Goal: Task Accomplishment & Management: Manage account settings

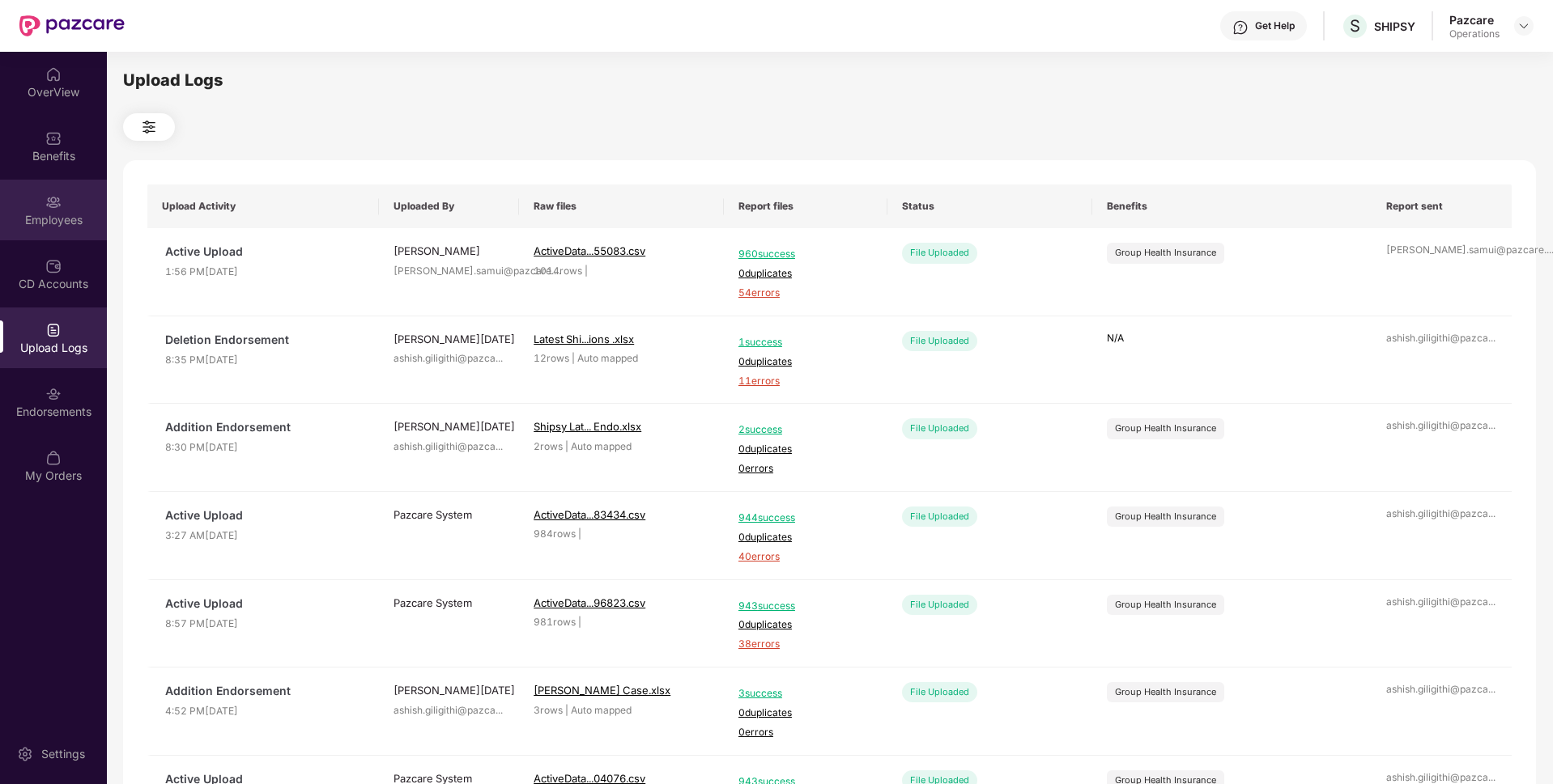
click at [63, 207] on div "Employees" at bounding box center [53, 209] width 107 height 61
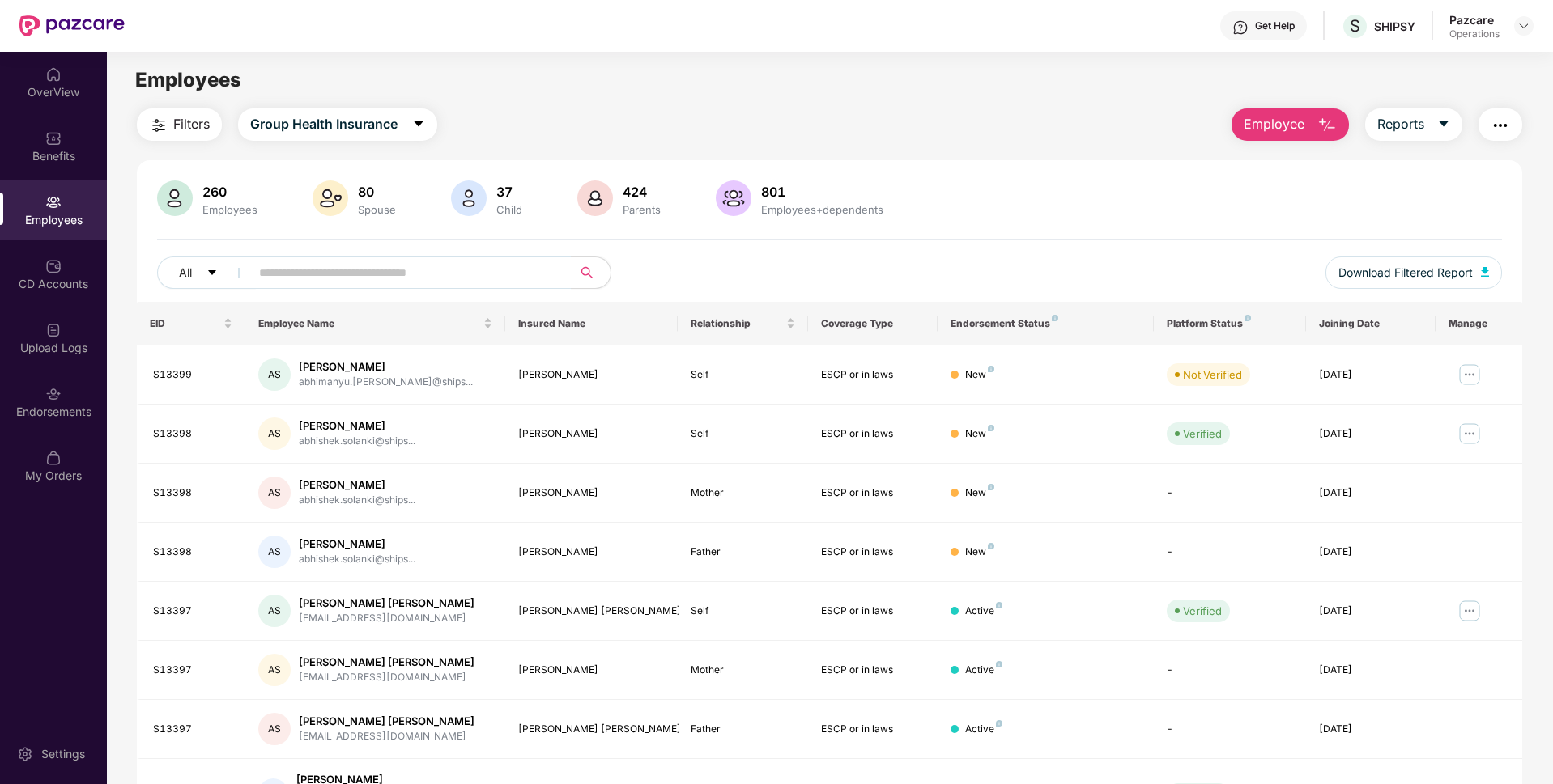
click at [169, 125] on img "button" at bounding box center [158, 125] width 19 height 19
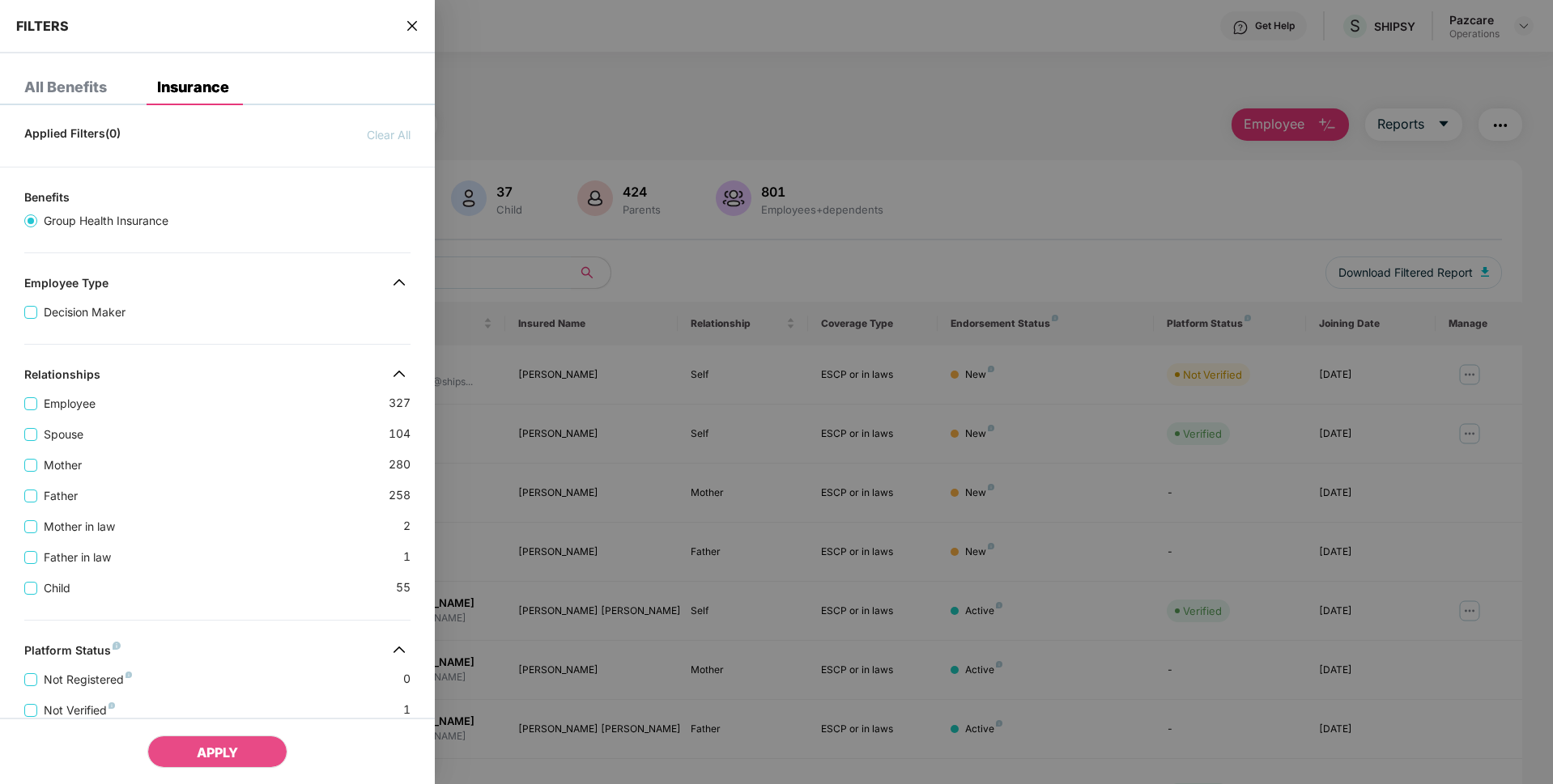
scroll to position [363, 0]
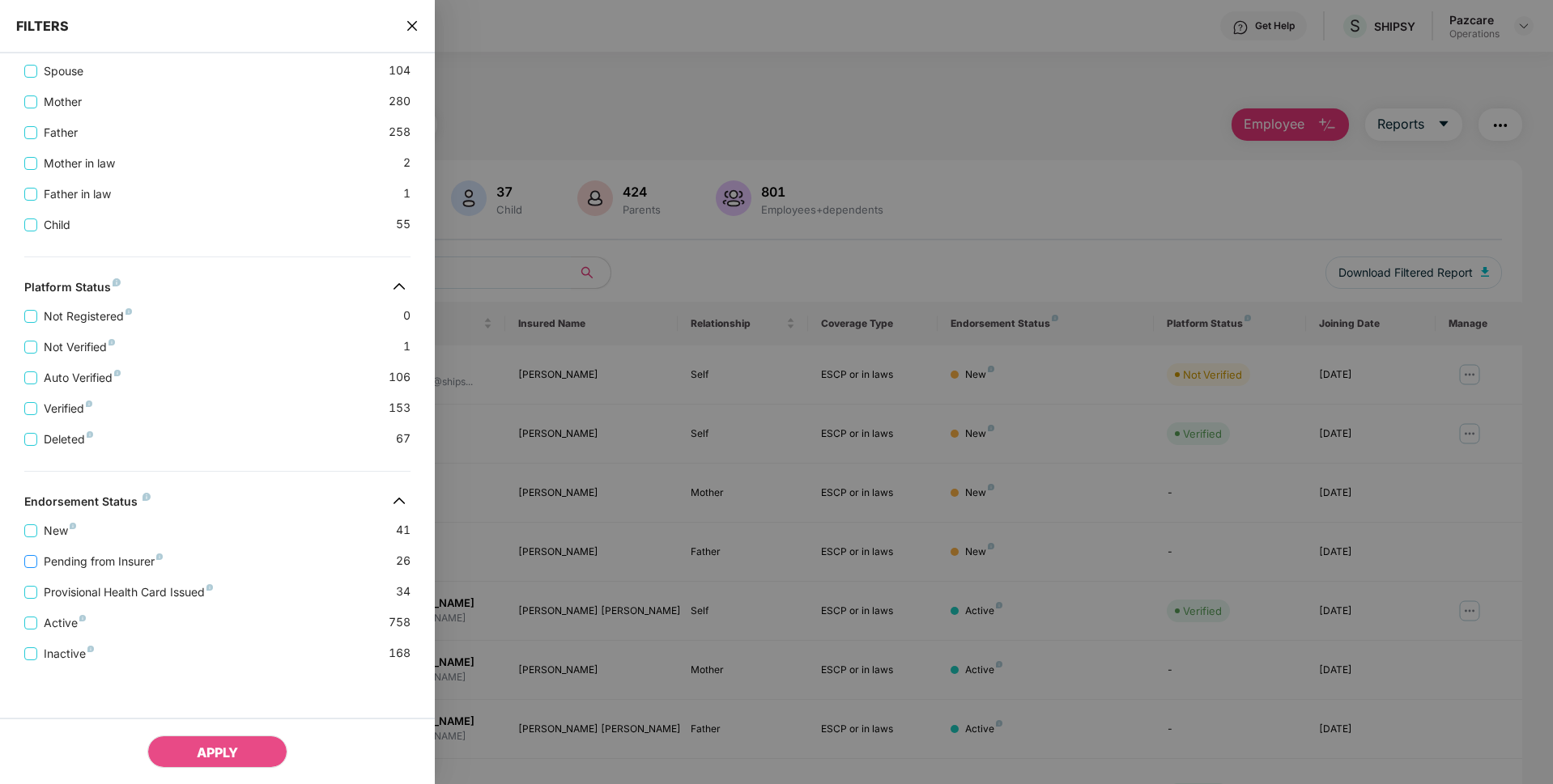
click at [67, 560] on span "Pending from Insurer" at bounding box center [103, 562] width 132 height 18
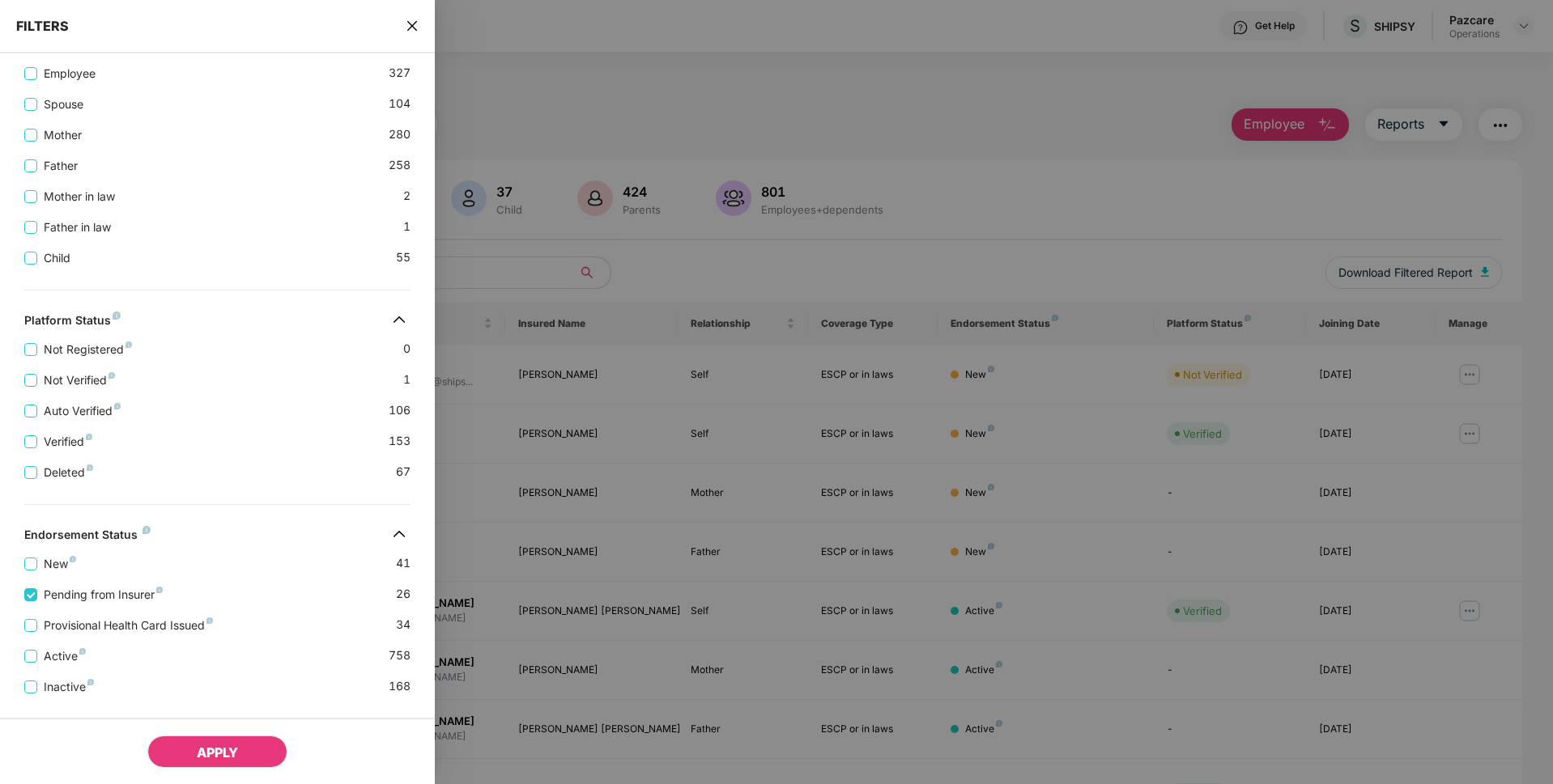
click at [238, 752] on span "APPLY" at bounding box center [217, 752] width 41 height 16
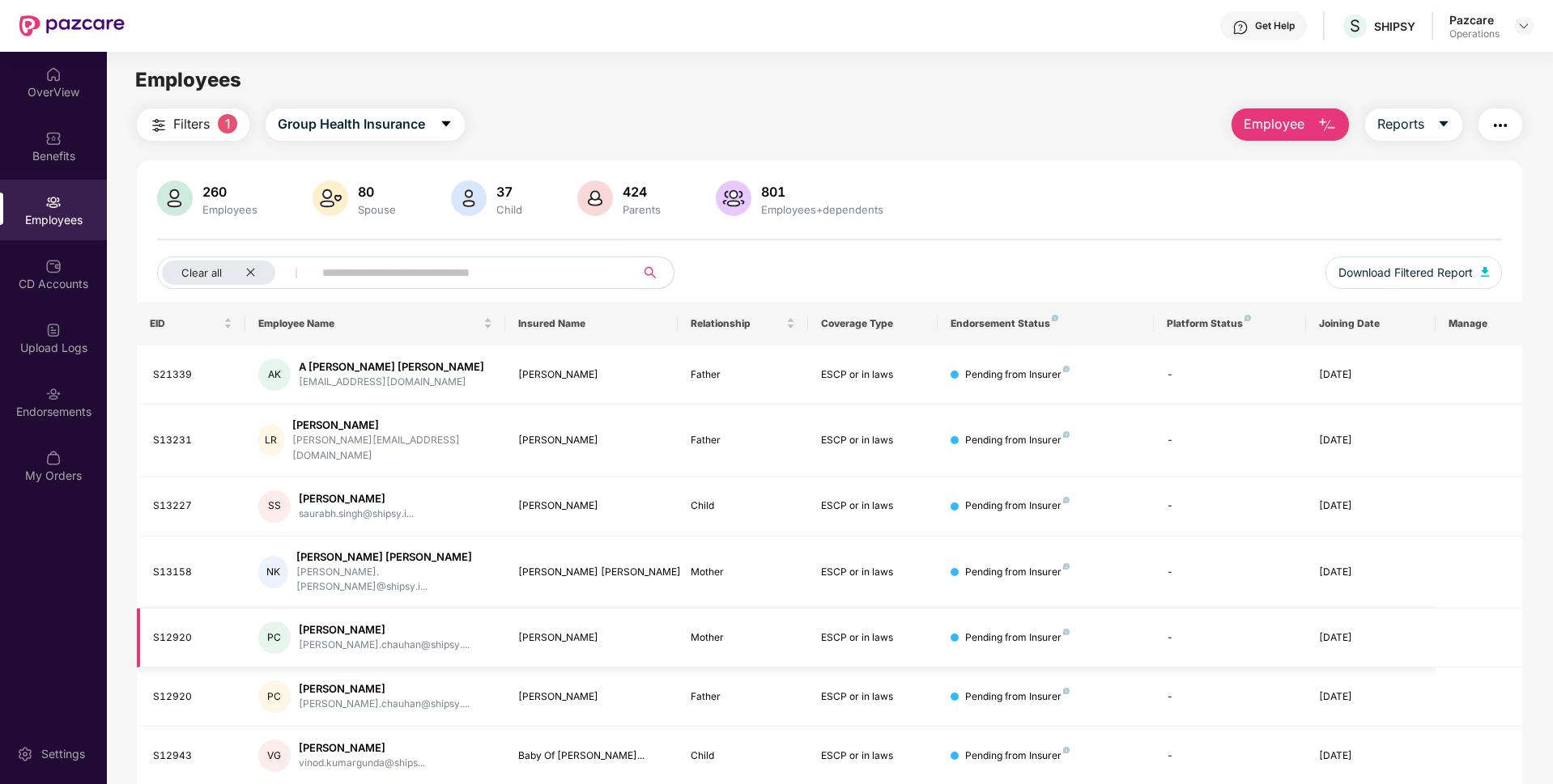
scroll to position [52, 0]
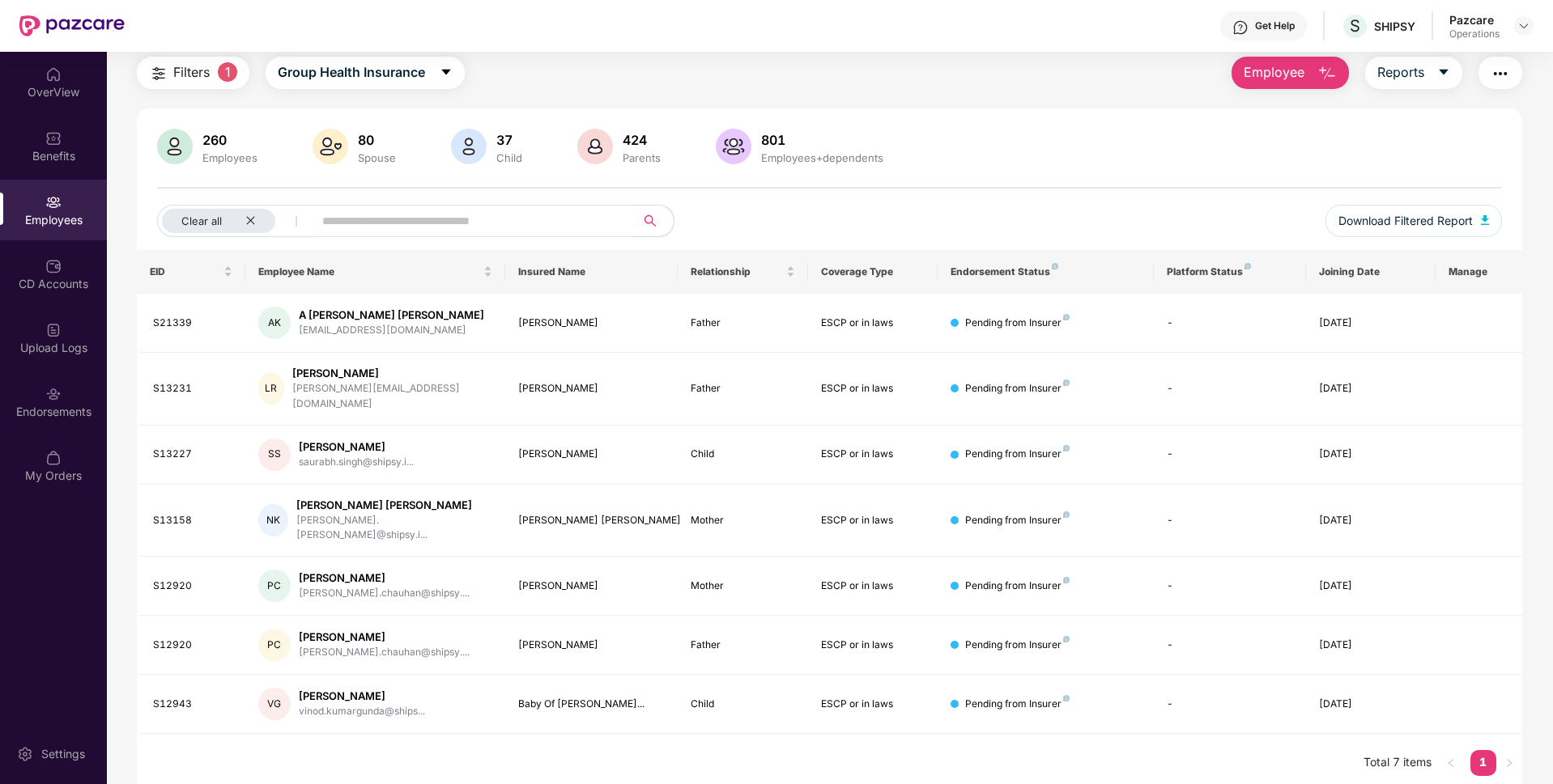
click at [208, 74] on span "Filters" at bounding box center [192, 72] width 37 height 20
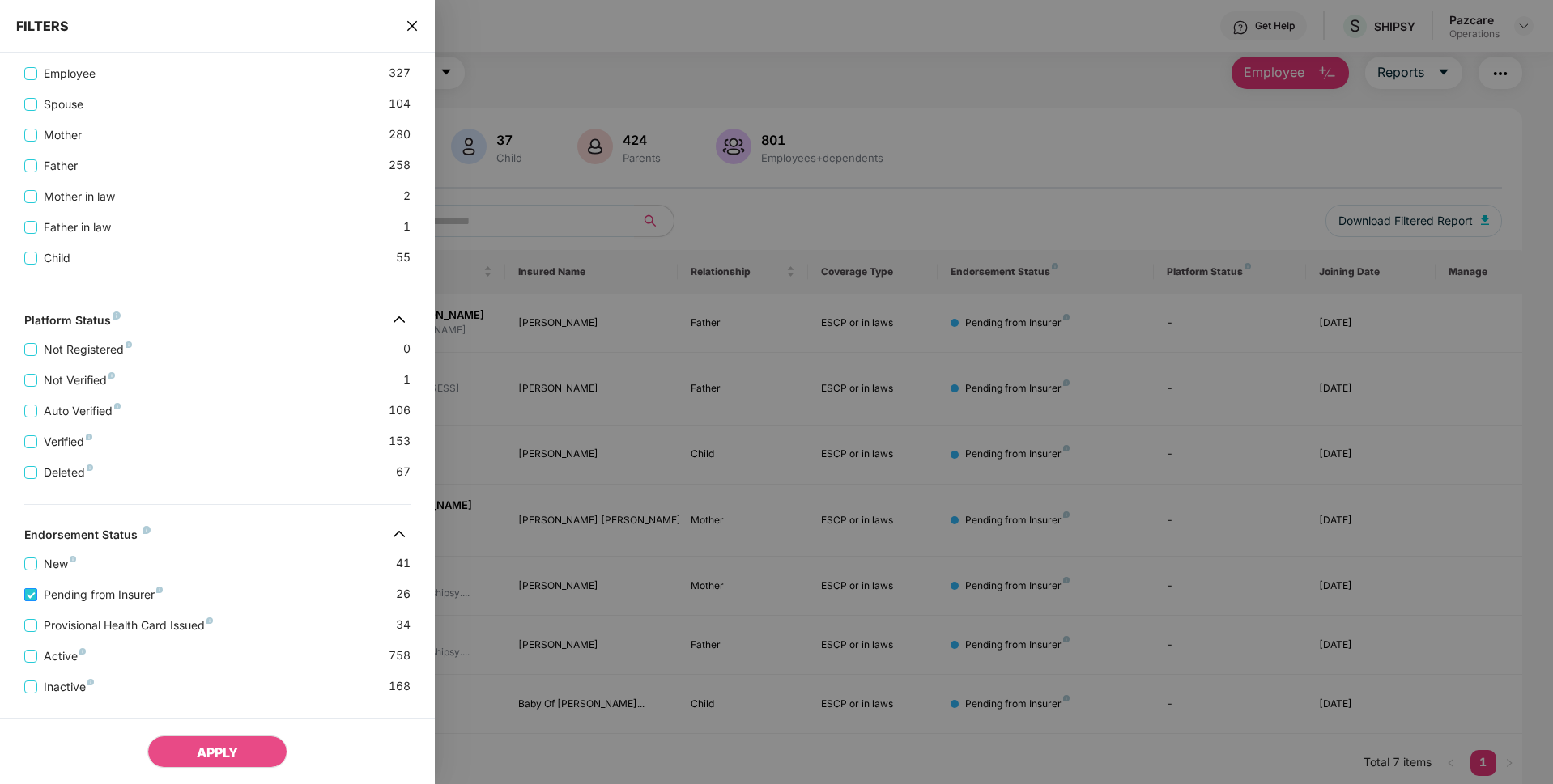
click at [63, 596] on span "Pending from Insurer" at bounding box center [103, 594] width 132 height 18
click at [209, 756] on span "APPLY" at bounding box center [217, 752] width 41 height 16
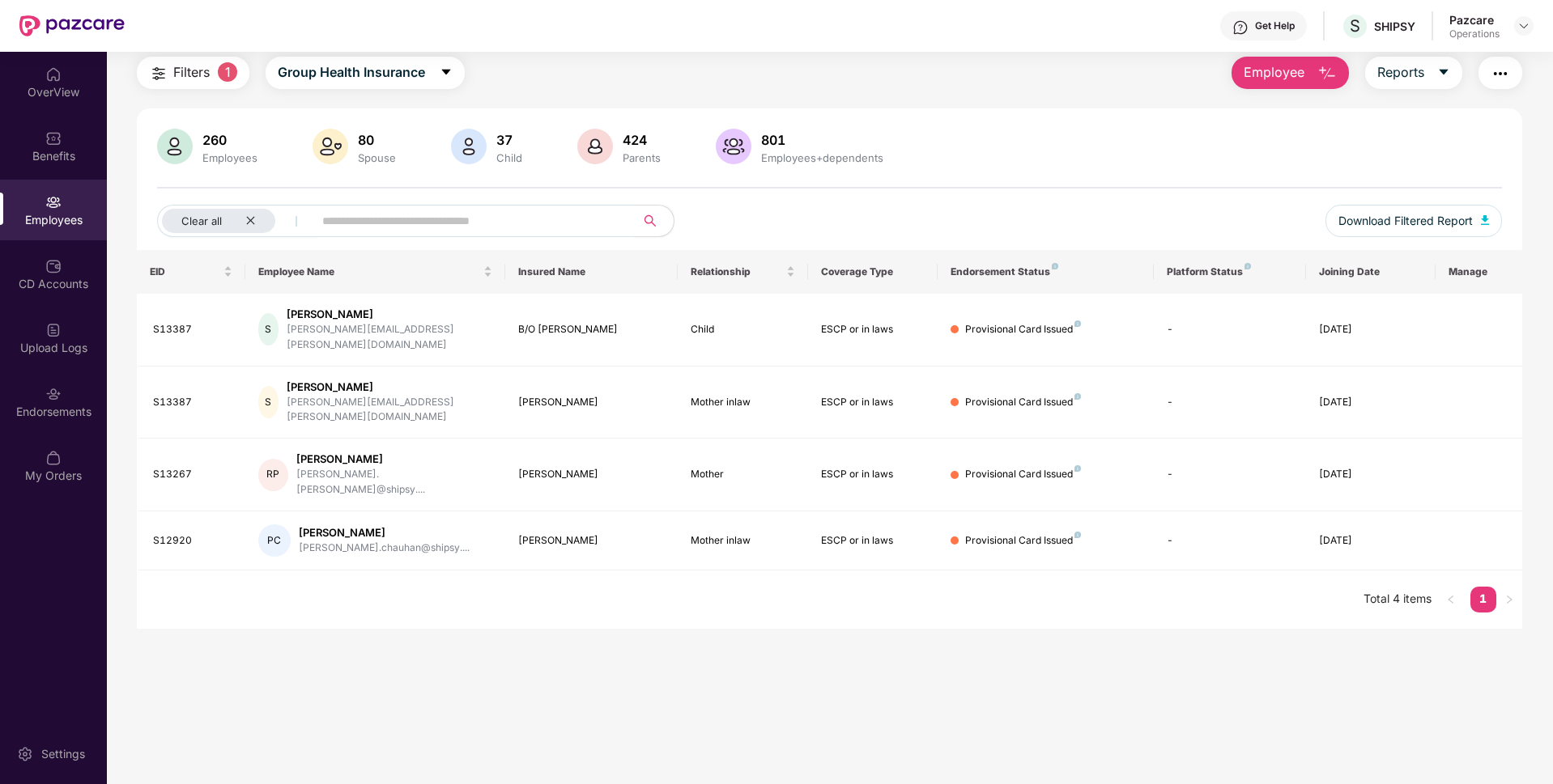
scroll to position [34, 0]
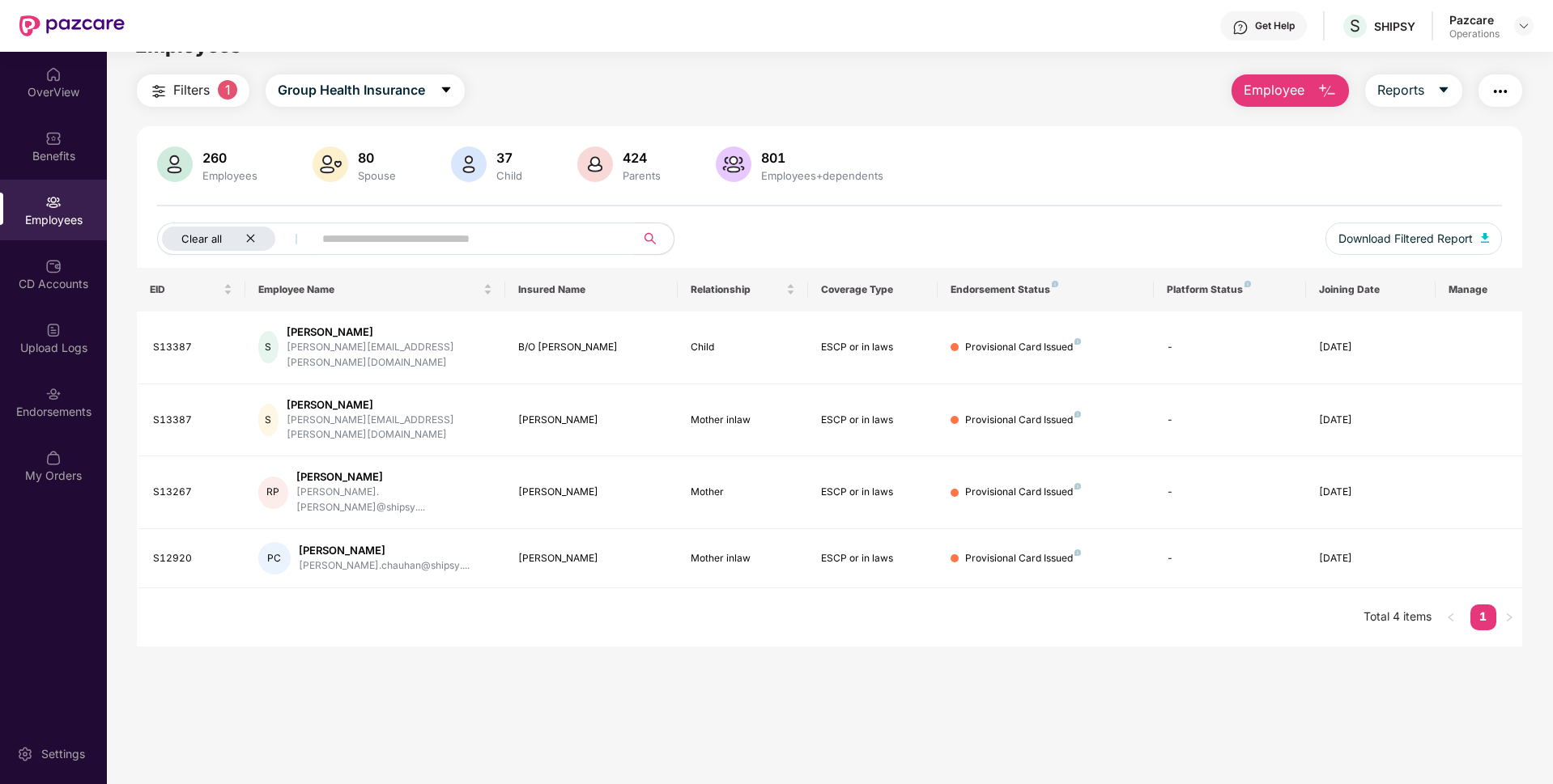
click at [251, 234] on icon "close" at bounding box center [251, 238] width 11 height 11
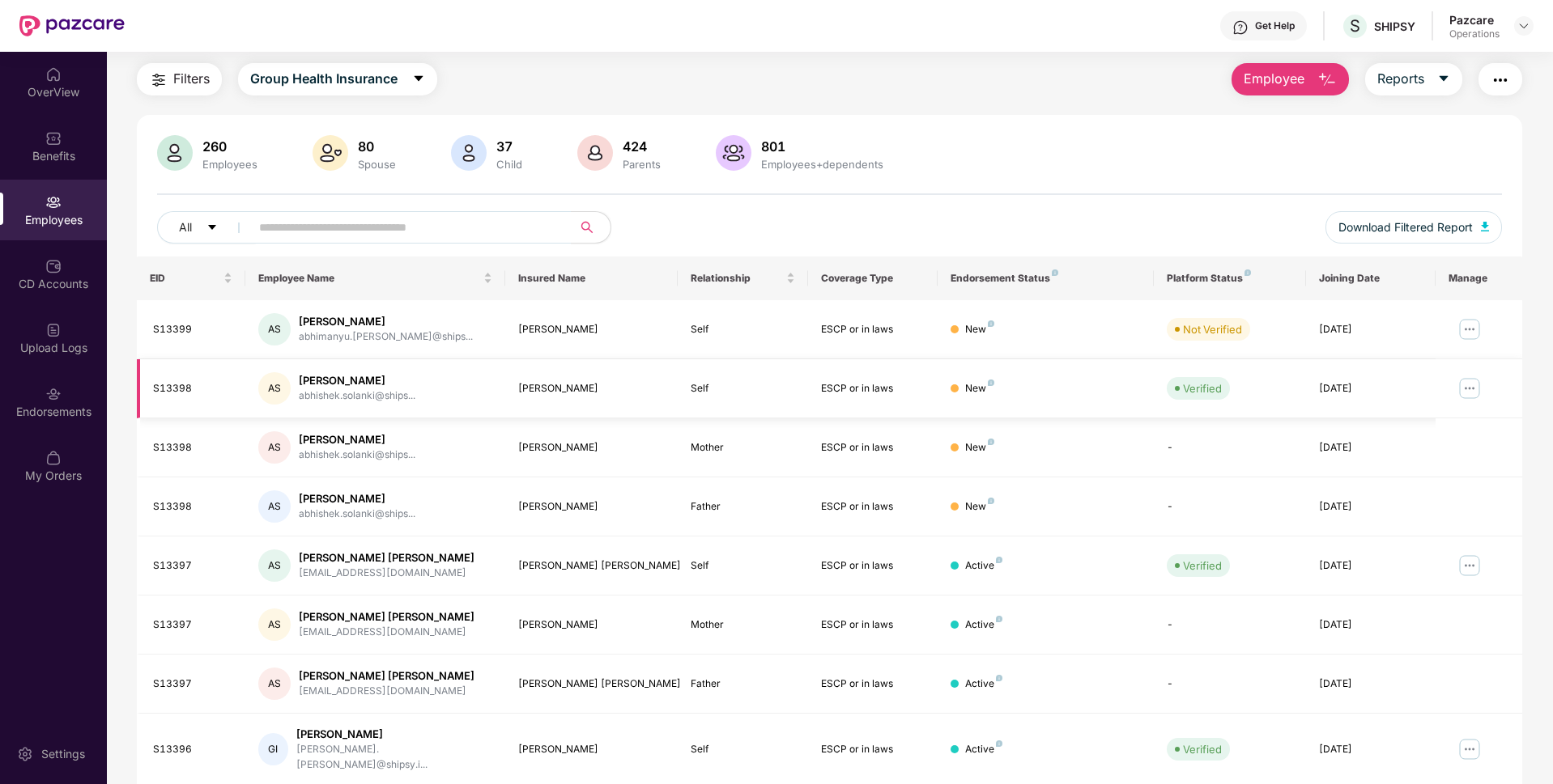
scroll to position [0, 0]
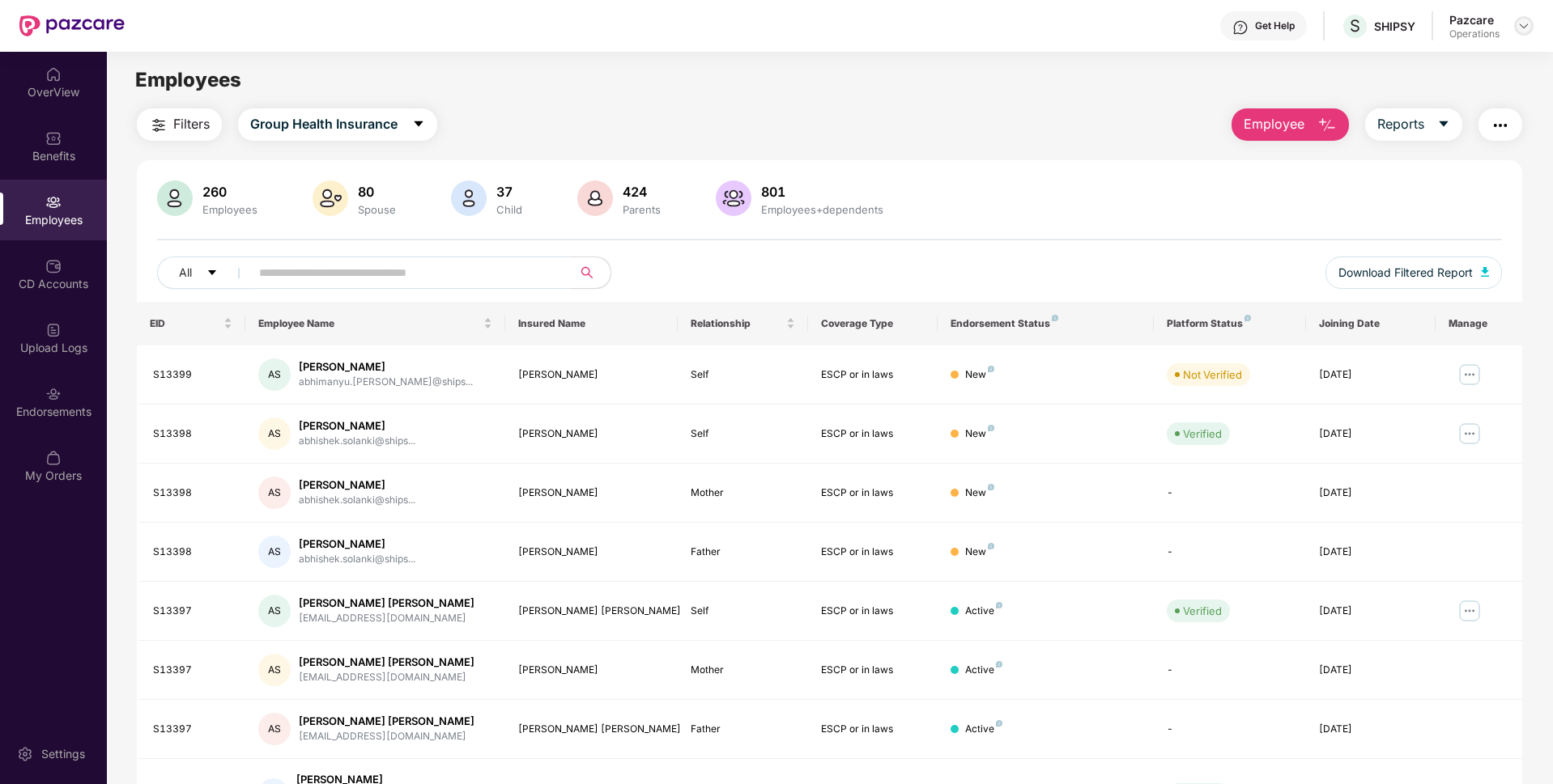
click at [1522, 24] on img at bounding box center [1523, 25] width 13 height 13
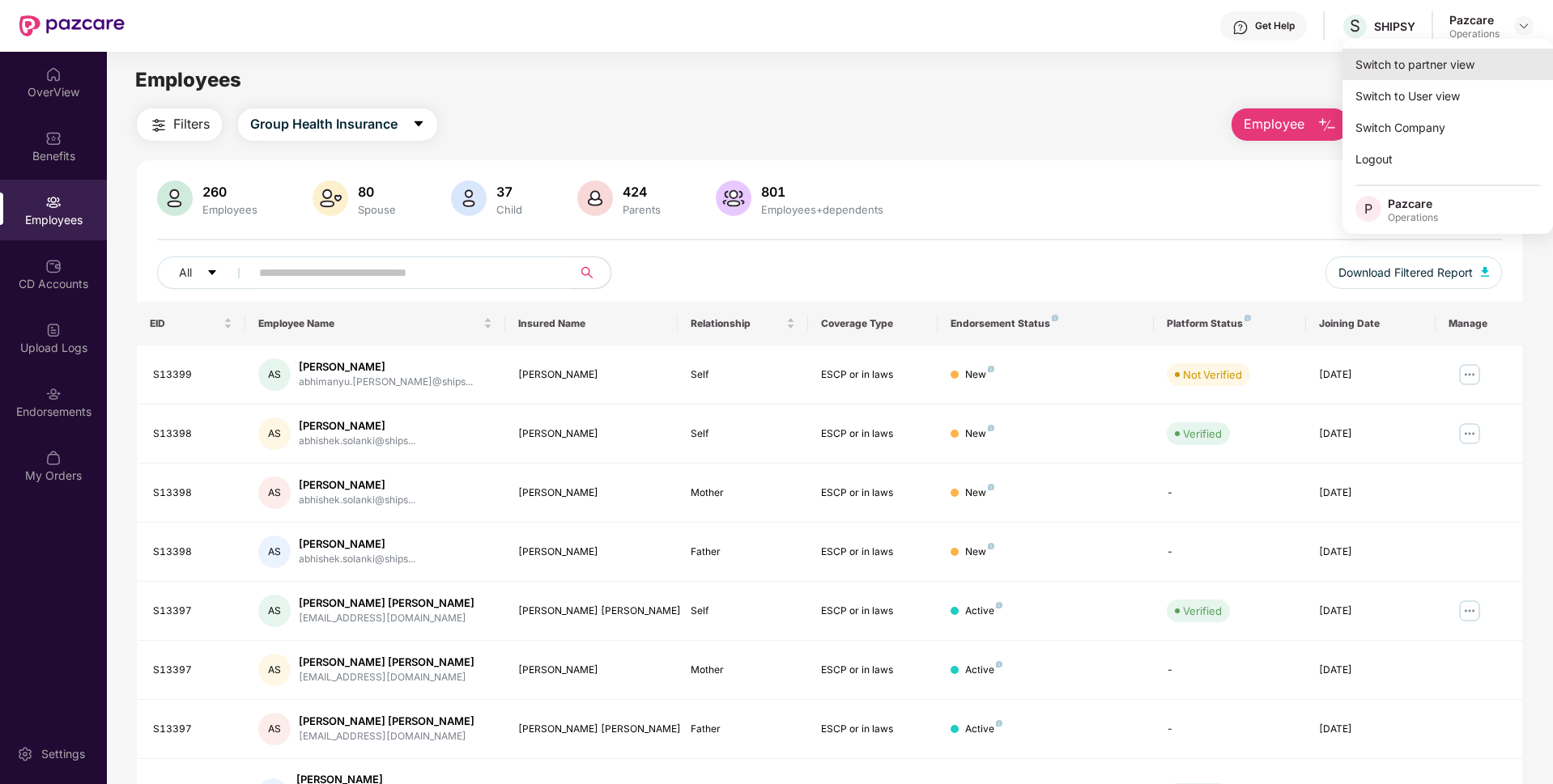
click at [1438, 58] on div "Switch to partner view" at bounding box center [1447, 65] width 211 height 32
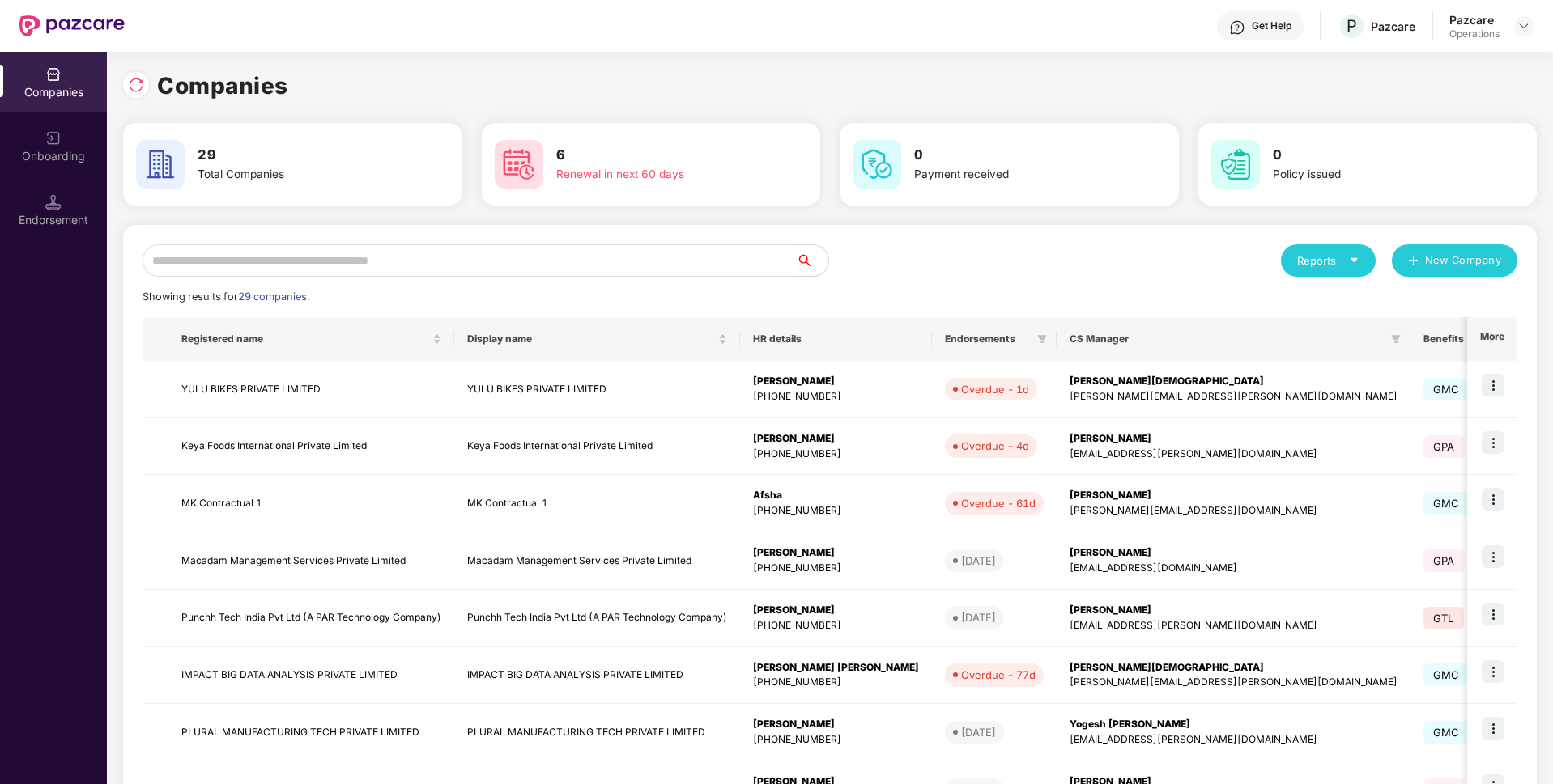
click at [323, 262] on input "text" at bounding box center [469, 260] width 654 height 32
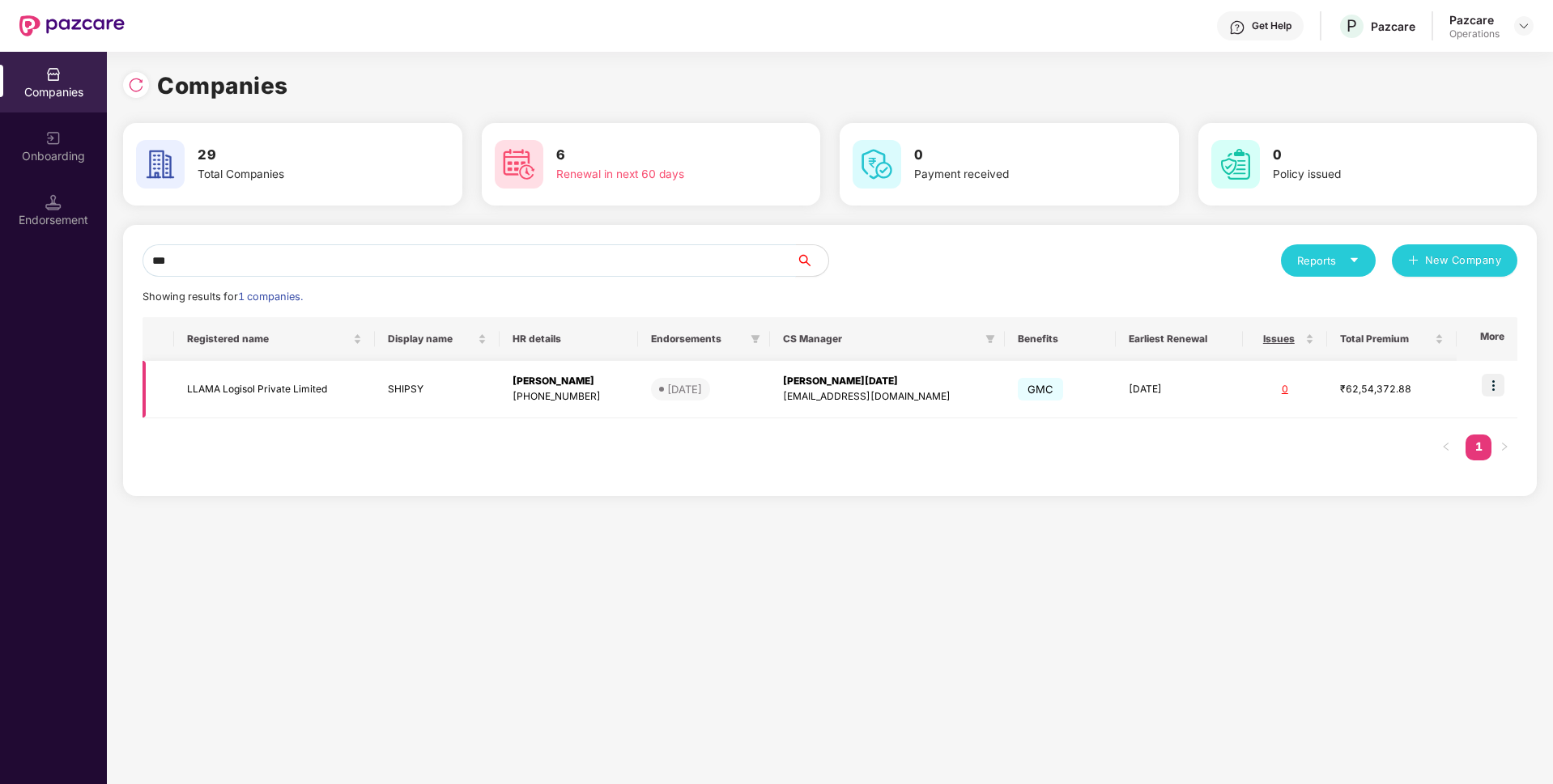
type input "***"
click at [250, 383] on td "LLAMA Logisol Private Limited" at bounding box center [273, 390] width 201 height 58
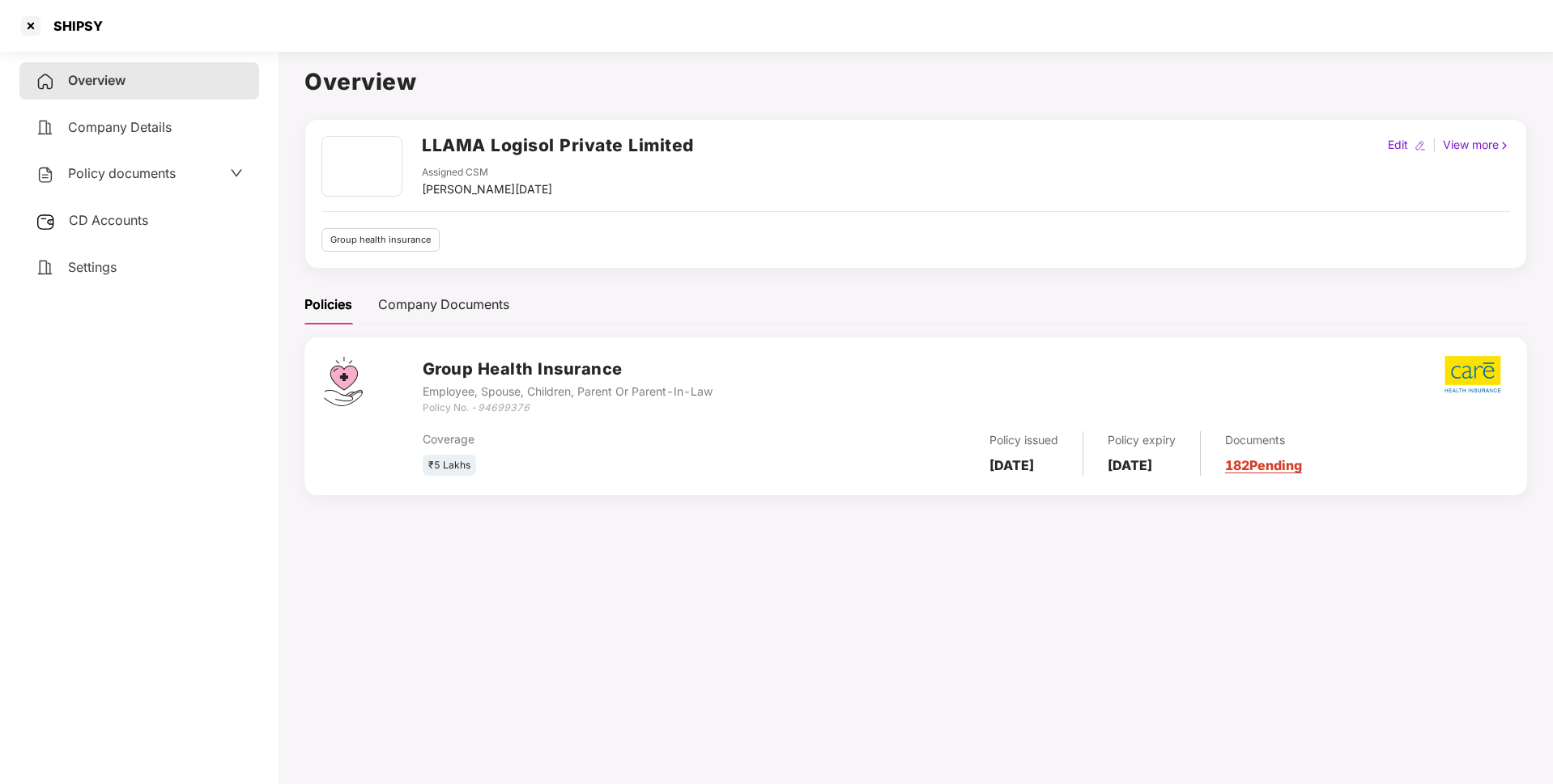
click at [183, 174] on div "Policy documents" at bounding box center [140, 174] width 208 height 21
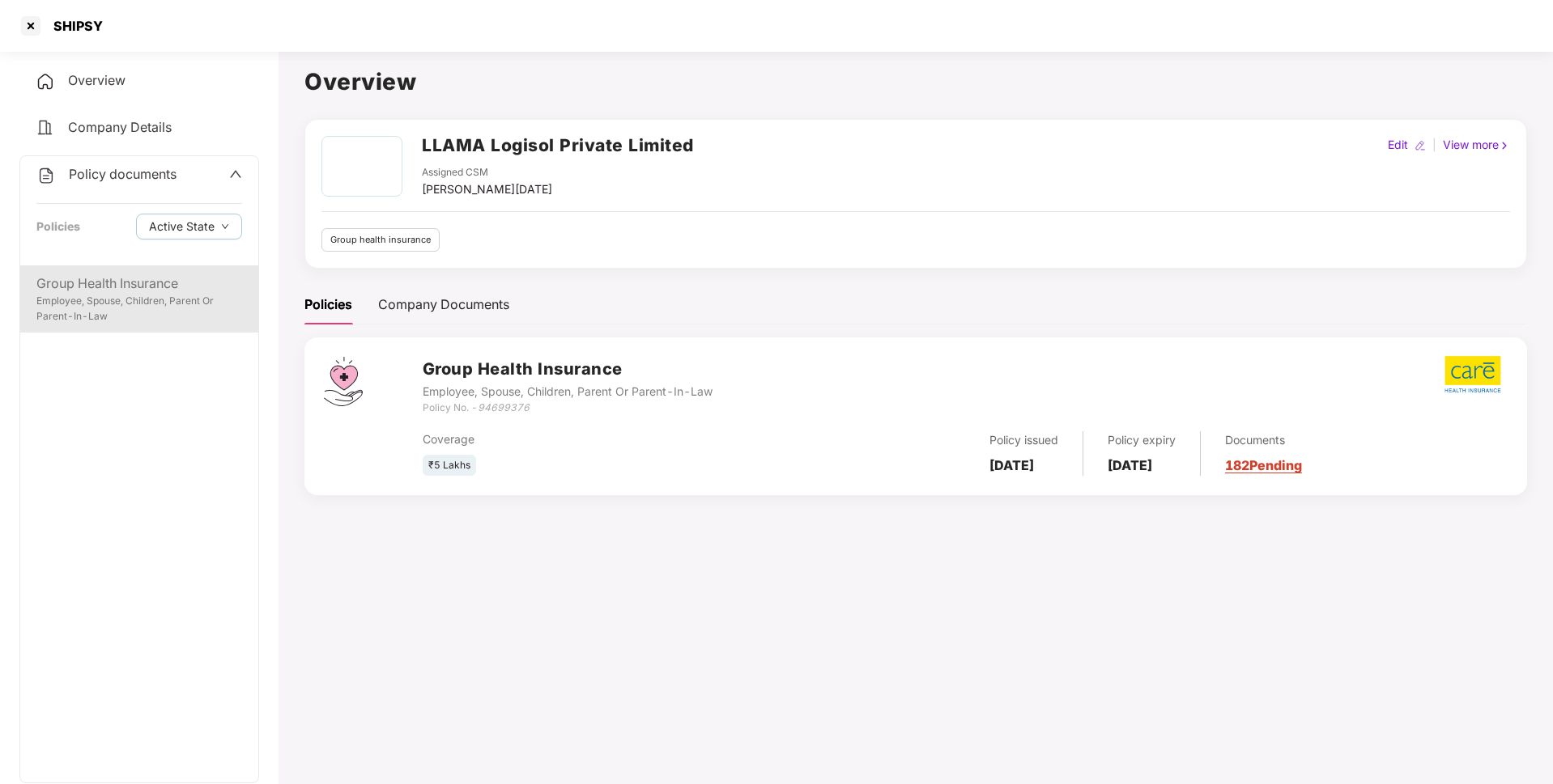
click at [122, 274] on div "Group Health Insurance" at bounding box center [140, 283] width 206 height 20
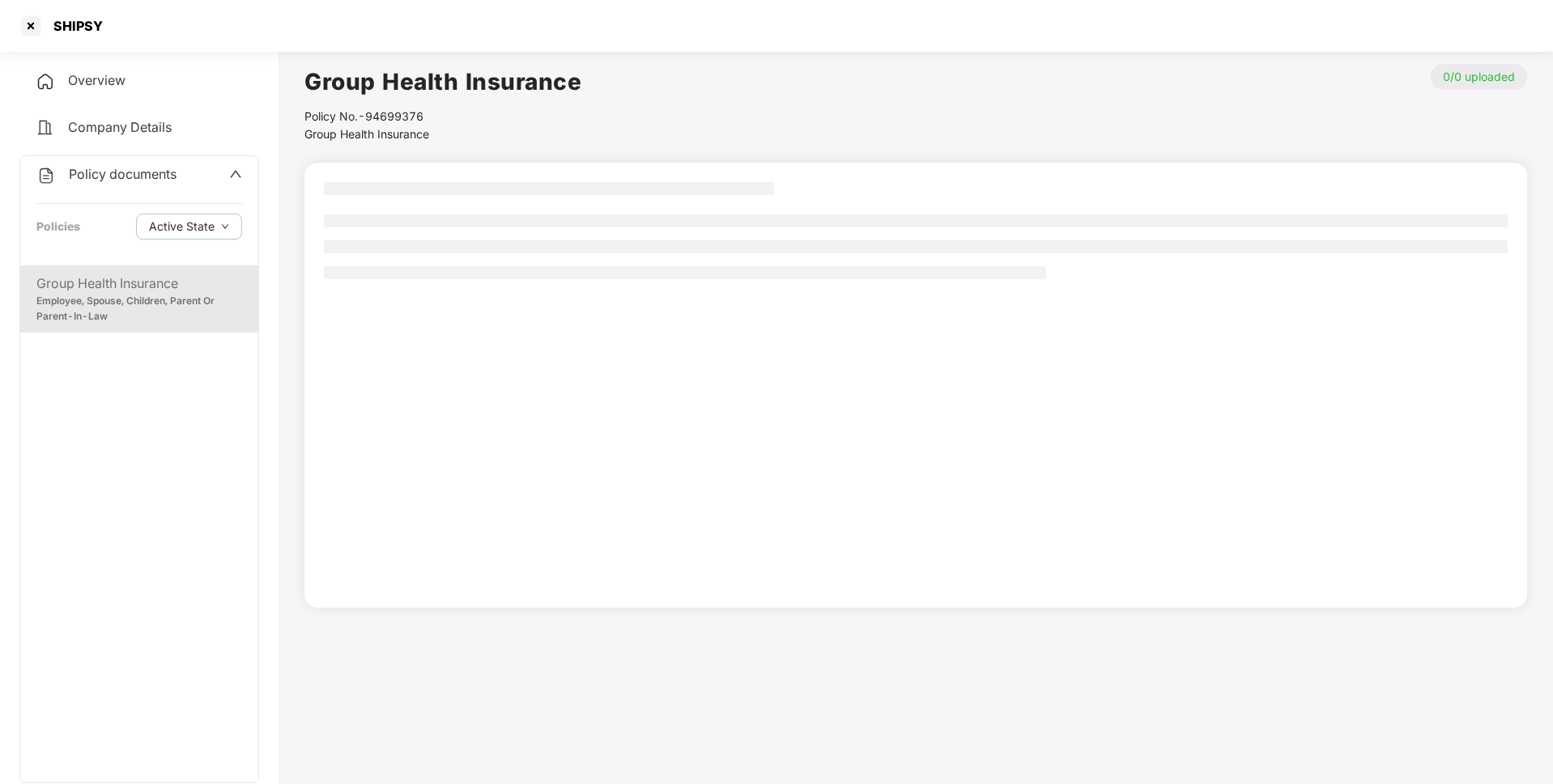
click at [170, 179] on span "Policy documents" at bounding box center [123, 174] width 108 height 16
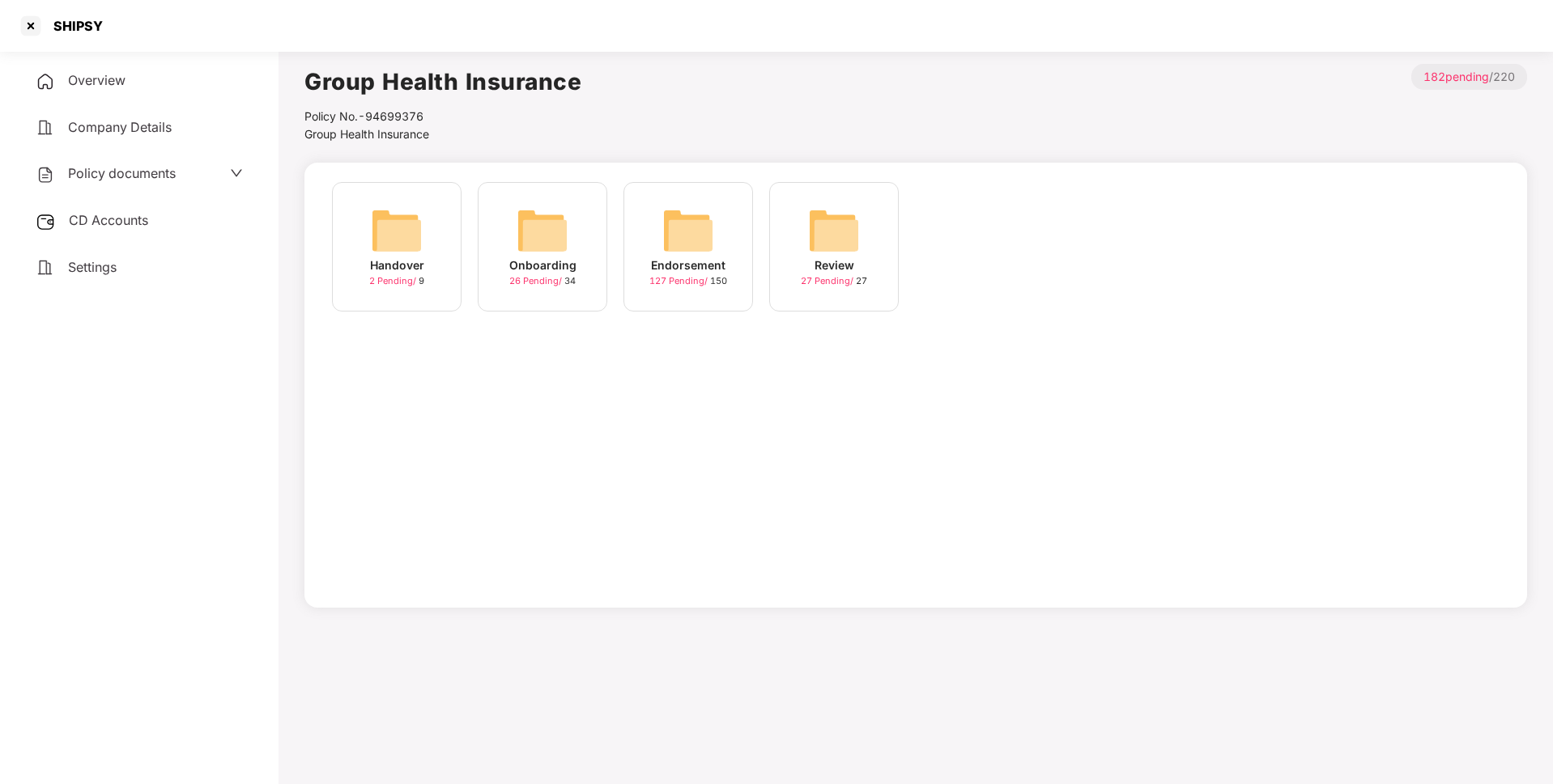
click at [701, 255] on img at bounding box center [688, 230] width 52 height 52
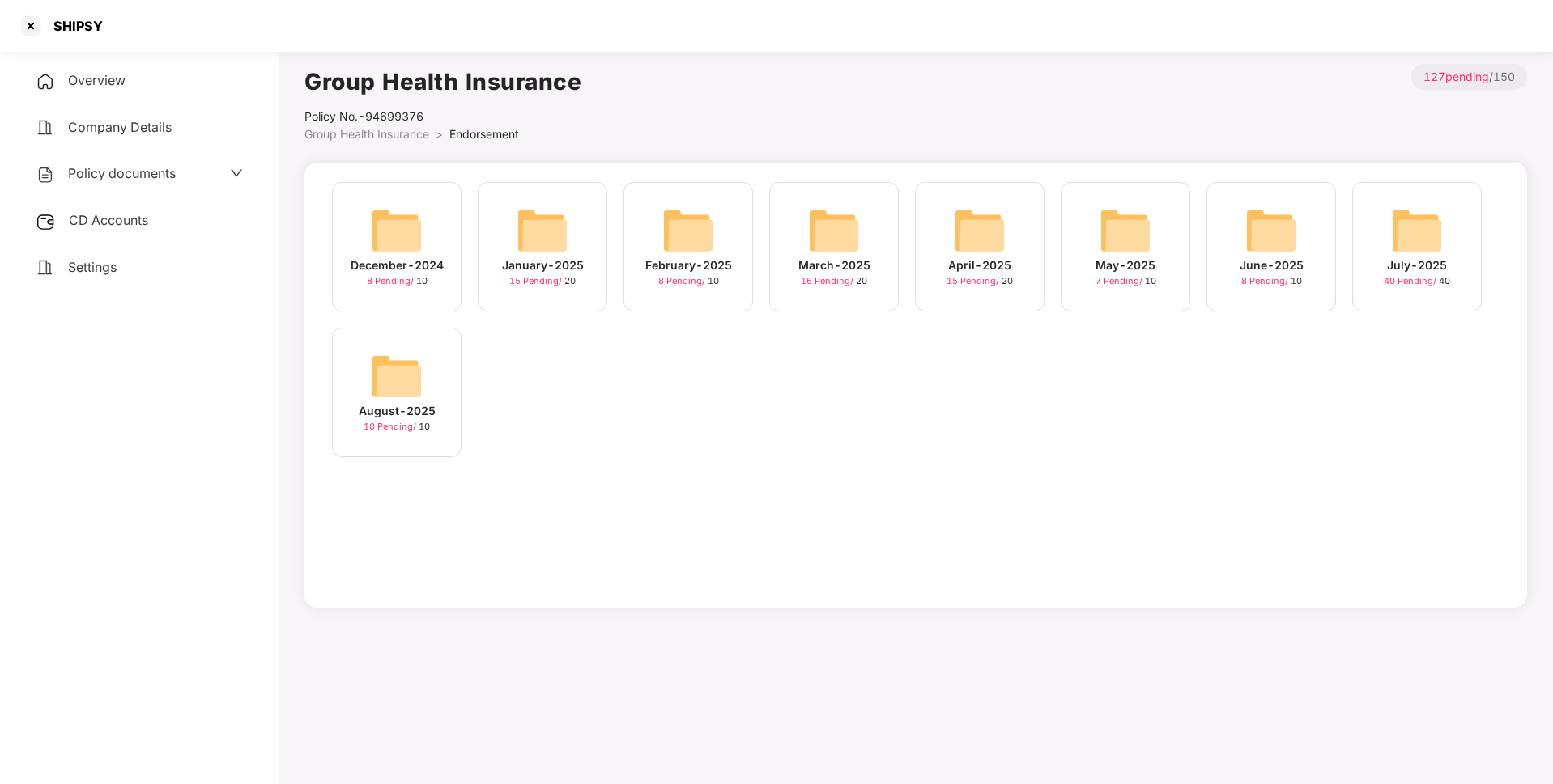
click at [1386, 229] on div "July-2025 40 Pending / 40" at bounding box center [1417, 247] width 130 height 130
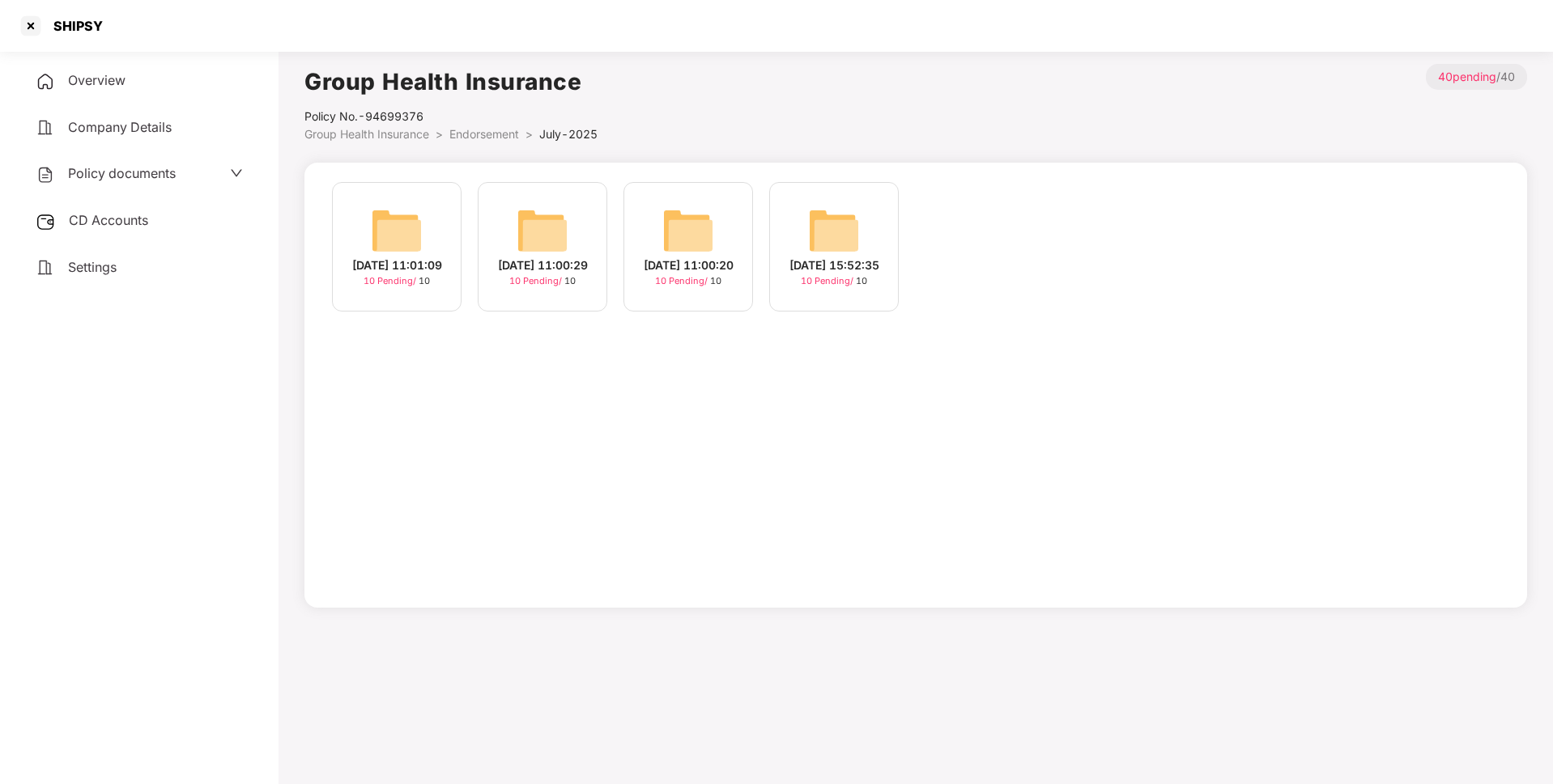
click at [492, 135] on span "Endorsement" at bounding box center [484, 134] width 70 height 14
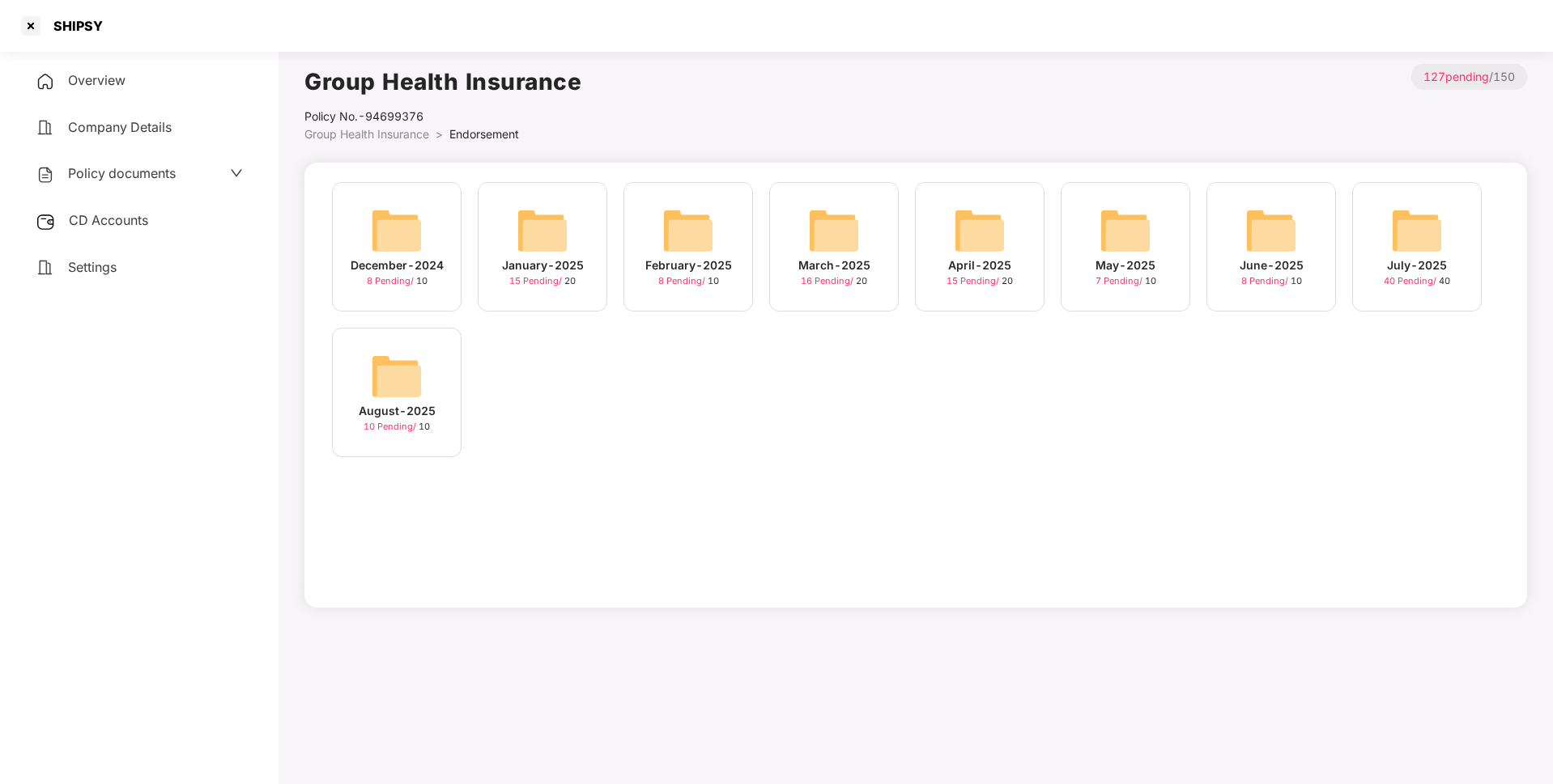
click at [849, 224] on img at bounding box center [834, 230] width 52 height 52
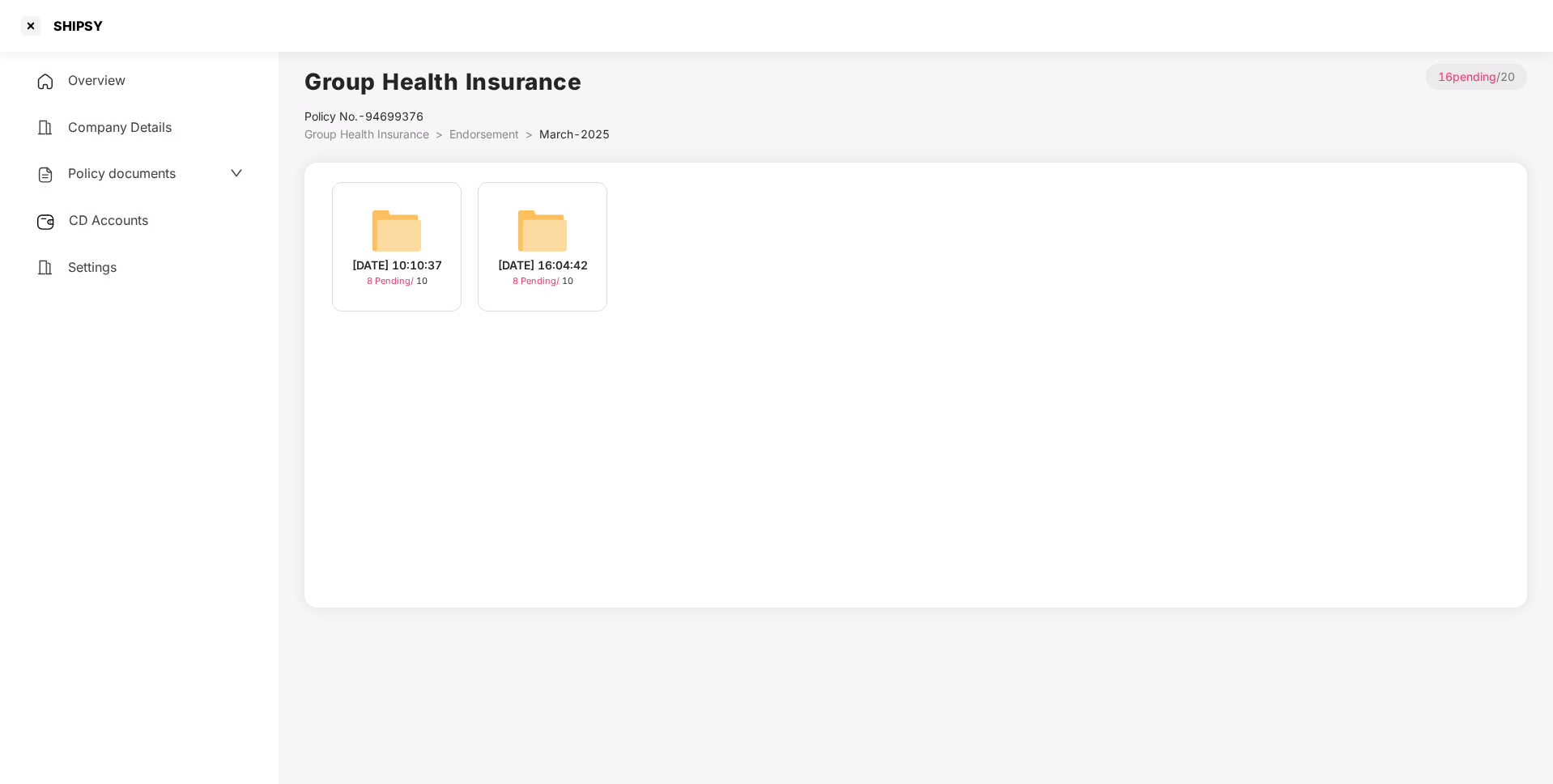
click at [495, 130] on span "Endorsement" at bounding box center [484, 134] width 70 height 14
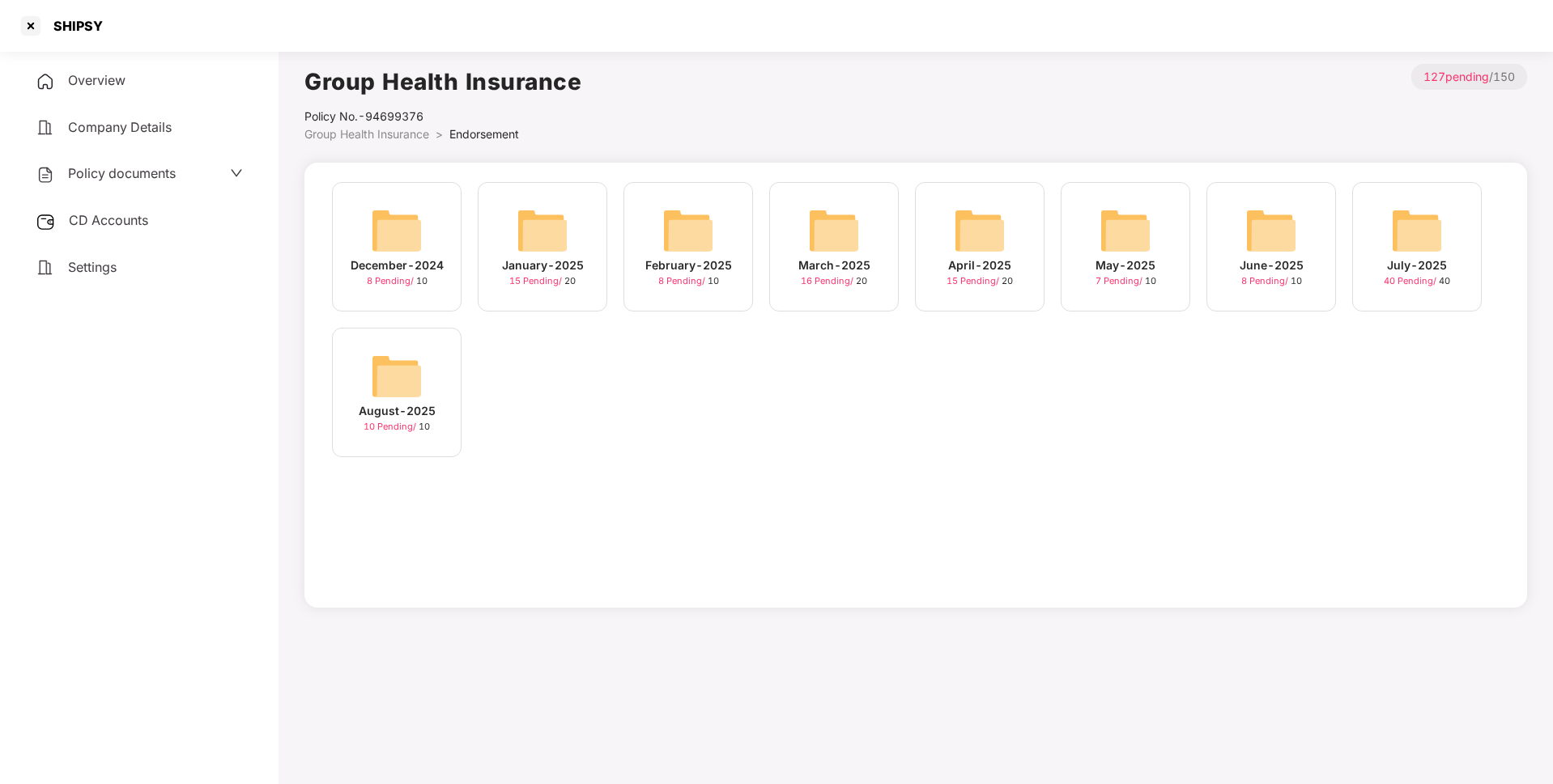
click at [1435, 267] on div "July-2025" at bounding box center [1416, 265] width 60 height 18
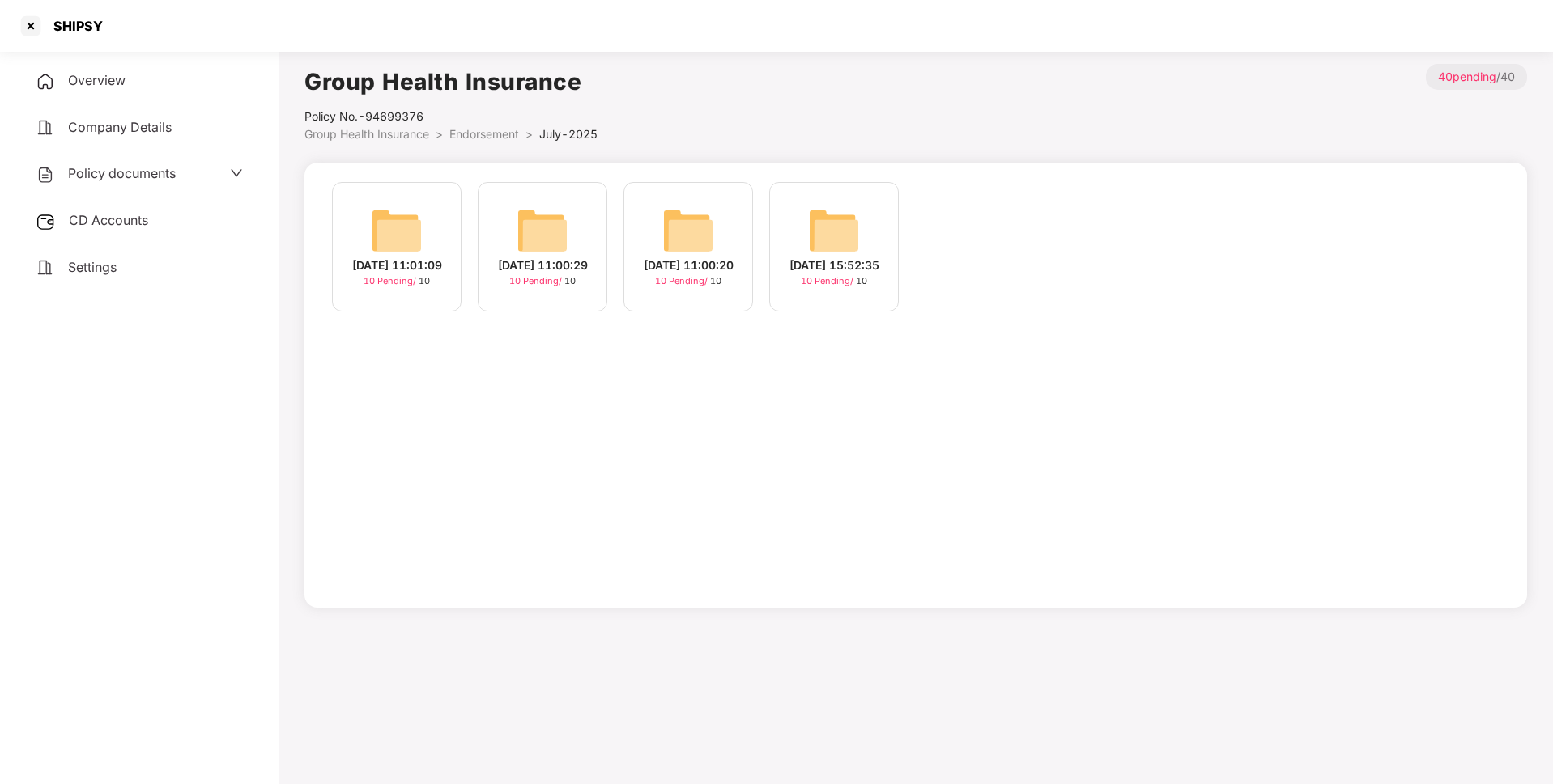
click at [374, 252] on img at bounding box center [396, 230] width 52 height 52
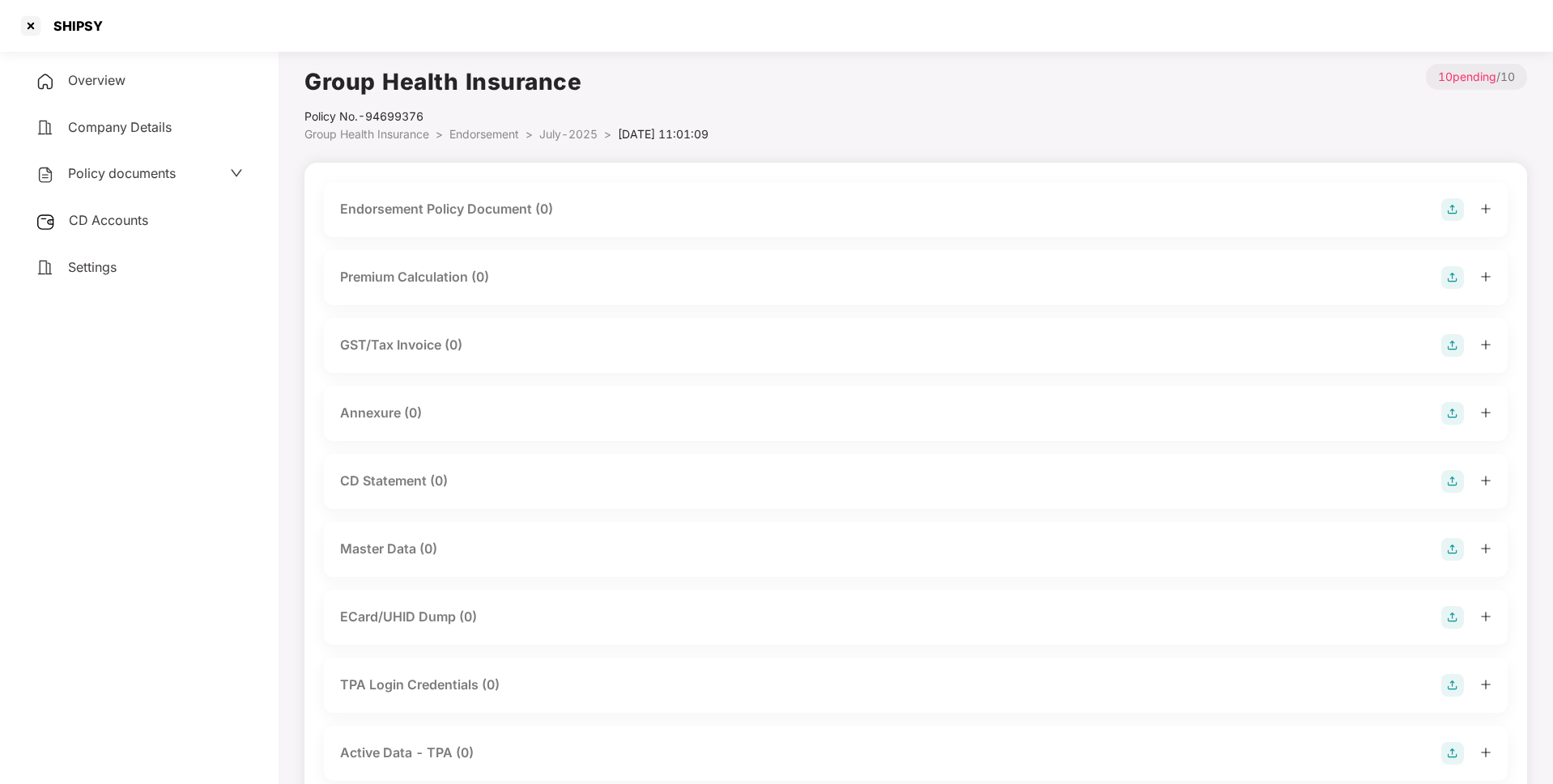
click at [1458, 205] on img at bounding box center [1452, 209] width 23 height 23
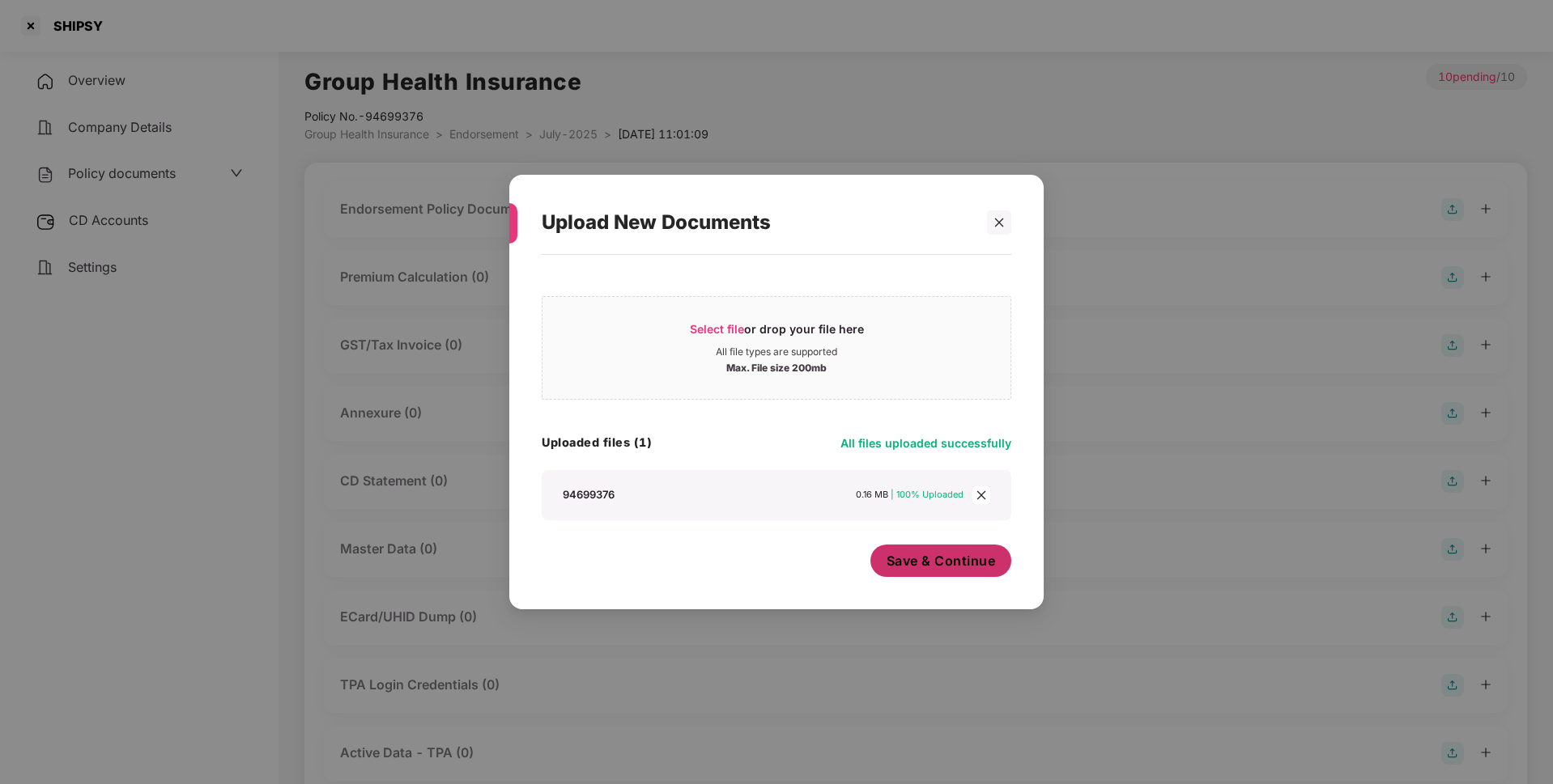
click at [924, 565] on span "Save & Continue" at bounding box center [941, 561] width 110 height 18
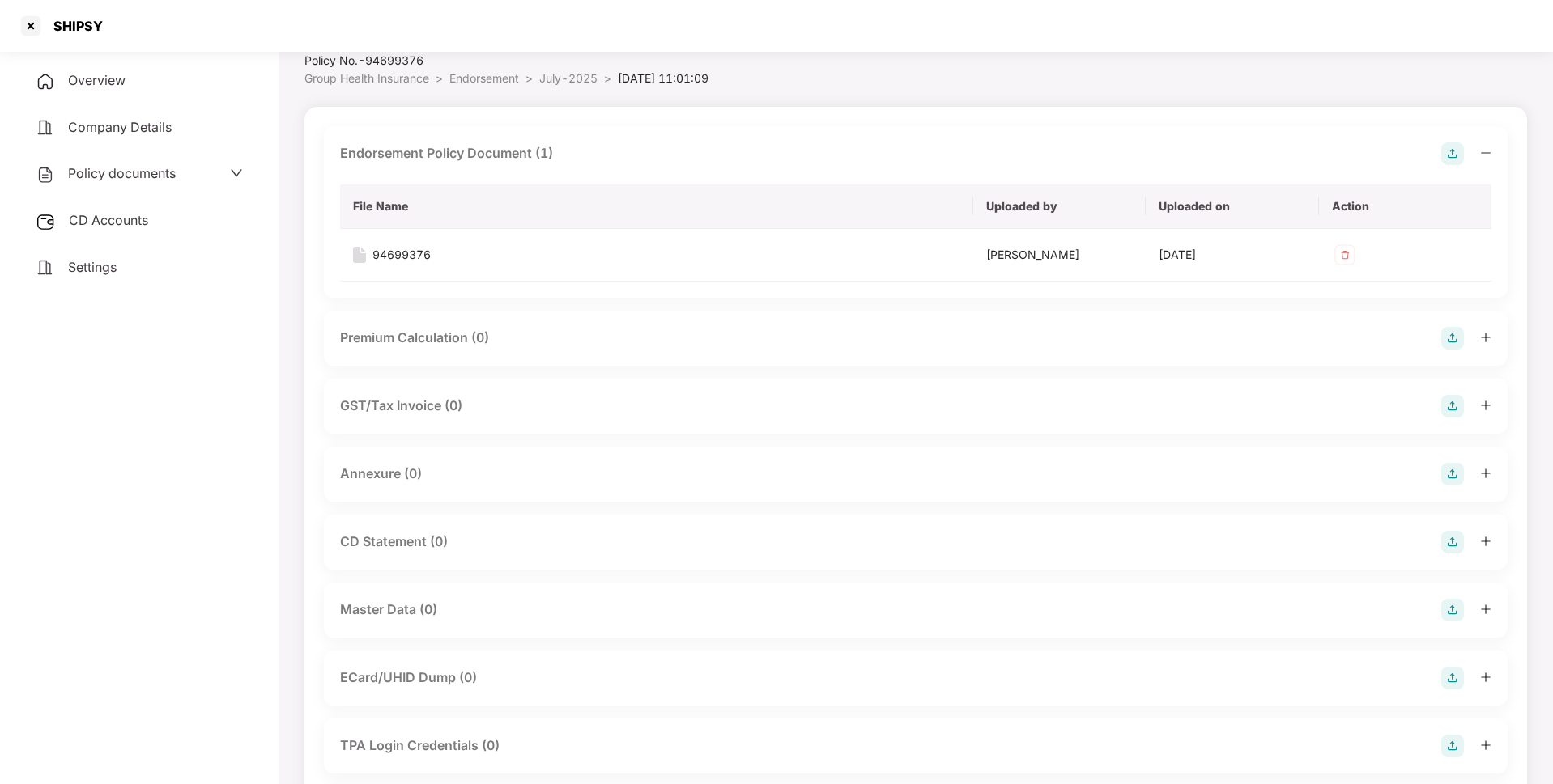
scroll to position [58, 0]
click at [1442, 469] on img at bounding box center [1452, 472] width 23 height 23
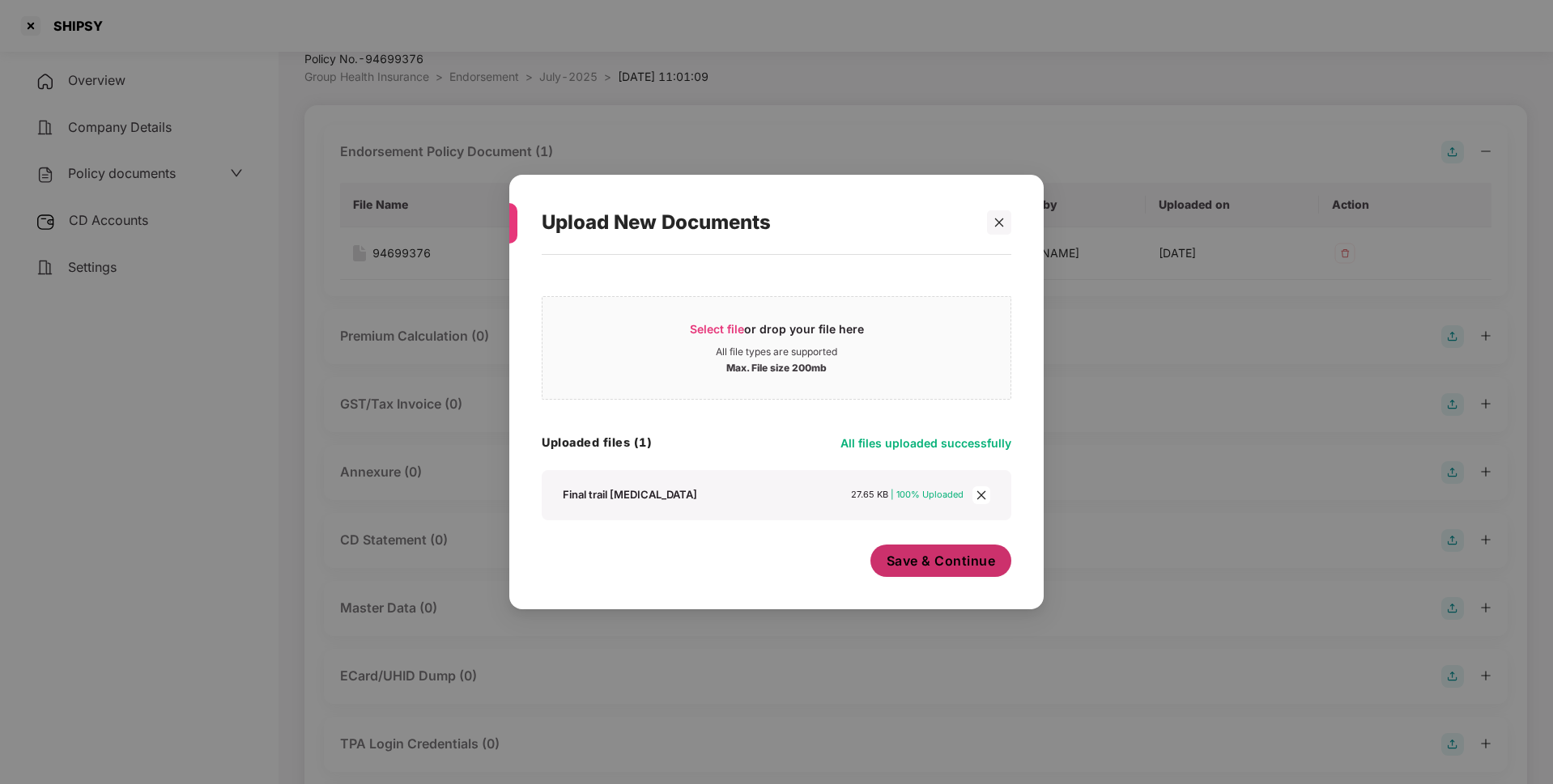
click at [930, 551] on button "Save & Continue" at bounding box center [941, 561] width 142 height 32
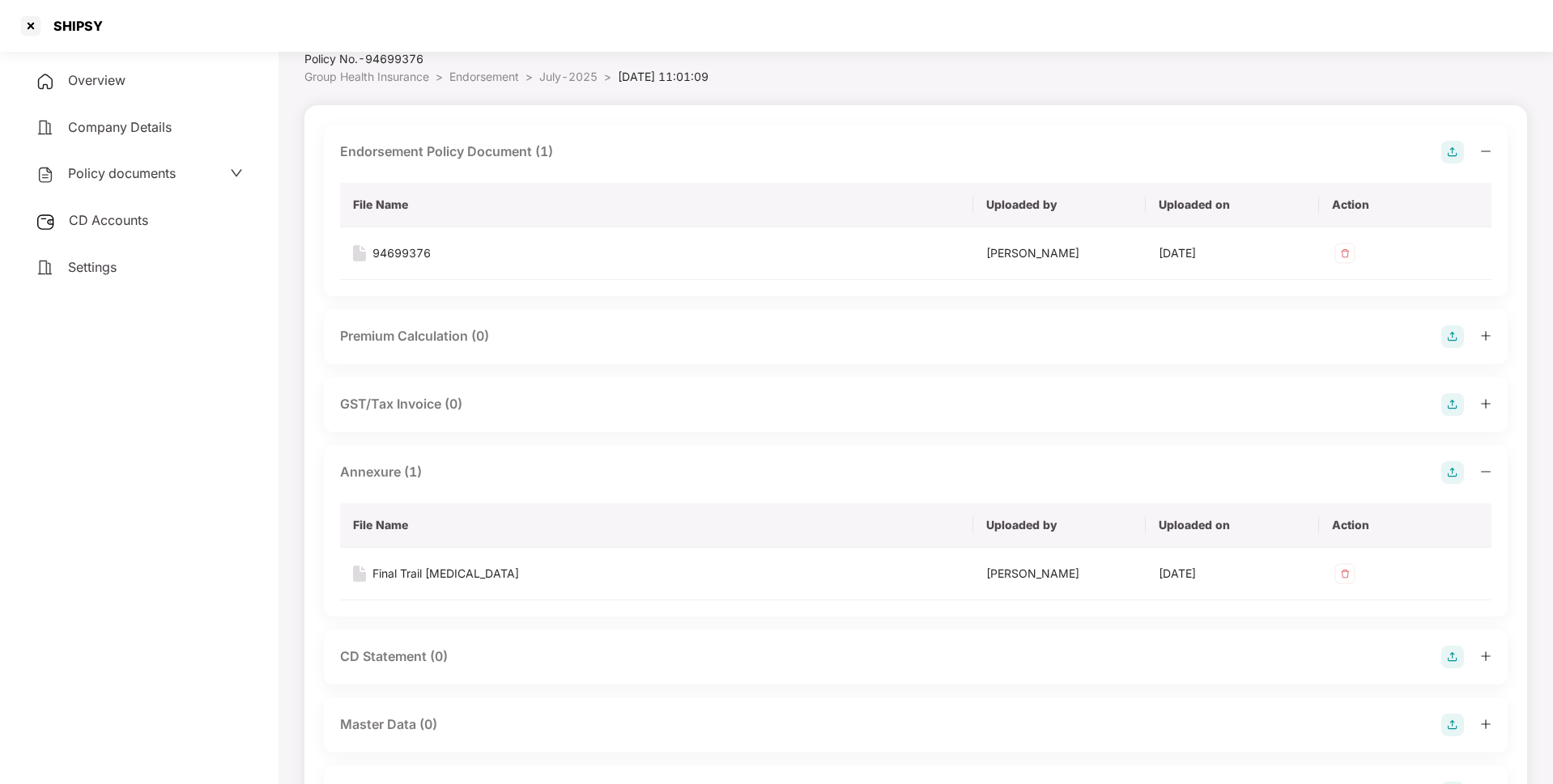
click at [567, 81] on span "July-2025" at bounding box center [568, 77] width 58 height 14
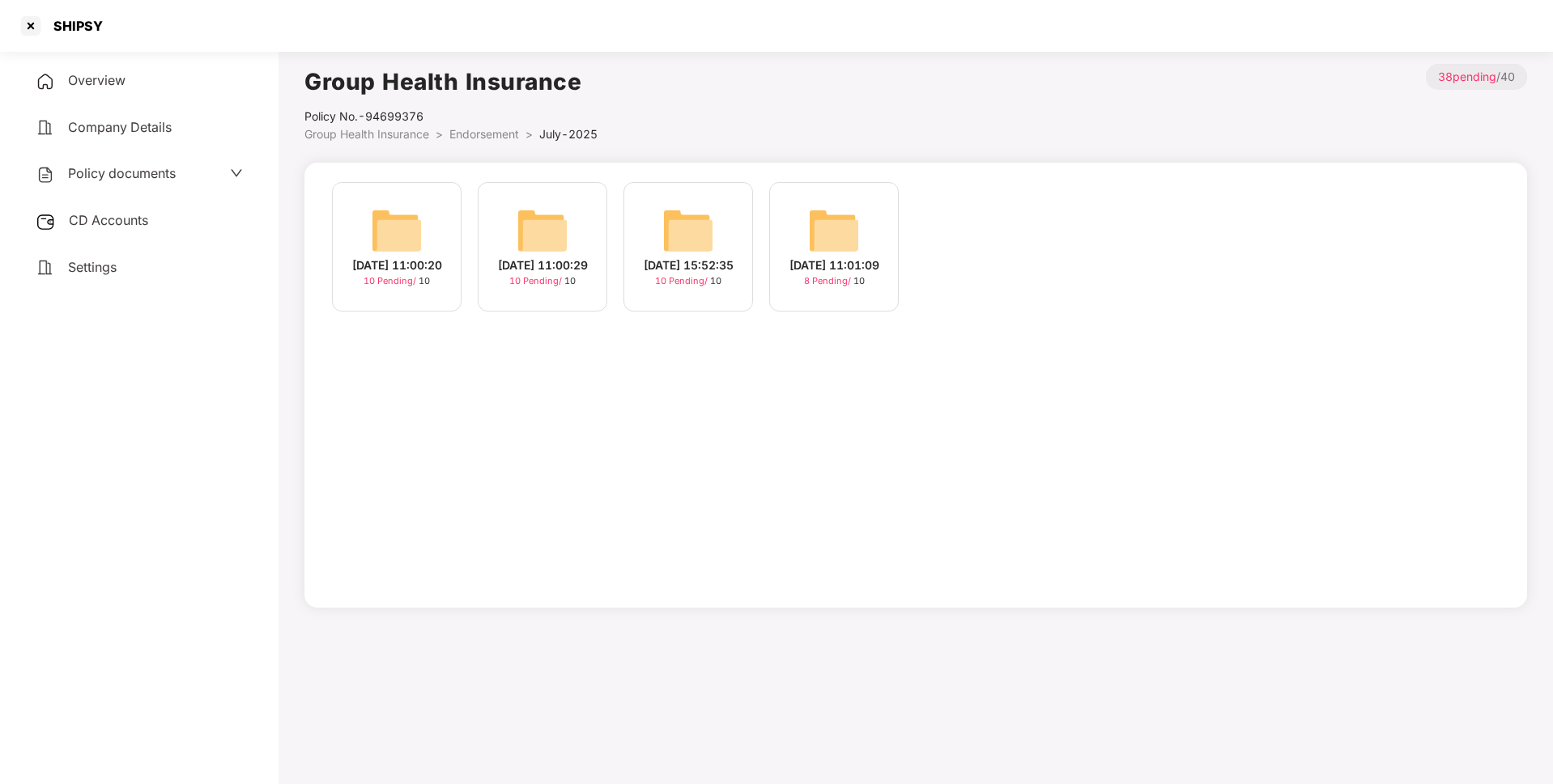
click at [499, 257] on div "[DATE] 11:00:29" at bounding box center [543, 265] width 90 height 18
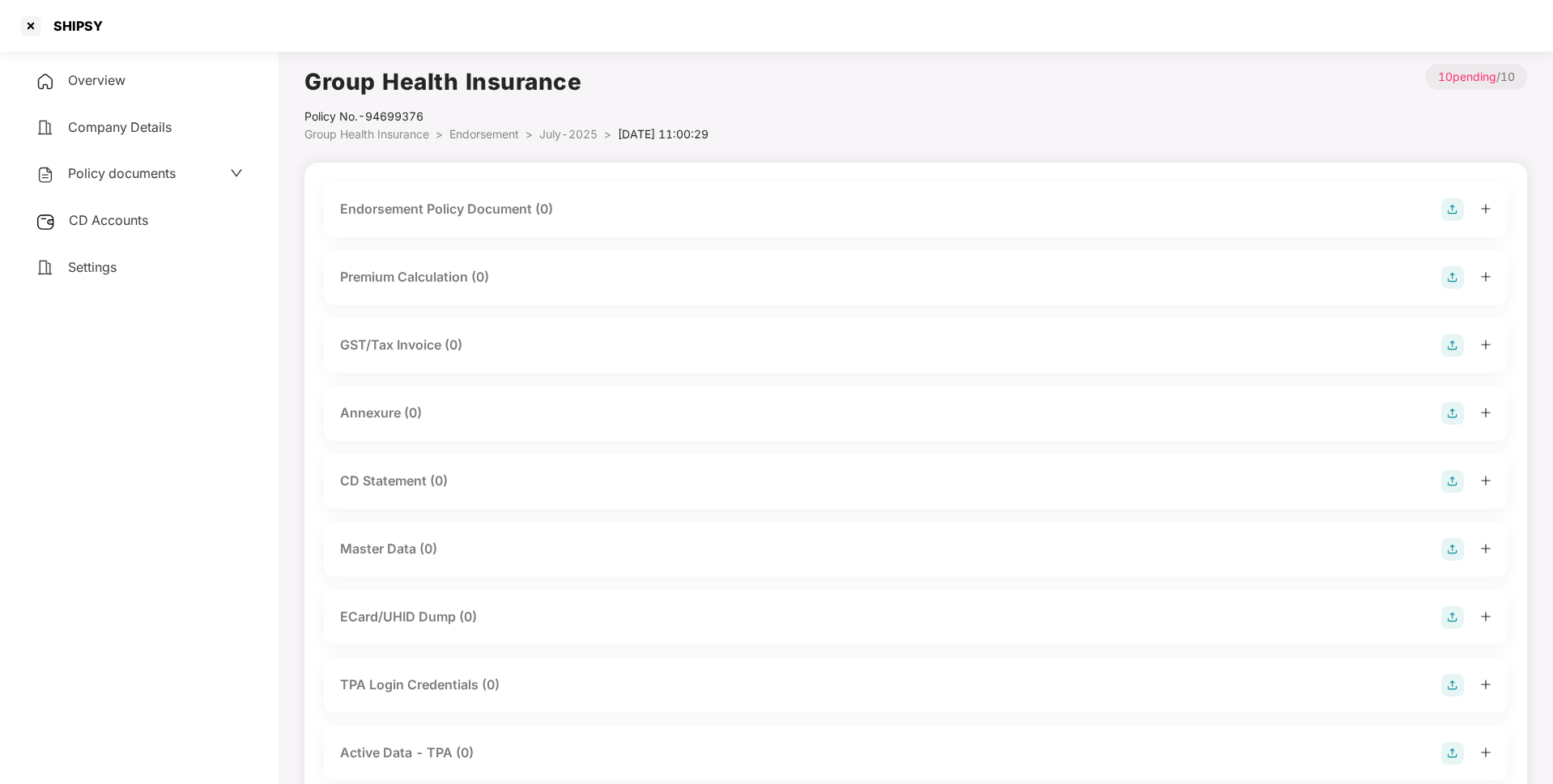
click at [1449, 211] on img at bounding box center [1452, 209] width 23 height 23
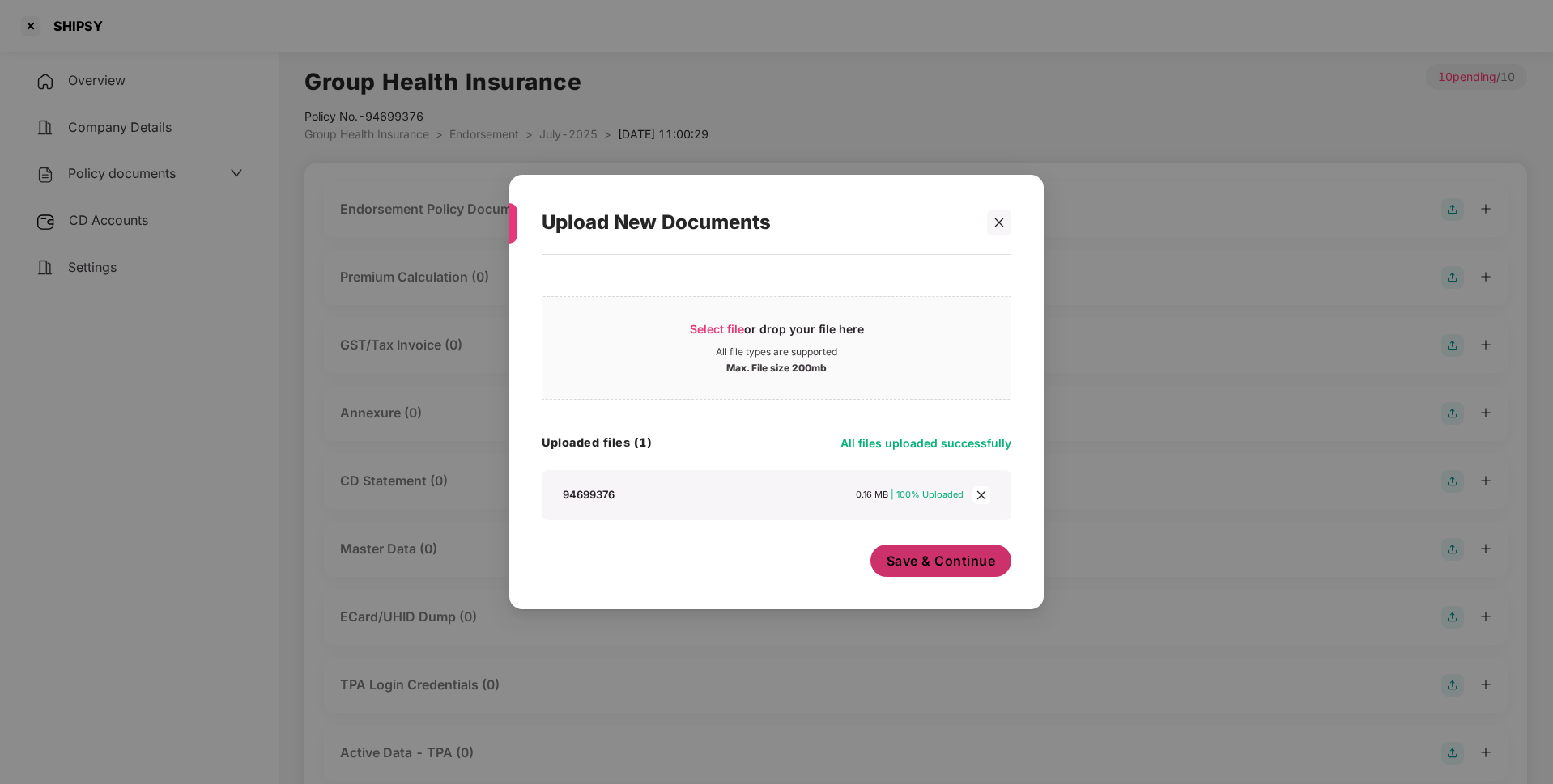
click at [930, 559] on span "Save & Continue" at bounding box center [941, 561] width 110 height 18
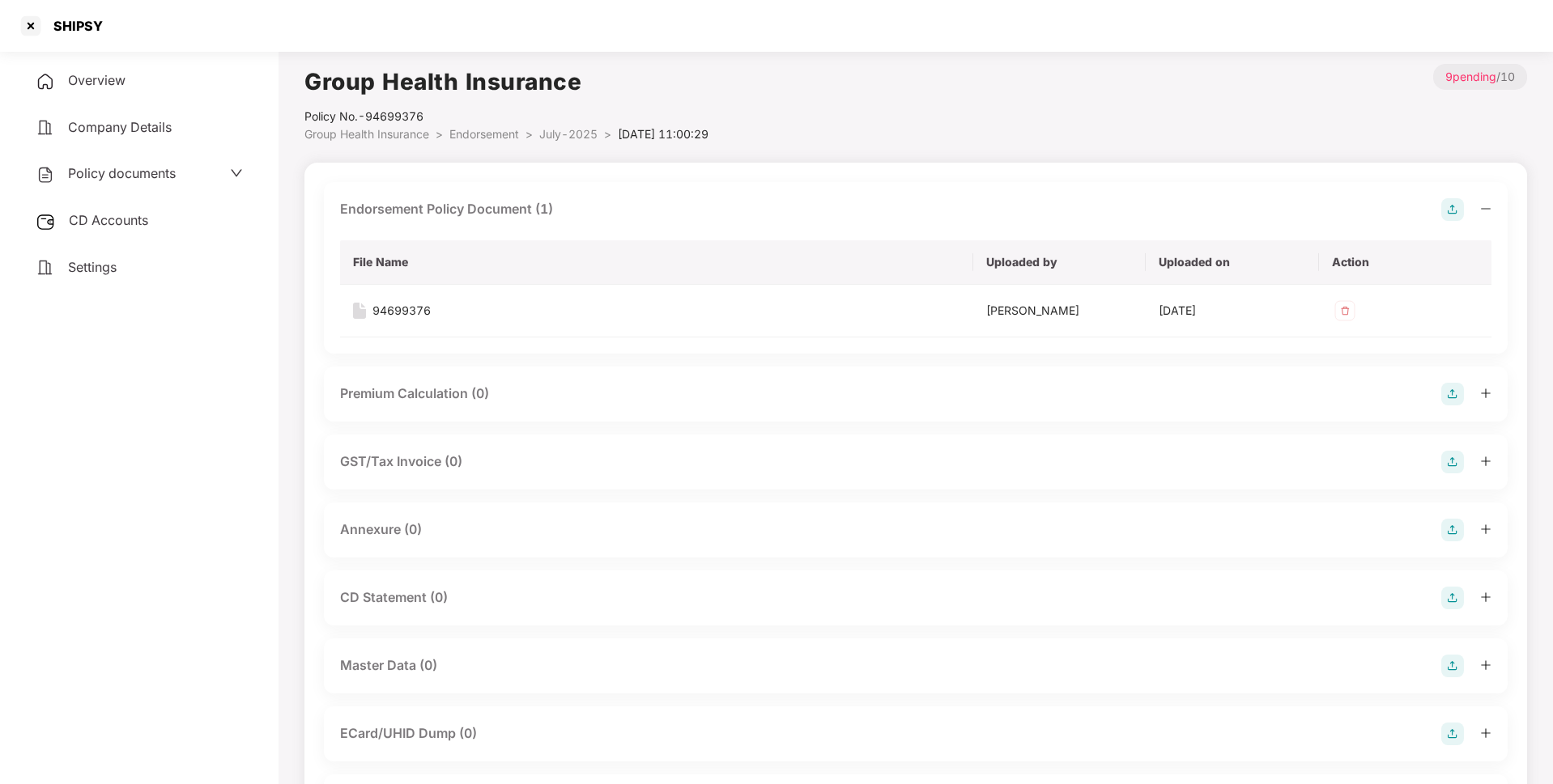
click at [1457, 531] on img at bounding box center [1452, 530] width 23 height 23
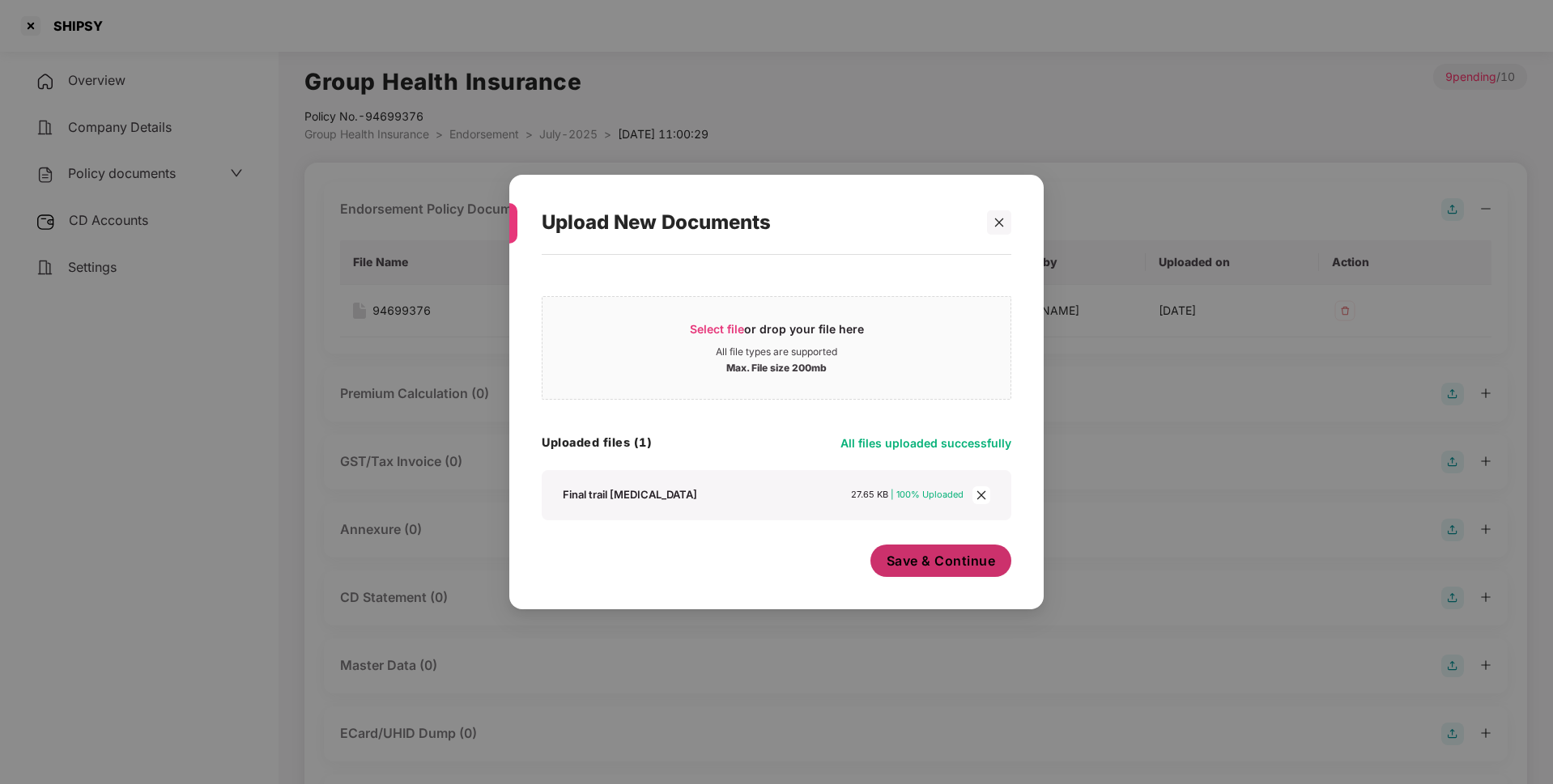
click at [951, 572] on button "Save & Continue" at bounding box center [941, 561] width 142 height 32
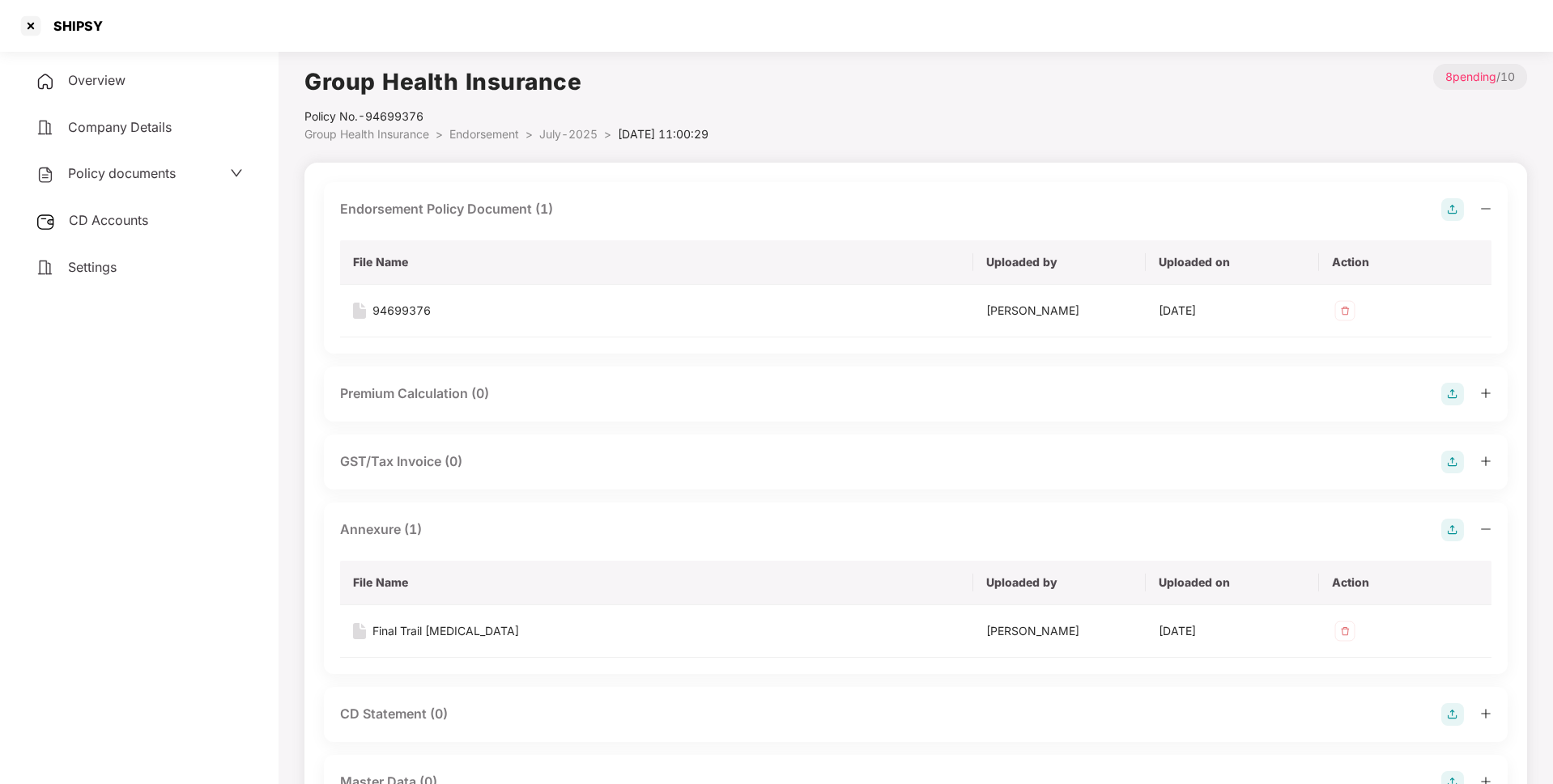
click at [568, 141] on li "July-2025 >" at bounding box center [578, 135] width 79 height 18
click at [565, 134] on span "July-2025" at bounding box center [568, 134] width 58 height 14
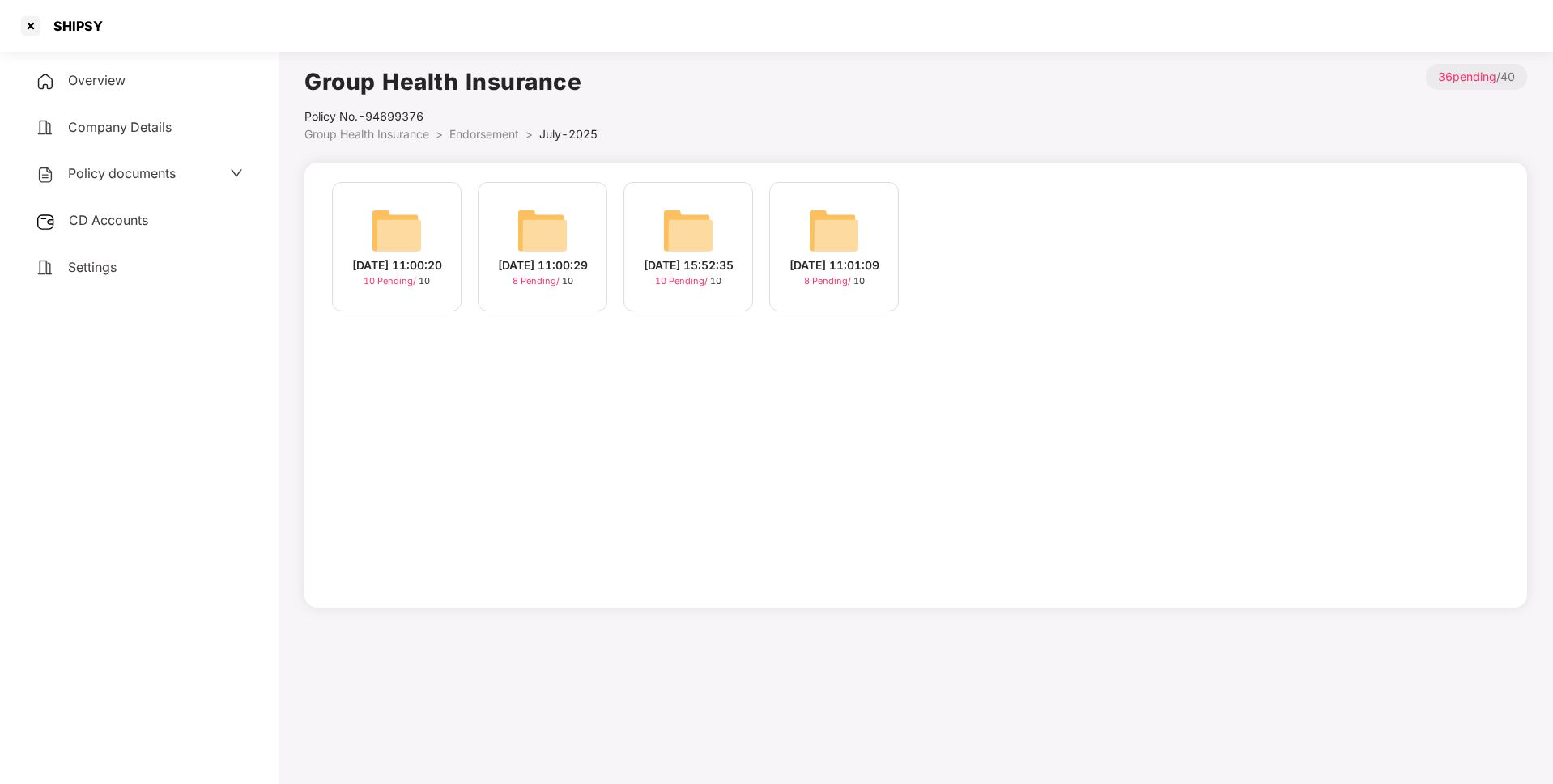
click at [720, 244] on div "[DATE] 15:52:35 10 Pending / 10" at bounding box center [689, 247] width 130 height 130
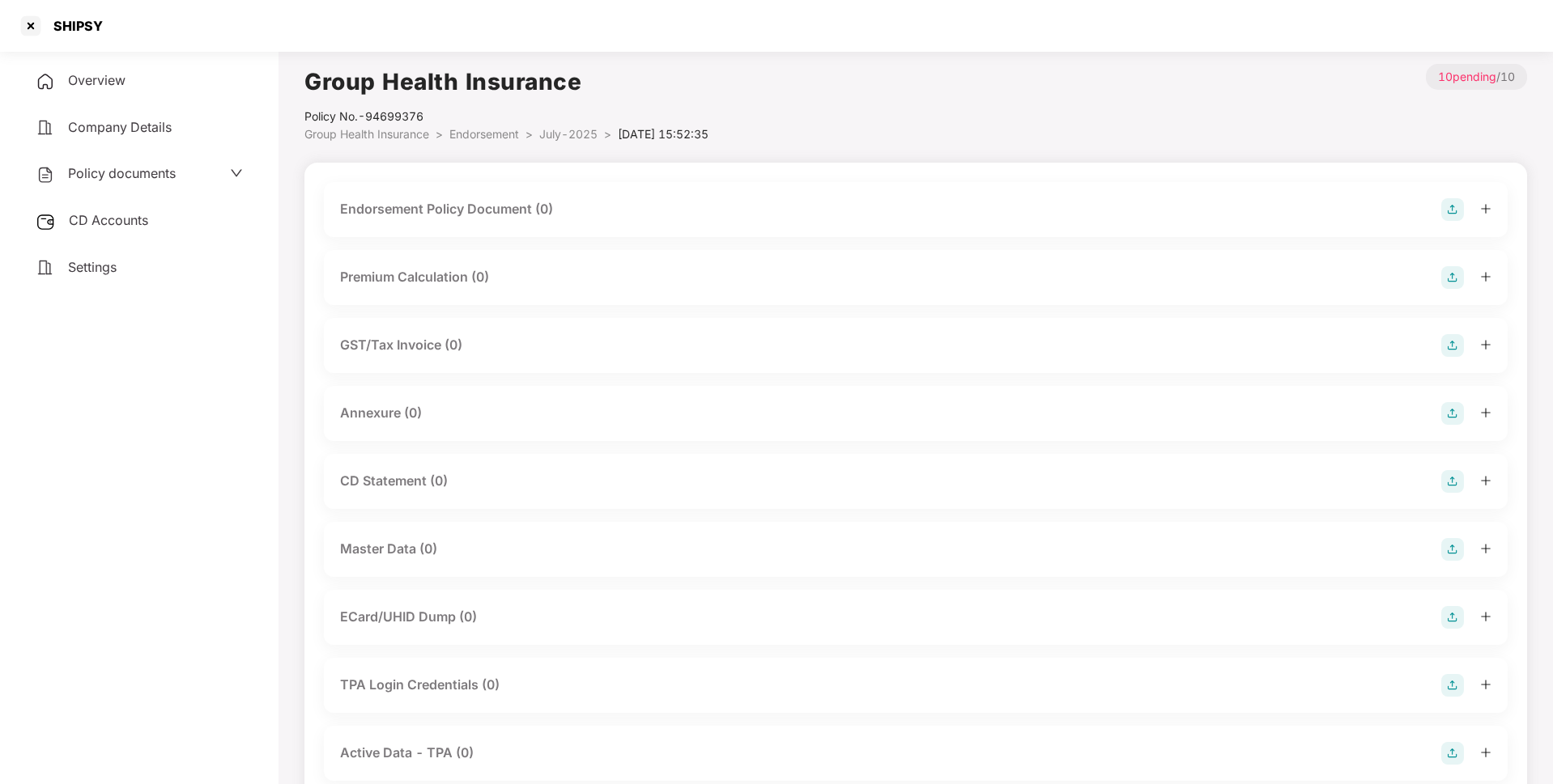
click at [1446, 203] on img at bounding box center [1452, 209] width 23 height 23
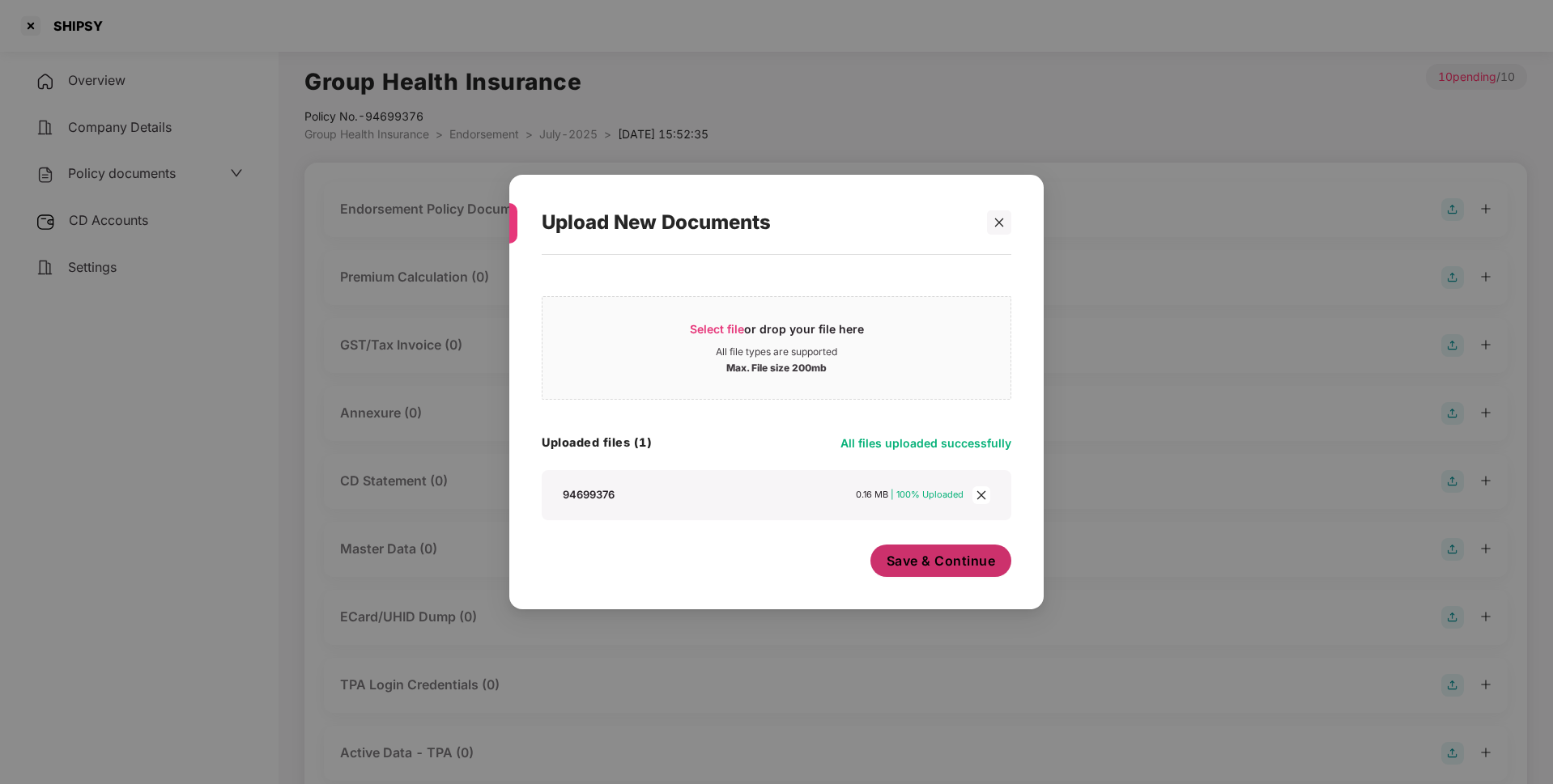
click at [959, 567] on span "Save & Continue" at bounding box center [941, 561] width 110 height 18
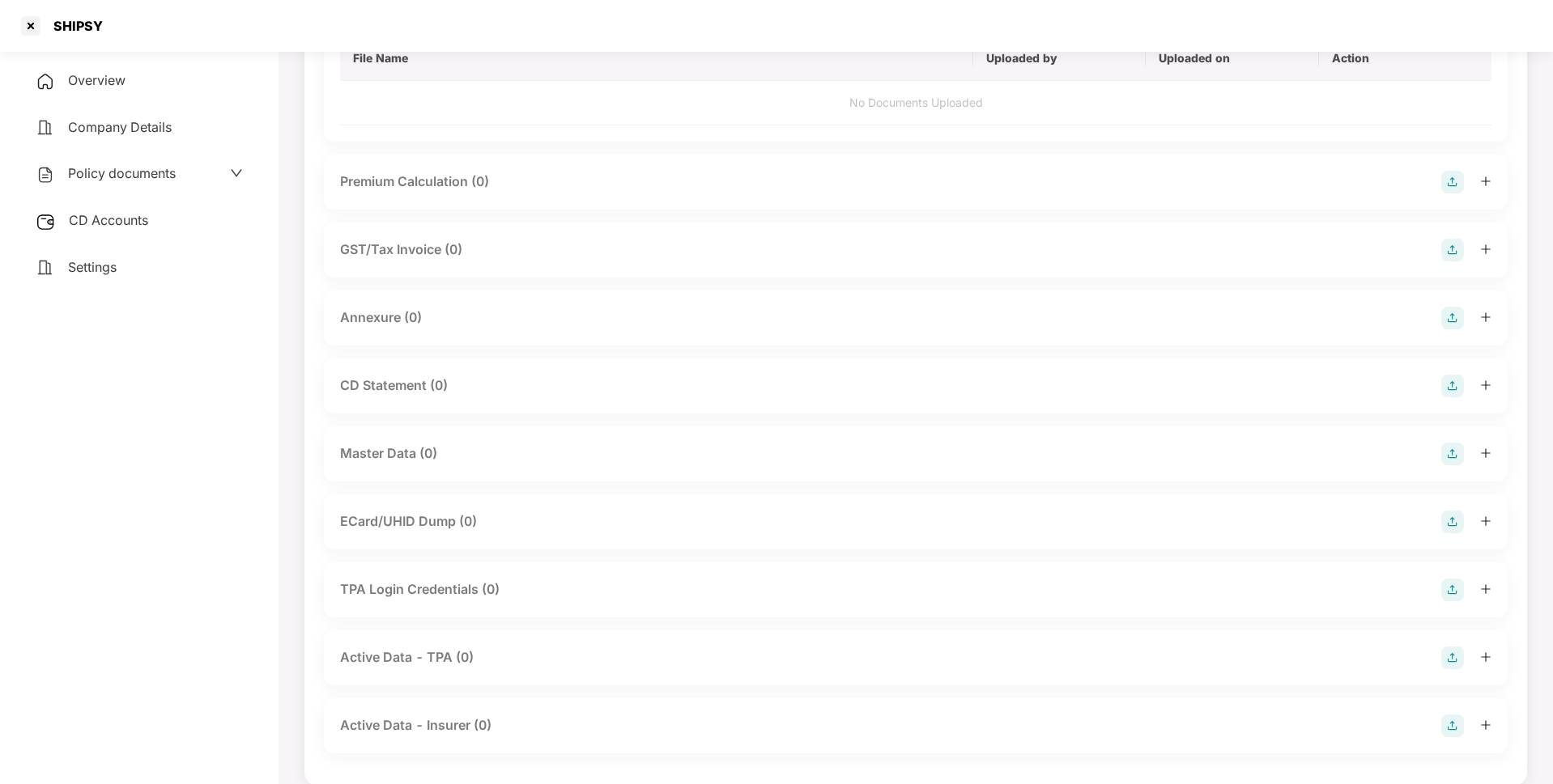
scroll to position [224, 0]
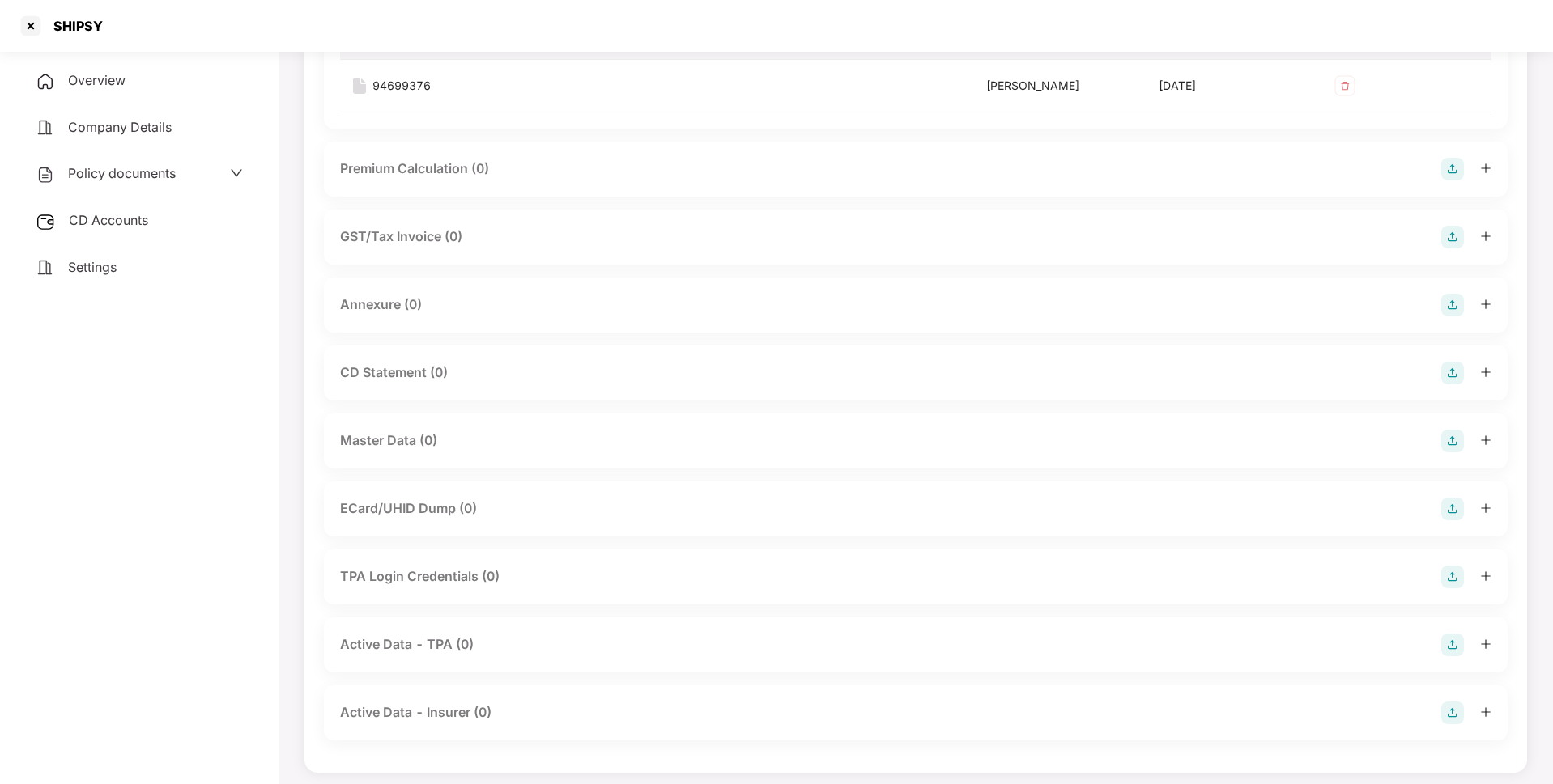
click at [1443, 297] on img at bounding box center [1452, 304] width 23 height 23
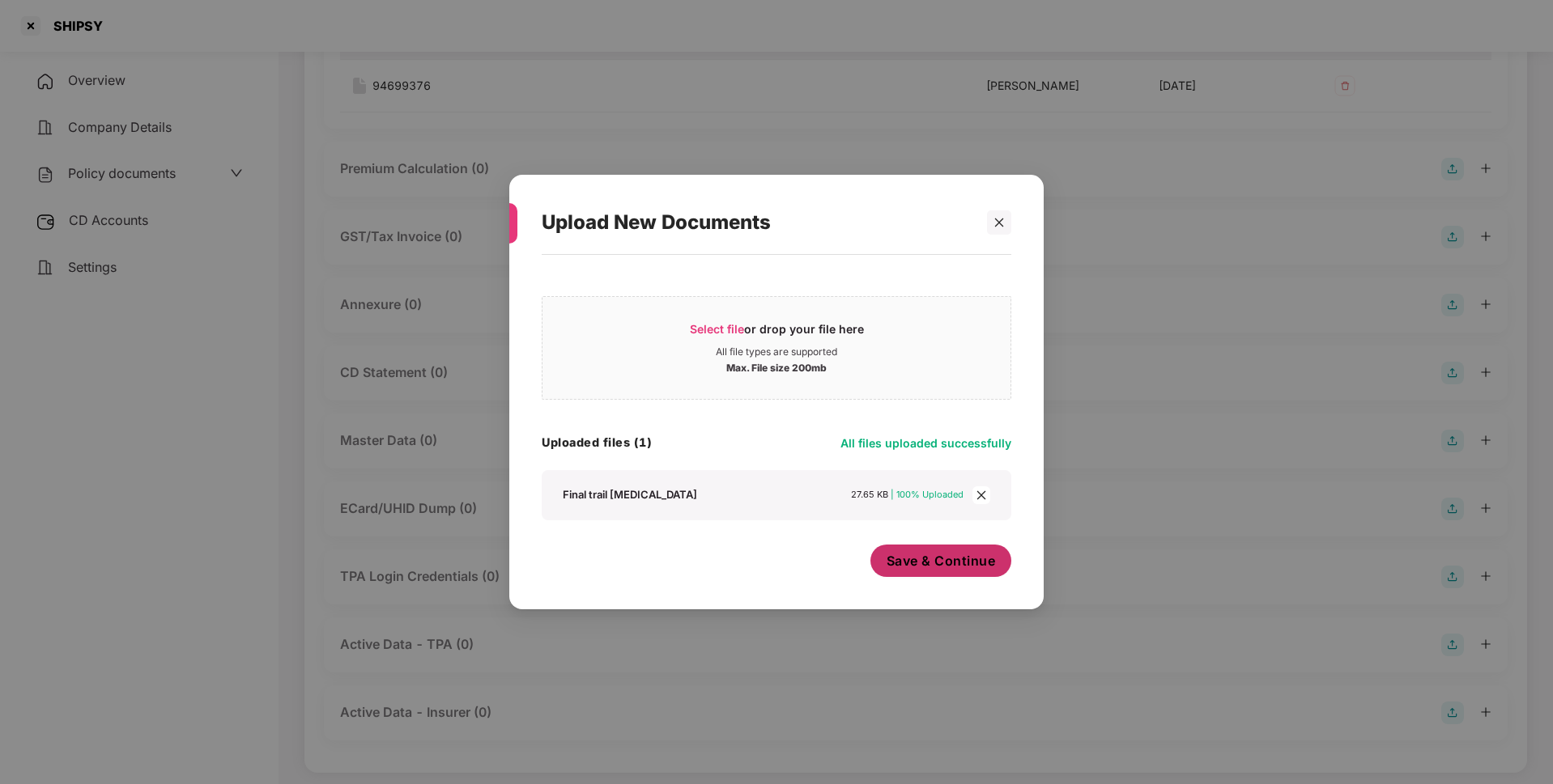
click at [960, 572] on button "Save & Continue" at bounding box center [941, 561] width 142 height 32
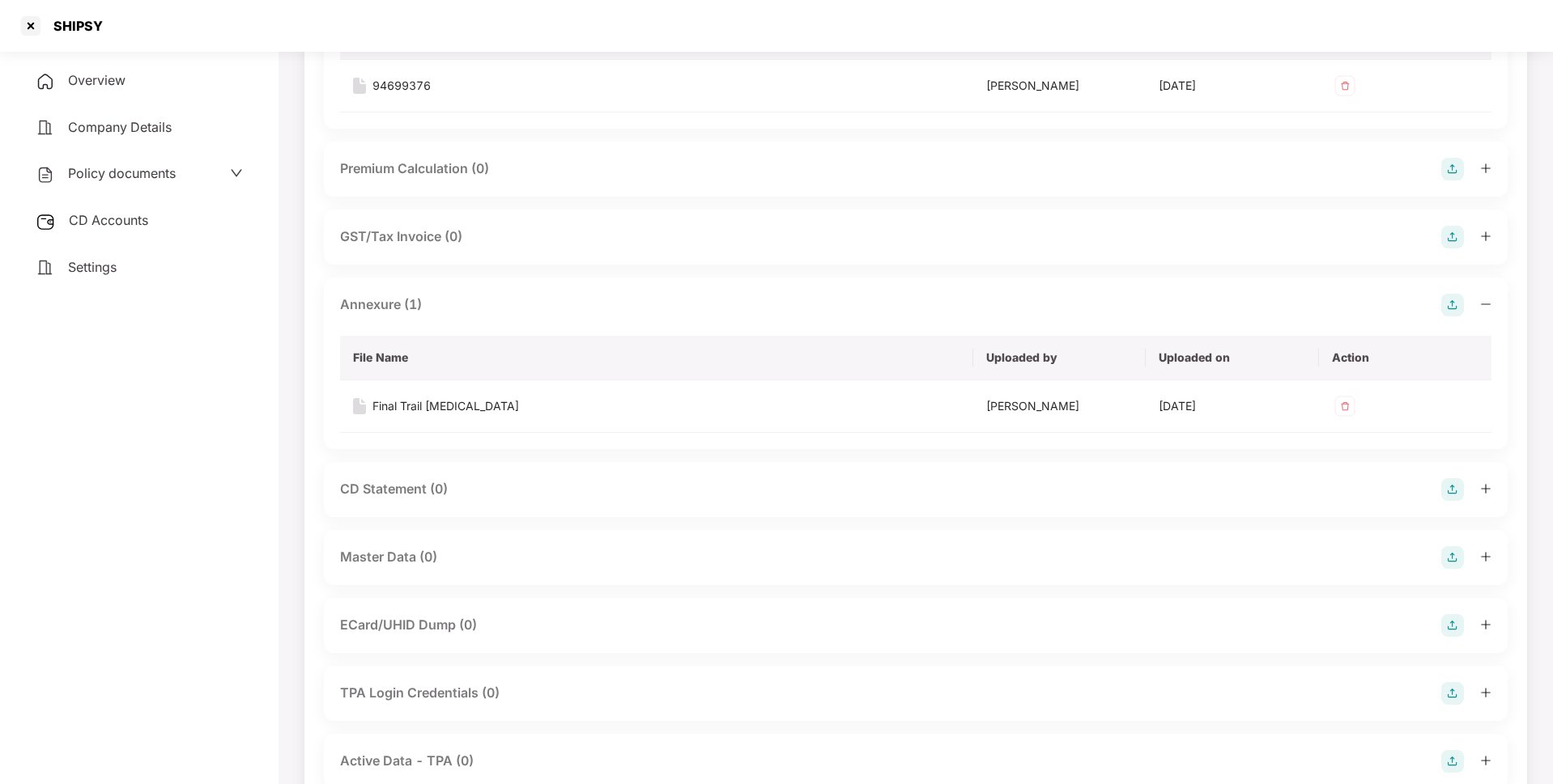
scroll to position [0, 0]
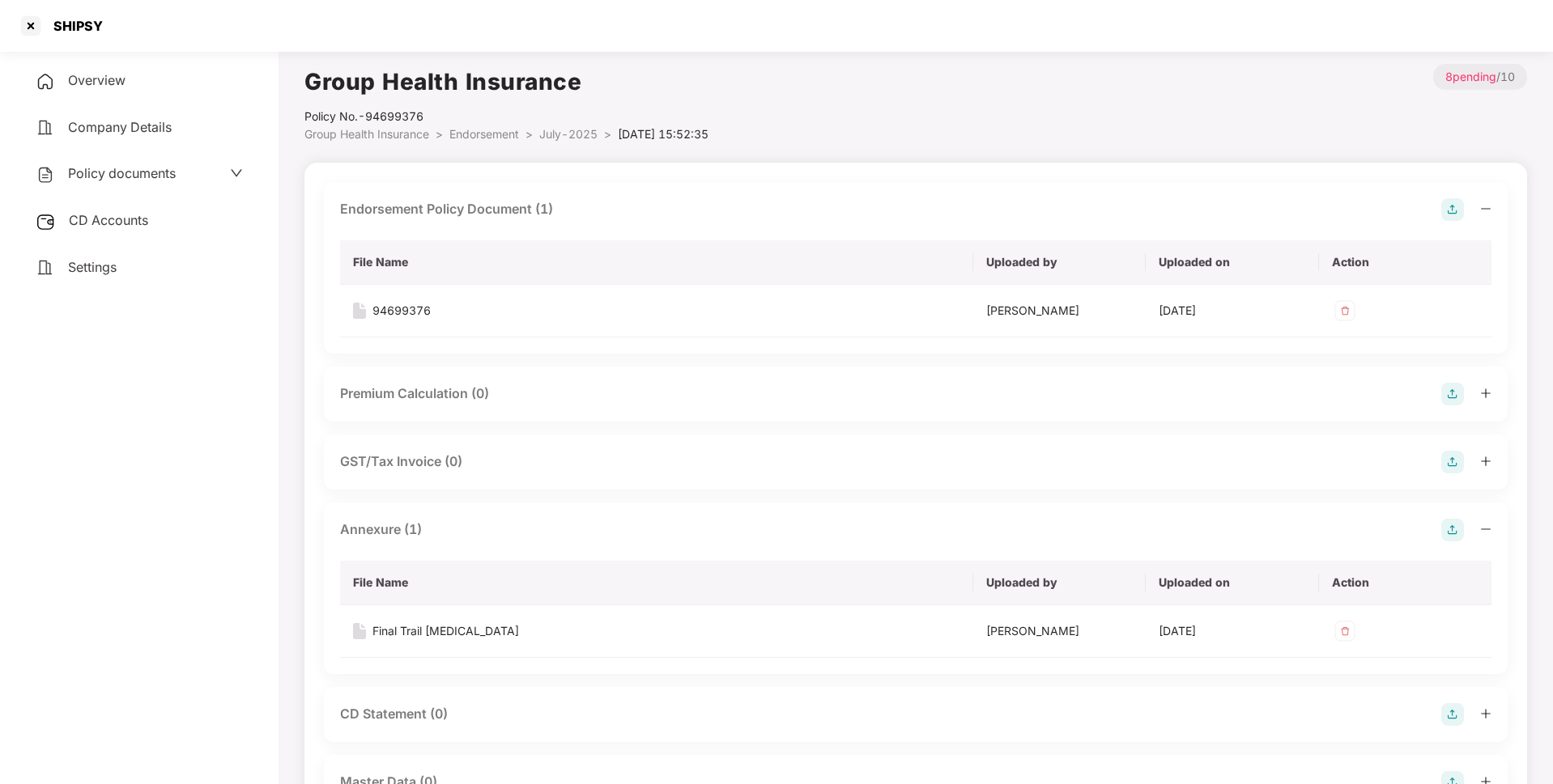
click at [568, 129] on span "July-2025" at bounding box center [568, 134] width 58 height 14
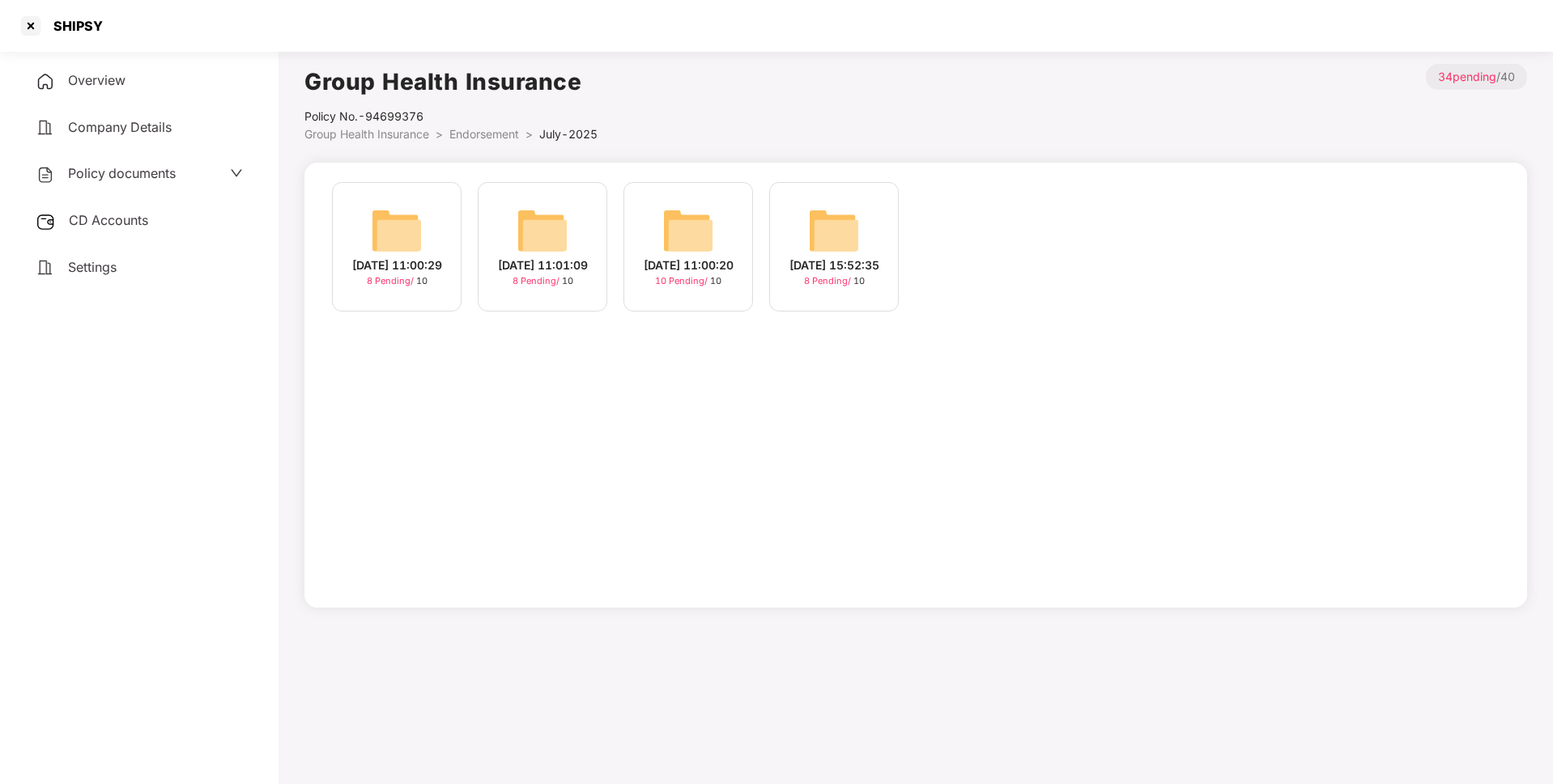
click at [705, 241] on img at bounding box center [688, 230] width 52 height 52
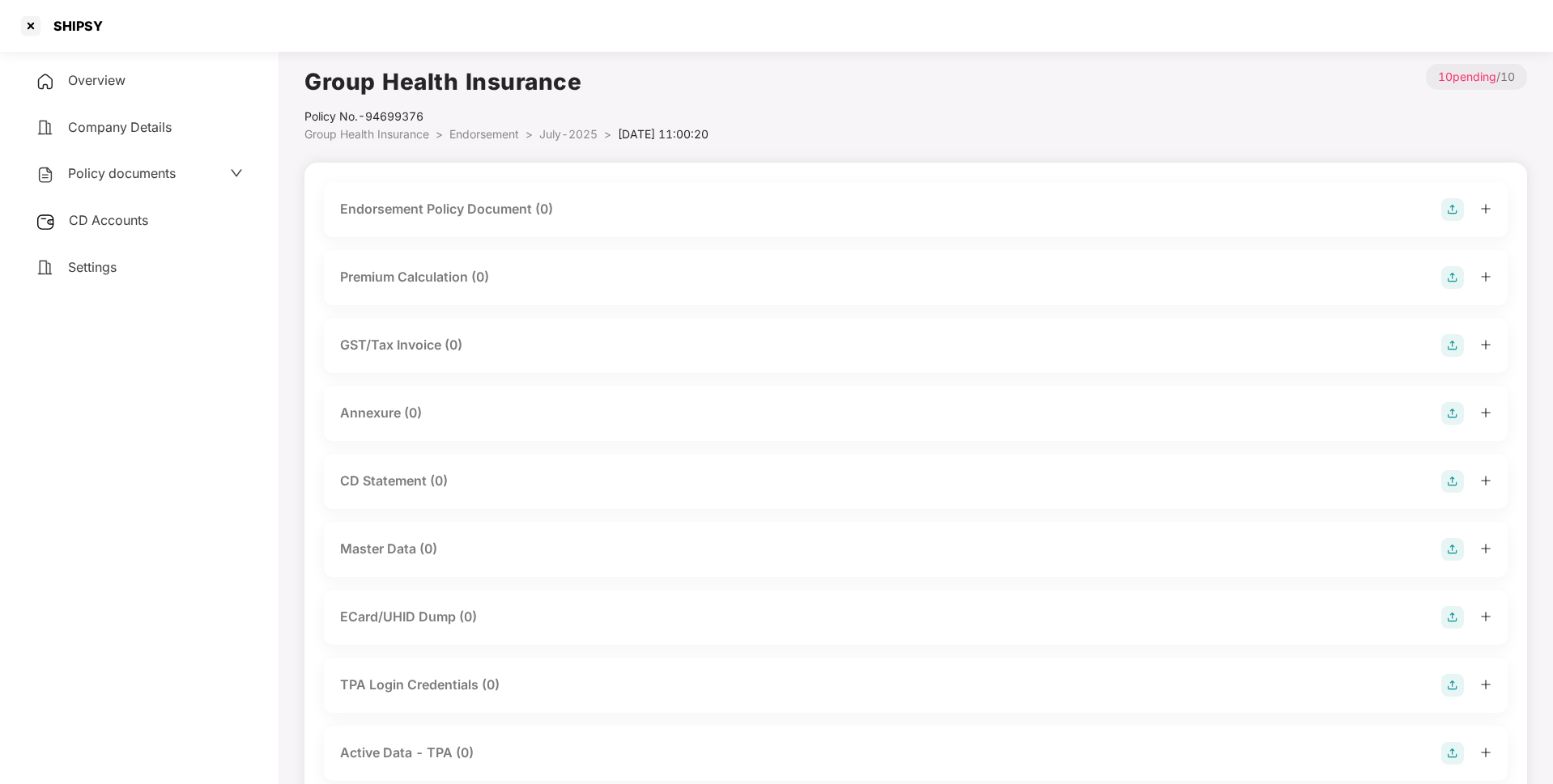
click at [1453, 211] on img at bounding box center [1452, 209] width 23 height 23
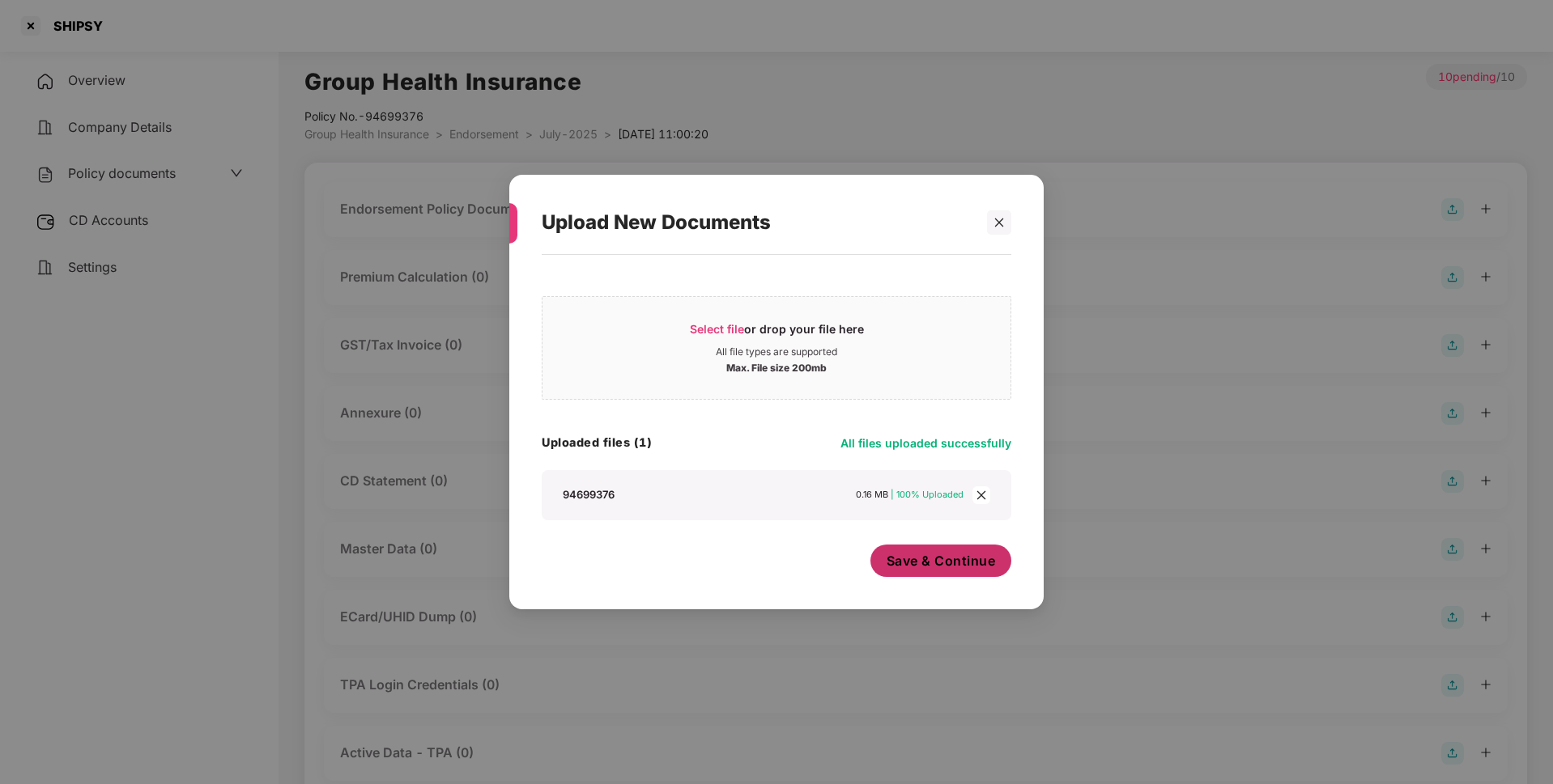
click at [912, 569] on span "Save & Continue" at bounding box center [941, 561] width 110 height 18
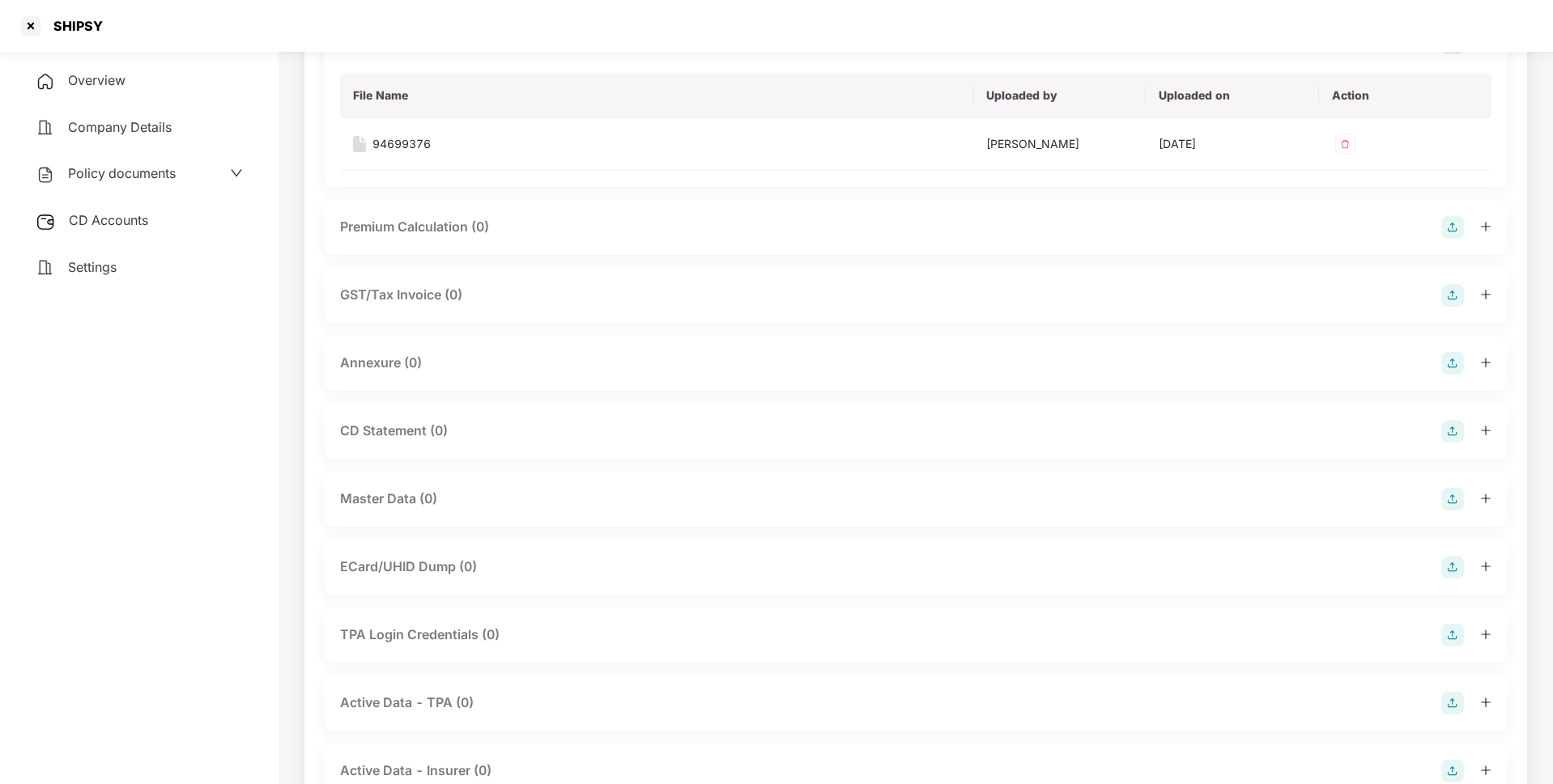
scroll to position [172, 0]
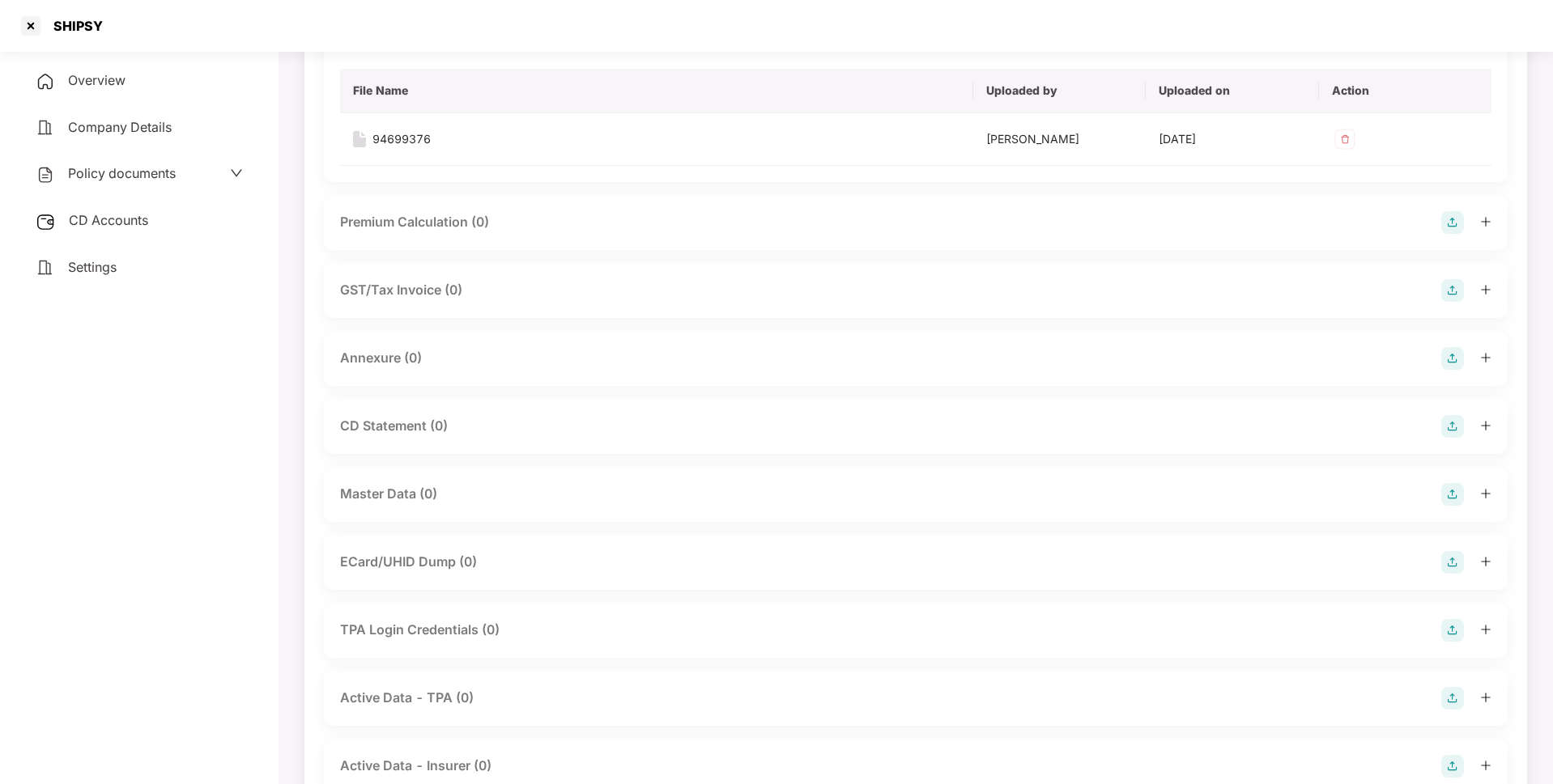
click at [1453, 357] on img at bounding box center [1452, 358] width 23 height 23
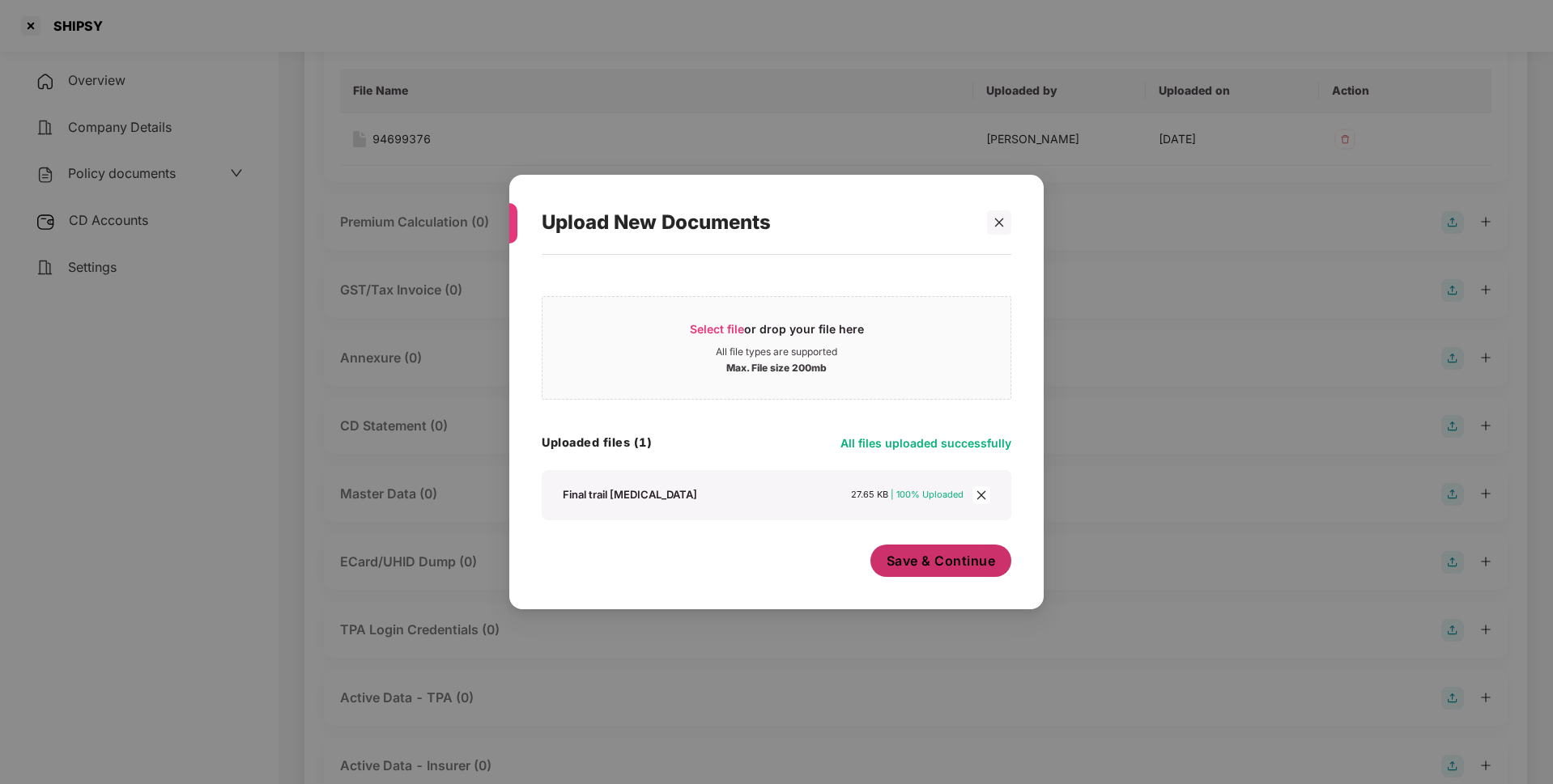
click at [889, 553] on span "Save & Continue" at bounding box center [941, 561] width 110 height 18
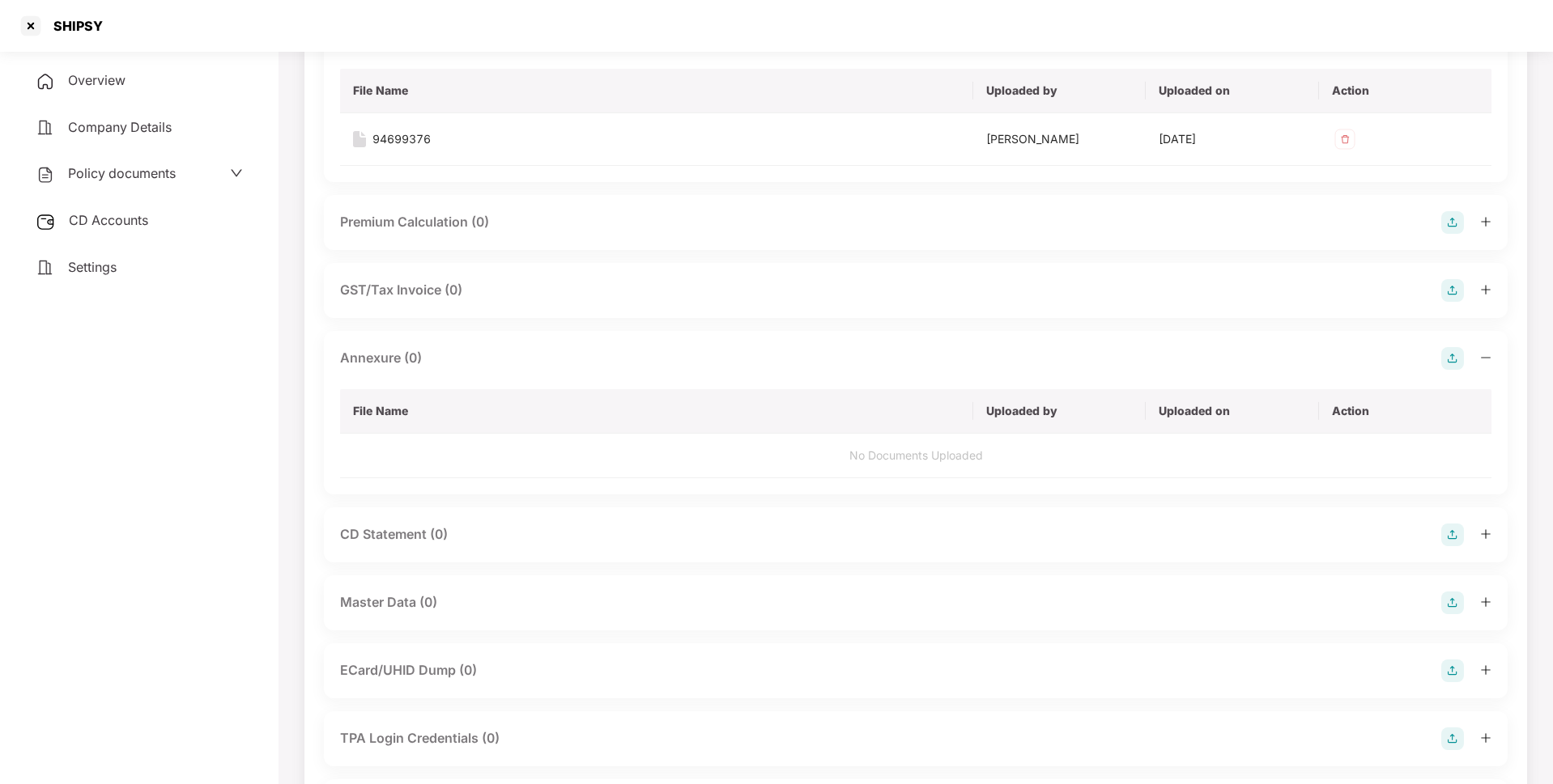
scroll to position [0, 0]
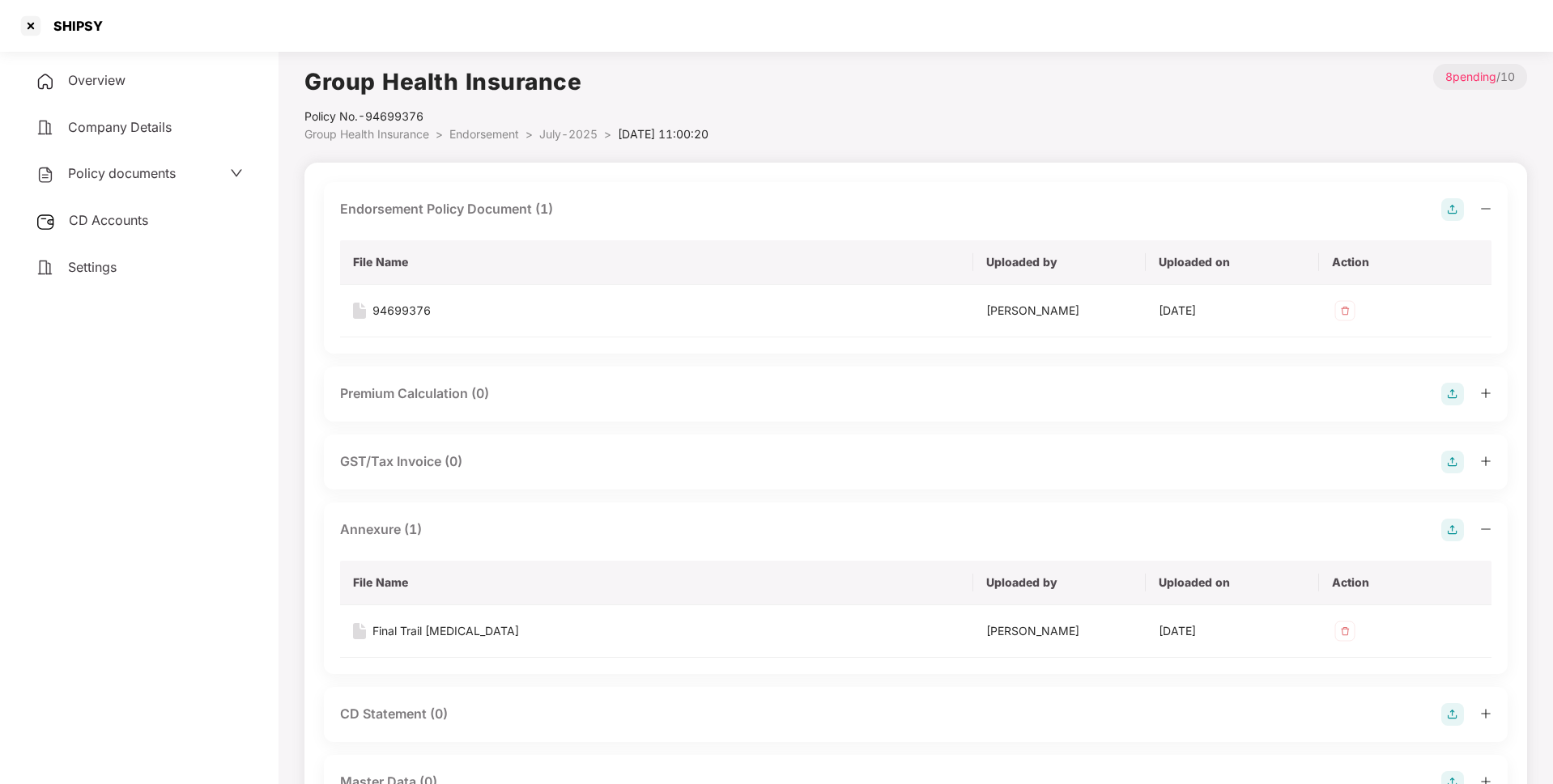
click at [588, 132] on span "July-2025" at bounding box center [568, 134] width 58 height 14
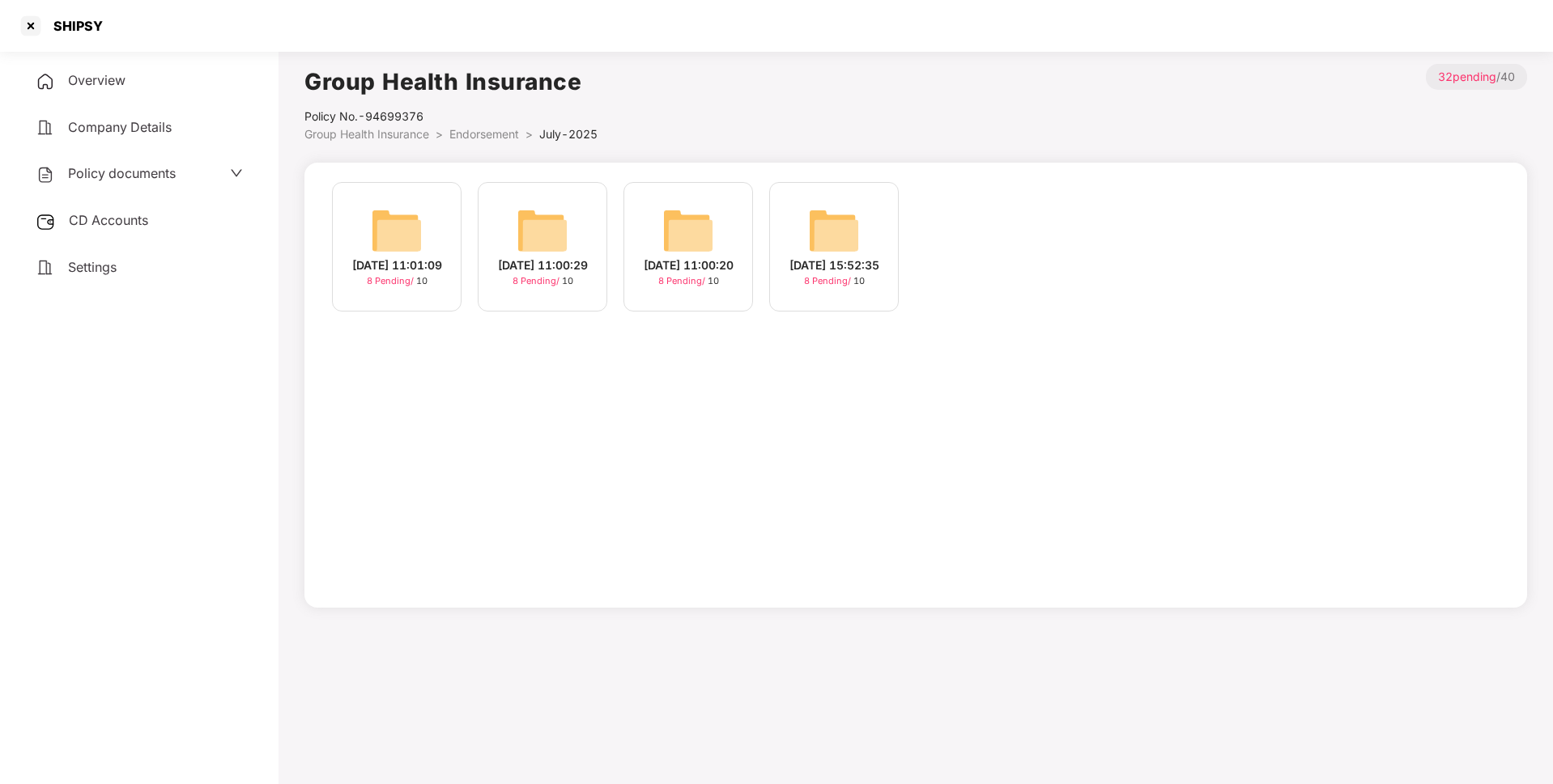
click at [470, 137] on span "Endorsement" at bounding box center [484, 134] width 70 height 14
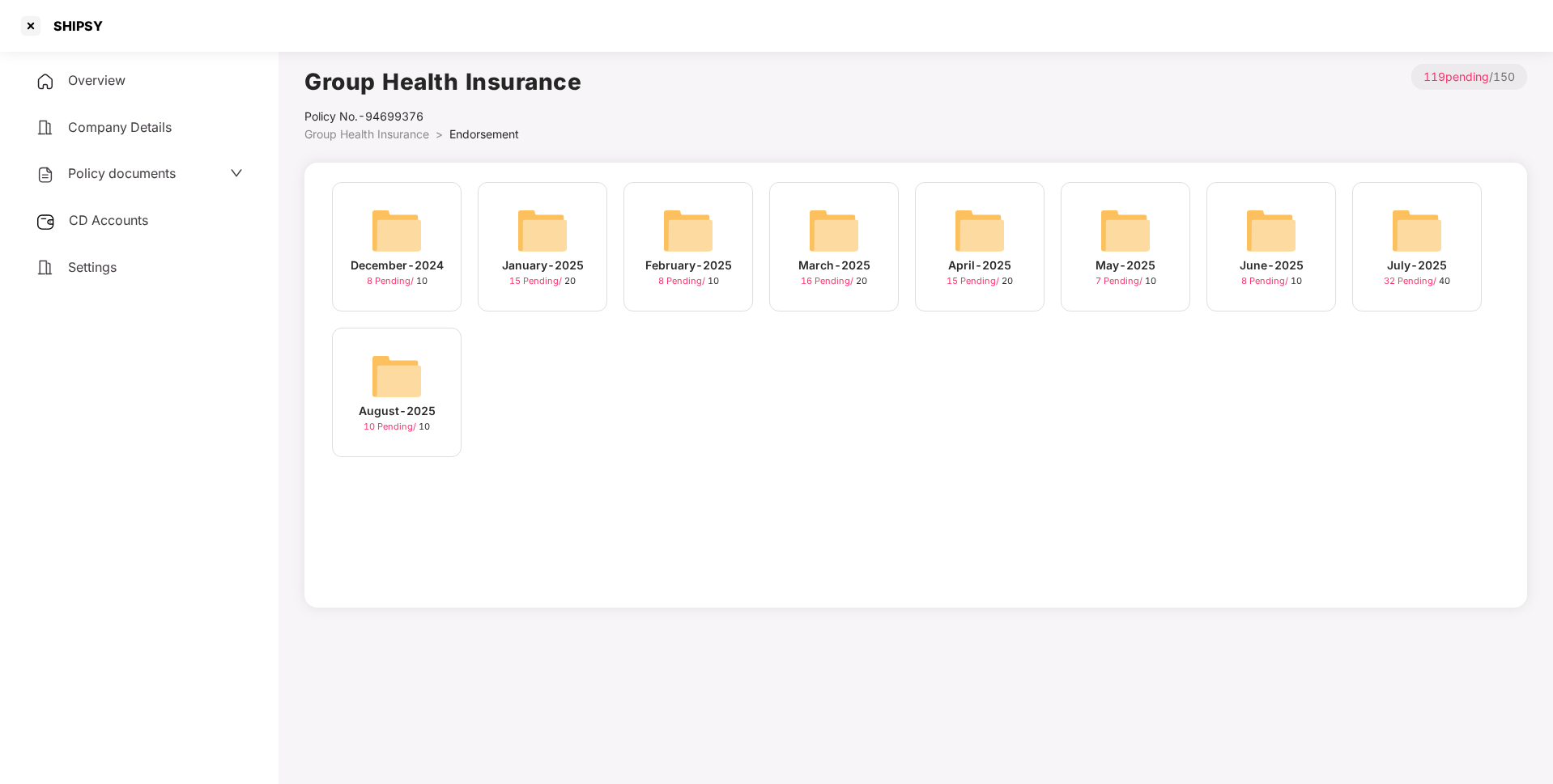
click at [396, 367] on img at bounding box center [396, 376] width 52 height 52
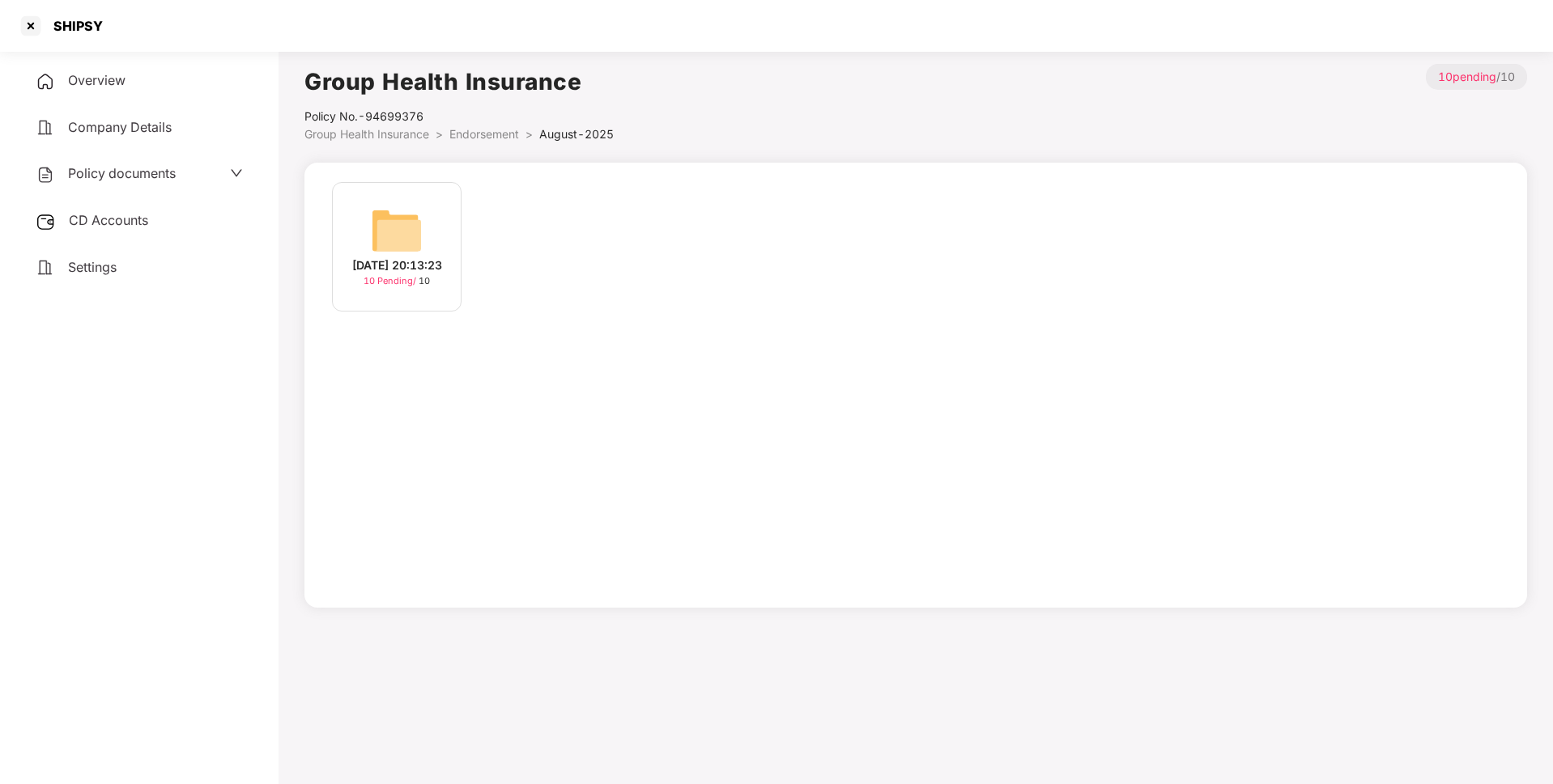
click at [425, 216] on div "[DATE] 20:13:23 10 Pending / 10" at bounding box center [397, 247] width 130 height 130
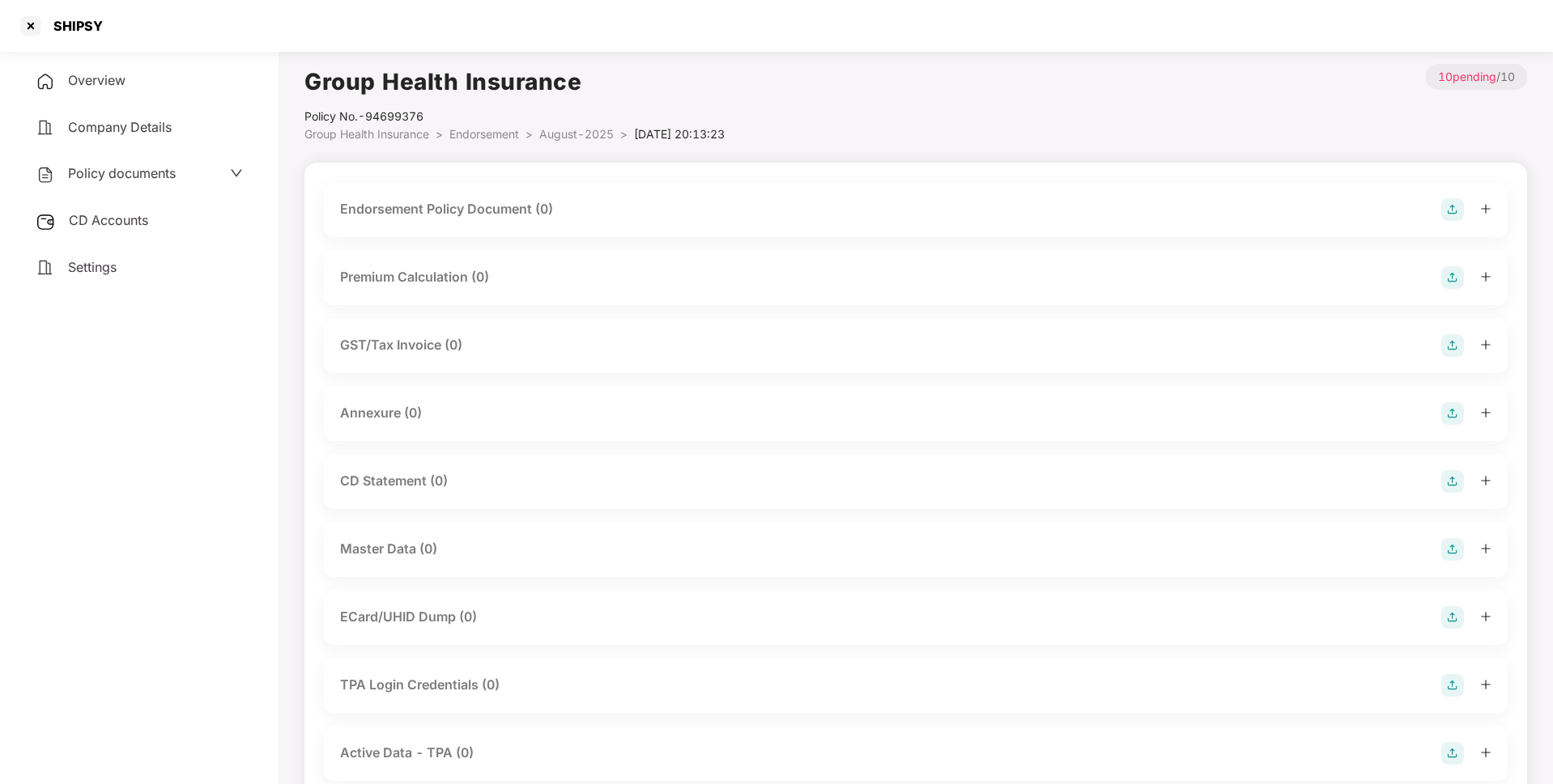
click at [1449, 213] on img at bounding box center [1452, 209] width 23 height 23
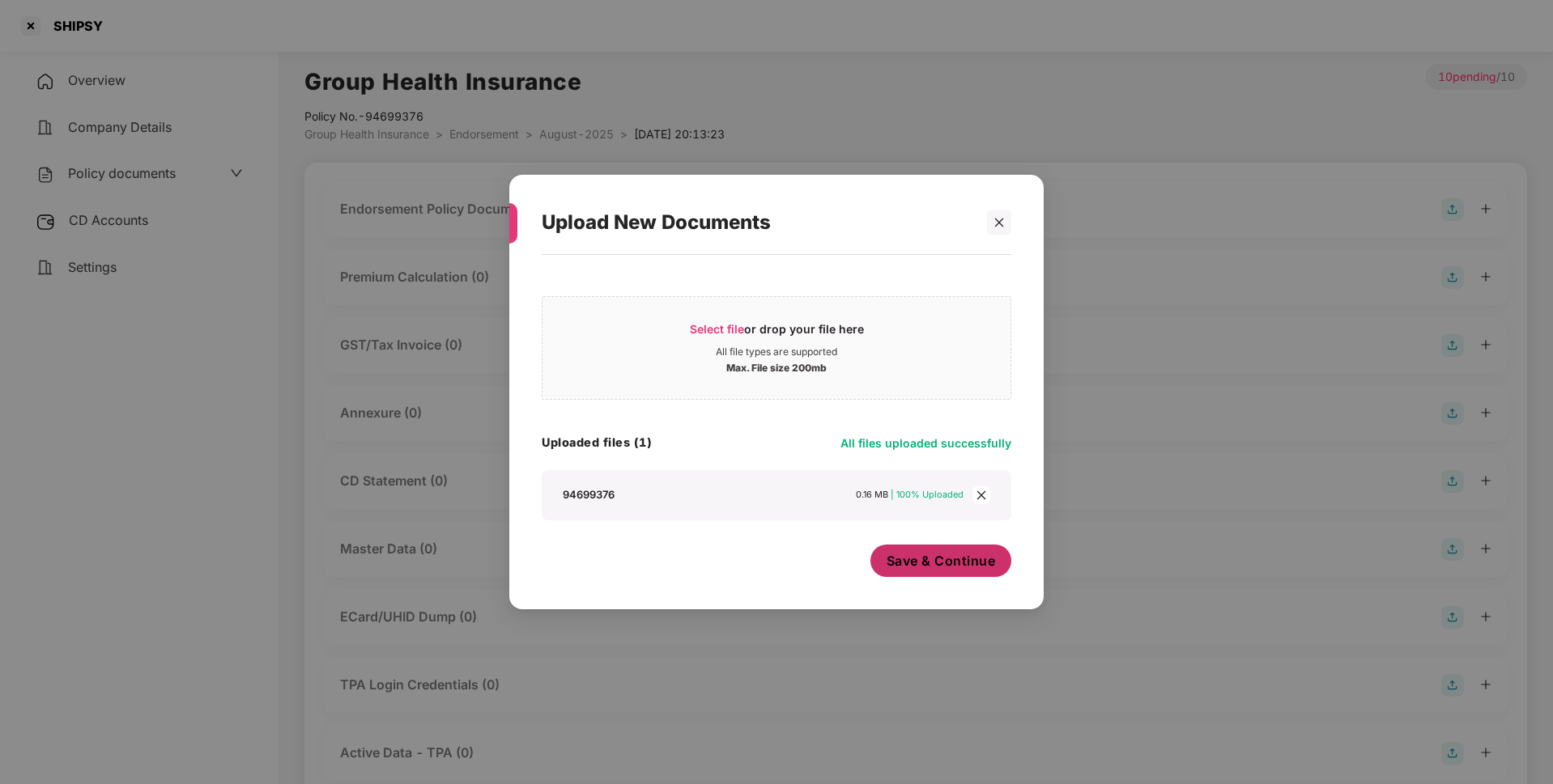
click at [923, 559] on span "Save & Continue" at bounding box center [941, 561] width 110 height 18
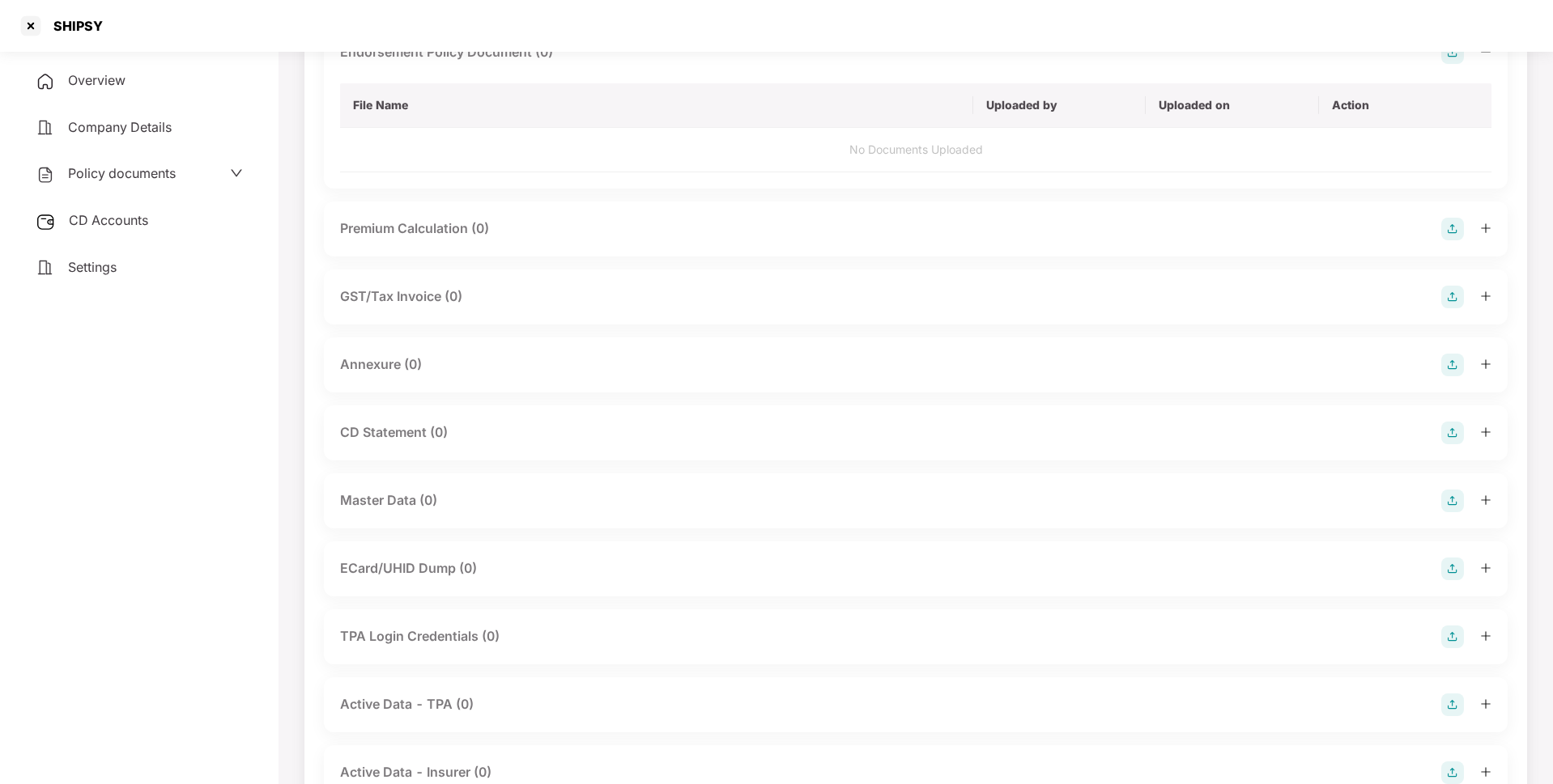
scroll to position [170, 0]
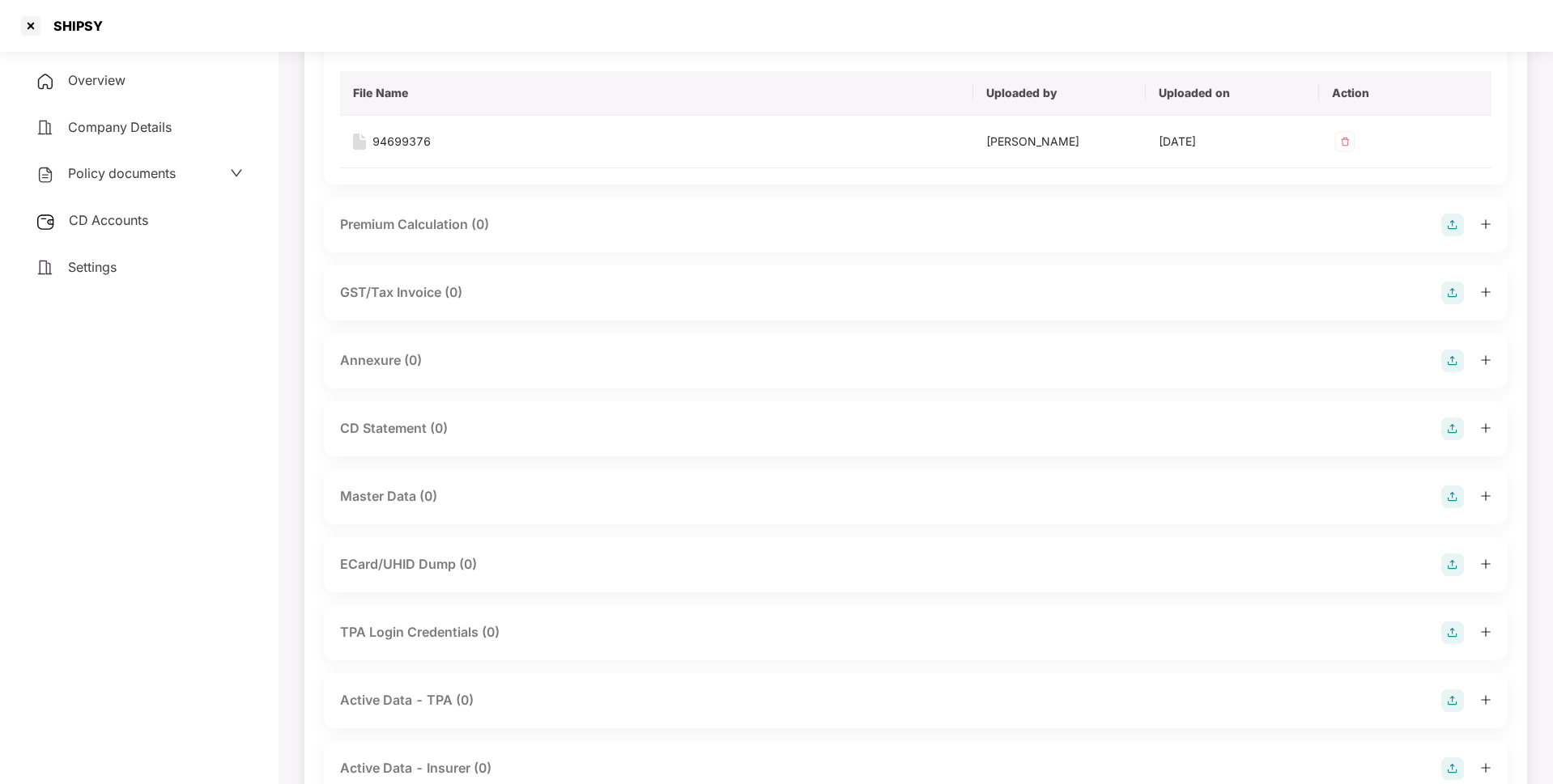
click at [1450, 363] on img at bounding box center [1452, 360] width 23 height 23
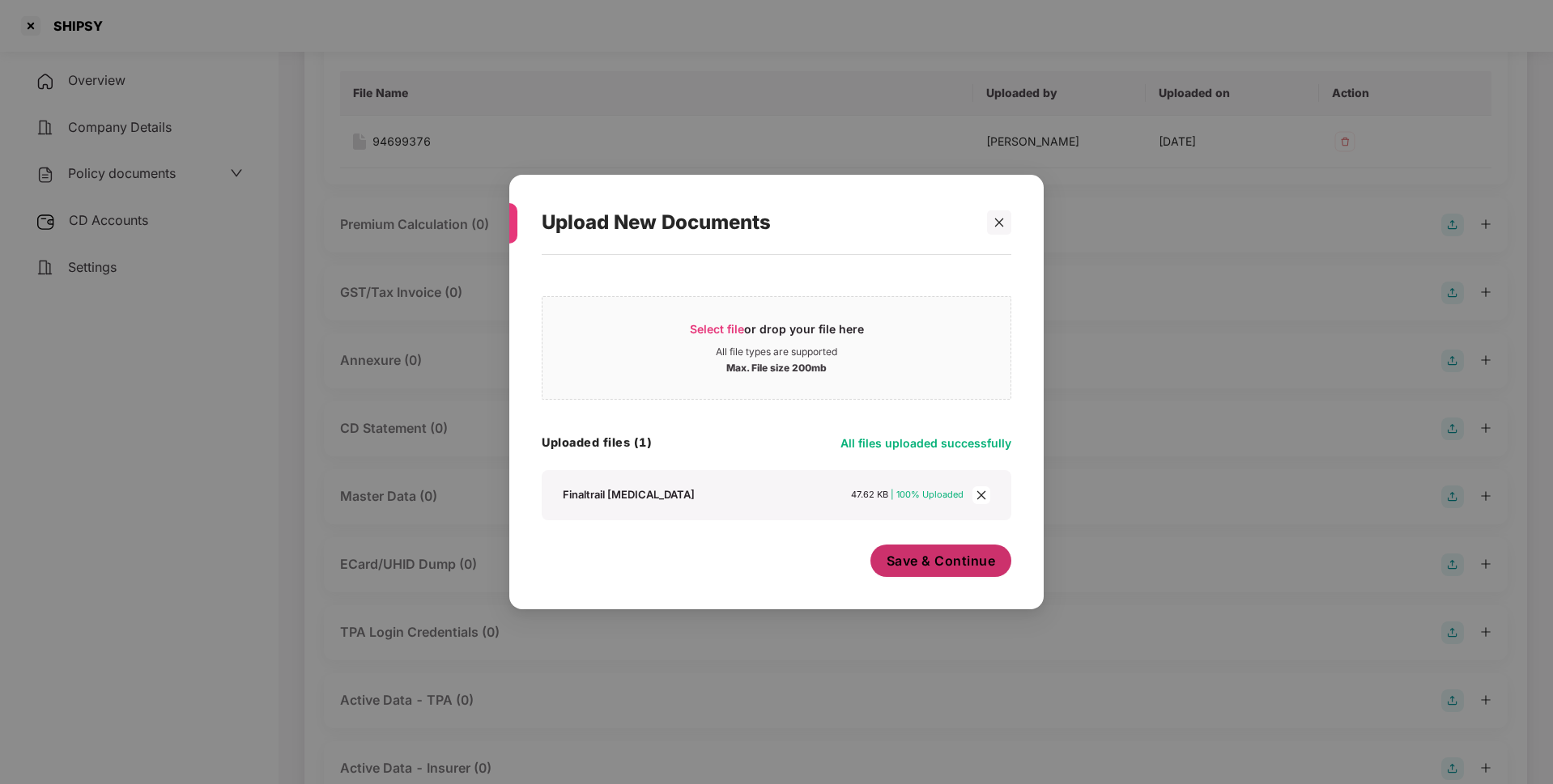
click at [936, 557] on span "Save & Continue" at bounding box center [941, 561] width 110 height 18
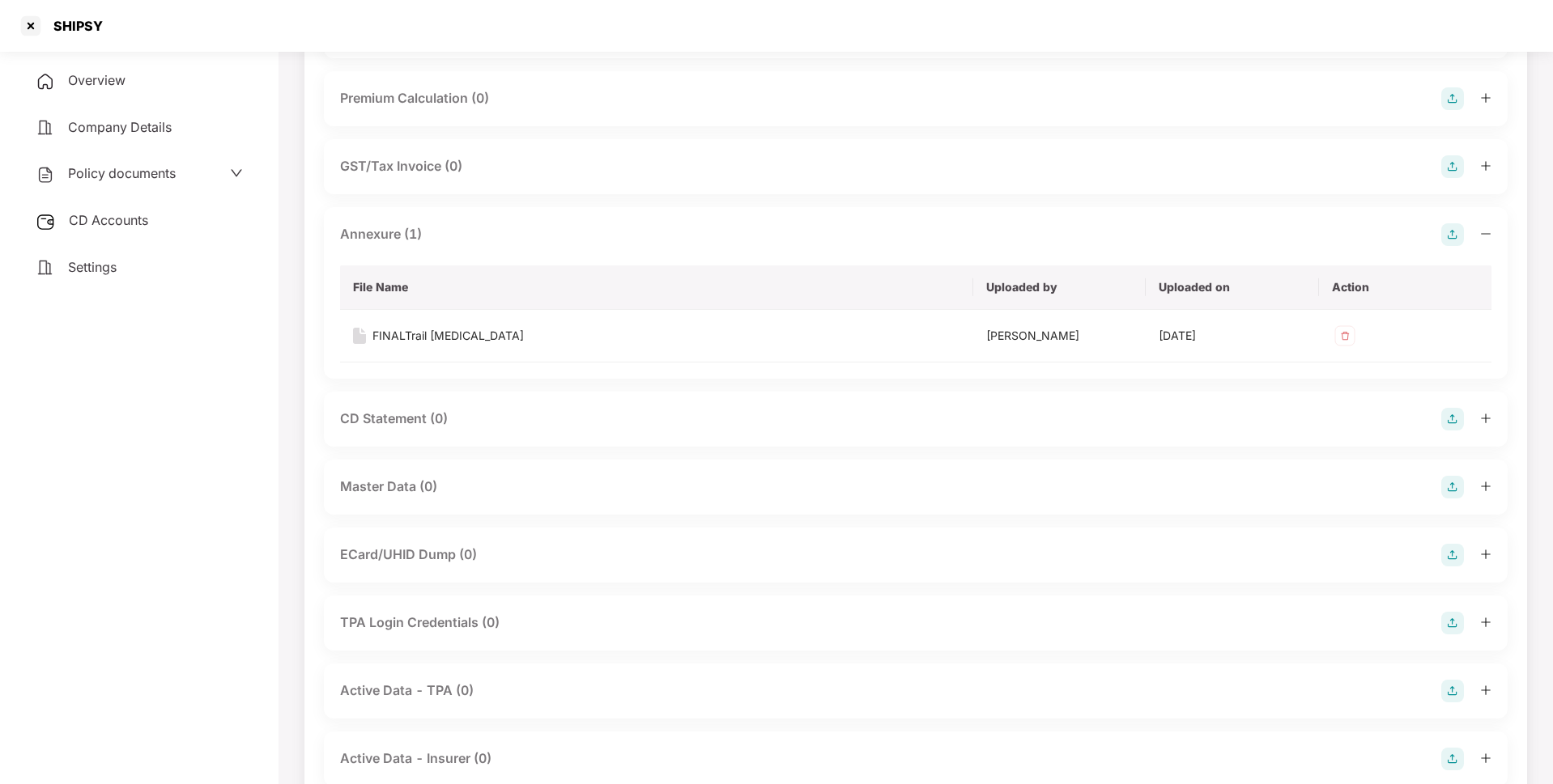
scroll to position [349, 0]
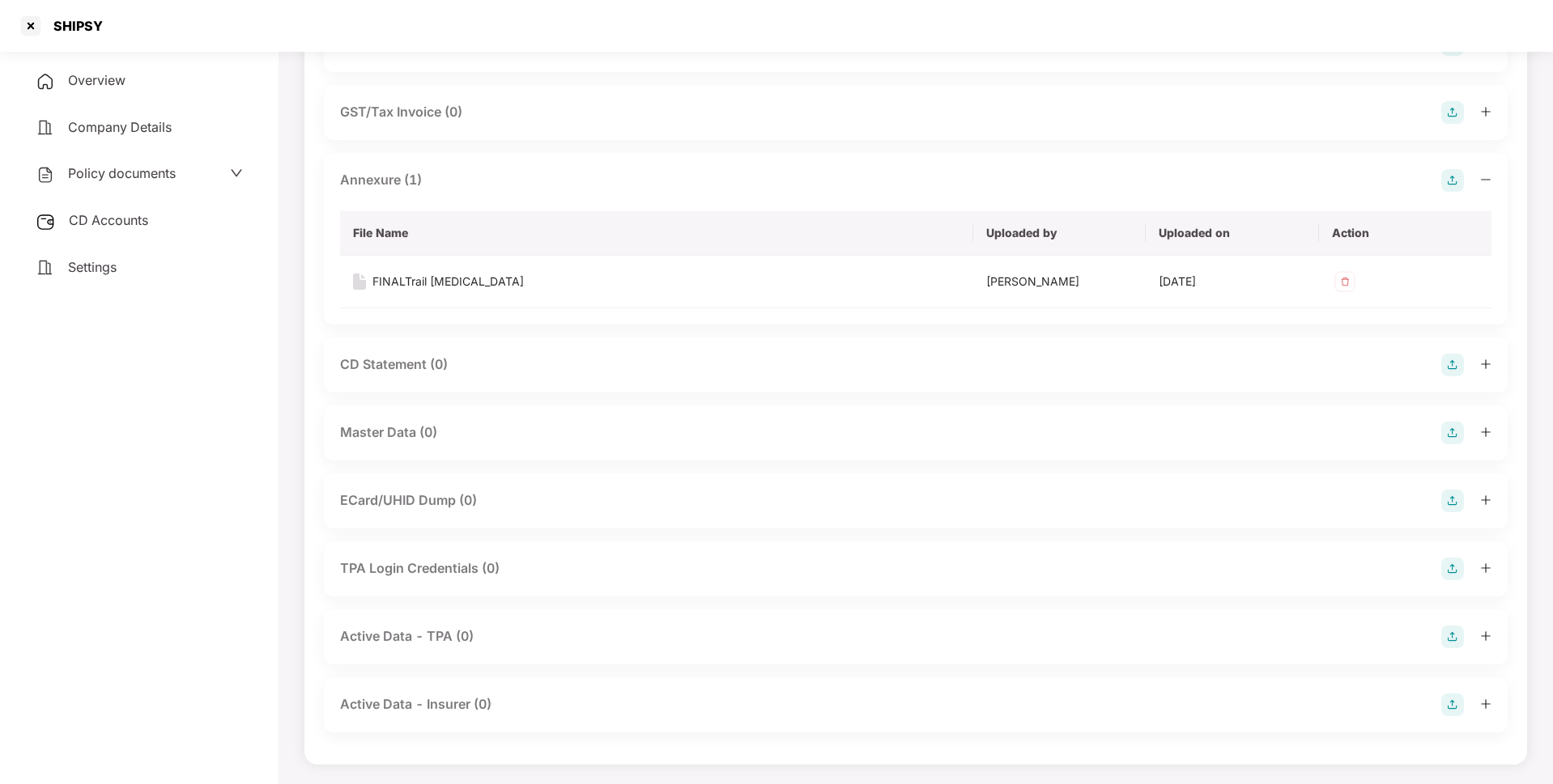
click at [1451, 437] on img at bounding box center [1452, 433] width 23 height 23
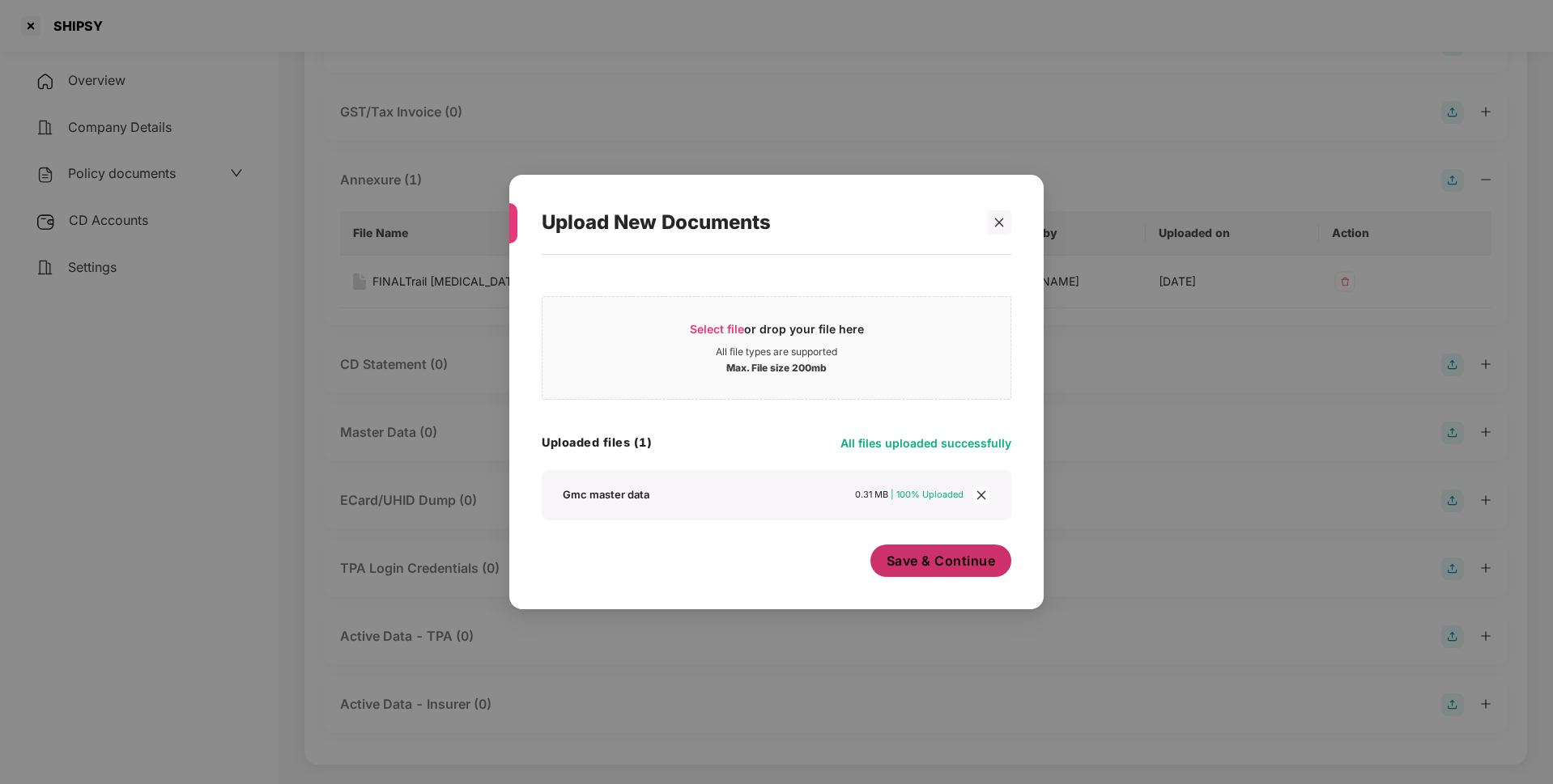
click at [941, 566] on span "Save & Continue" at bounding box center [941, 561] width 110 height 18
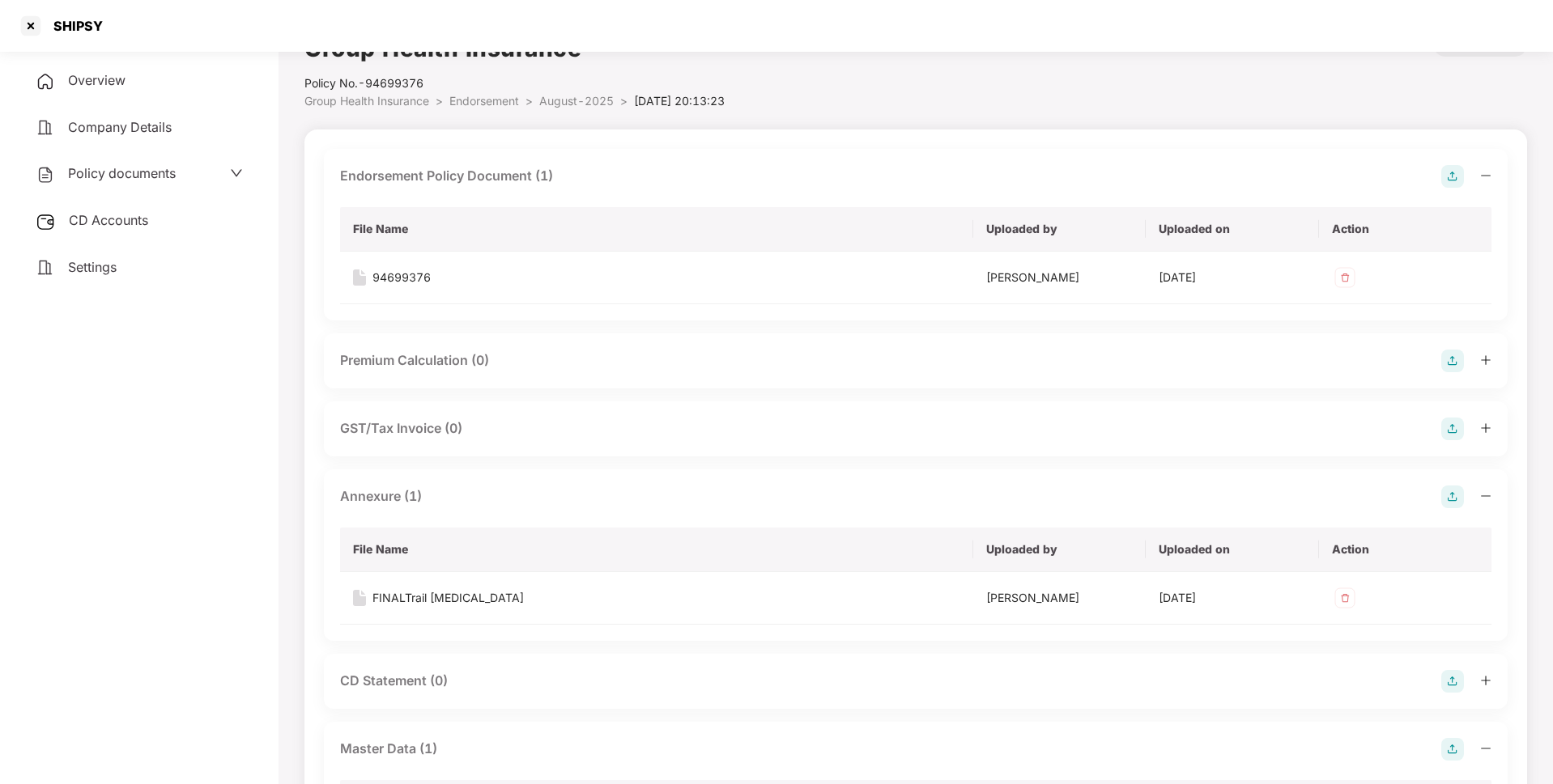
scroll to position [0, 0]
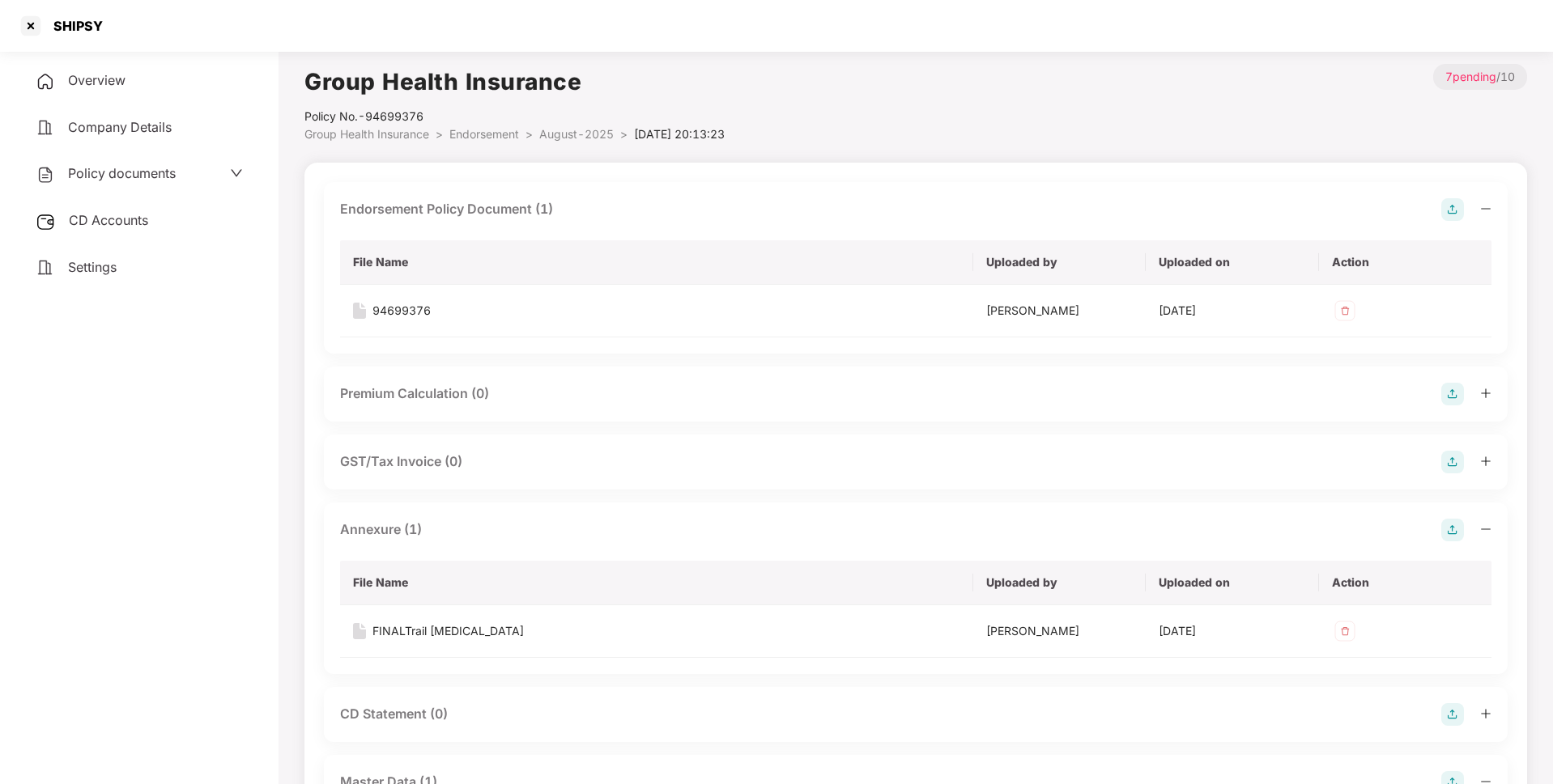
click at [144, 218] on span "CD Accounts" at bounding box center [108, 220] width 79 height 16
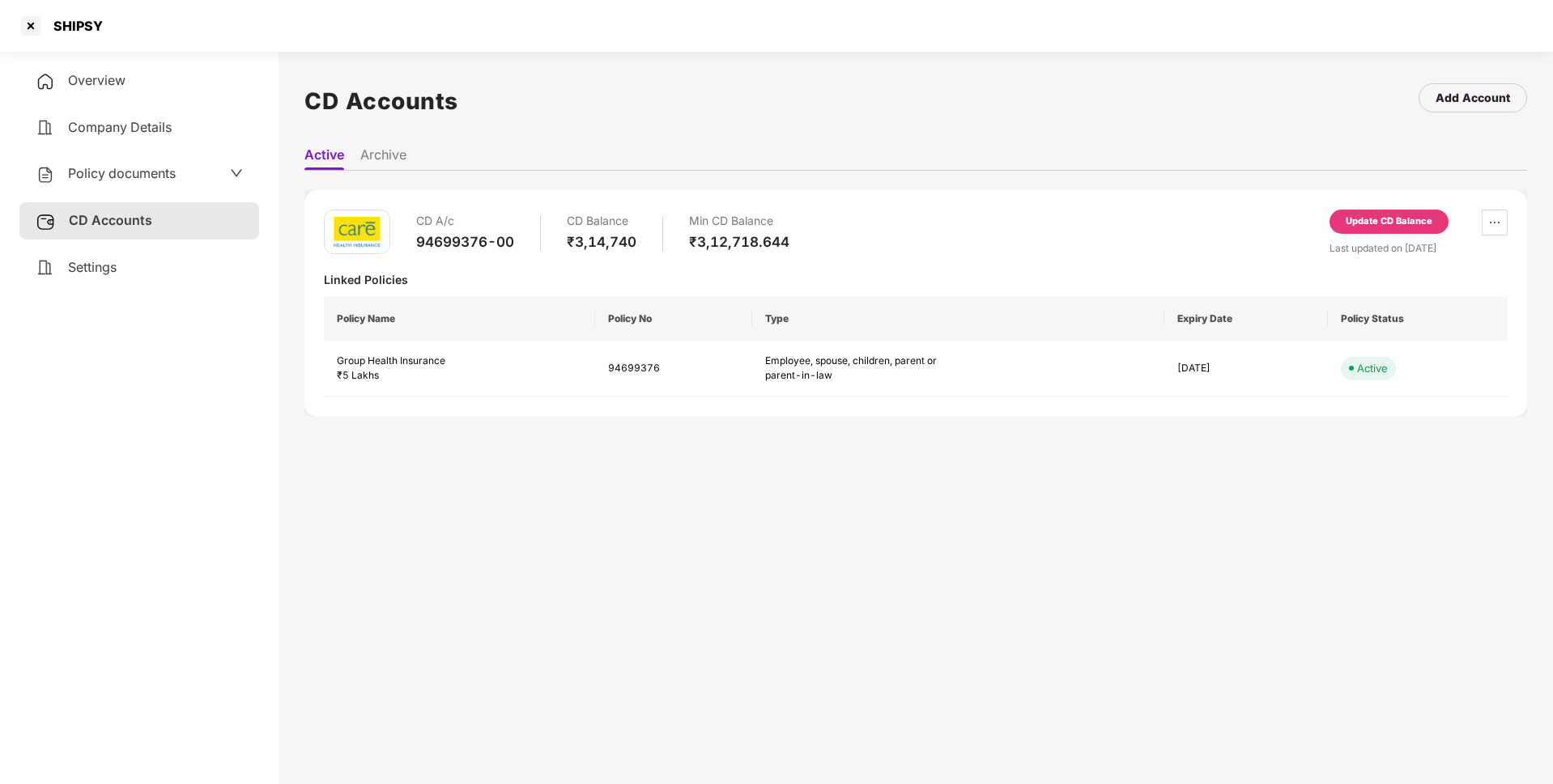
click at [1377, 207] on div "CD A/c 94699376-00 CD Balance ₹3,14,740 Min CD Balance ₹3,12,718.644 Update CD …" at bounding box center [915, 303] width 1223 height 226
click at [1377, 213] on div "Update CD Balance" at bounding box center [1388, 221] width 119 height 24
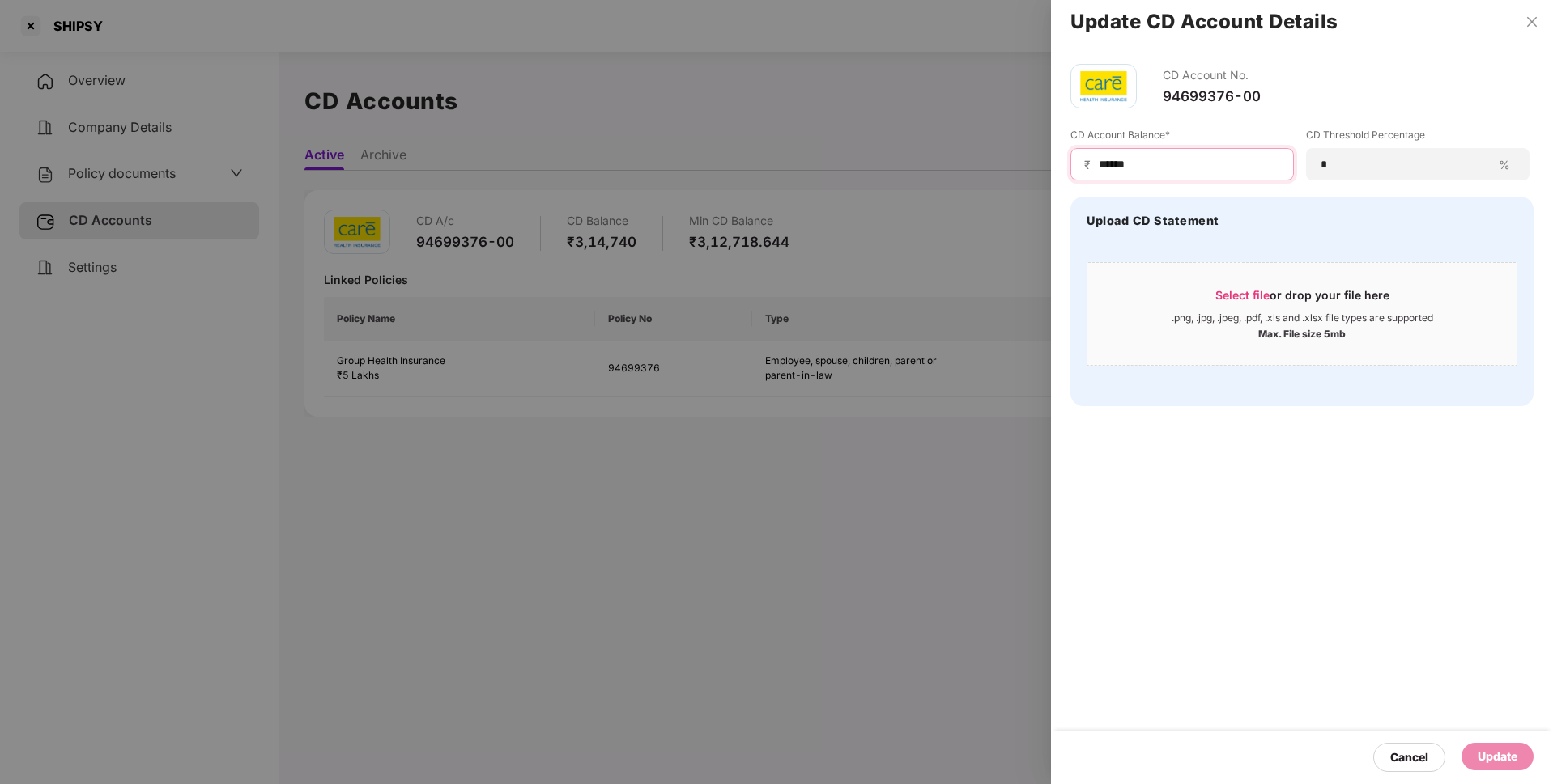
click at [1162, 161] on input "******" at bounding box center [1188, 165] width 183 height 17
type input "******"
click at [1495, 755] on div "Update" at bounding box center [1497, 756] width 40 height 18
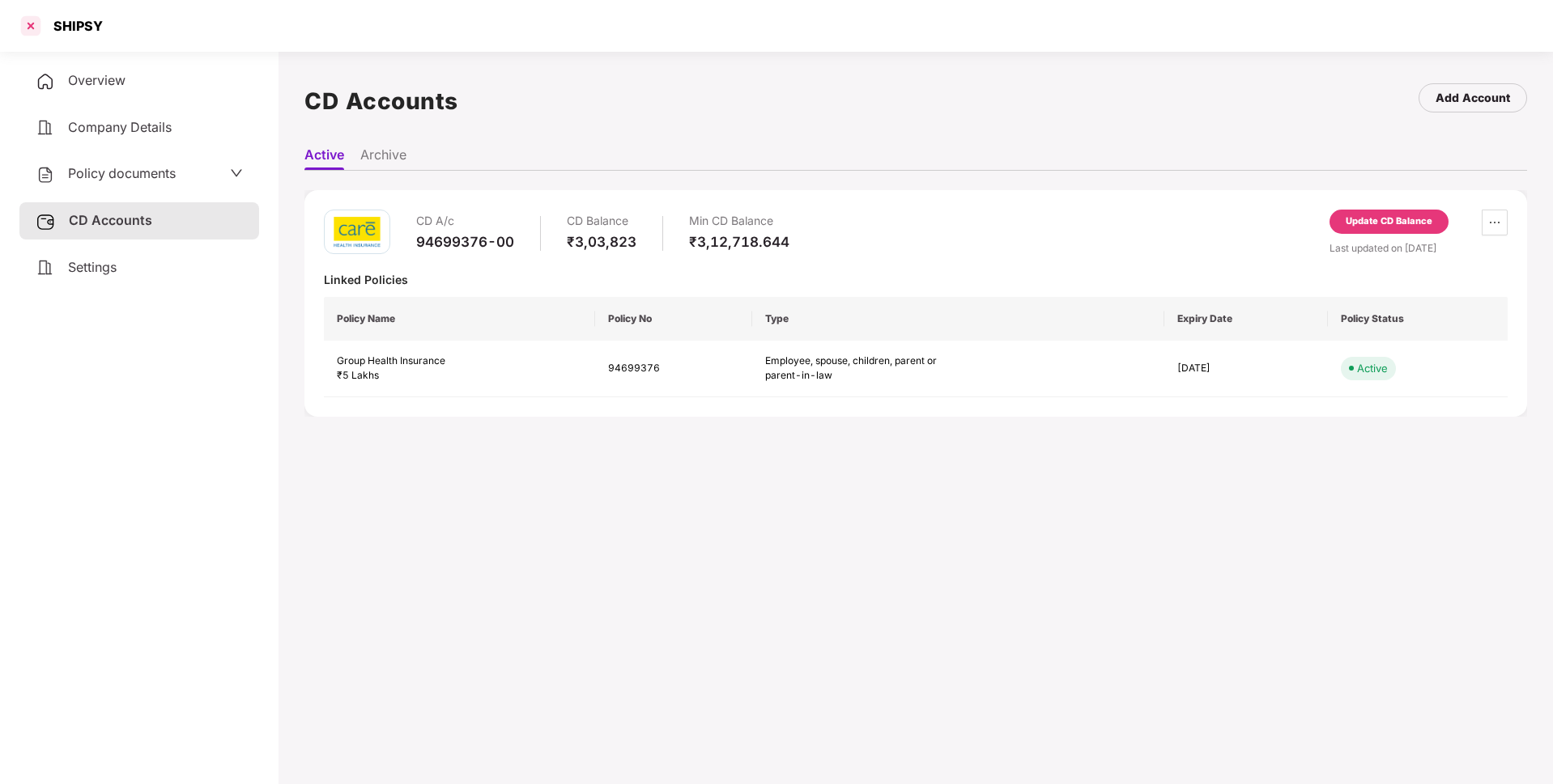
click at [27, 22] on div at bounding box center [31, 26] width 26 height 26
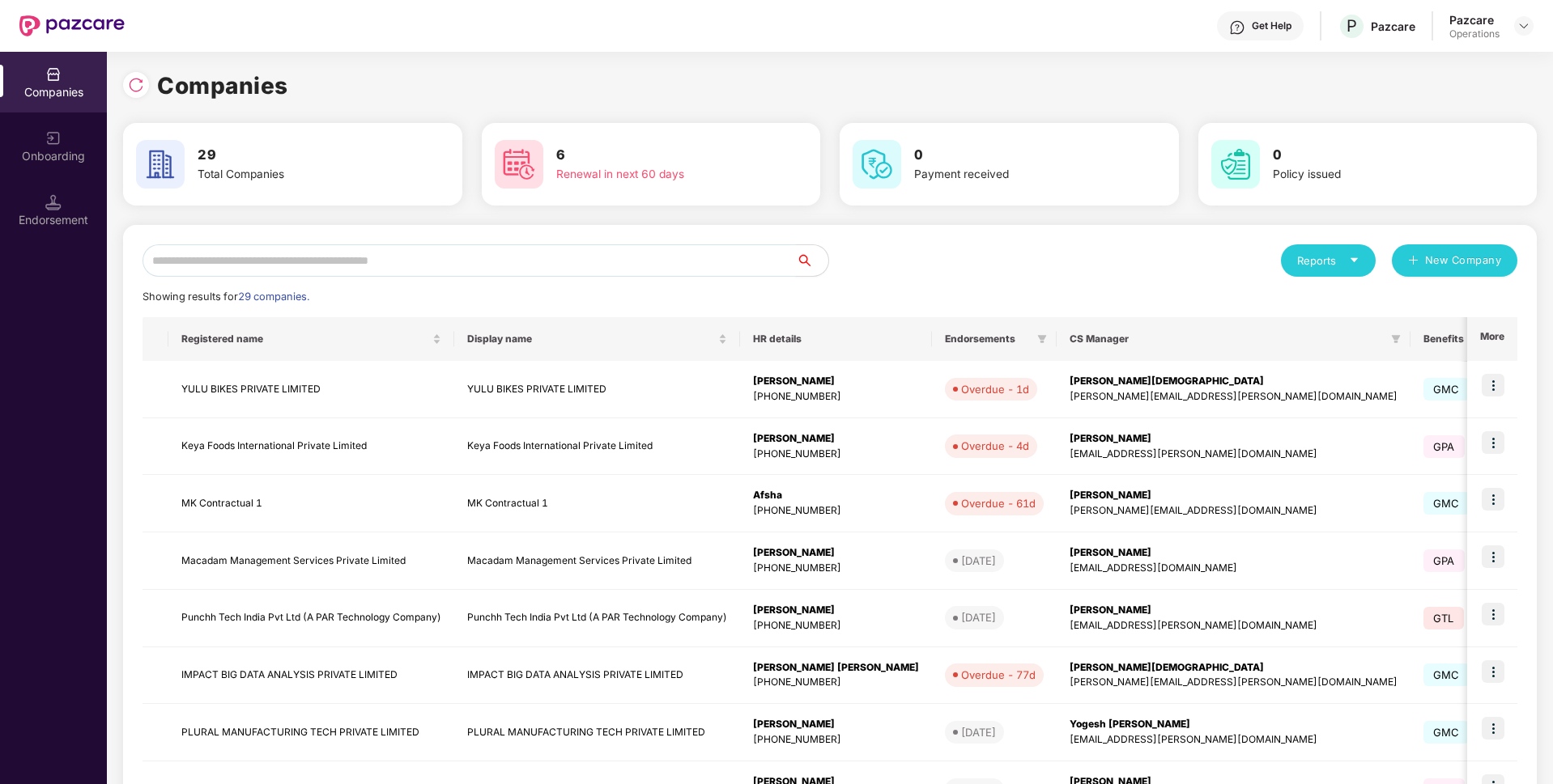
click at [302, 255] on input "text" at bounding box center [469, 260] width 654 height 32
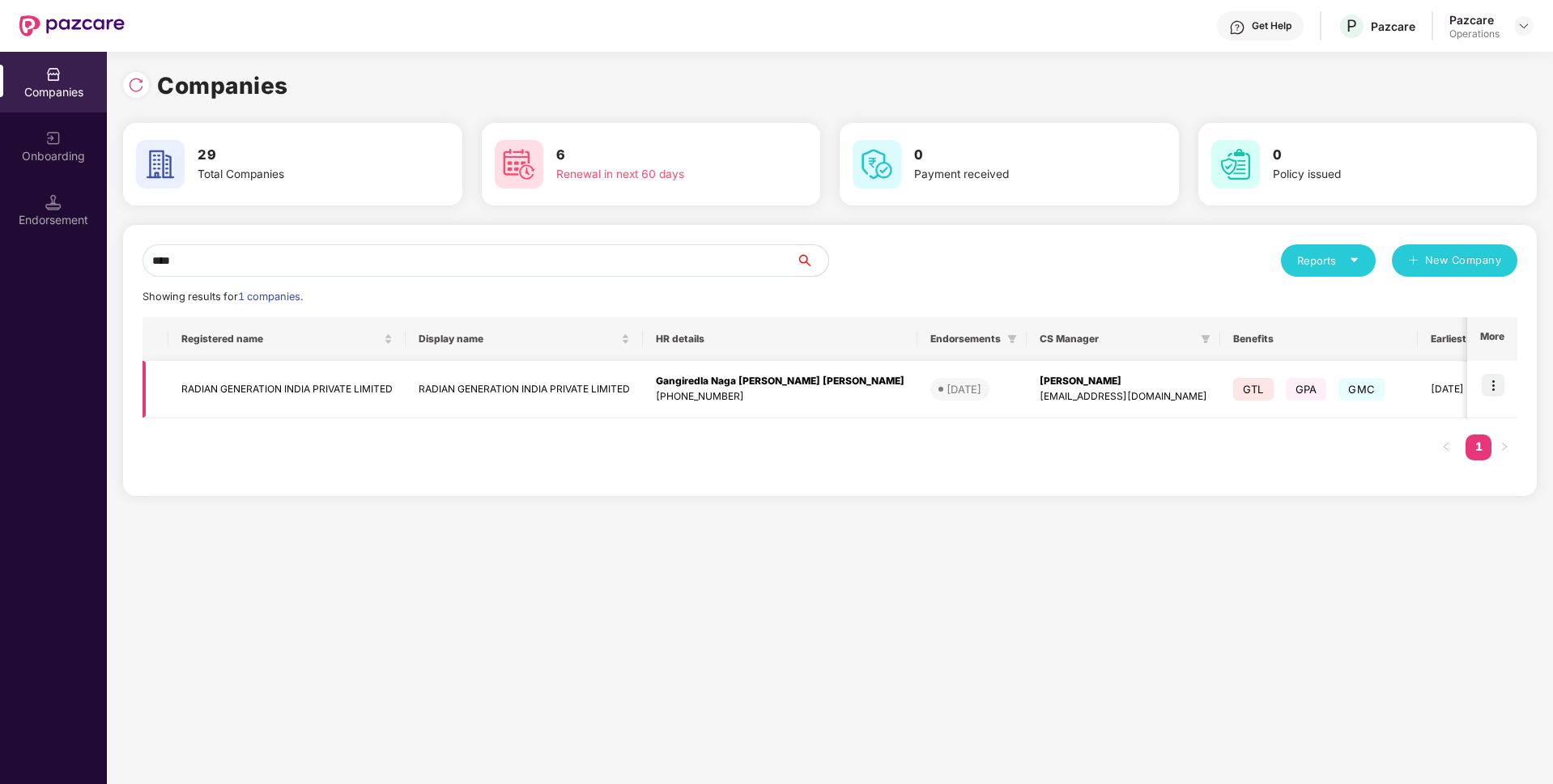
type input "****"
click at [1498, 384] on img at bounding box center [1492, 385] width 23 height 23
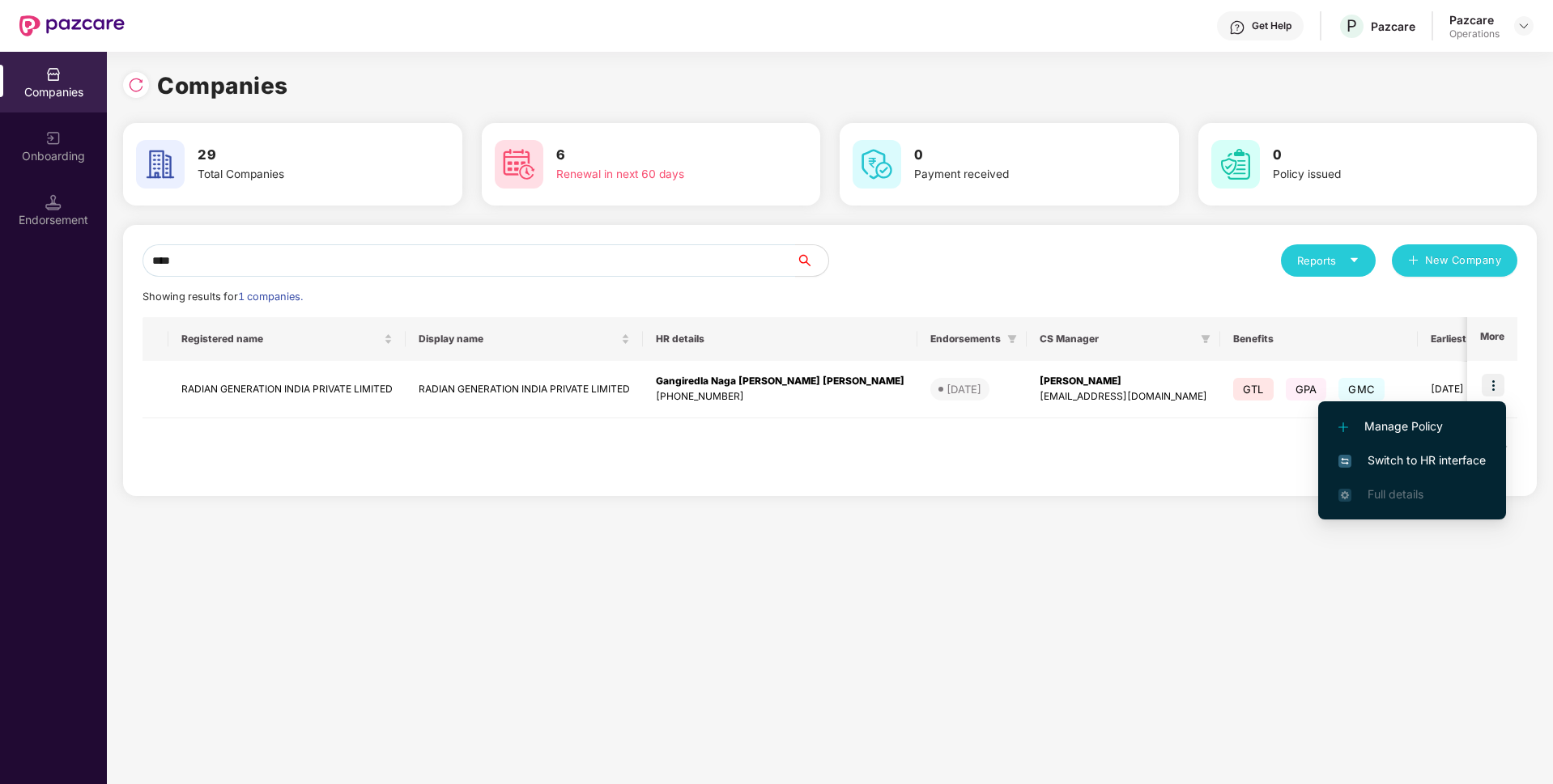
click at [1375, 462] on span "Switch to HR interface" at bounding box center [1412, 461] width 148 height 18
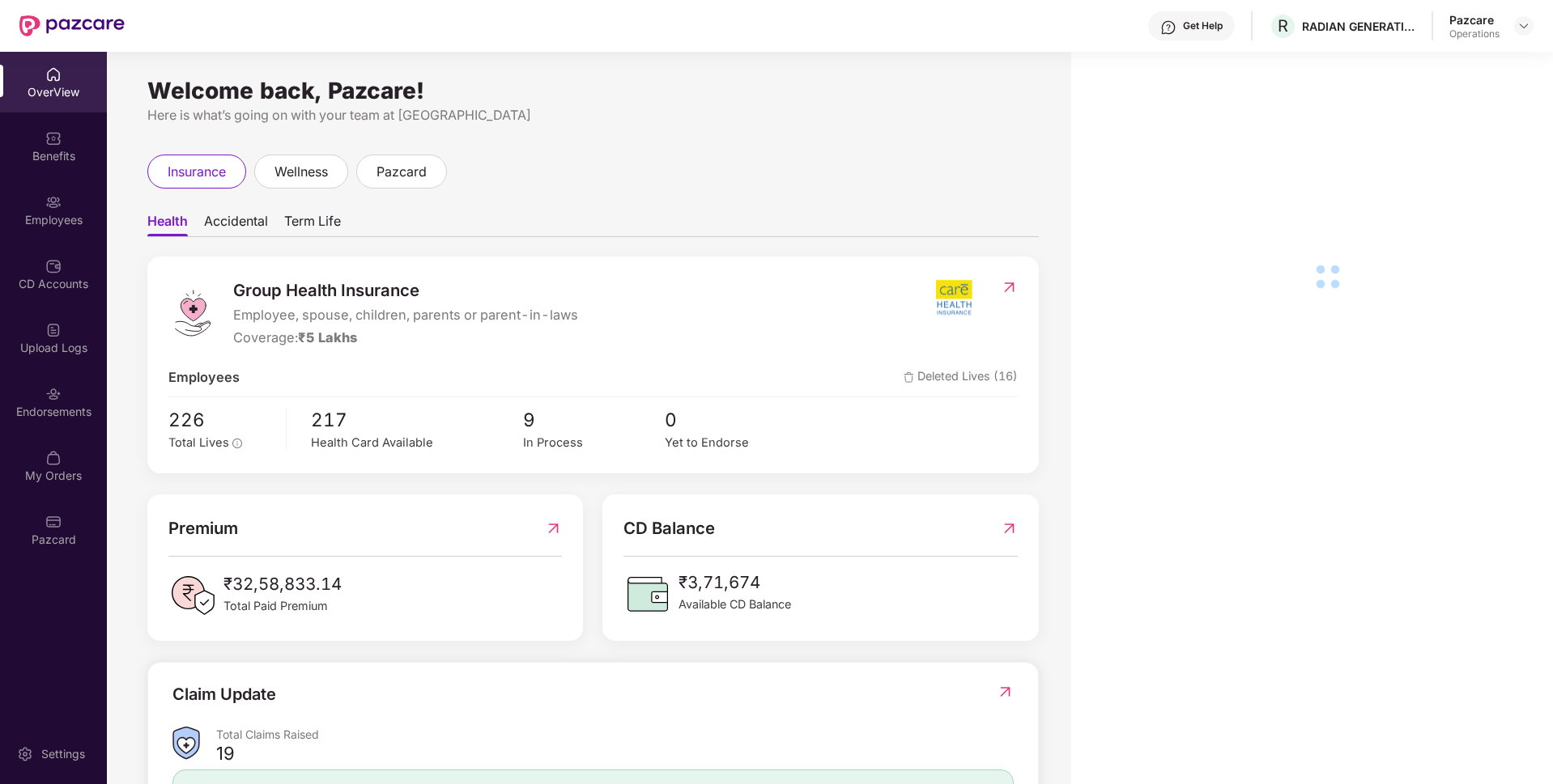
click at [57, 220] on div "Employees" at bounding box center [53, 220] width 107 height 16
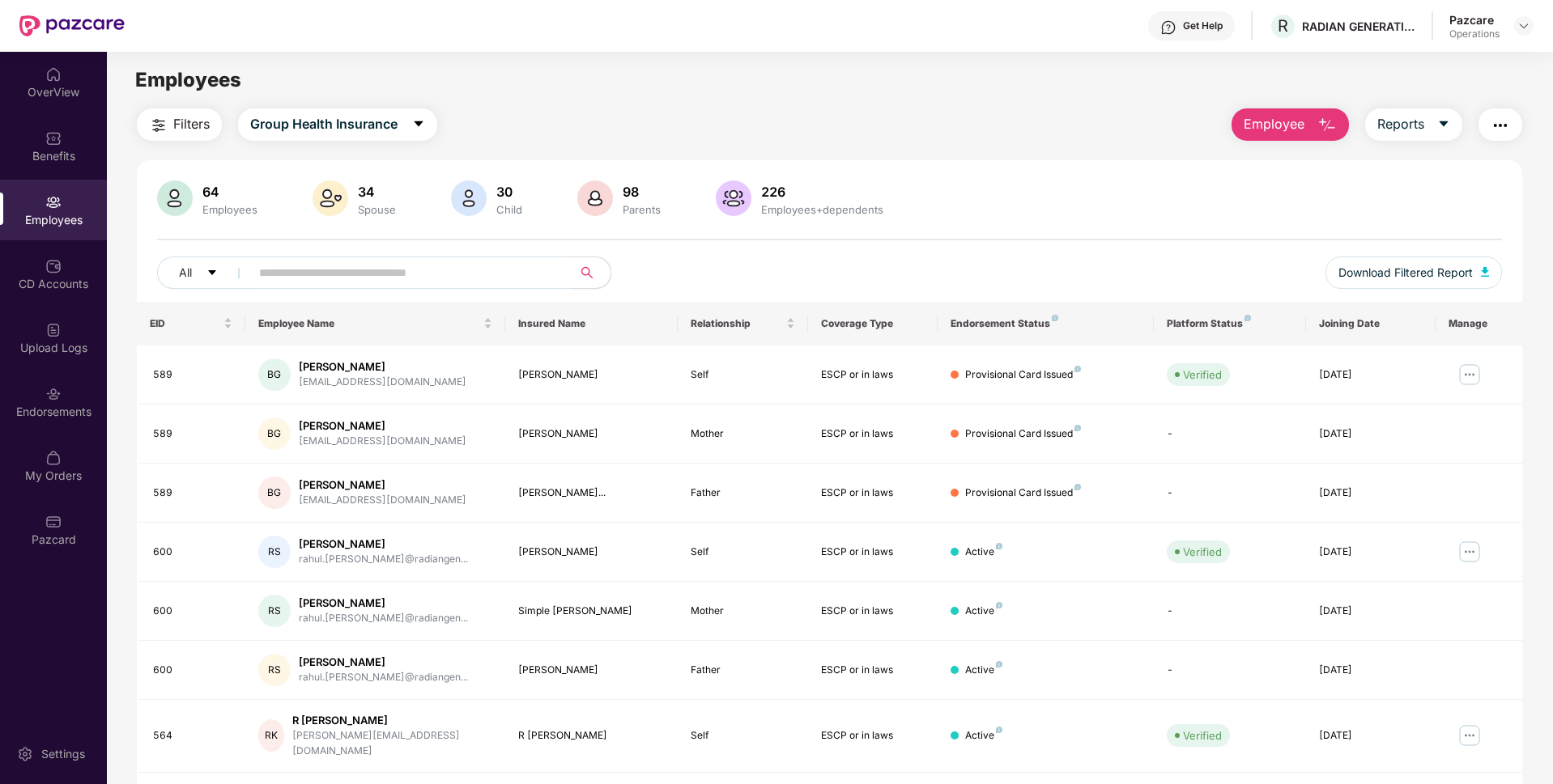
click at [1499, 124] on img "button" at bounding box center [1499, 125] width 19 height 19
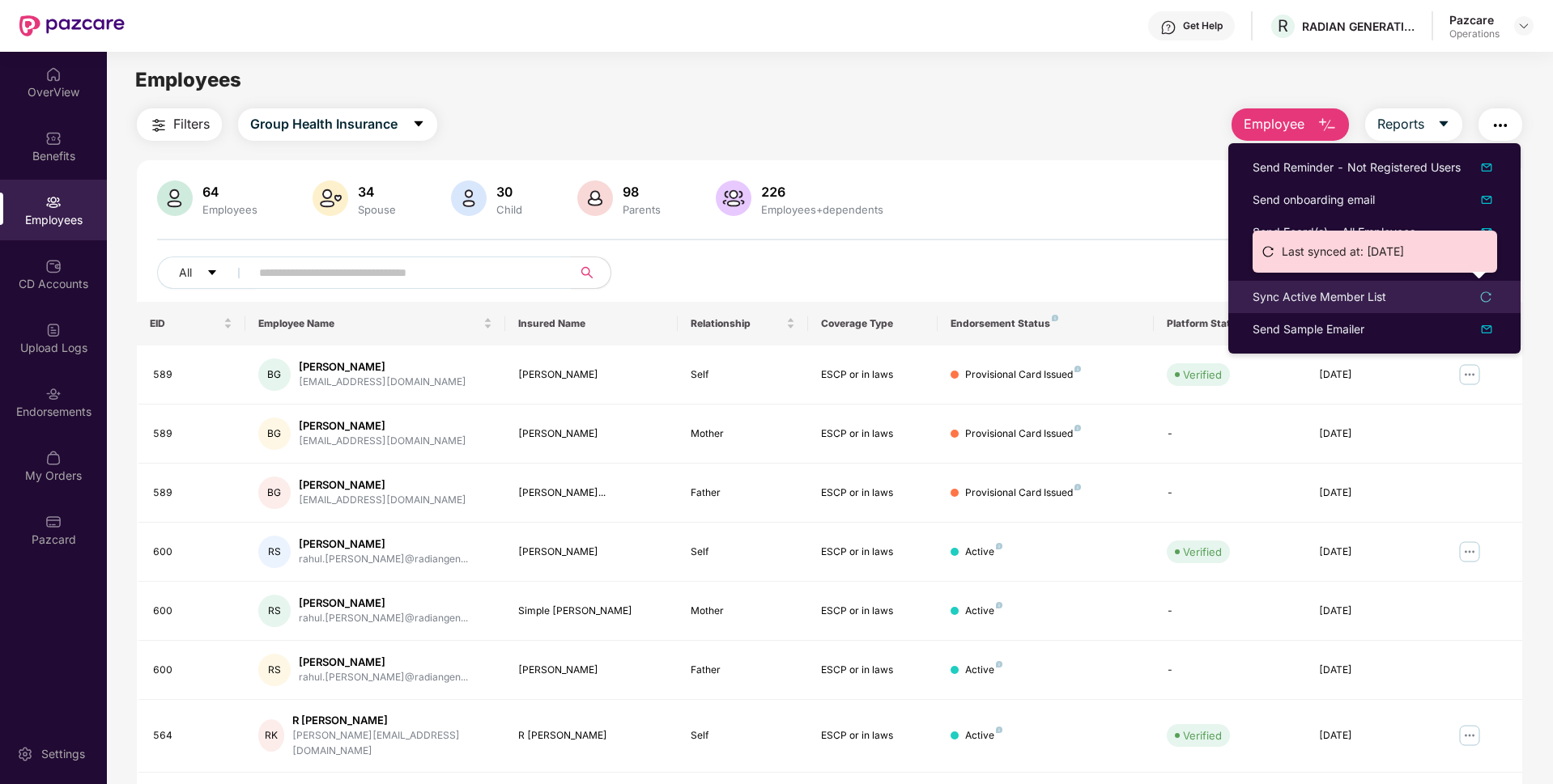
click at [1291, 293] on div "Sync Active Member List" at bounding box center [1319, 297] width 134 height 18
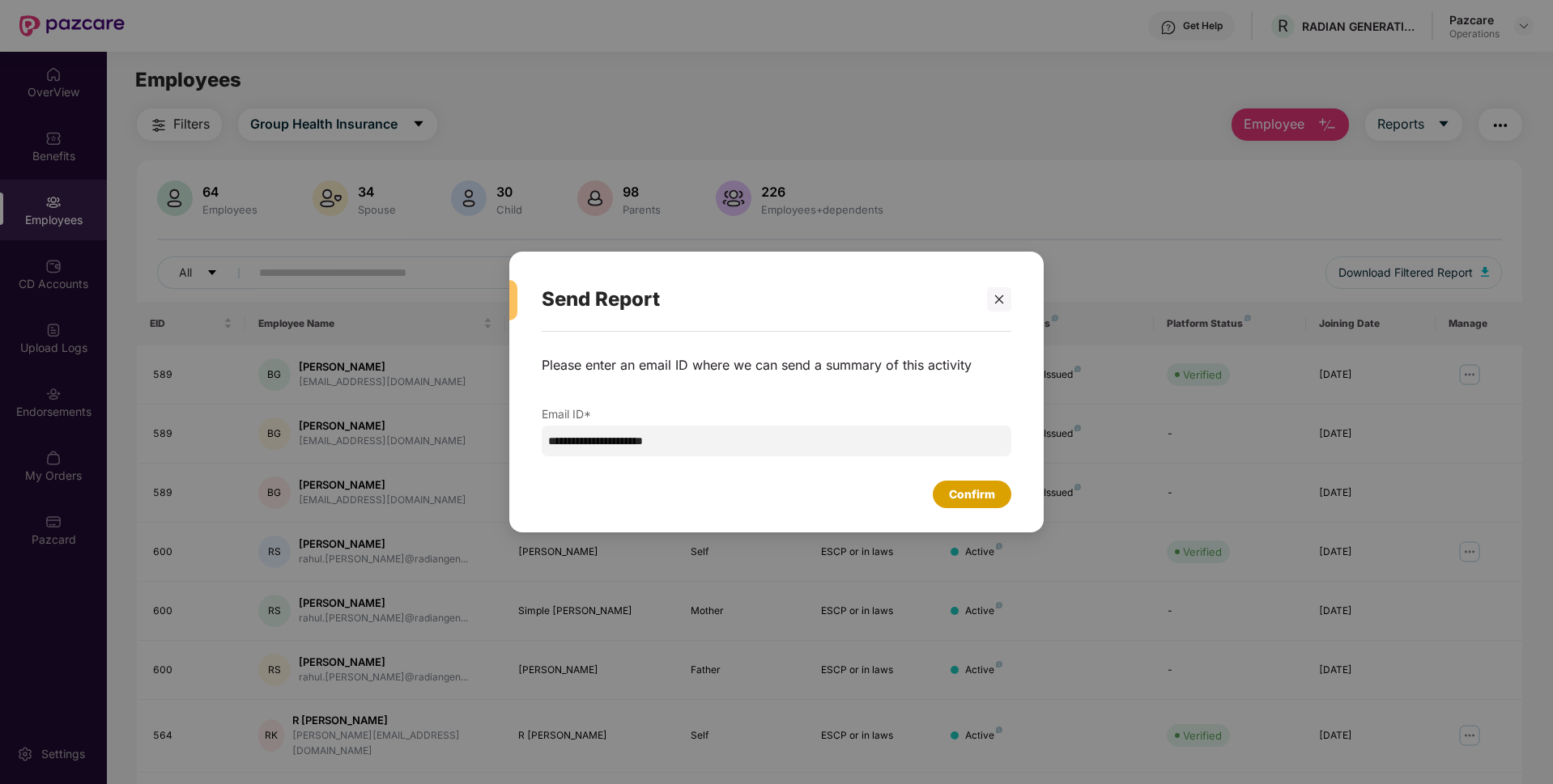
click at [952, 491] on div "Confirm" at bounding box center [972, 495] width 46 height 18
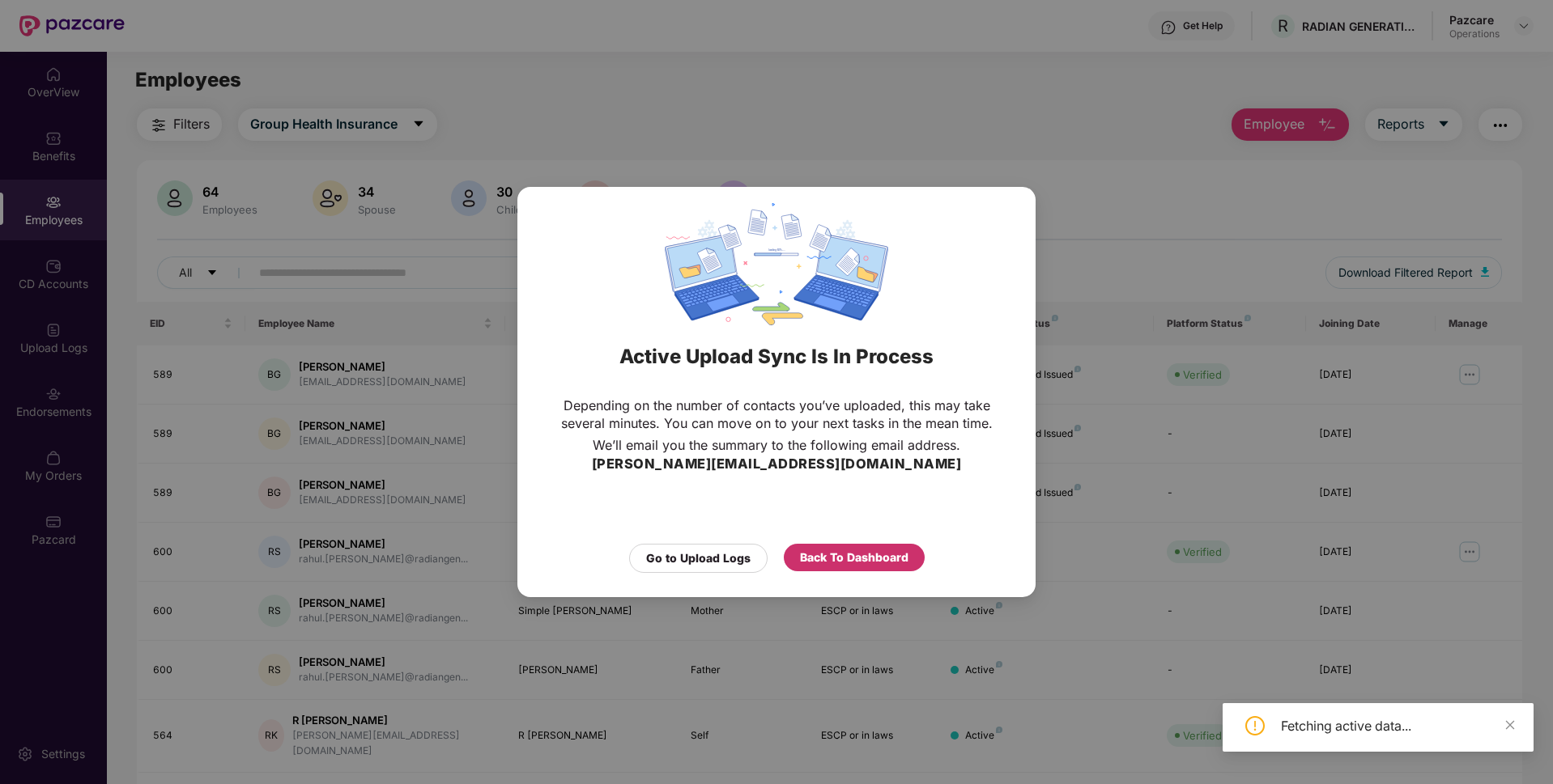
click at [859, 559] on div "Back To Dashboard" at bounding box center [853, 558] width 109 height 18
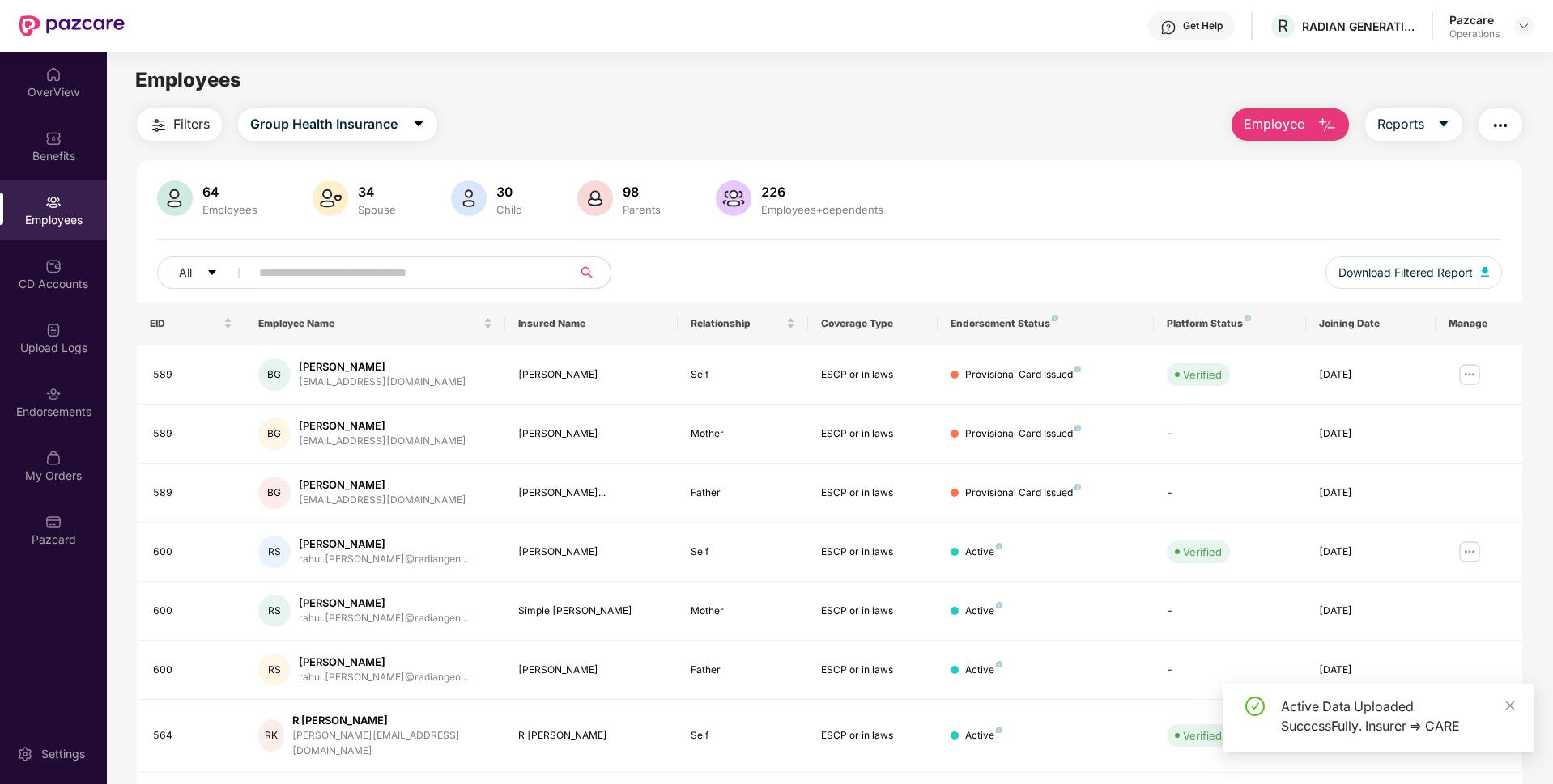
click at [184, 130] on span "Filters" at bounding box center [192, 124] width 37 height 20
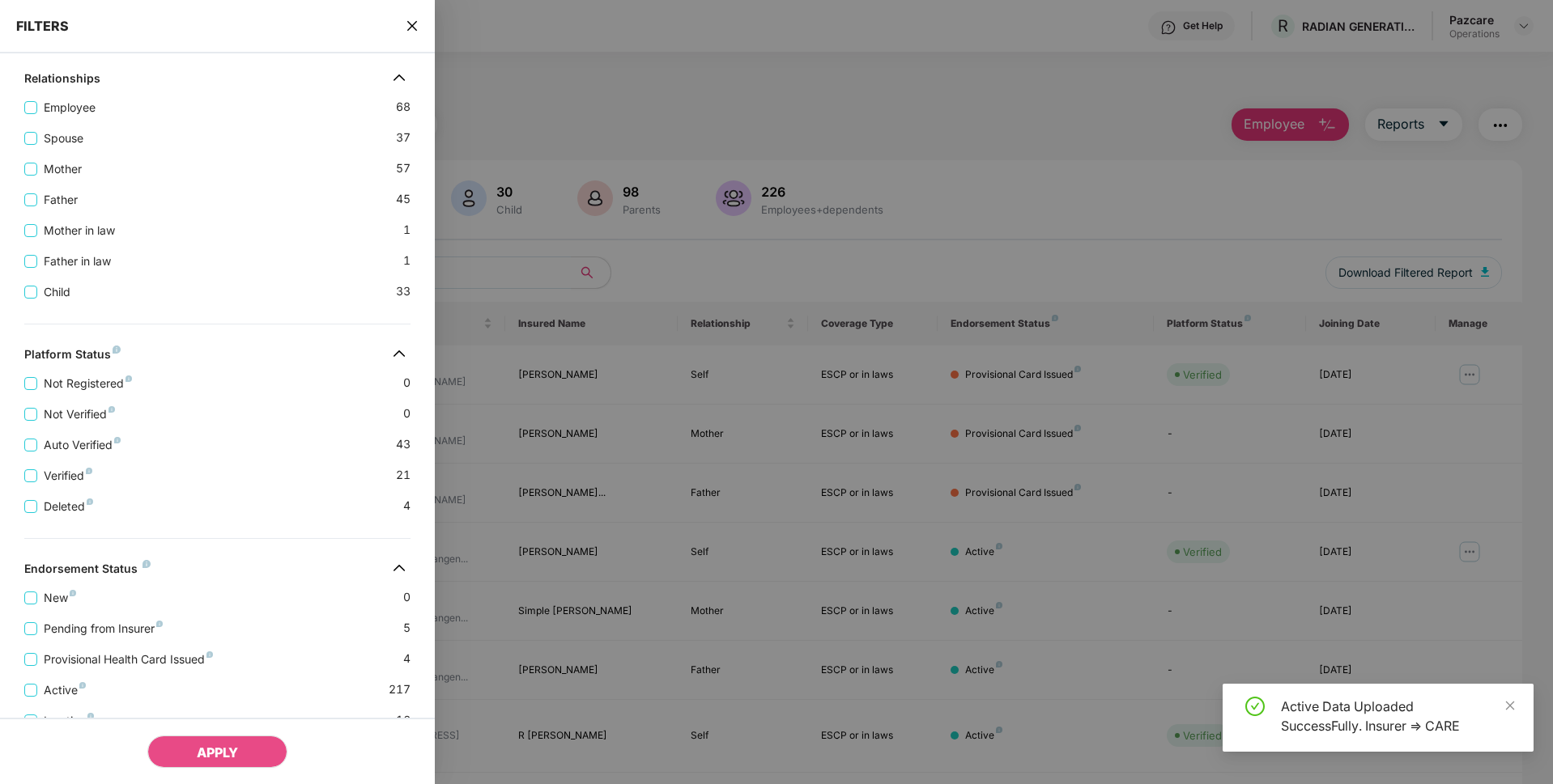
scroll to position [412, 0]
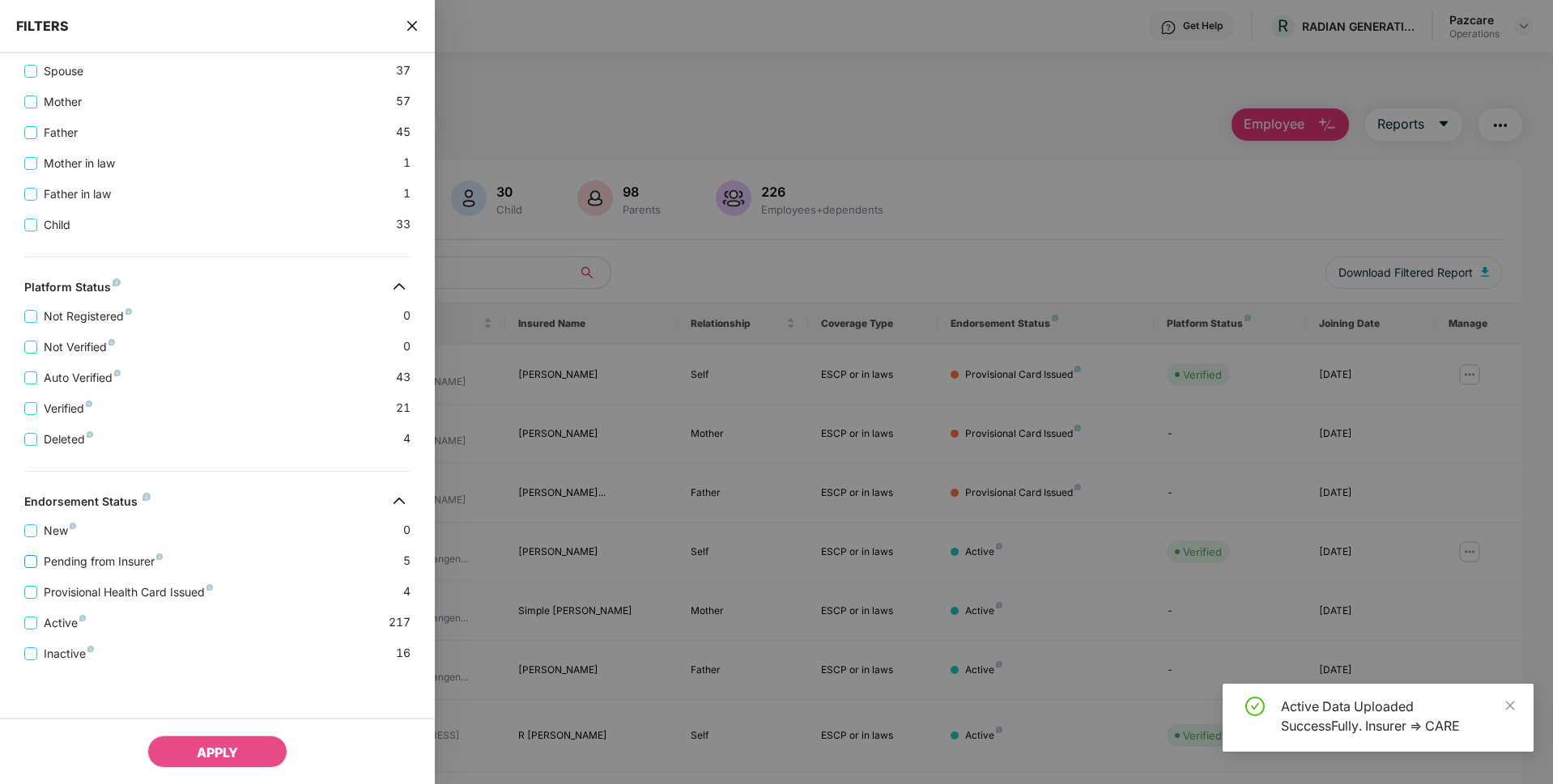
click at [67, 555] on span "Pending from Insurer" at bounding box center [103, 562] width 132 height 18
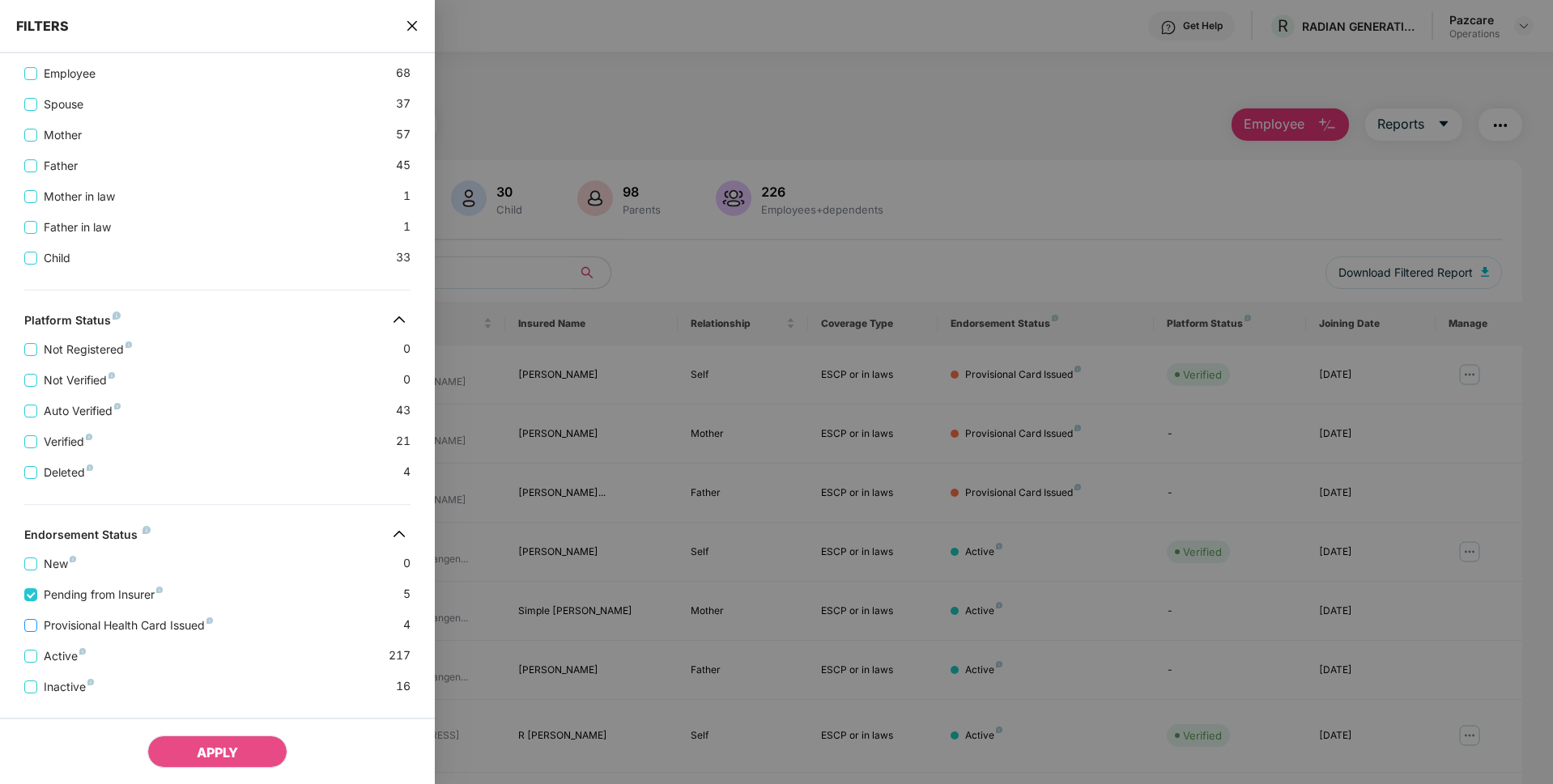
click at [49, 622] on span "Provisional Health Card Issued" at bounding box center [128, 625] width 183 height 18
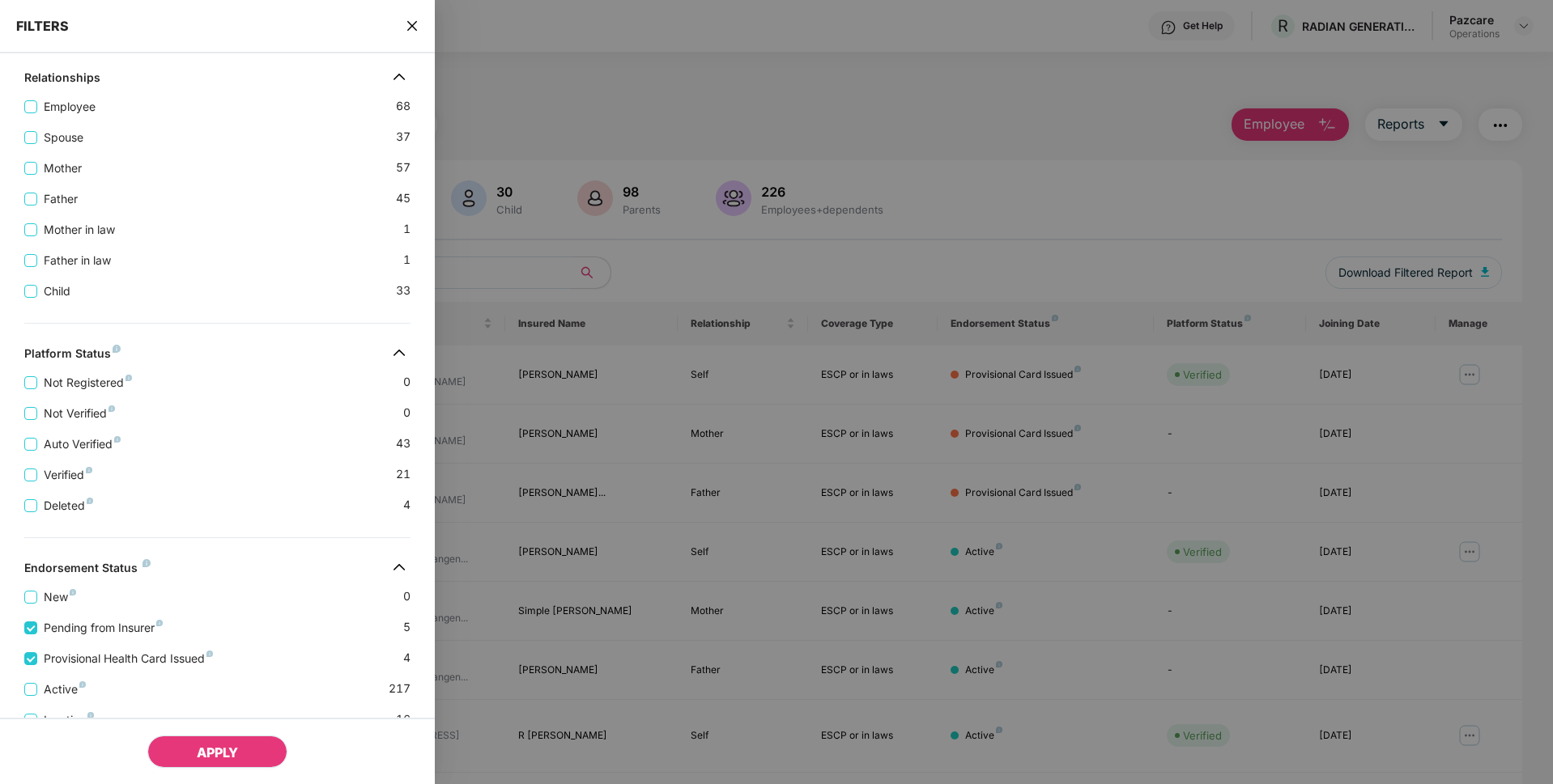
click at [182, 746] on button "APPLY" at bounding box center [218, 751] width 140 height 32
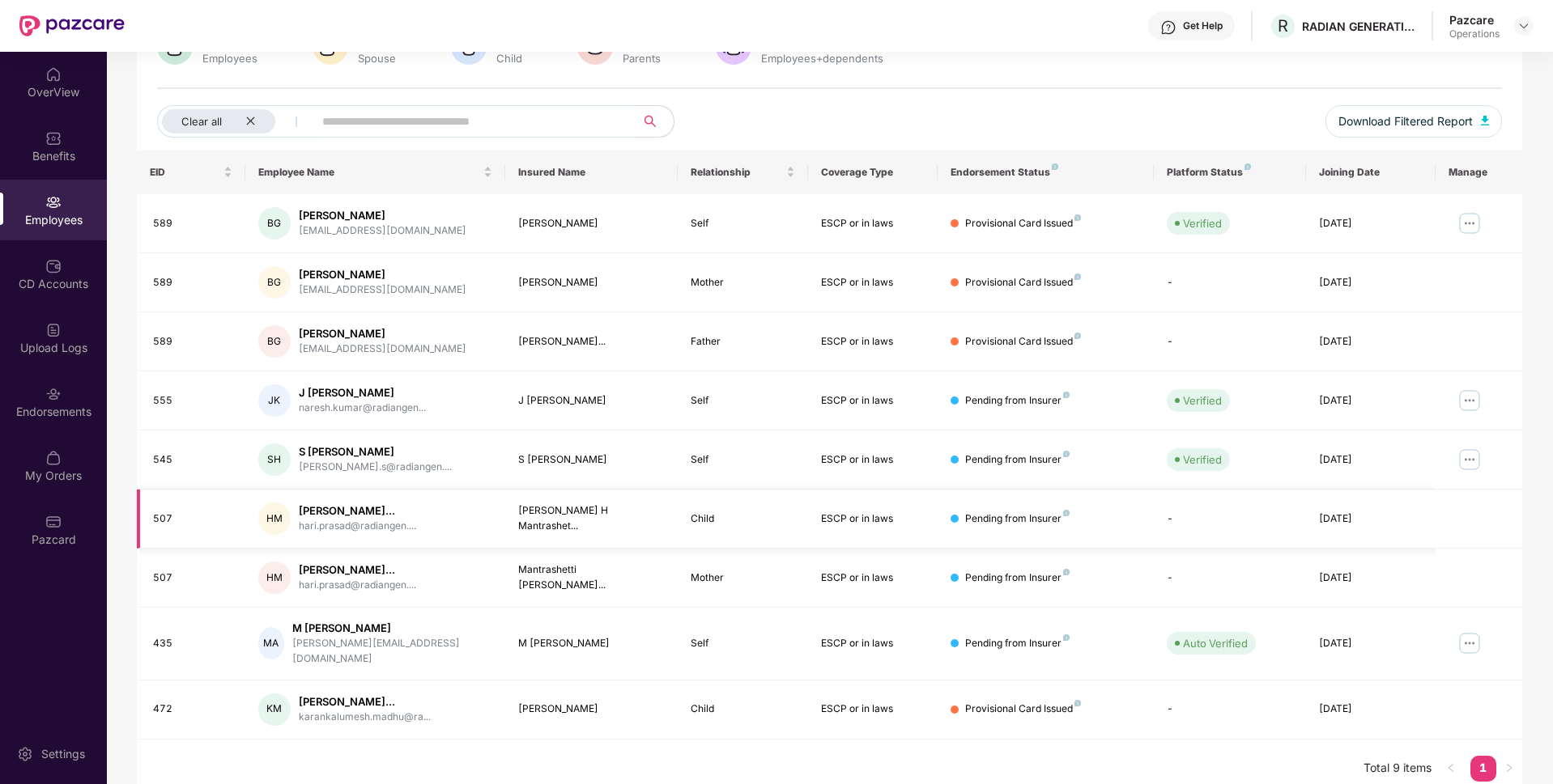
scroll to position [0, 0]
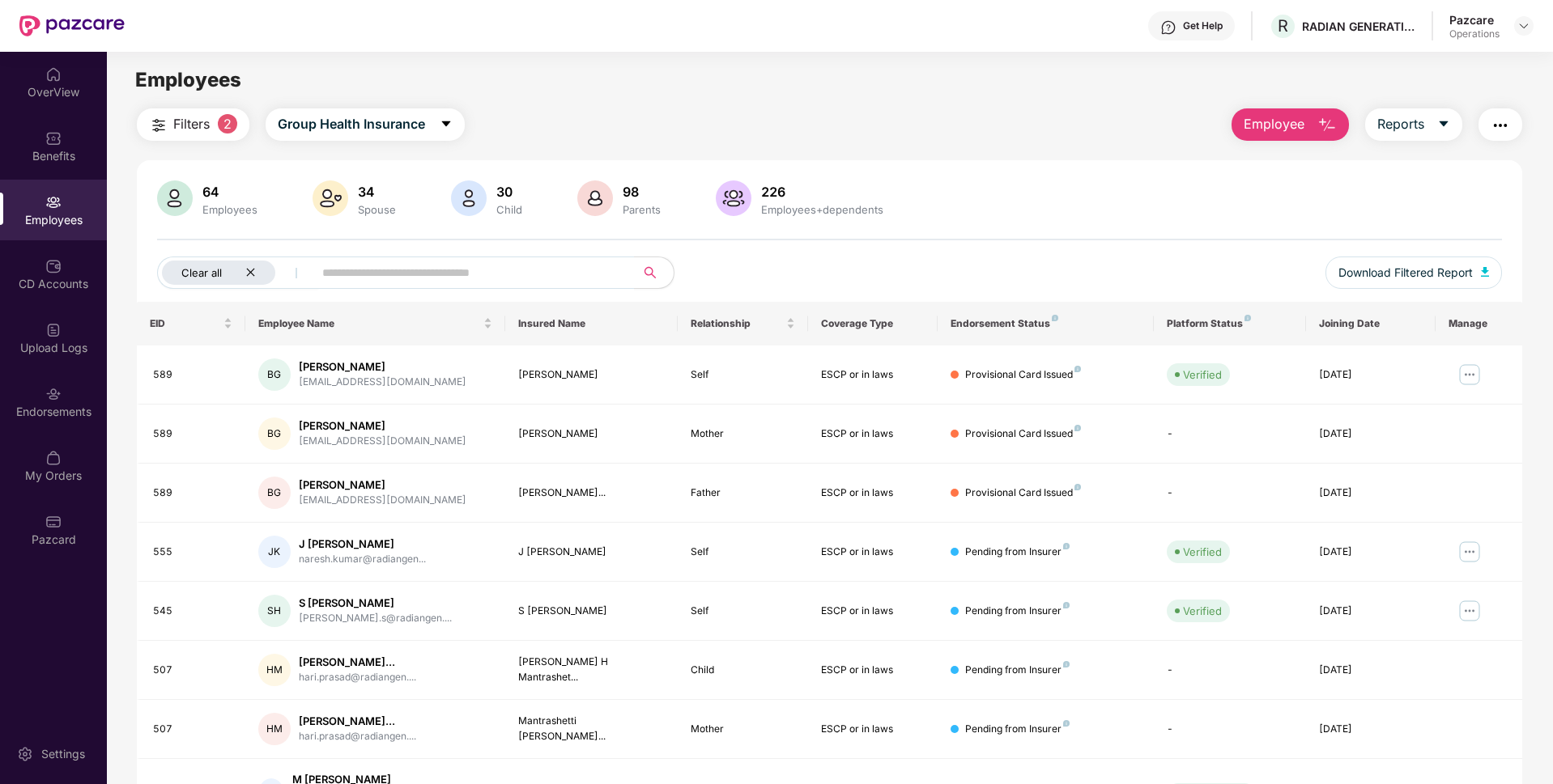
click at [251, 271] on icon "close" at bounding box center [251, 272] width 11 height 11
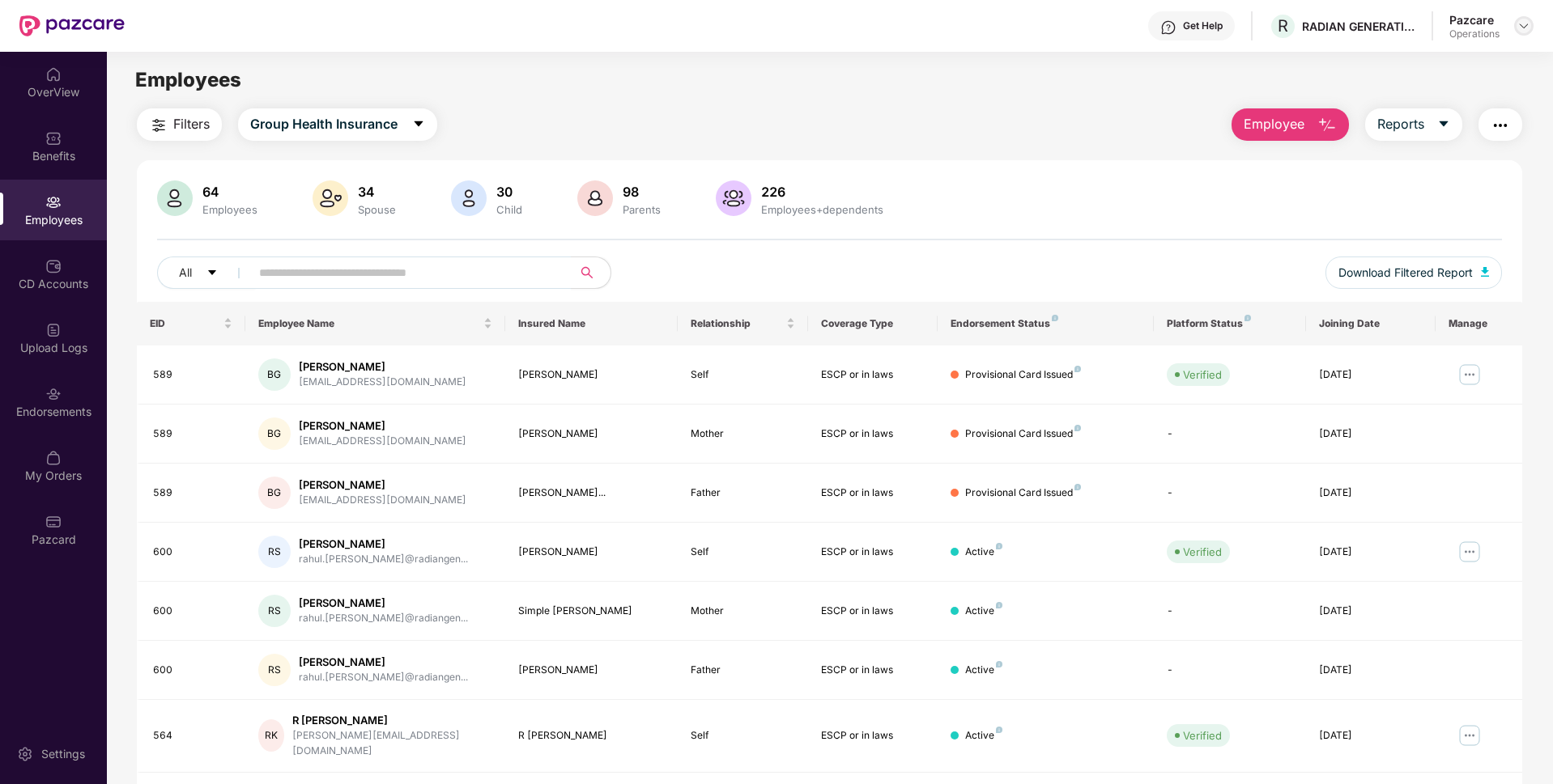
click at [1521, 24] on img at bounding box center [1523, 25] width 13 height 13
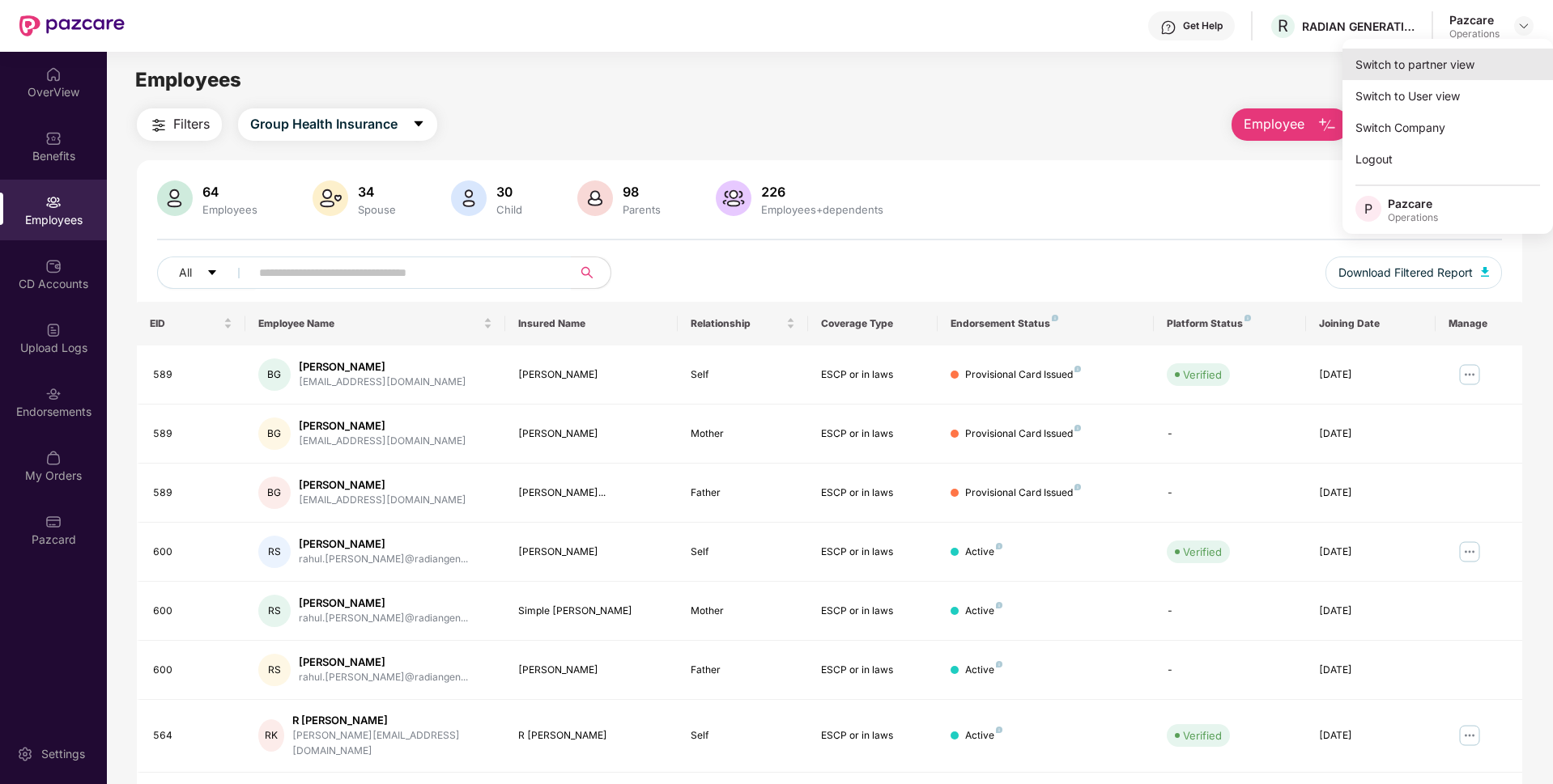
click at [1443, 62] on div "Switch to partner view" at bounding box center [1447, 65] width 211 height 32
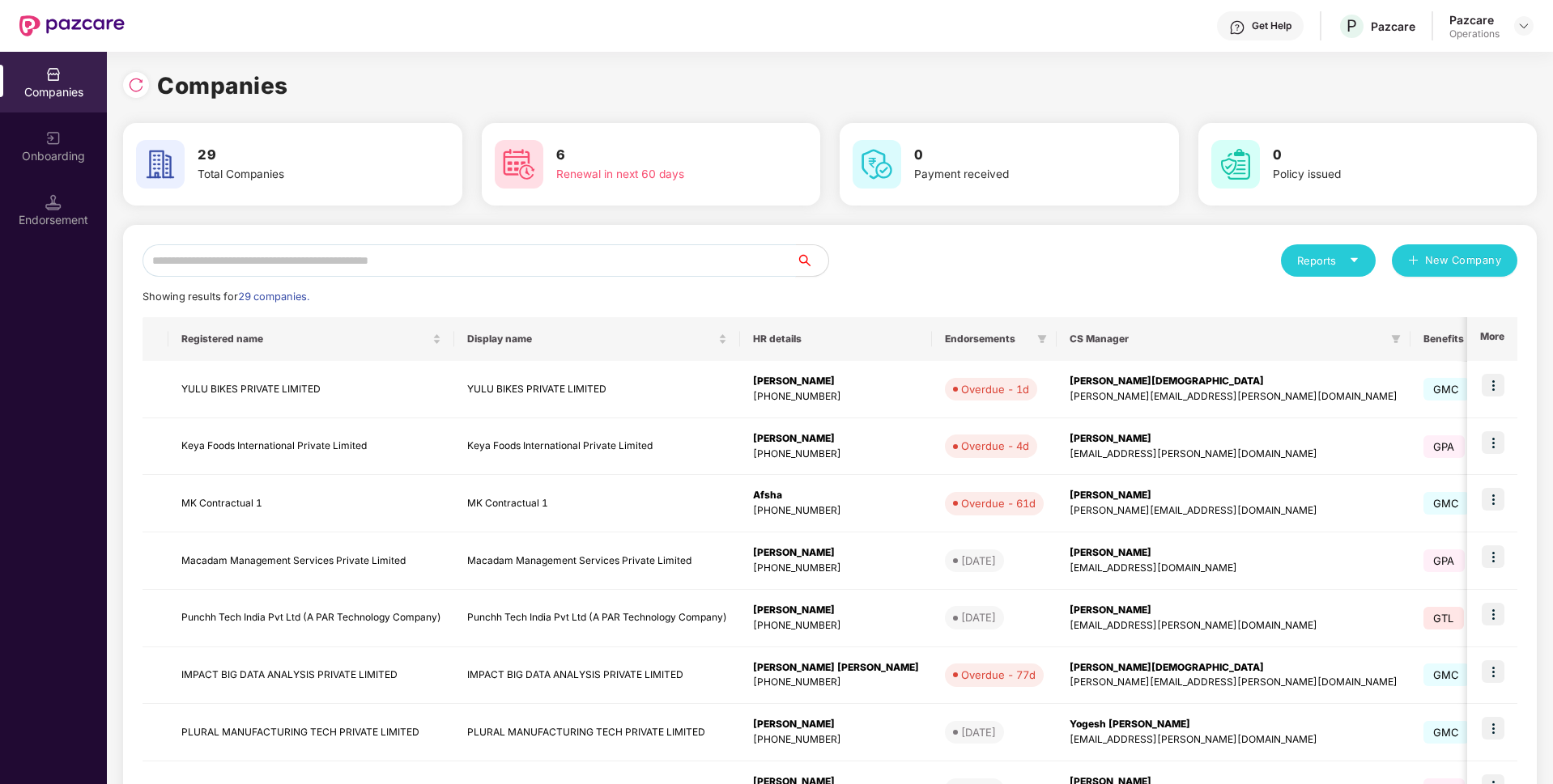
click at [572, 261] on input "text" at bounding box center [469, 260] width 654 height 32
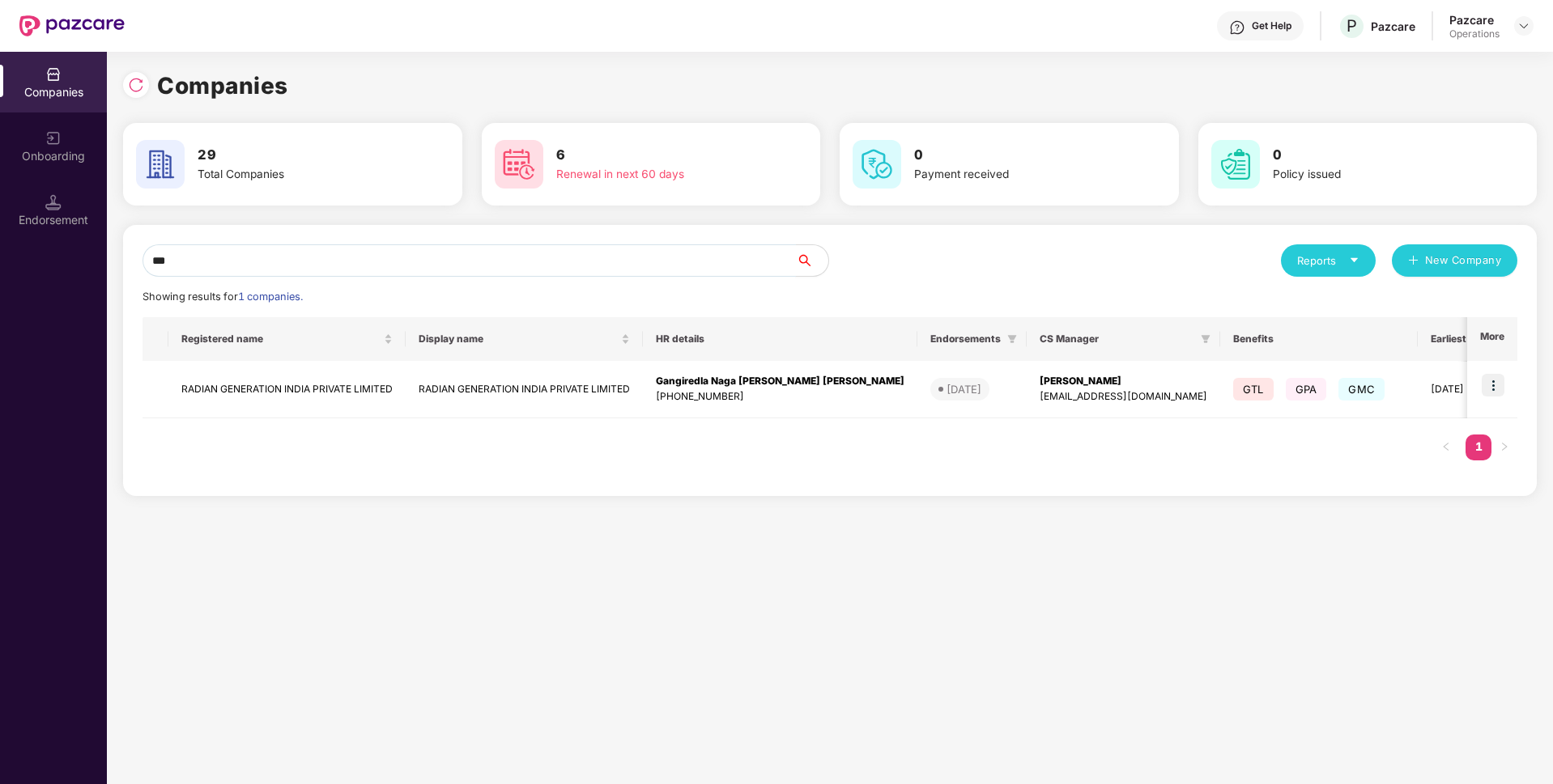
type input "****"
click at [386, 384] on td "RADIAN GENERATION INDIA PRIVATE LIMITED" at bounding box center [287, 390] width 238 height 58
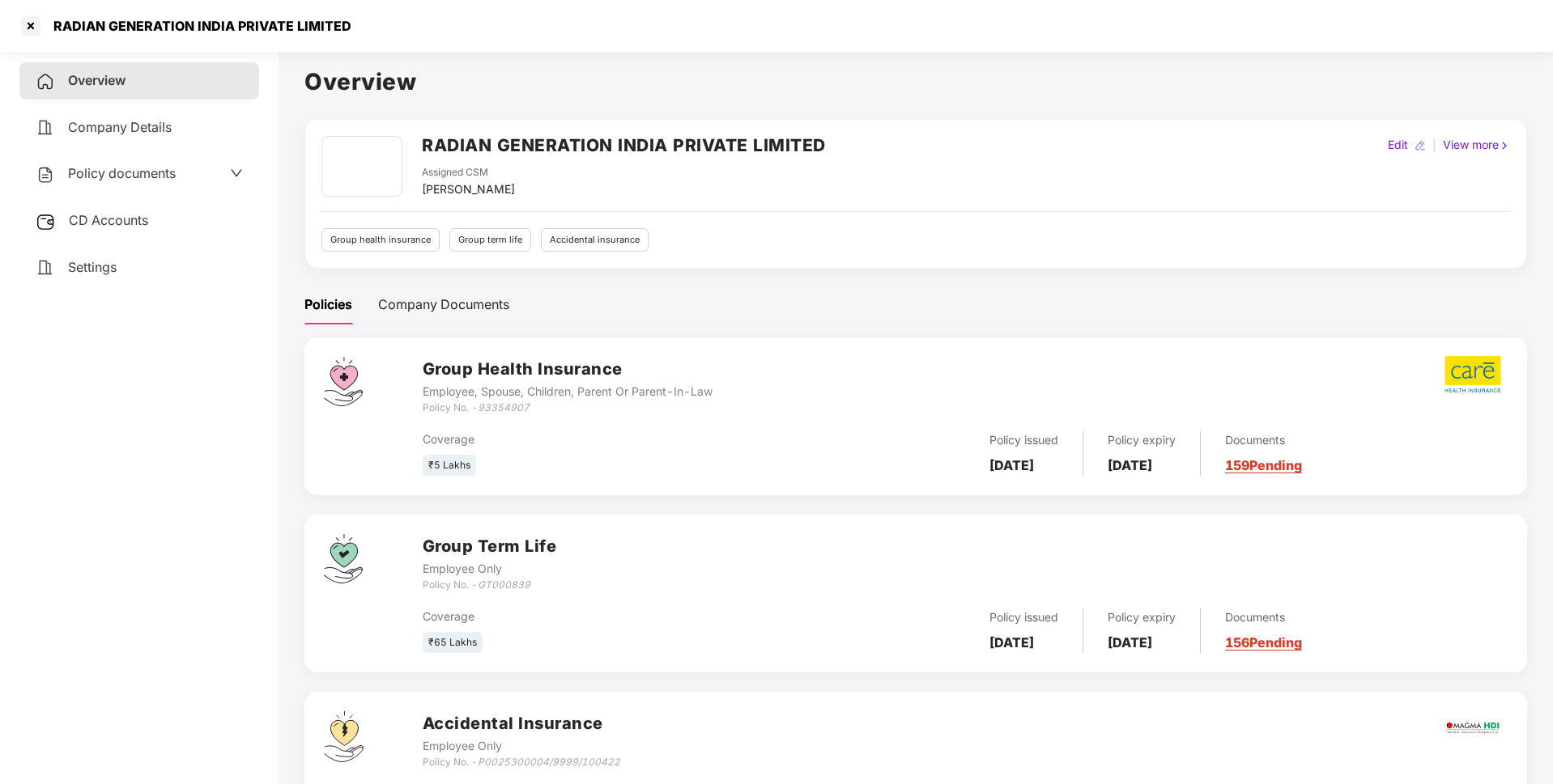
click at [149, 177] on span "Policy documents" at bounding box center [122, 173] width 108 height 16
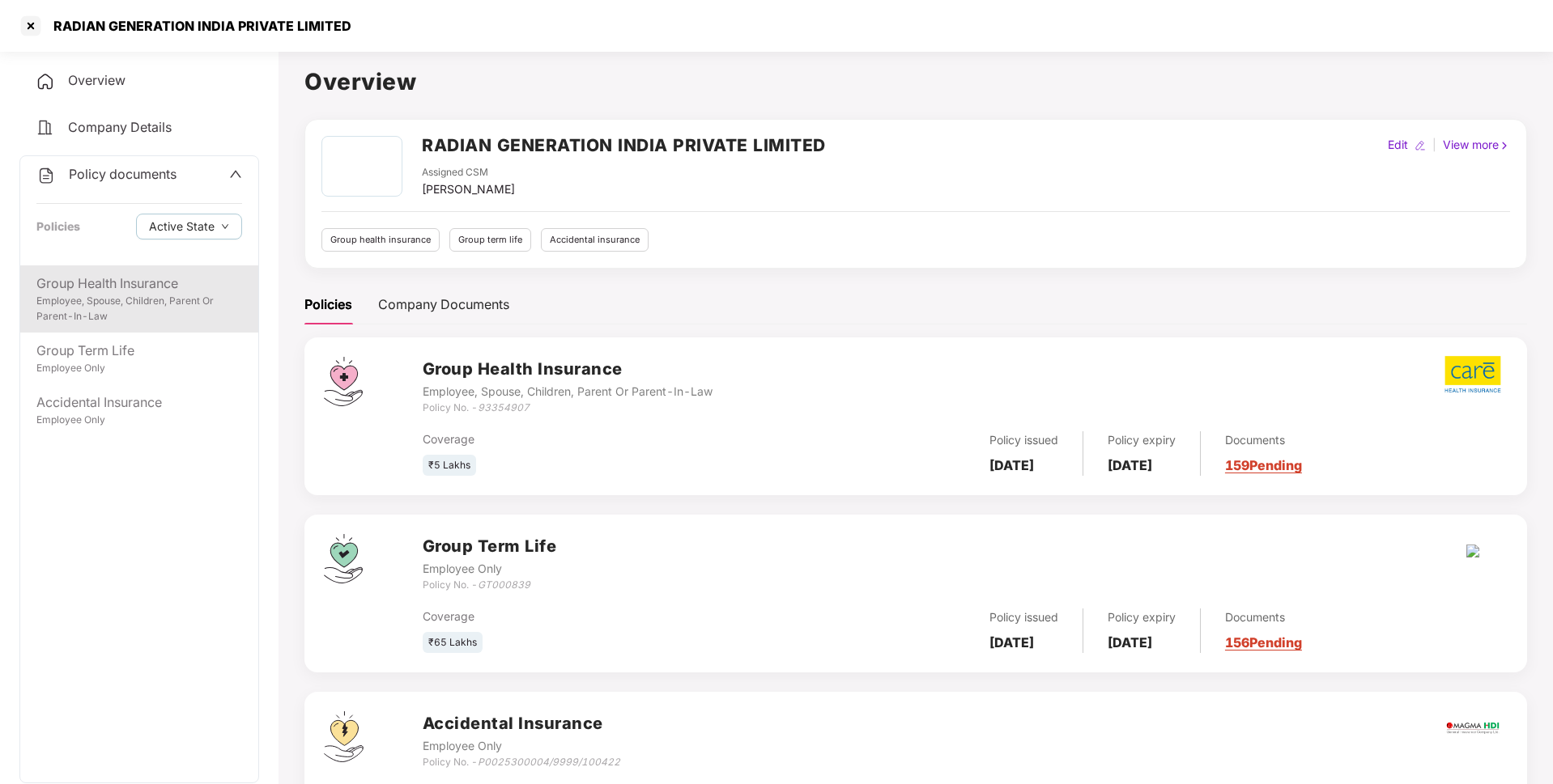
click at [137, 276] on div "Group Health Insurance" at bounding box center [140, 283] width 206 height 20
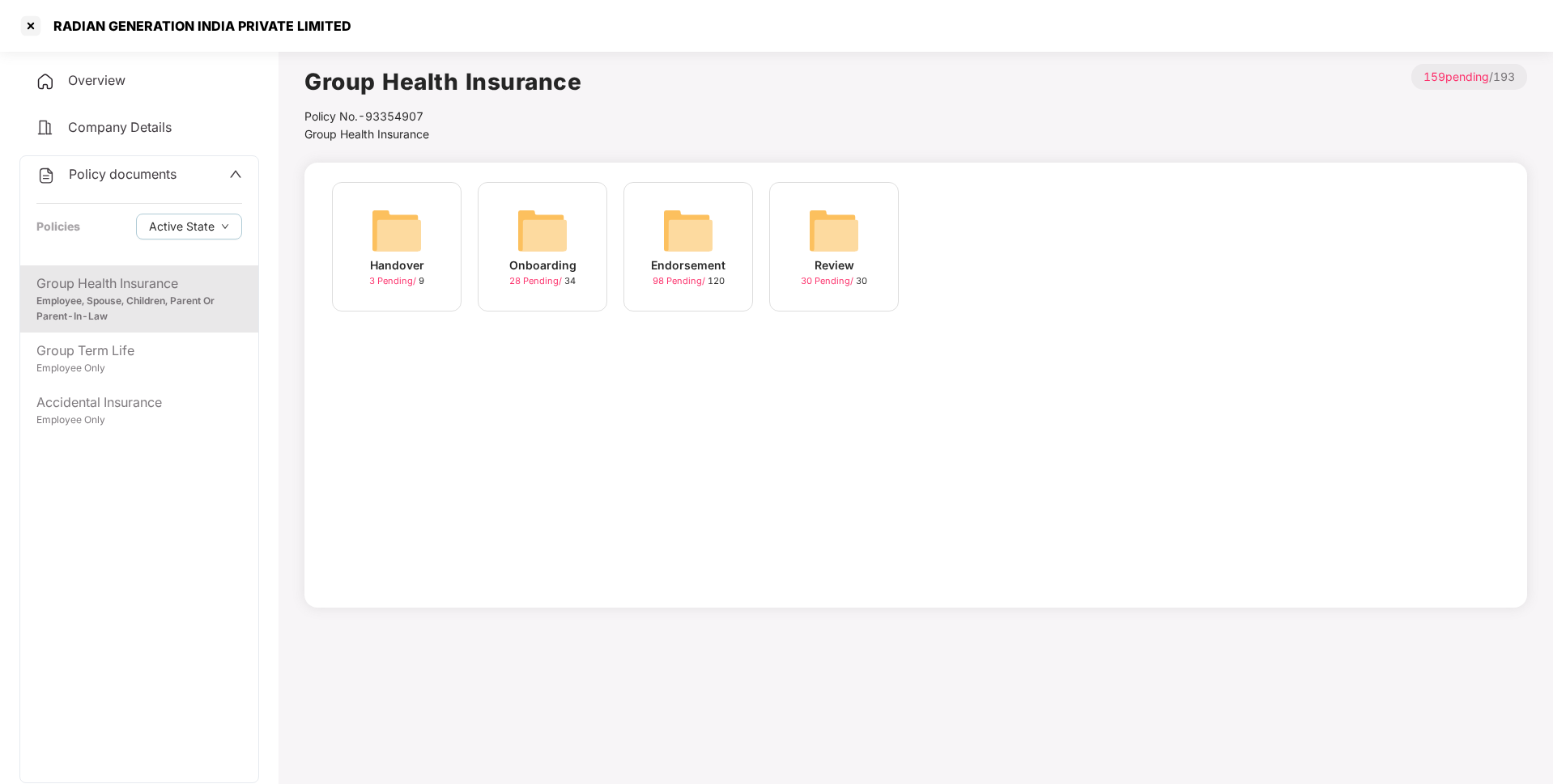
click at [671, 257] on div "Endorsement" at bounding box center [688, 265] width 75 height 18
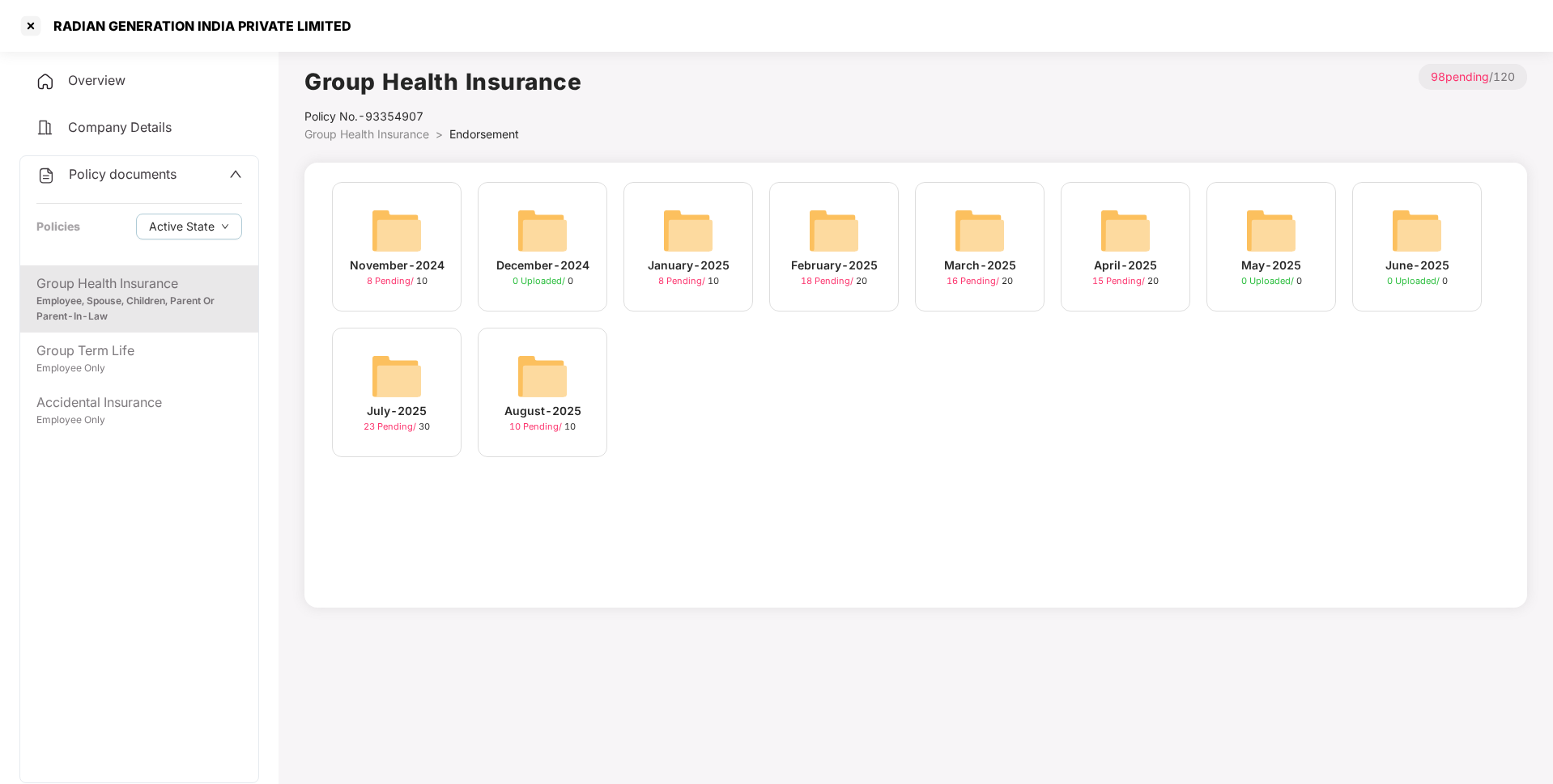
click at [544, 383] on img at bounding box center [542, 376] width 52 height 52
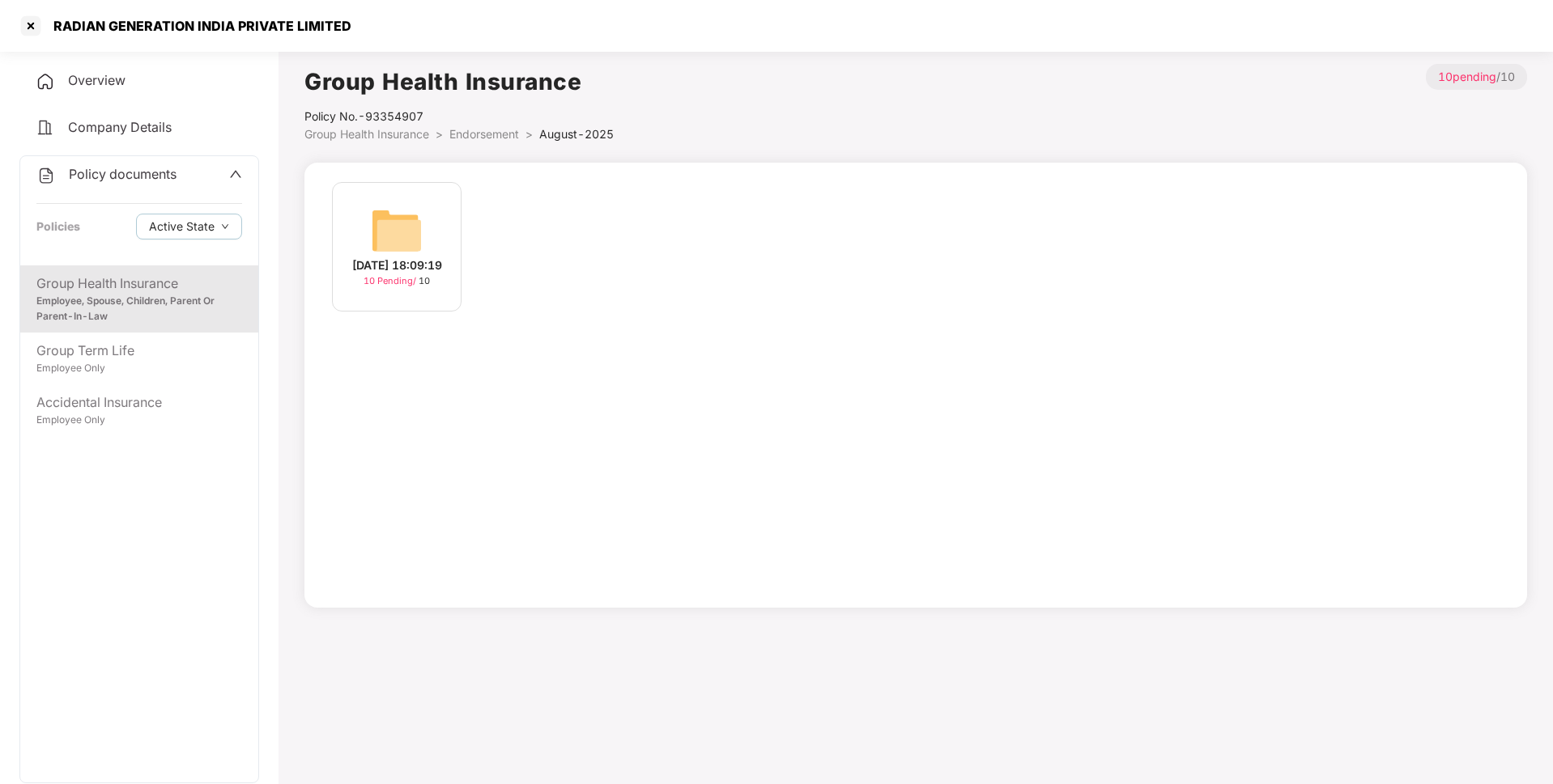
click at [500, 143] on li "Endorsement >" at bounding box center [494, 135] width 90 height 18
click at [494, 137] on span "Endorsement" at bounding box center [484, 134] width 70 height 14
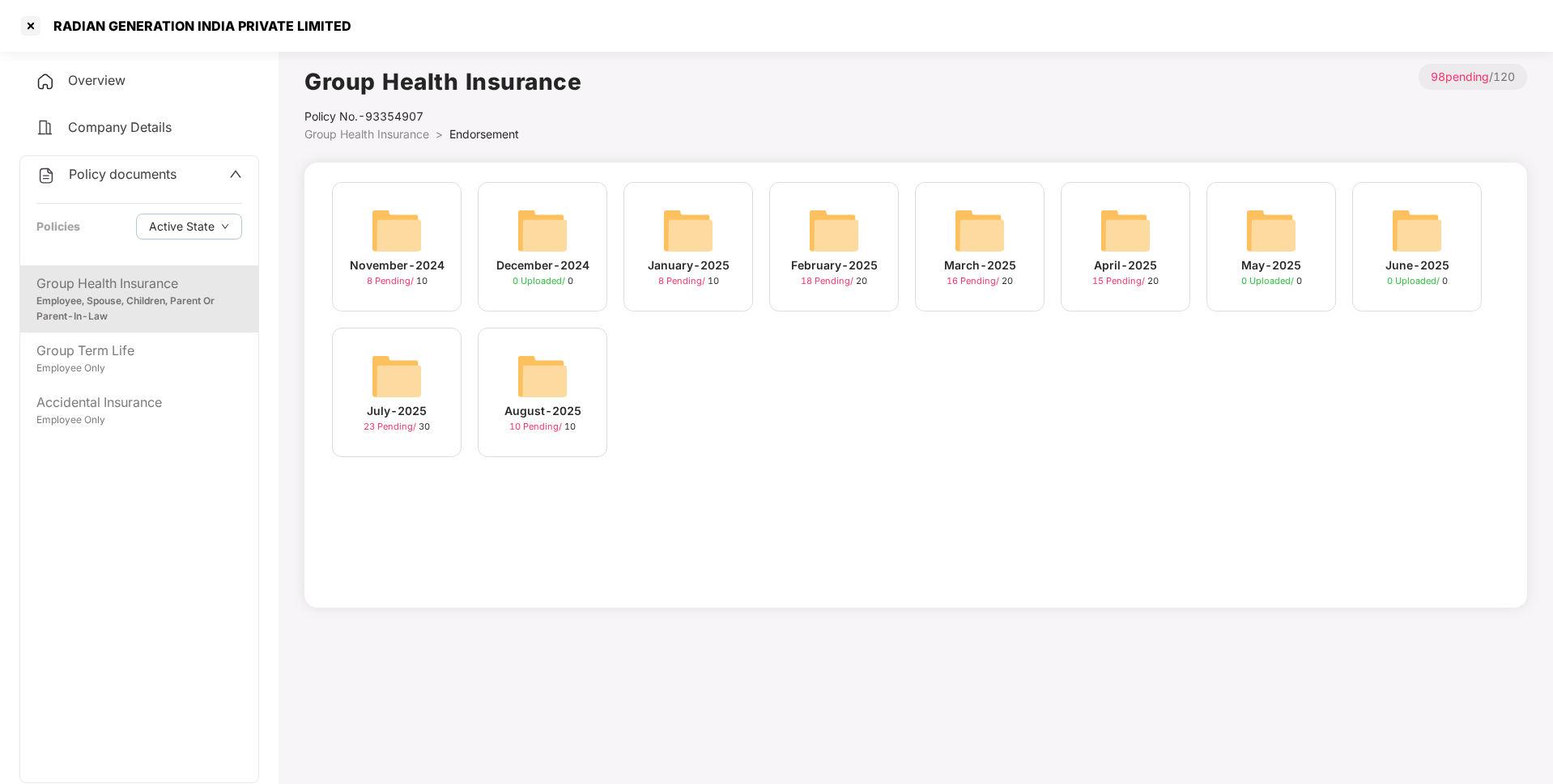
click at [385, 380] on img at bounding box center [396, 376] width 52 height 52
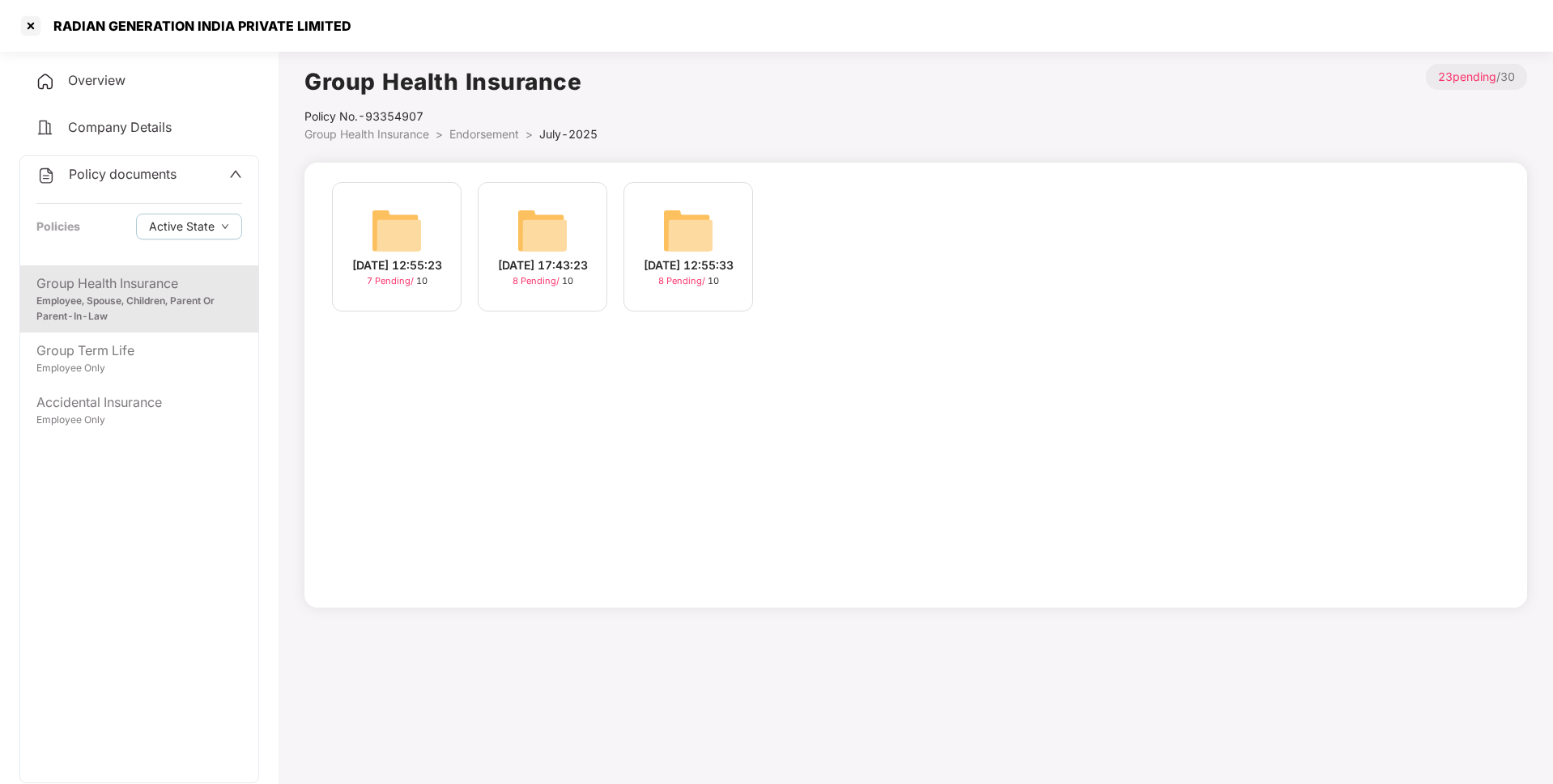
click at [468, 134] on span "Endorsement" at bounding box center [484, 134] width 70 height 14
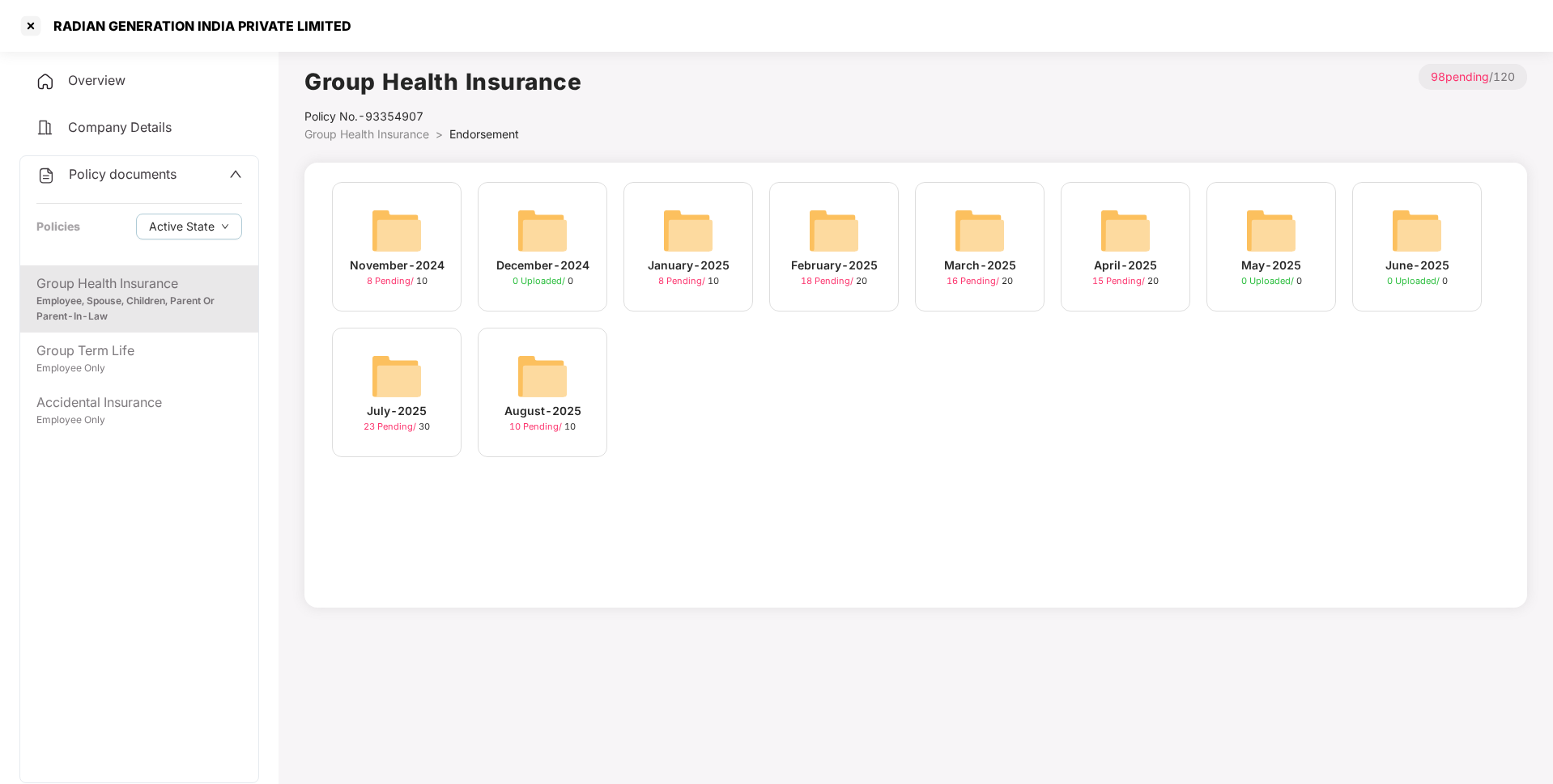
click at [539, 393] on img at bounding box center [542, 376] width 52 height 52
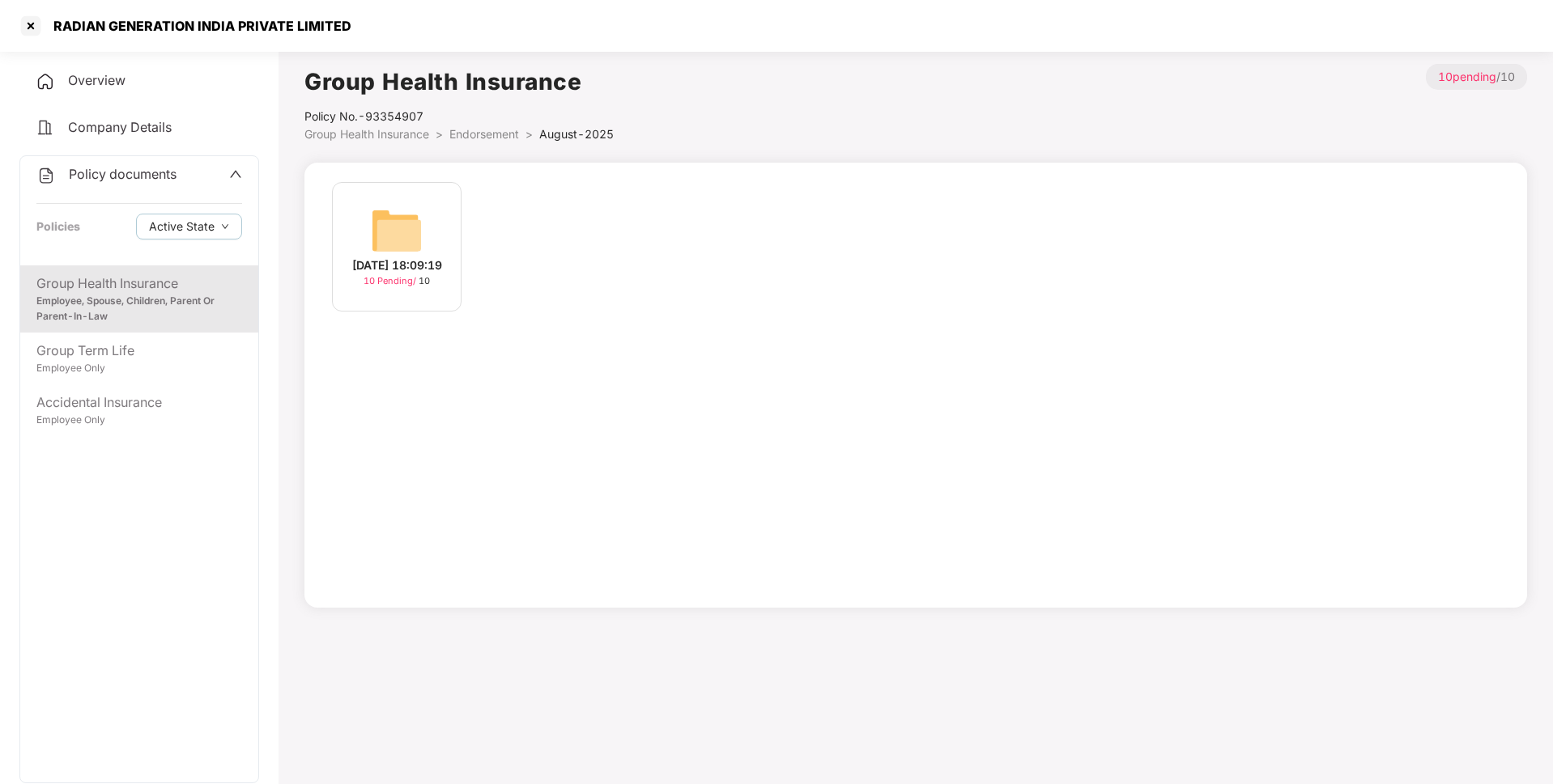
click at [465, 135] on span "Endorsement" at bounding box center [484, 134] width 70 height 14
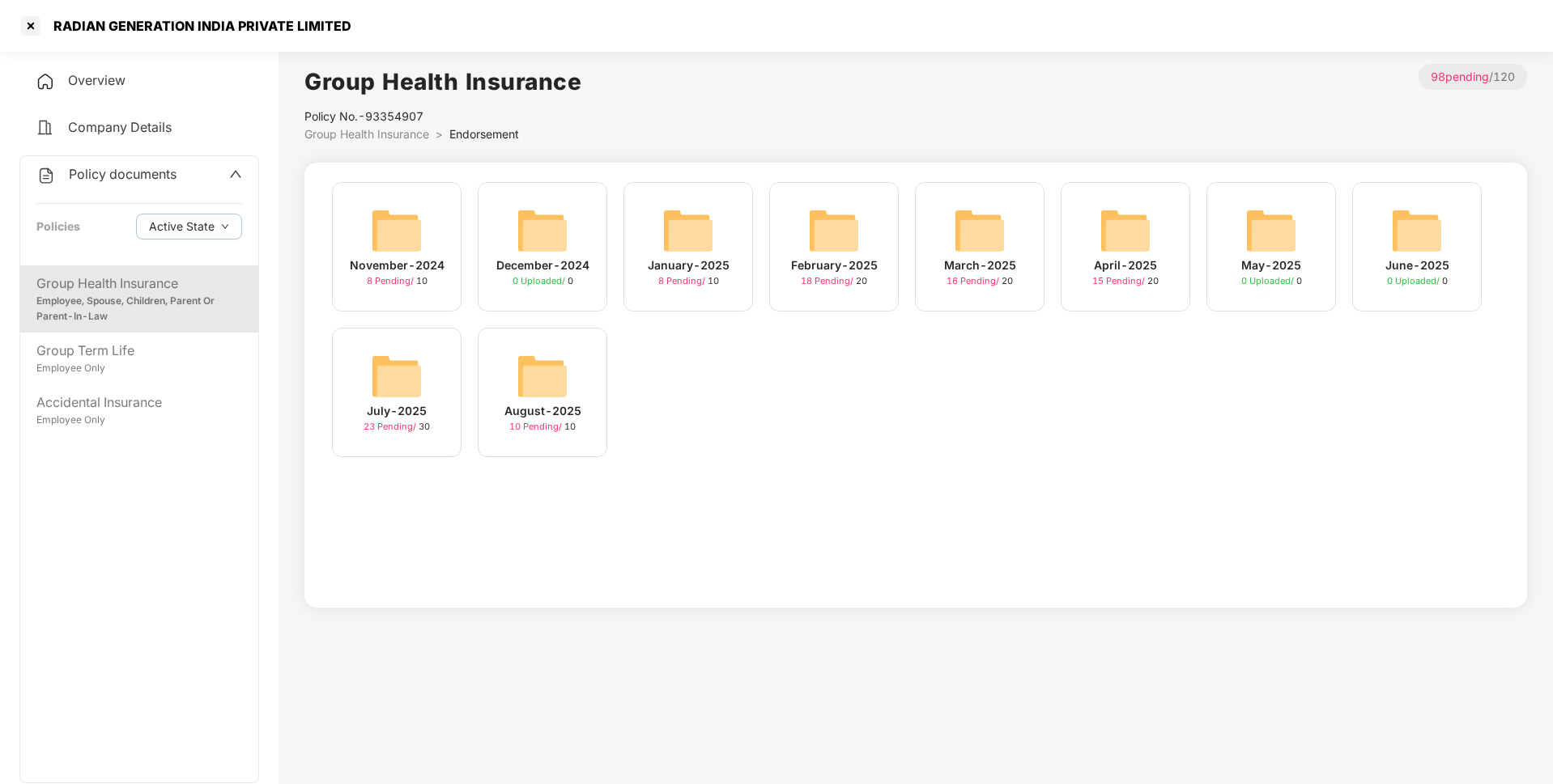
click at [1117, 257] on div "April-2025" at bounding box center [1125, 265] width 63 height 18
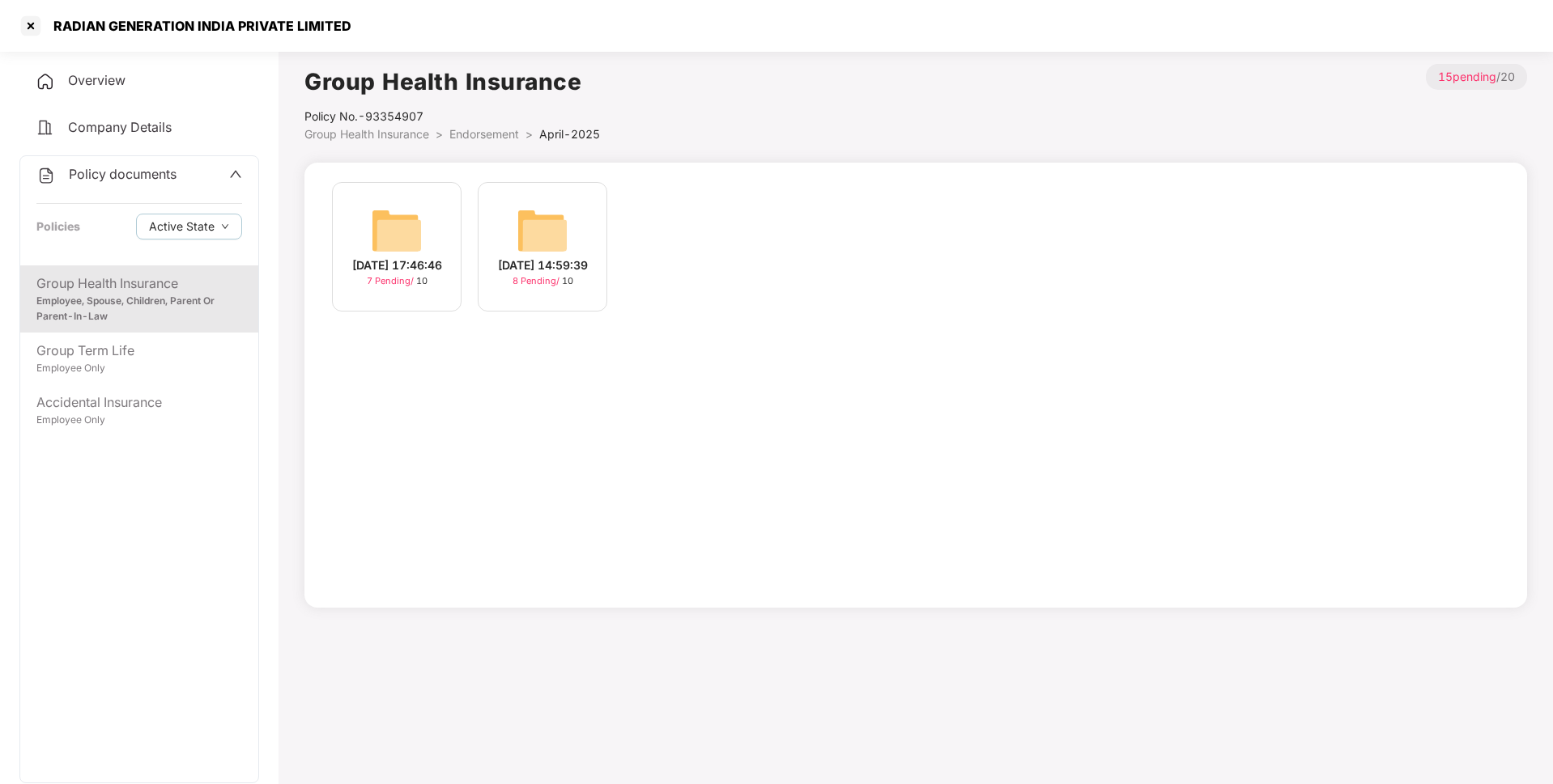
click at [466, 140] on span "Endorsement" at bounding box center [484, 134] width 70 height 14
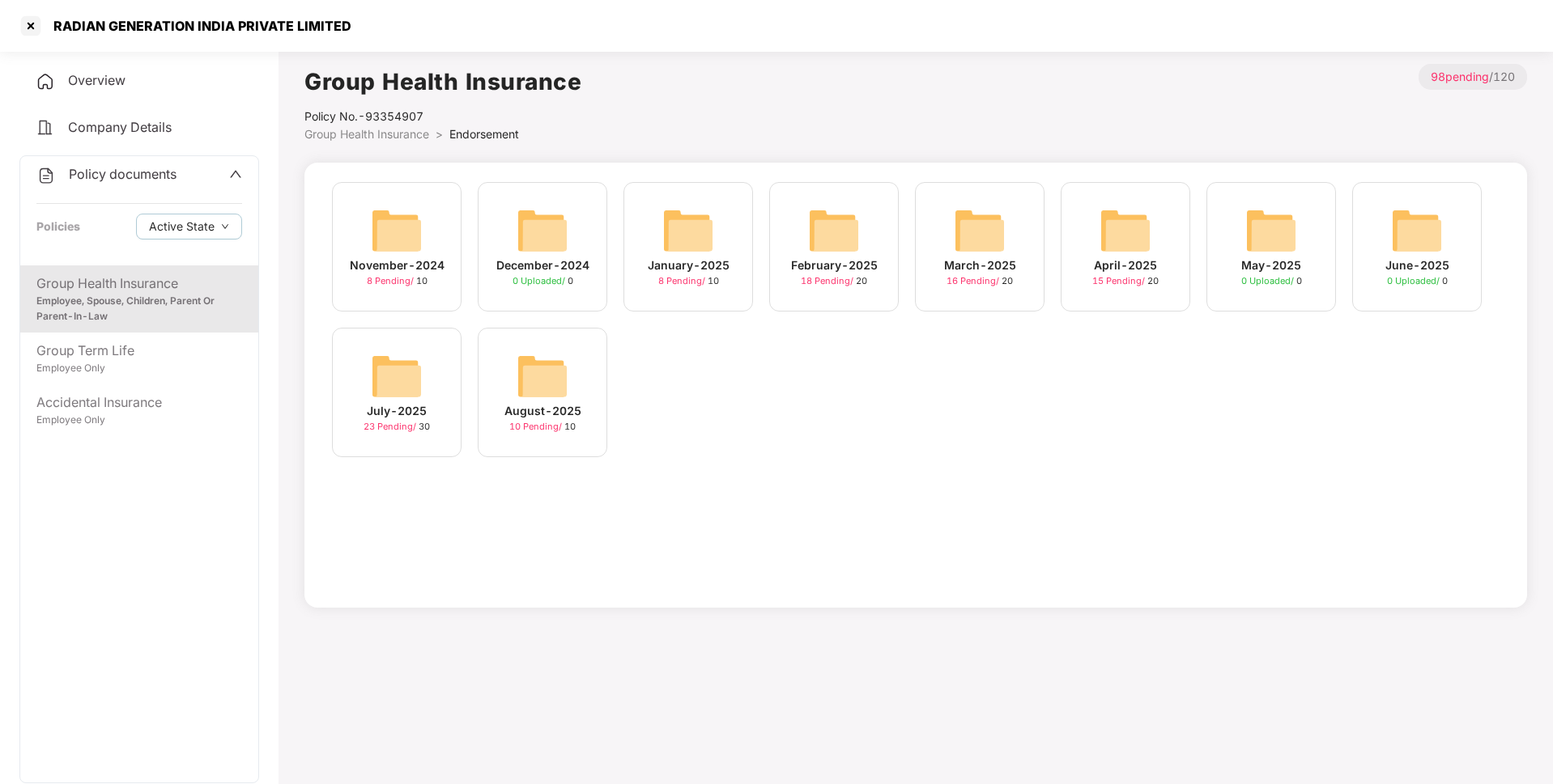
click at [558, 380] on img at bounding box center [542, 376] width 52 height 52
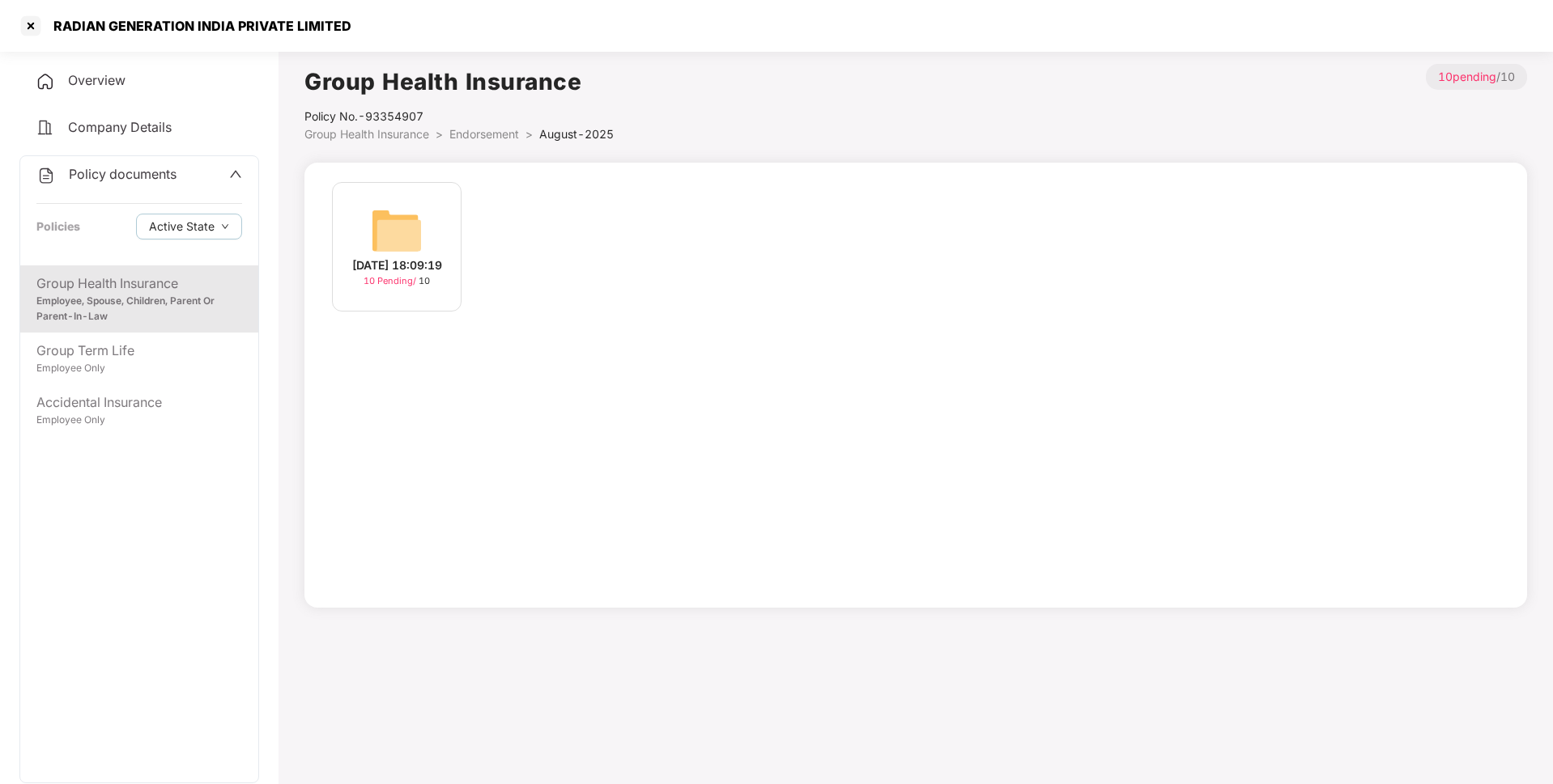
click at [418, 267] on div "[DATE] 18:09:19" at bounding box center [397, 265] width 90 height 18
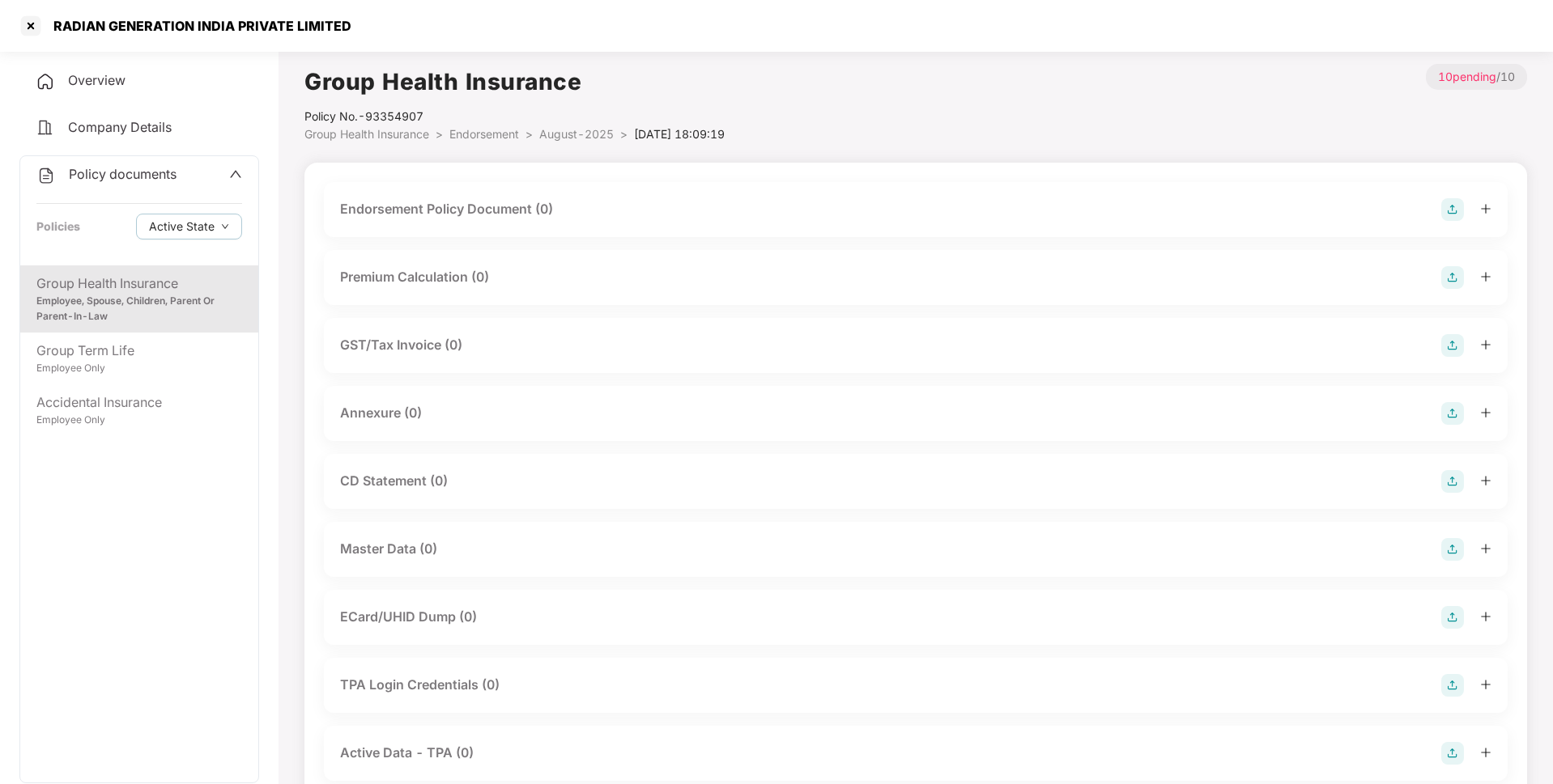
click at [1454, 203] on img at bounding box center [1452, 209] width 23 height 23
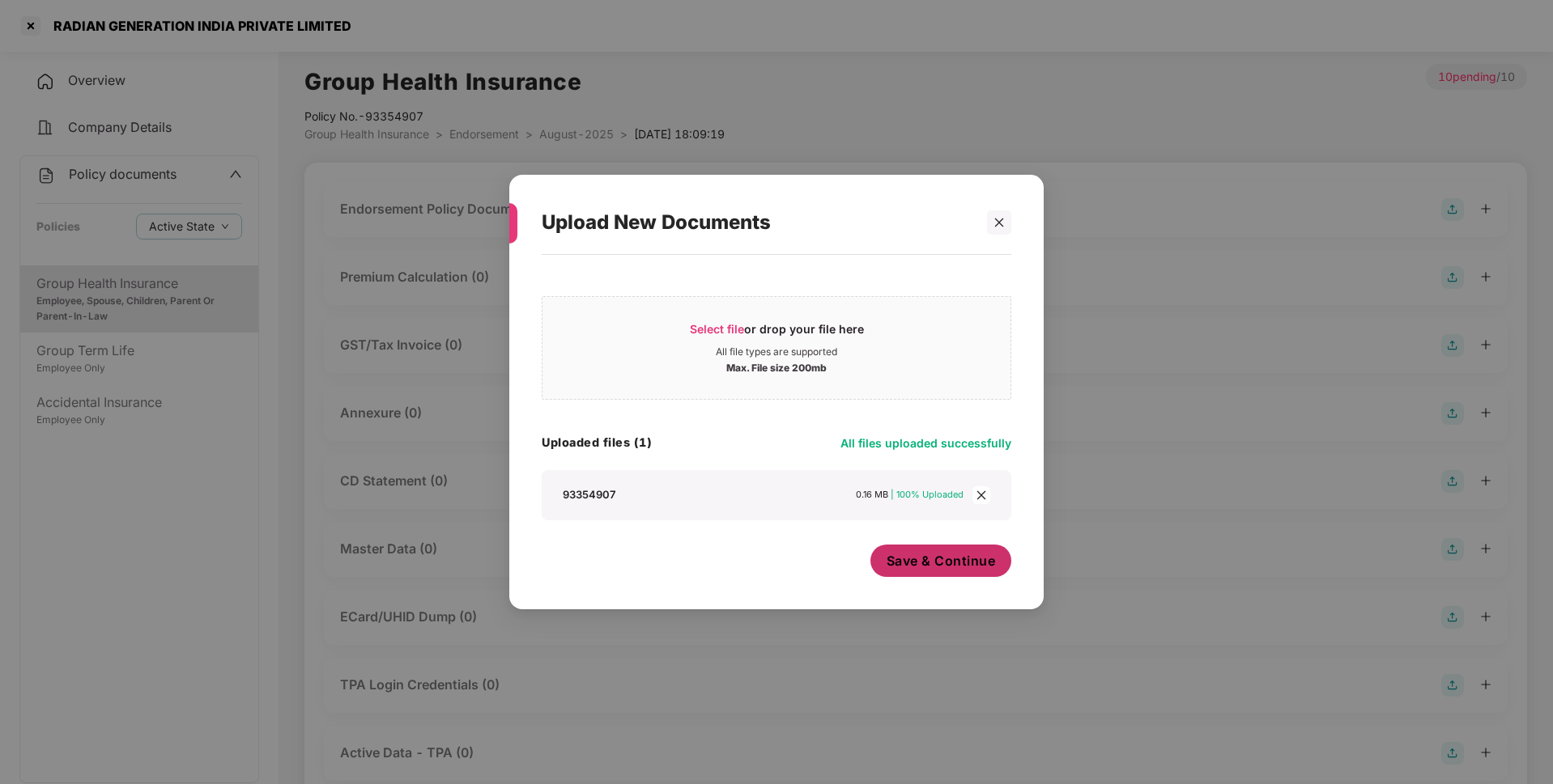
click at [974, 570] on button "Save & Continue" at bounding box center [941, 561] width 142 height 32
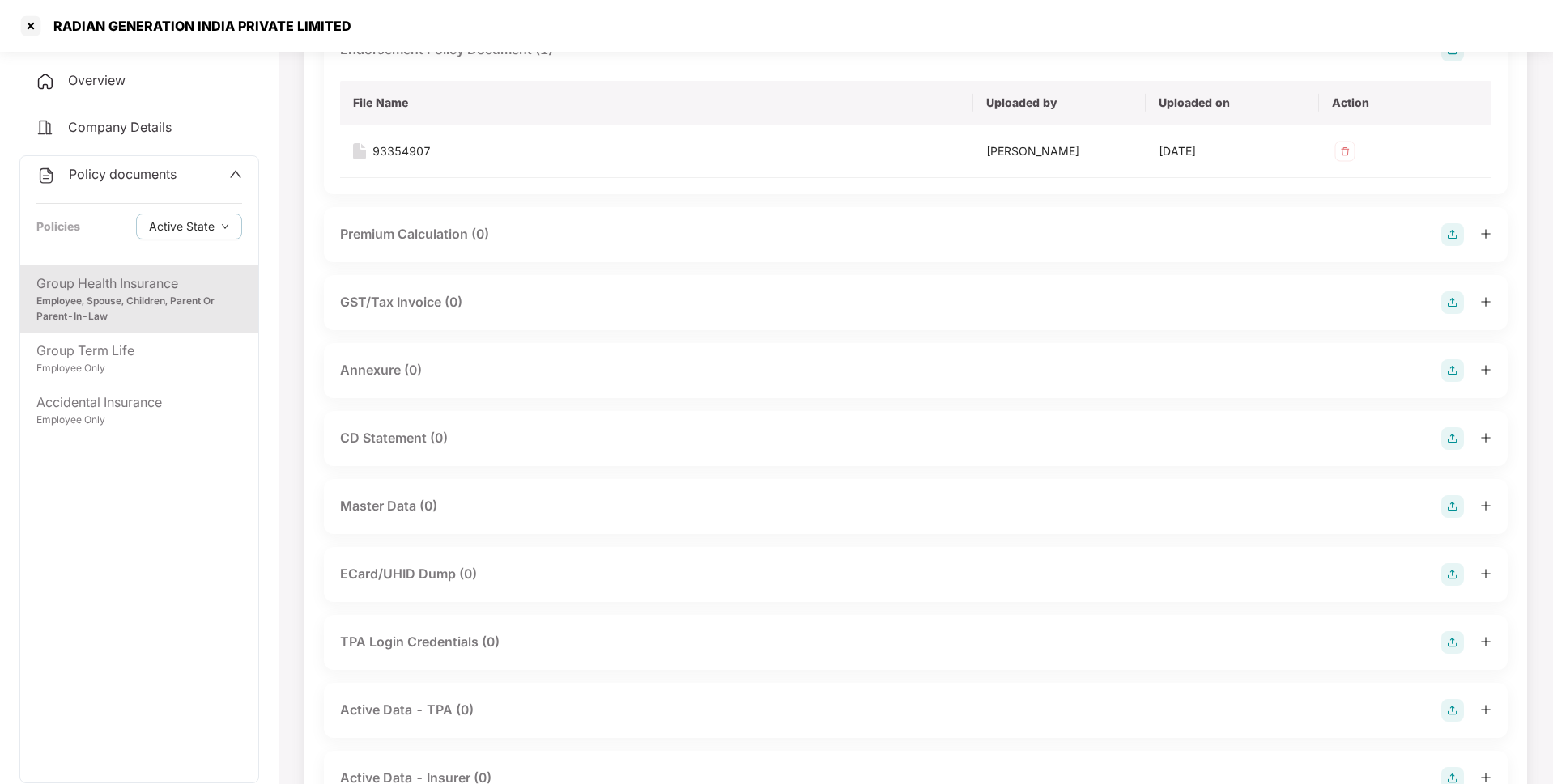
scroll to position [161, 0]
click at [1455, 380] on img at bounding box center [1452, 369] width 23 height 23
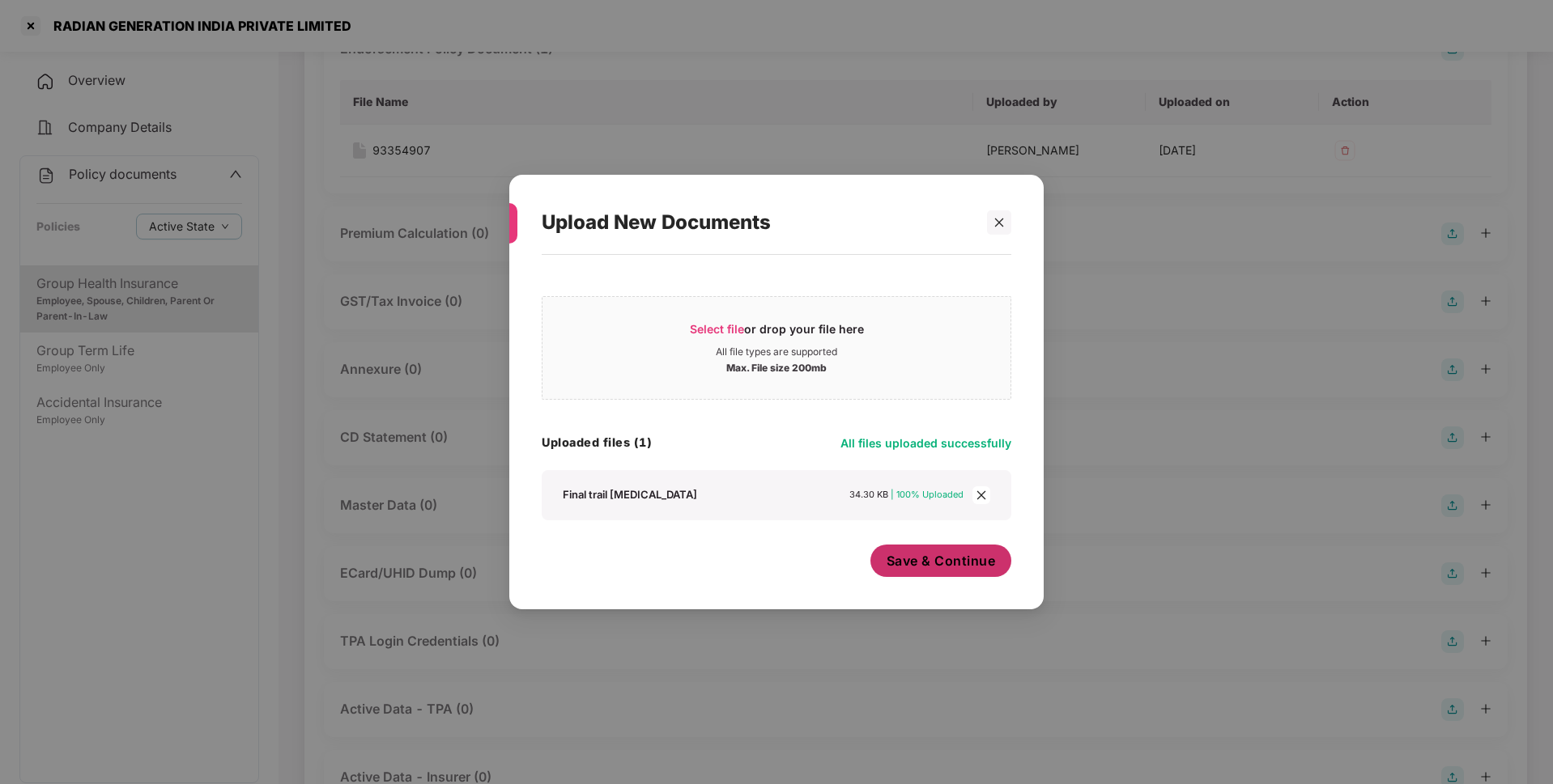
click at [982, 562] on span "Save & Continue" at bounding box center [941, 561] width 110 height 18
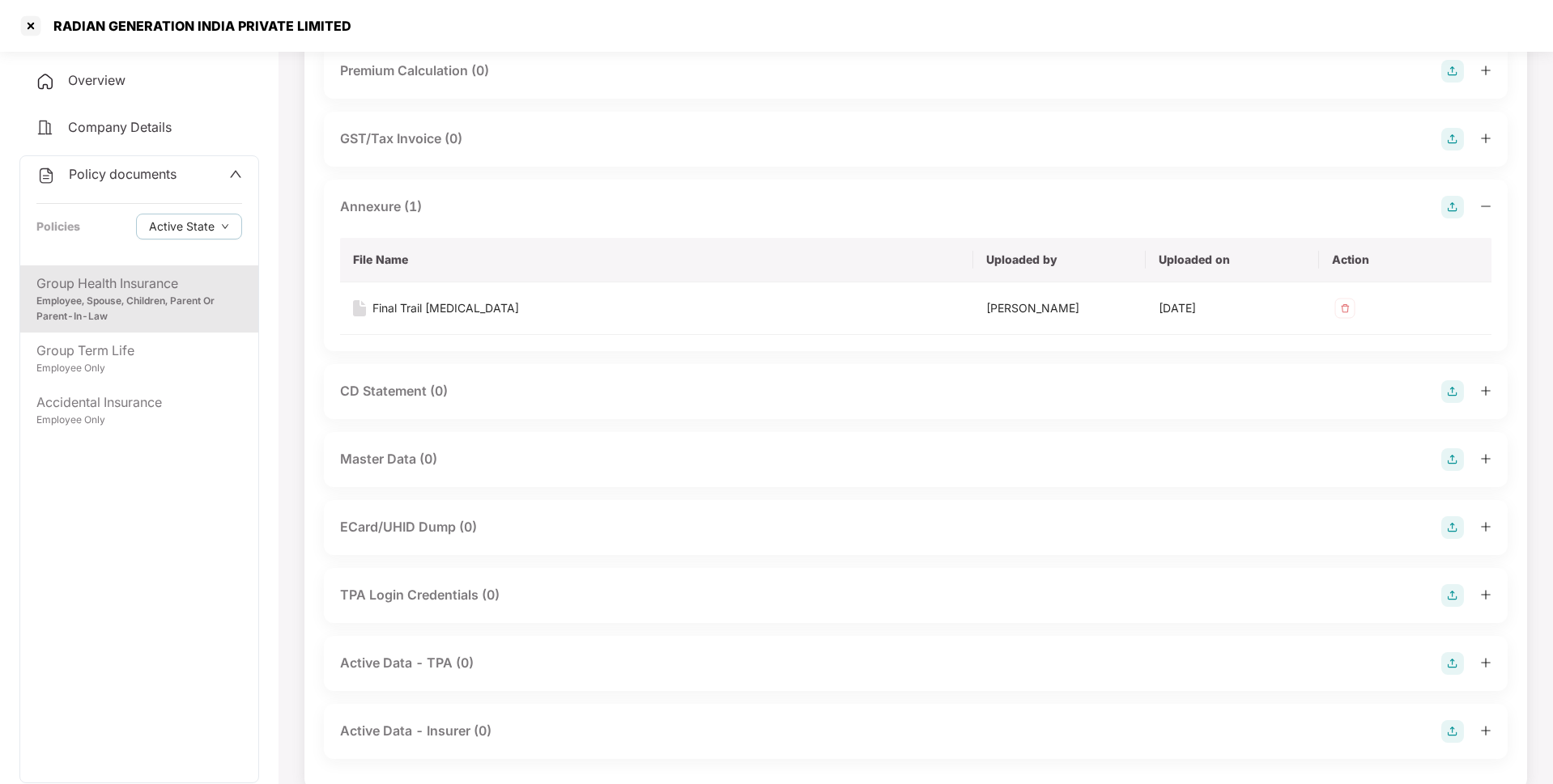
scroll to position [349, 0]
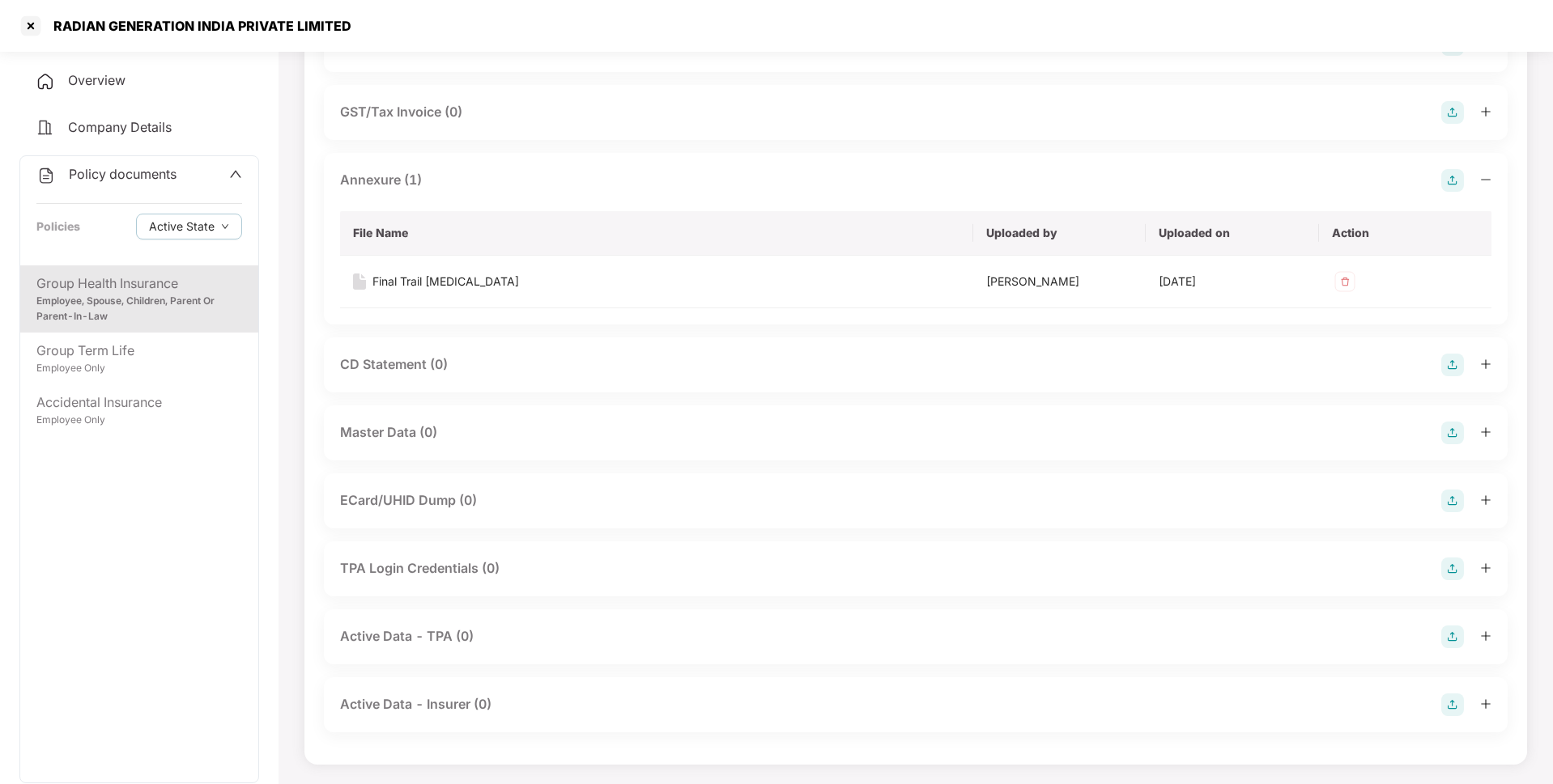
click at [1450, 428] on img at bounding box center [1452, 433] width 23 height 23
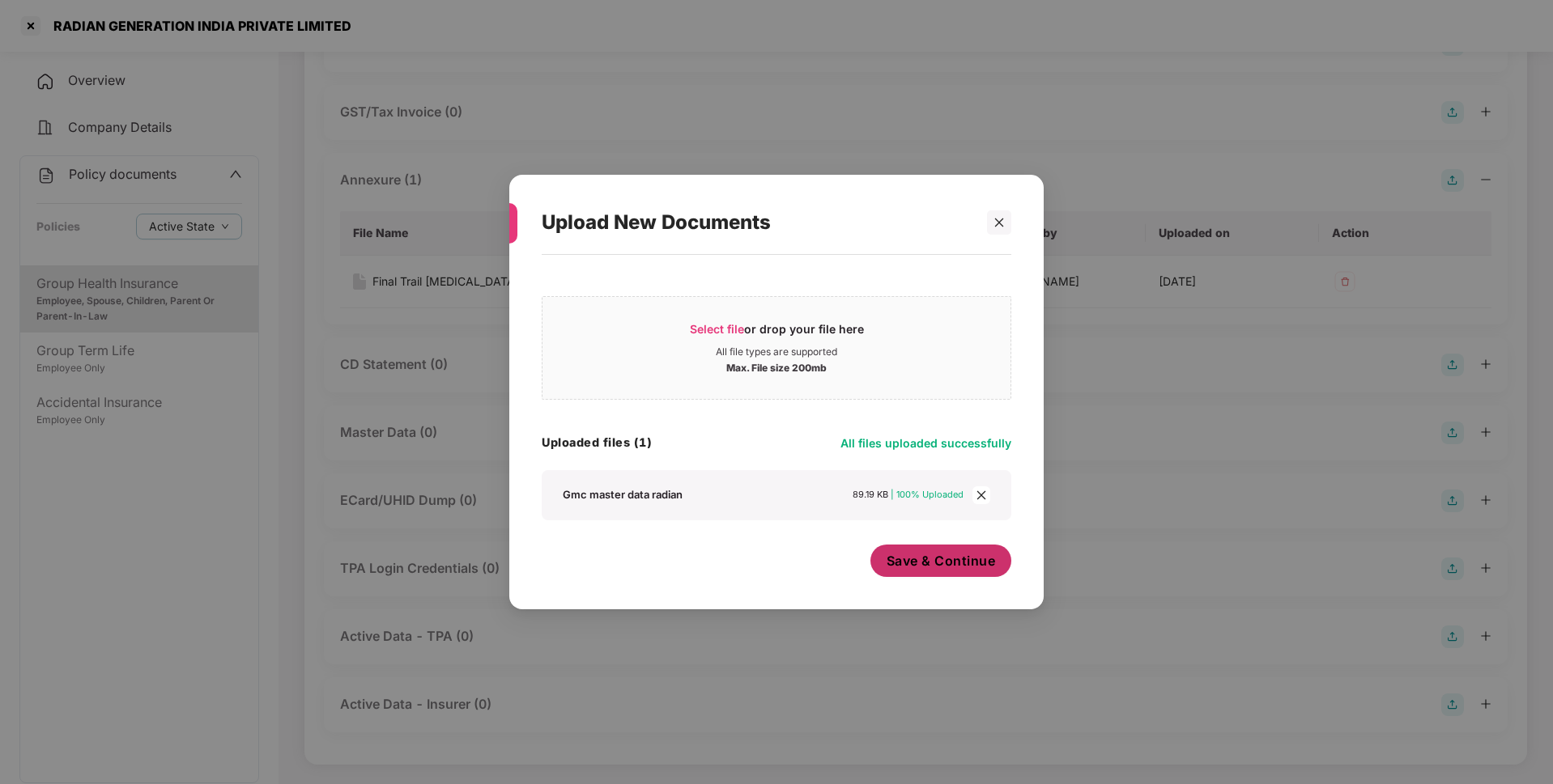
click at [945, 564] on span "Save & Continue" at bounding box center [941, 561] width 110 height 18
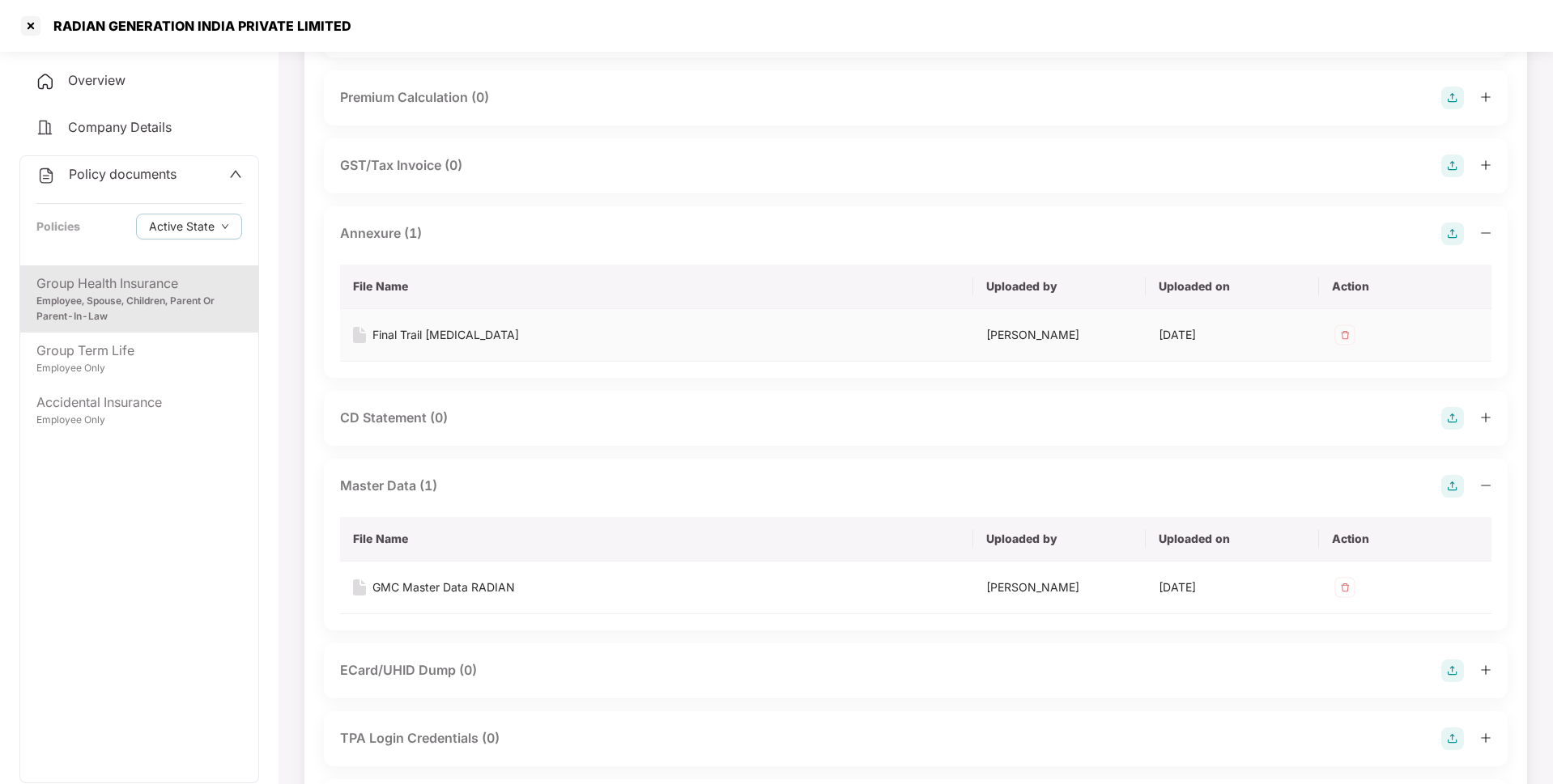
scroll to position [0, 0]
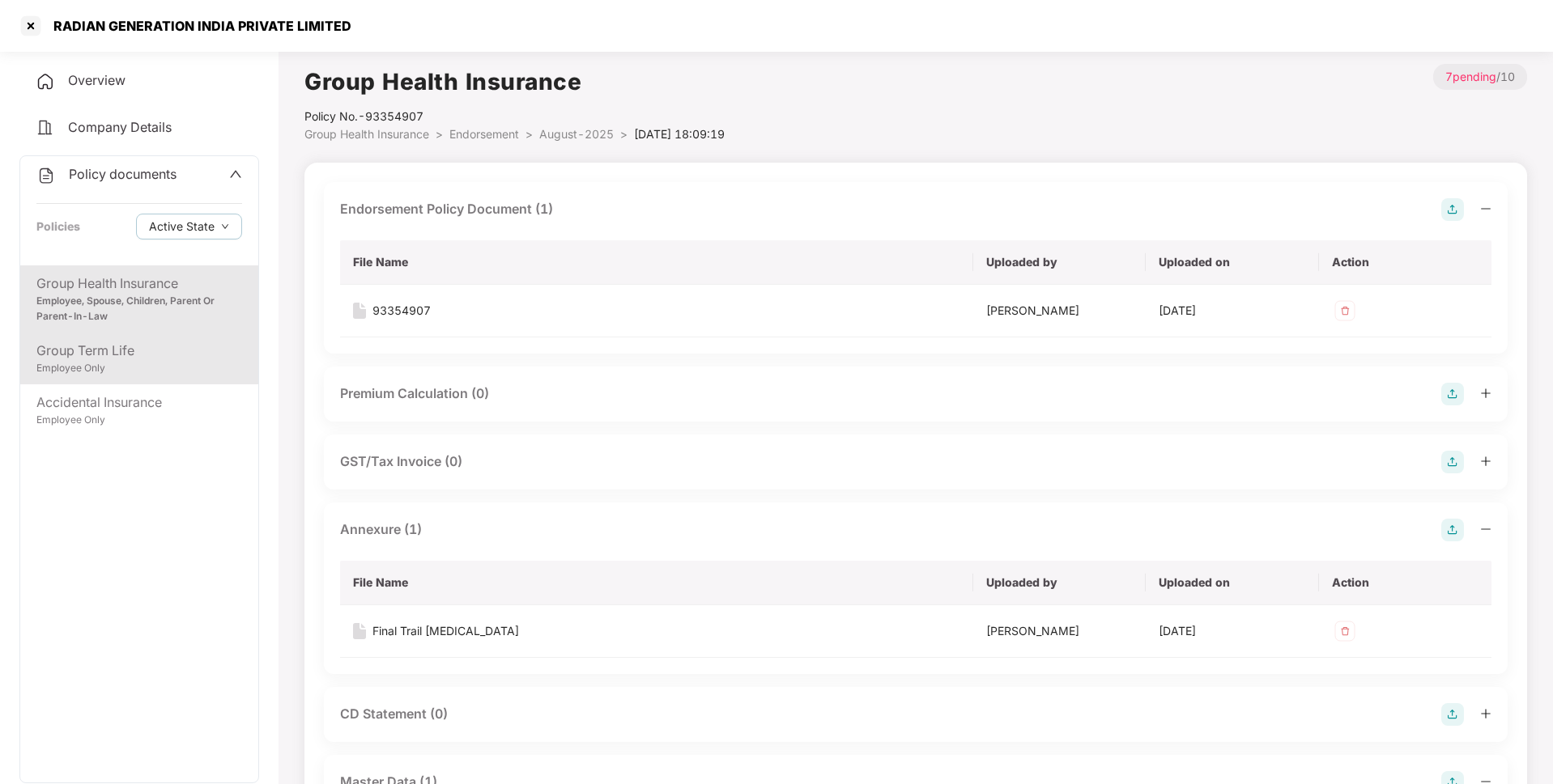
click at [165, 369] on div "Employee Only" at bounding box center [140, 368] width 206 height 15
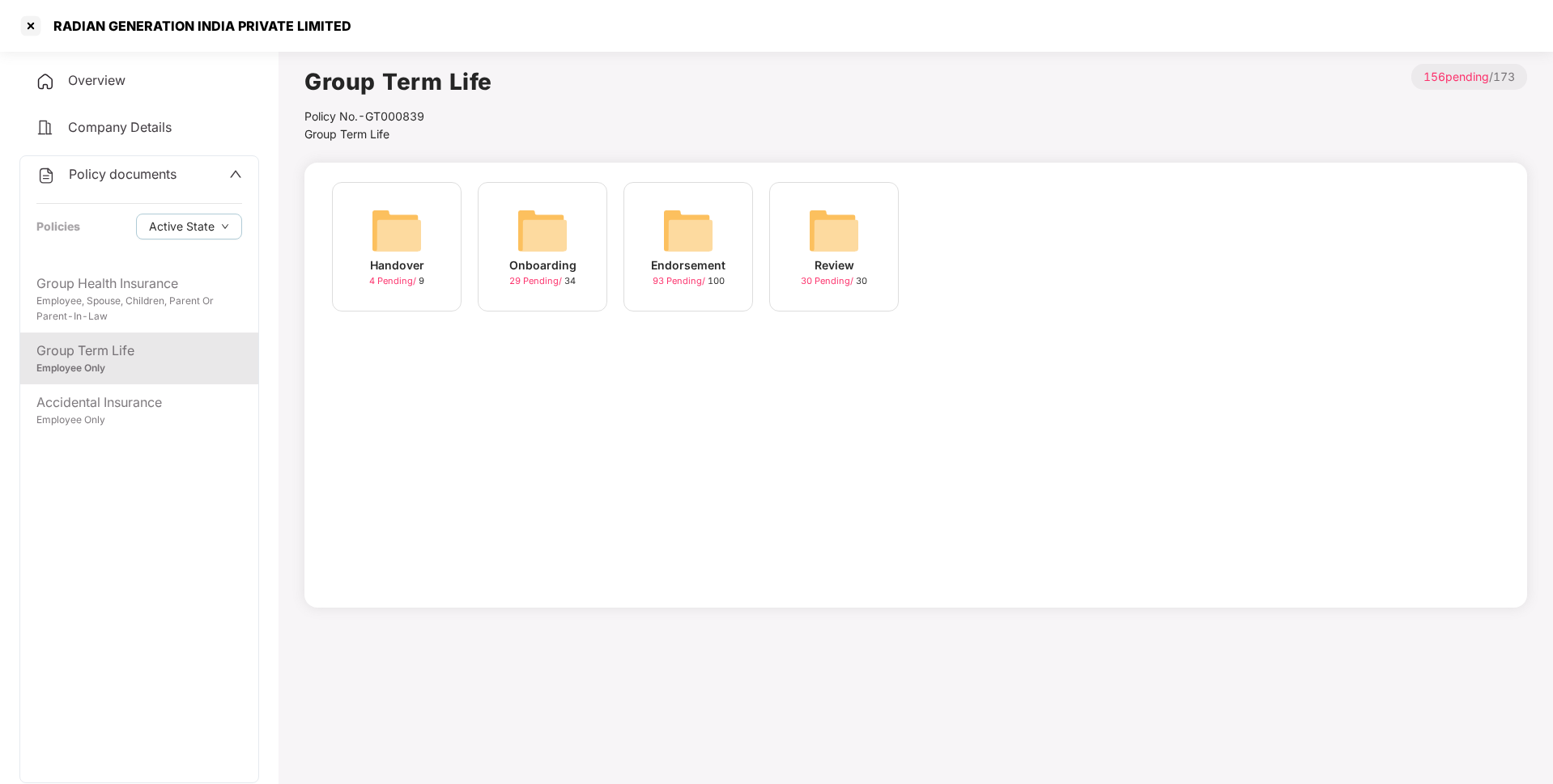
click at [671, 285] on span "93 Pending /" at bounding box center [680, 280] width 55 height 11
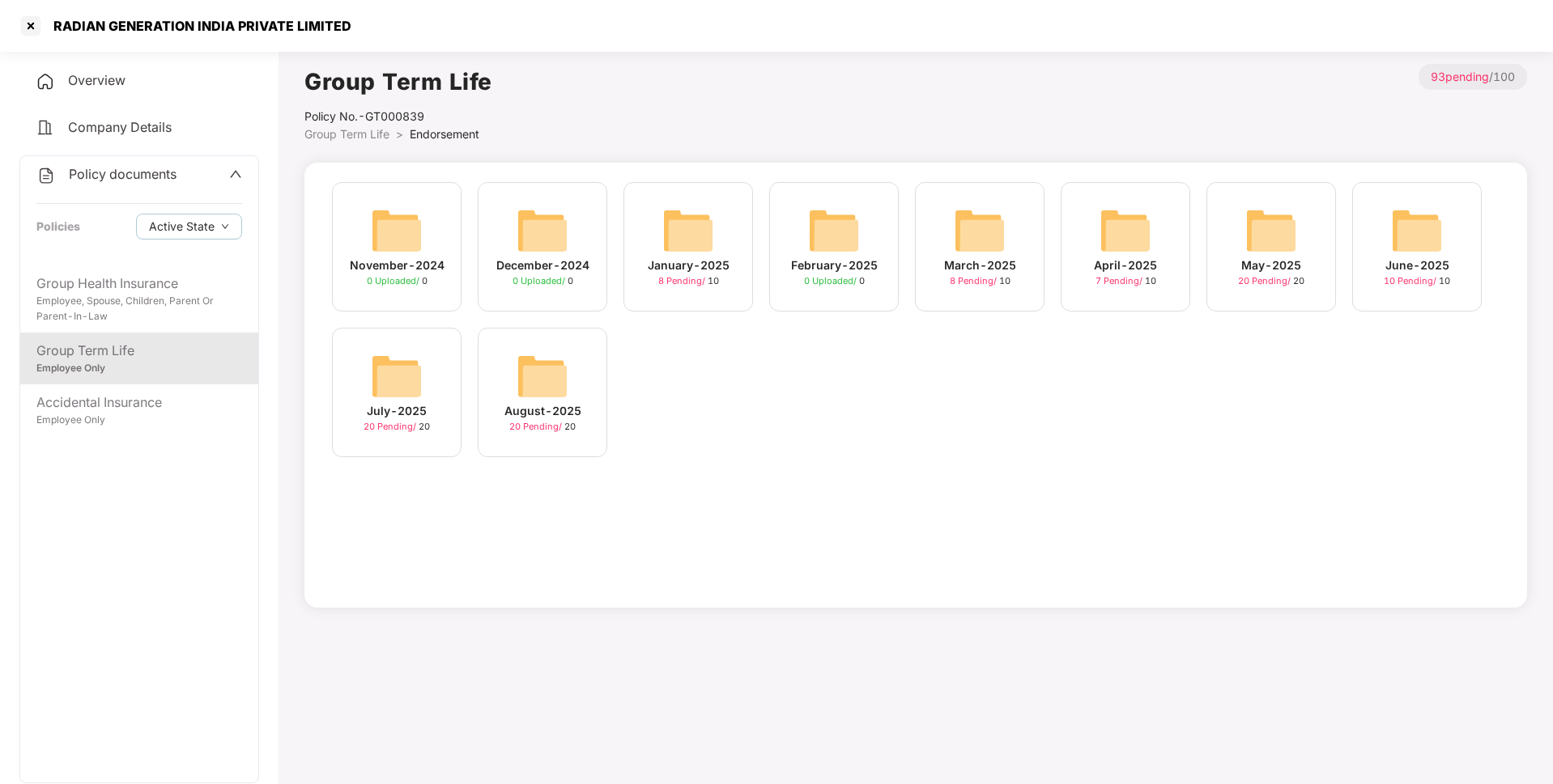
click at [328, 138] on span "Group Term Life" at bounding box center [346, 134] width 85 height 14
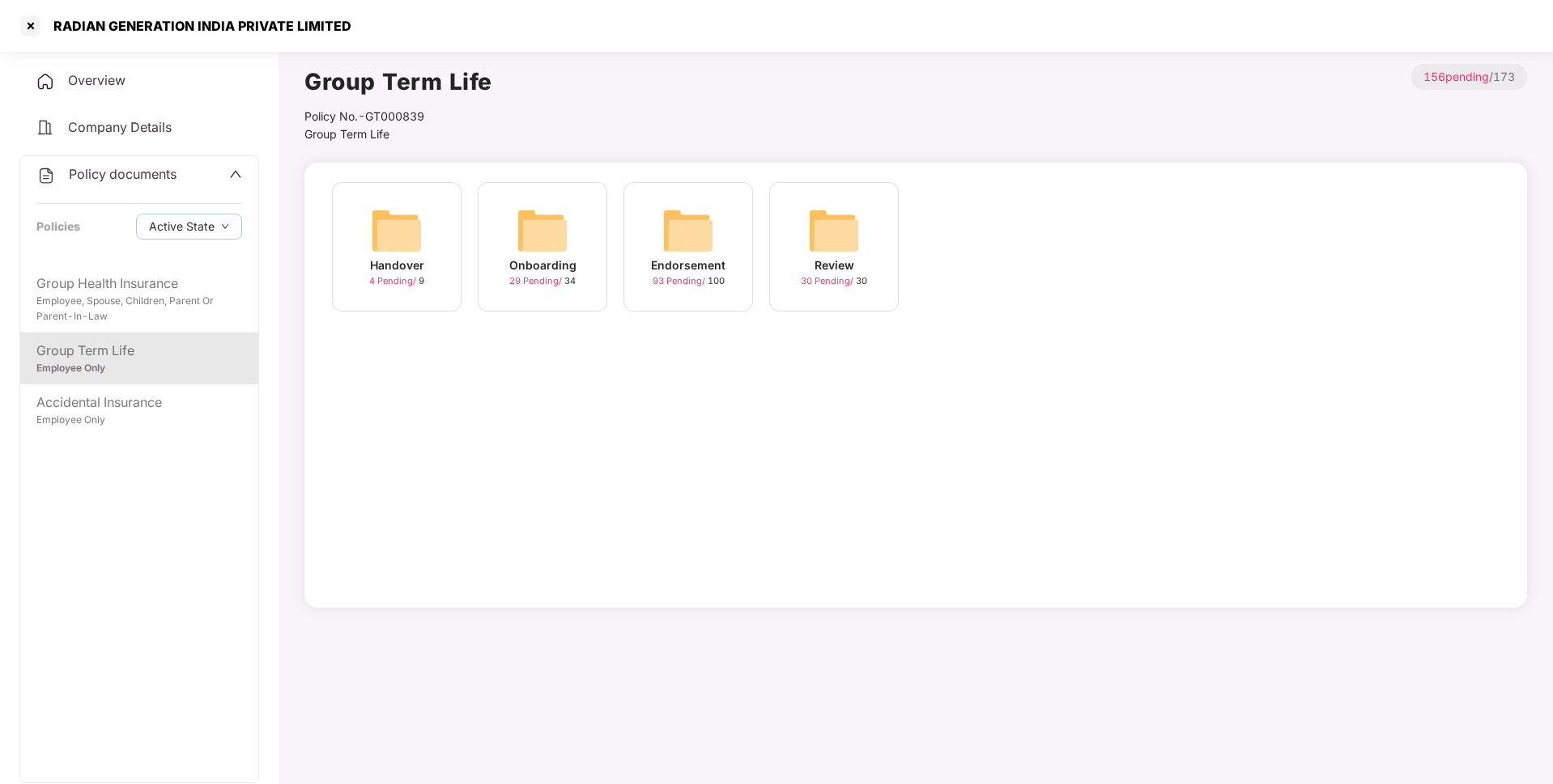
click at [684, 270] on div "Endorsement" at bounding box center [688, 265] width 75 height 18
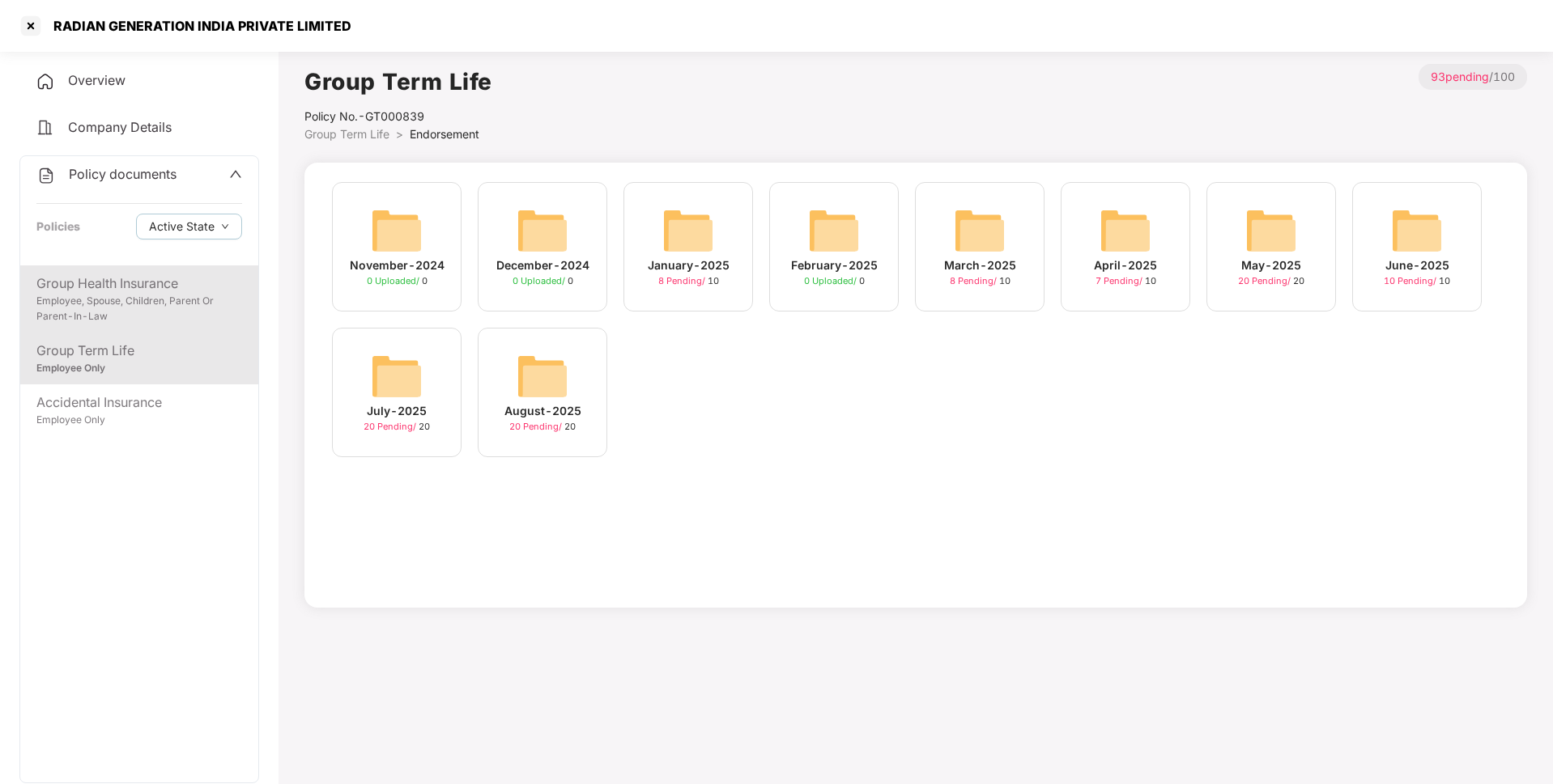
click at [187, 309] on div "Employee, Spouse, Children, Parent Or Parent-In-Law" at bounding box center [140, 308] width 206 height 31
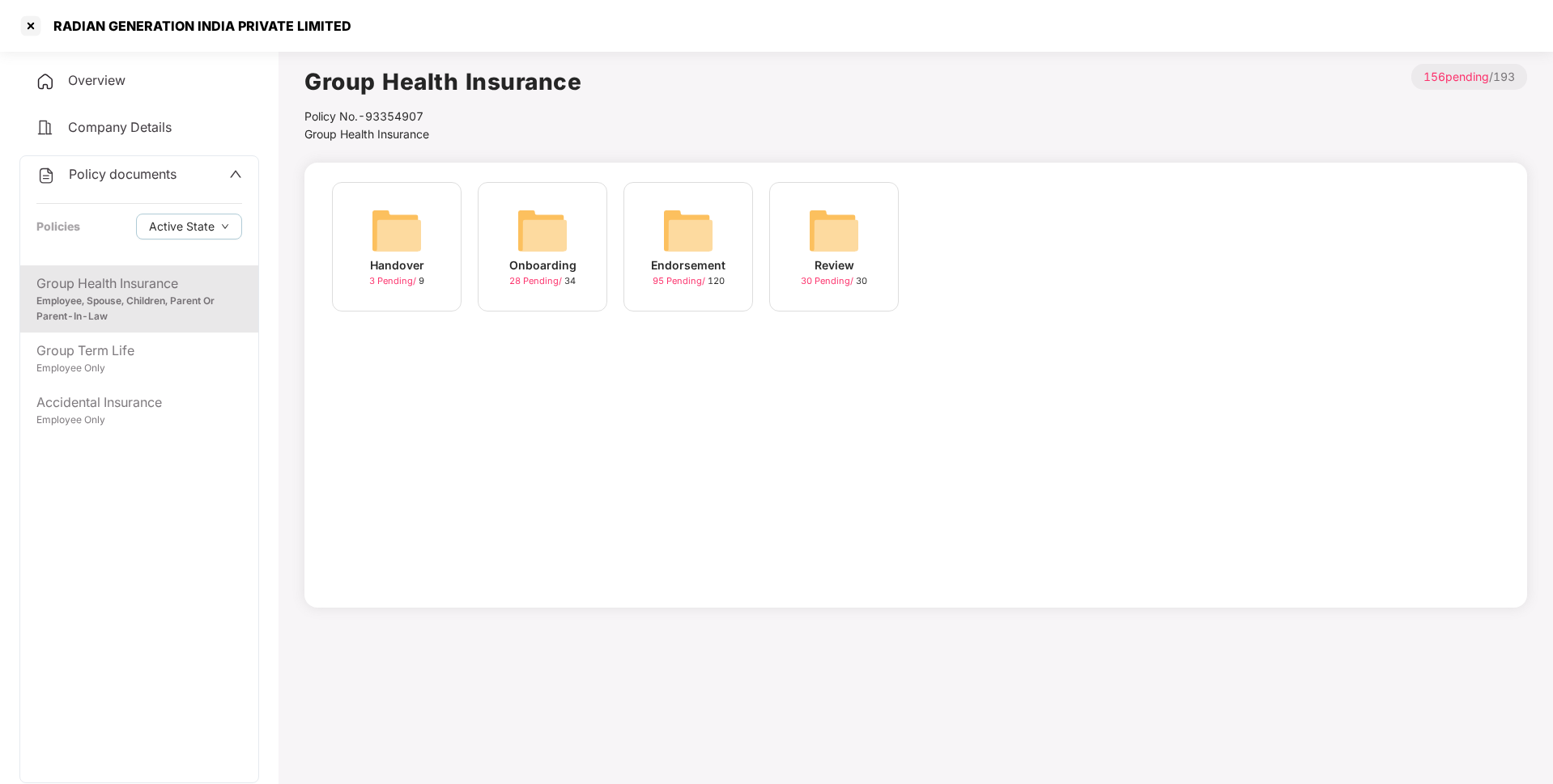
click at [129, 165] on div "Policy documents" at bounding box center [107, 175] width 140 height 21
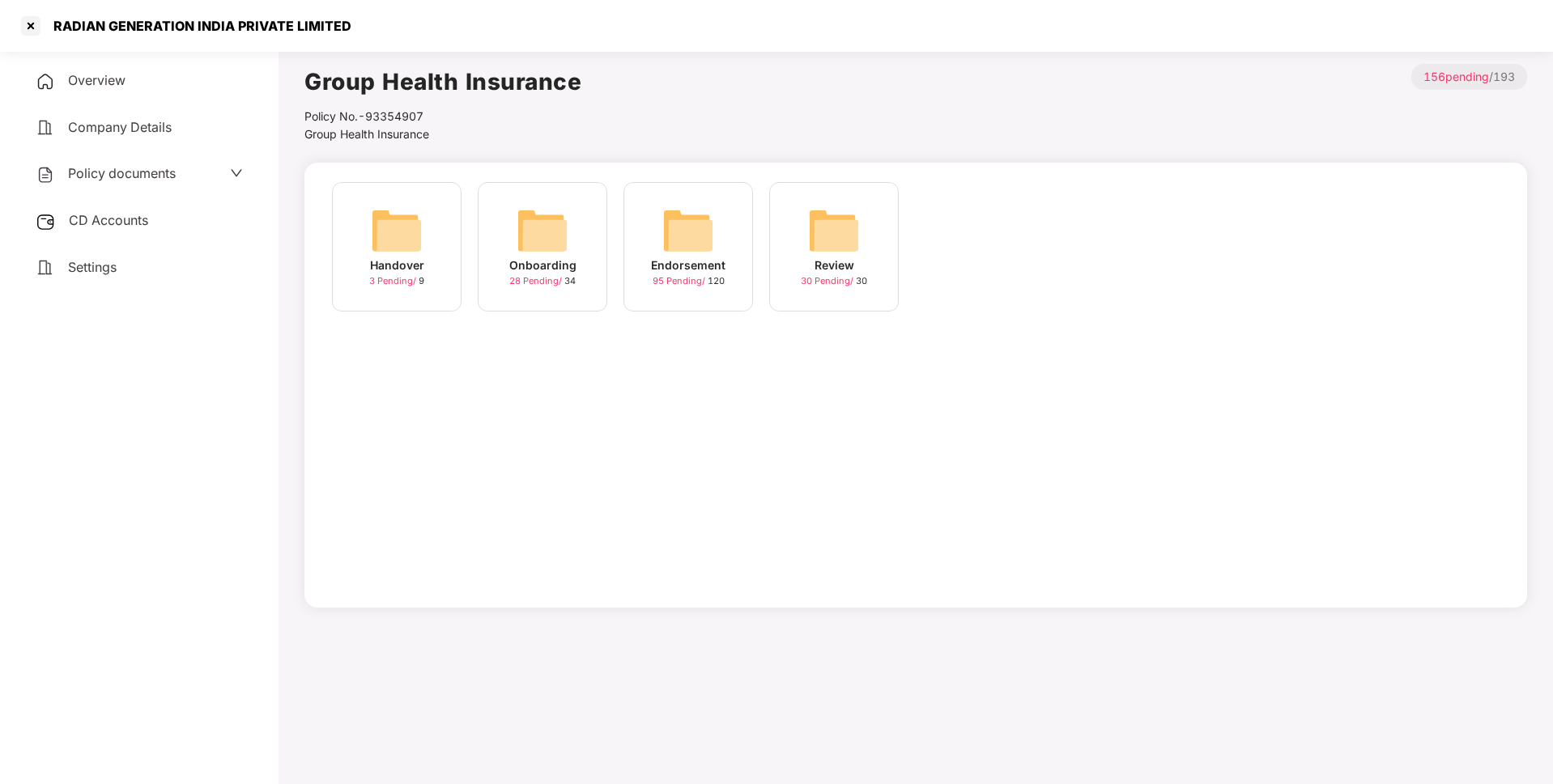
click at [127, 216] on span "CD Accounts" at bounding box center [108, 220] width 79 height 16
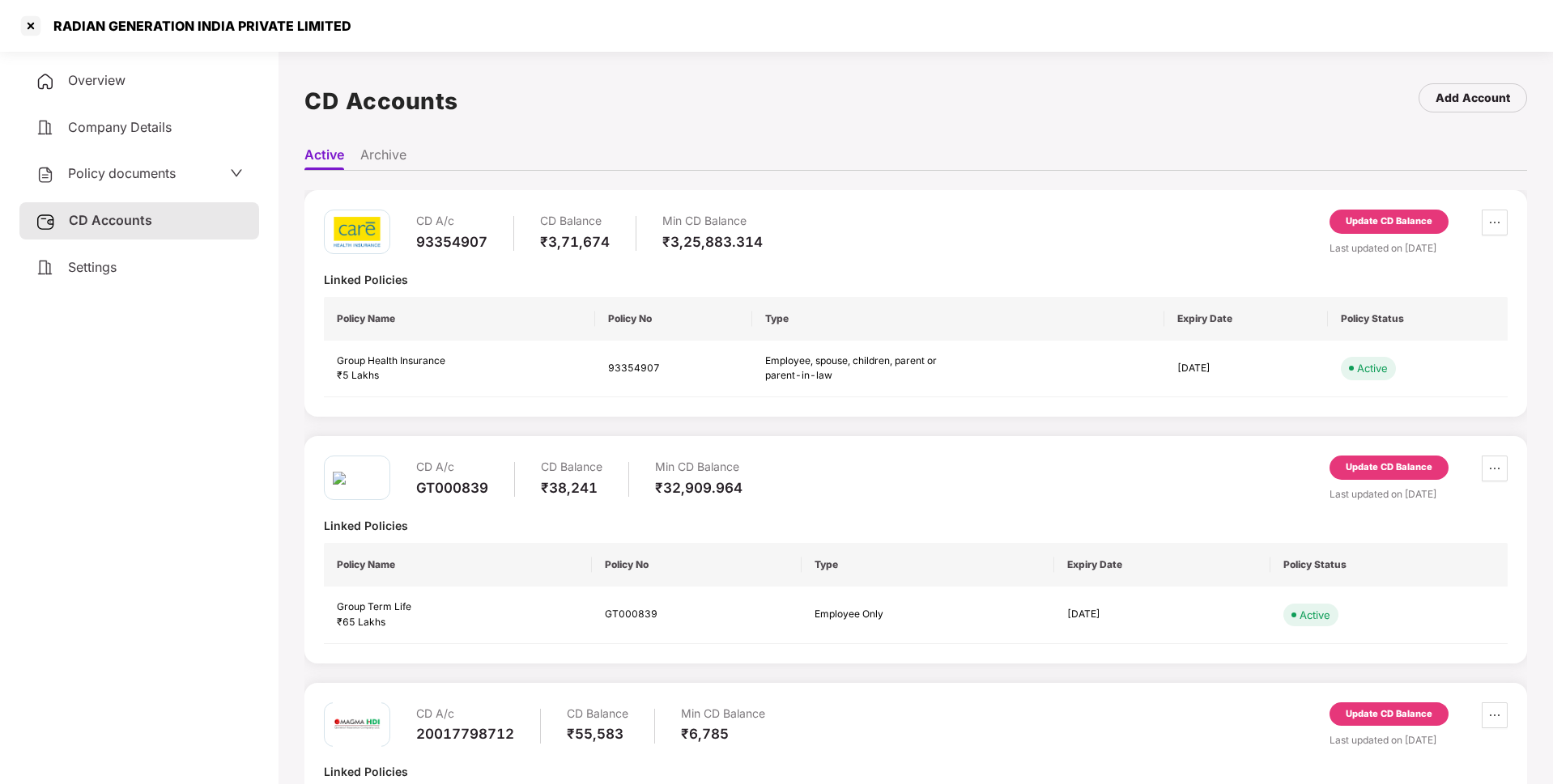
click at [1420, 214] on div "Update CD Balance" at bounding box center [1388, 221] width 87 height 15
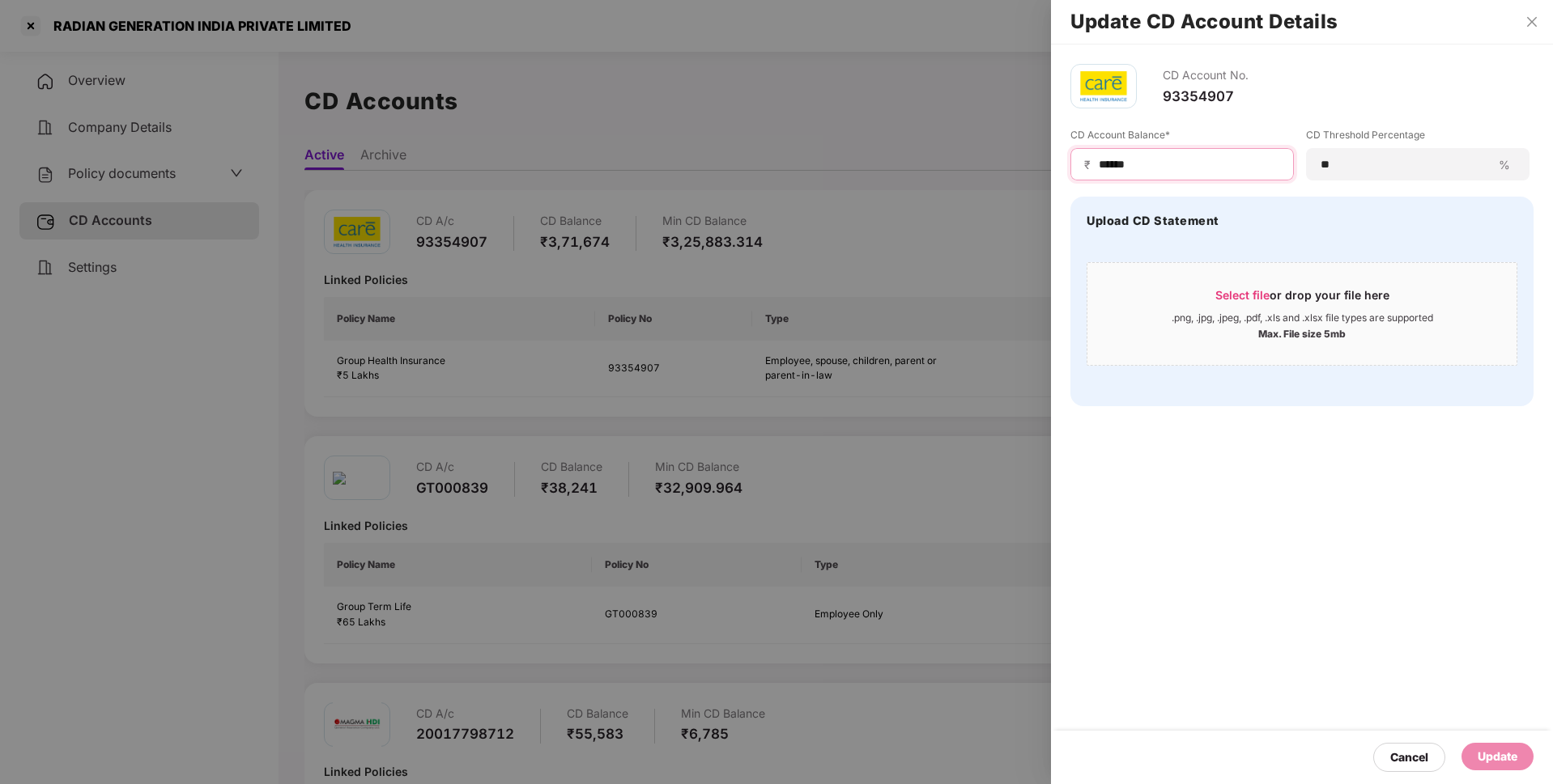
drag, startPoint x: 1152, startPoint y: 171, endPoint x: 1027, endPoint y: 171, distance: 125.0
click at [1027, 171] on div "Update CD Account Details CD Account No. 93354907 CD Account Balance* ₹ ****** …" at bounding box center [776, 392] width 1553 height 784
type input "******"
click at [1478, 759] on div "Update" at bounding box center [1497, 756] width 40 height 18
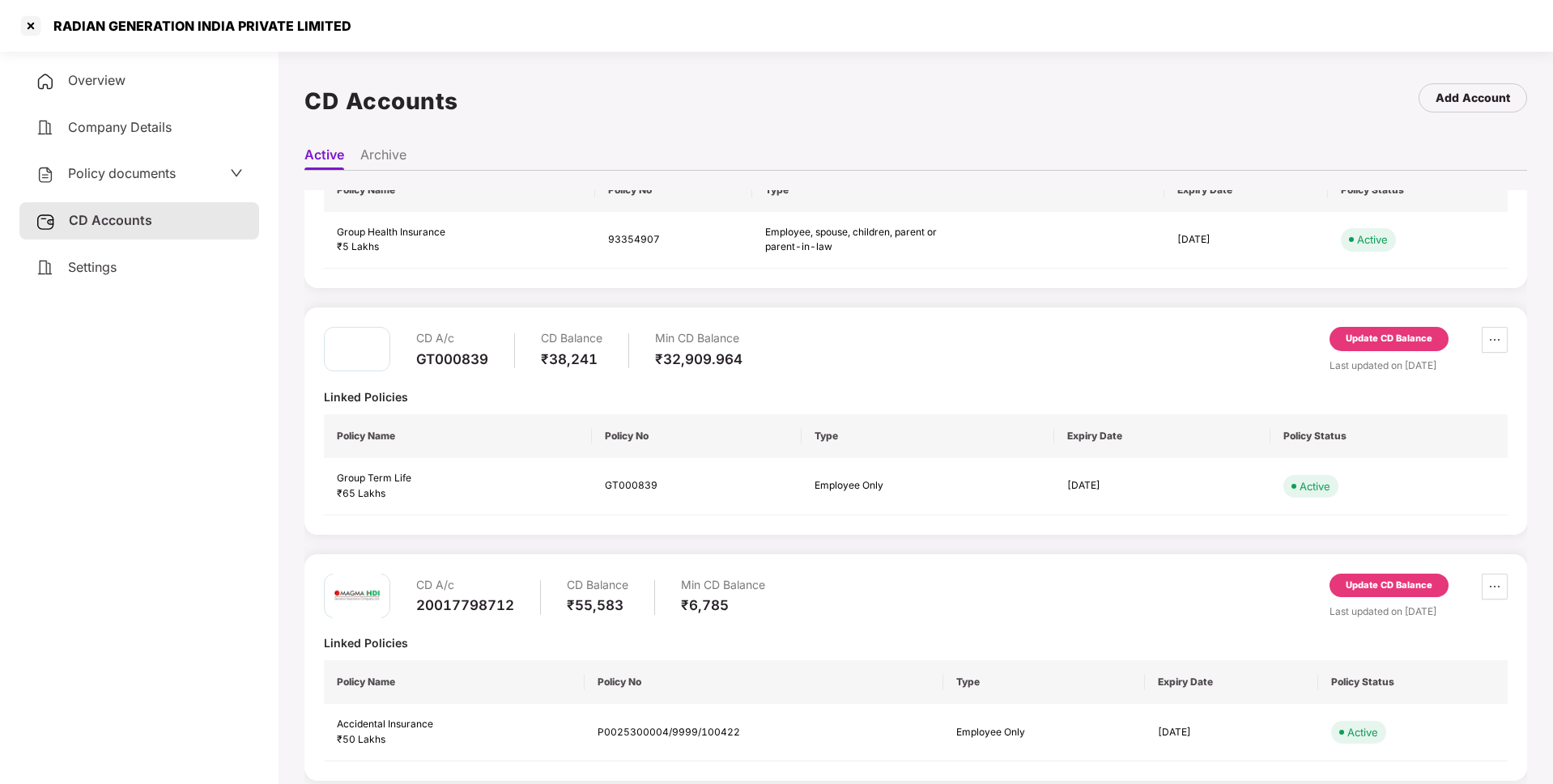
scroll to position [131, 0]
click at [1369, 582] on div "Update CD Balance" at bounding box center [1388, 584] width 87 height 15
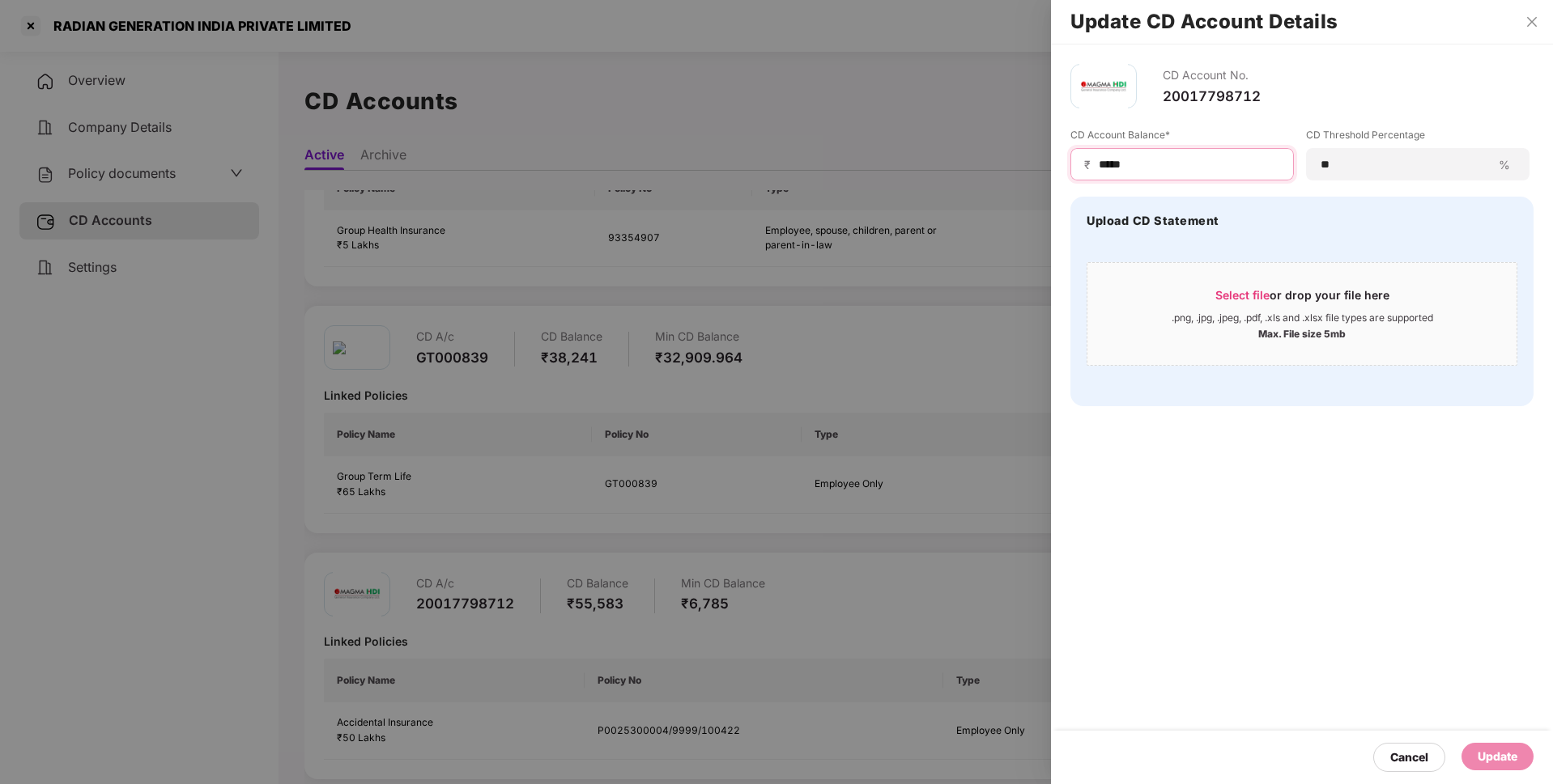
drag, startPoint x: 1160, startPoint y: 165, endPoint x: 1025, endPoint y: 158, distance: 135.2
click at [1025, 158] on div "Update CD Account Details CD Account No. 20017798712 CD Account Balance* ₹ ****…" at bounding box center [776, 392] width 1553 height 784
type input "*****"
click at [1511, 762] on div "Update" at bounding box center [1497, 756] width 40 height 18
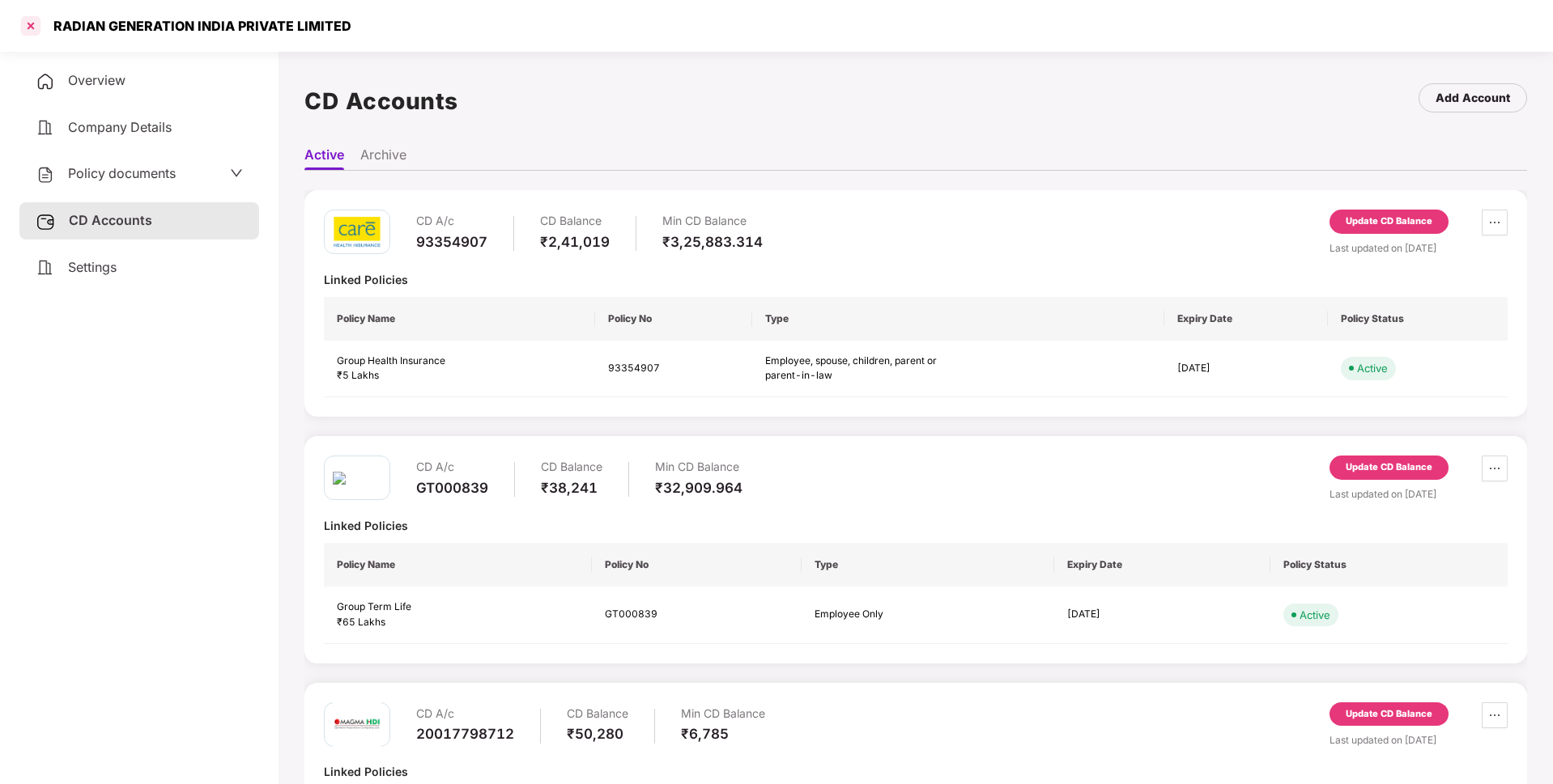
click at [41, 32] on div at bounding box center [31, 26] width 26 height 26
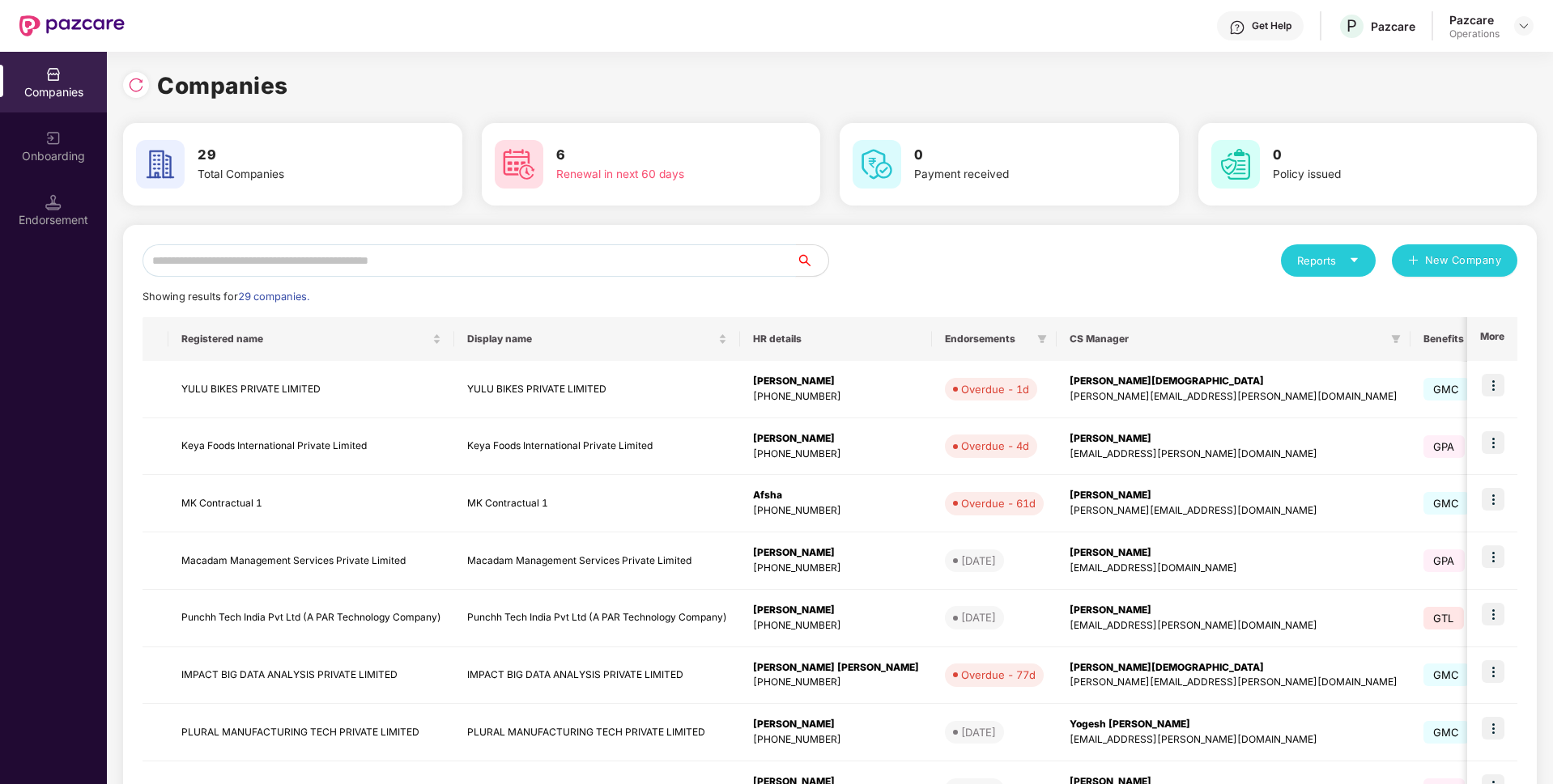
click at [247, 255] on input "text" at bounding box center [469, 260] width 654 height 32
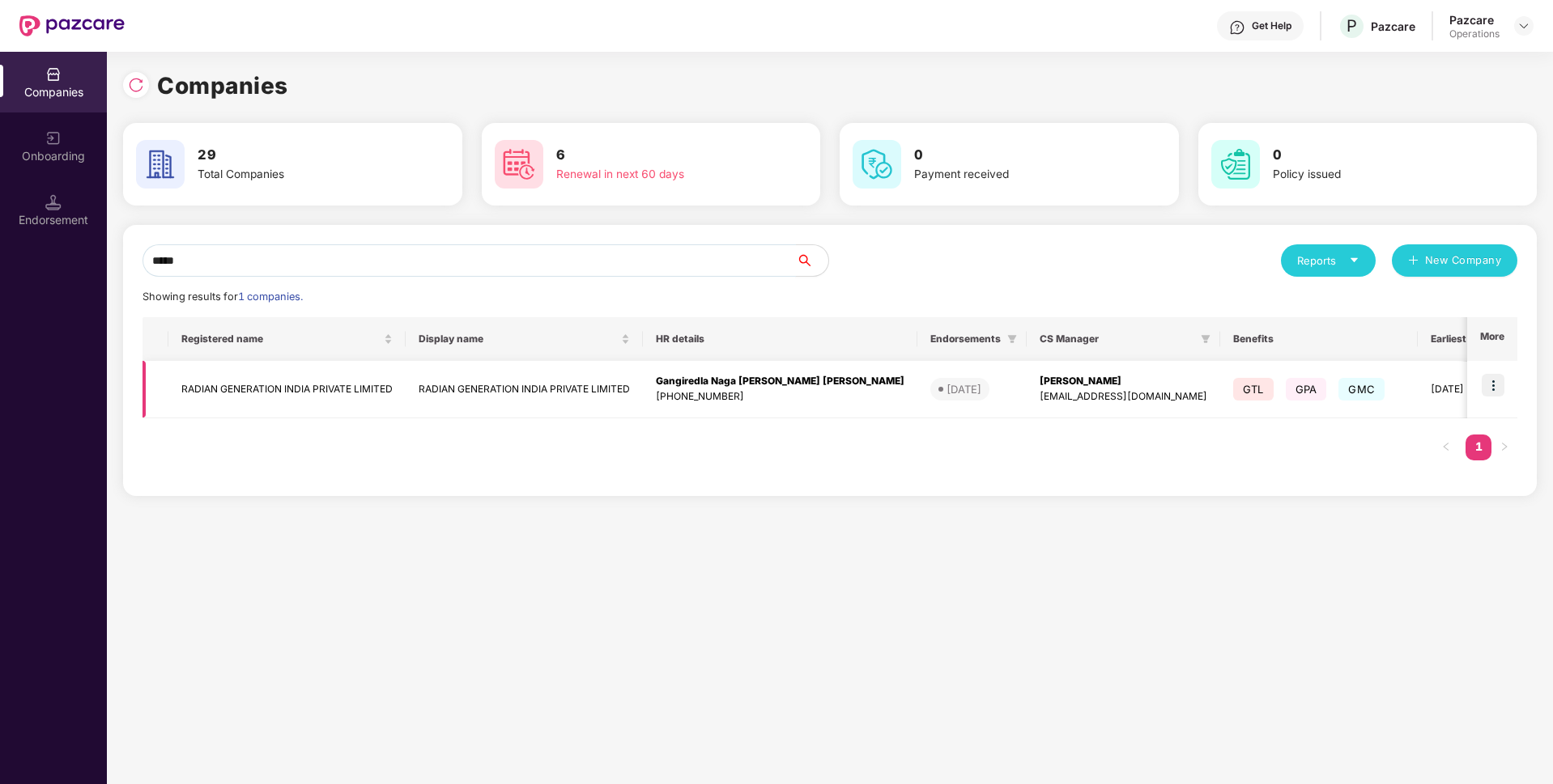
type input "*****"
click at [1485, 383] on img at bounding box center [1492, 385] width 23 height 23
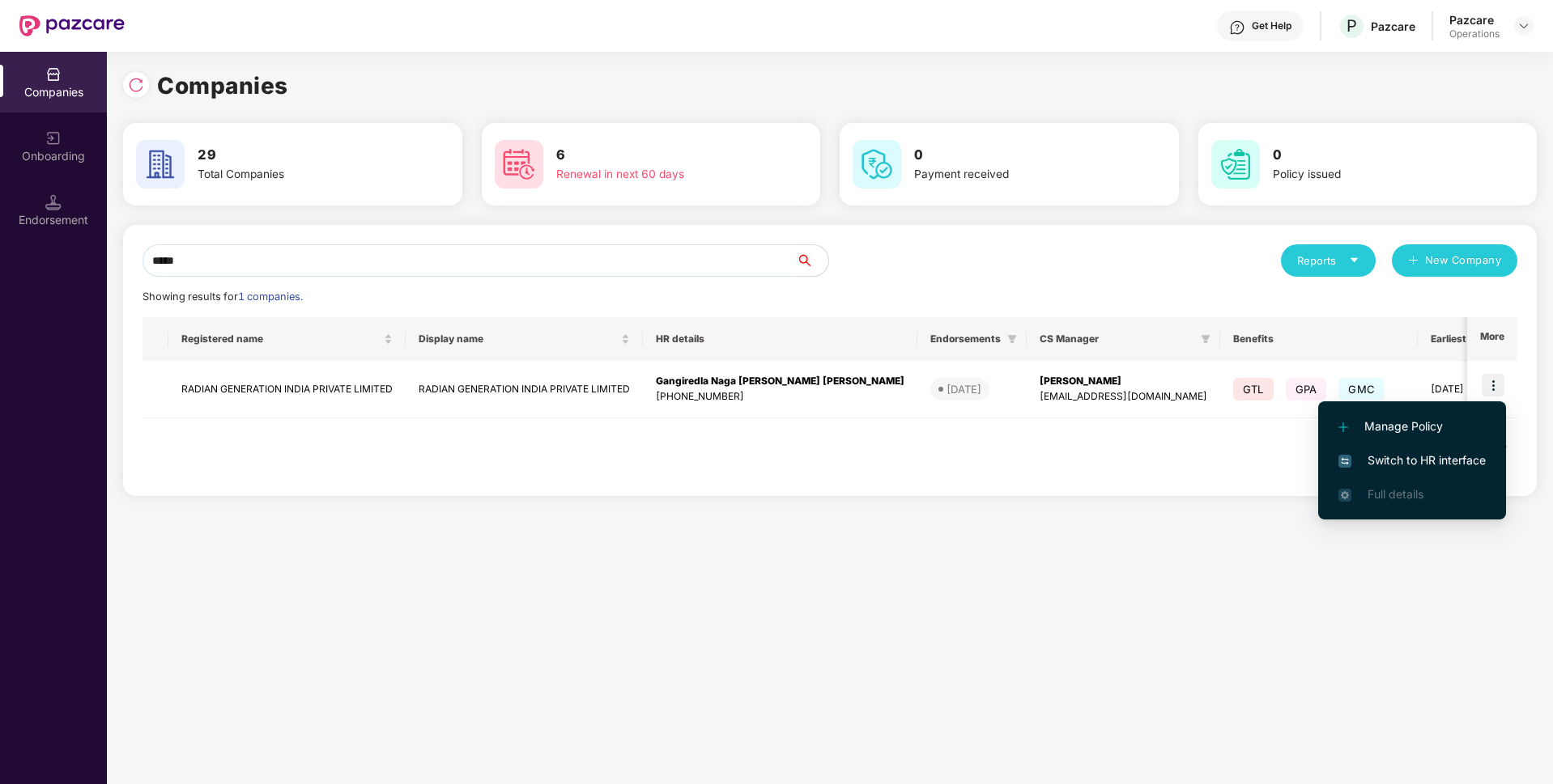
click at [1385, 463] on span "Switch to HR interface" at bounding box center [1412, 461] width 148 height 18
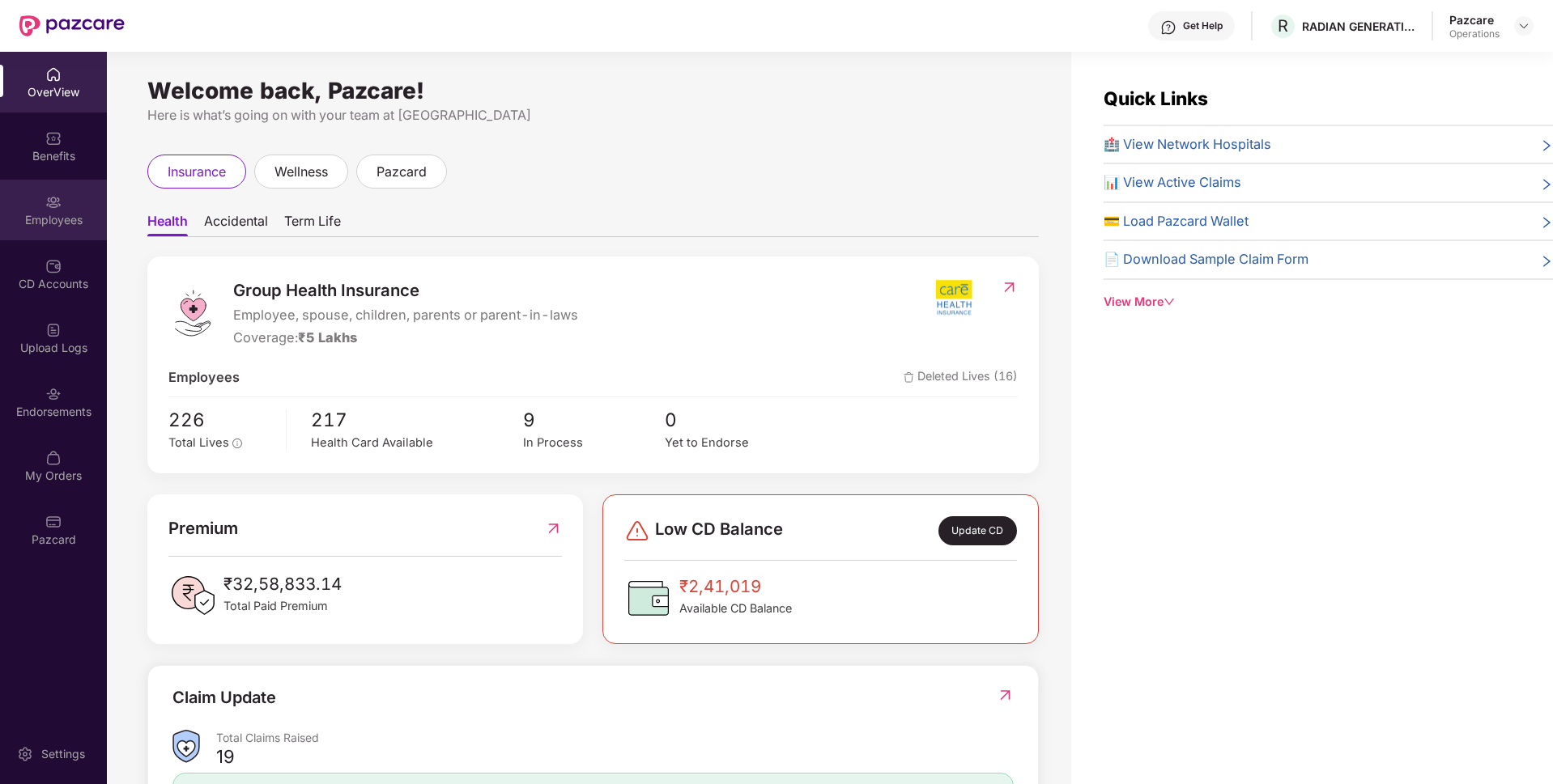
click at [61, 226] on div "Employees" at bounding box center [53, 220] width 107 height 16
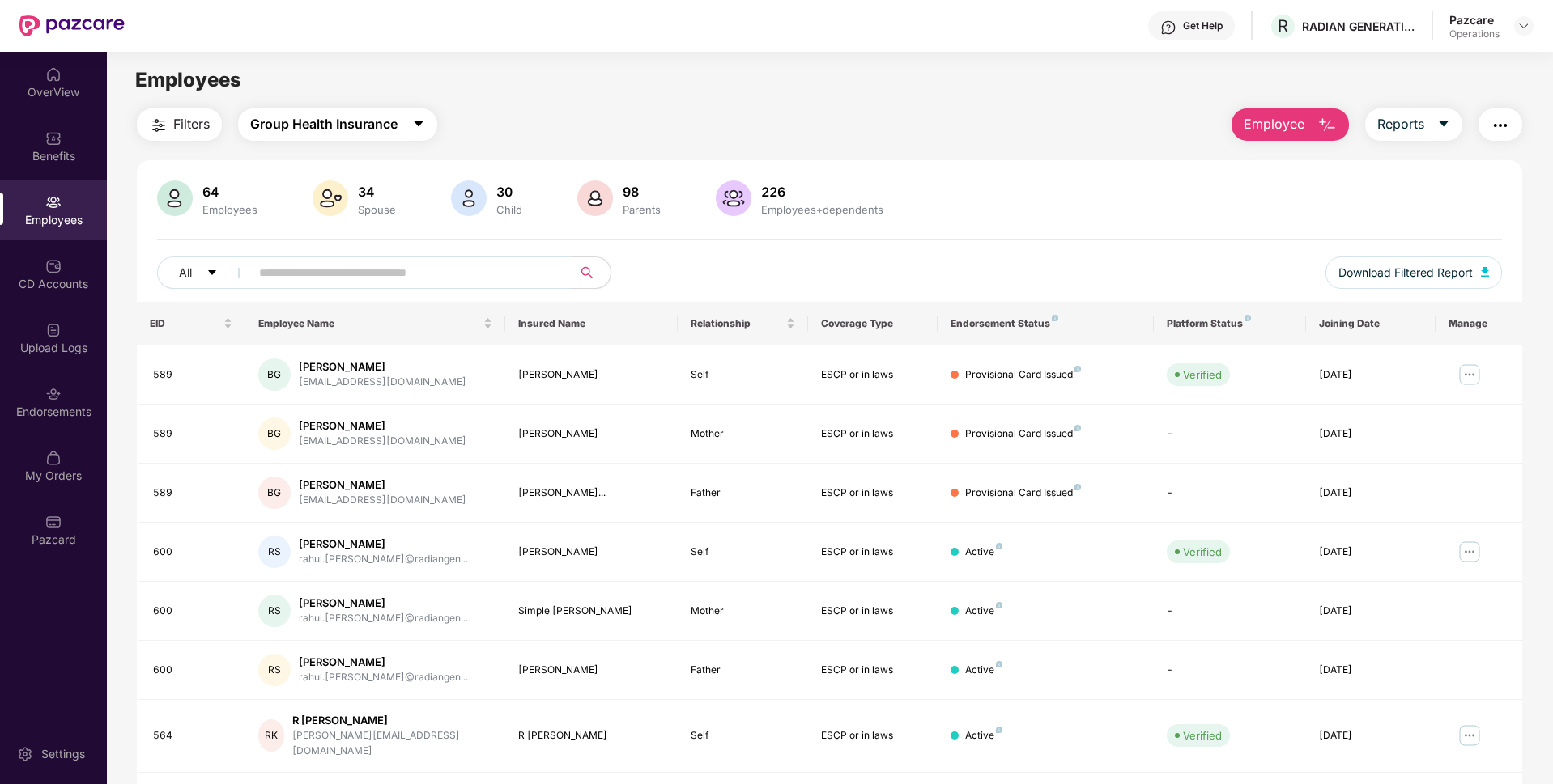
click at [312, 110] on button "Group Health Insurance" at bounding box center [337, 125] width 200 height 32
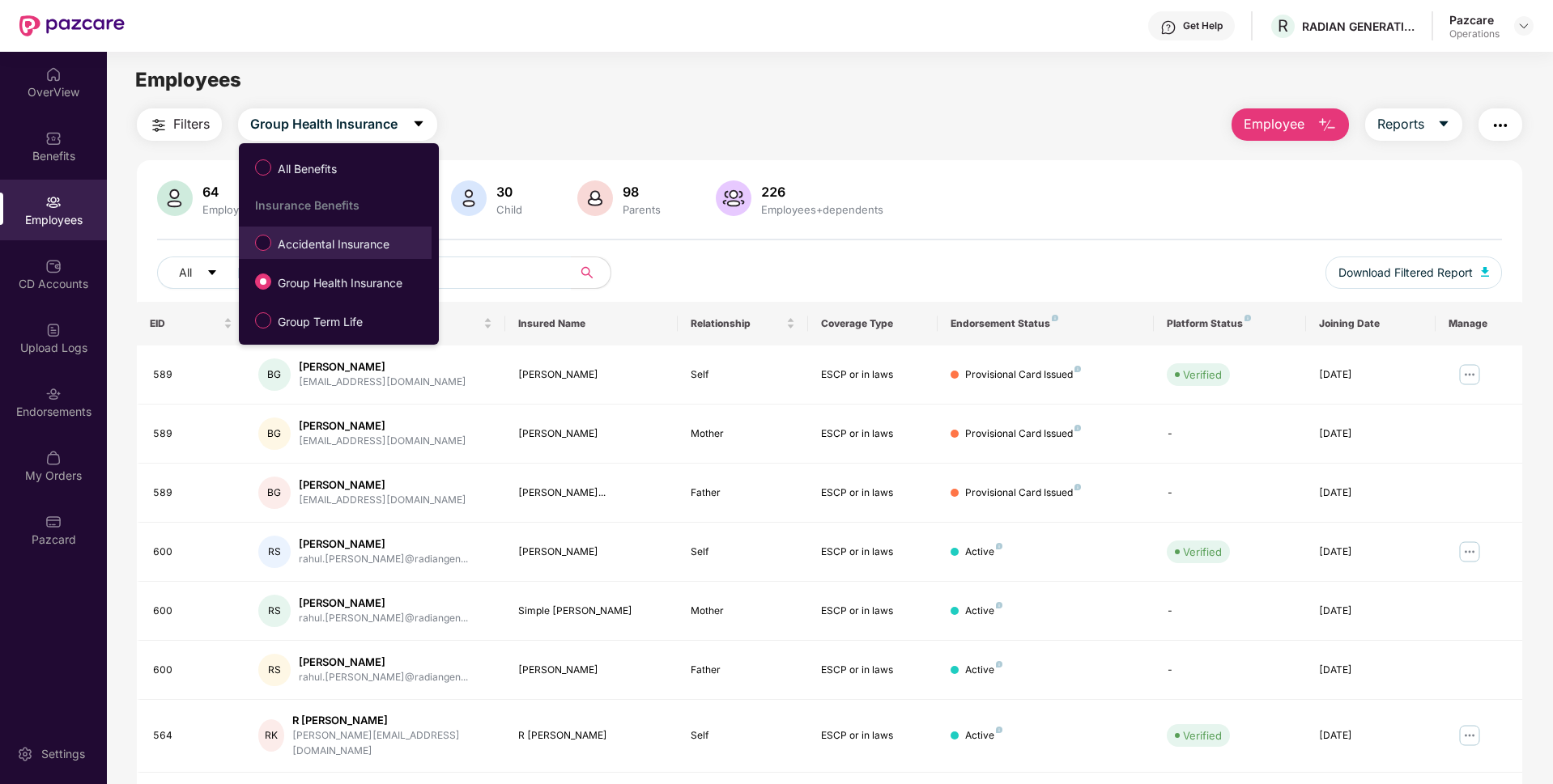
click at [306, 247] on span "Accidental Insurance" at bounding box center [333, 244] width 125 height 18
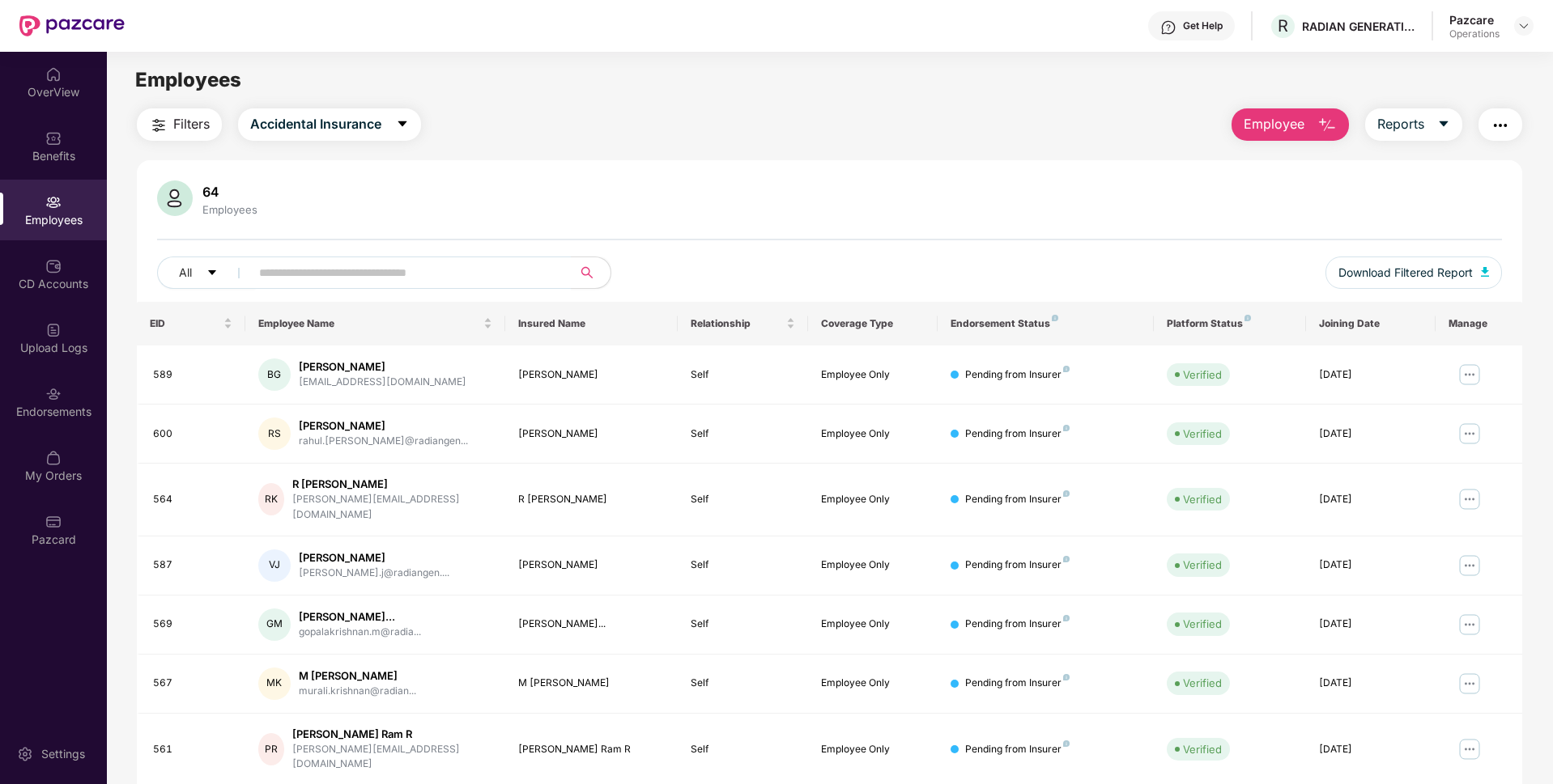
click at [170, 134] on button "Filters" at bounding box center [179, 125] width 85 height 32
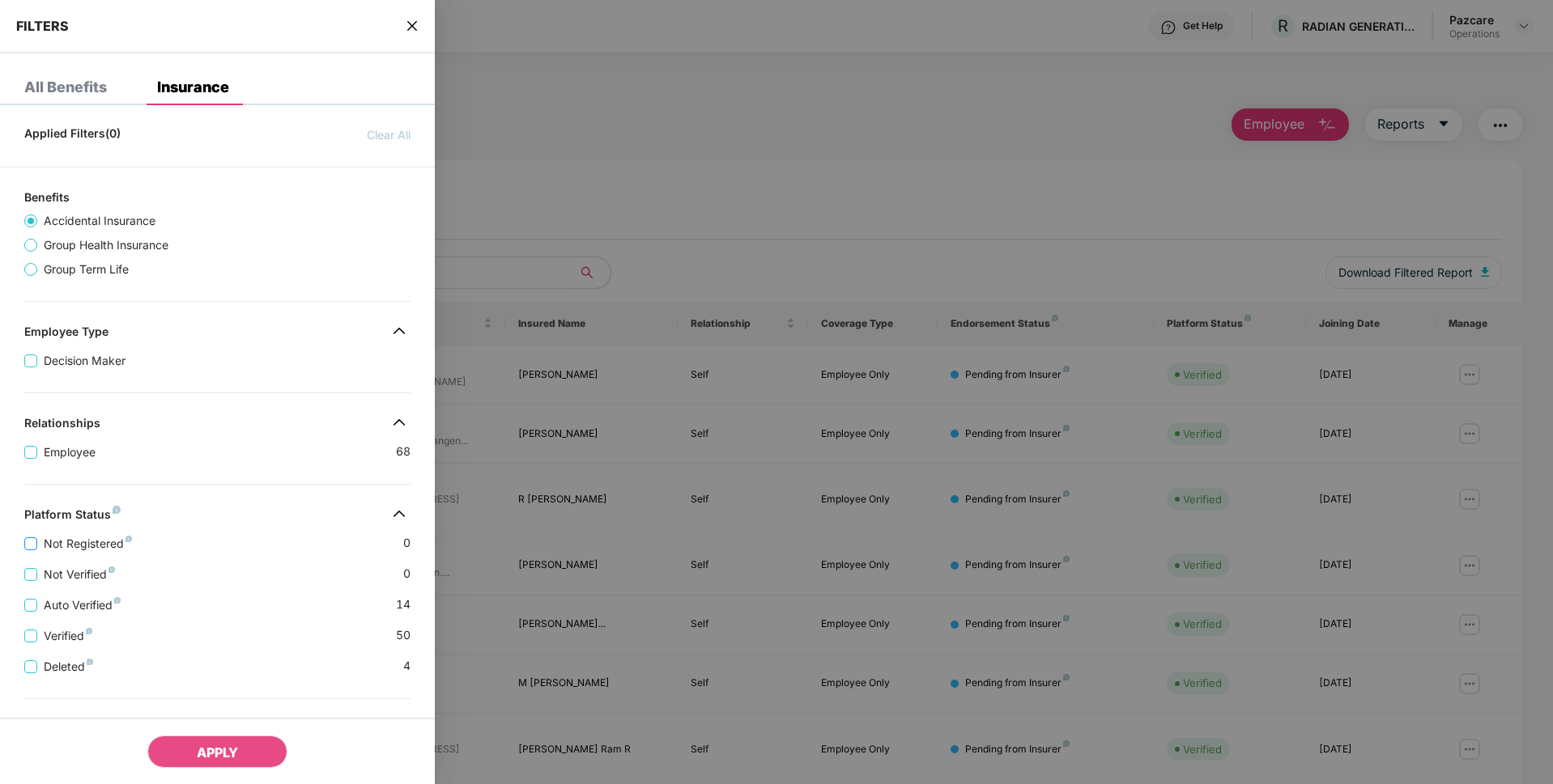
scroll to position [227, 0]
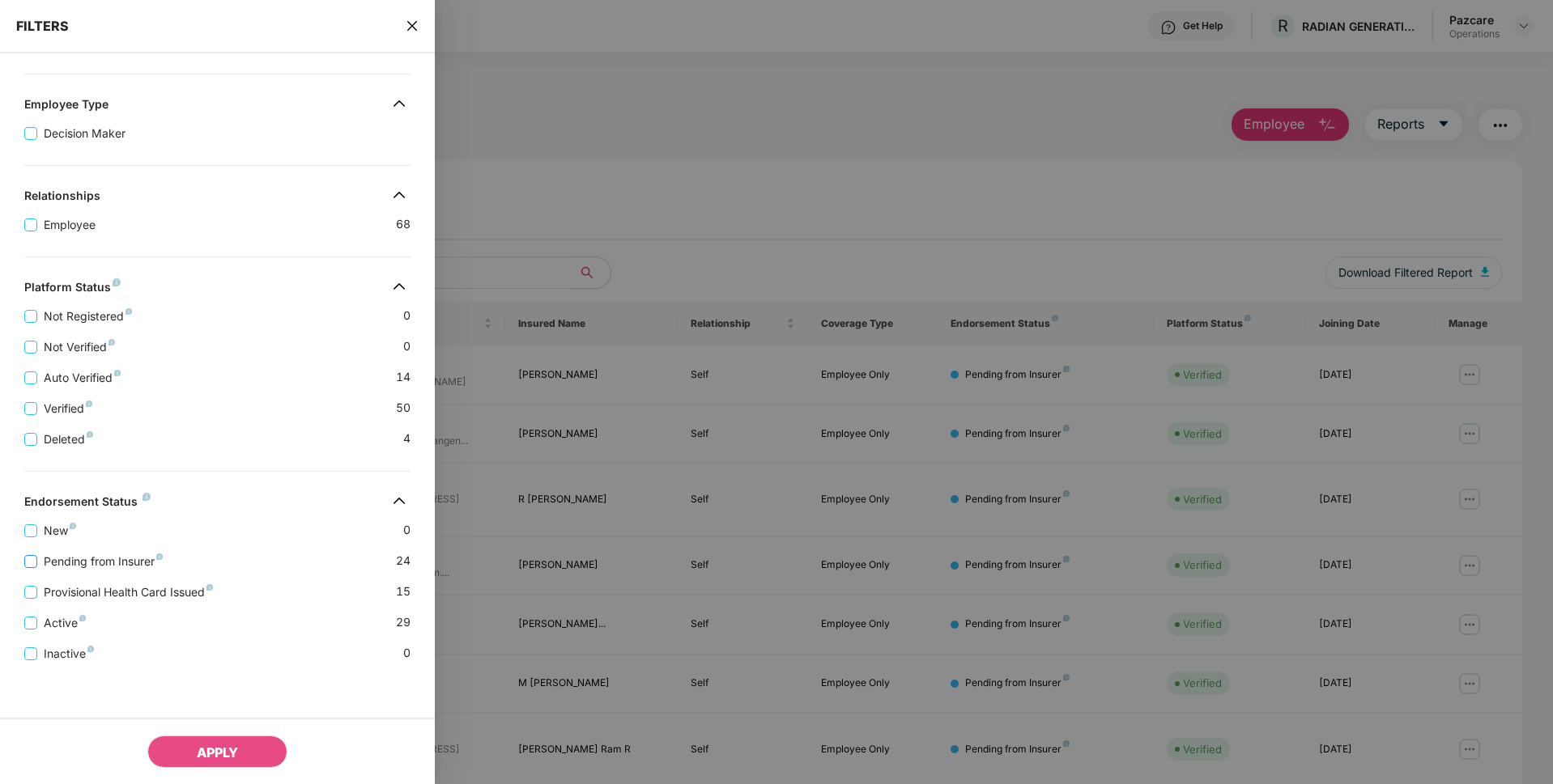
click at [51, 555] on span "Pending from Insurer" at bounding box center [103, 562] width 132 height 18
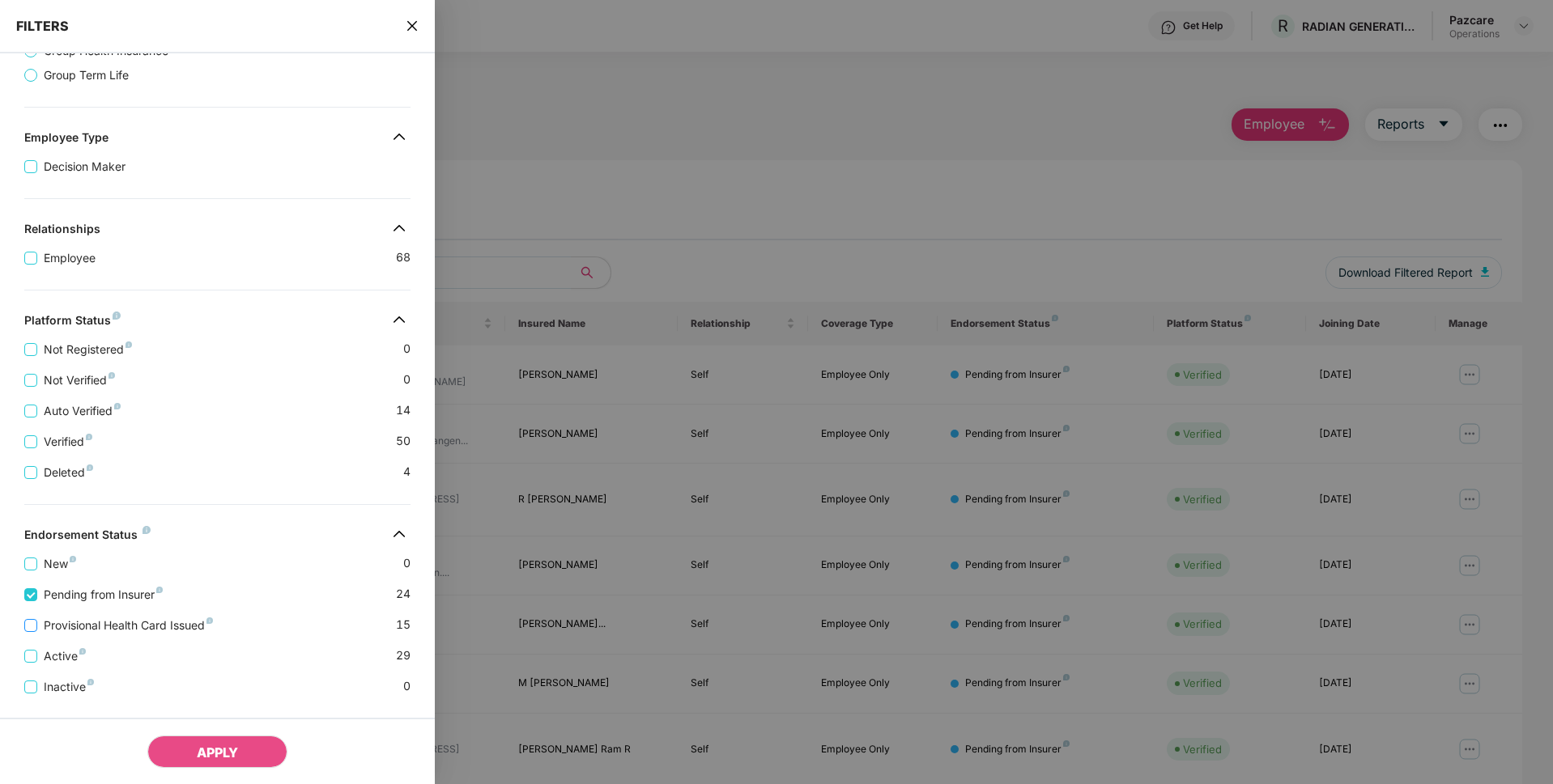
click at [67, 620] on span "Provisional Health Card Issued" at bounding box center [128, 625] width 183 height 18
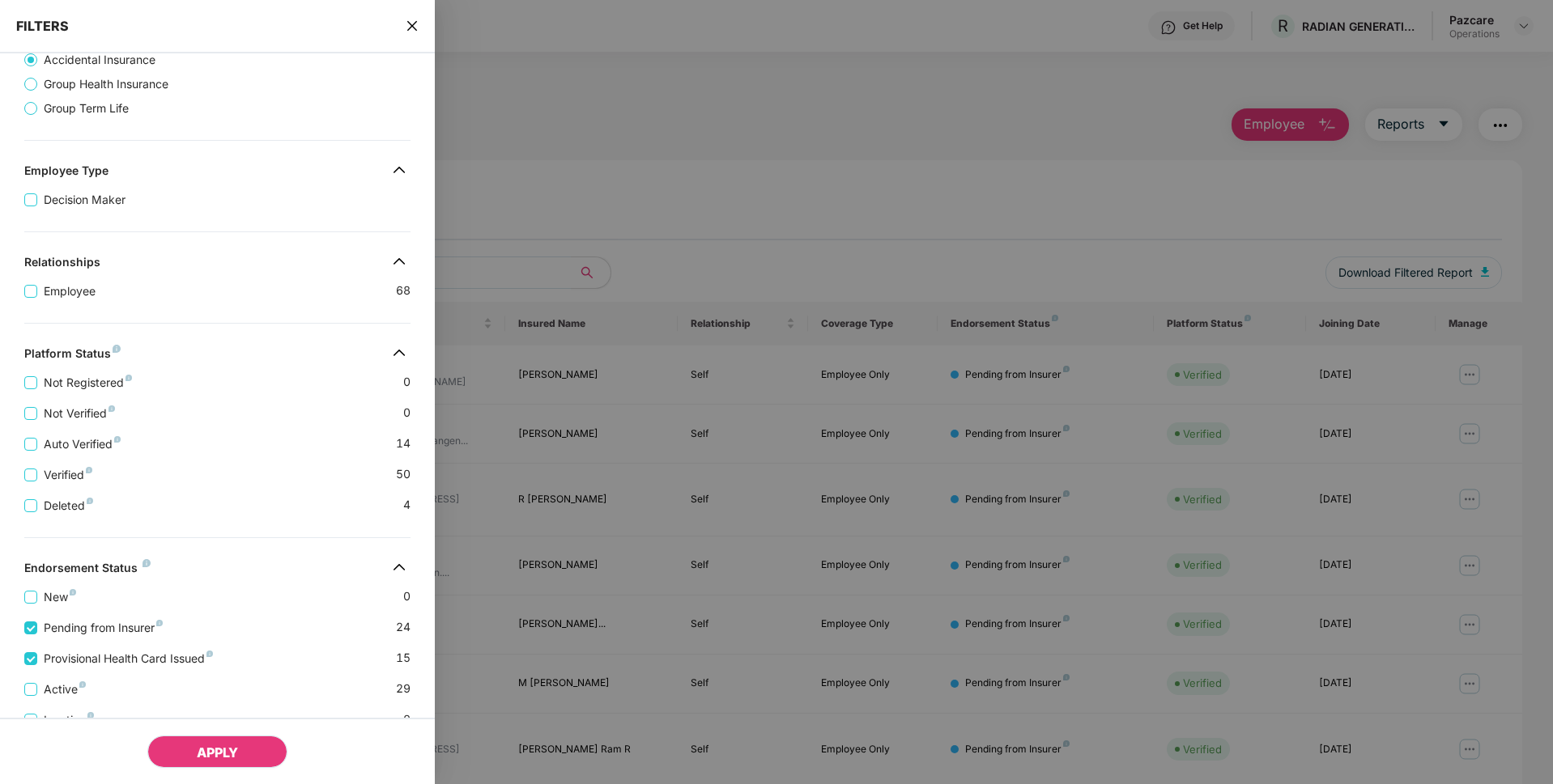
click at [216, 747] on span "APPLY" at bounding box center [217, 752] width 41 height 16
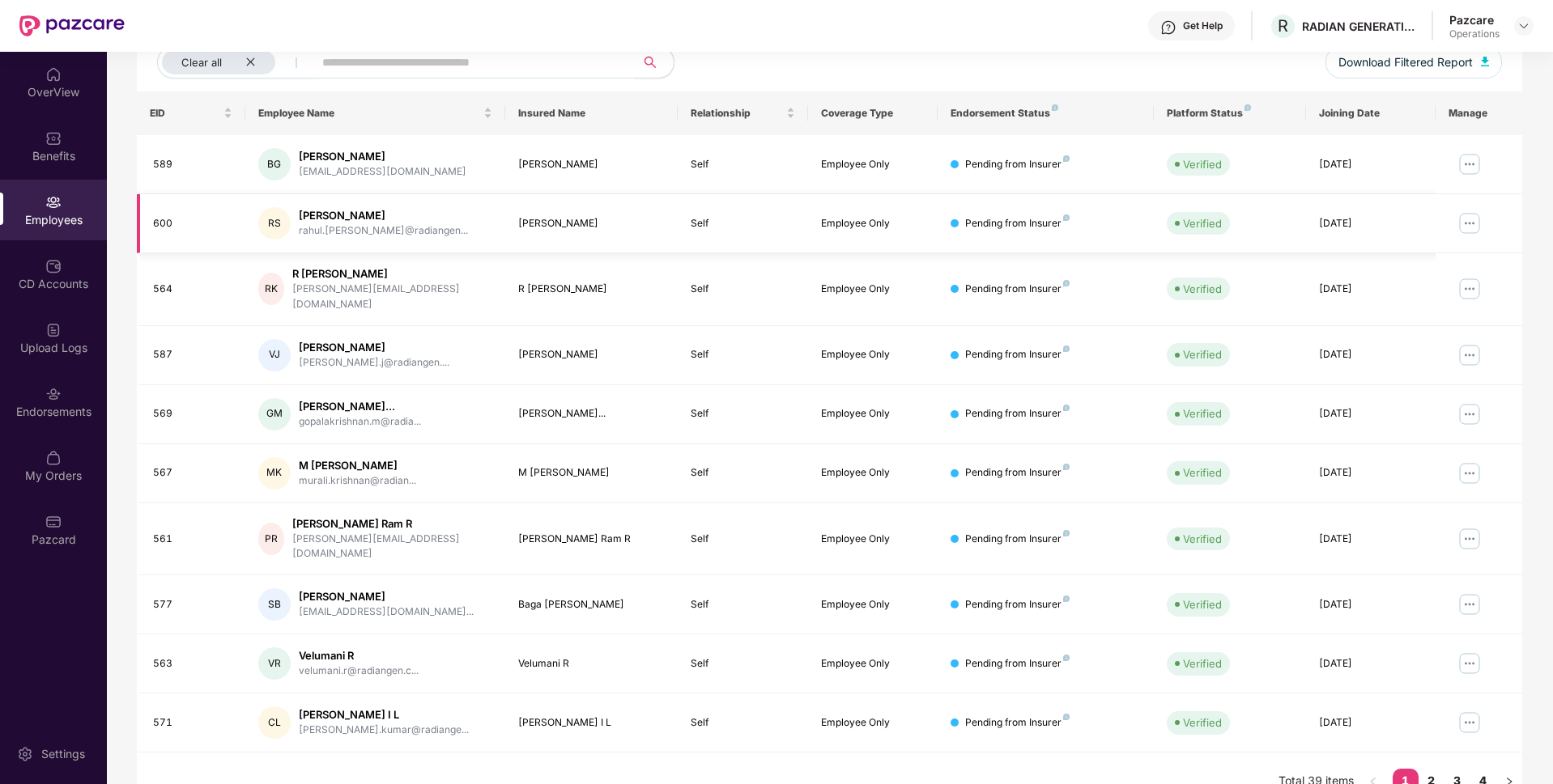
scroll to position [0, 0]
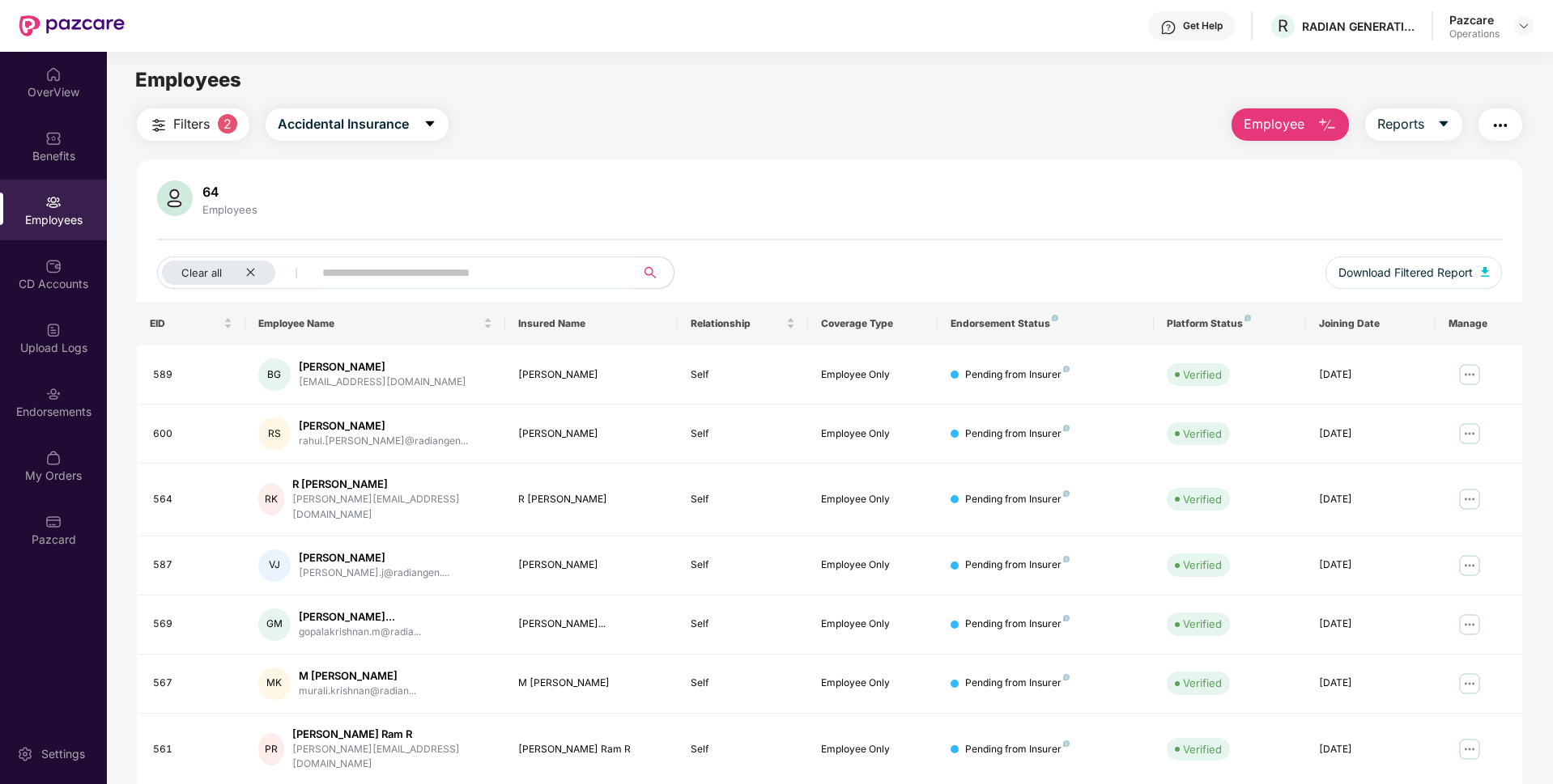
click at [1508, 127] on img "button" at bounding box center [1499, 125] width 19 height 19
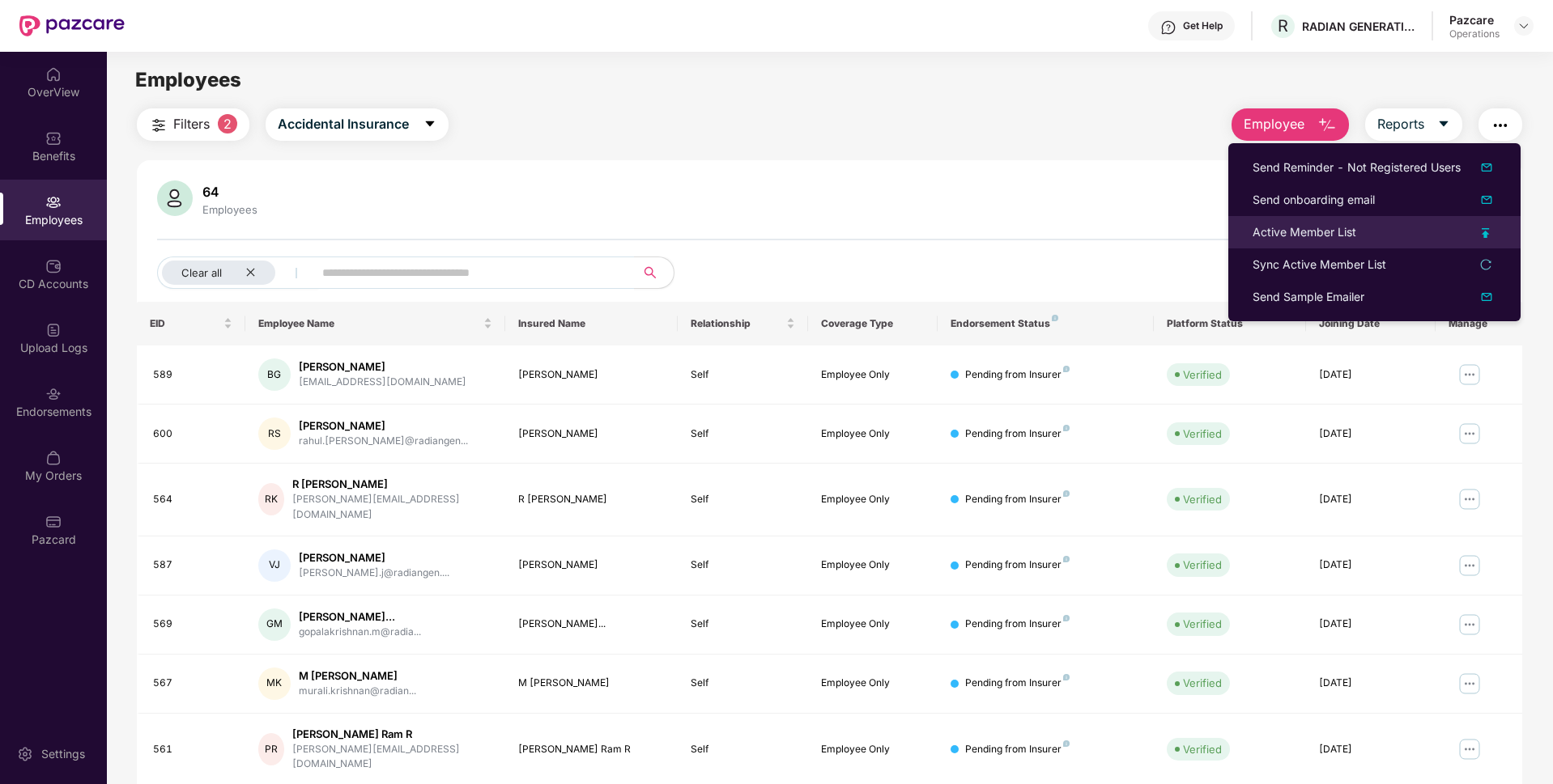
click at [1263, 238] on div "Active Member List" at bounding box center [1304, 232] width 104 height 18
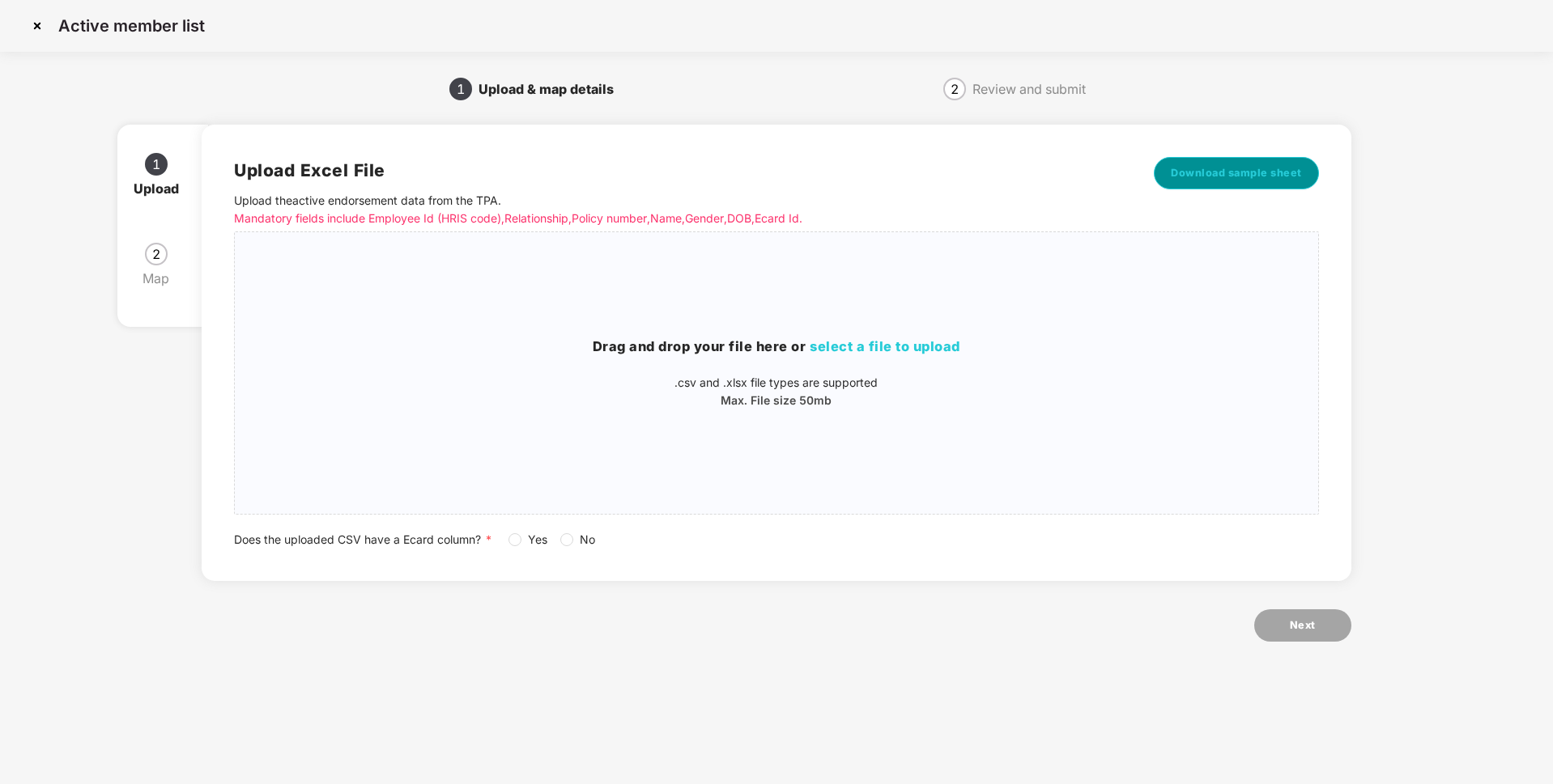
click at [1230, 176] on span "Download sample sheet" at bounding box center [1236, 173] width 131 height 16
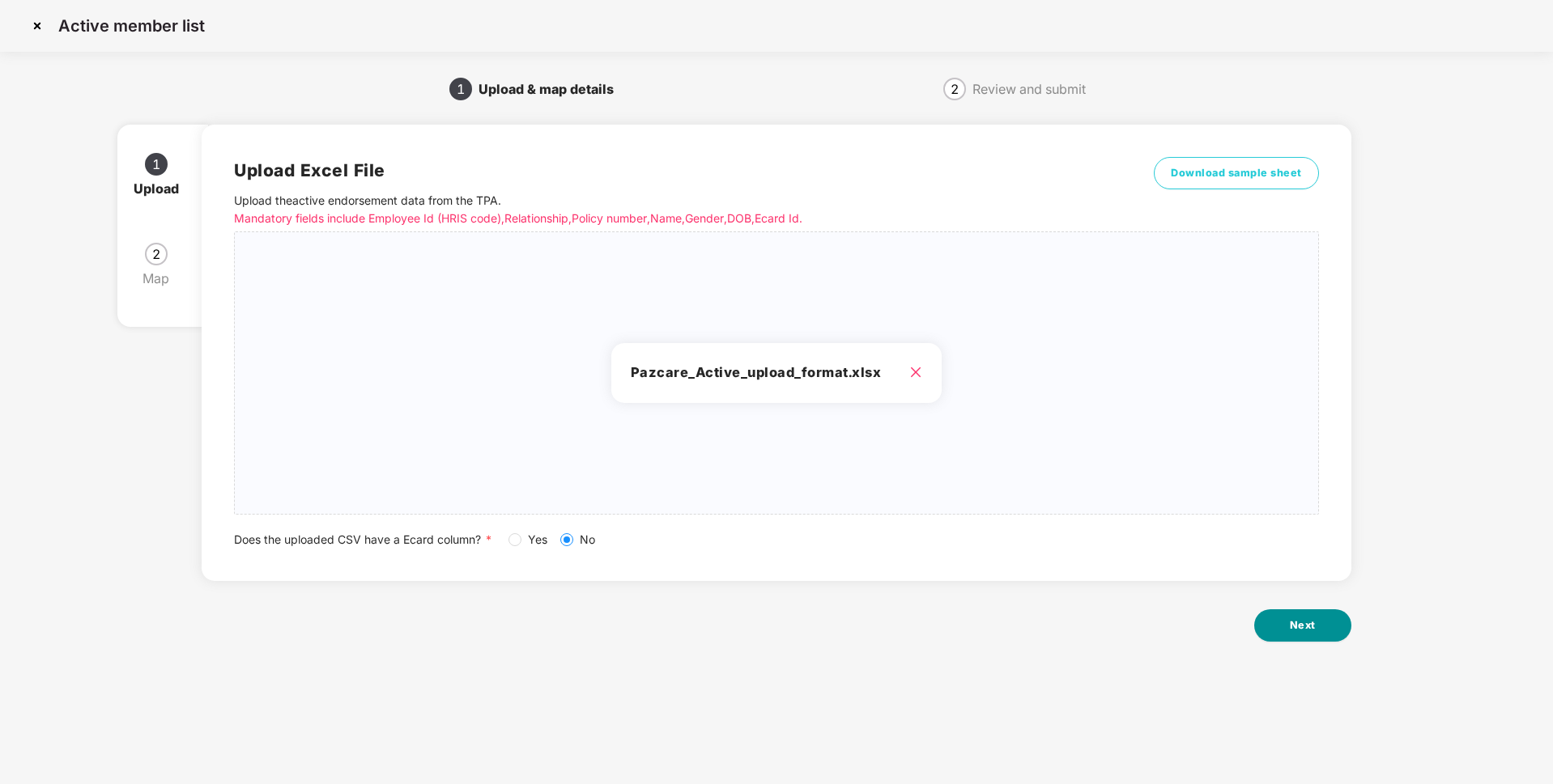
click at [1304, 639] on button "Next" at bounding box center [1301, 625] width 97 height 32
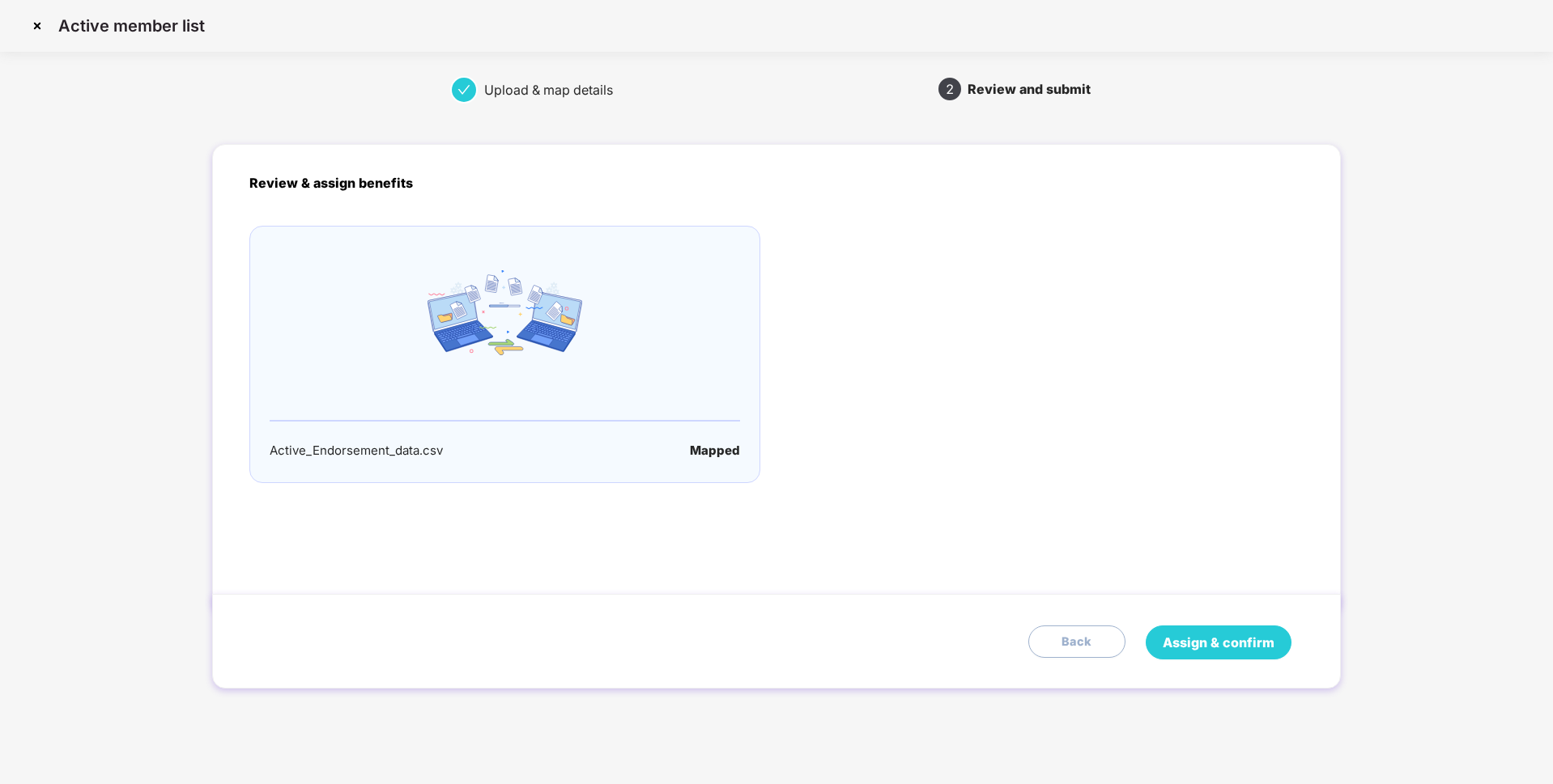
click at [1212, 639] on span "Assign & confirm" at bounding box center [1219, 642] width 112 height 20
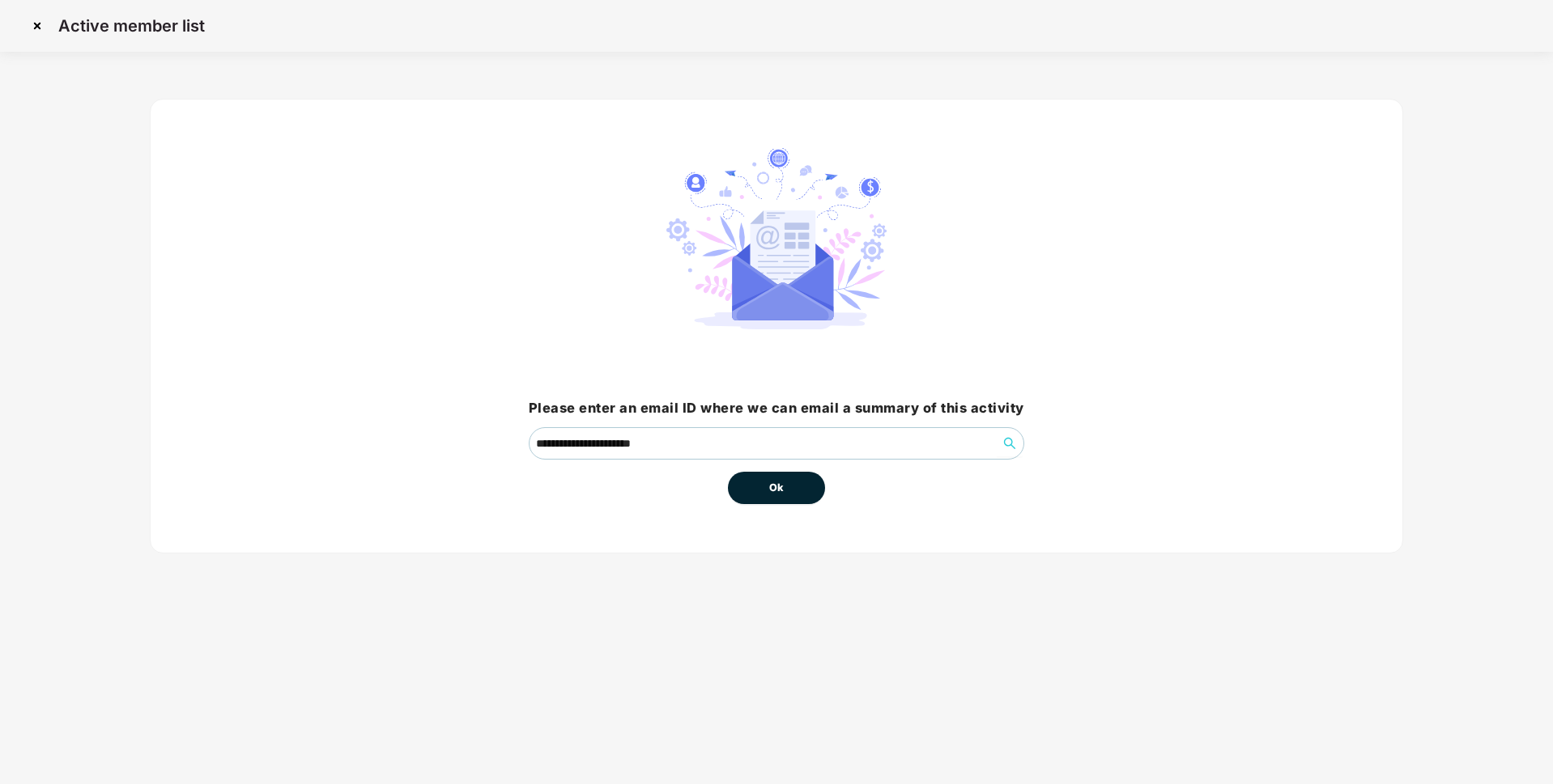
click at [787, 482] on button "Ok" at bounding box center [776, 488] width 97 height 32
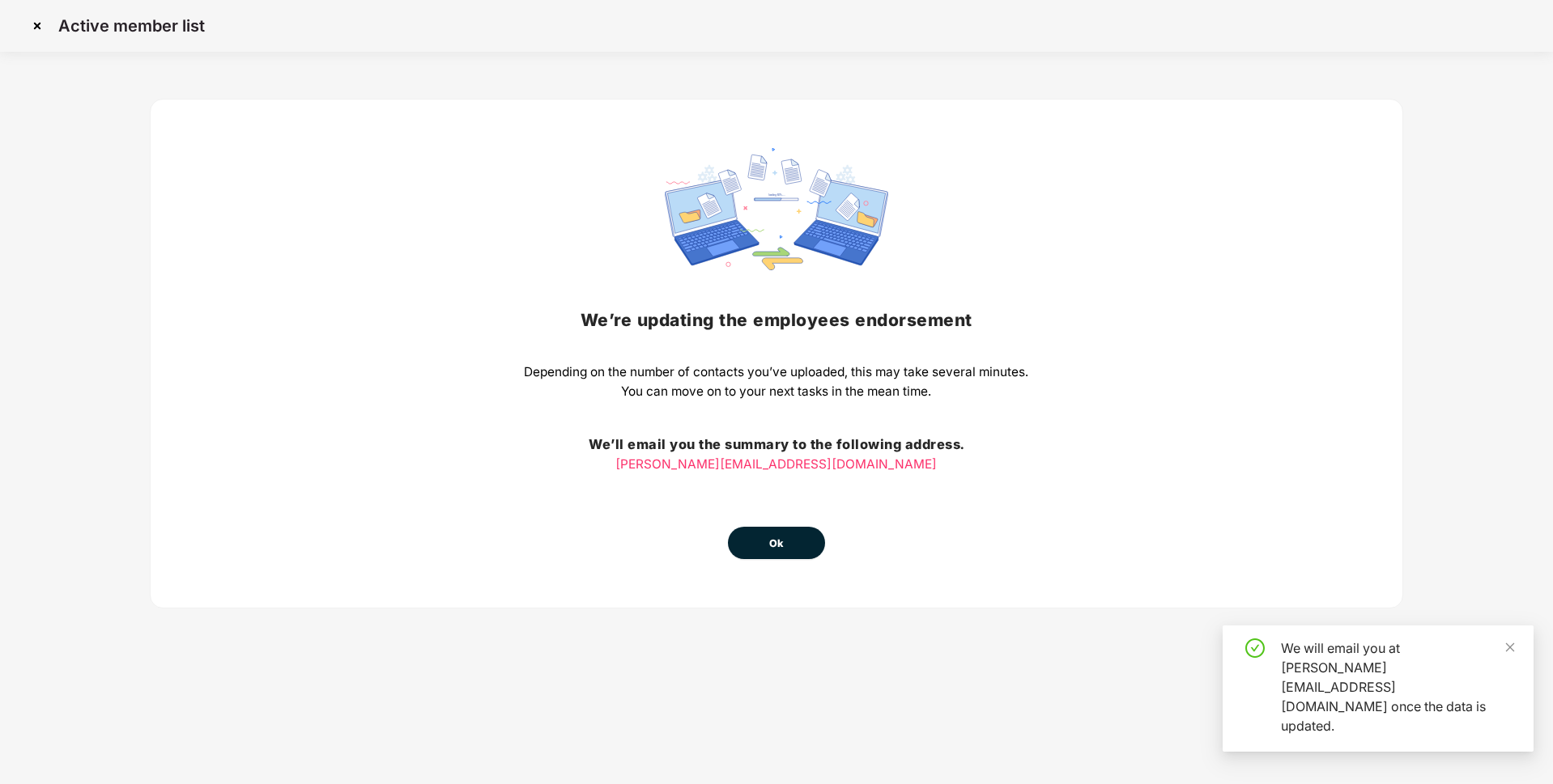
click at [768, 547] on button "Ok" at bounding box center [776, 543] width 97 height 32
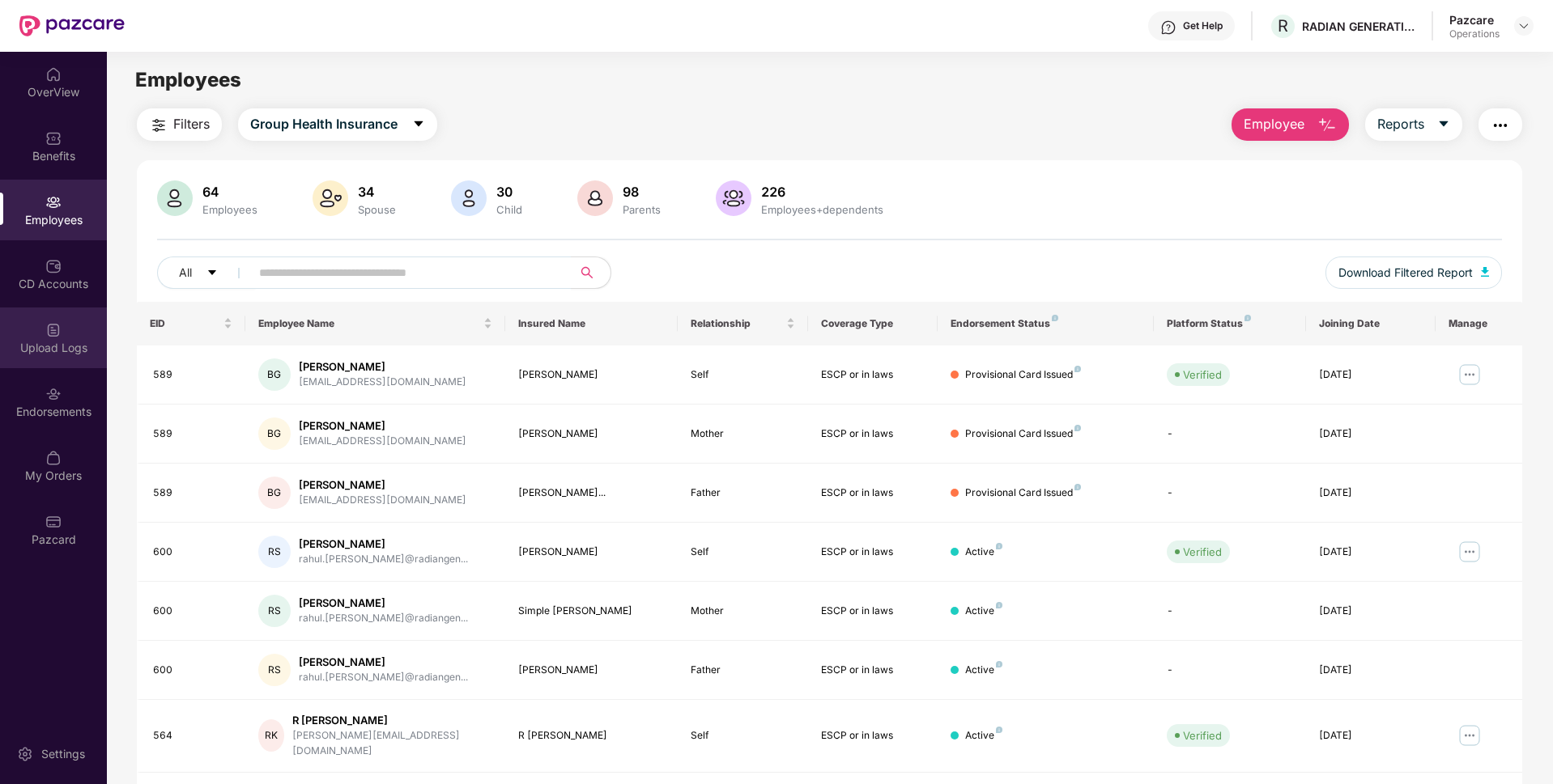
click at [51, 328] on img at bounding box center [53, 330] width 16 height 16
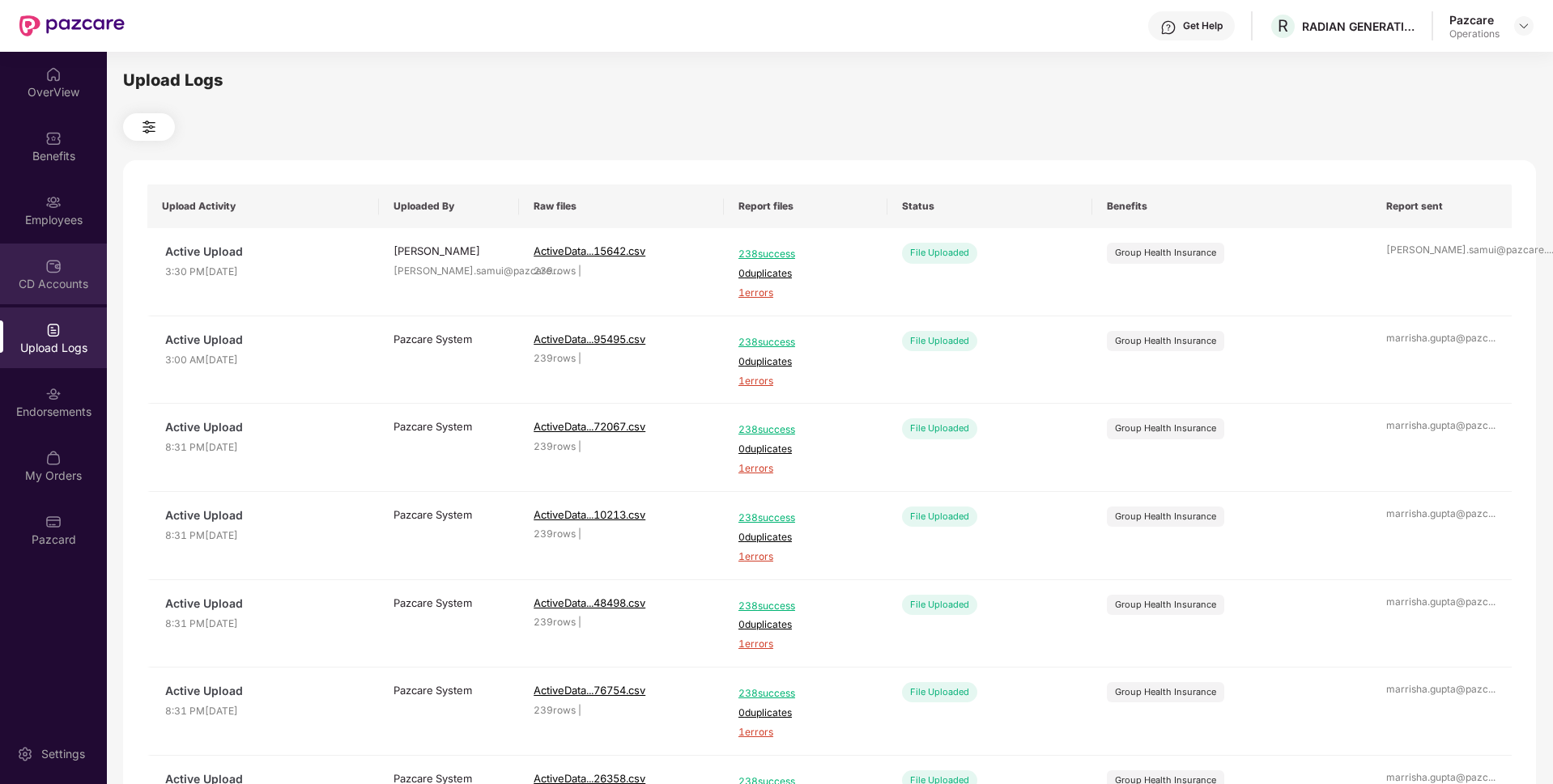
click at [59, 292] on div "CD Accounts" at bounding box center [53, 273] width 107 height 61
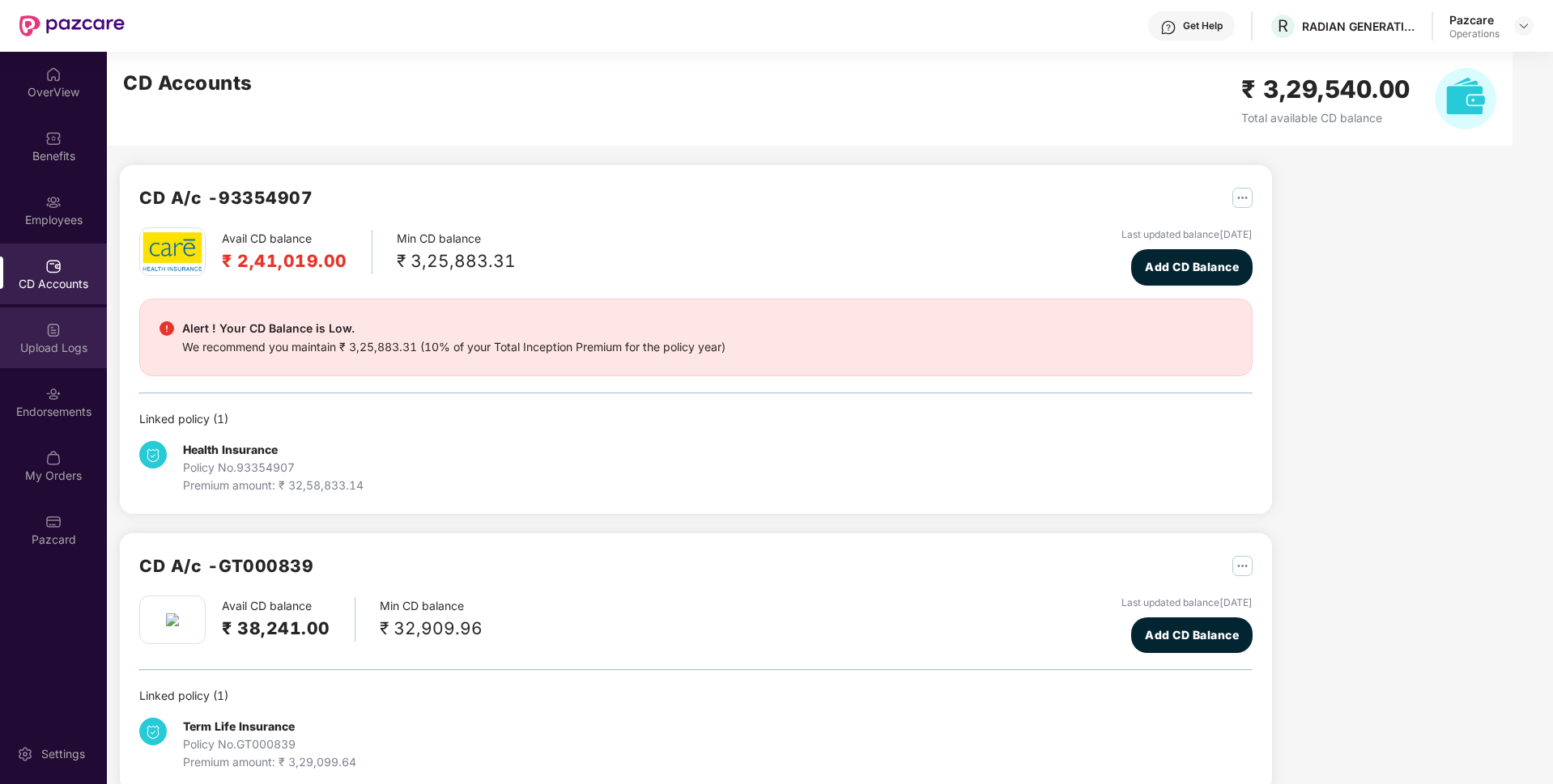
click at [60, 347] on div "Upload Logs" at bounding box center [53, 348] width 107 height 16
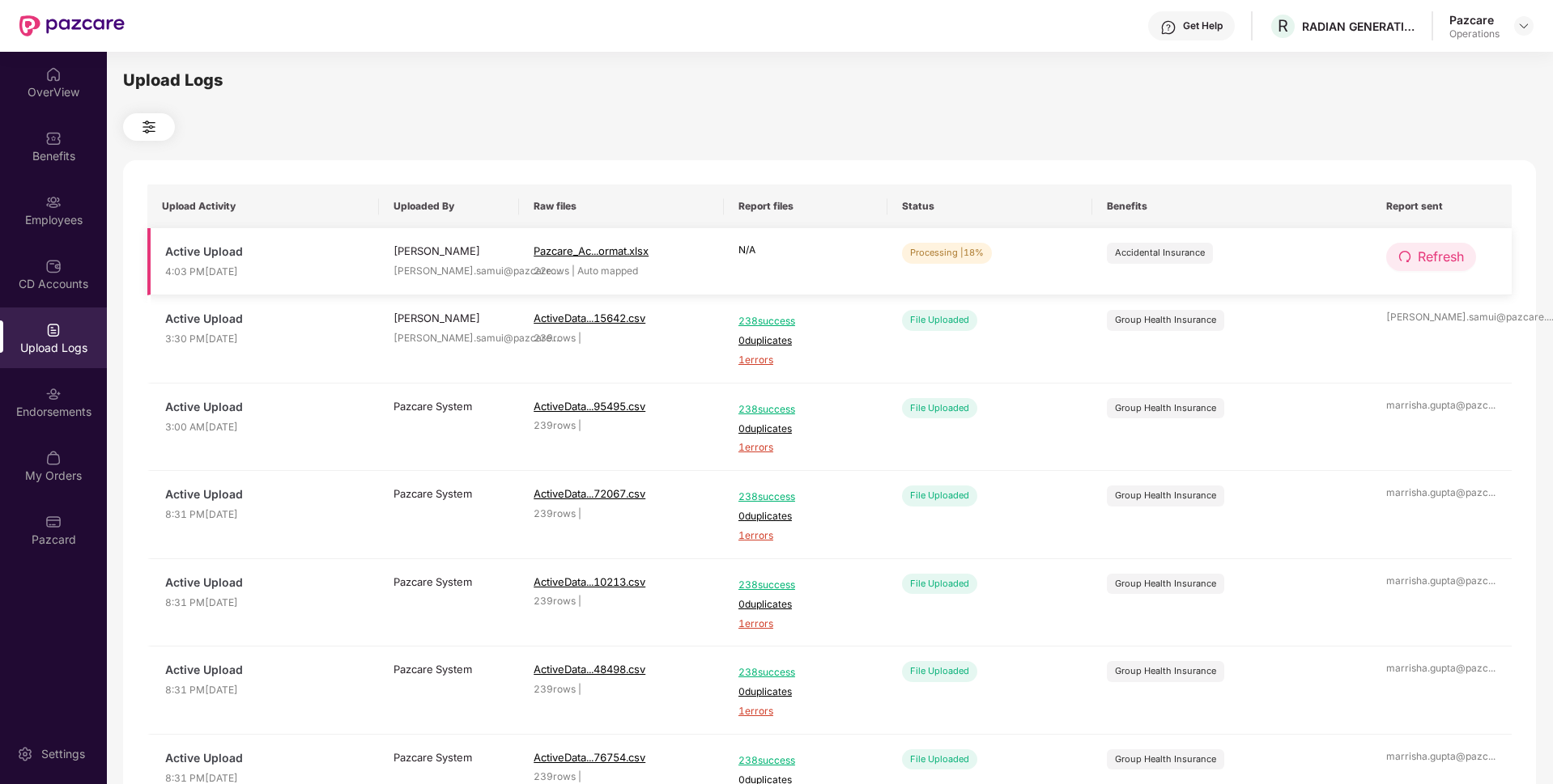
click at [1440, 263] on span "Refresh" at bounding box center [1440, 256] width 46 height 20
click at [1433, 262] on span "Refresh" at bounding box center [1440, 256] width 46 height 20
click at [1421, 260] on span "Refresh" at bounding box center [1440, 256] width 46 height 20
click at [1417, 255] on span "Refresh" at bounding box center [1440, 256] width 46 height 20
click at [1435, 259] on span "Refresh" at bounding box center [1440, 256] width 46 height 20
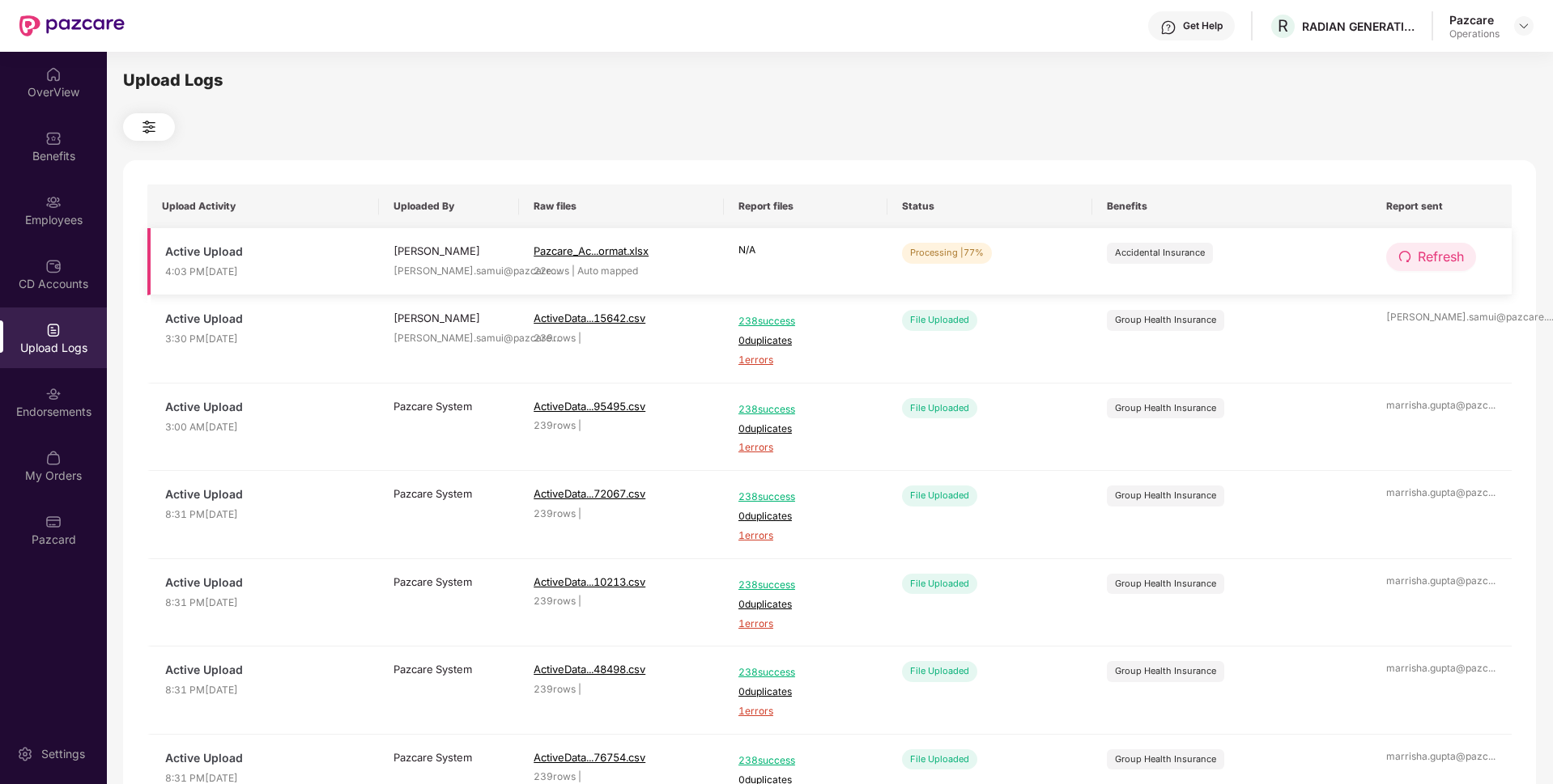
click at [1430, 259] on span "Refresh" at bounding box center [1440, 256] width 46 height 20
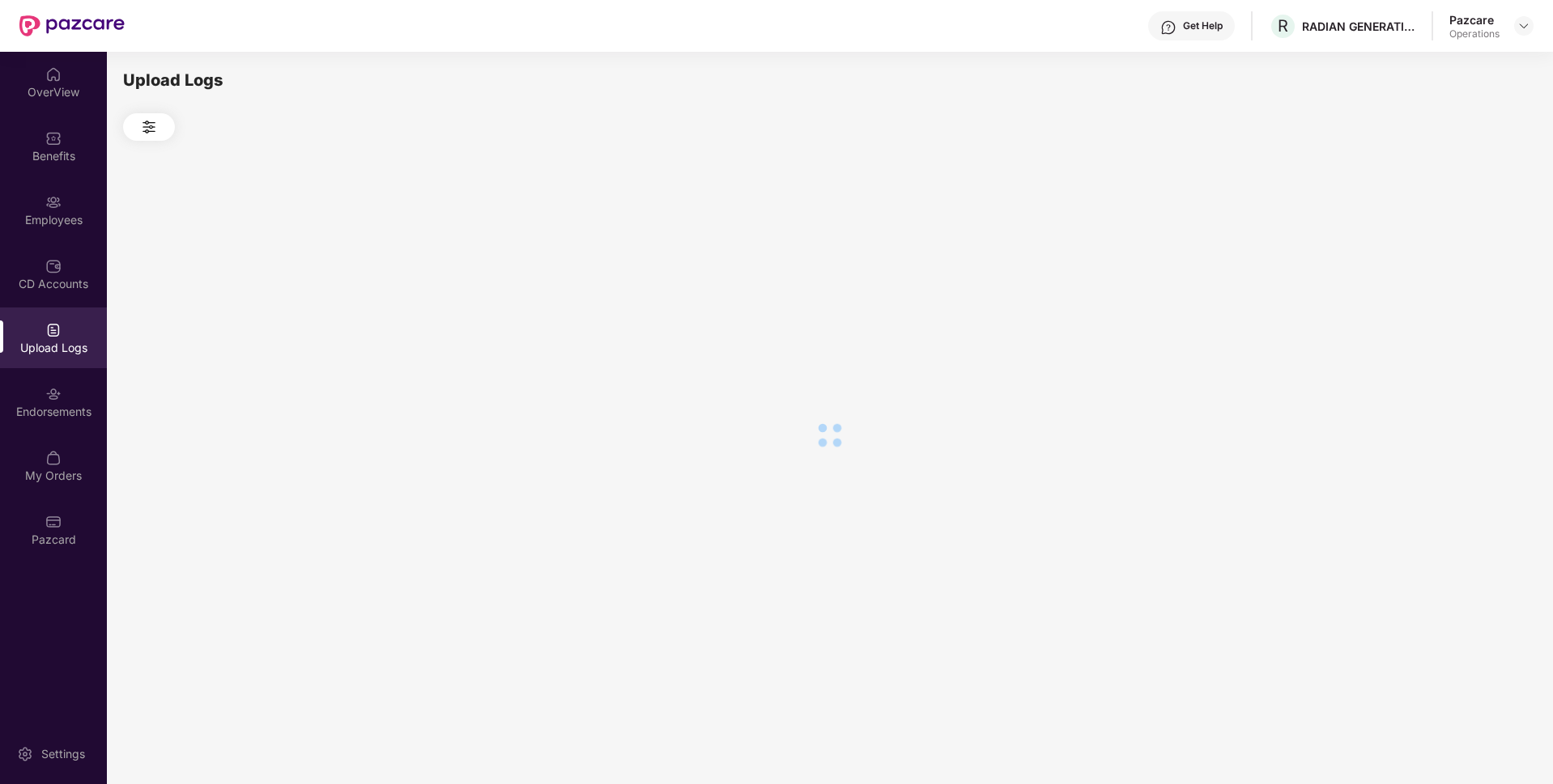
click at [1430, 259] on div at bounding box center [828, 435] width 1412 height 588
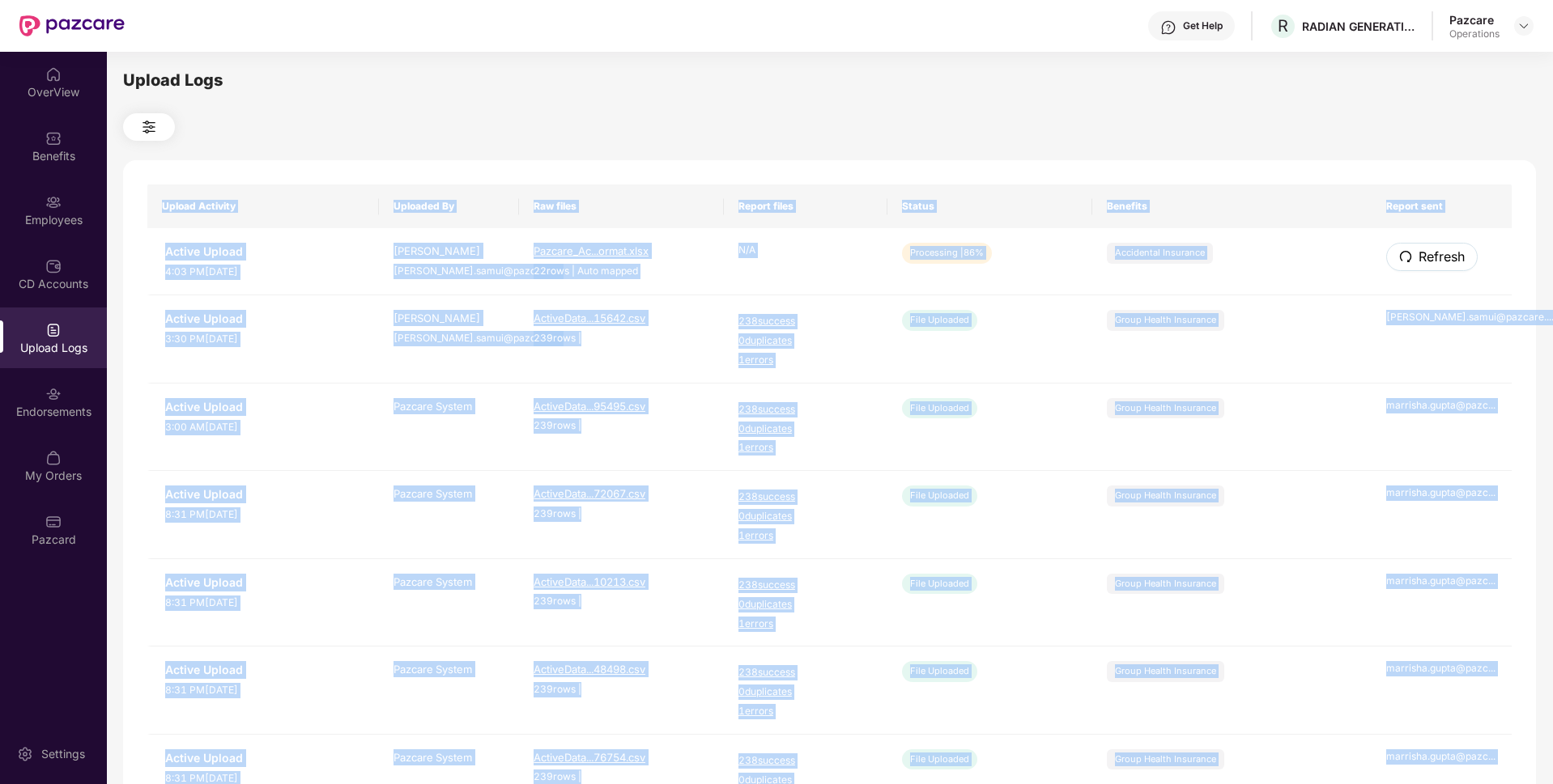
click at [1430, 259] on span "Refresh" at bounding box center [1441, 256] width 46 height 20
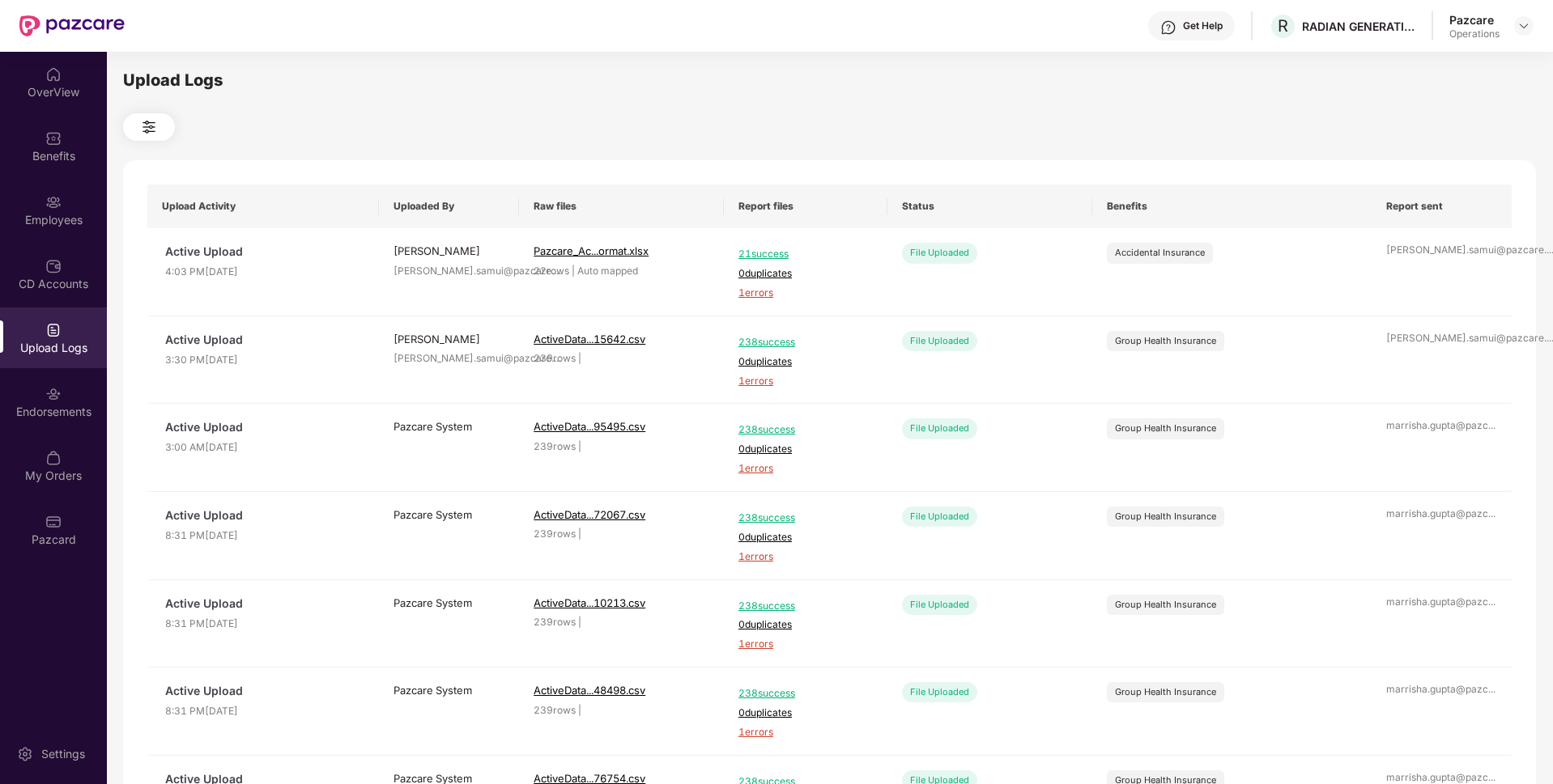
click at [1237, 119] on div at bounding box center [828, 128] width 1412 height 28
click at [762, 289] on span "1 errors" at bounding box center [805, 292] width 135 height 15
click at [47, 235] on div "Employees" at bounding box center [53, 209] width 107 height 61
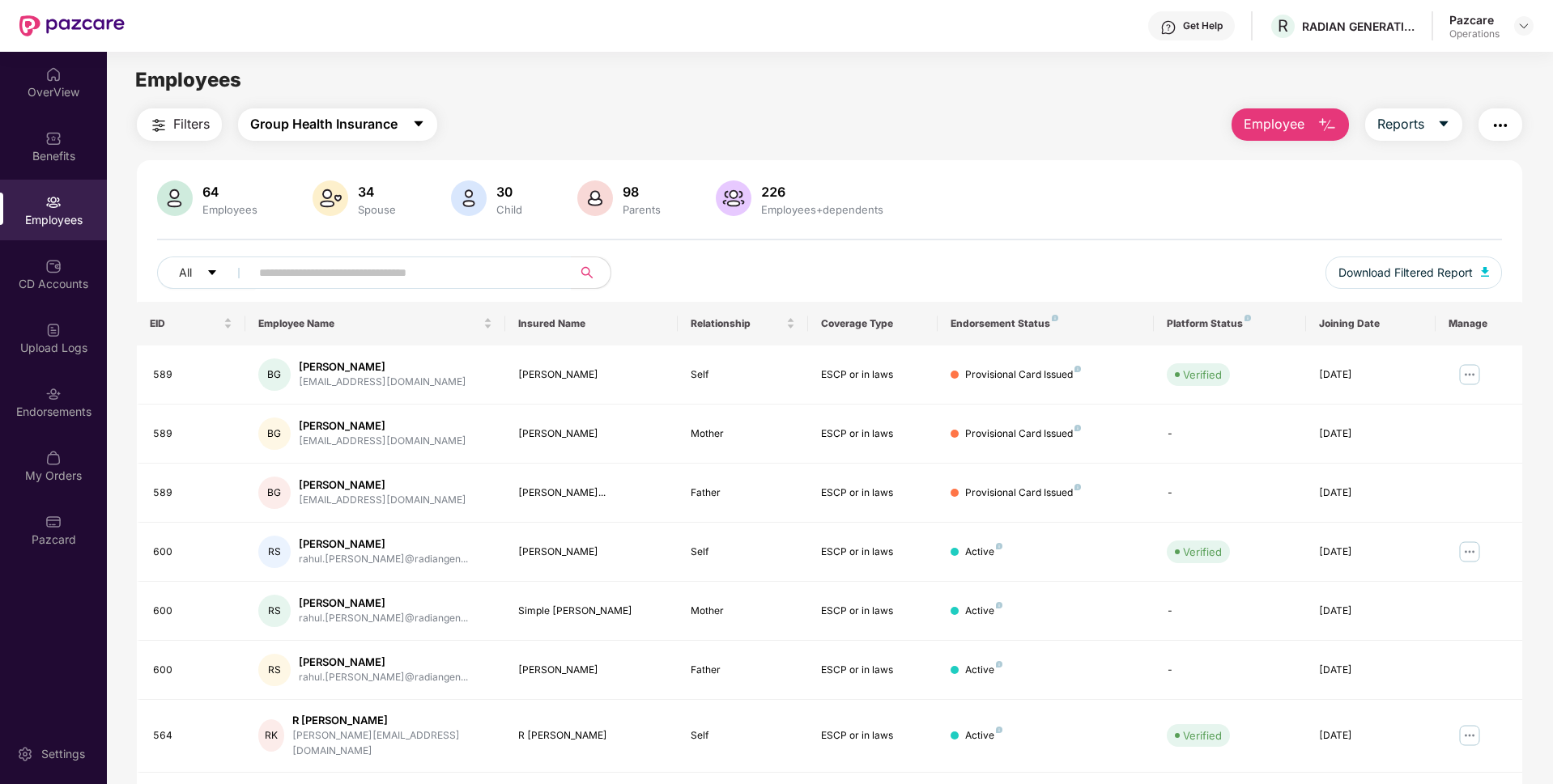
click at [306, 118] on span "Group Health Insurance" at bounding box center [324, 124] width 148 height 20
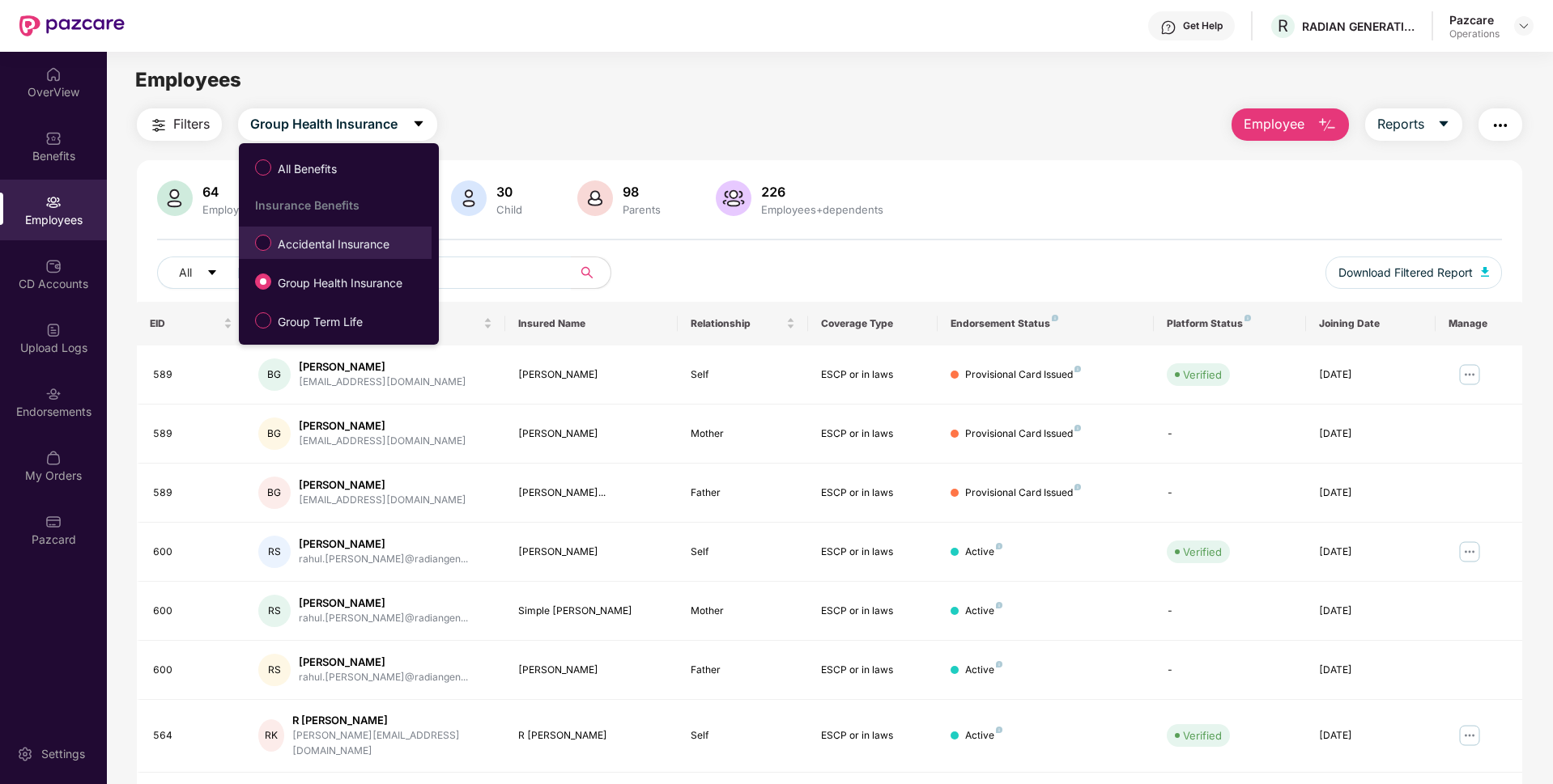
click at [300, 246] on span "Accidental Insurance" at bounding box center [333, 244] width 125 height 18
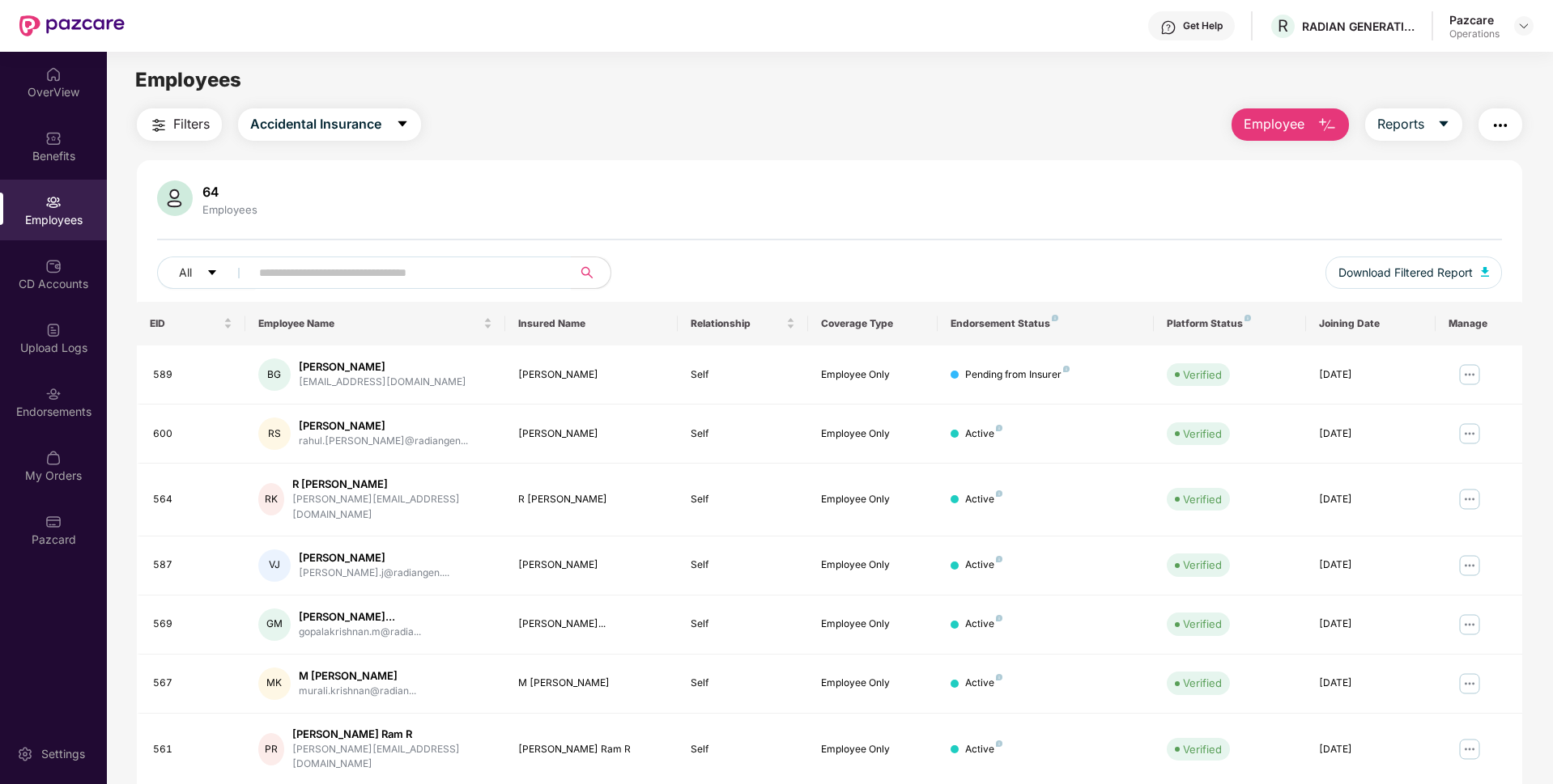
click at [170, 115] on button "Filters" at bounding box center [179, 125] width 85 height 32
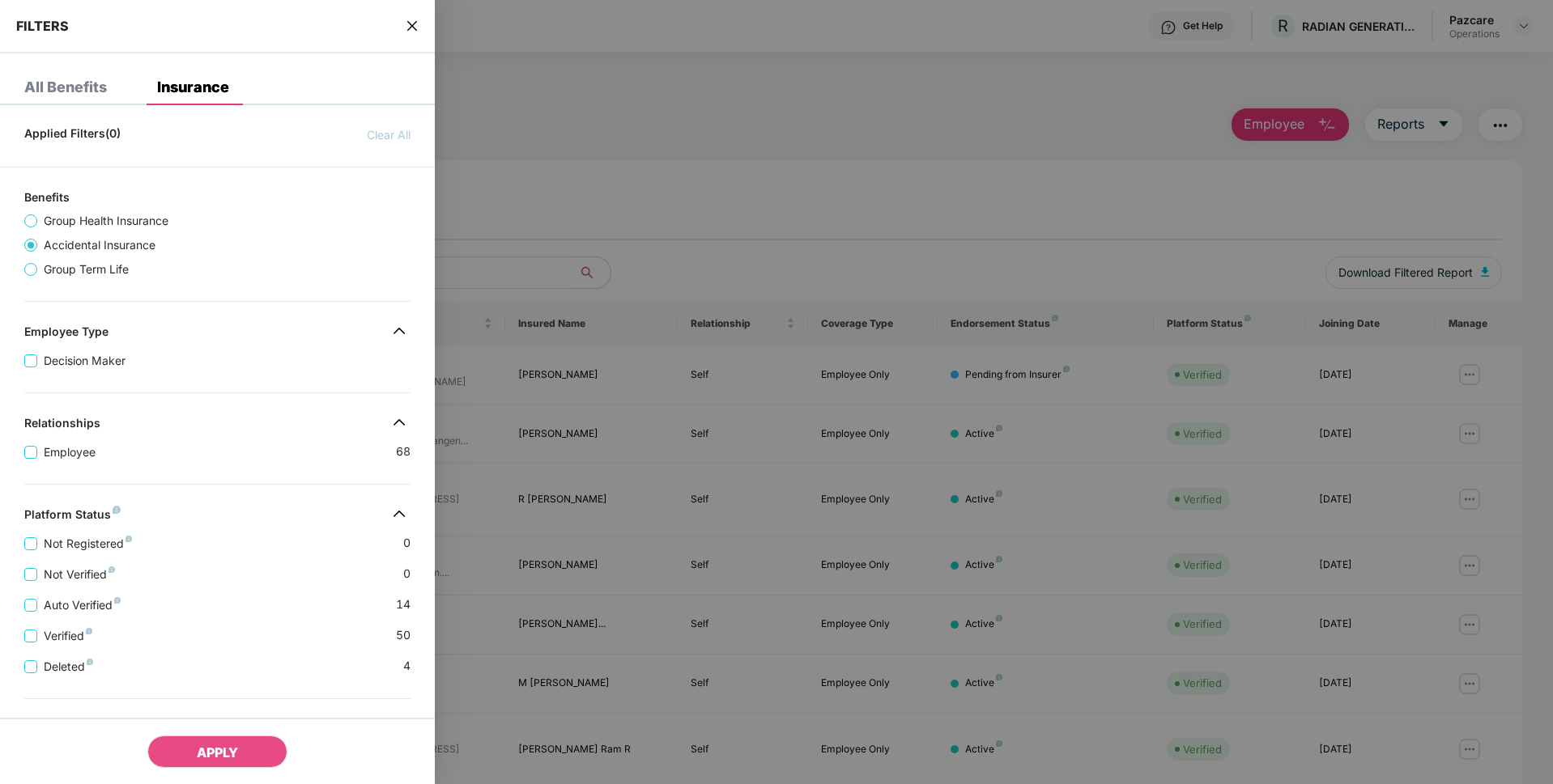
scroll to position [227, 0]
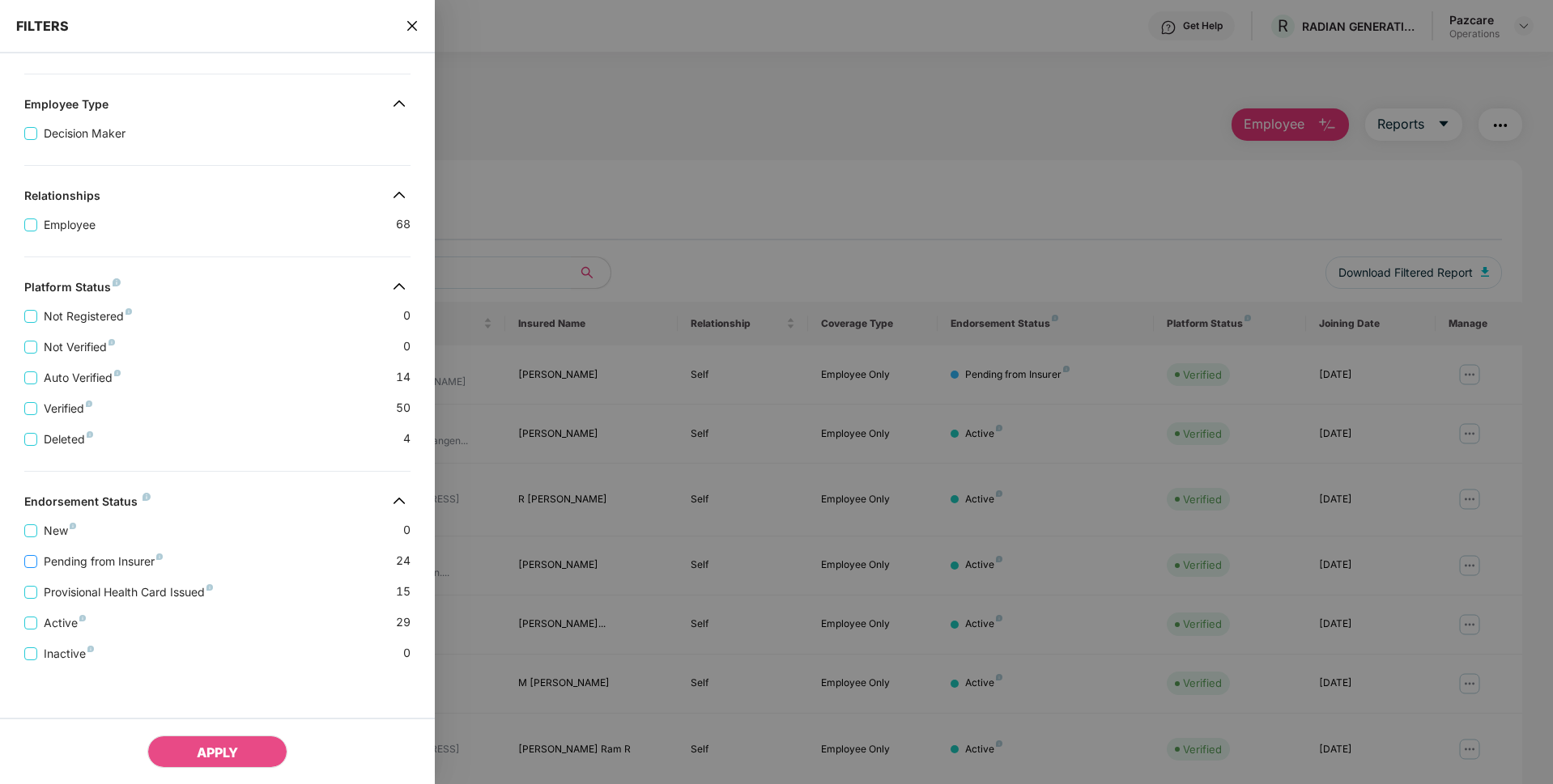
click at [77, 559] on span "Pending from Insurer" at bounding box center [103, 562] width 132 height 18
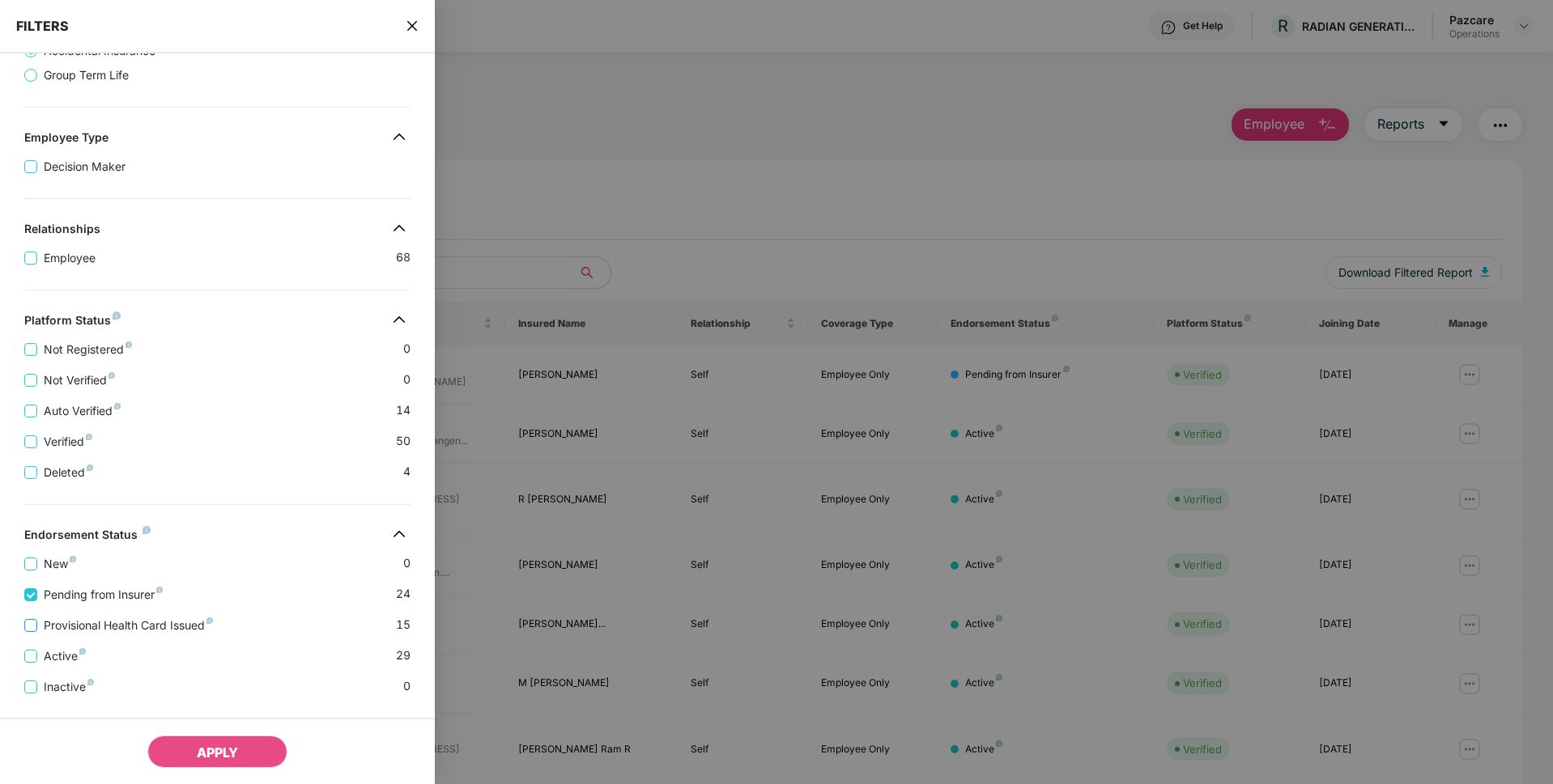
click at [58, 630] on span "Provisional Health Card Issued" at bounding box center [128, 625] width 183 height 18
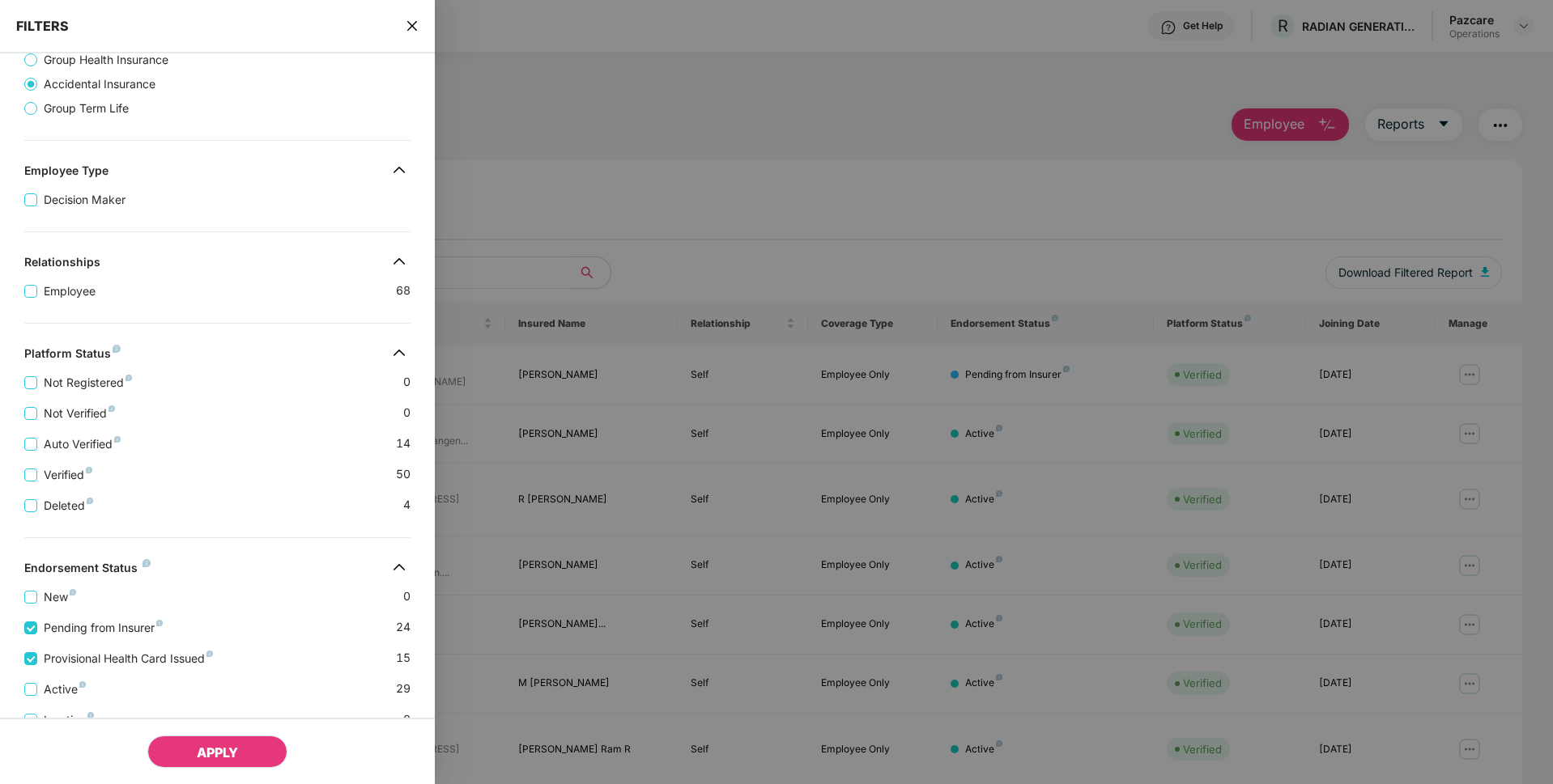
click at [191, 747] on button "APPLY" at bounding box center [218, 751] width 140 height 32
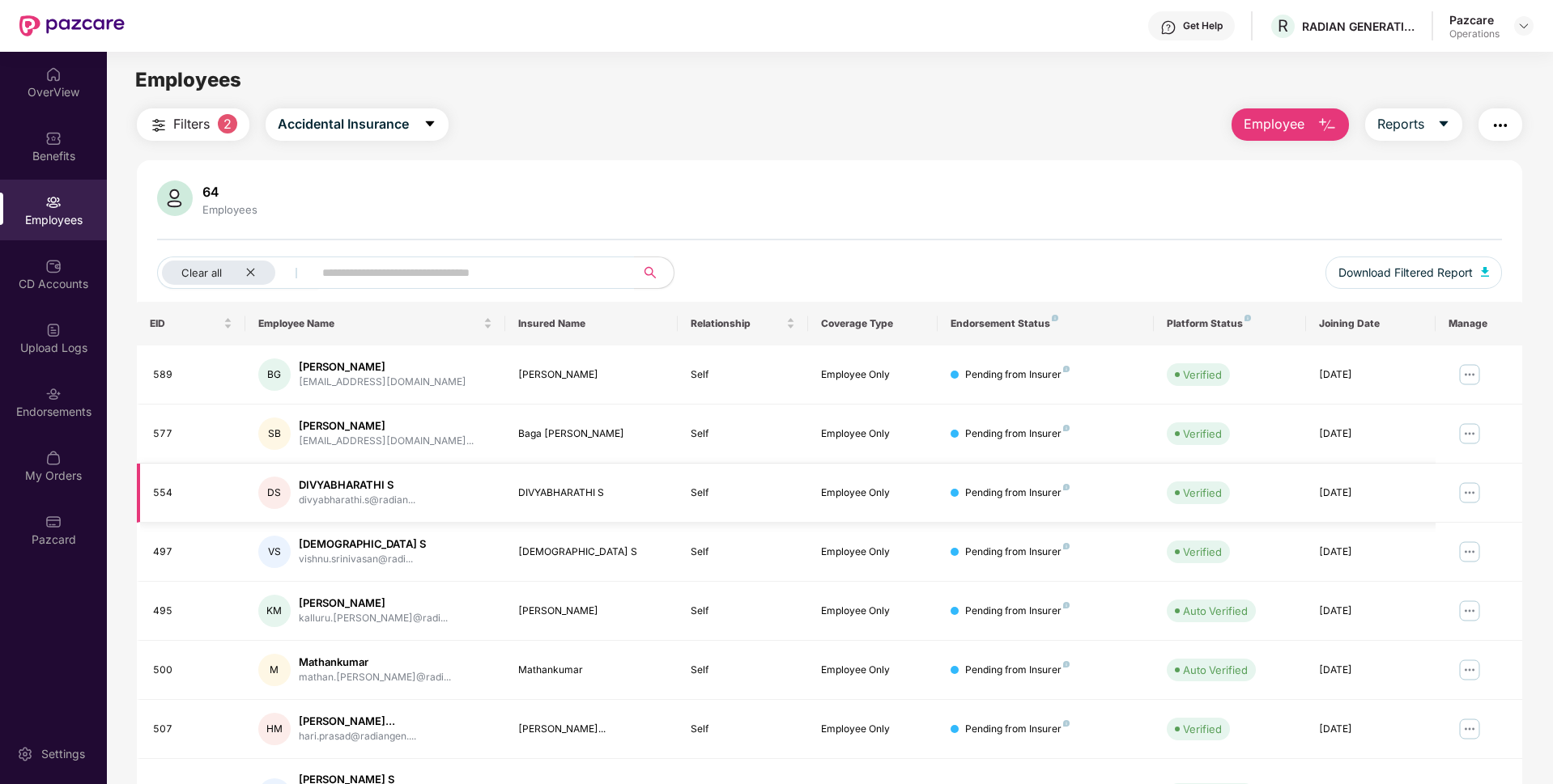
scroll to position [210, 0]
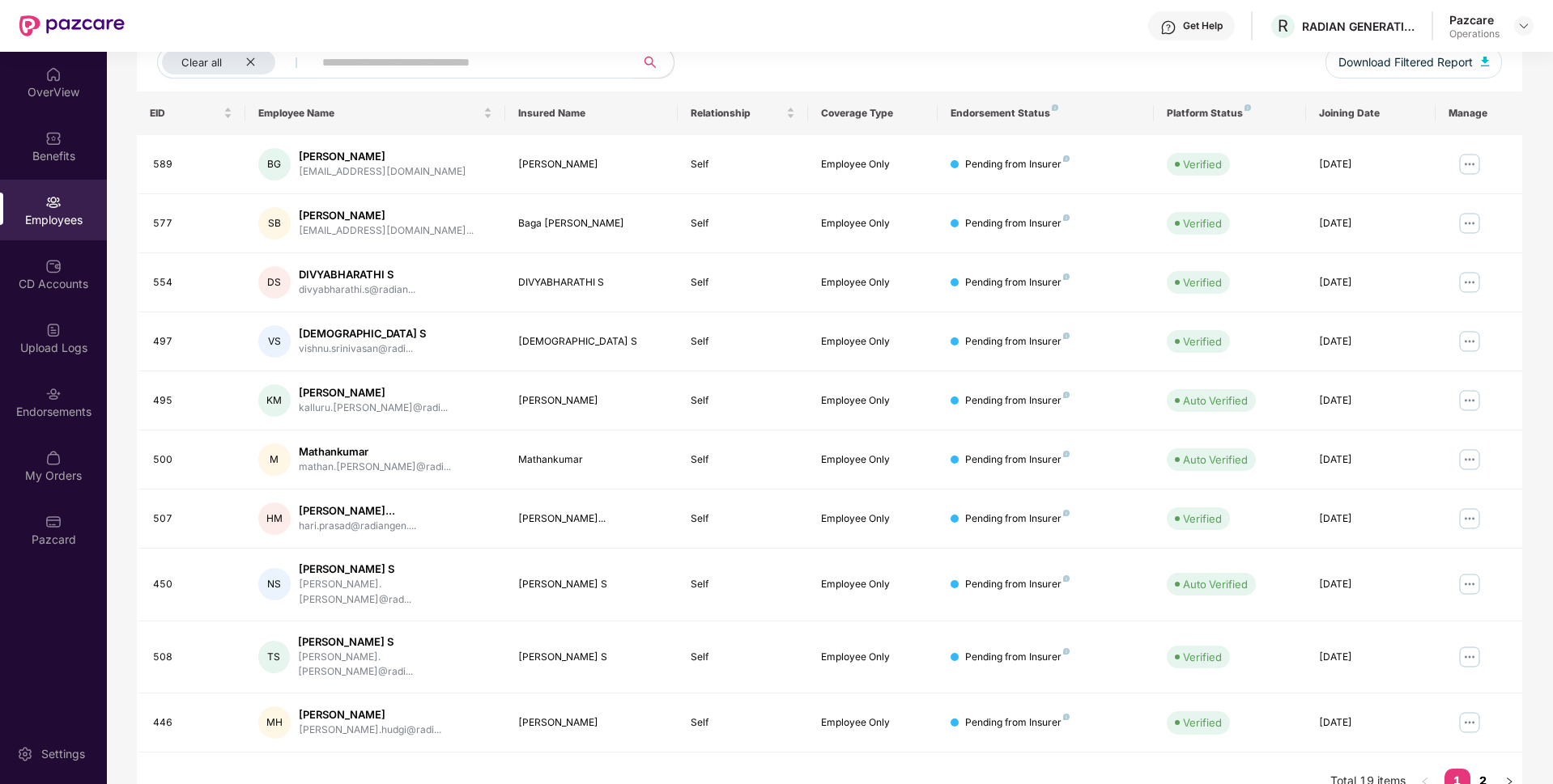
click at [1480, 769] on link "2" at bounding box center [1483, 781] width 26 height 24
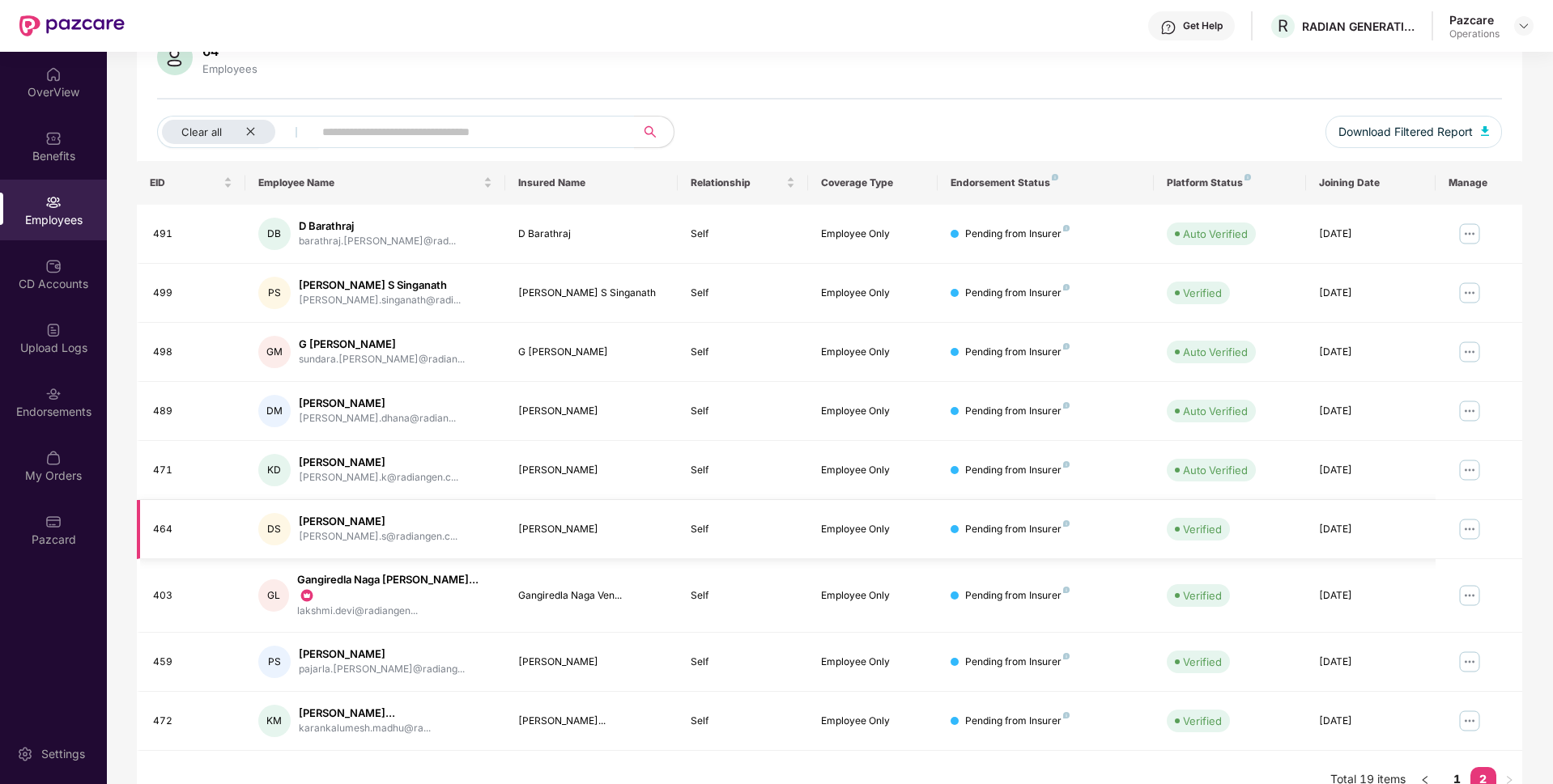
scroll to position [152, 0]
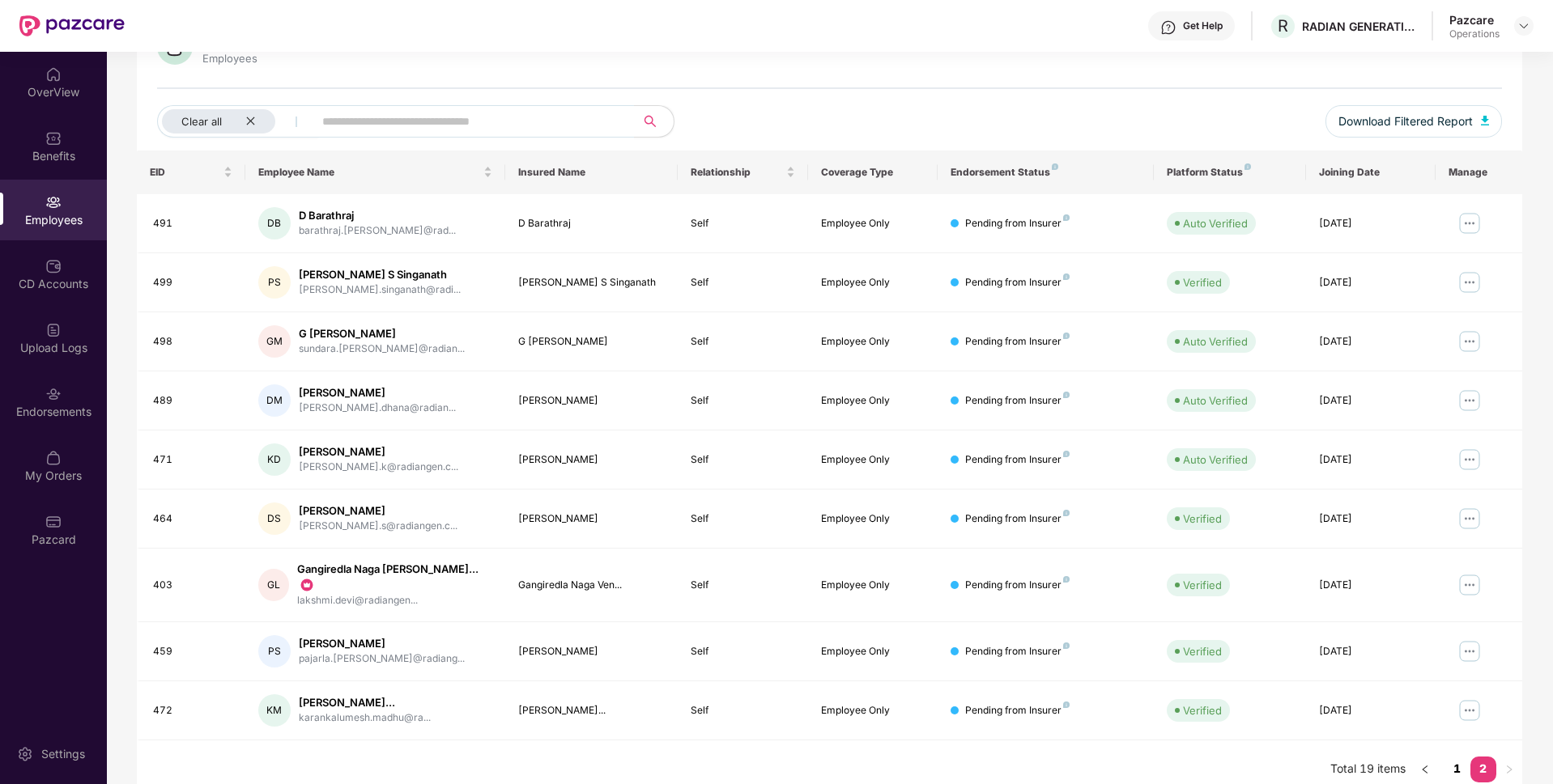
click at [1452, 756] on link "1" at bounding box center [1457, 768] width 26 height 24
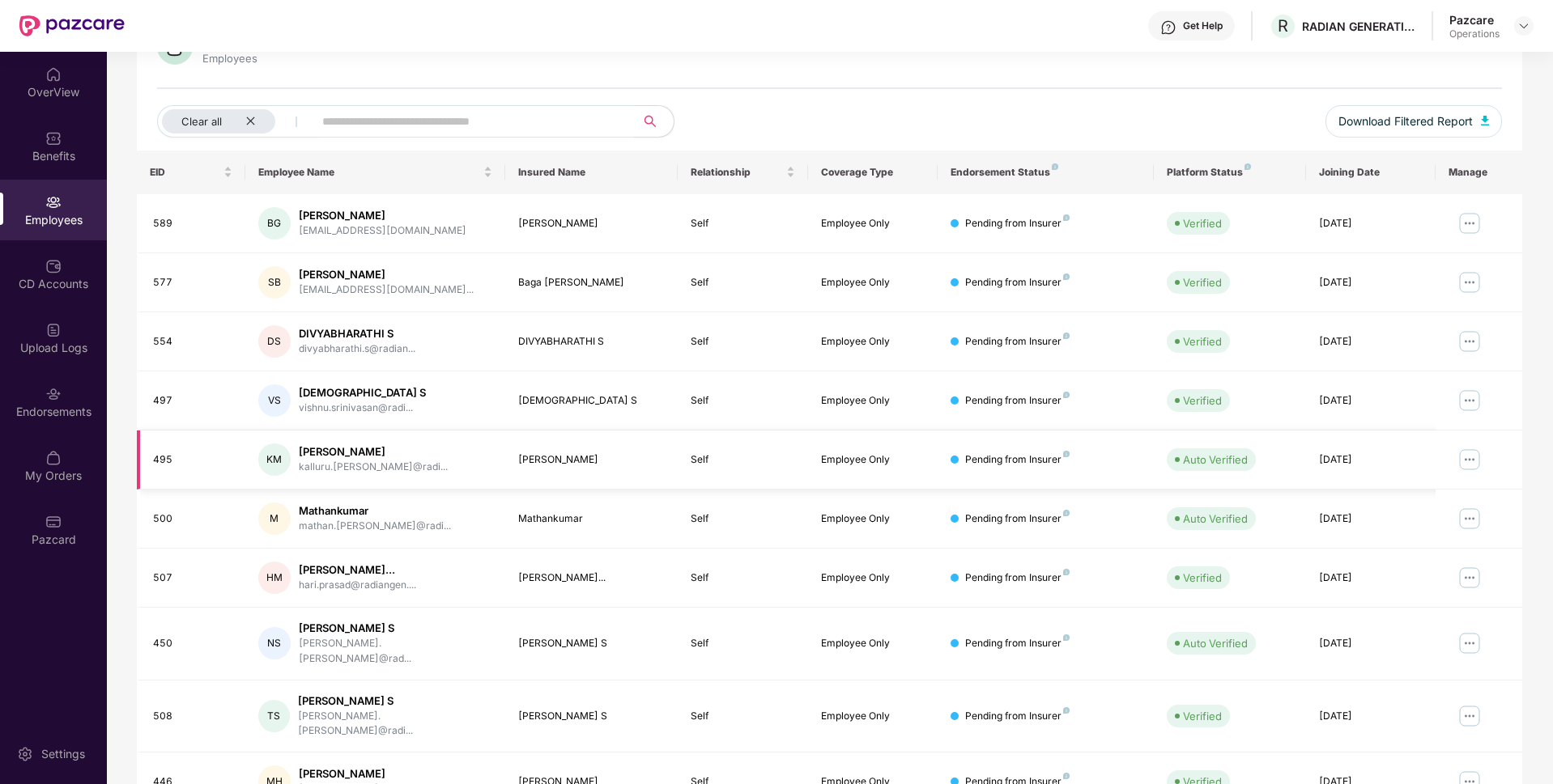
scroll to position [0, 0]
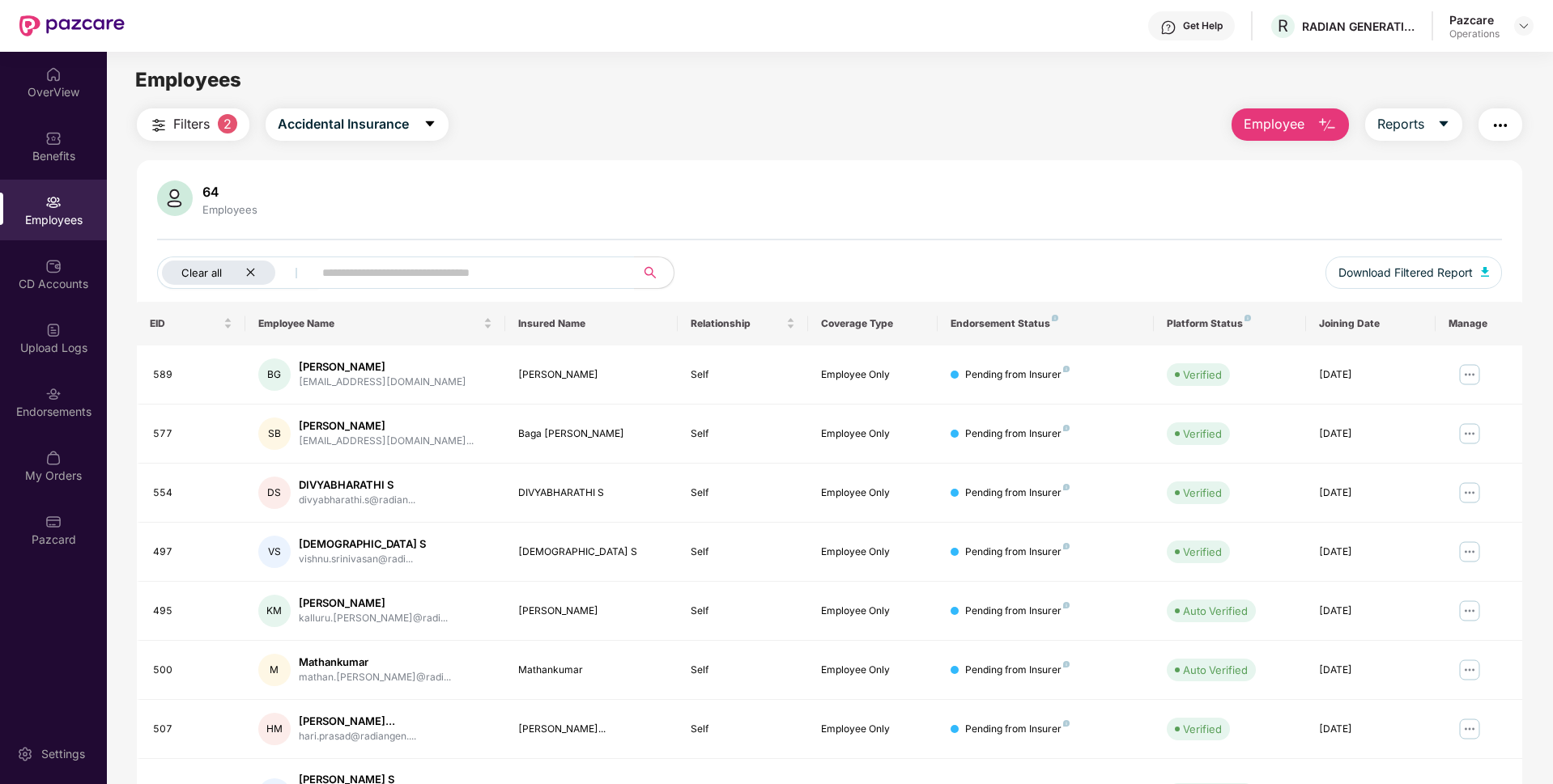
click at [245, 262] on div "Clear all" at bounding box center [219, 272] width 114 height 24
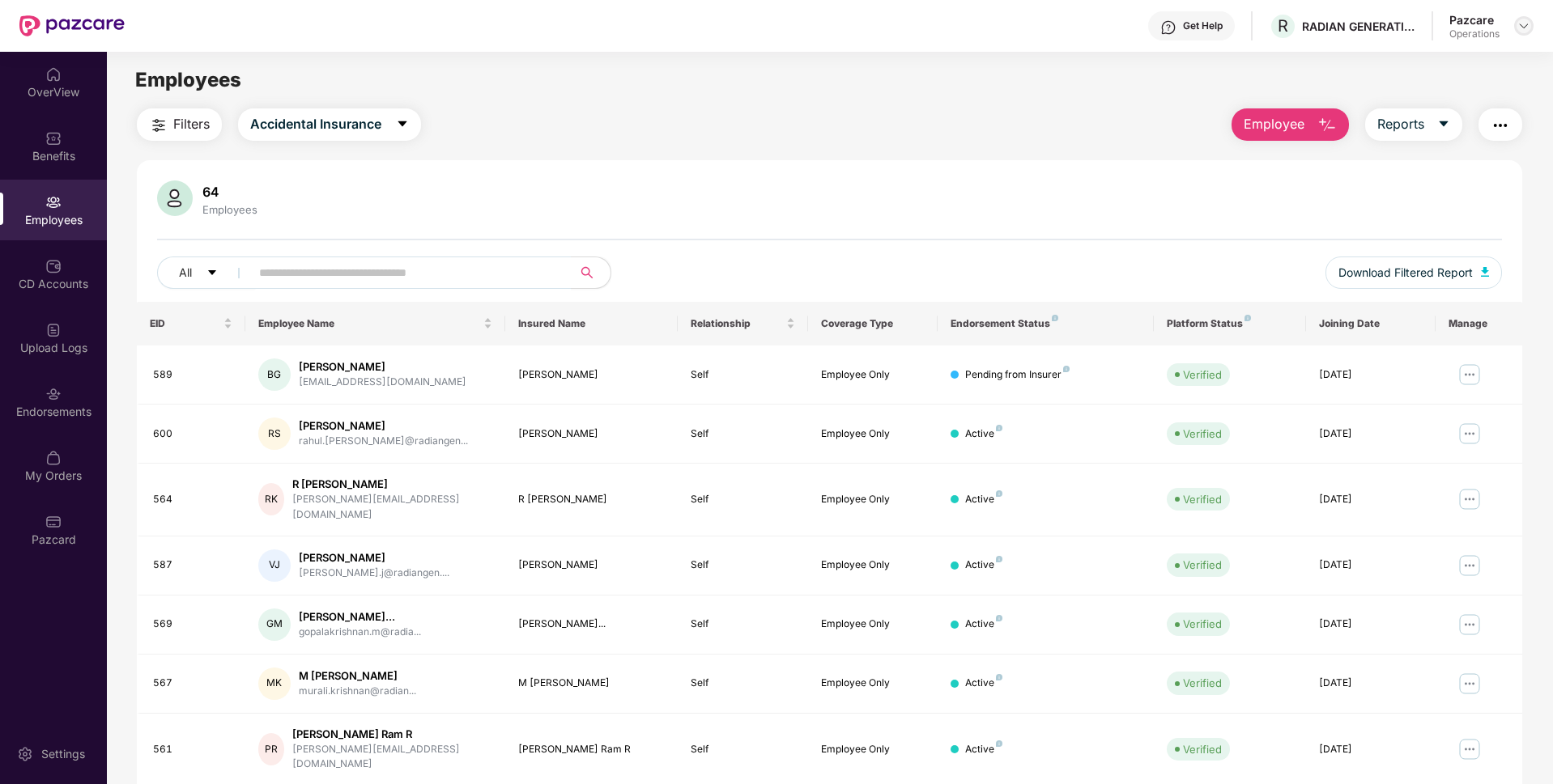
click at [1520, 24] on img at bounding box center [1523, 25] width 13 height 13
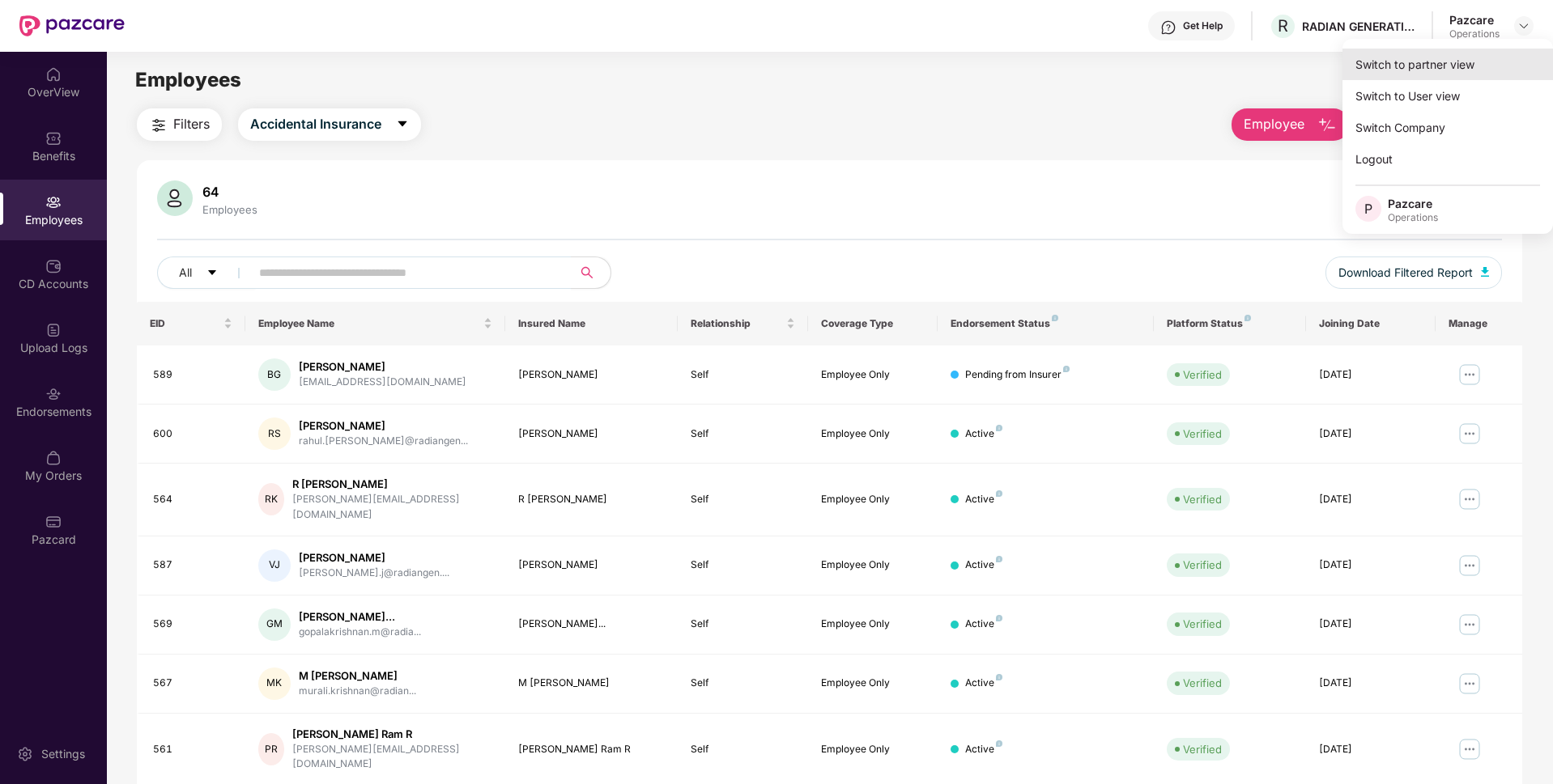
click at [1389, 71] on div "Switch to partner view" at bounding box center [1447, 65] width 211 height 32
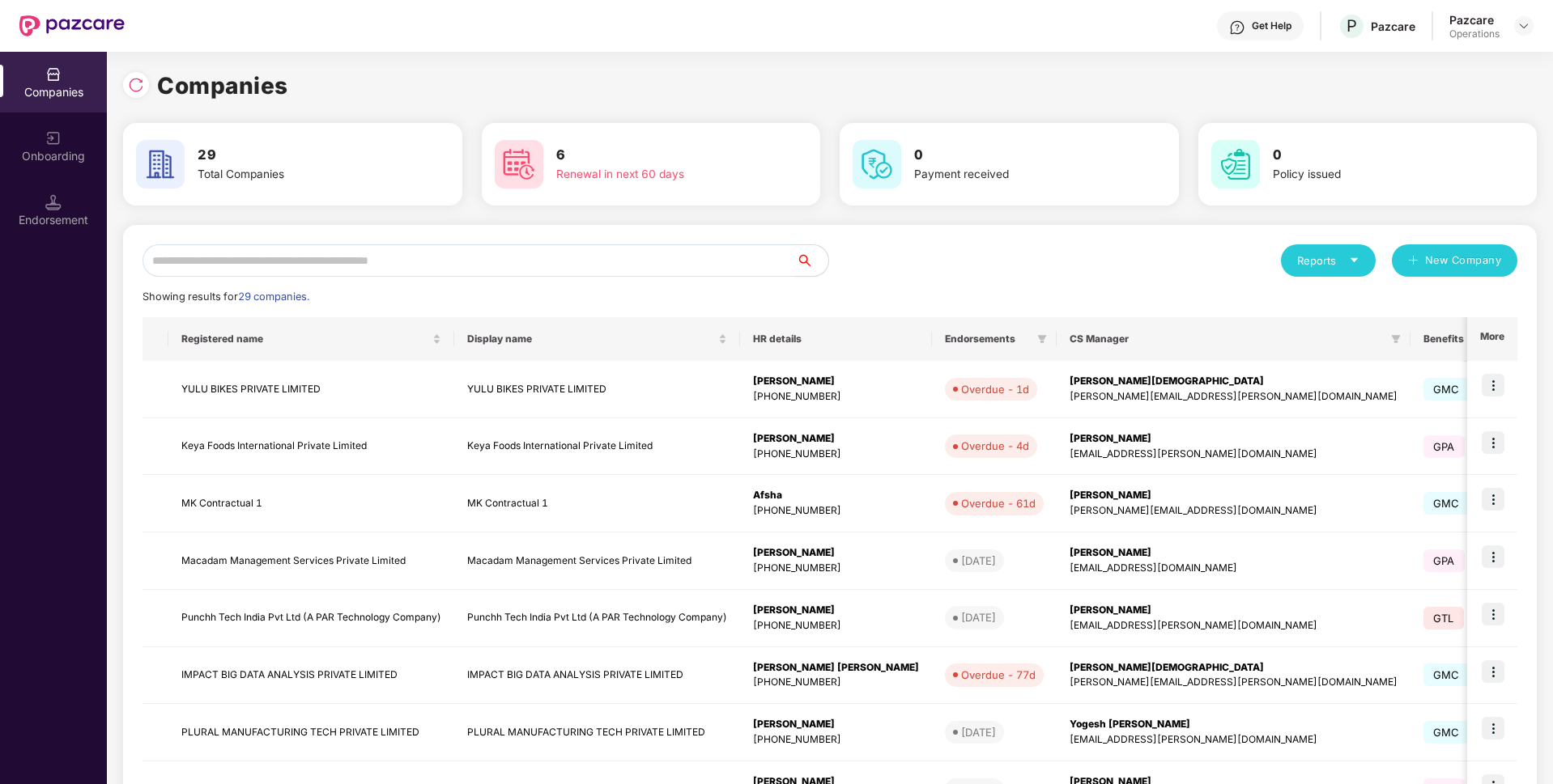
click at [368, 249] on input "text" at bounding box center [469, 260] width 654 height 32
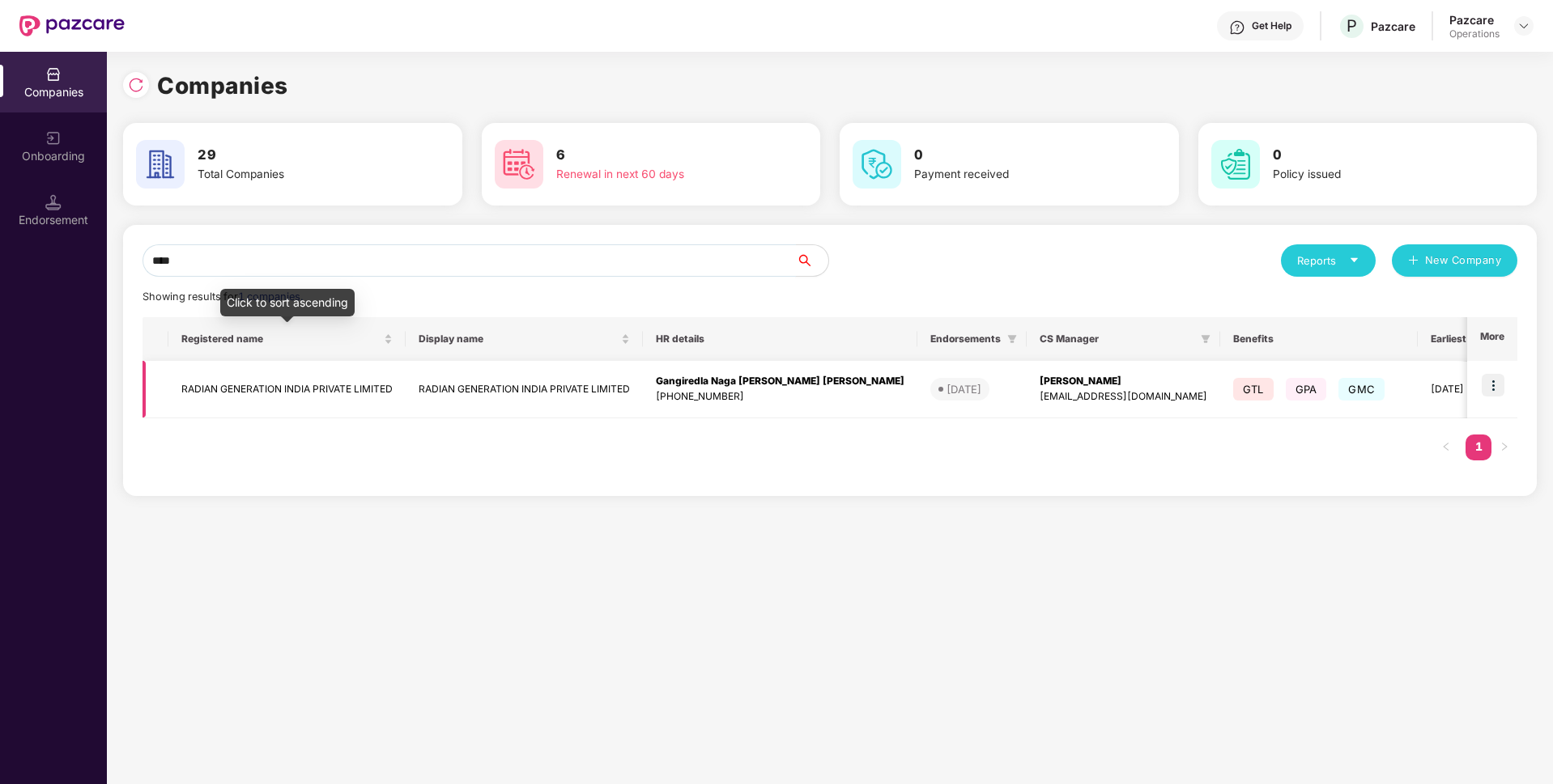
type input "****"
click at [284, 370] on td "RADIAN GENERATION INDIA PRIVATE LIMITED" at bounding box center [287, 390] width 238 height 58
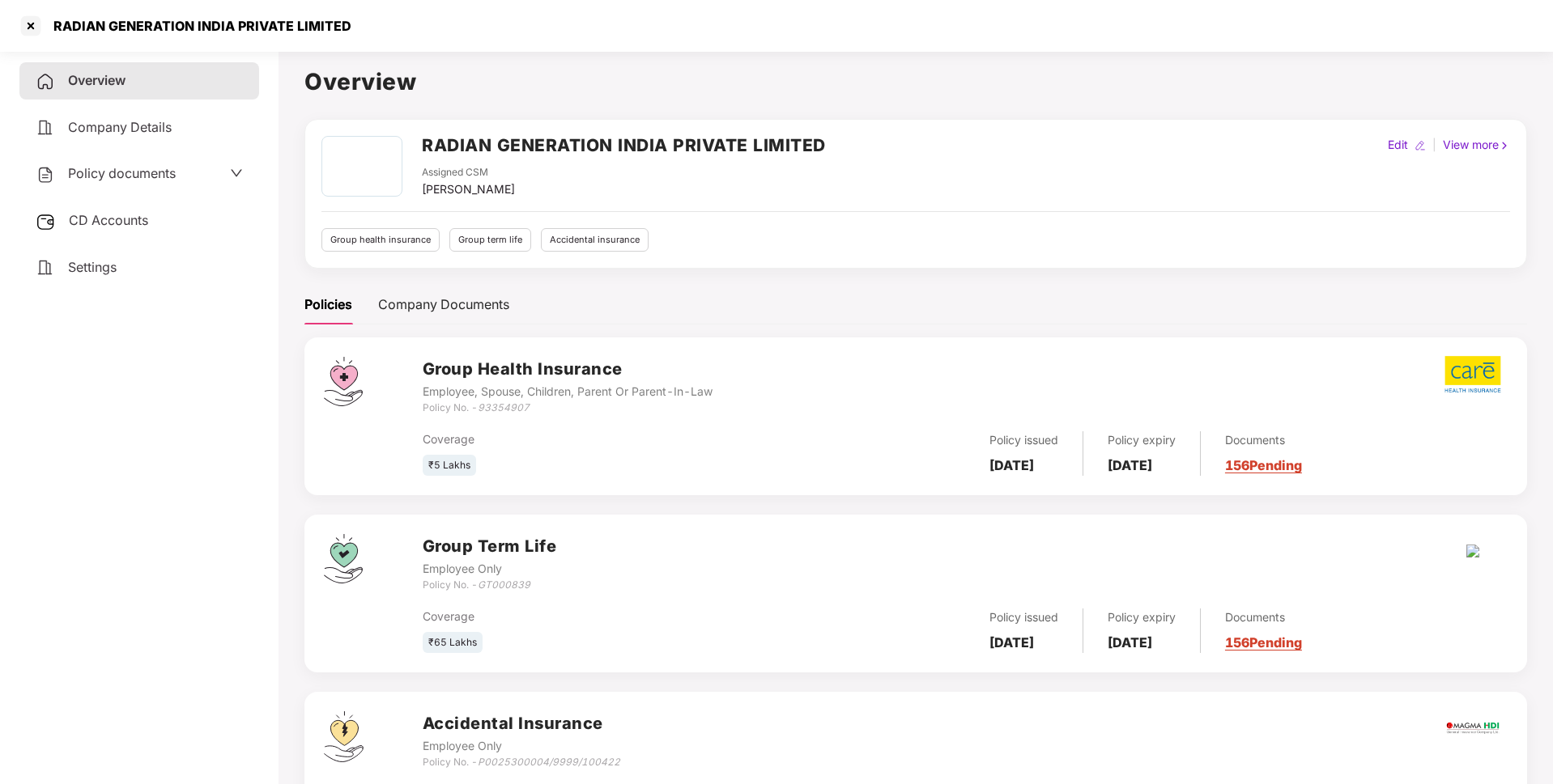
click at [165, 166] on span "Policy documents" at bounding box center [122, 173] width 108 height 16
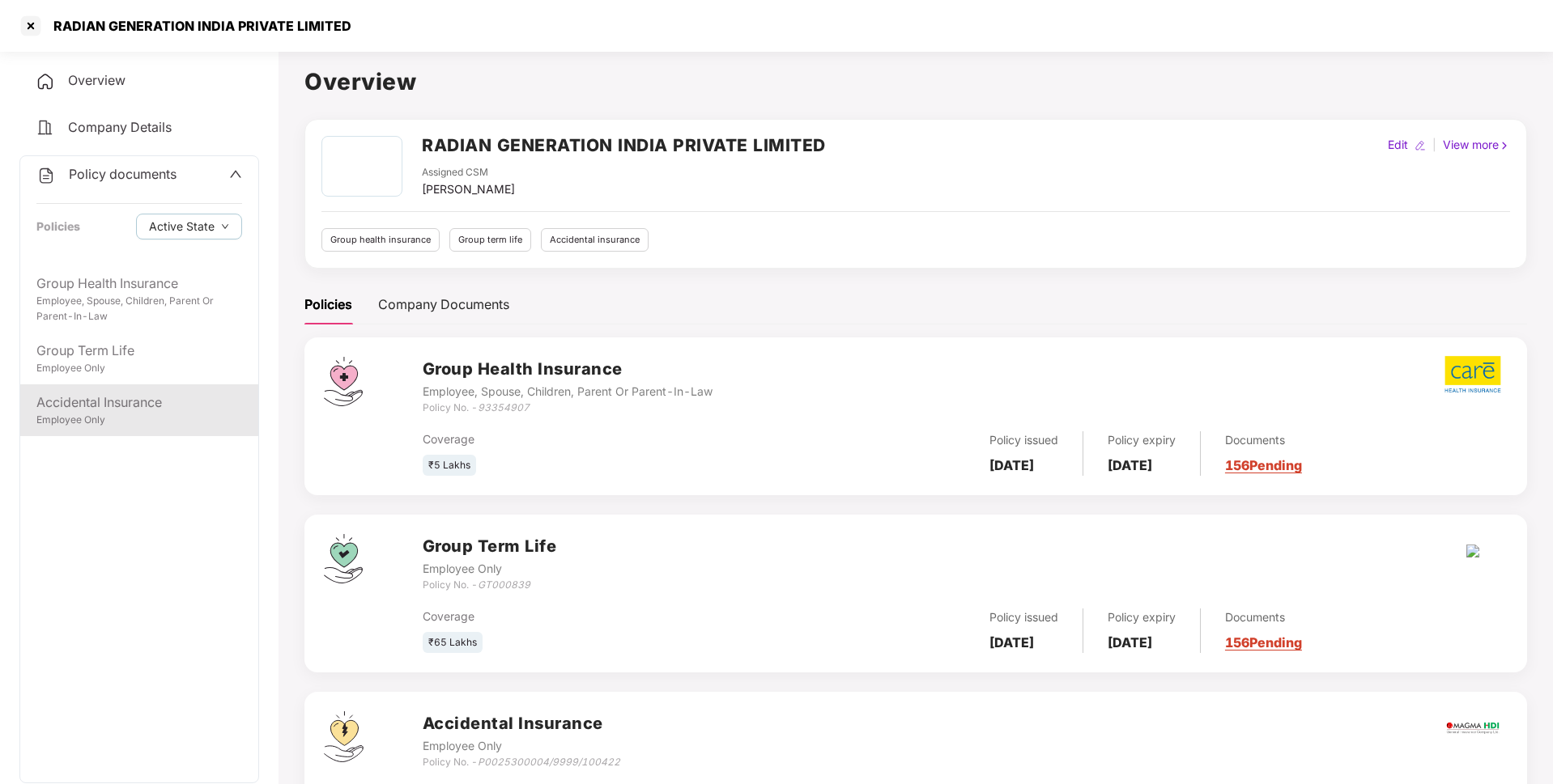
click at [106, 395] on div "Accidental Insurance" at bounding box center [140, 402] width 206 height 20
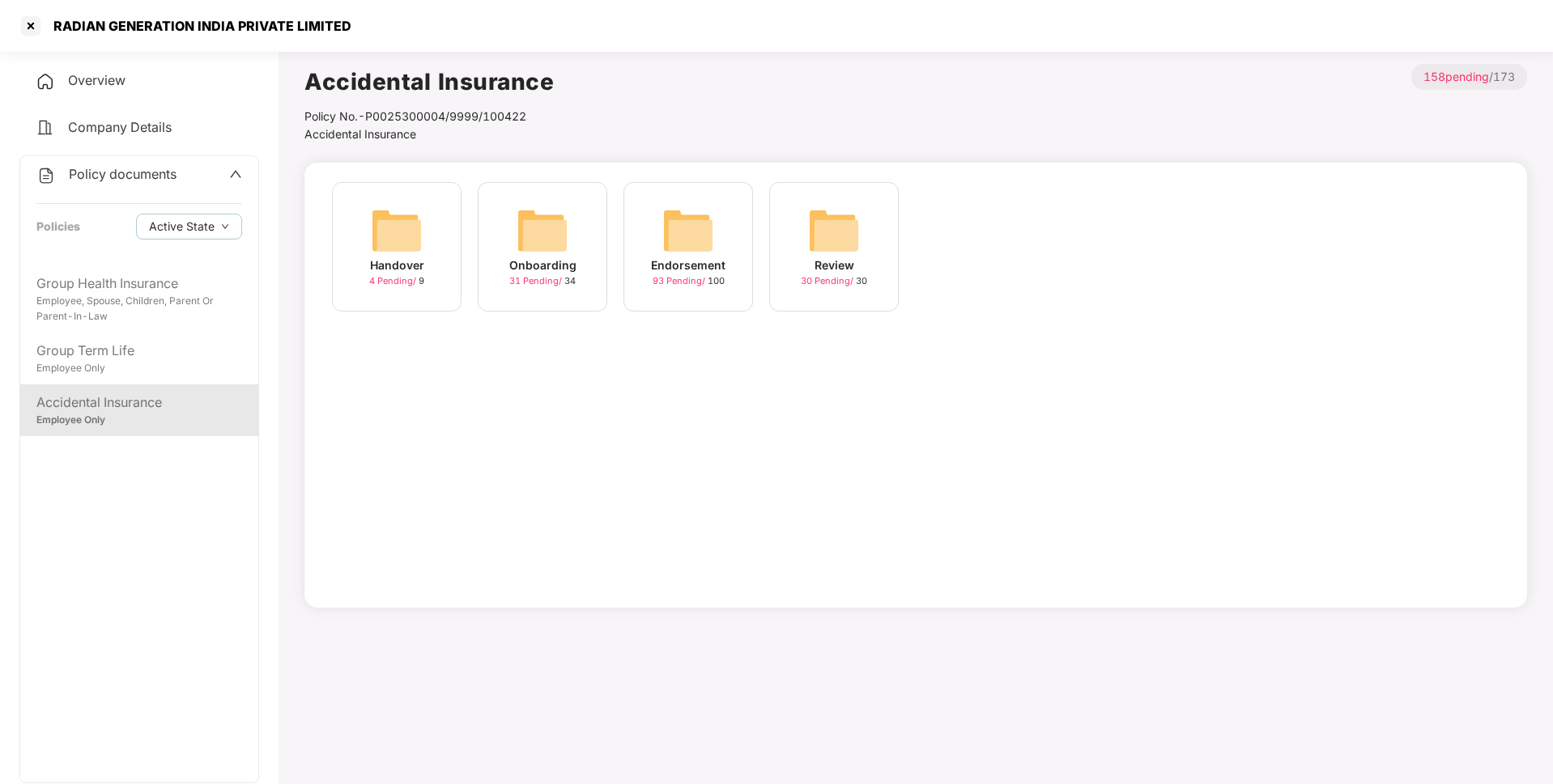
click at [706, 290] on div "Endorsement 93 Pending / 100" at bounding box center [689, 247] width 130 height 130
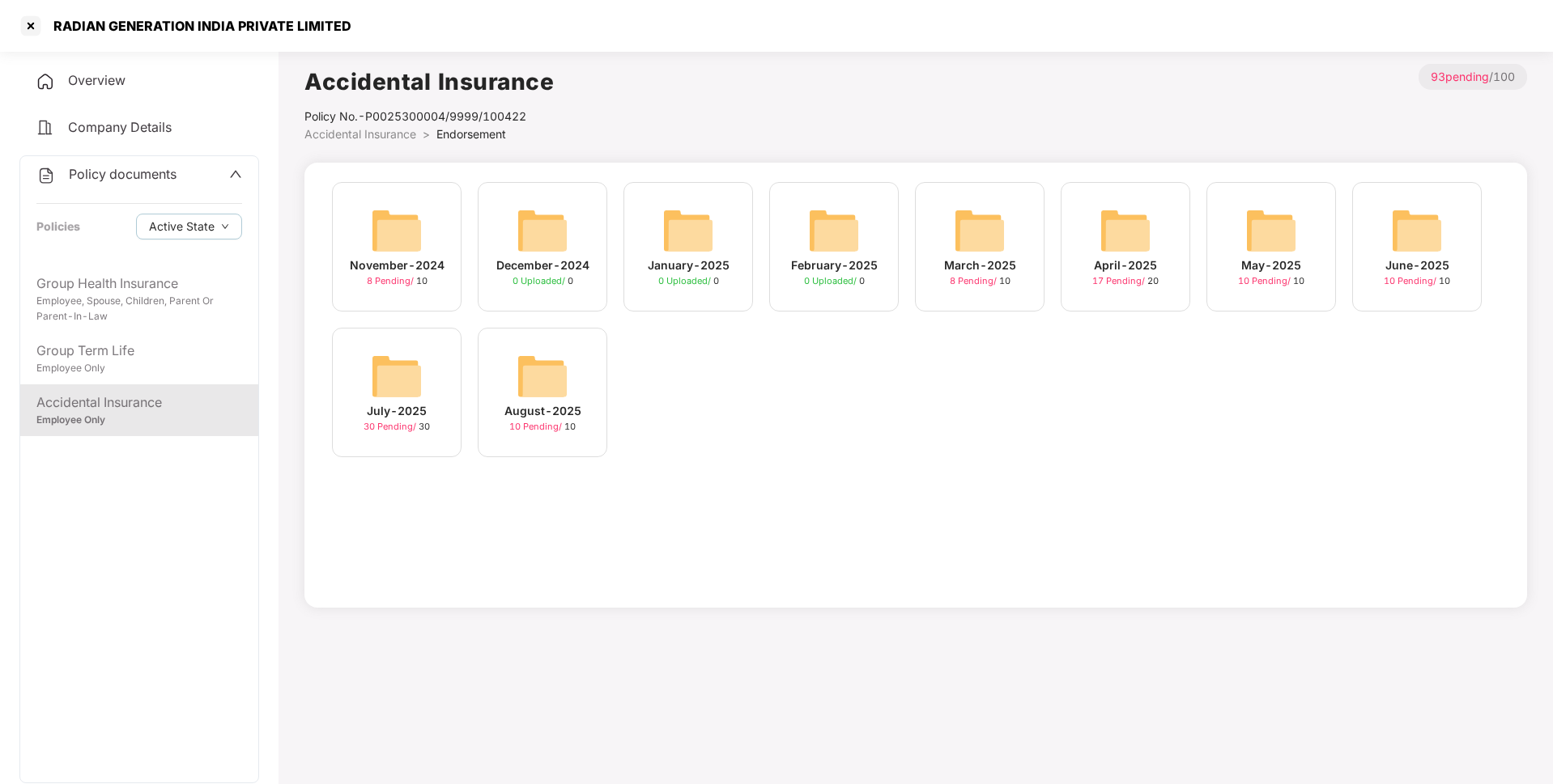
click at [1107, 246] on img at bounding box center [1126, 230] width 52 height 52
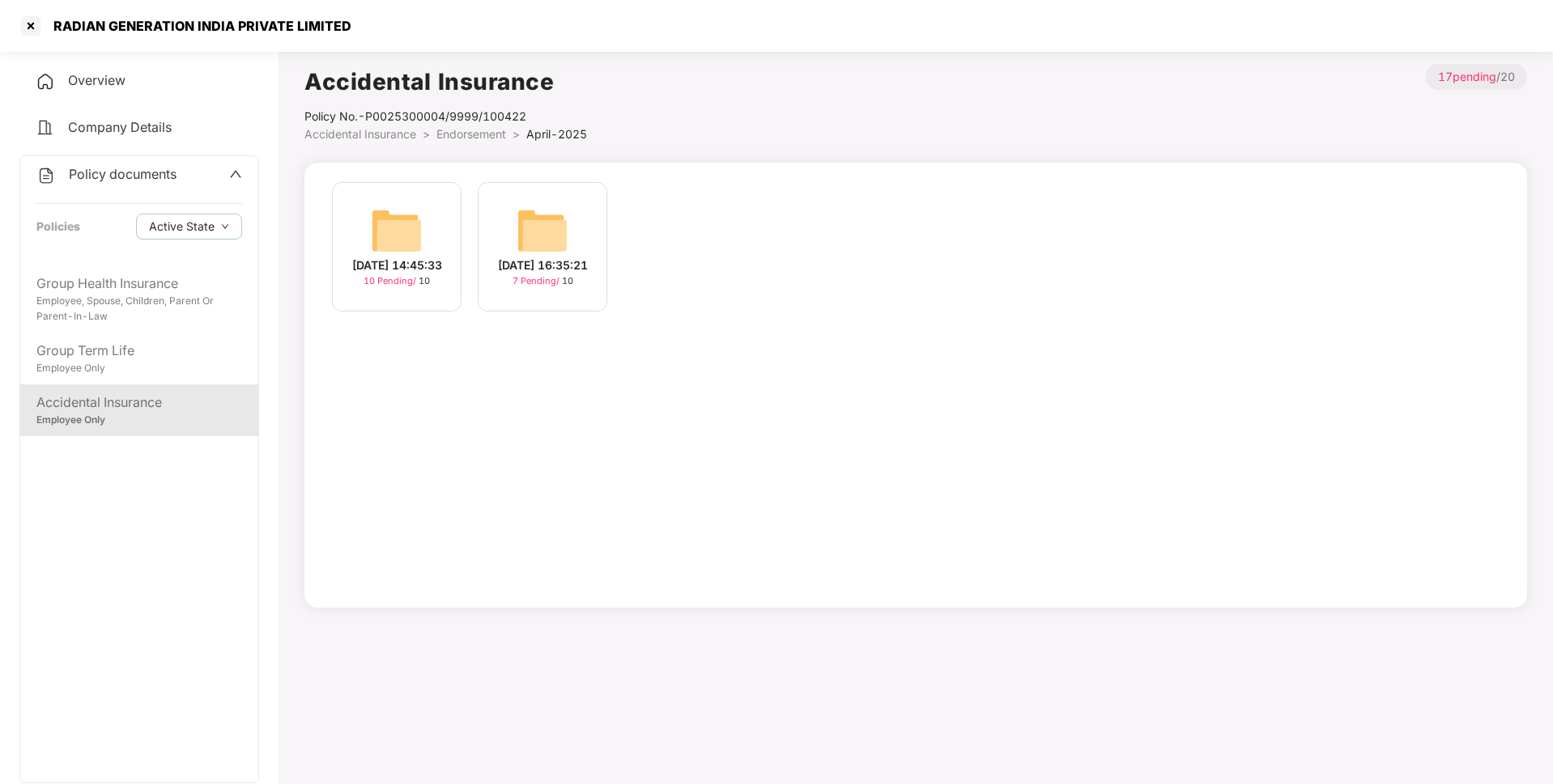
click at [384, 242] on img at bounding box center [396, 230] width 52 height 52
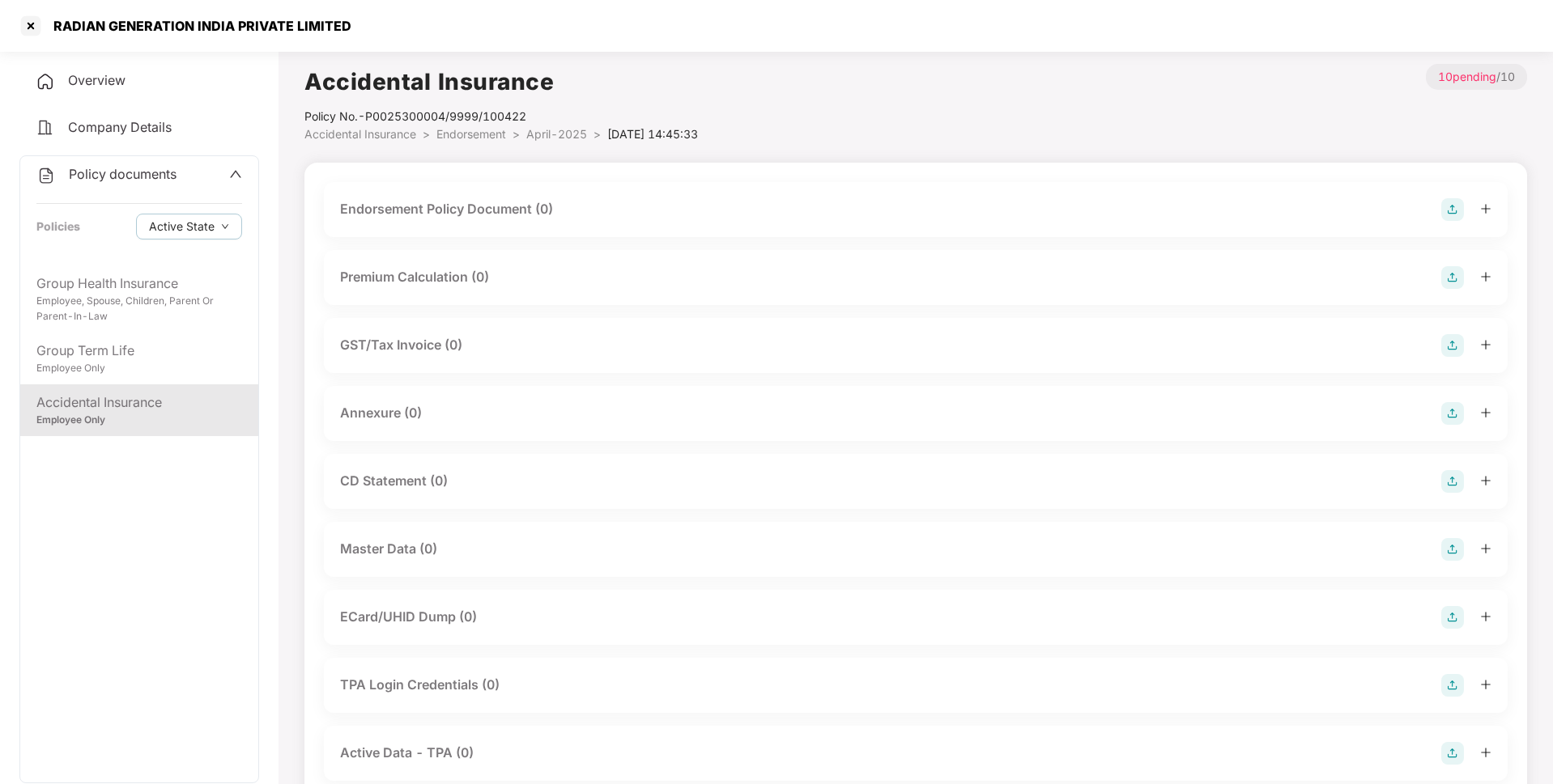
click at [1447, 217] on img at bounding box center [1452, 209] width 23 height 23
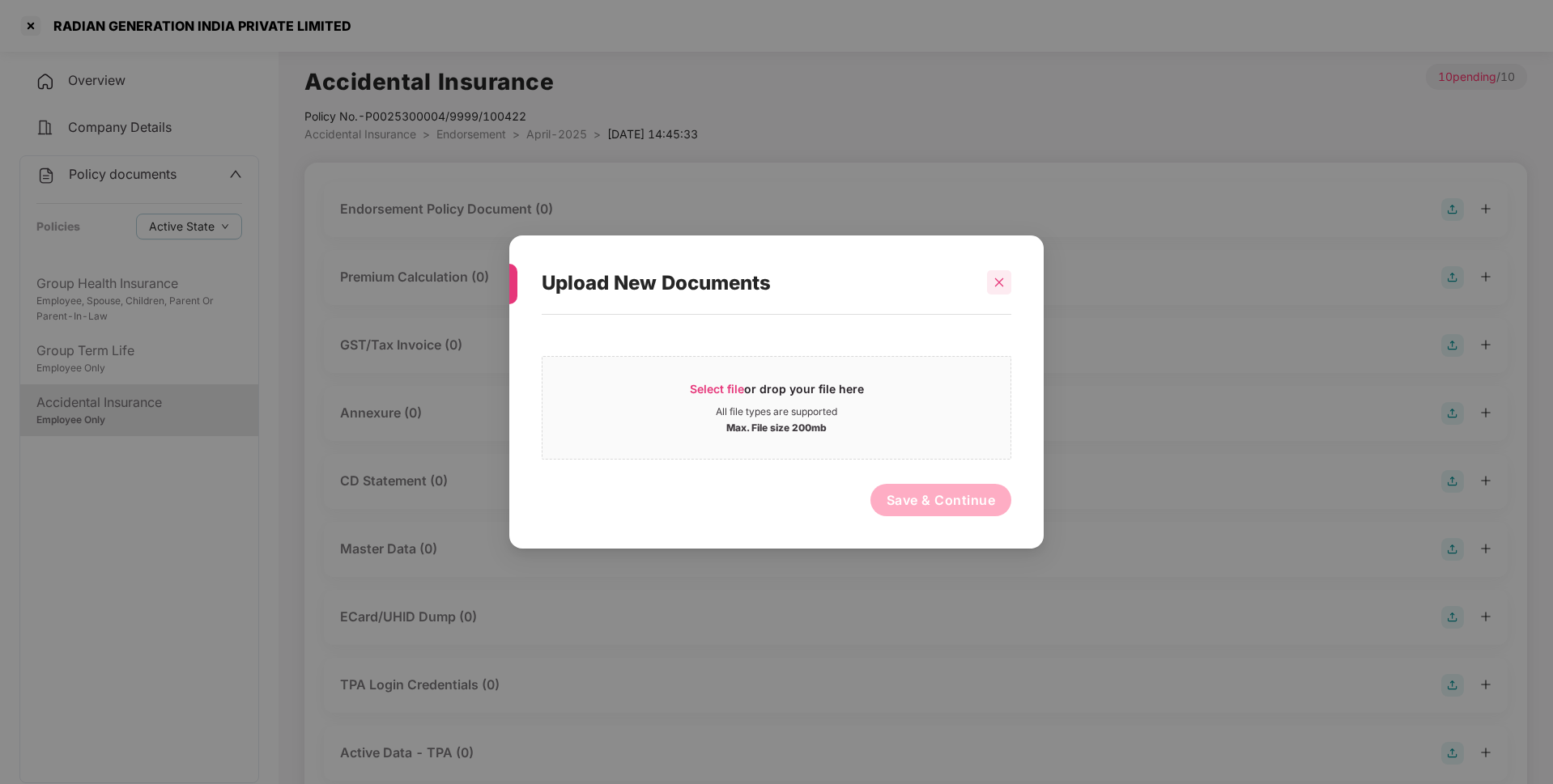
click at [988, 272] on div at bounding box center [999, 282] width 24 height 24
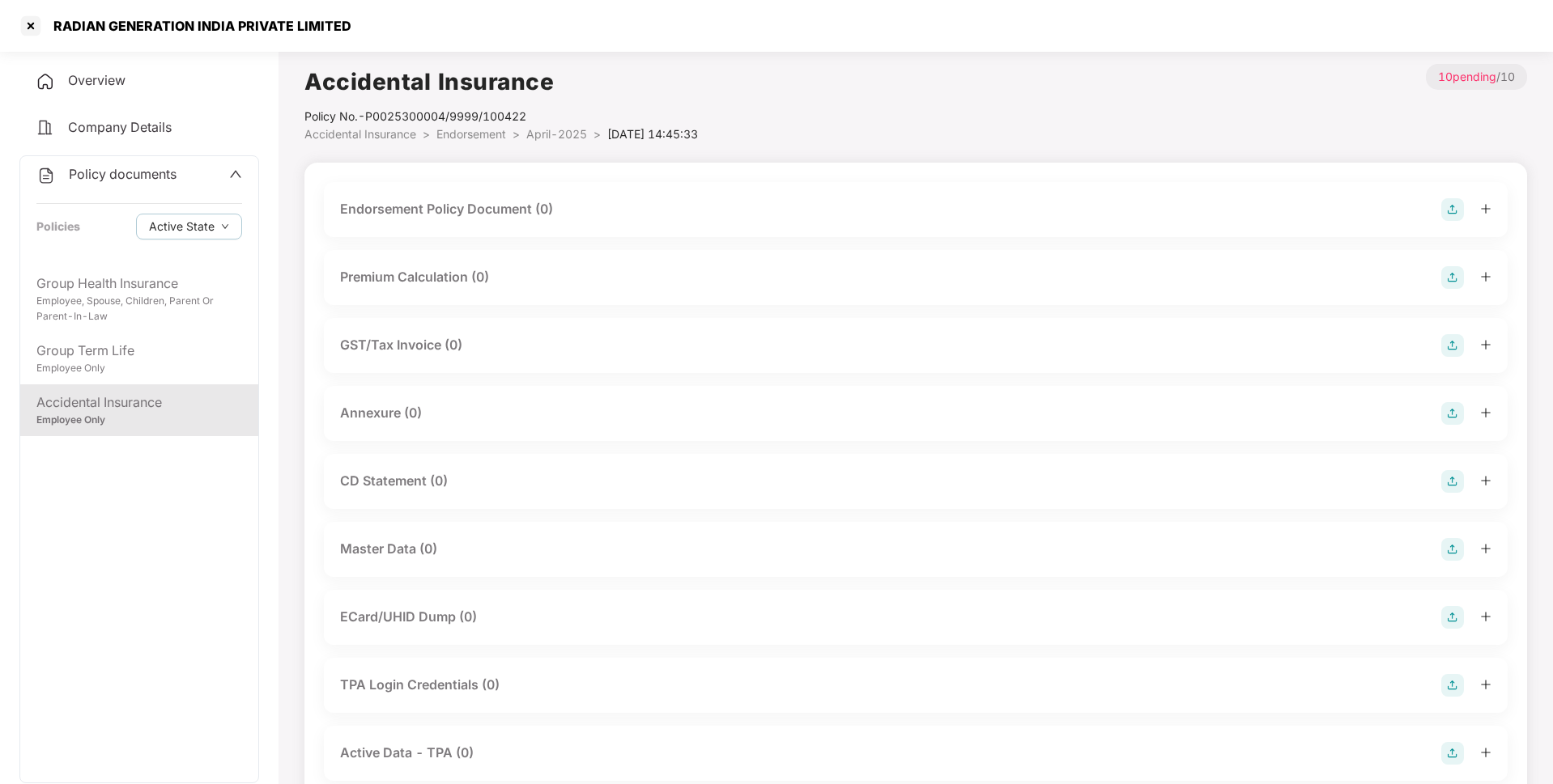
click at [543, 131] on span "April-2025" at bounding box center [556, 134] width 61 height 14
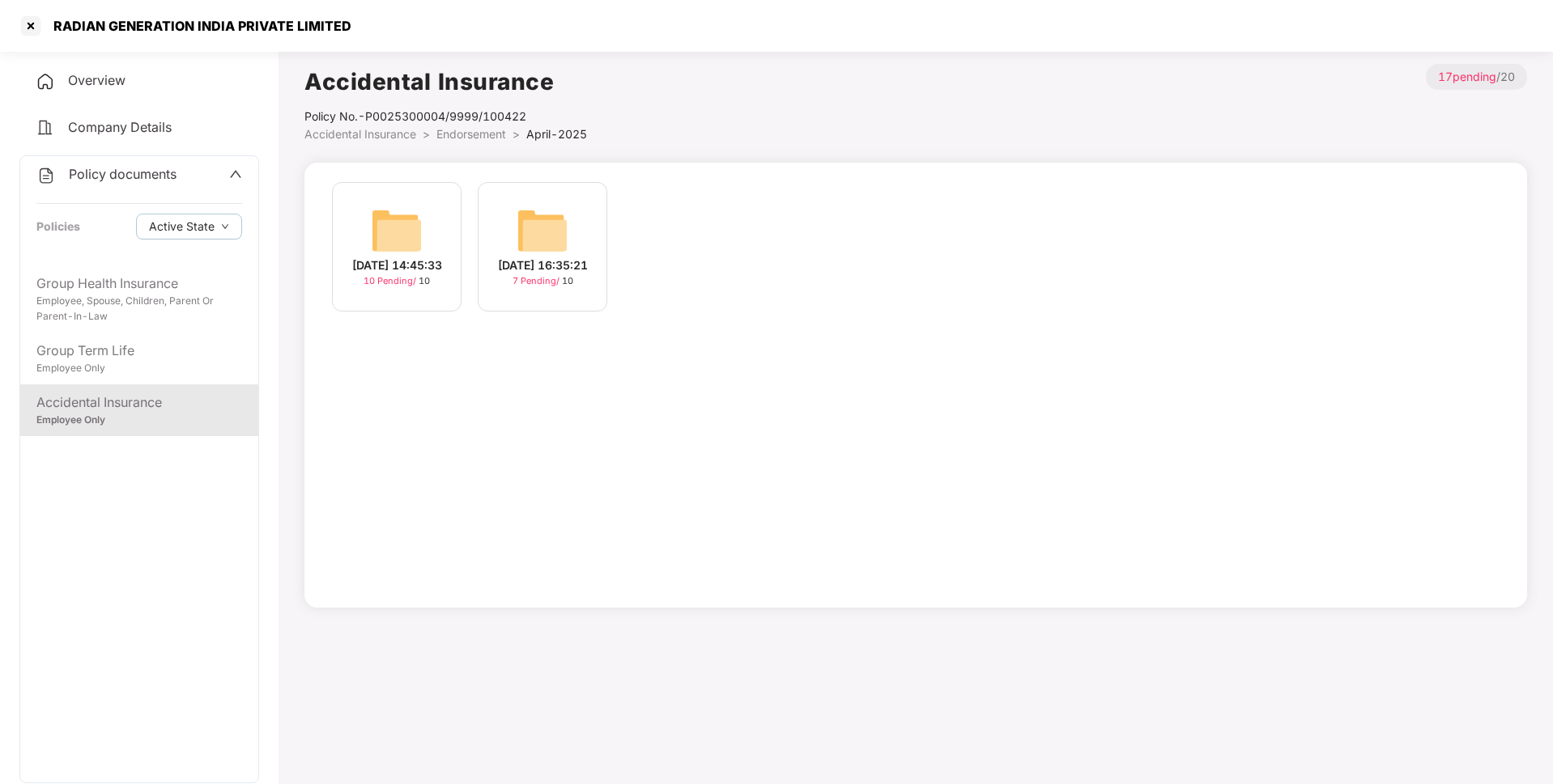
click at [379, 232] on img at bounding box center [396, 230] width 52 height 52
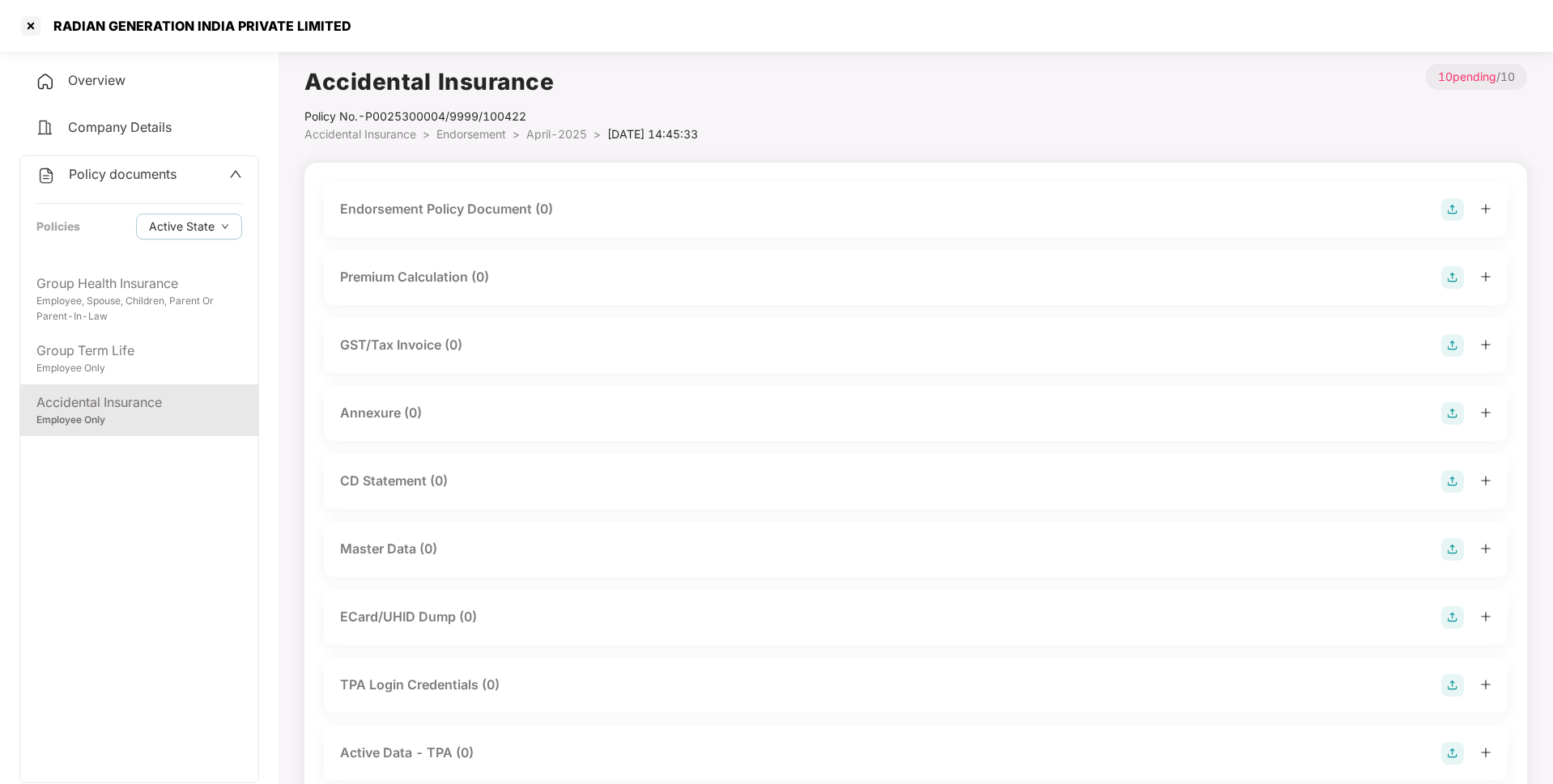
click at [1454, 201] on img at bounding box center [1452, 209] width 23 height 23
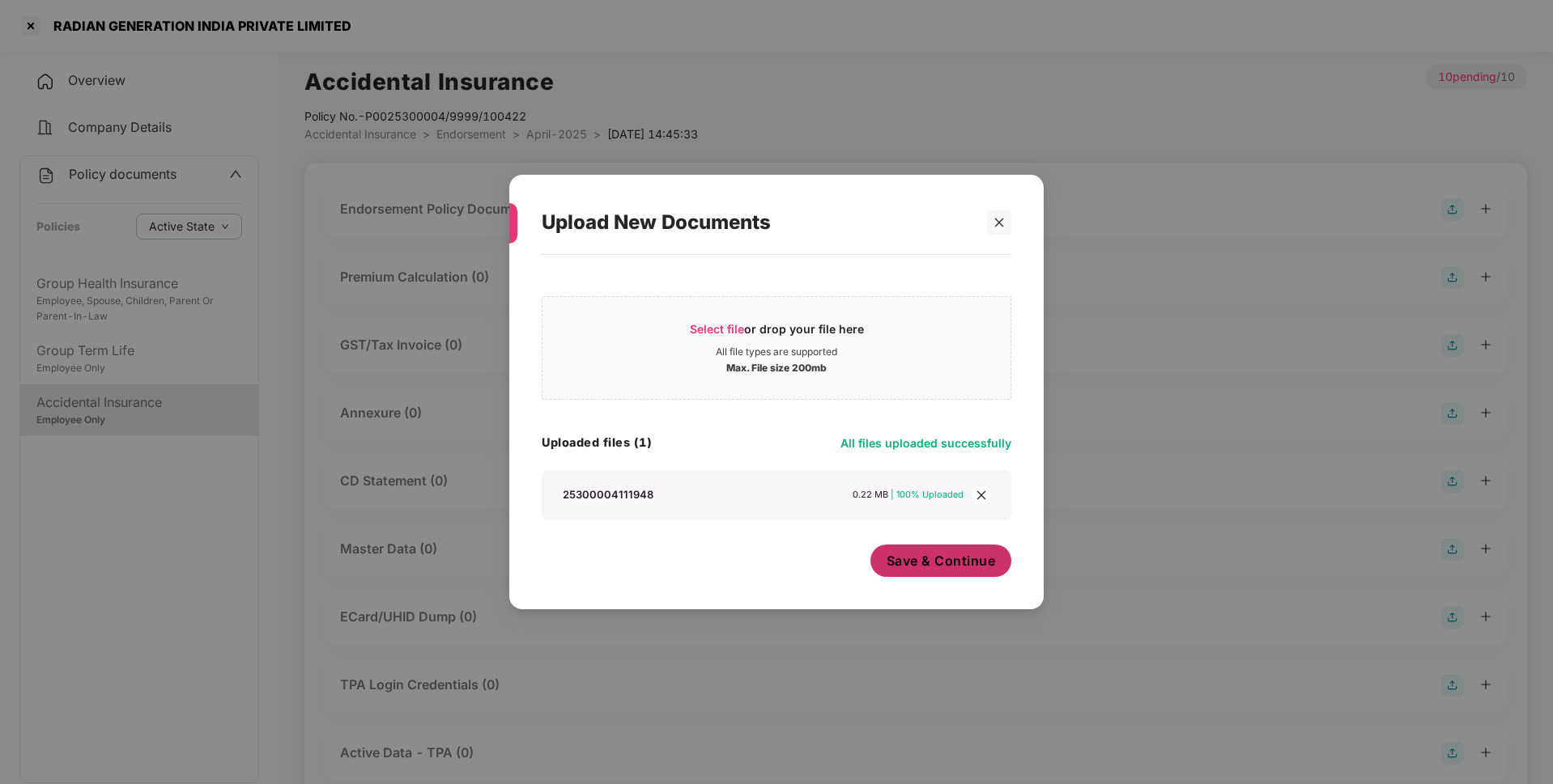
click at [945, 576] on button "Save & Continue" at bounding box center [941, 561] width 142 height 32
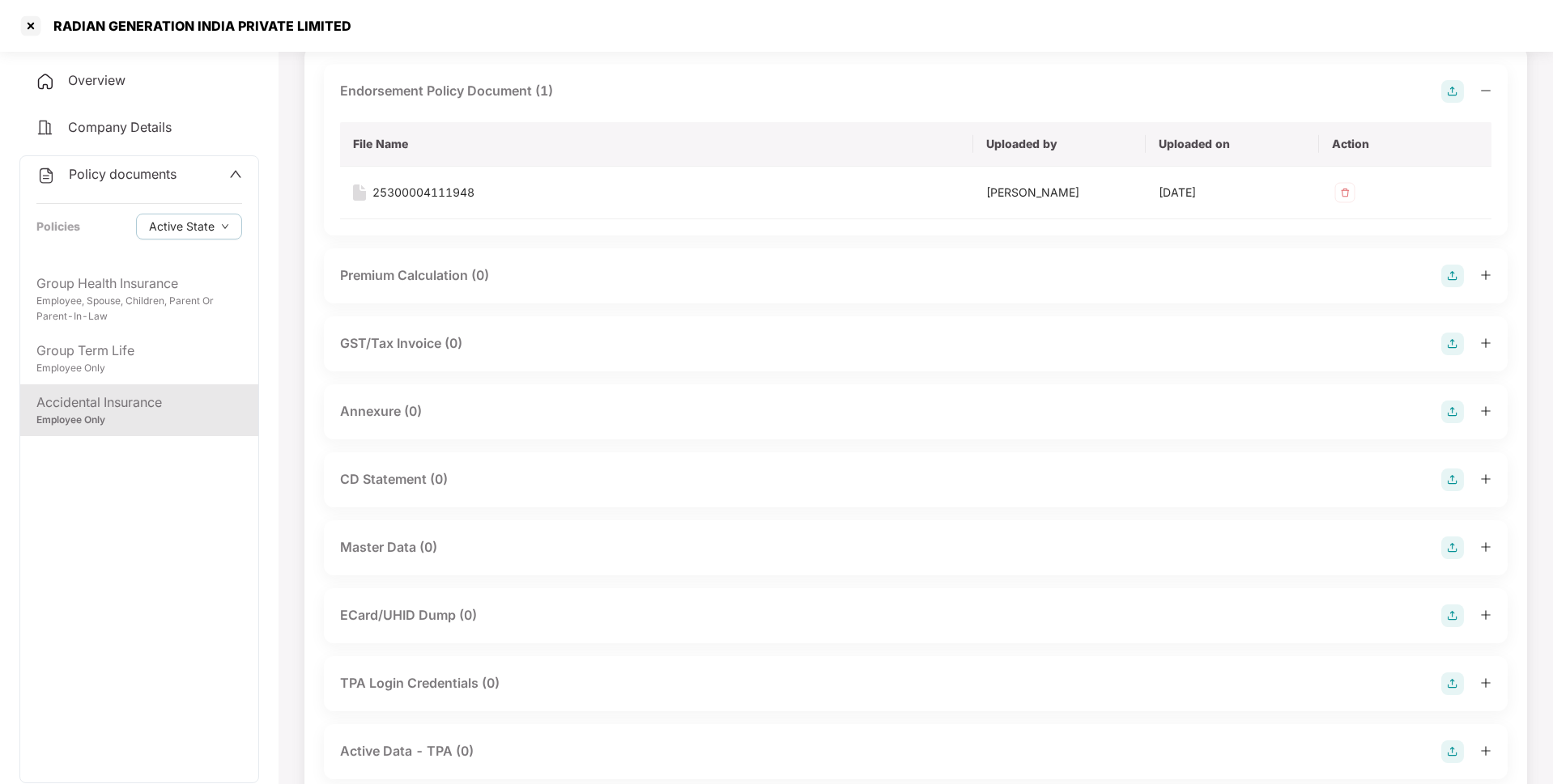
scroll to position [119, 0]
click at [1452, 409] on img at bounding box center [1452, 411] width 23 height 23
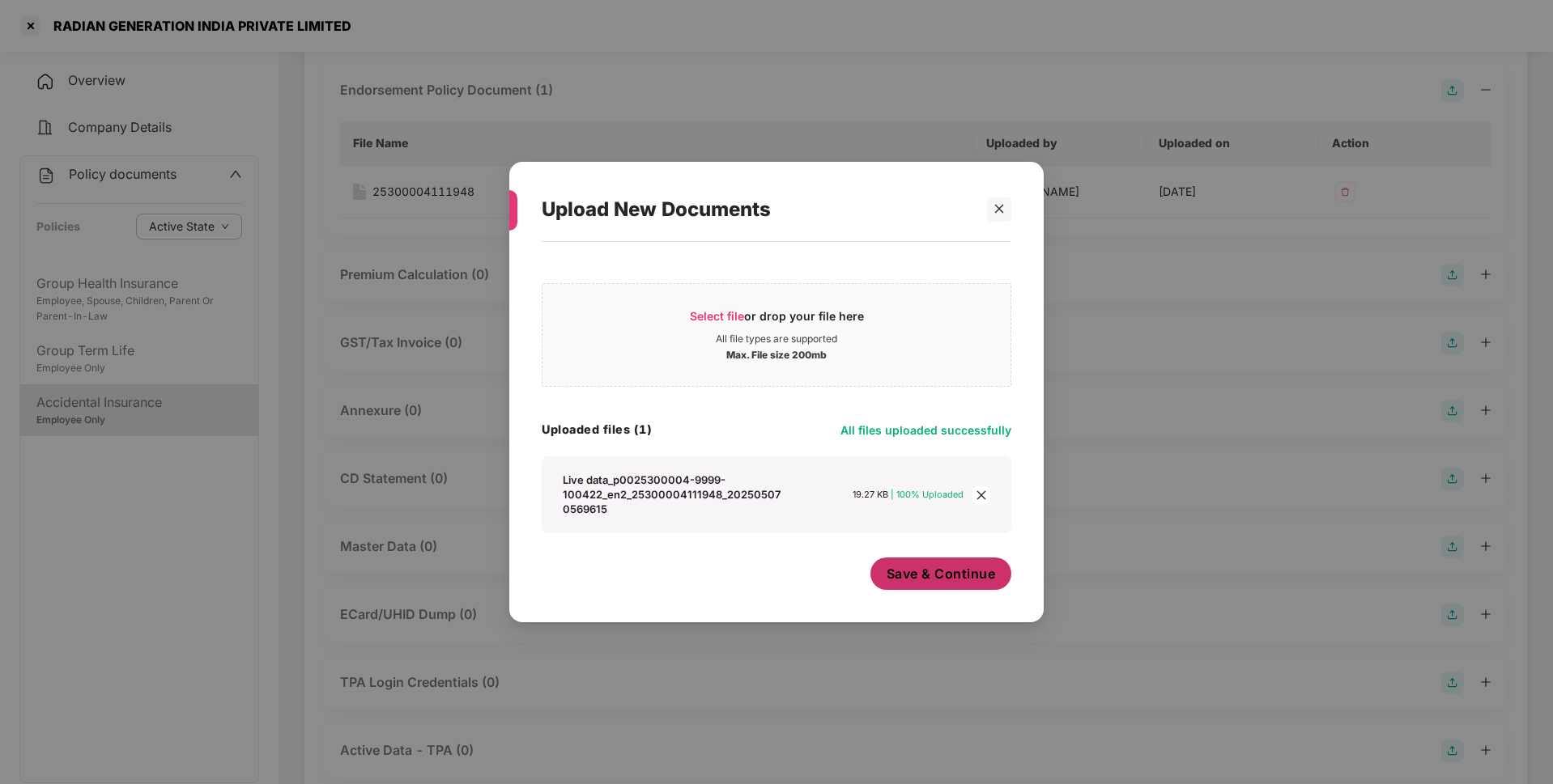
click at [931, 578] on span "Save & Continue" at bounding box center [941, 574] width 110 height 18
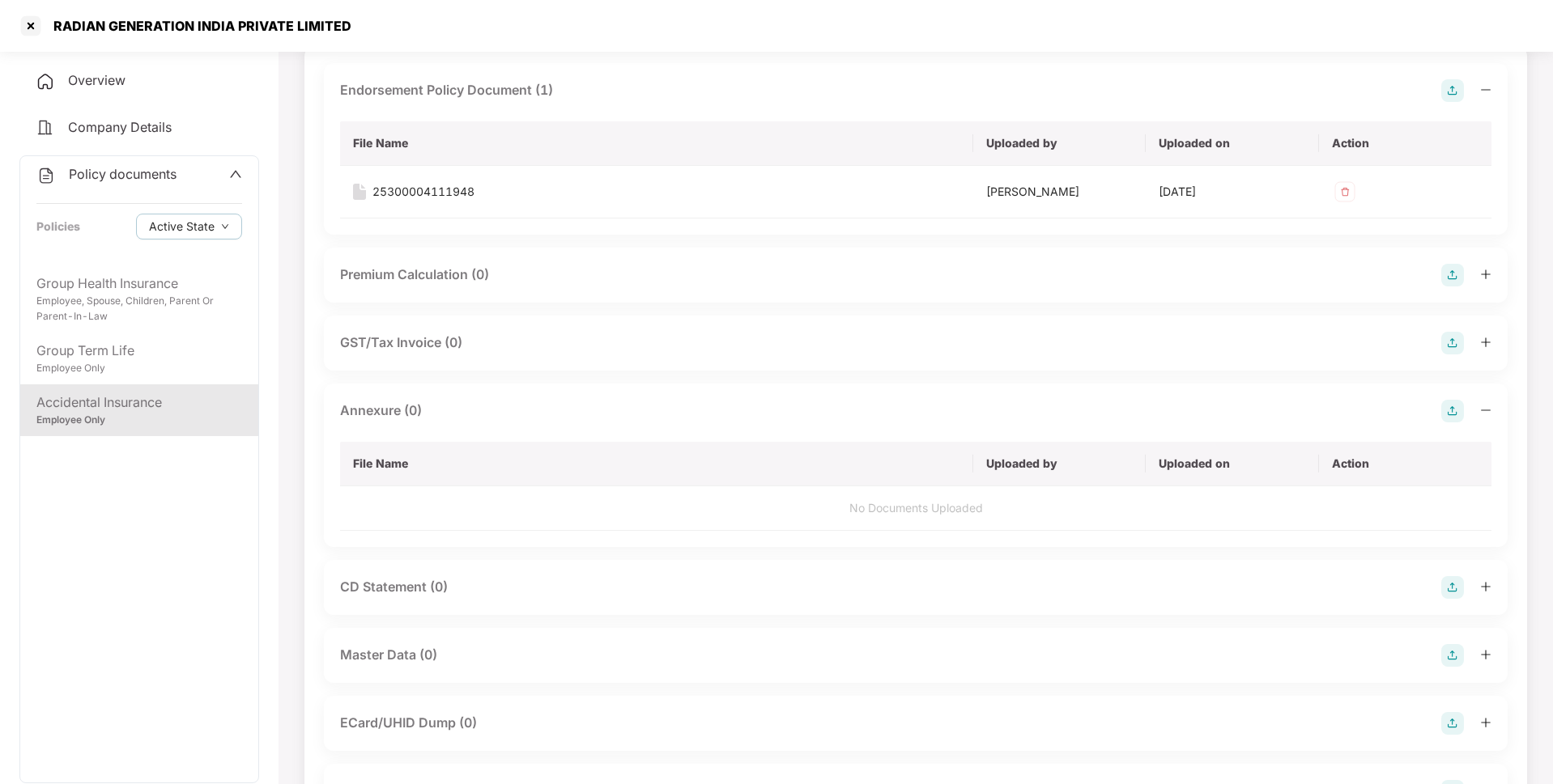
scroll to position [0, 0]
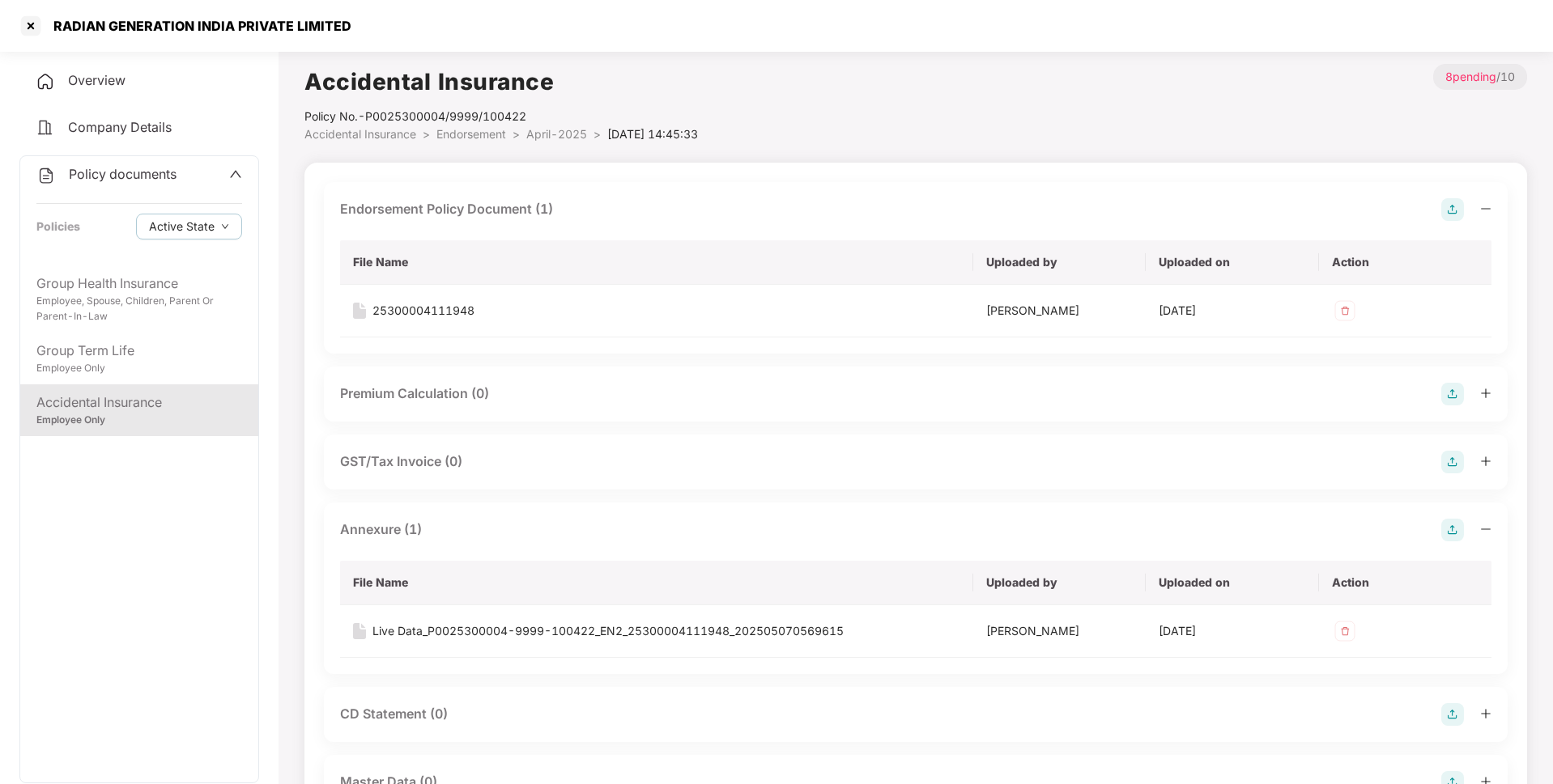
click at [538, 136] on span "April-2025" at bounding box center [556, 134] width 61 height 14
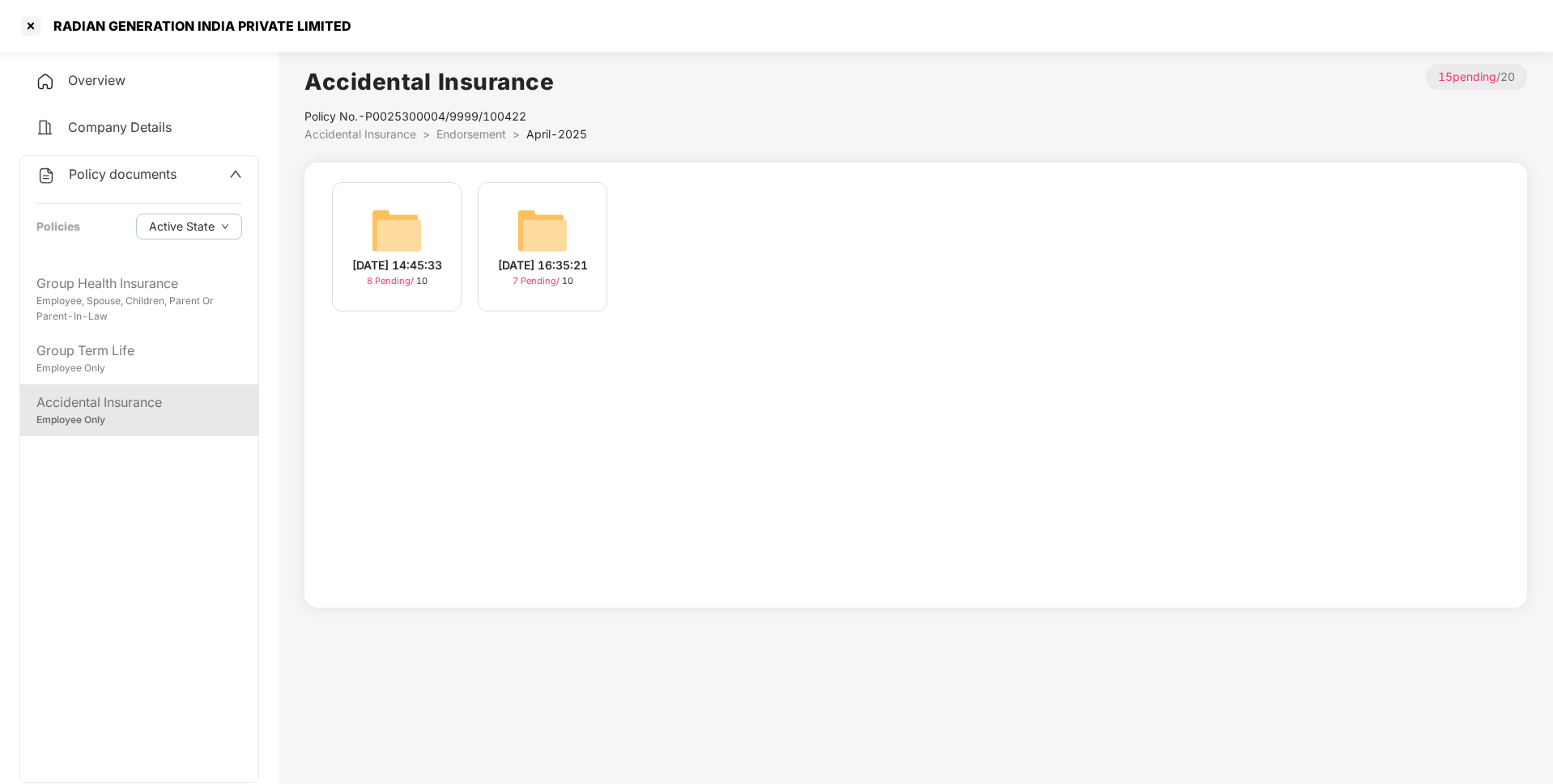
click at [480, 135] on span "Endorsement" at bounding box center [471, 134] width 70 height 14
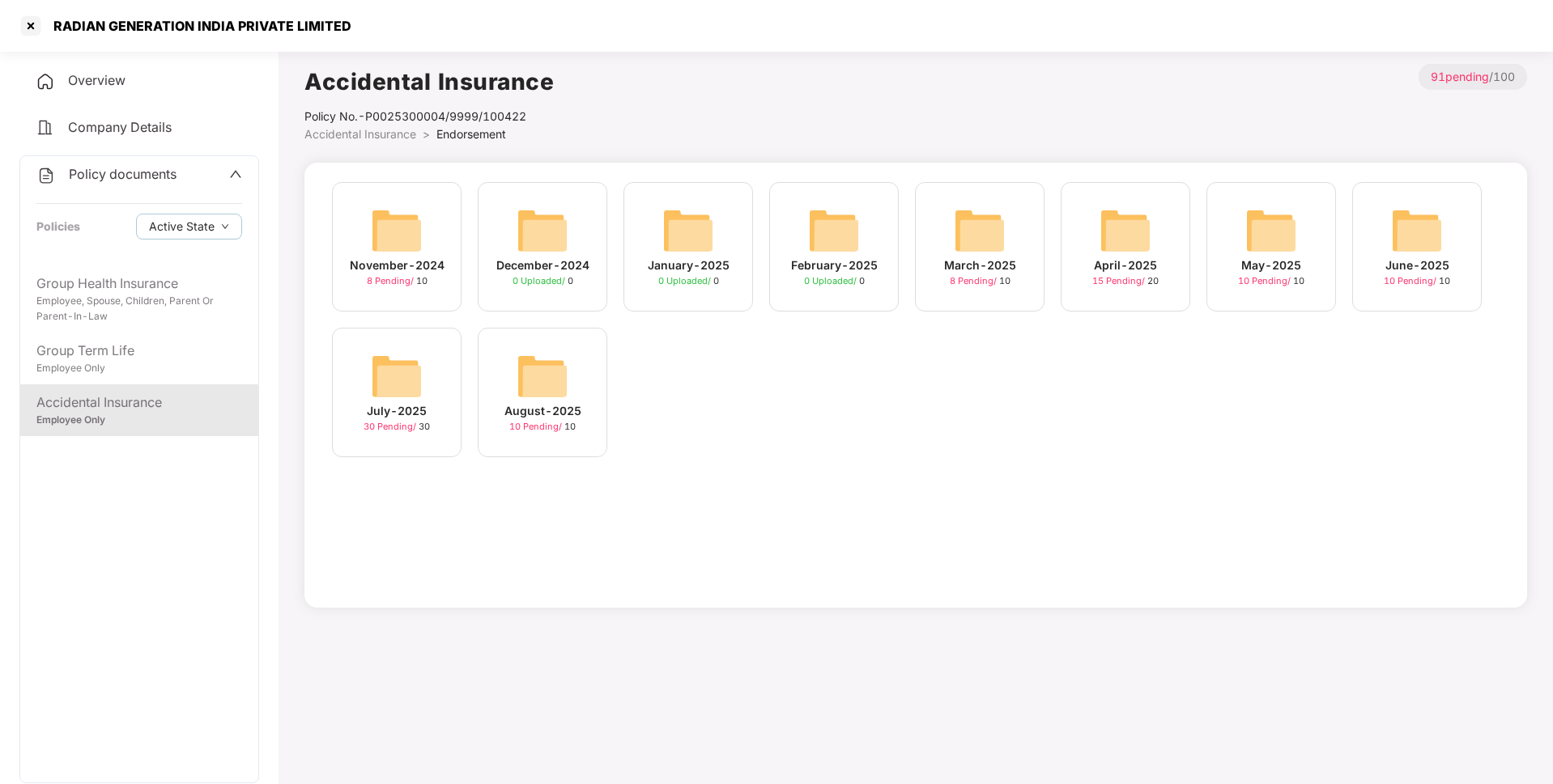
click at [1231, 247] on div "May-2025 10 Pending / 10" at bounding box center [1272, 247] width 130 height 130
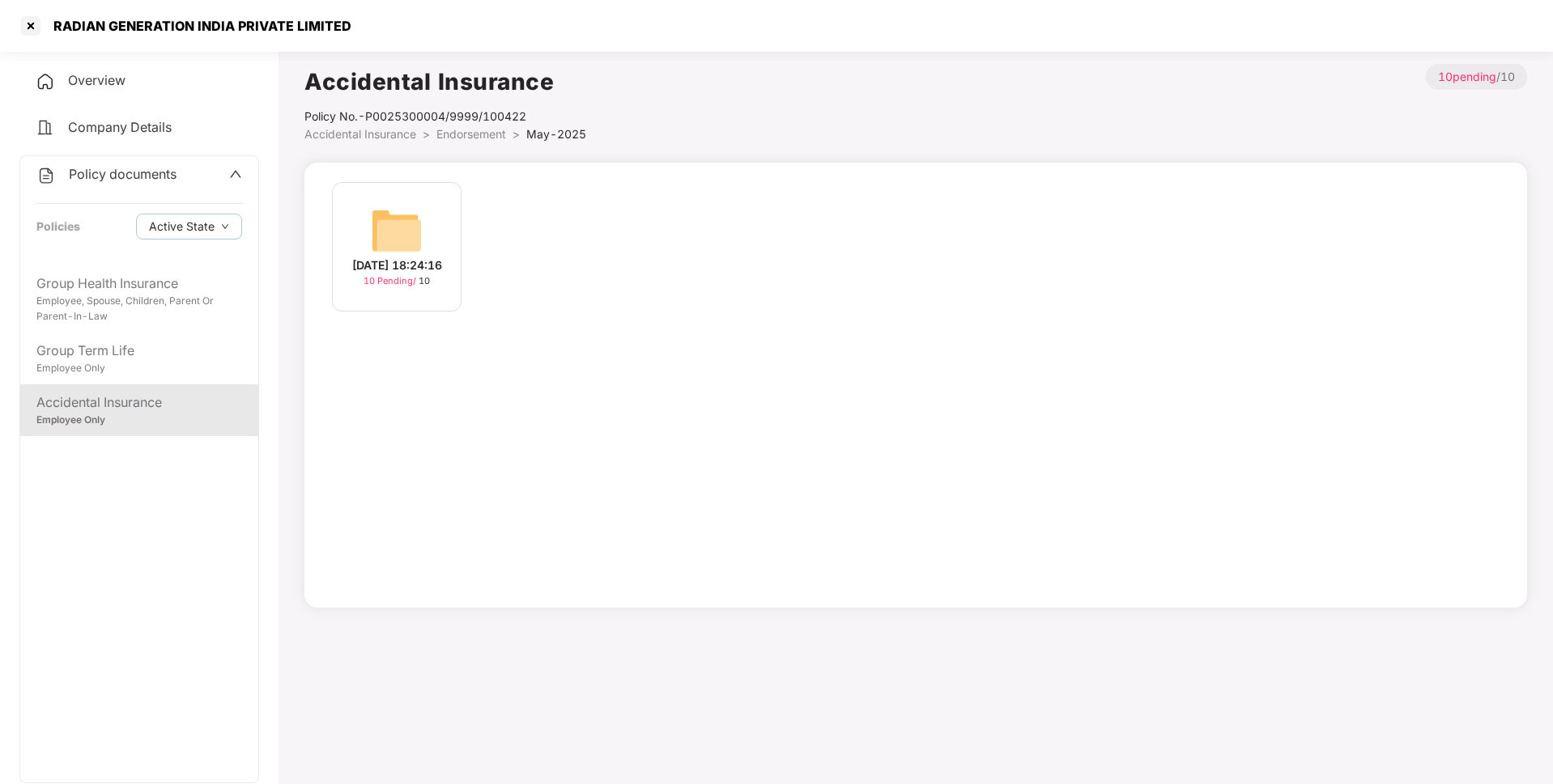
click at [418, 234] on img at bounding box center [396, 230] width 52 height 52
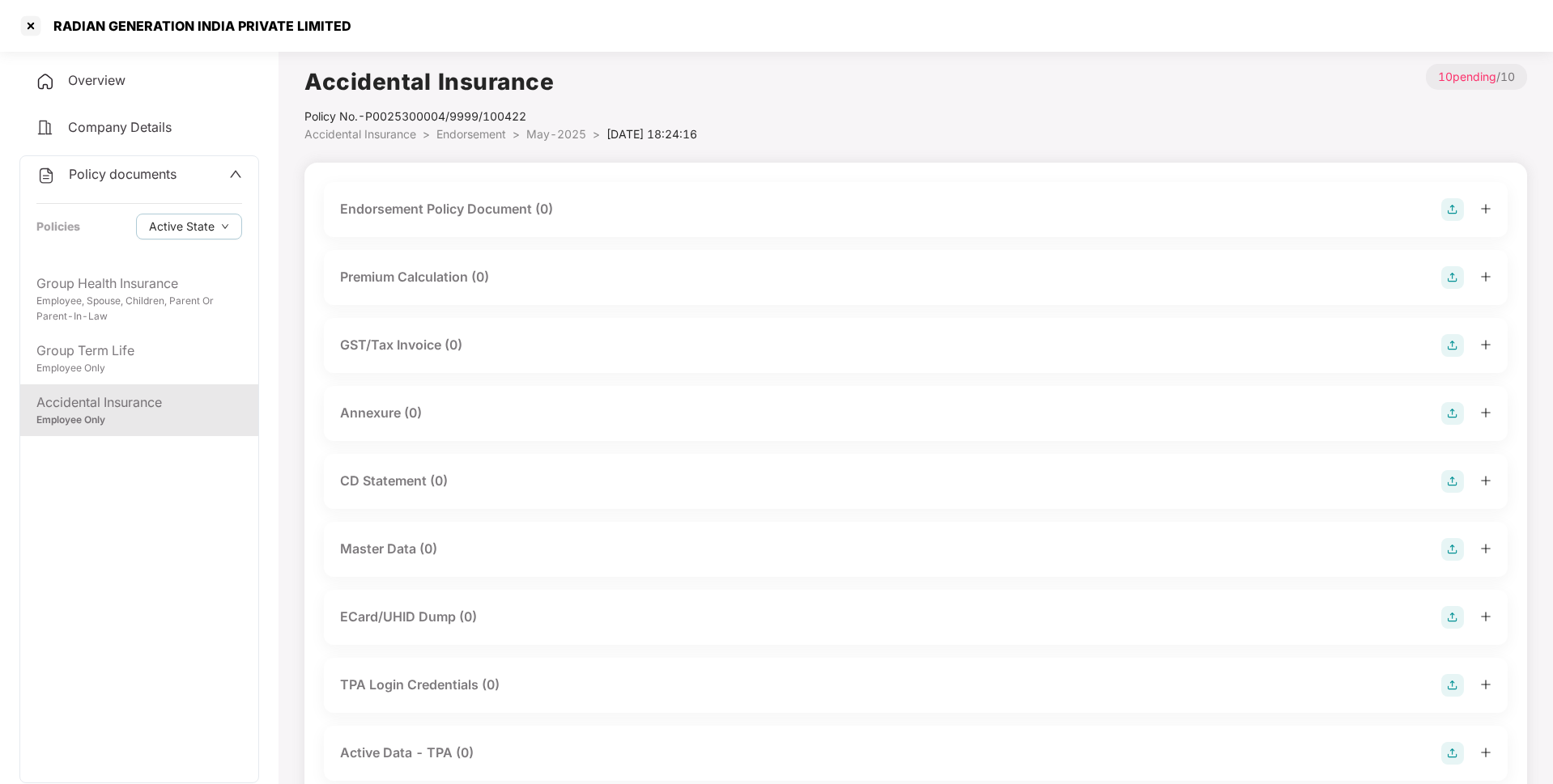
click at [1451, 207] on img at bounding box center [1452, 209] width 23 height 23
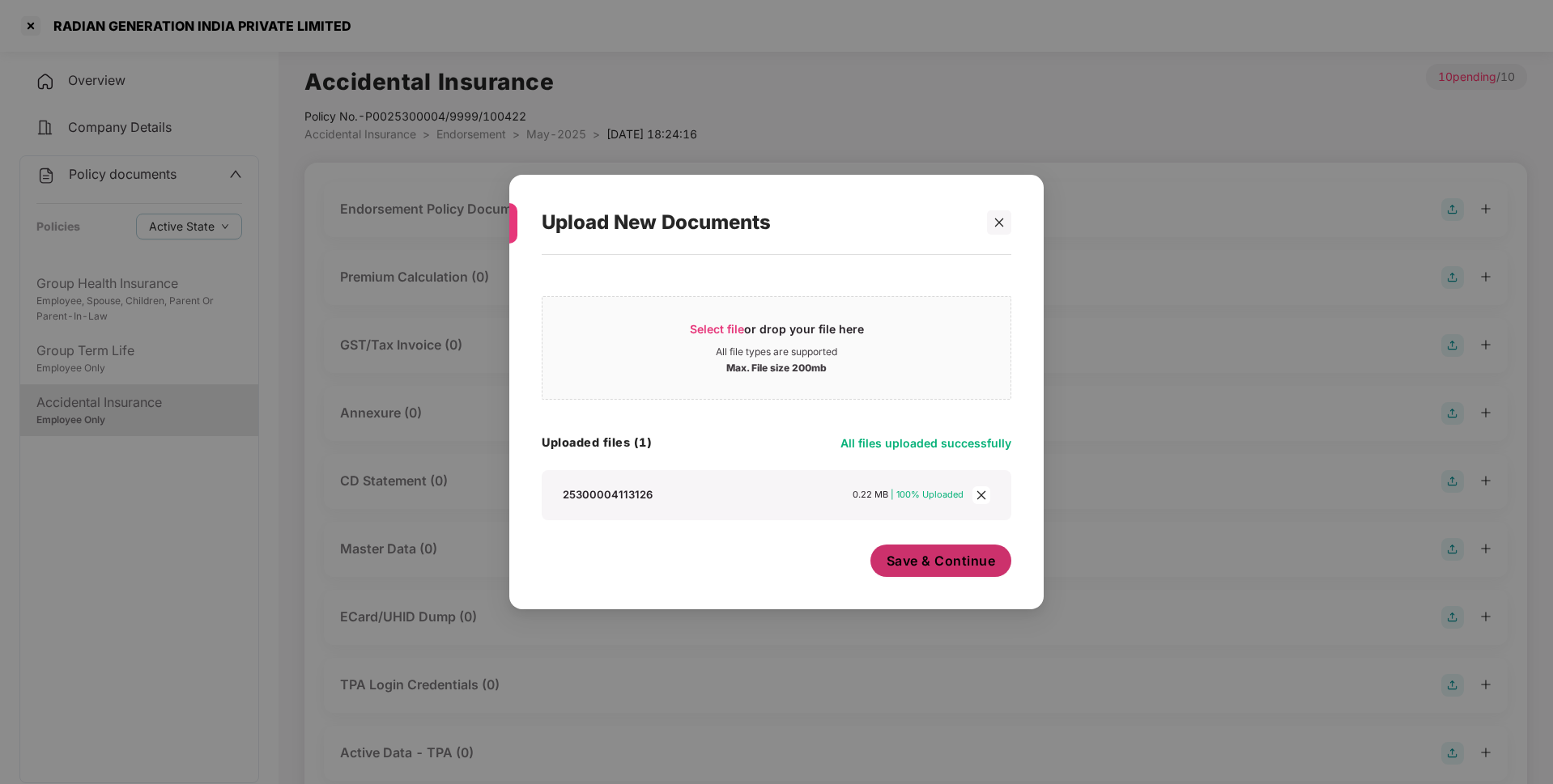
click at [949, 569] on span "Save & Continue" at bounding box center [941, 561] width 110 height 18
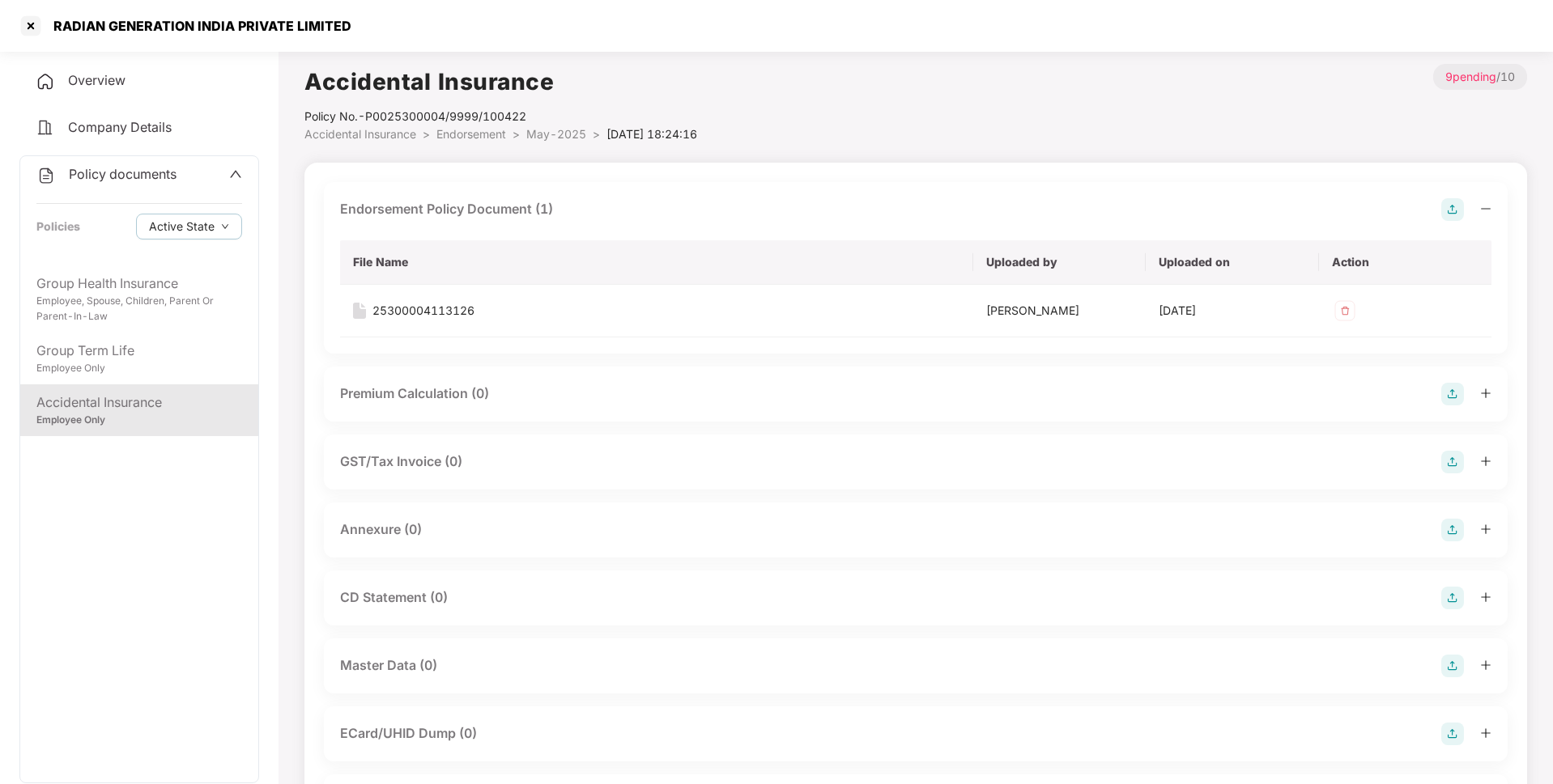
click at [1449, 529] on img at bounding box center [1452, 530] width 23 height 23
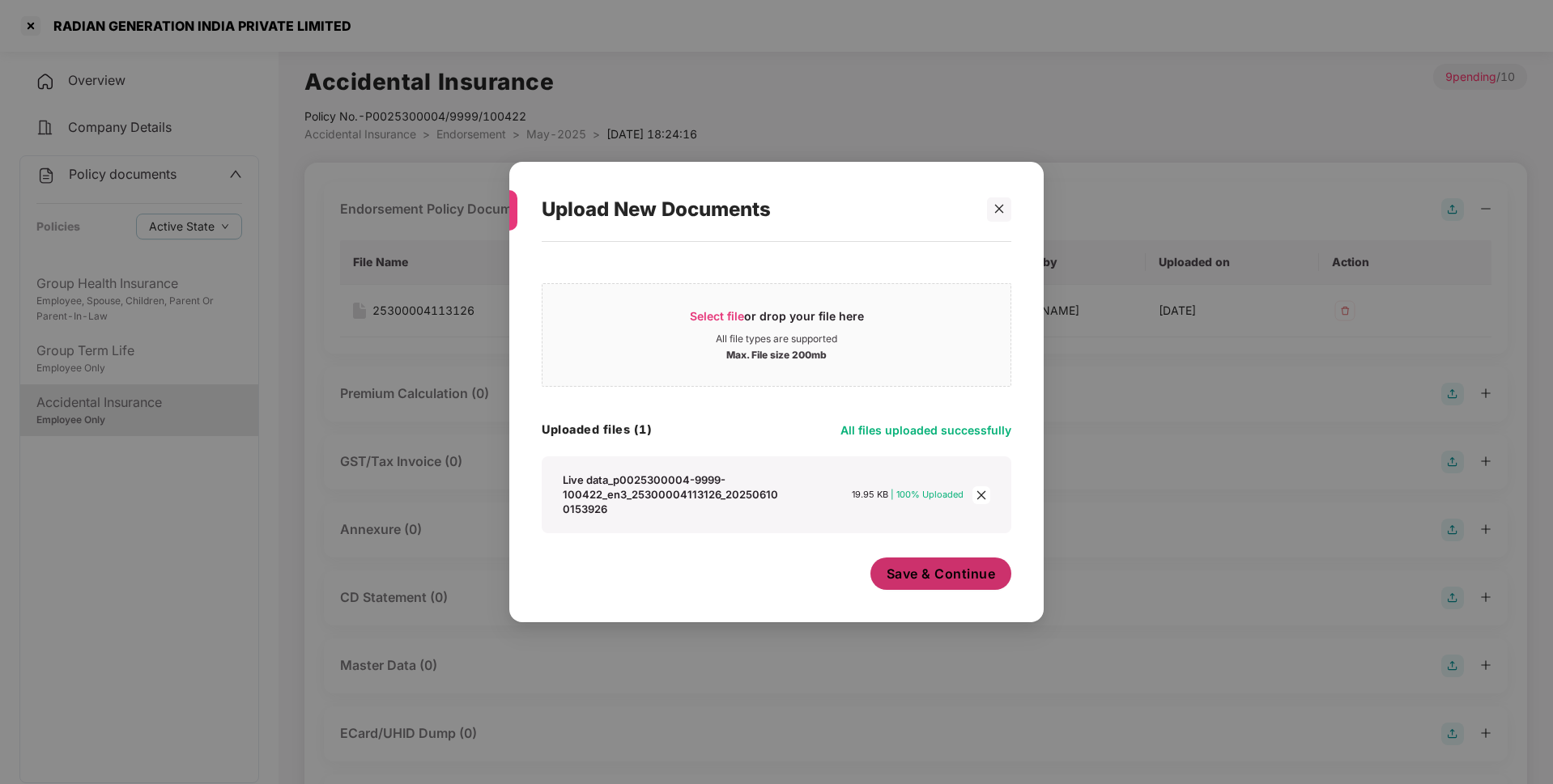
click at [926, 572] on span "Save & Continue" at bounding box center [941, 574] width 110 height 18
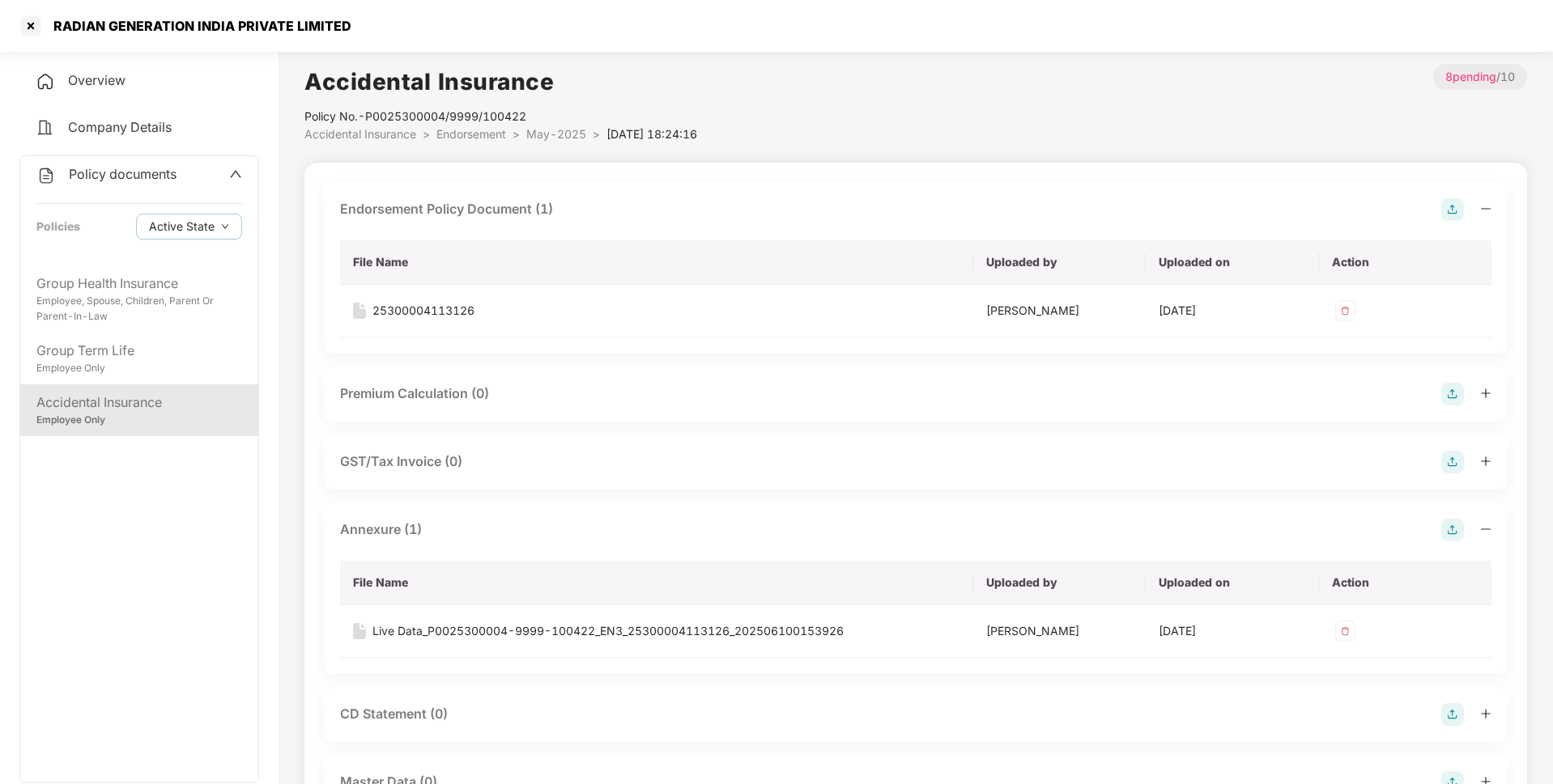
click at [536, 140] on span "May-2025" at bounding box center [556, 134] width 60 height 14
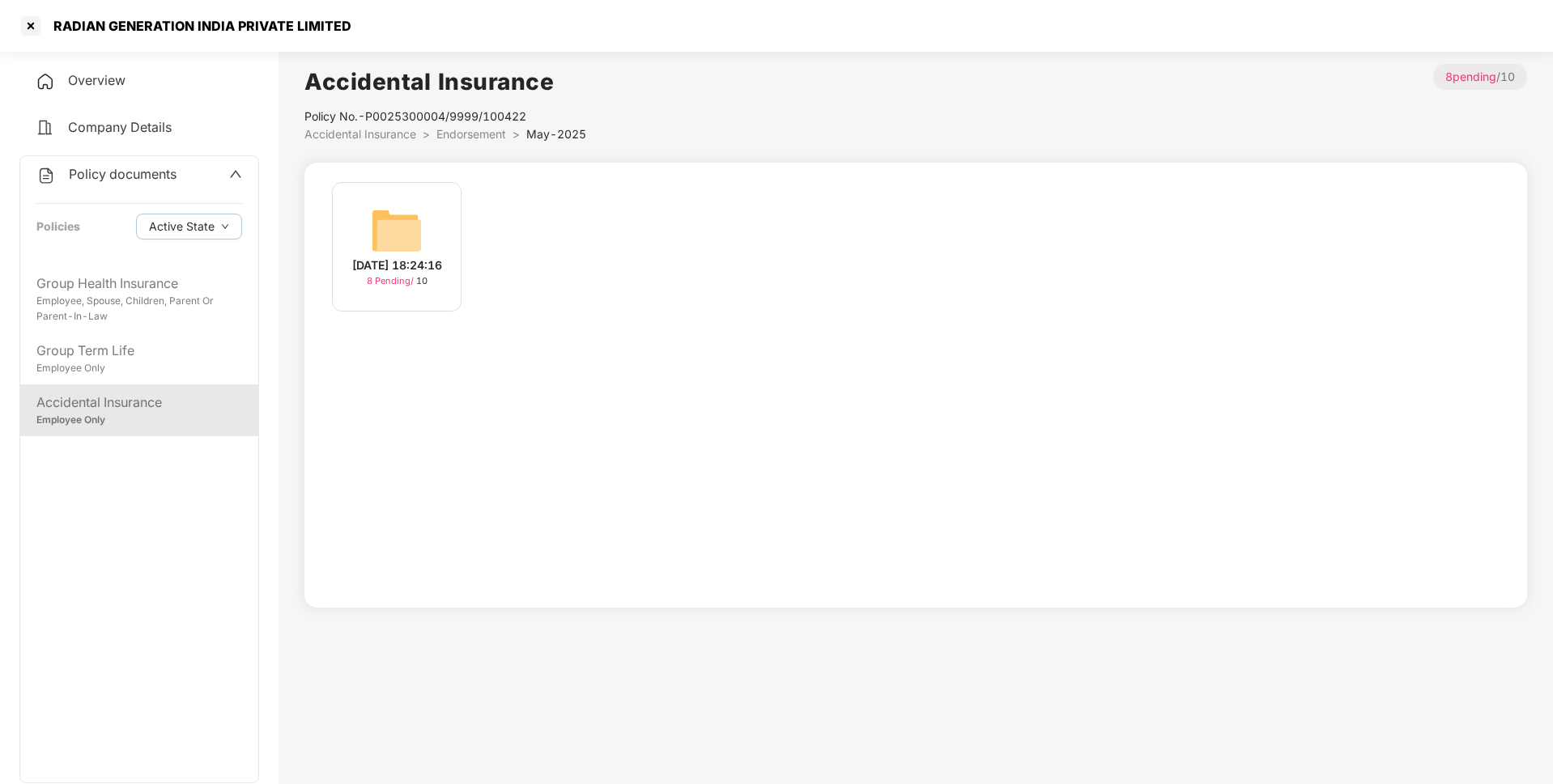
click at [481, 137] on span "Endorsement" at bounding box center [471, 134] width 70 height 14
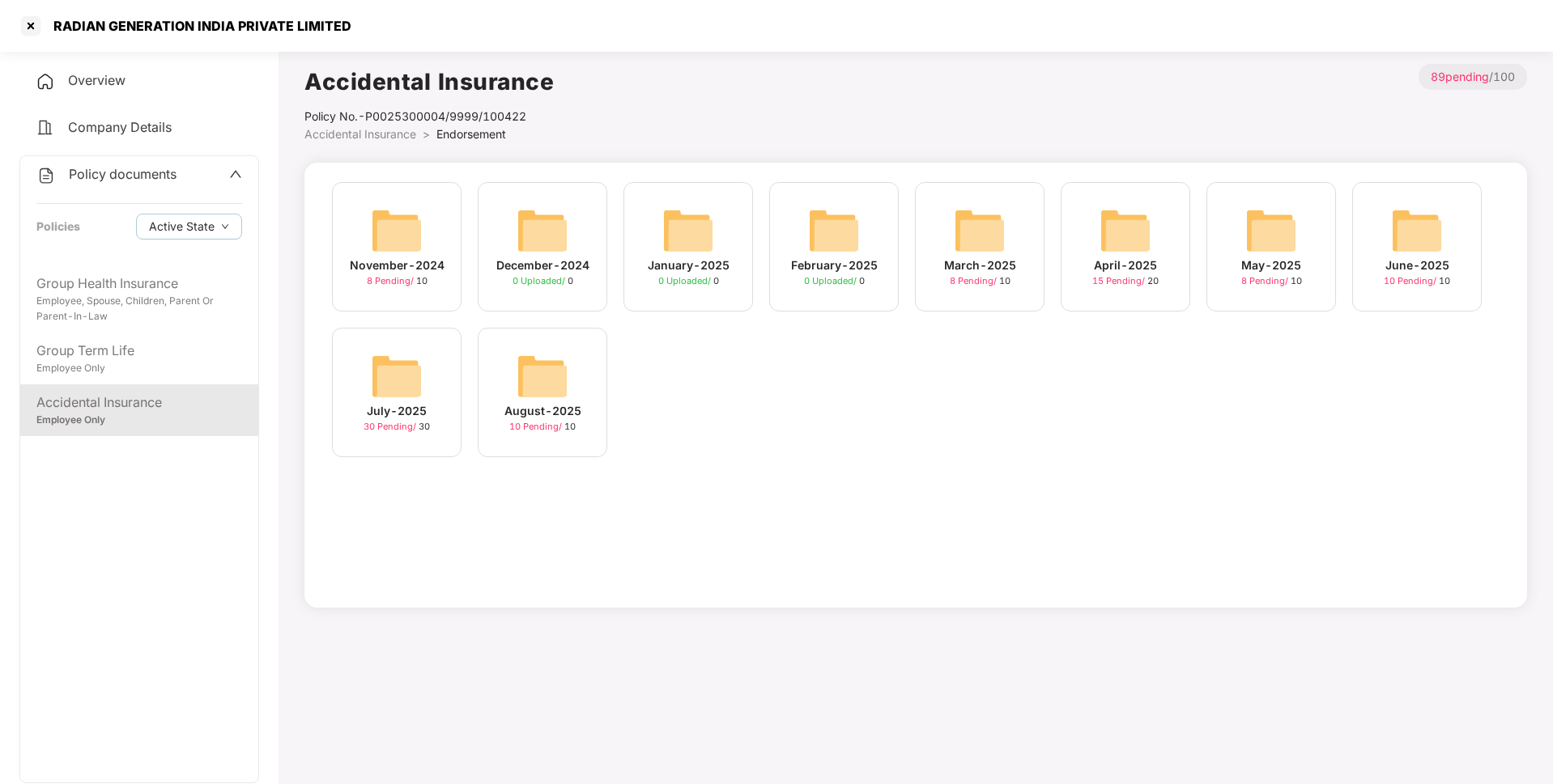
click at [1425, 263] on div "June-2025" at bounding box center [1417, 265] width 64 height 18
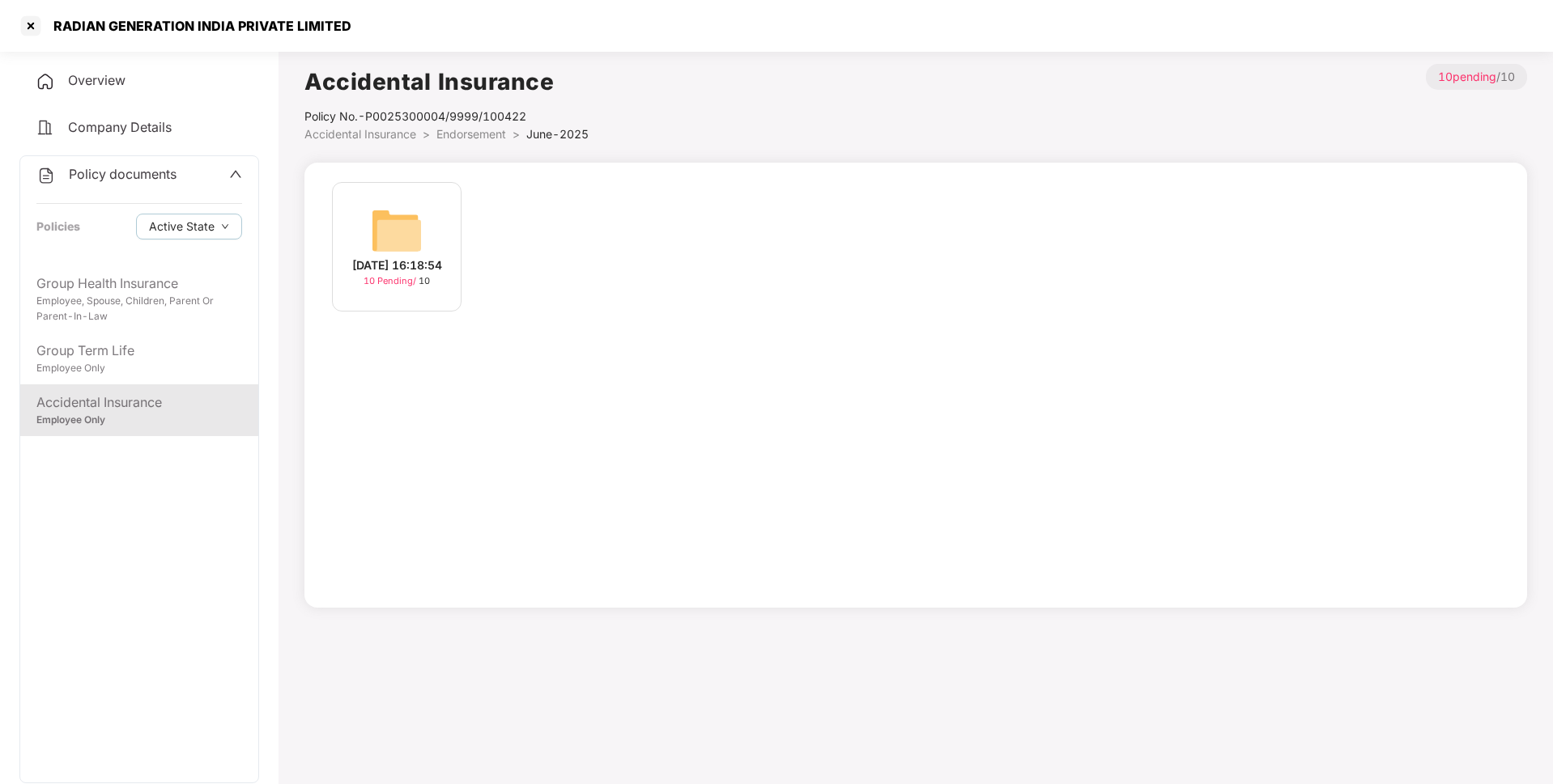
click at [413, 237] on img at bounding box center [396, 230] width 52 height 52
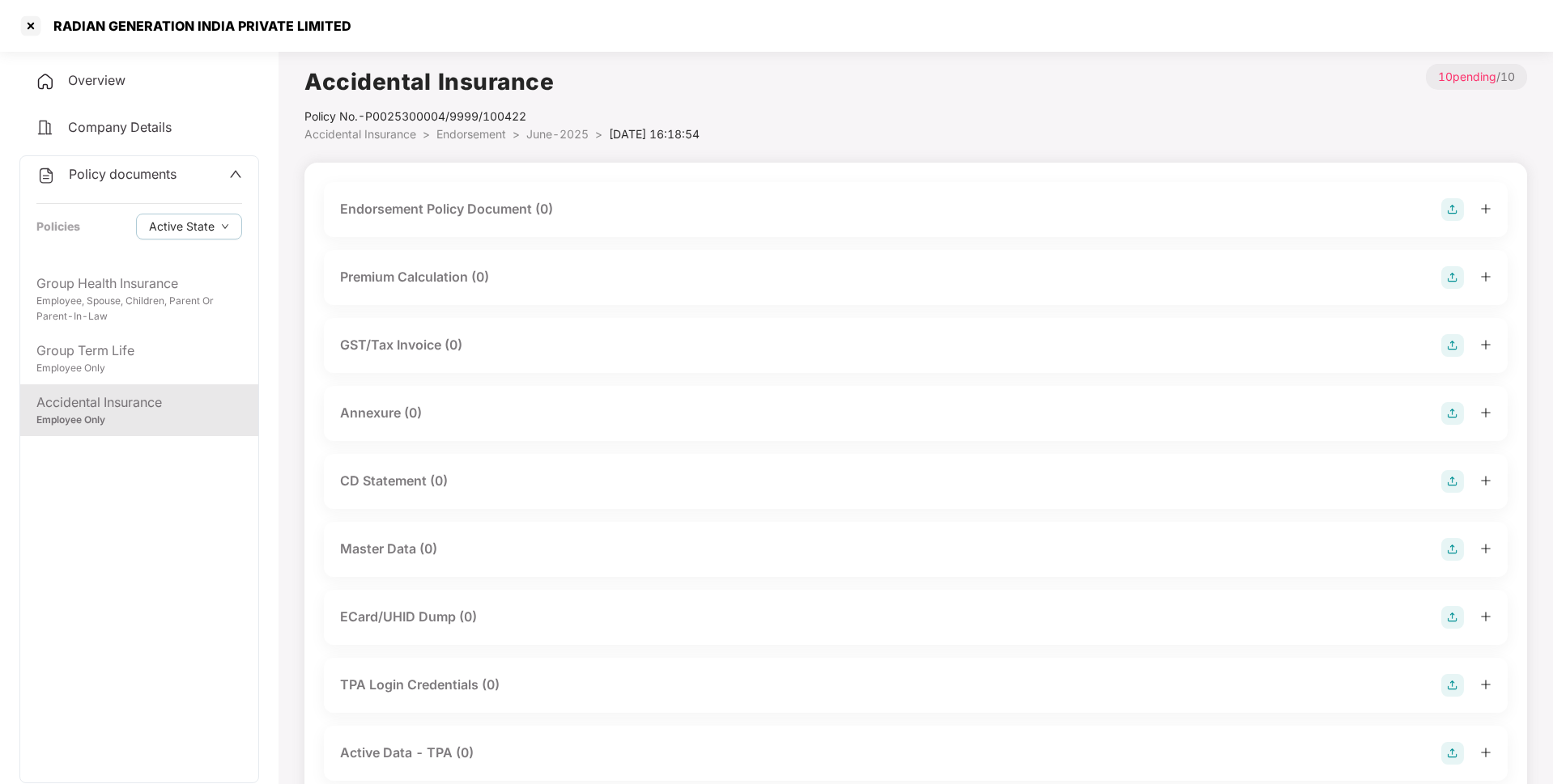
click at [1452, 199] on img at bounding box center [1452, 209] width 23 height 23
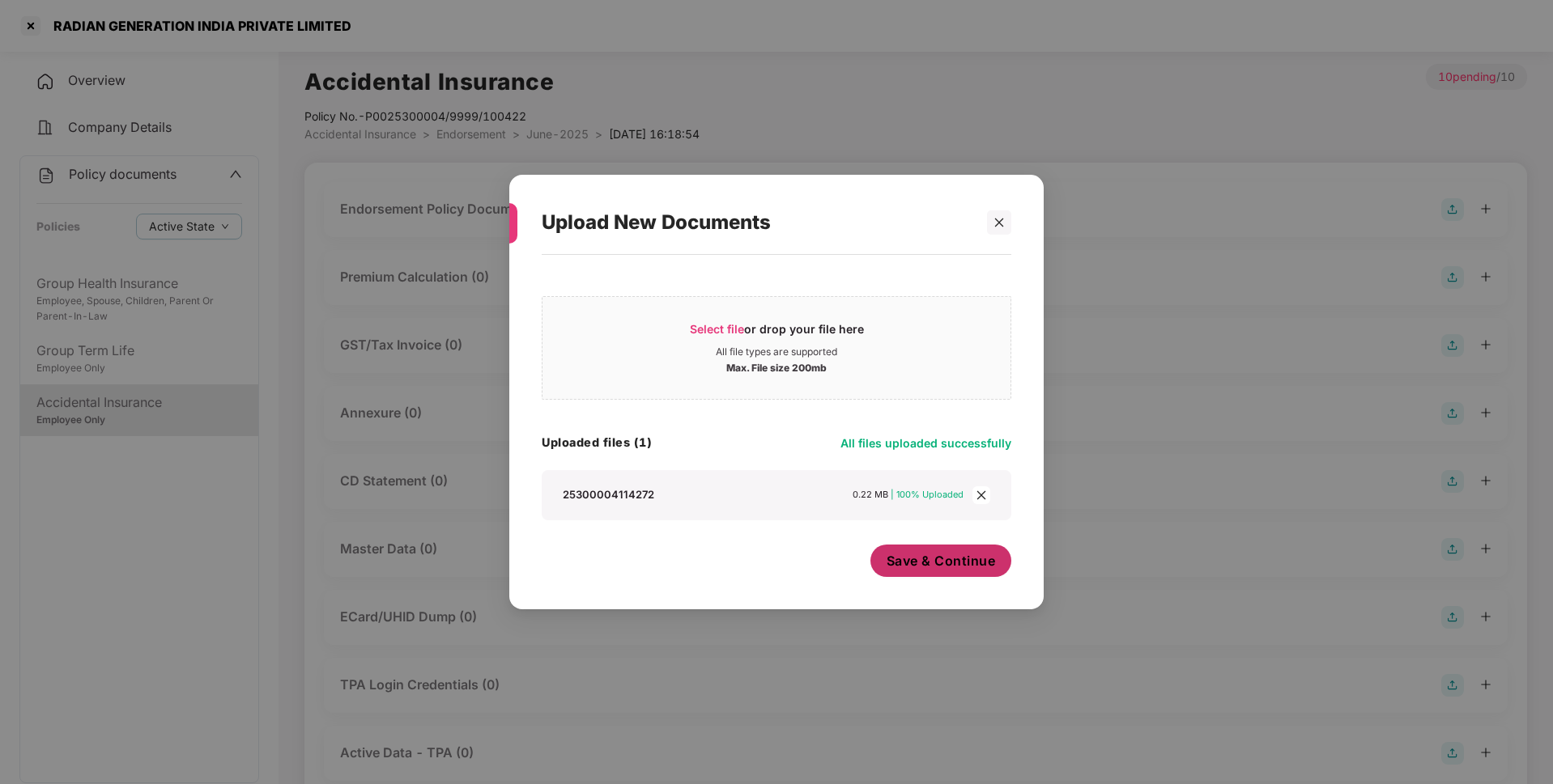
click at [937, 570] on span "Save & Continue" at bounding box center [941, 561] width 110 height 18
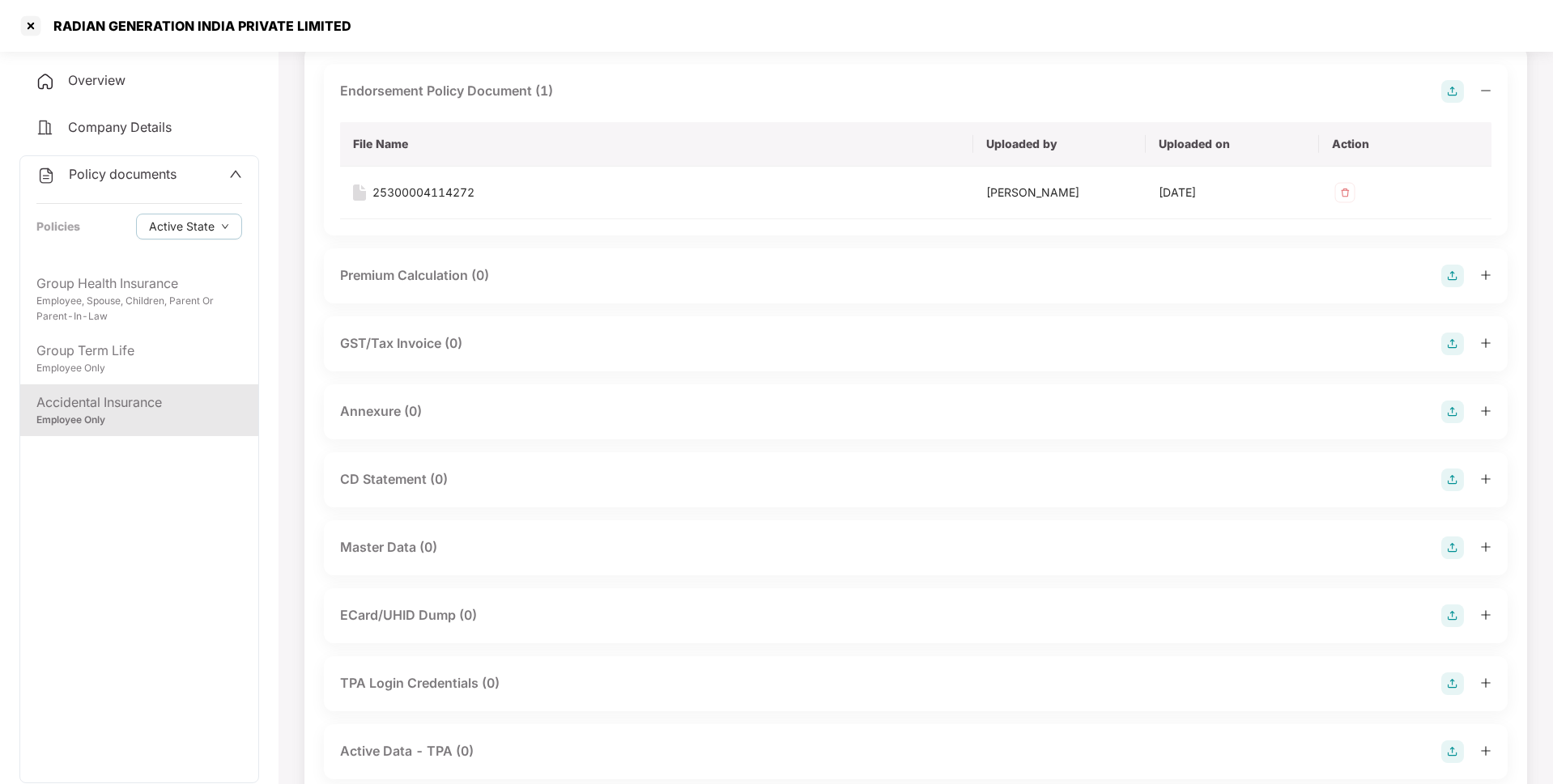
scroll to position [119, 0]
click at [1445, 413] on img at bounding box center [1452, 411] width 23 height 23
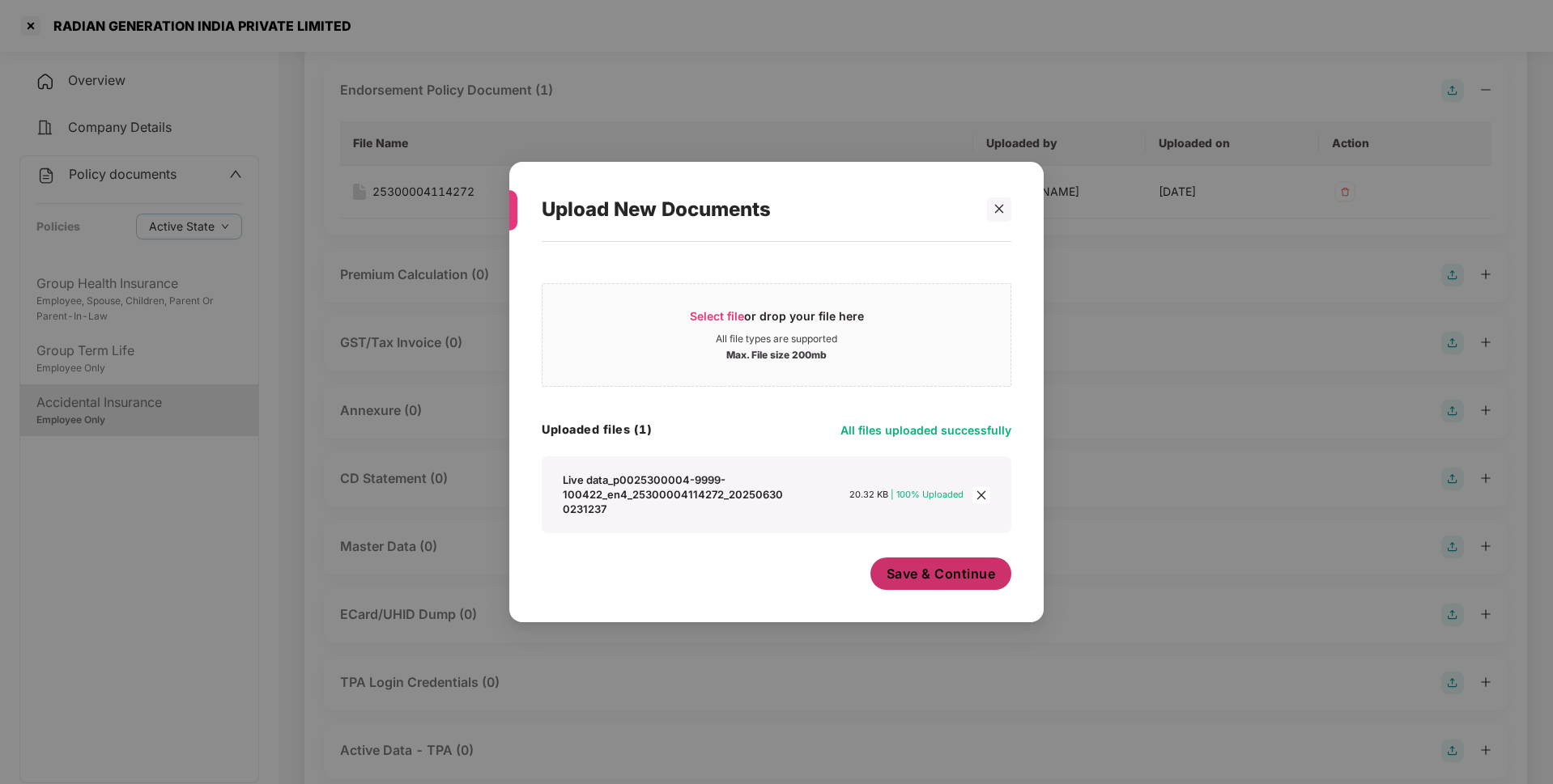
click at [938, 576] on span "Save & Continue" at bounding box center [941, 574] width 110 height 18
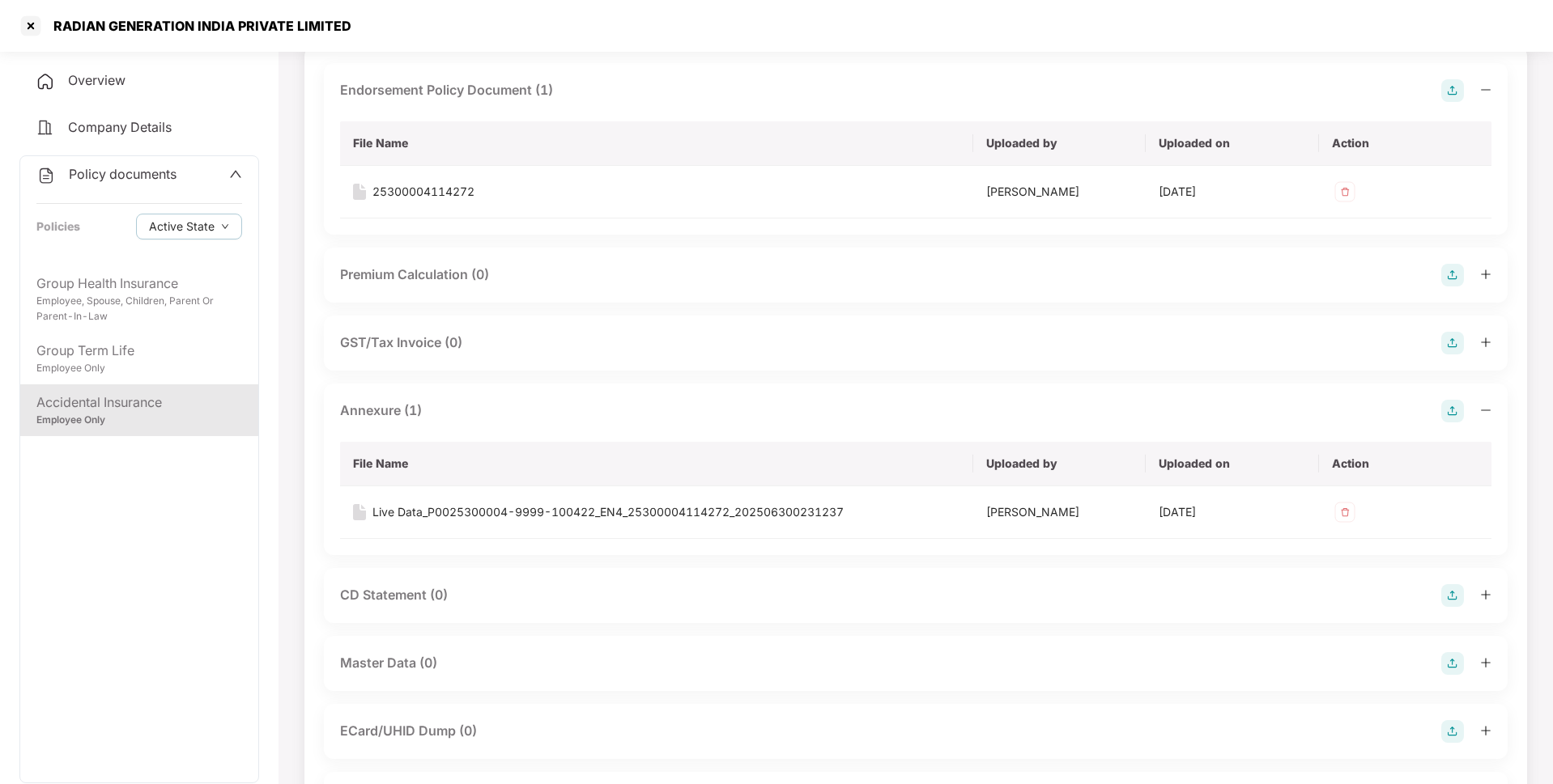
scroll to position [0, 0]
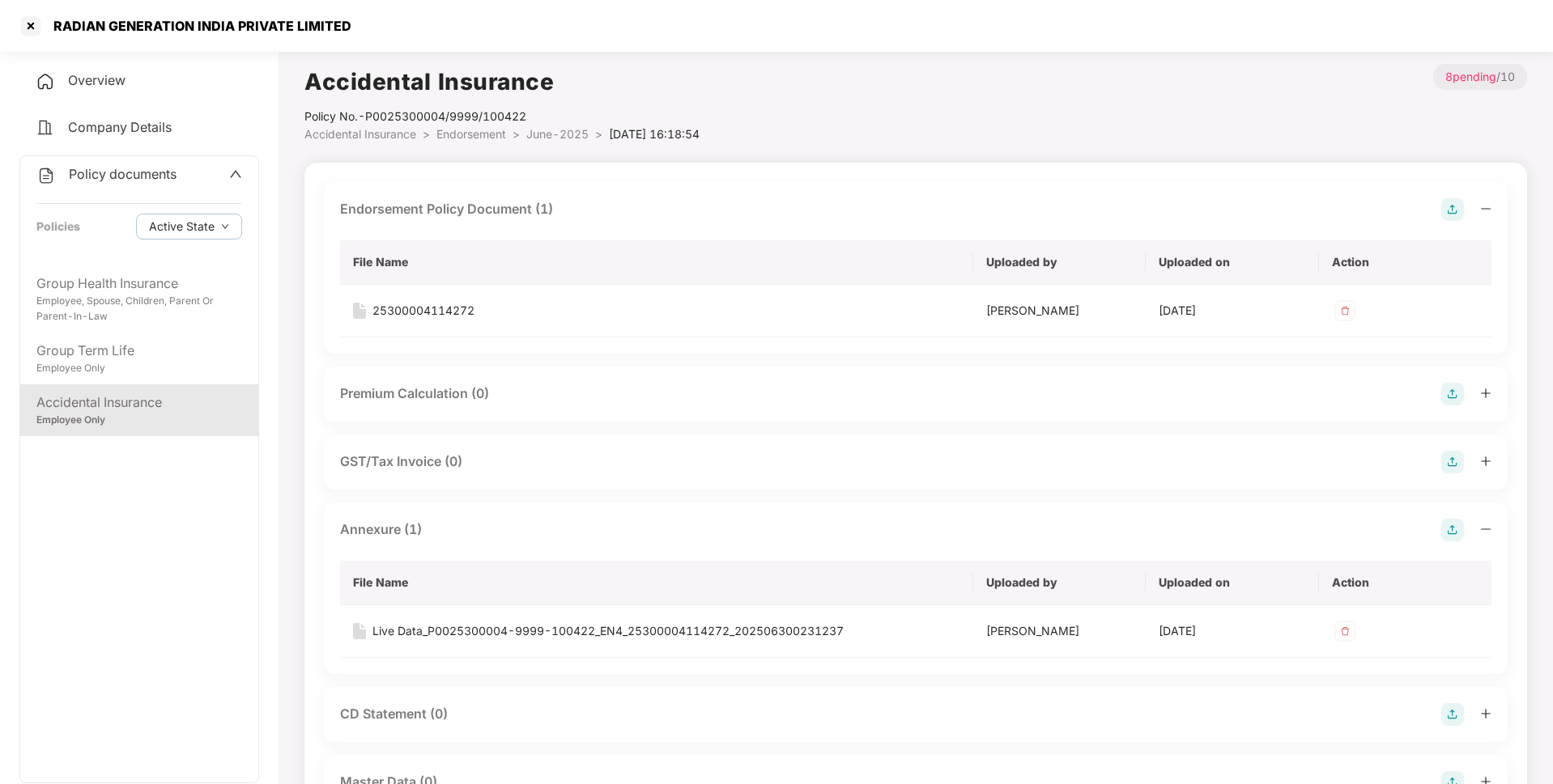
click at [549, 138] on span "June-2025" at bounding box center [557, 134] width 62 height 14
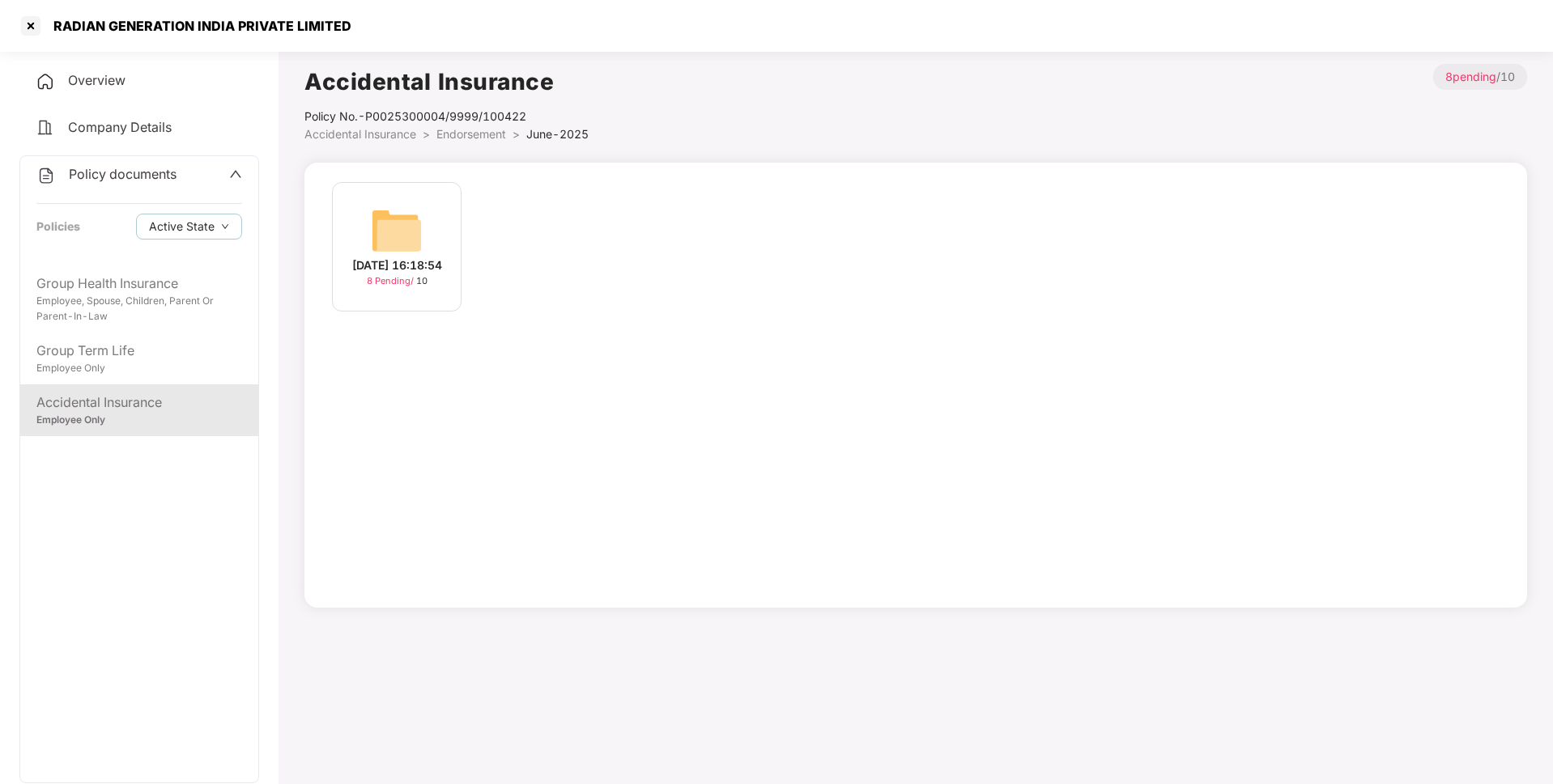
click at [494, 131] on span "Endorsement" at bounding box center [471, 134] width 70 height 14
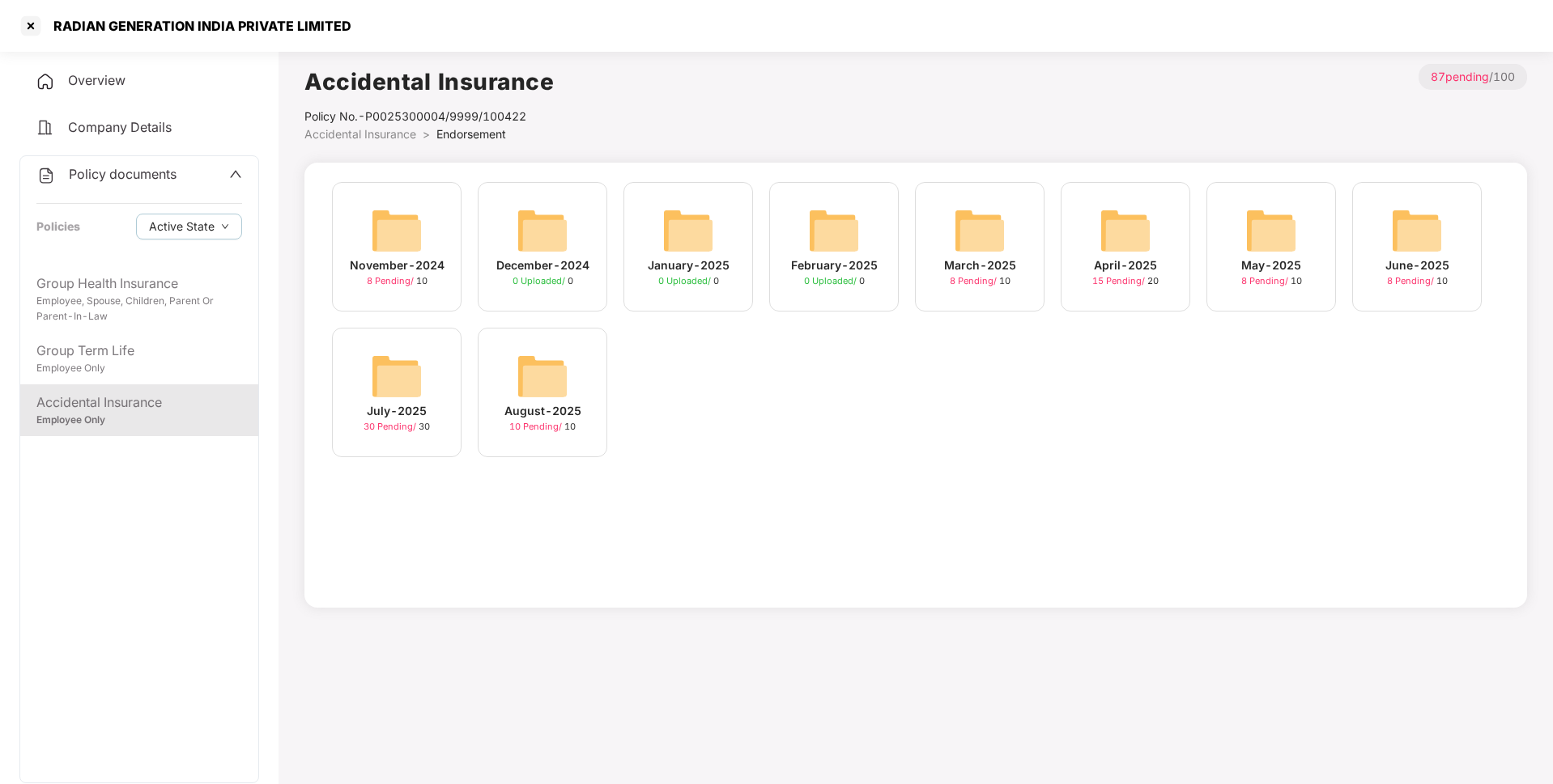
click at [407, 369] on img at bounding box center [396, 376] width 52 height 52
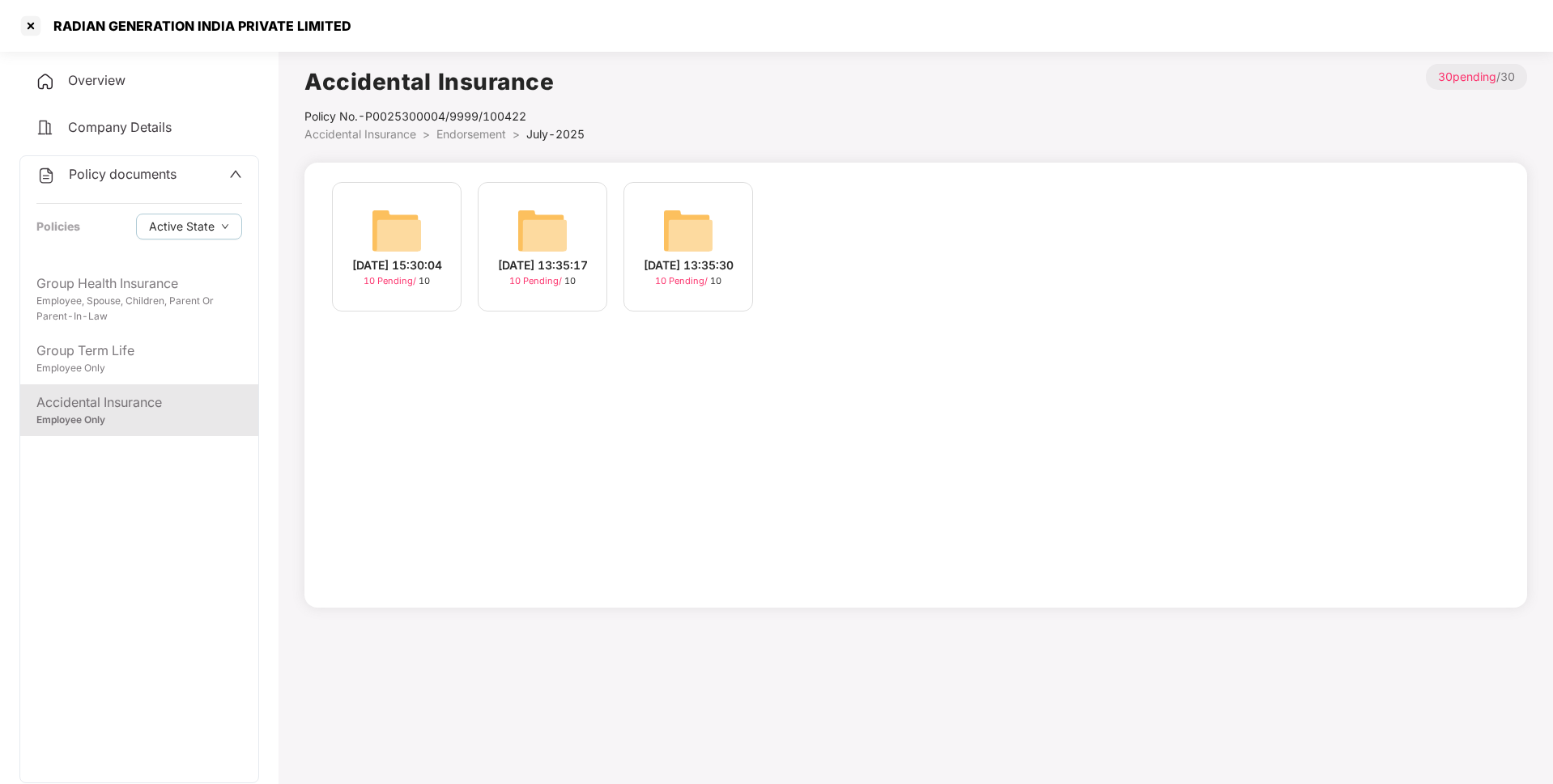
click at [686, 239] on img at bounding box center [688, 230] width 52 height 52
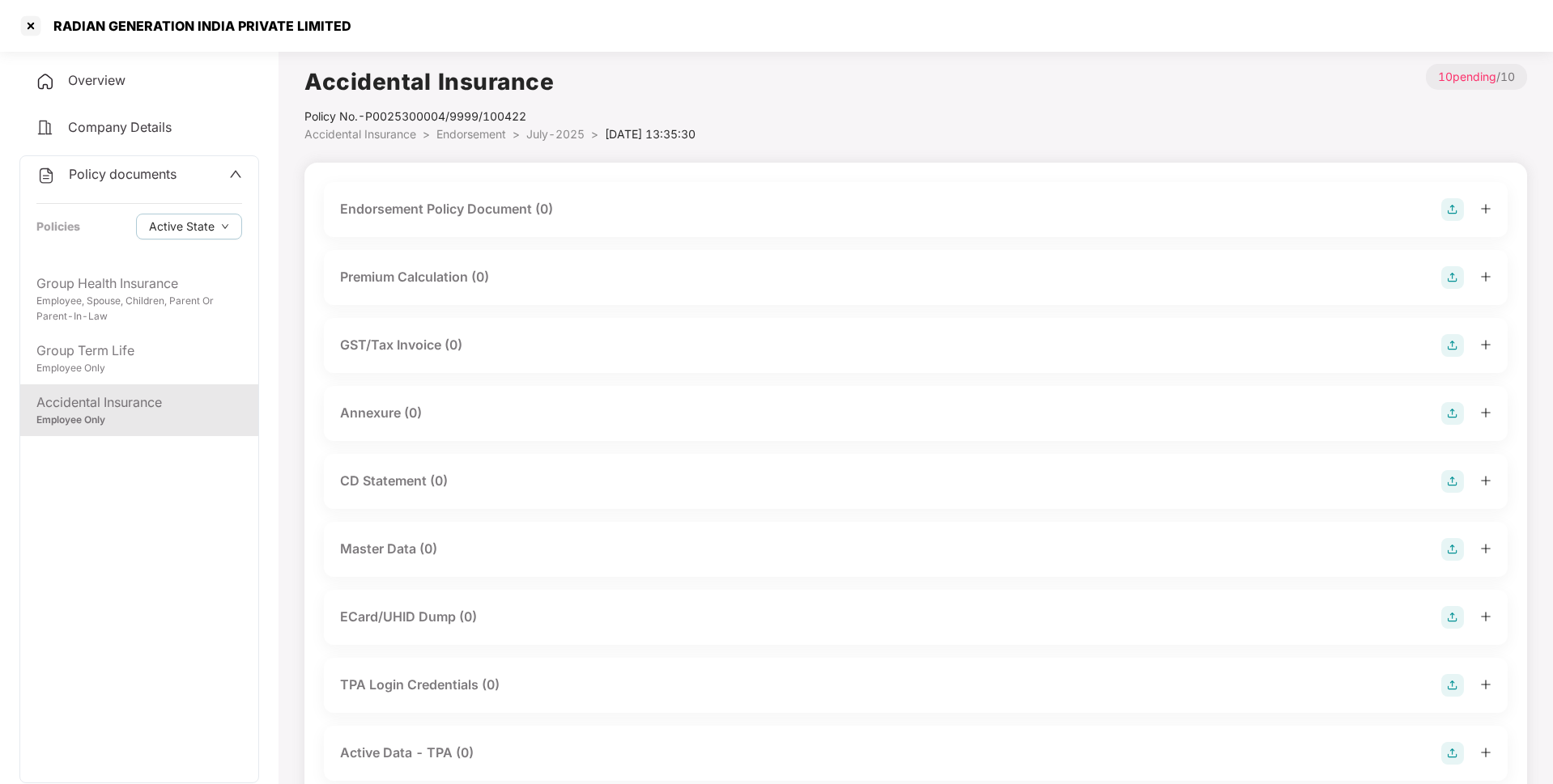
click at [1445, 207] on img at bounding box center [1452, 209] width 23 height 23
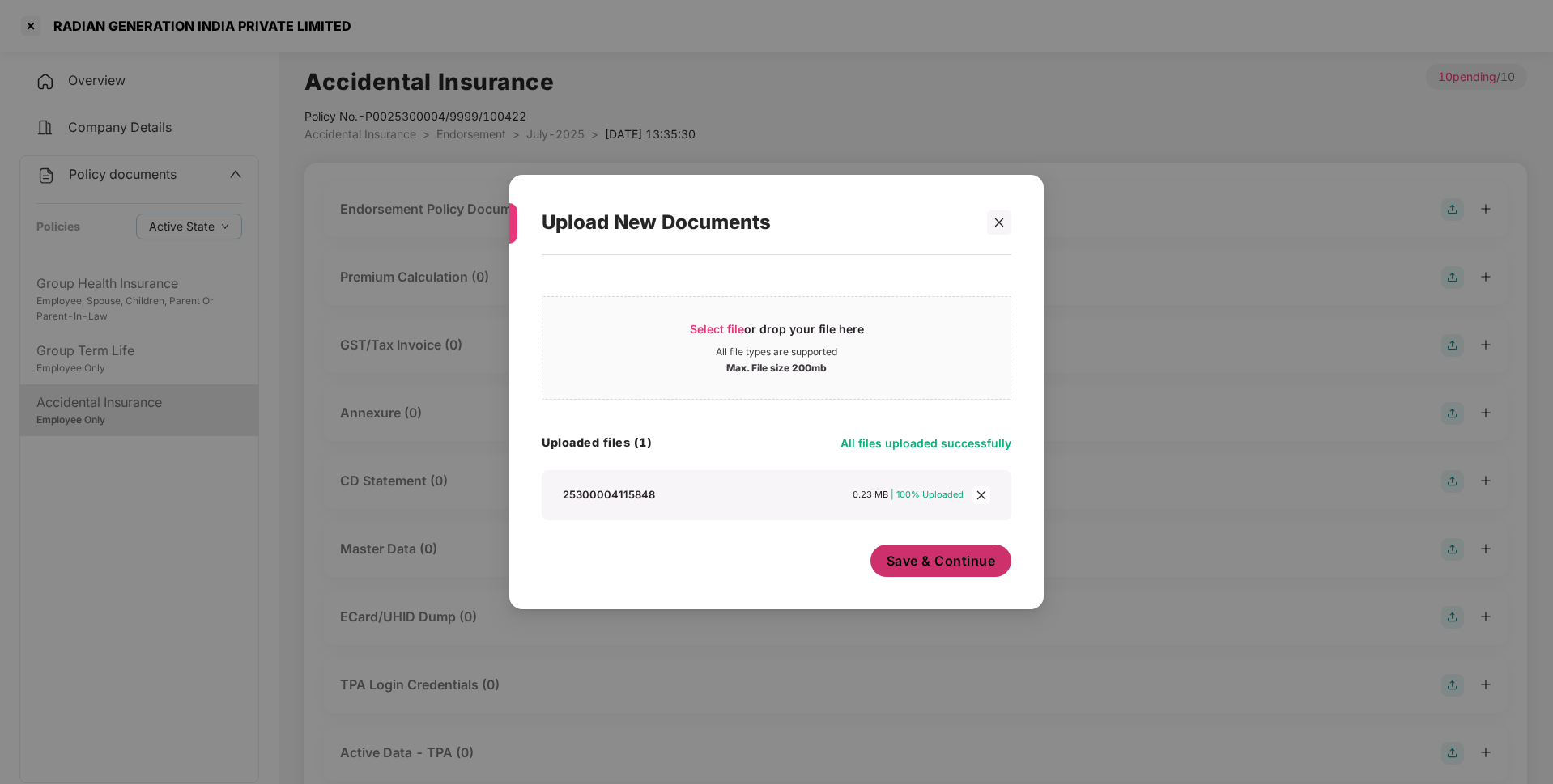
click at [949, 568] on span "Save & Continue" at bounding box center [941, 561] width 110 height 18
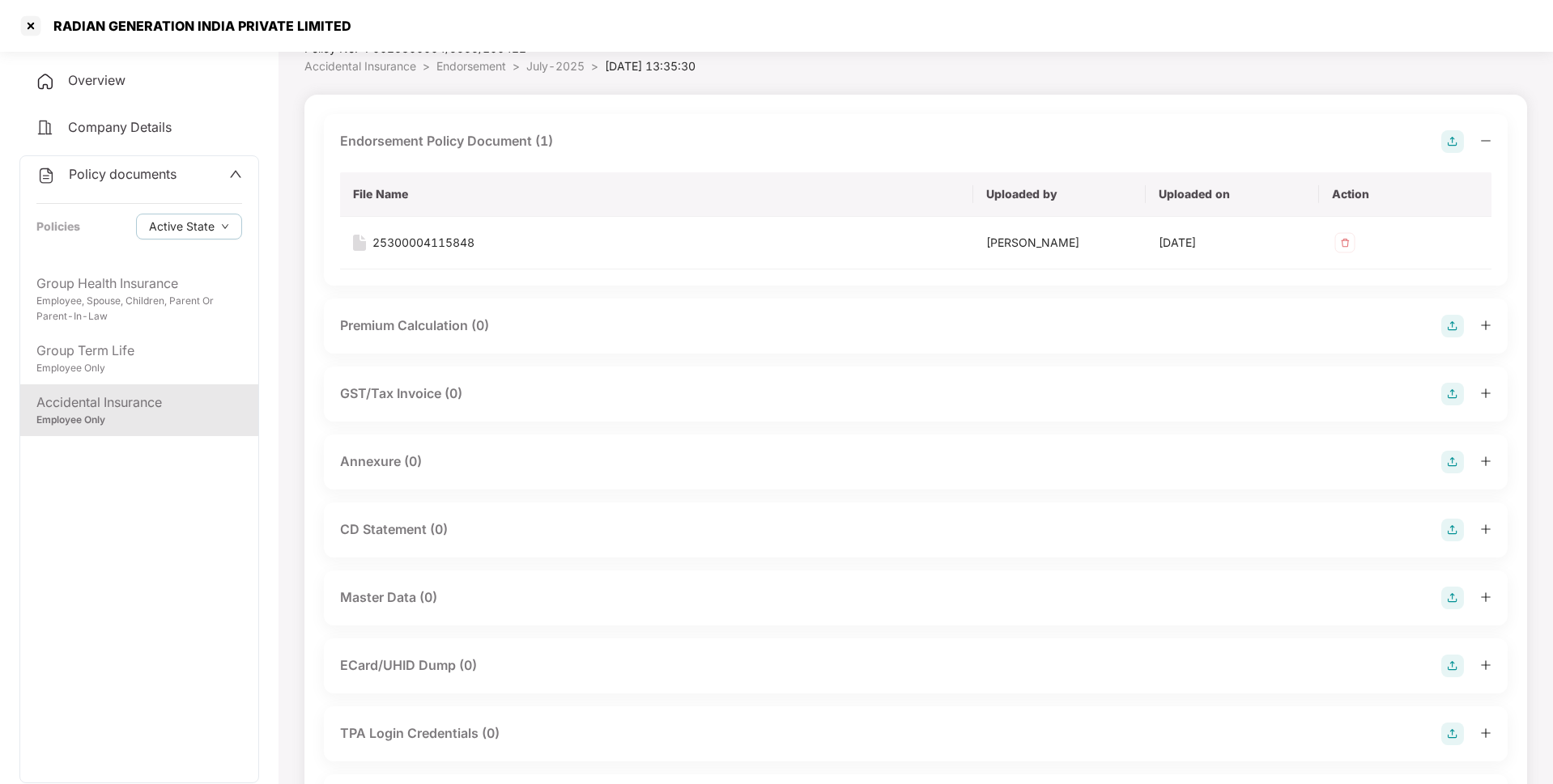
scroll to position [70, 0]
click at [1450, 464] on img at bounding box center [1452, 460] width 23 height 23
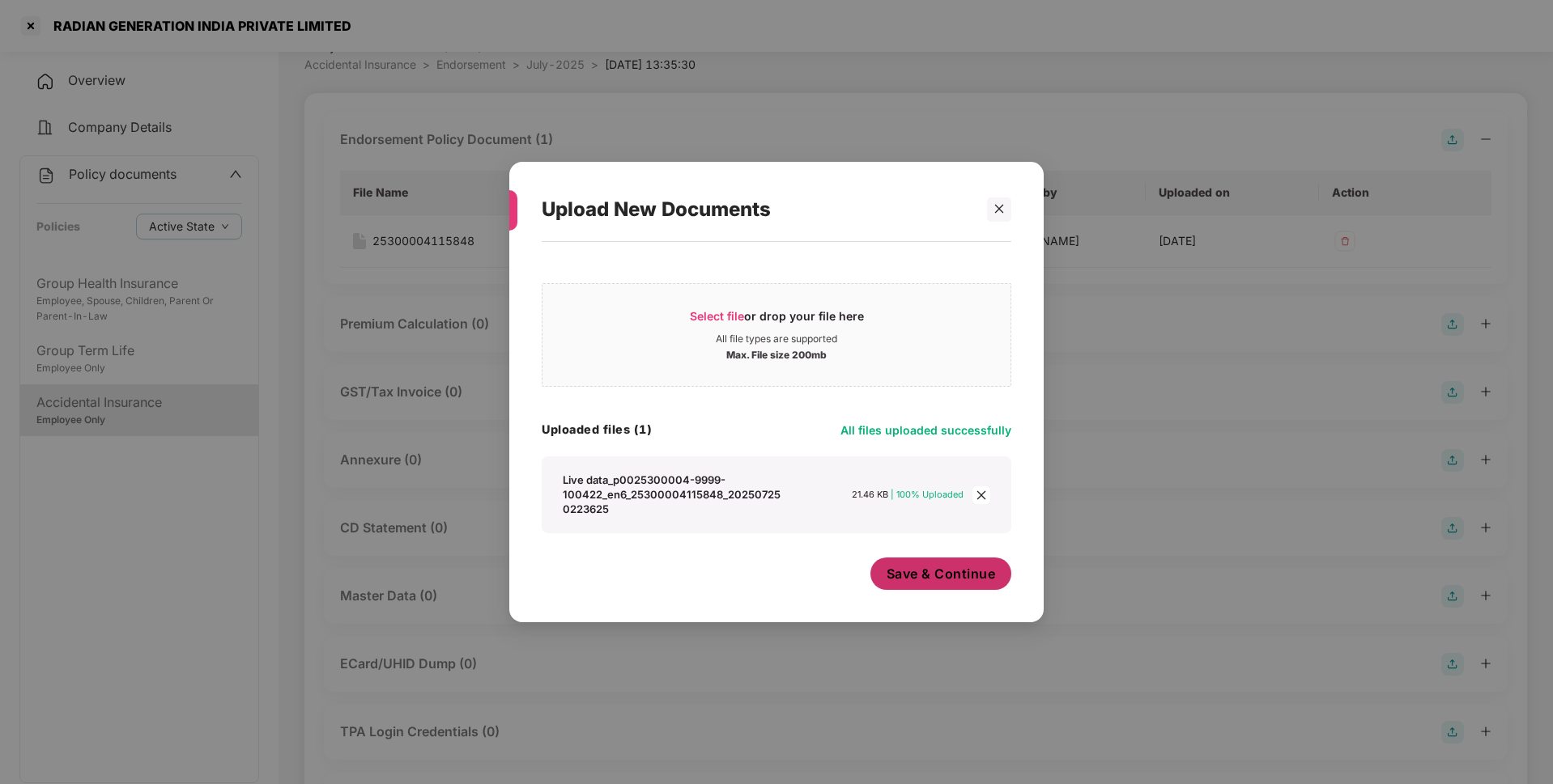
click at [901, 574] on span "Save & Continue" at bounding box center [941, 574] width 110 height 18
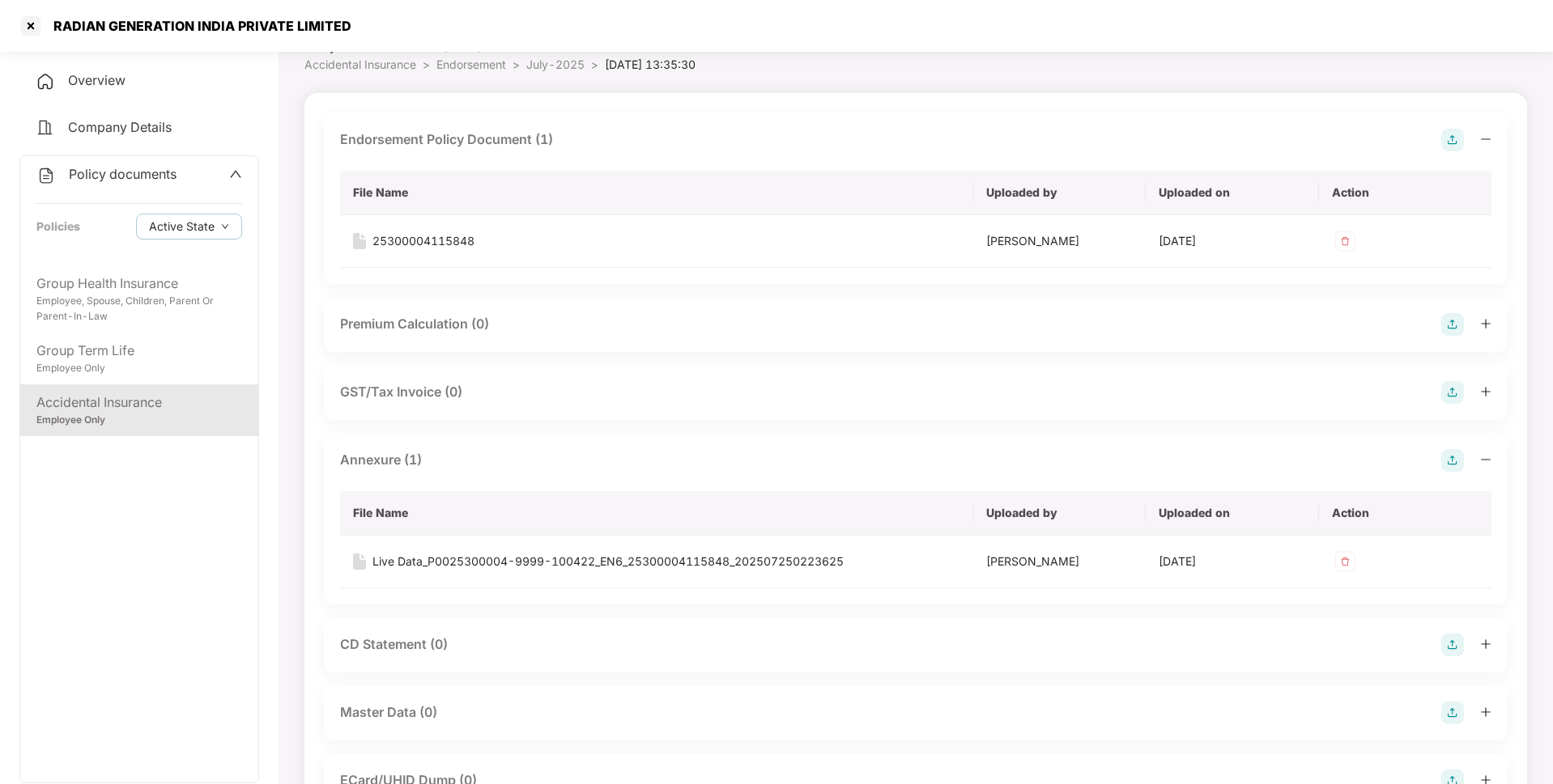
scroll to position [0, 0]
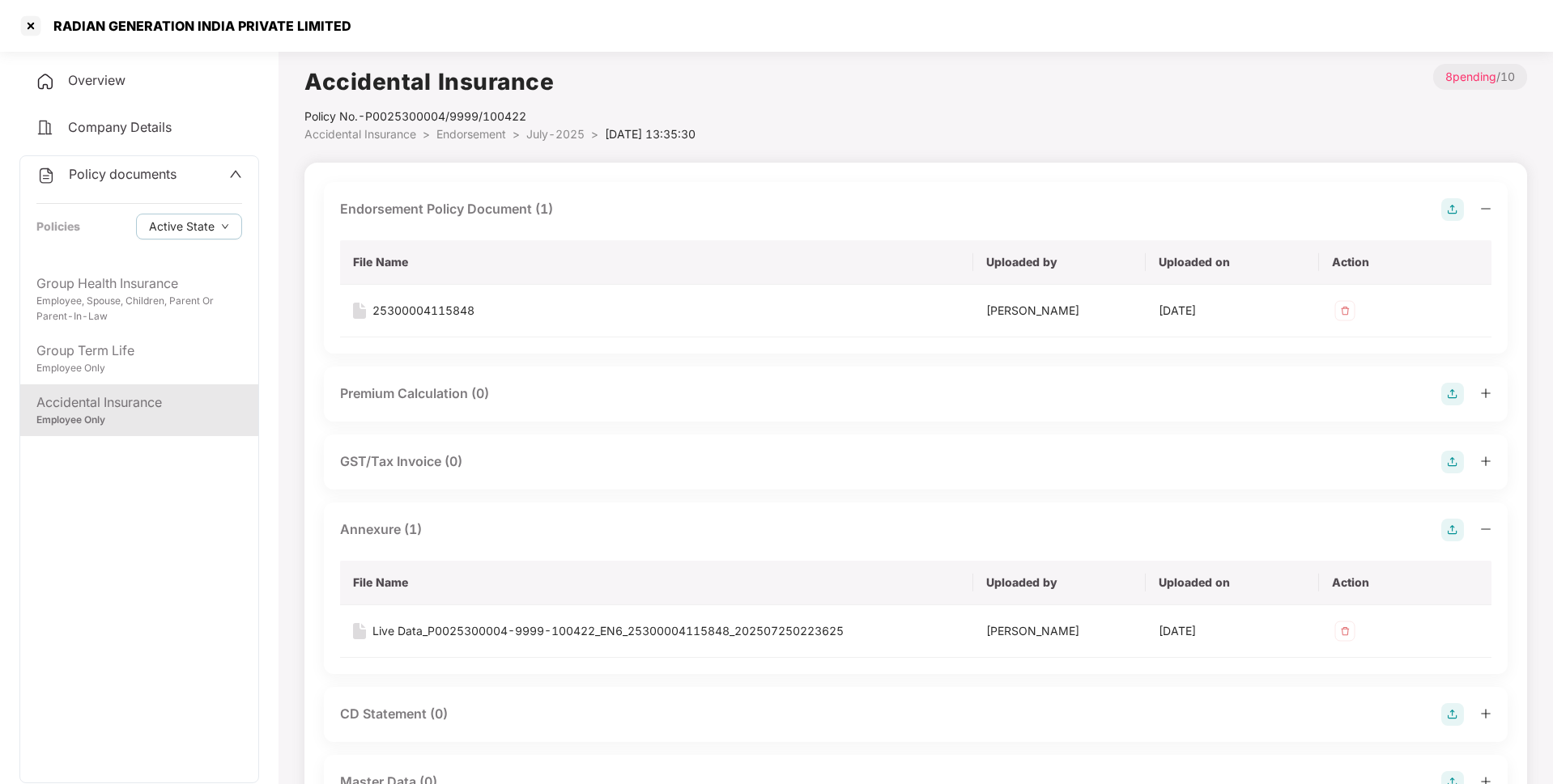
click at [559, 135] on span "July-2025" at bounding box center [555, 134] width 58 height 14
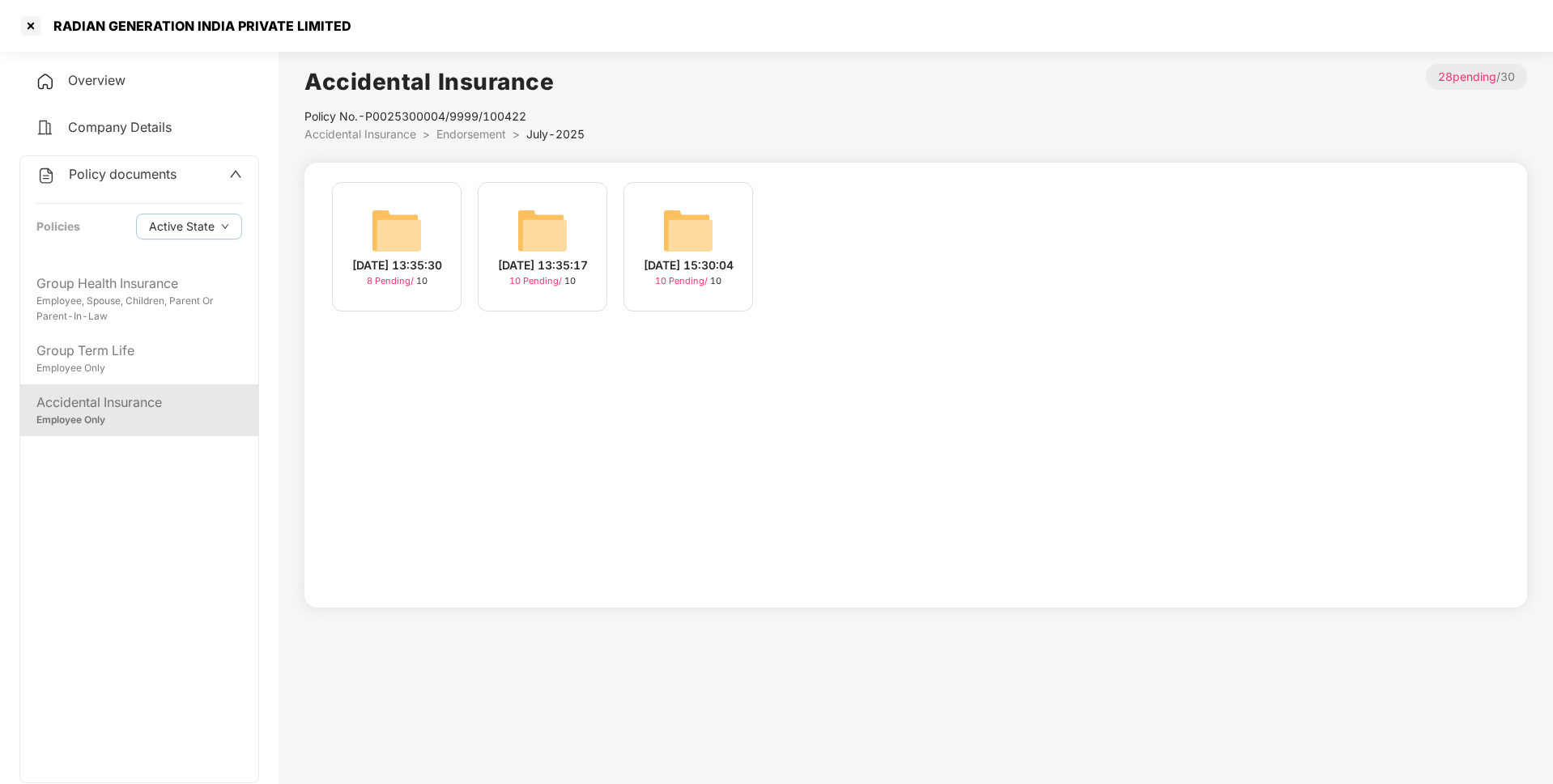
click at [573, 246] on div "[DATE] 13:35:17 10 Pending / 10" at bounding box center [543, 247] width 130 height 130
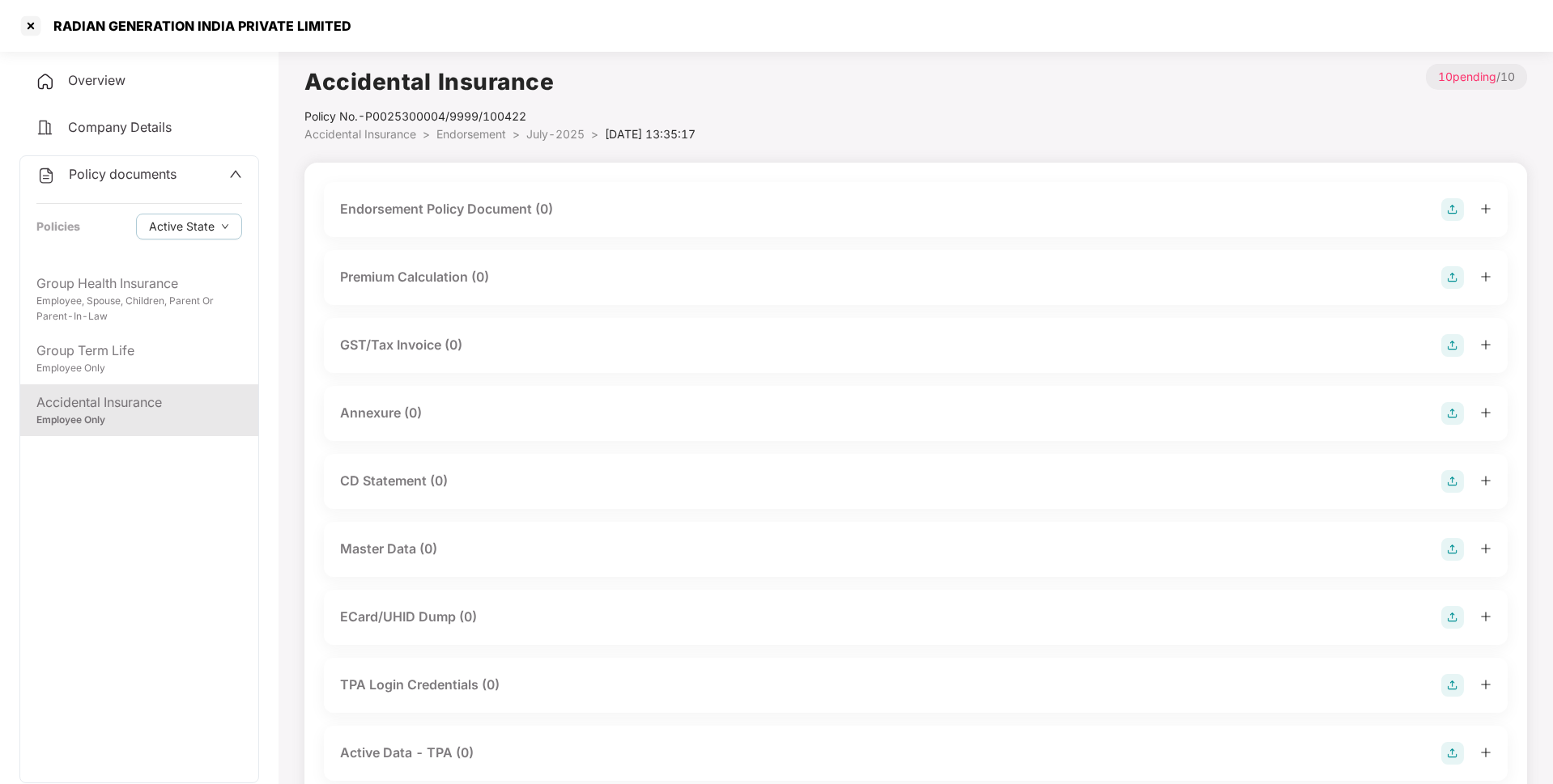
click at [1447, 198] on img at bounding box center [1452, 209] width 23 height 23
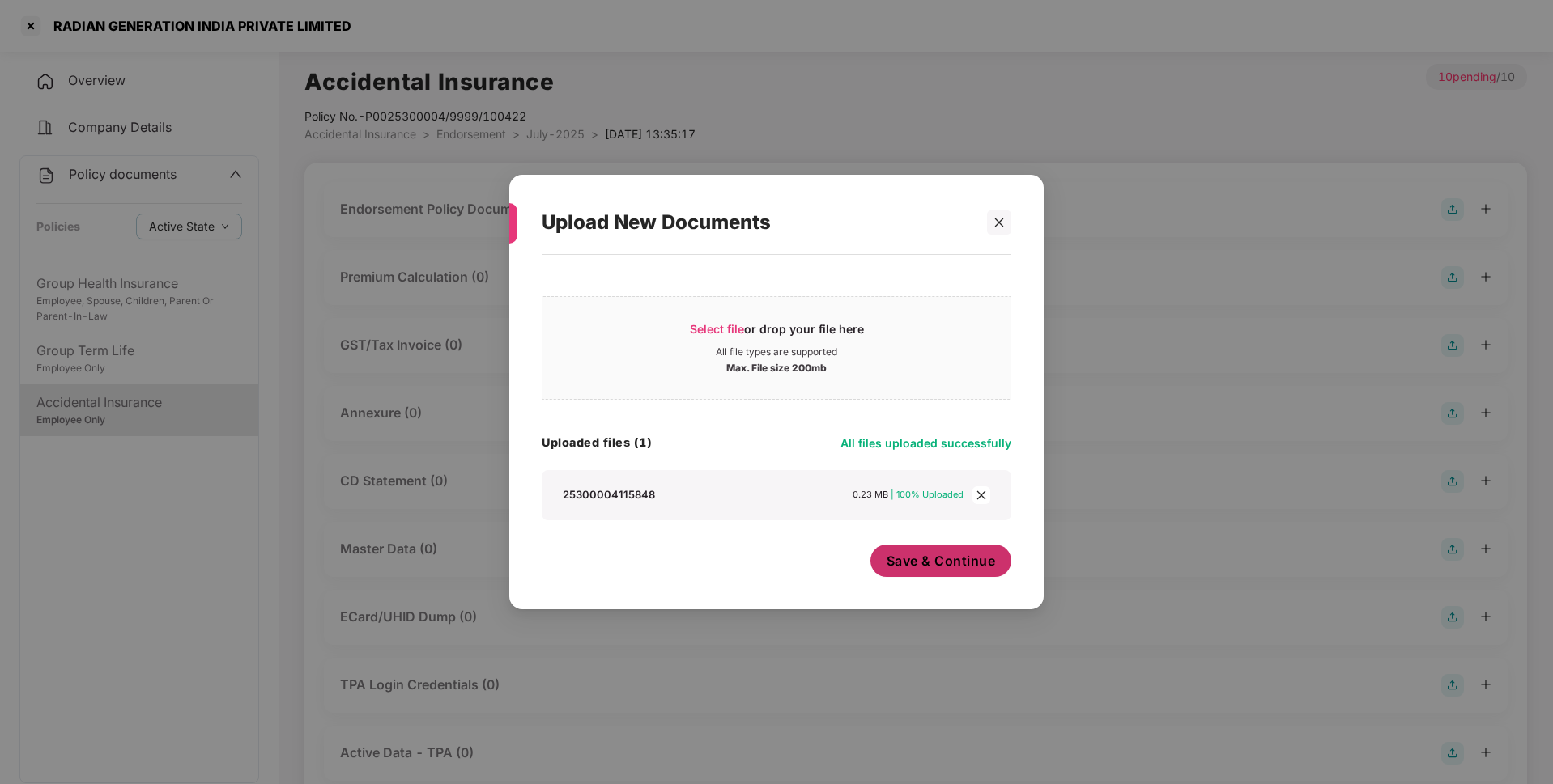
click at [955, 564] on span "Save & Continue" at bounding box center [941, 561] width 110 height 18
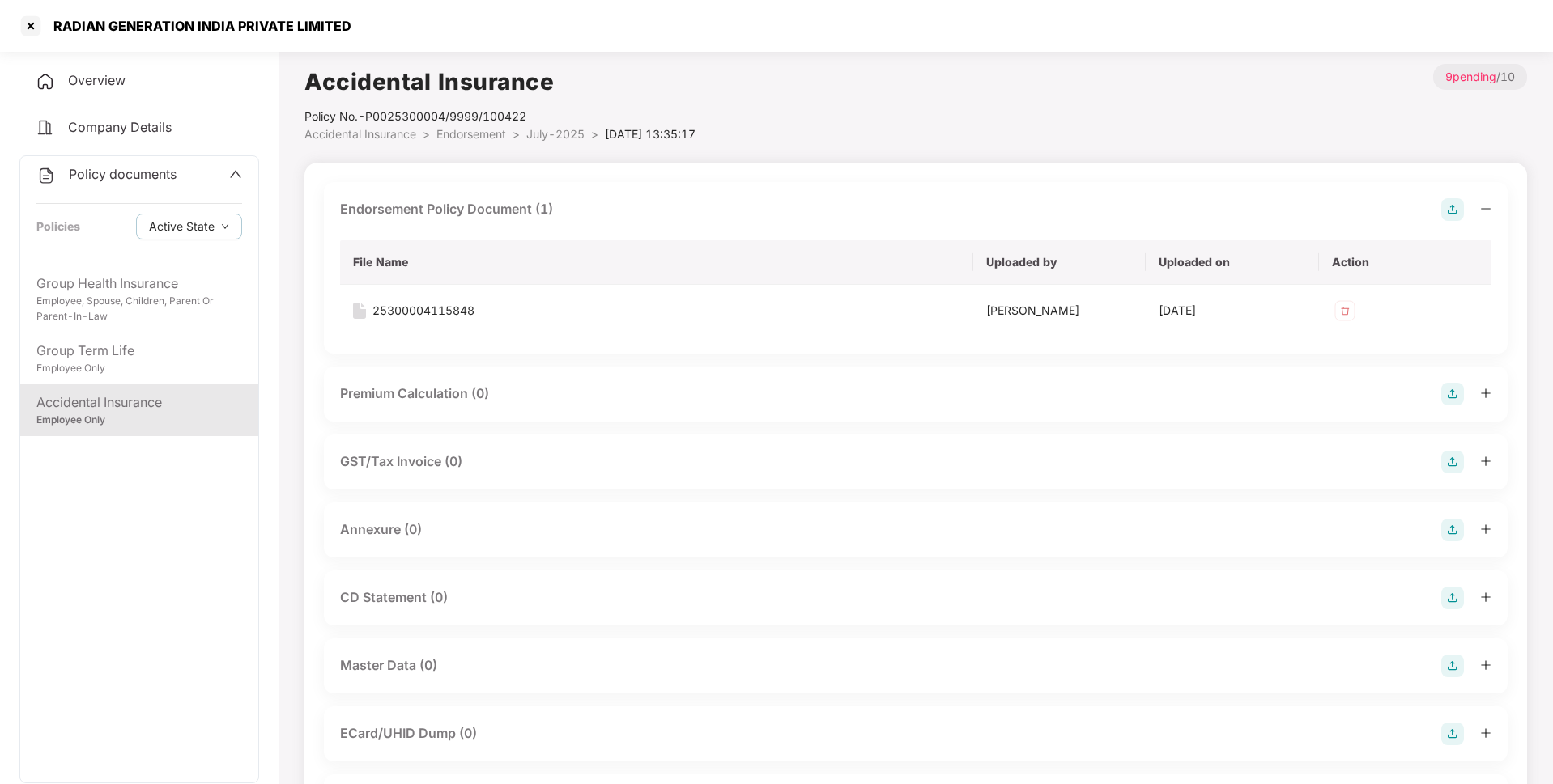
click at [1452, 535] on img at bounding box center [1452, 530] width 23 height 23
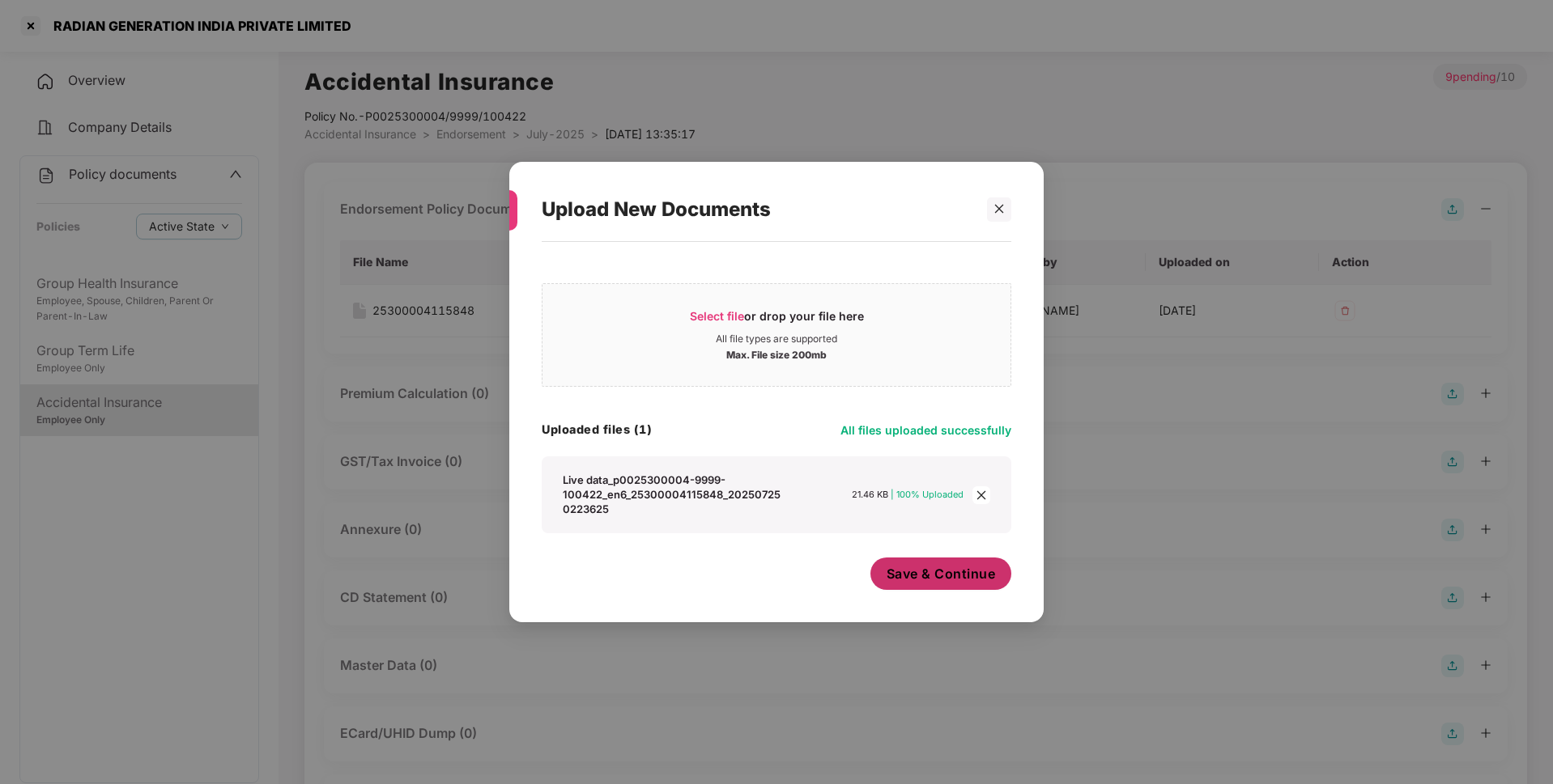
click at [904, 573] on span "Save & Continue" at bounding box center [941, 574] width 110 height 18
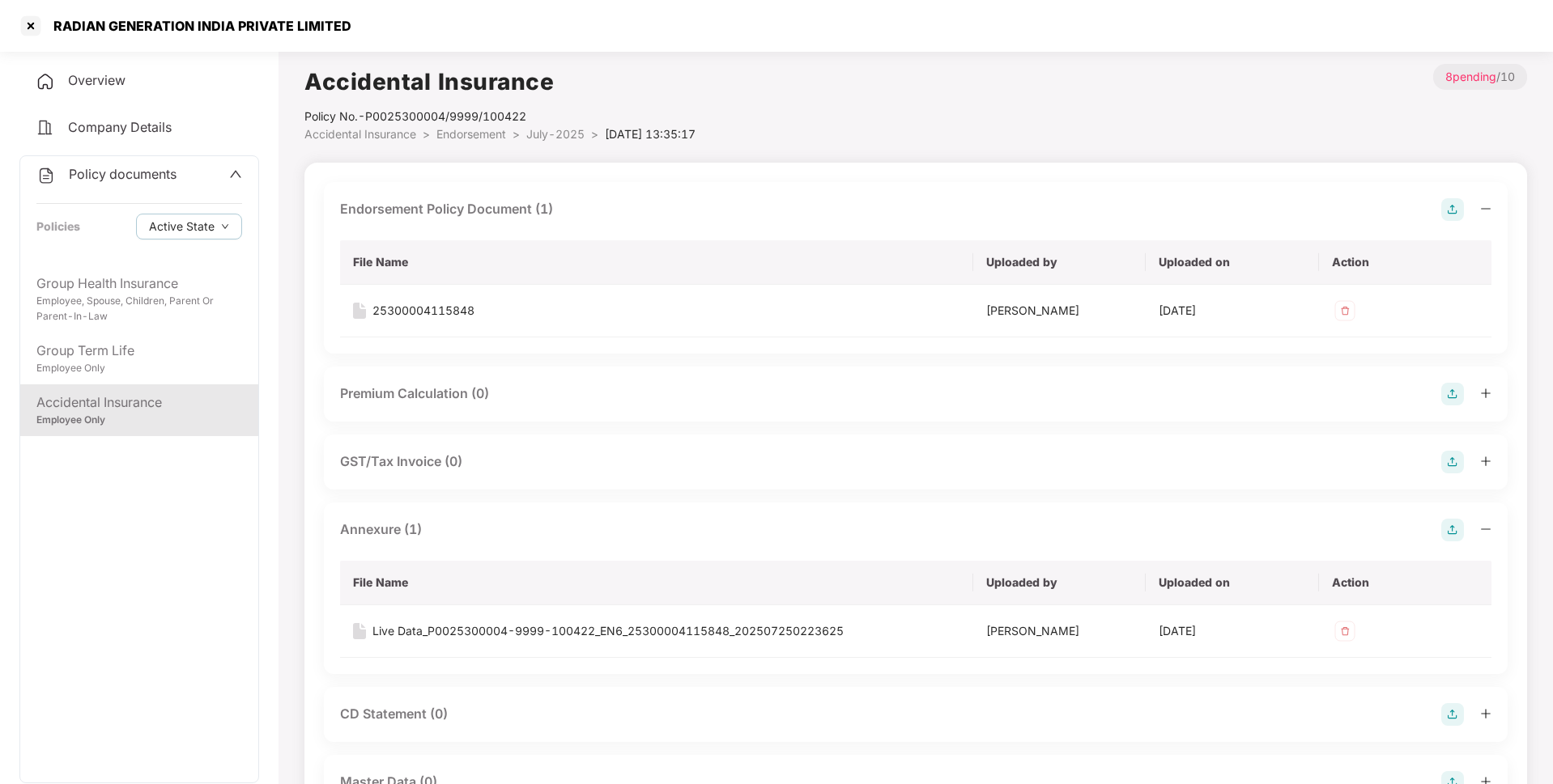
click at [542, 137] on span "July-2025" at bounding box center [555, 134] width 58 height 14
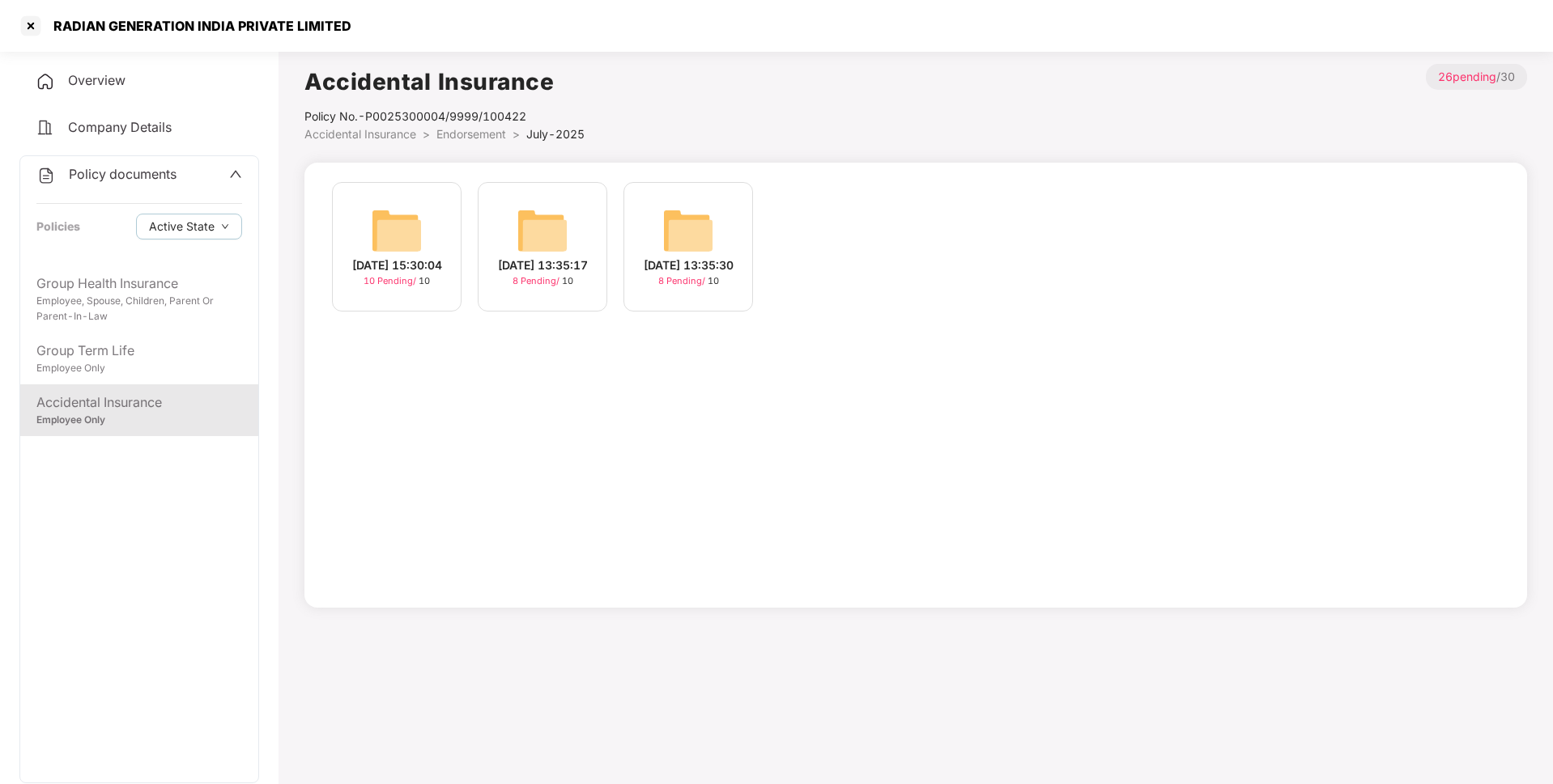
click at [386, 220] on img at bounding box center [396, 230] width 52 height 52
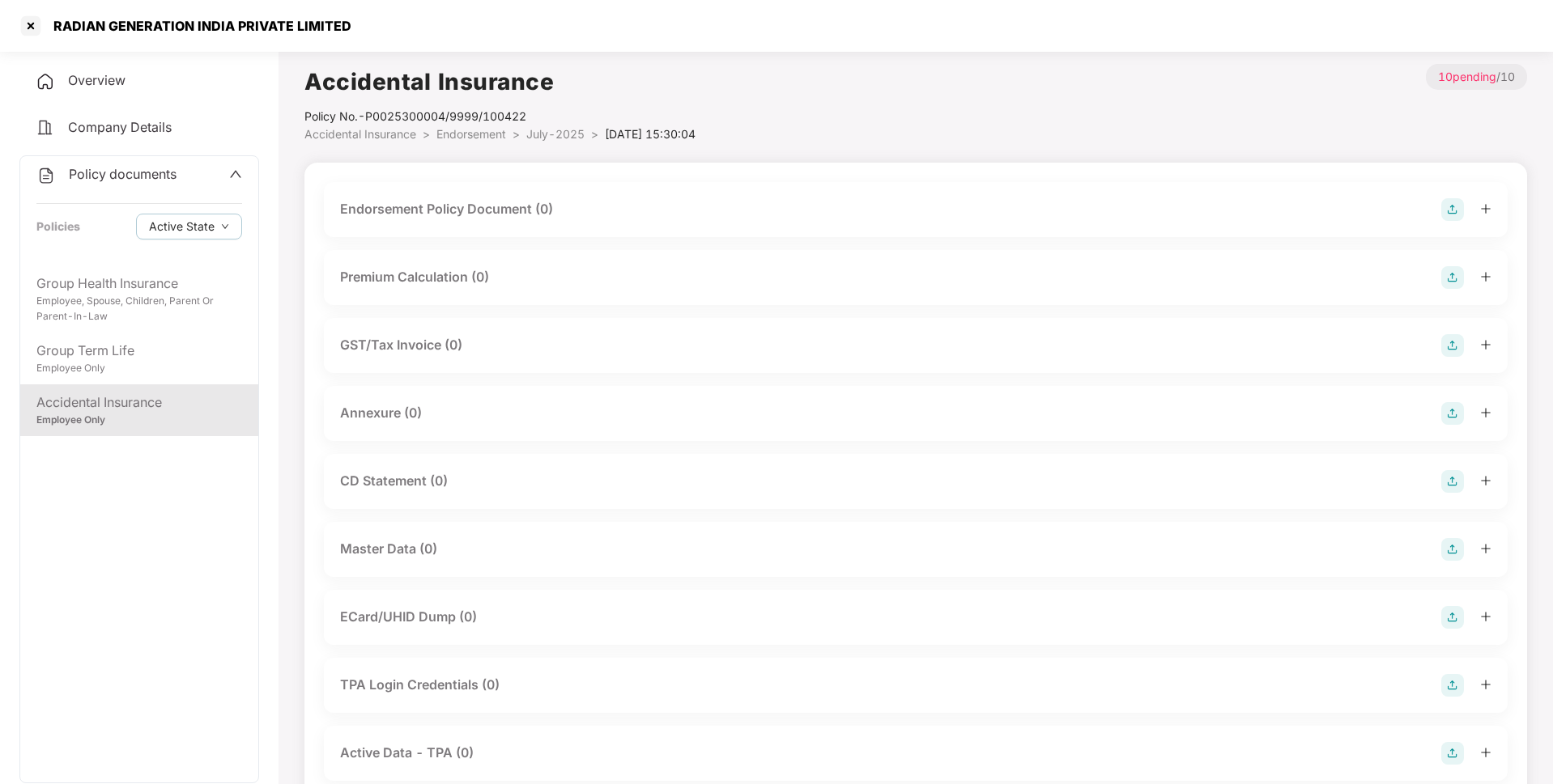
click at [1457, 215] on img at bounding box center [1452, 209] width 23 height 23
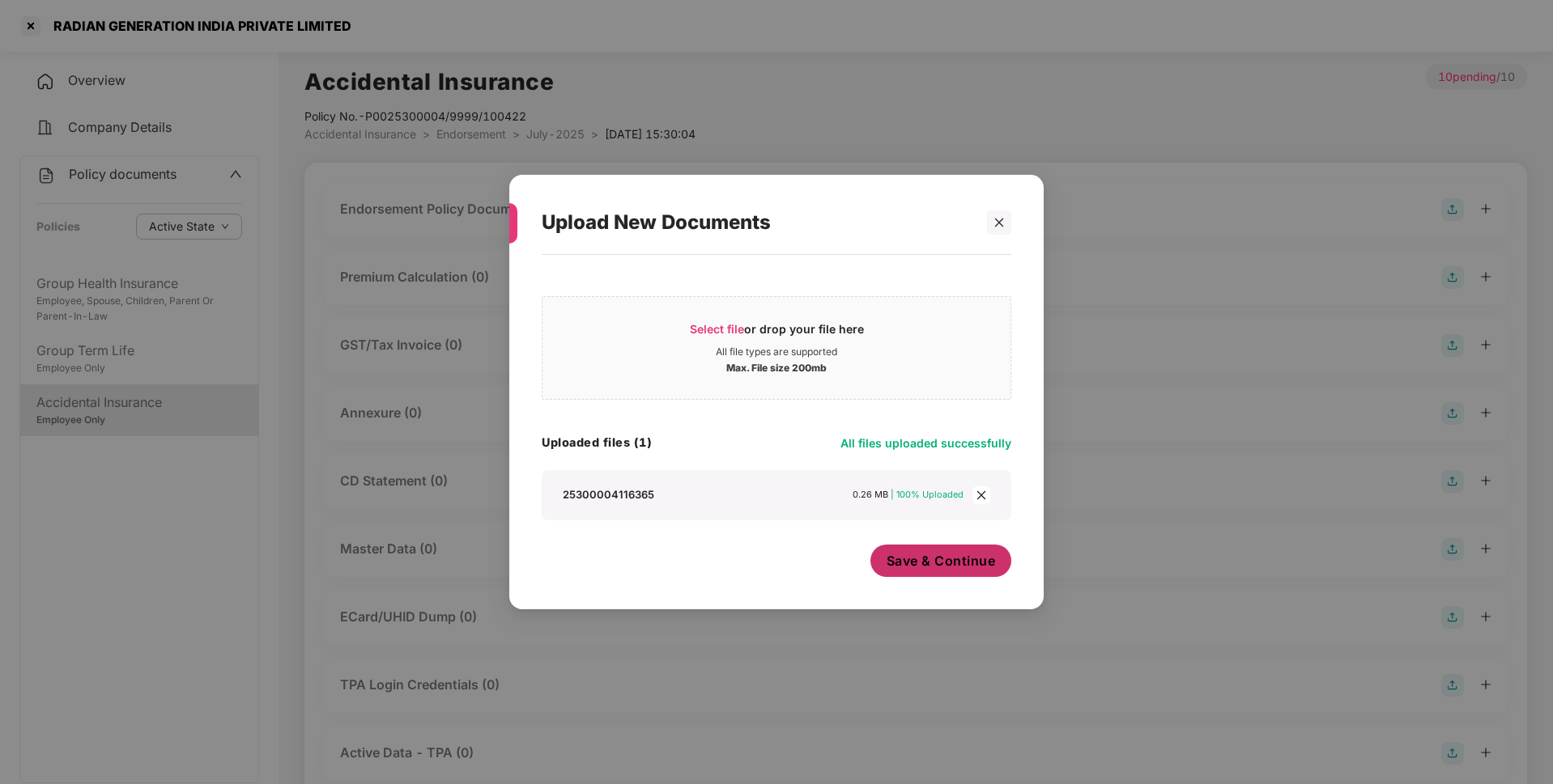
click at [890, 556] on span "Save & Continue" at bounding box center [941, 561] width 110 height 18
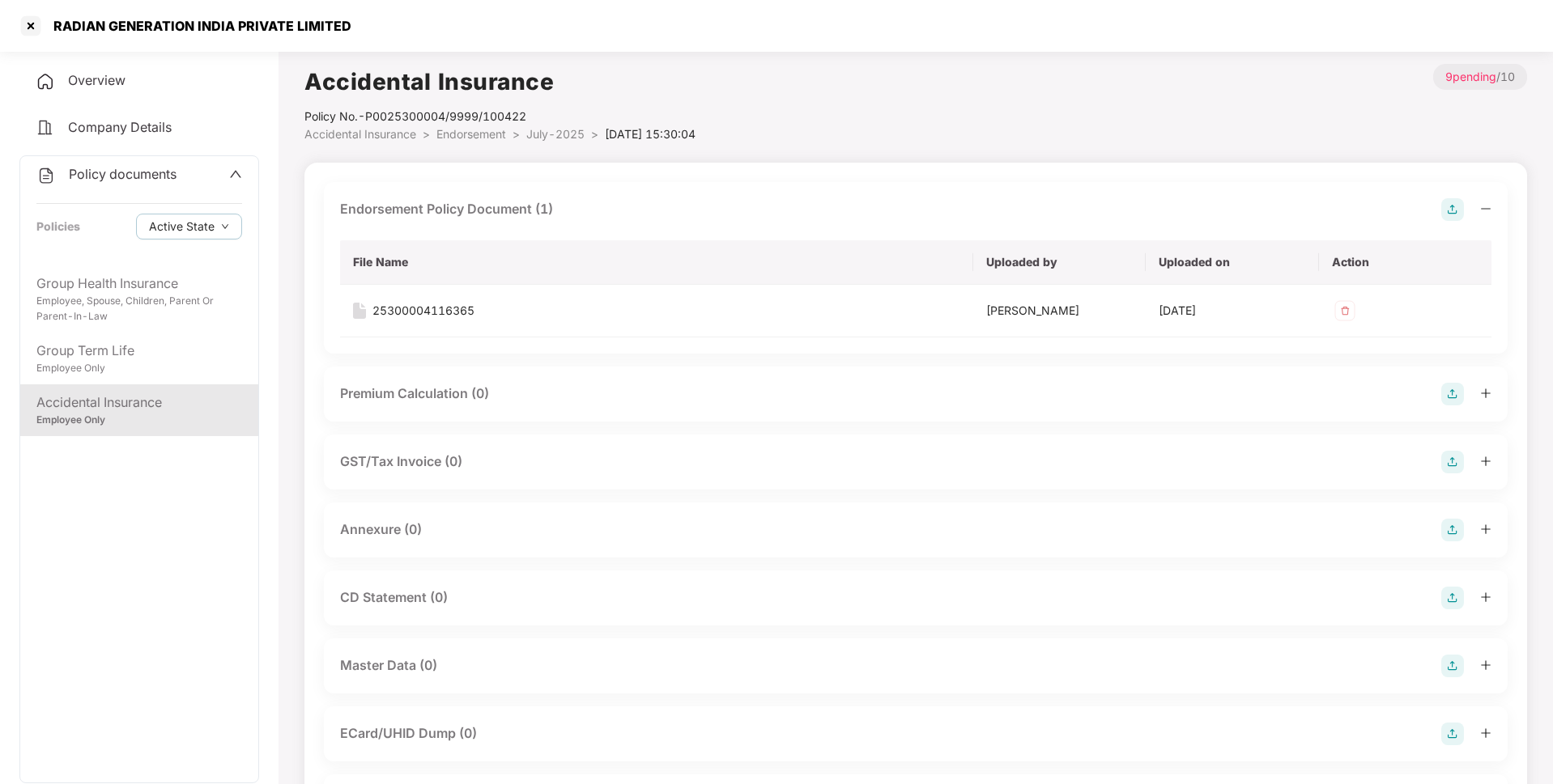
click at [1447, 529] on img at bounding box center [1452, 530] width 23 height 23
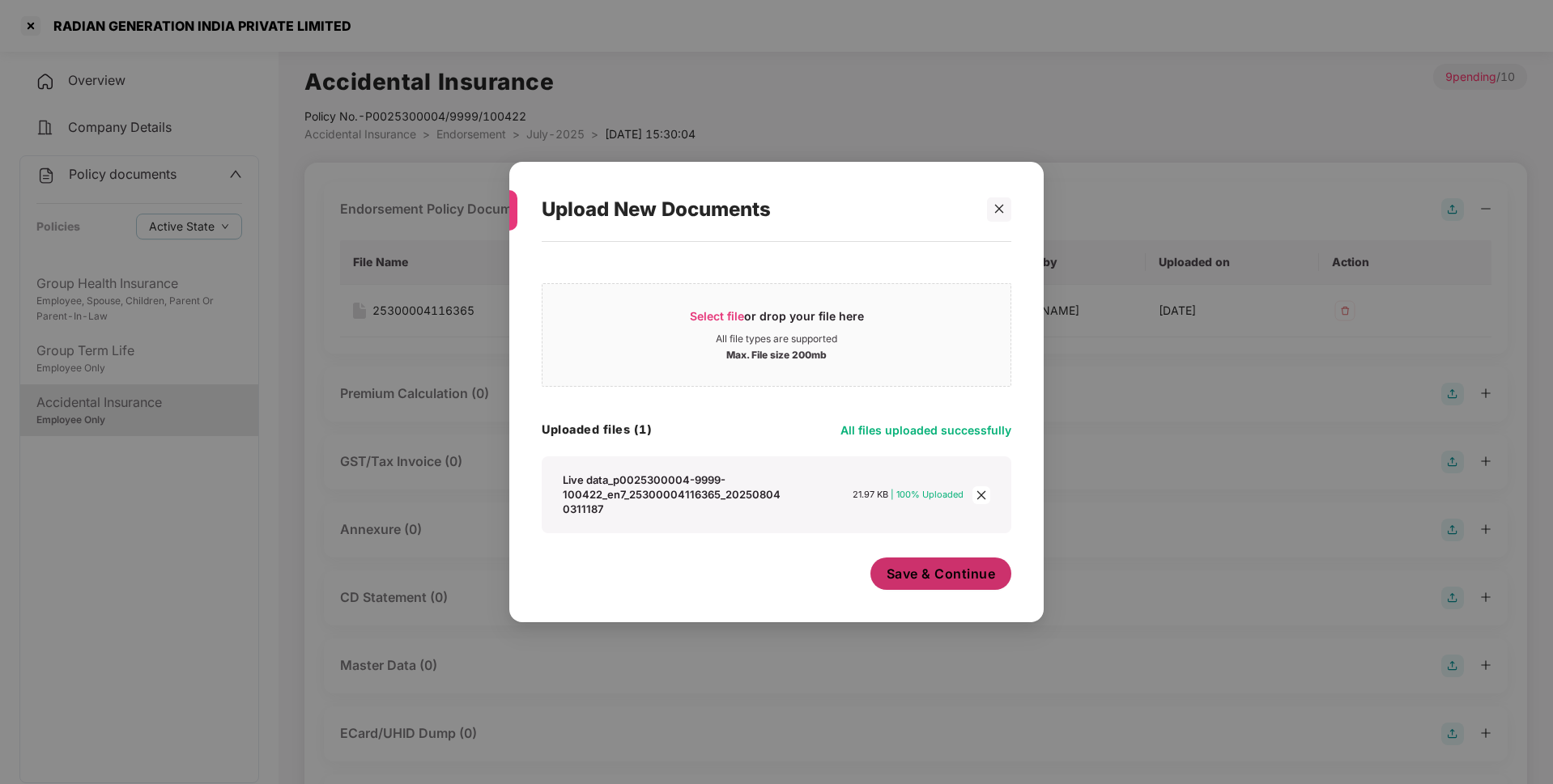
click at [913, 580] on span "Save & Continue" at bounding box center [941, 574] width 110 height 18
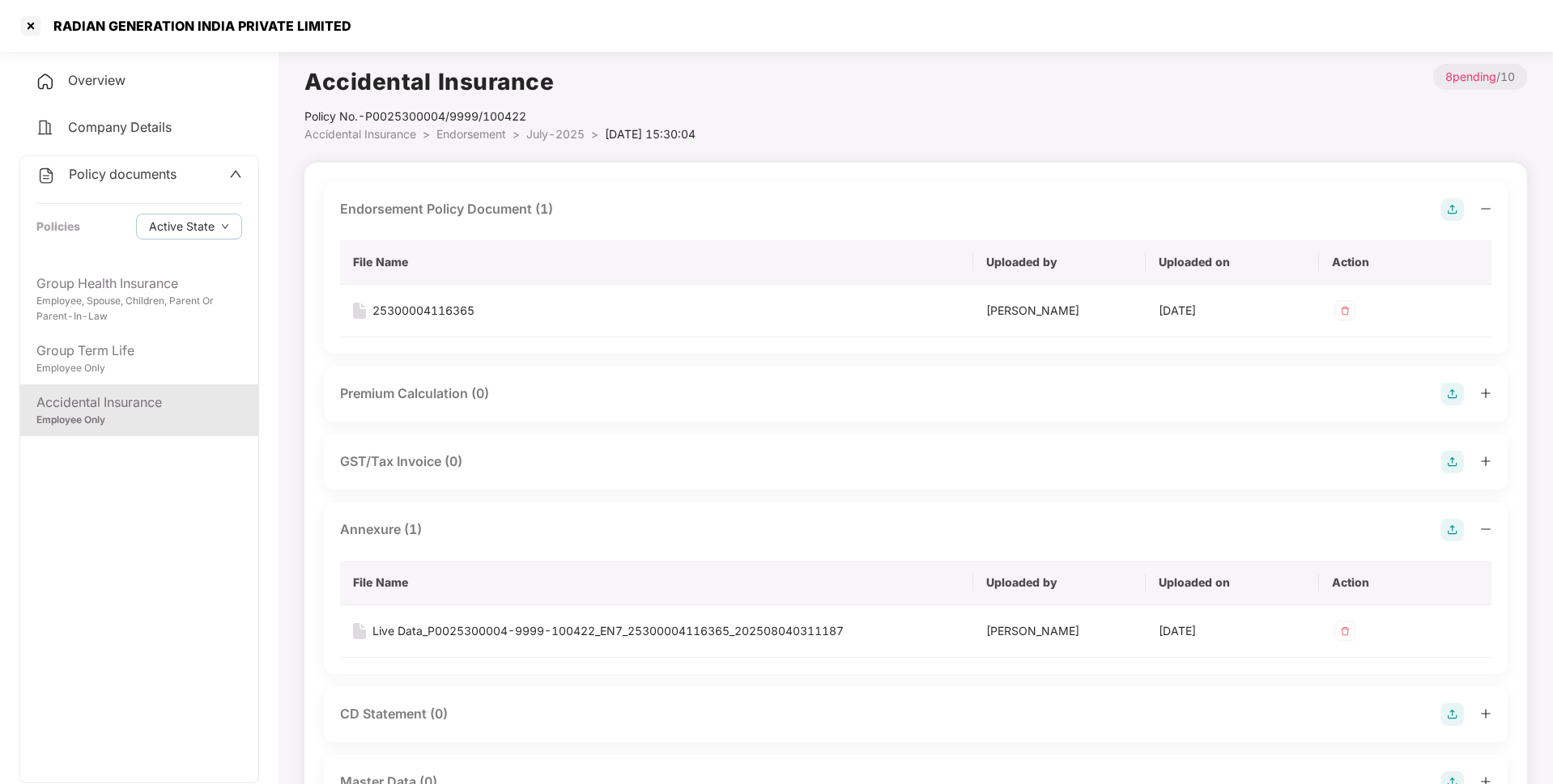
click at [491, 134] on span "Endorsement" at bounding box center [471, 134] width 70 height 14
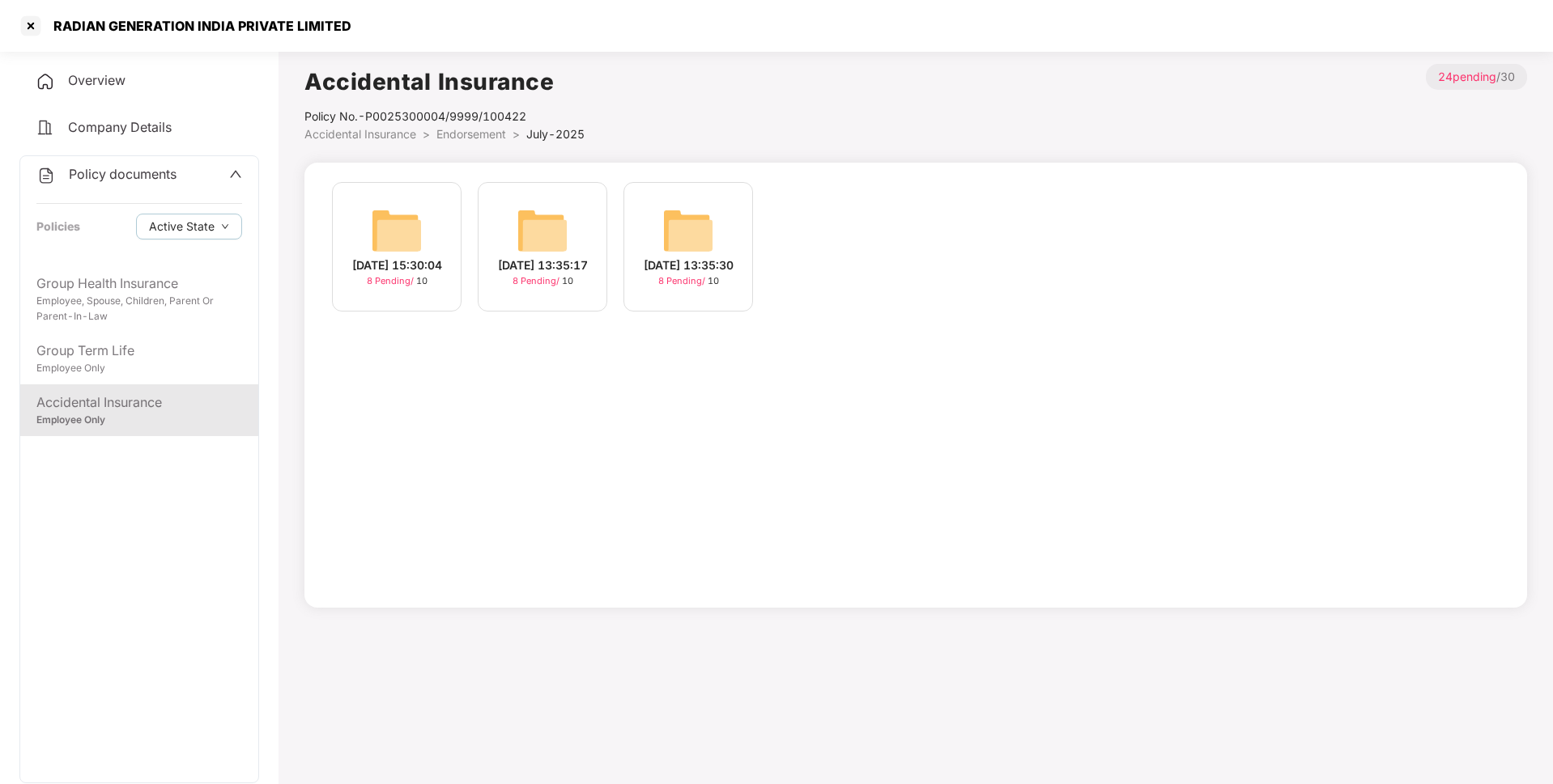
click at [478, 132] on span "Endorsement" at bounding box center [471, 134] width 70 height 14
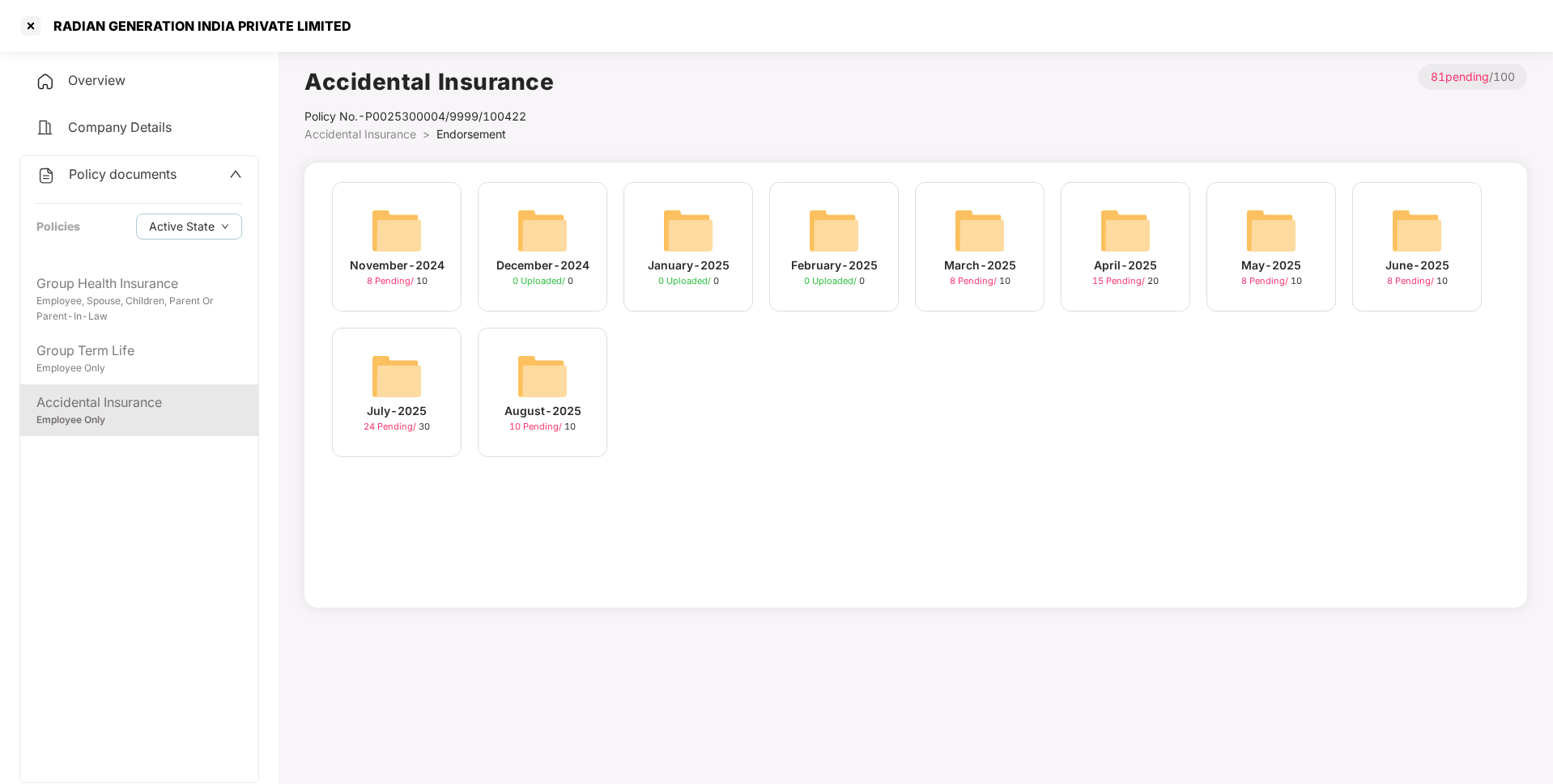
click at [407, 380] on img at bounding box center [396, 376] width 52 height 52
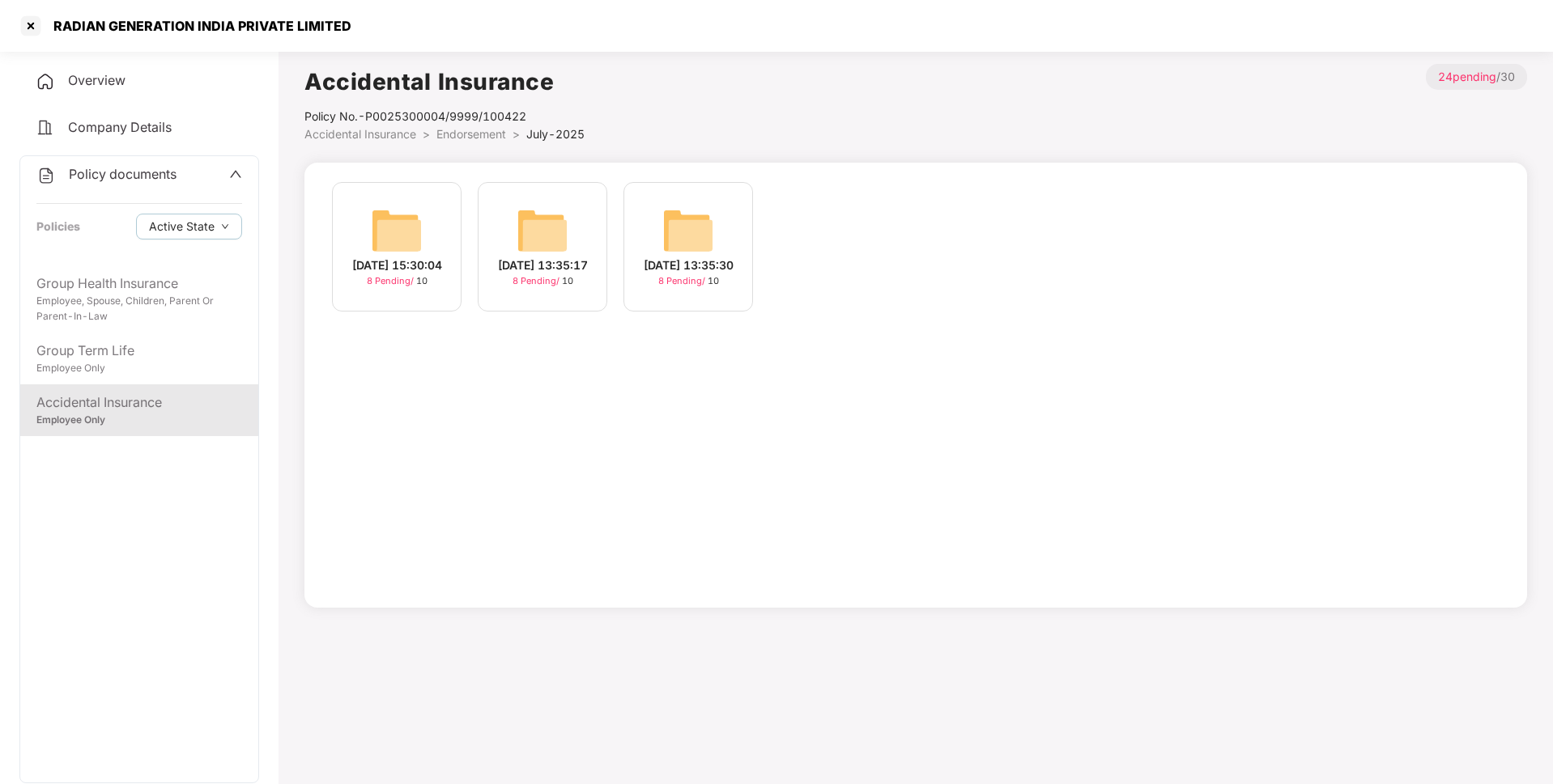
click at [476, 136] on span "Endorsement" at bounding box center [471, 134] width 70 height 14
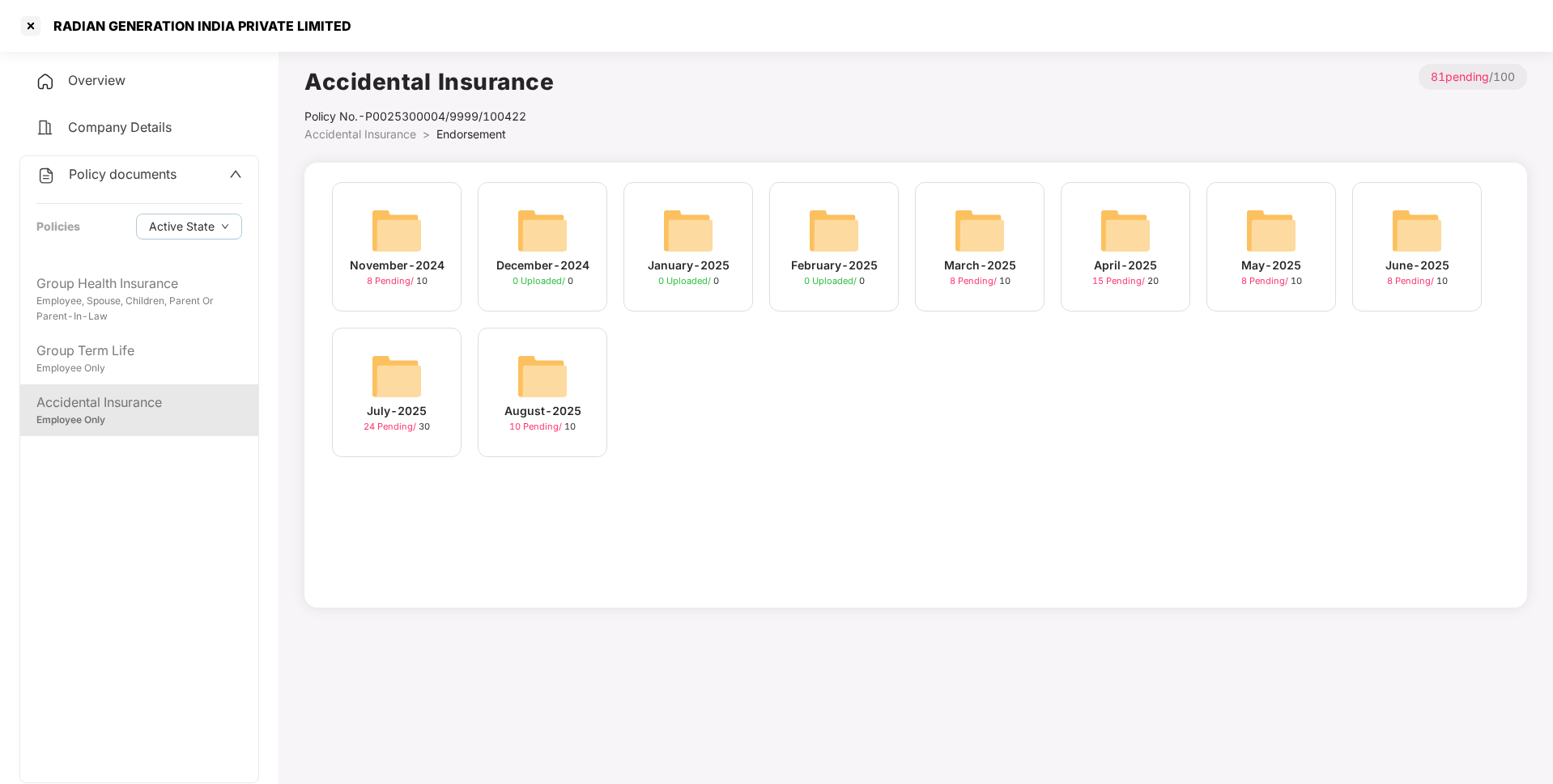
click at [547, 418] on div "August-2025" at bounding box center [542, 411] width 77 height 18
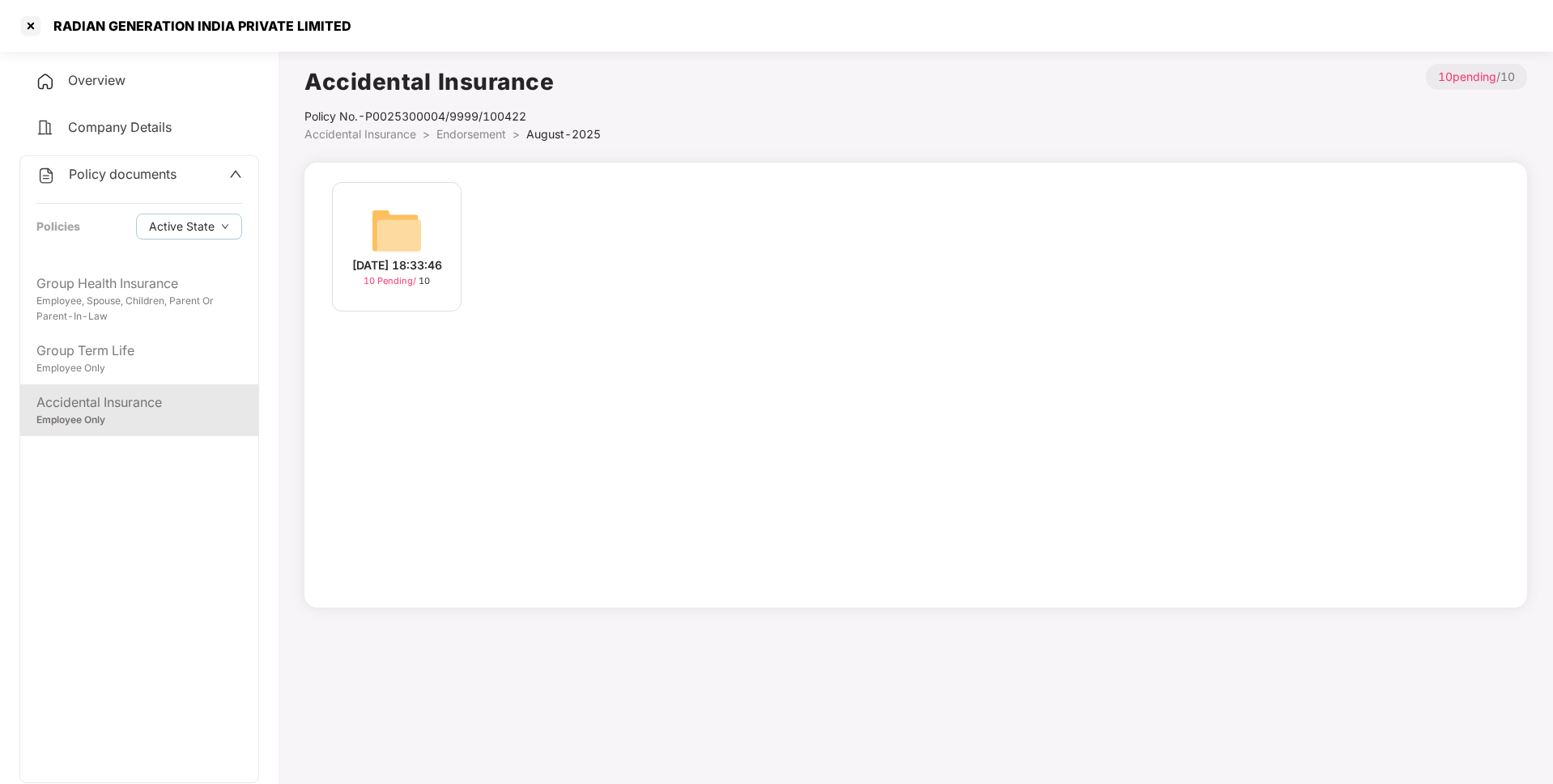
click at [418, 223] on img at bounding box center [396, 230] width 52 height 52
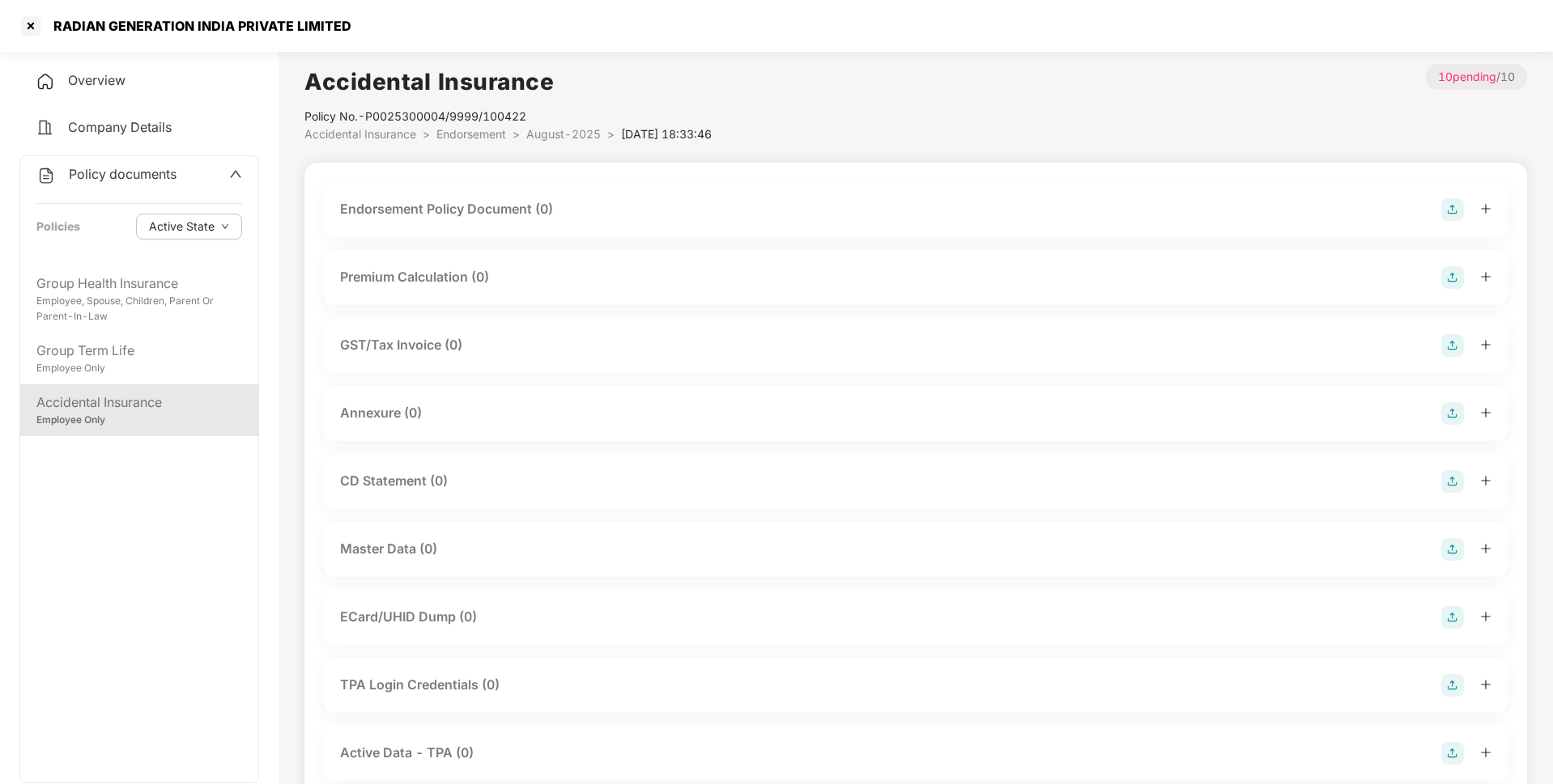
click at [1456, 202] on img at bounding box center [1452, 209] width 23 height 23
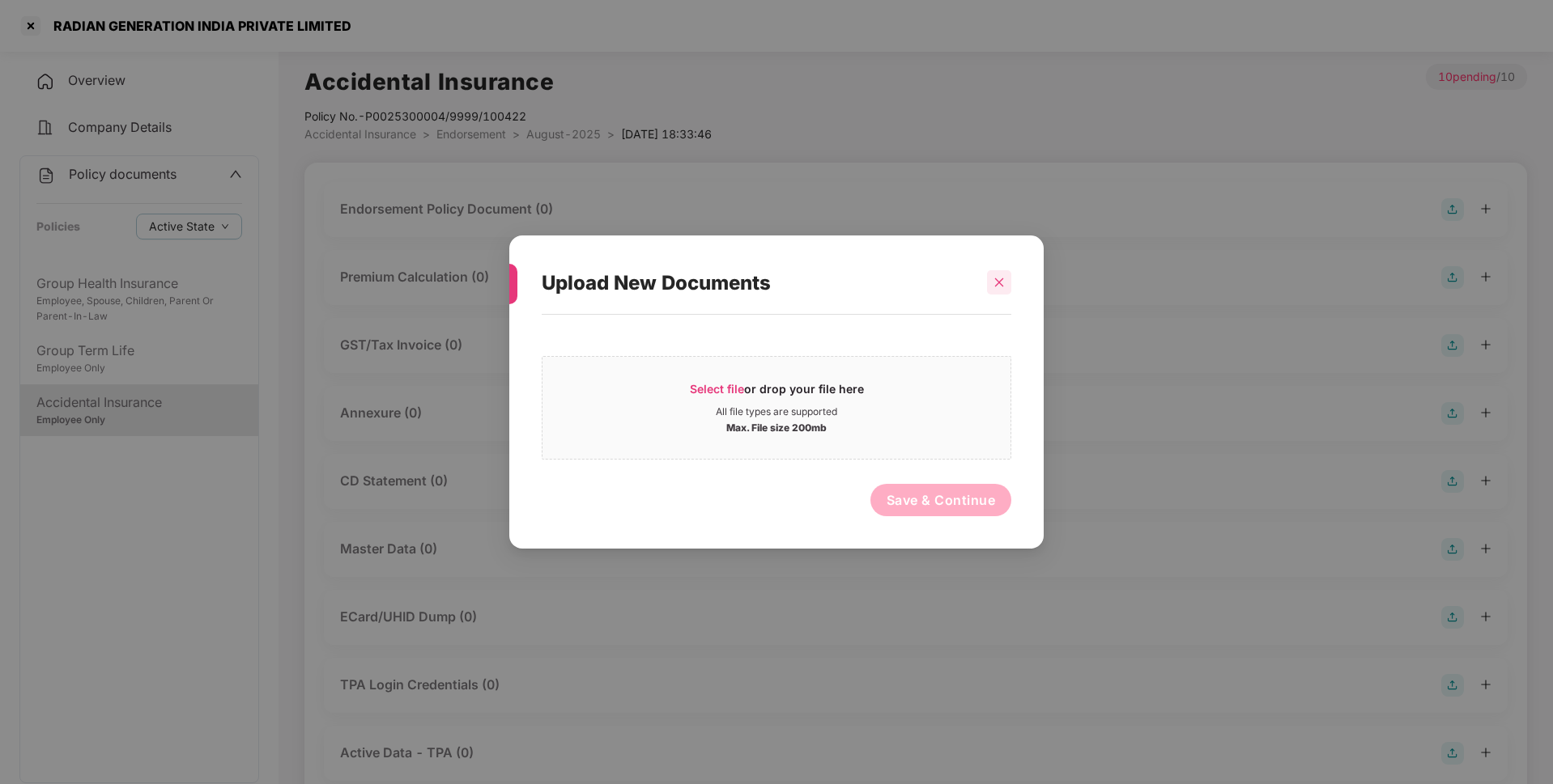
click at [989, 288] on div at bounding box center [999, 282] width 24 height 24
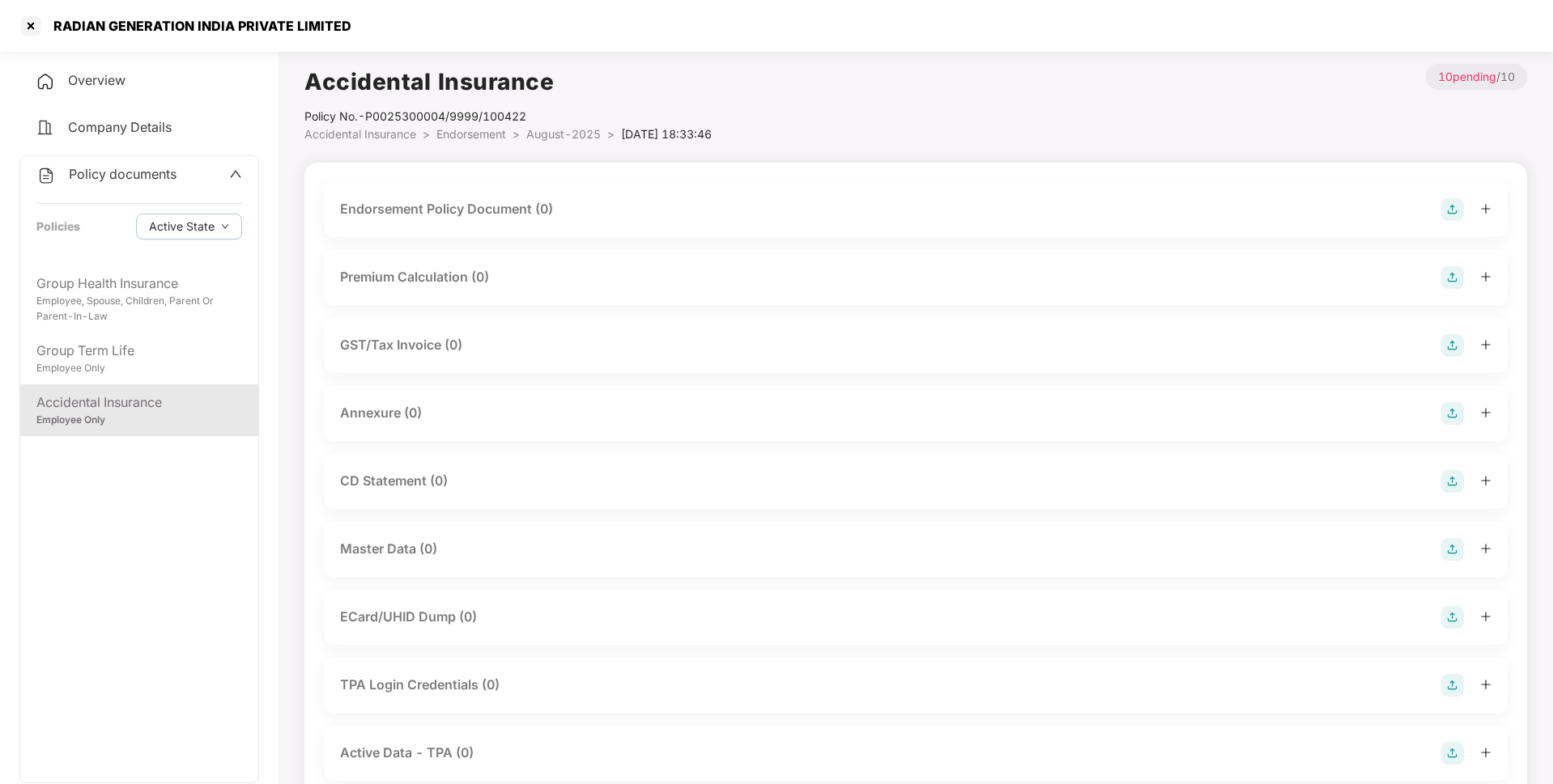
click at [555, 135] on span "August-2025" at bounding box center [563, 134] width 75 height 14
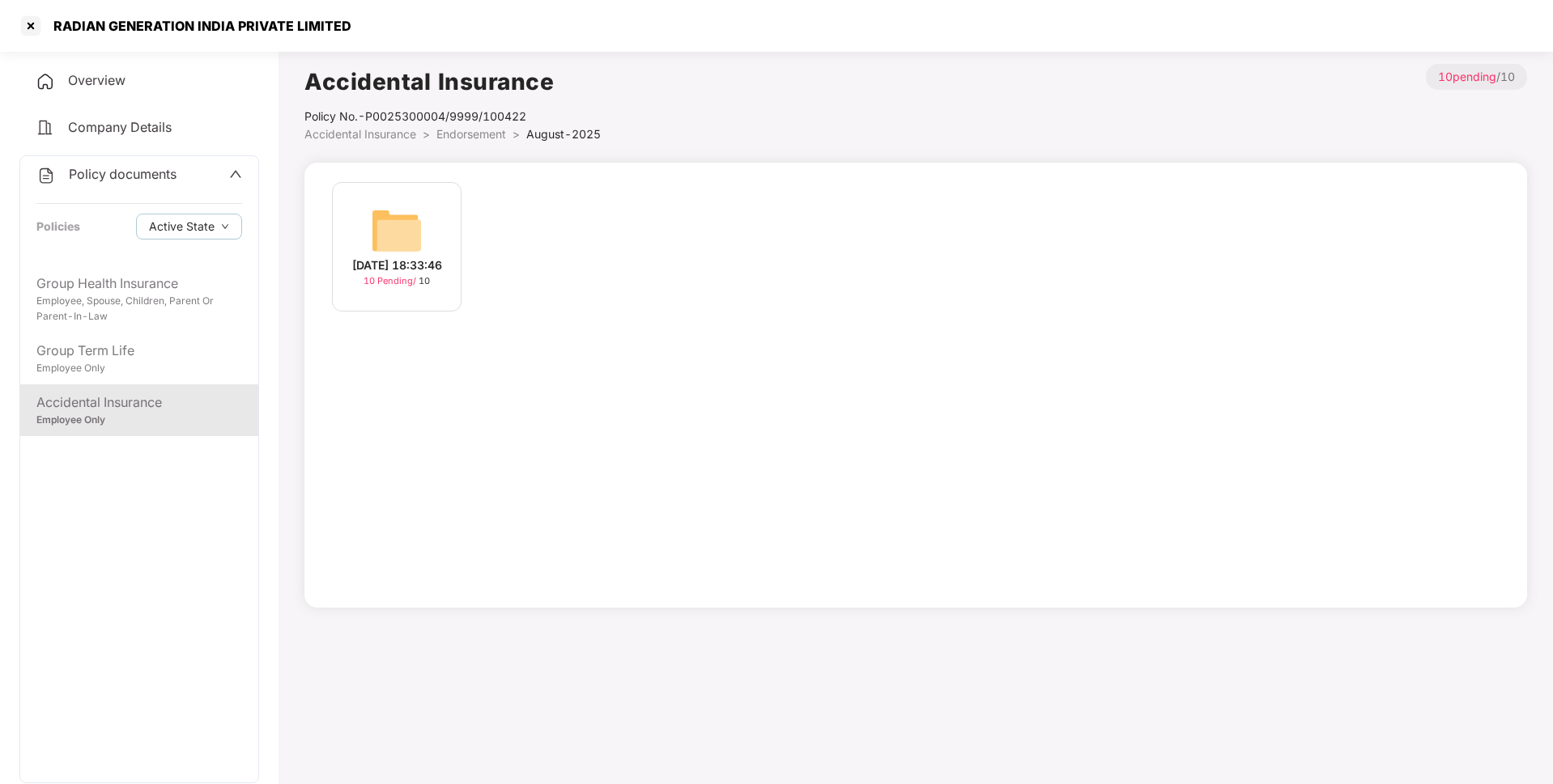
click at [486, 129] on span "Endorsement" at bounding box center [471, 134] width 70 height 14
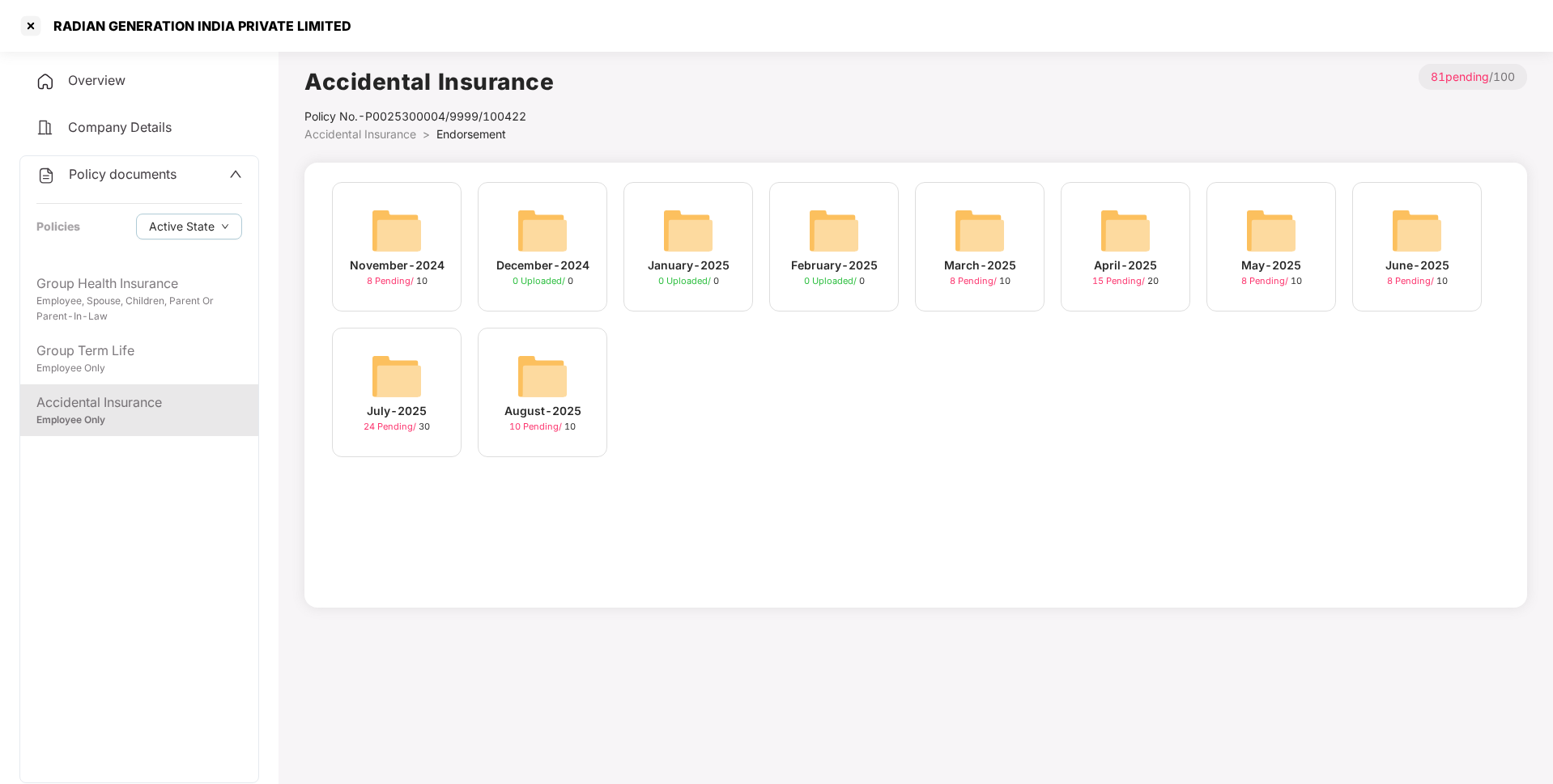
click at [411, 358] on img at bounding box center [396, 376] width 52 height 52
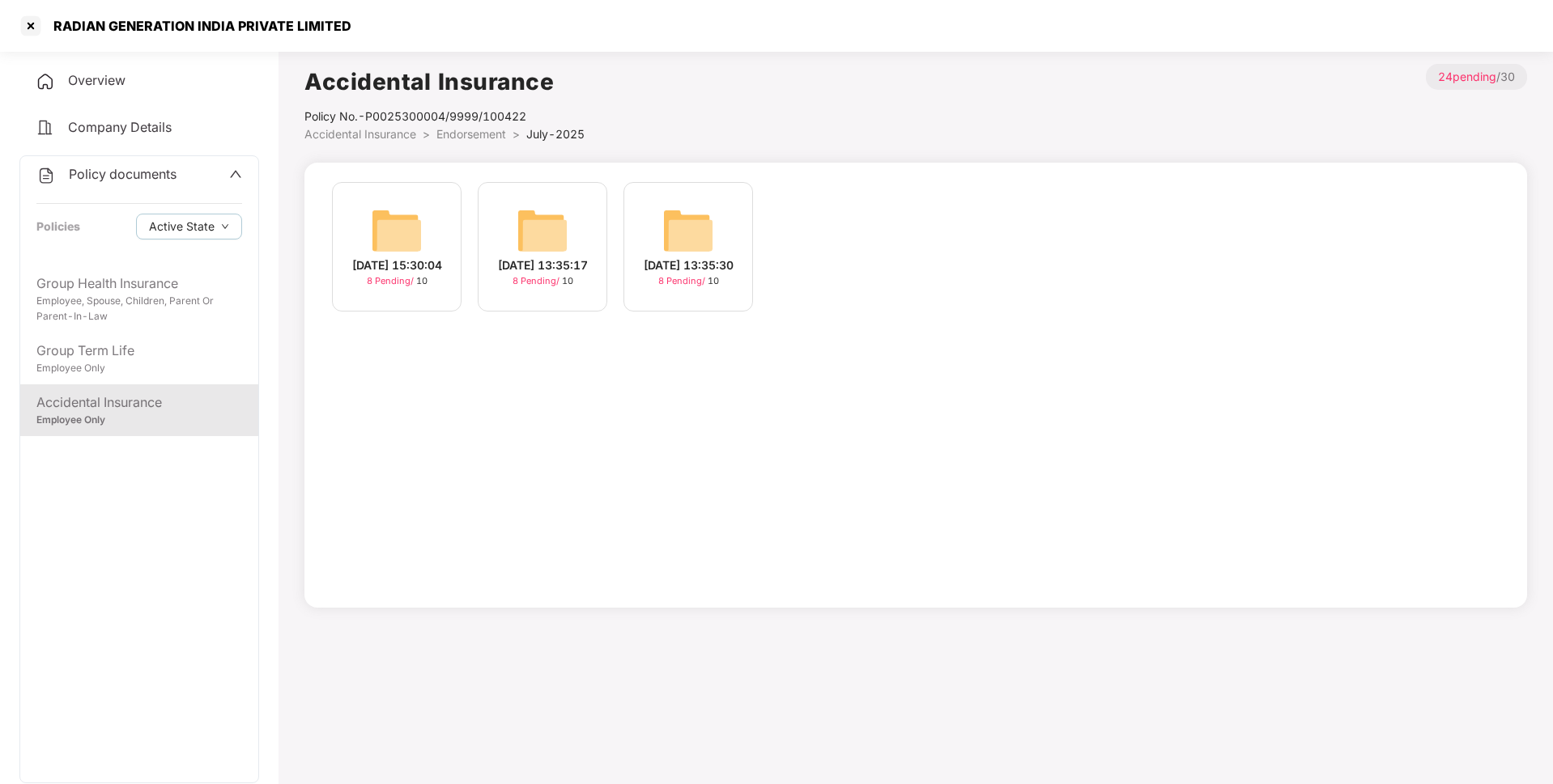
click at [419, 232] on img at bounding box center [396, 230] width 52 height 52
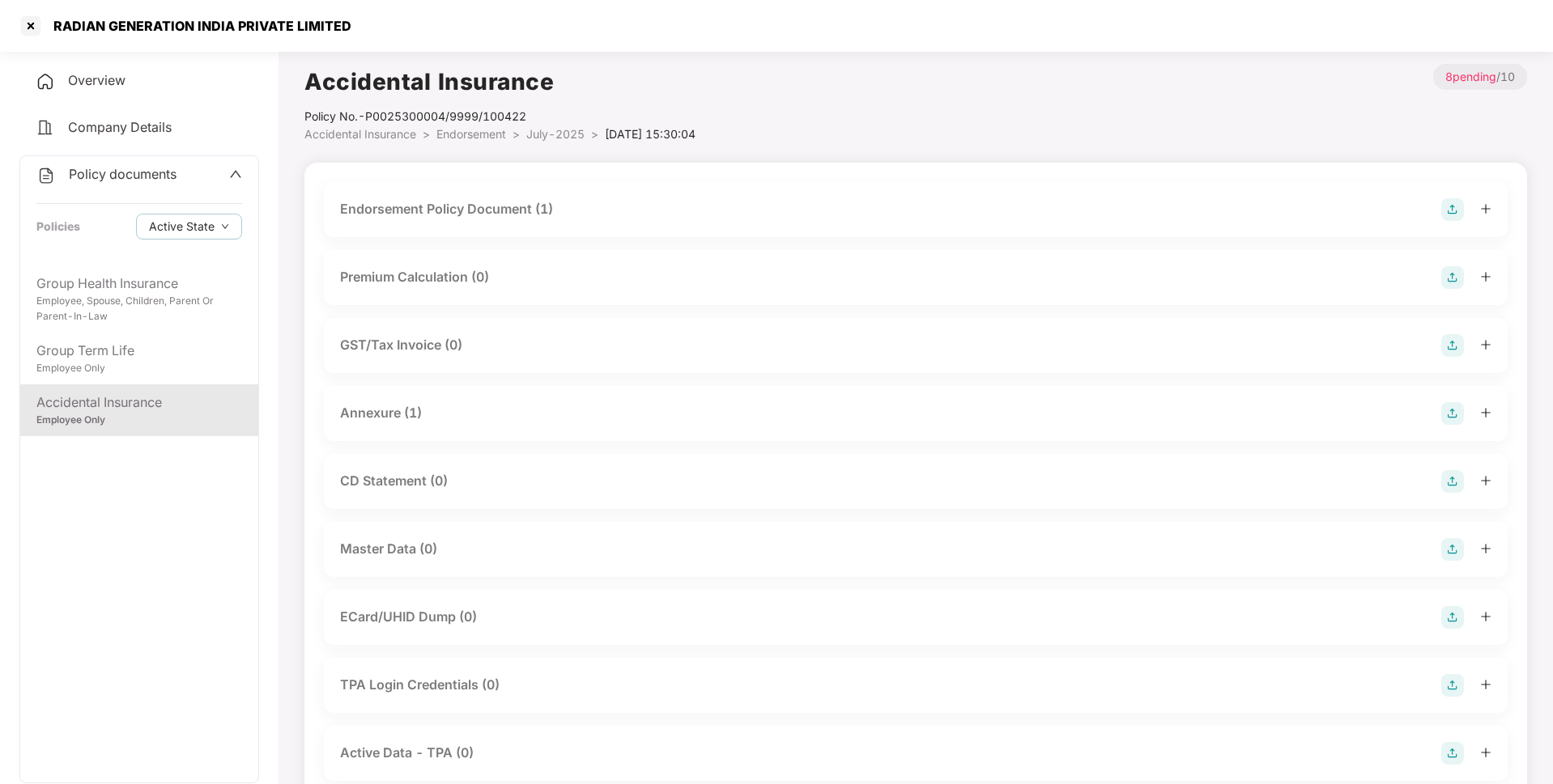
click at [1467, 547] on div at bounding box center [1466, 549] width 50 height 23
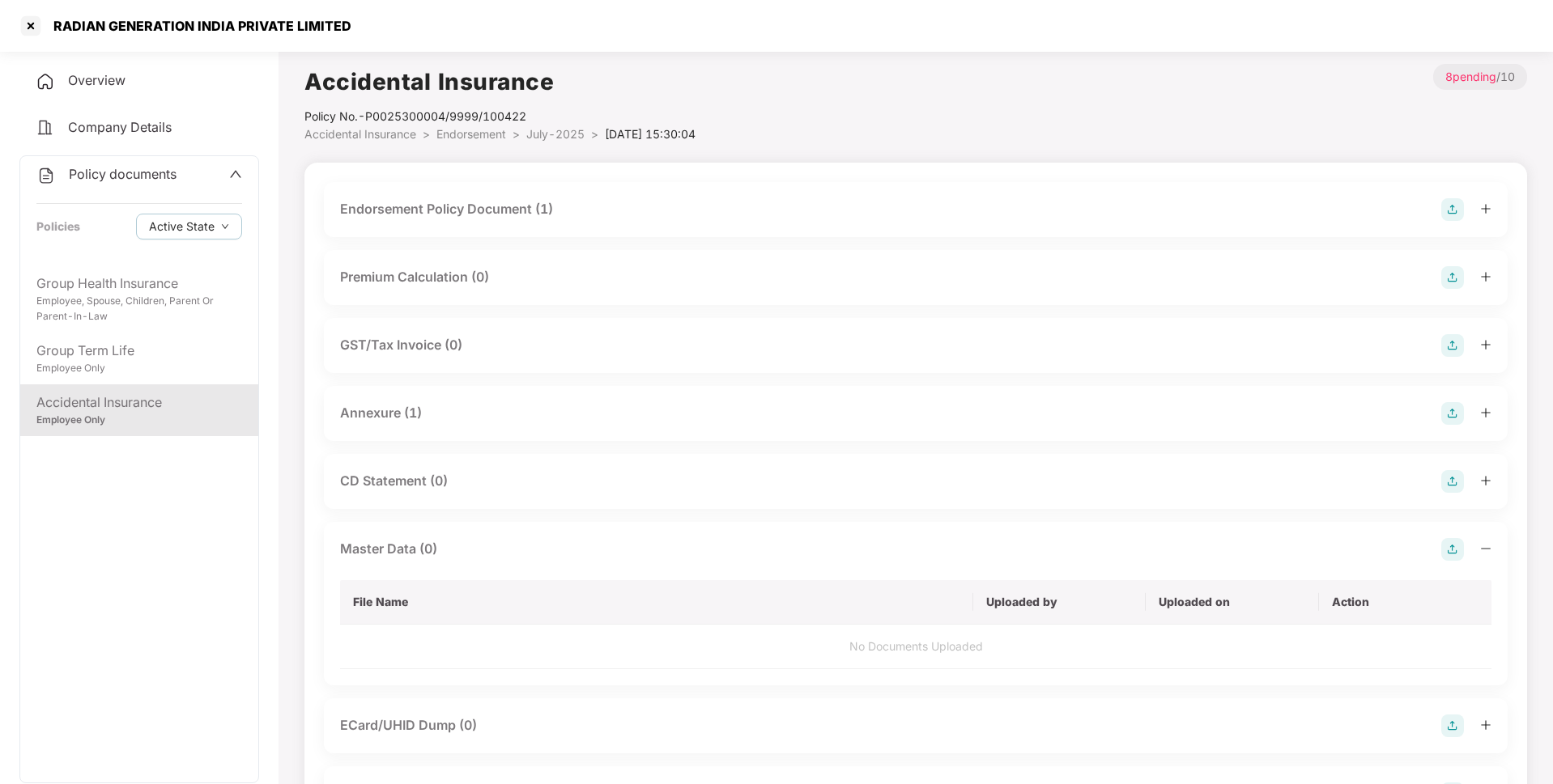
click at [1455, 548] on img at bounding box center [1452, 549] width 23 height 23
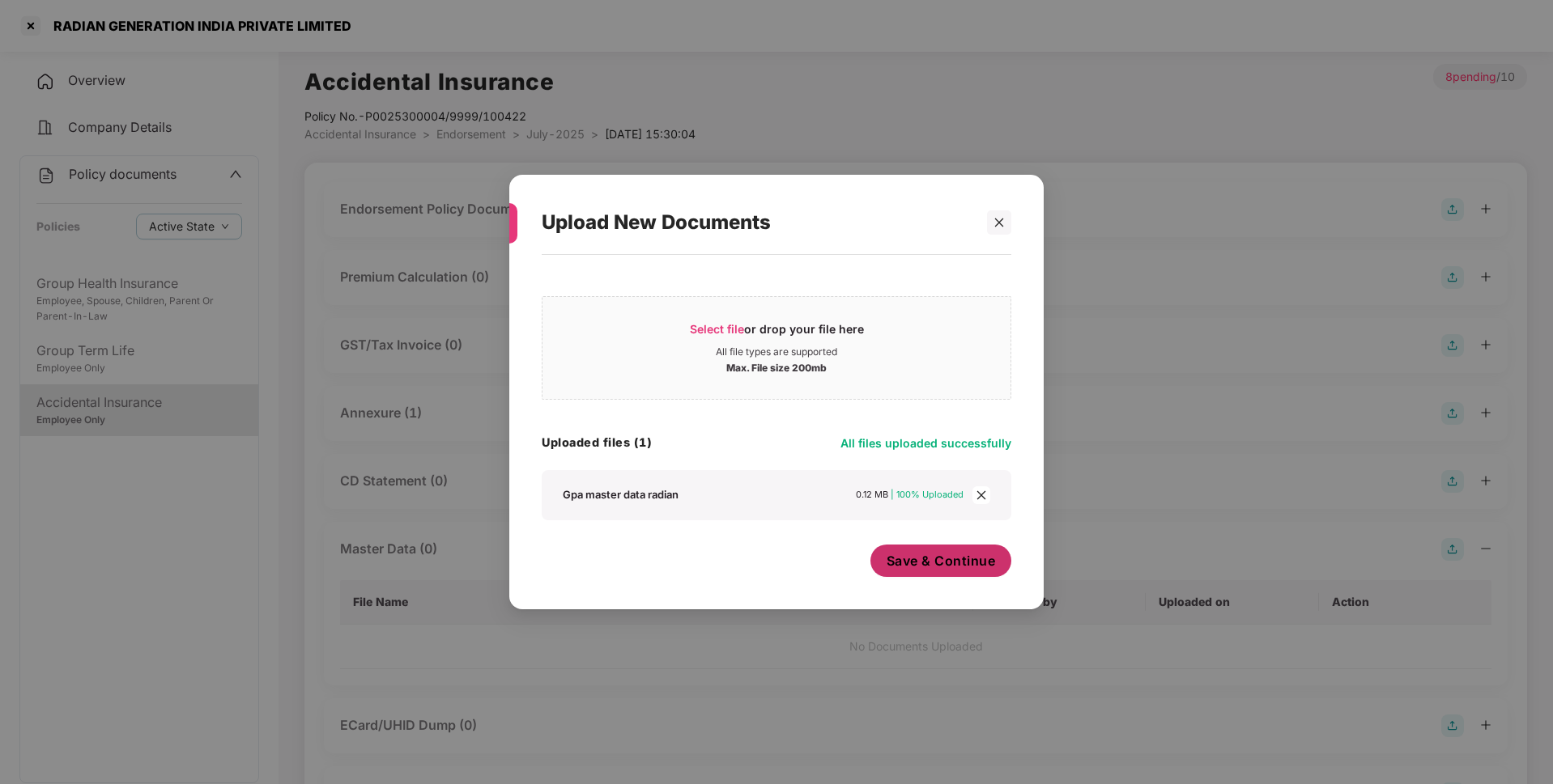
click at [935, 564] on span "Save & Continue" at bounding box center [941, 561] width 110 height 18
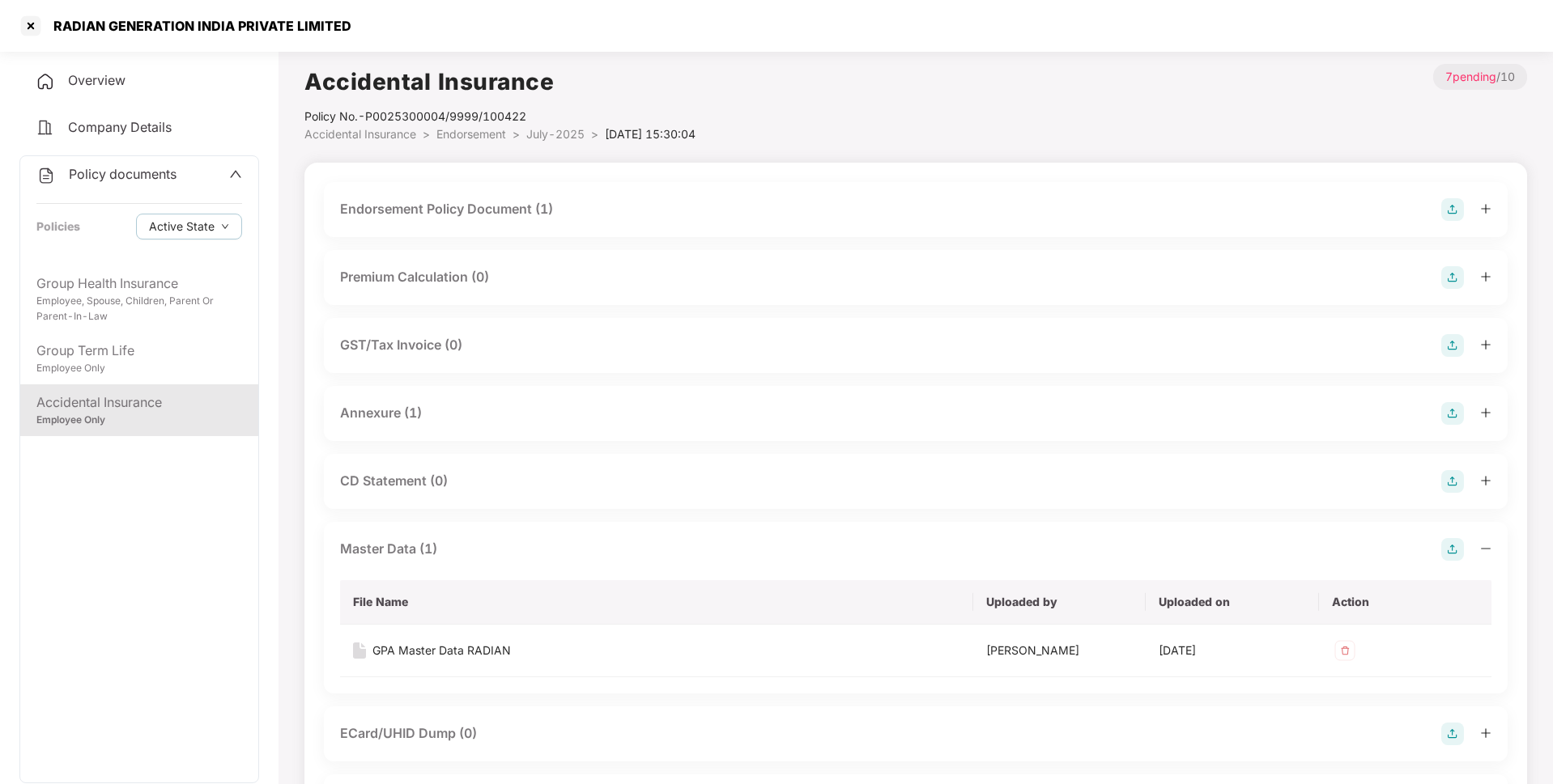
click at [542, 137] on span "July-2025" at bounding box center [555, 134] width 58 height 14
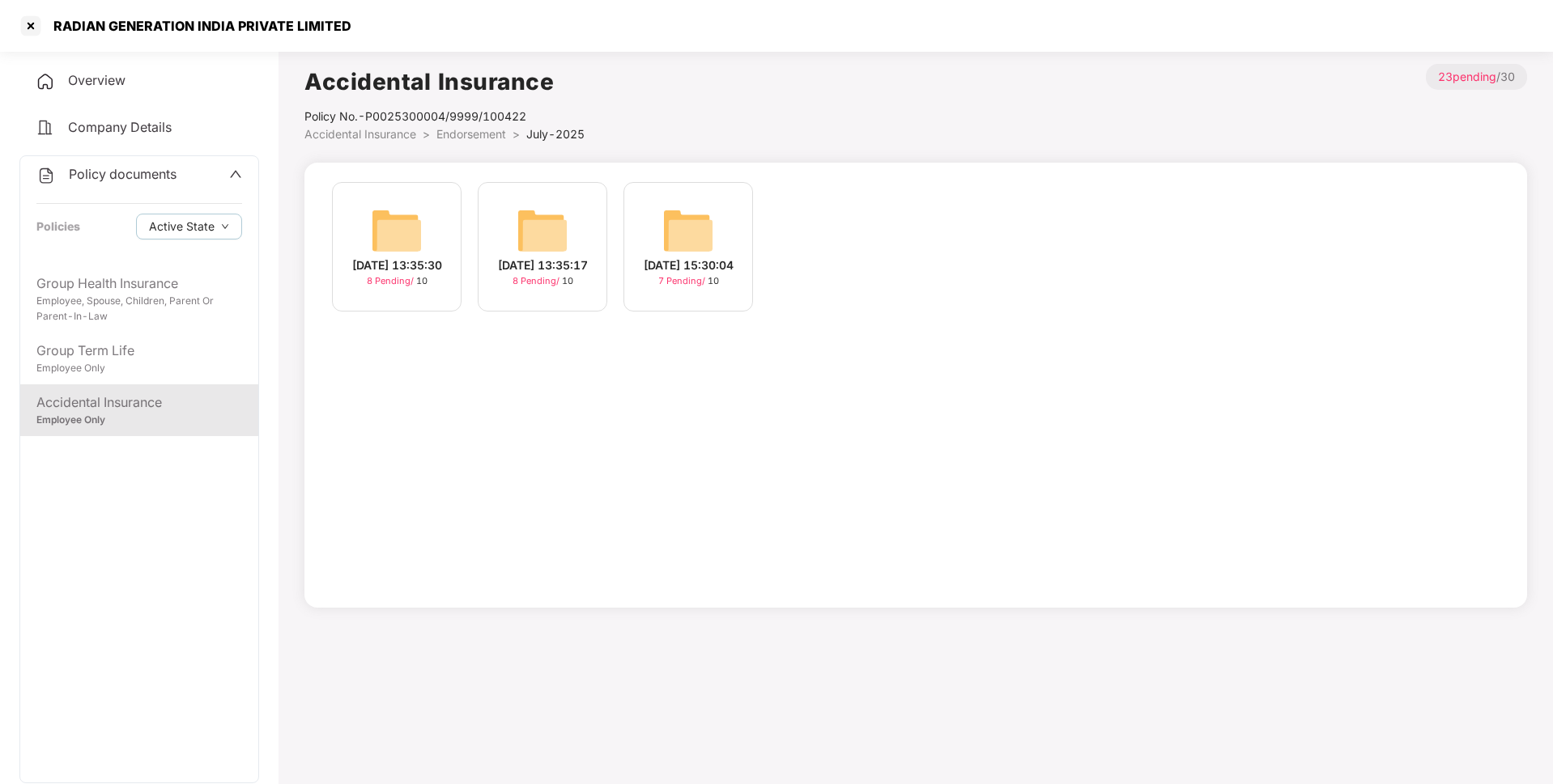
click at [448, 137] on span "Endorsement" at bounding box center [471, 134] width 70 height 14
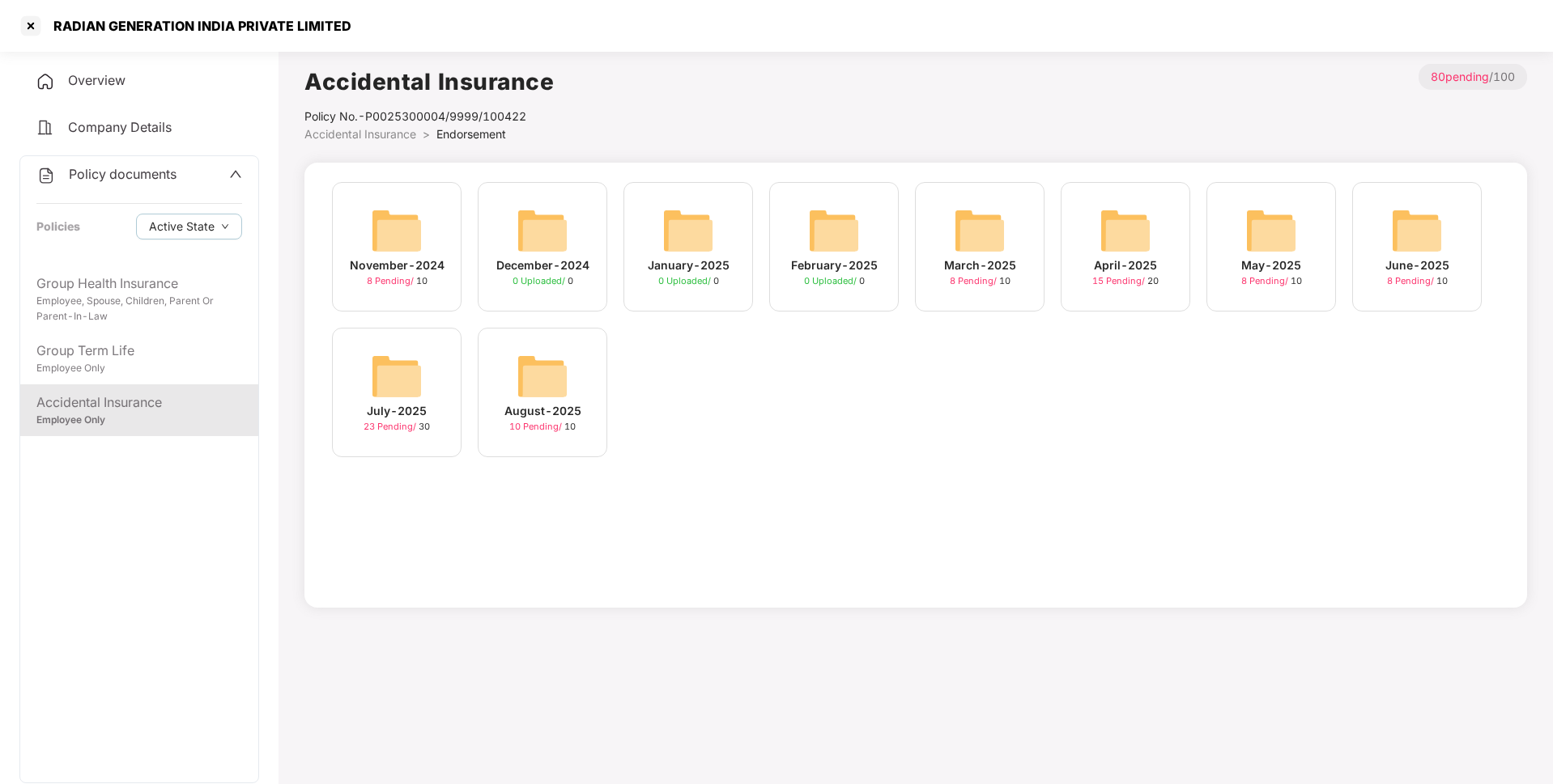
click at [546, 388] on img at bounding box center [542, 376] width 52 height 52
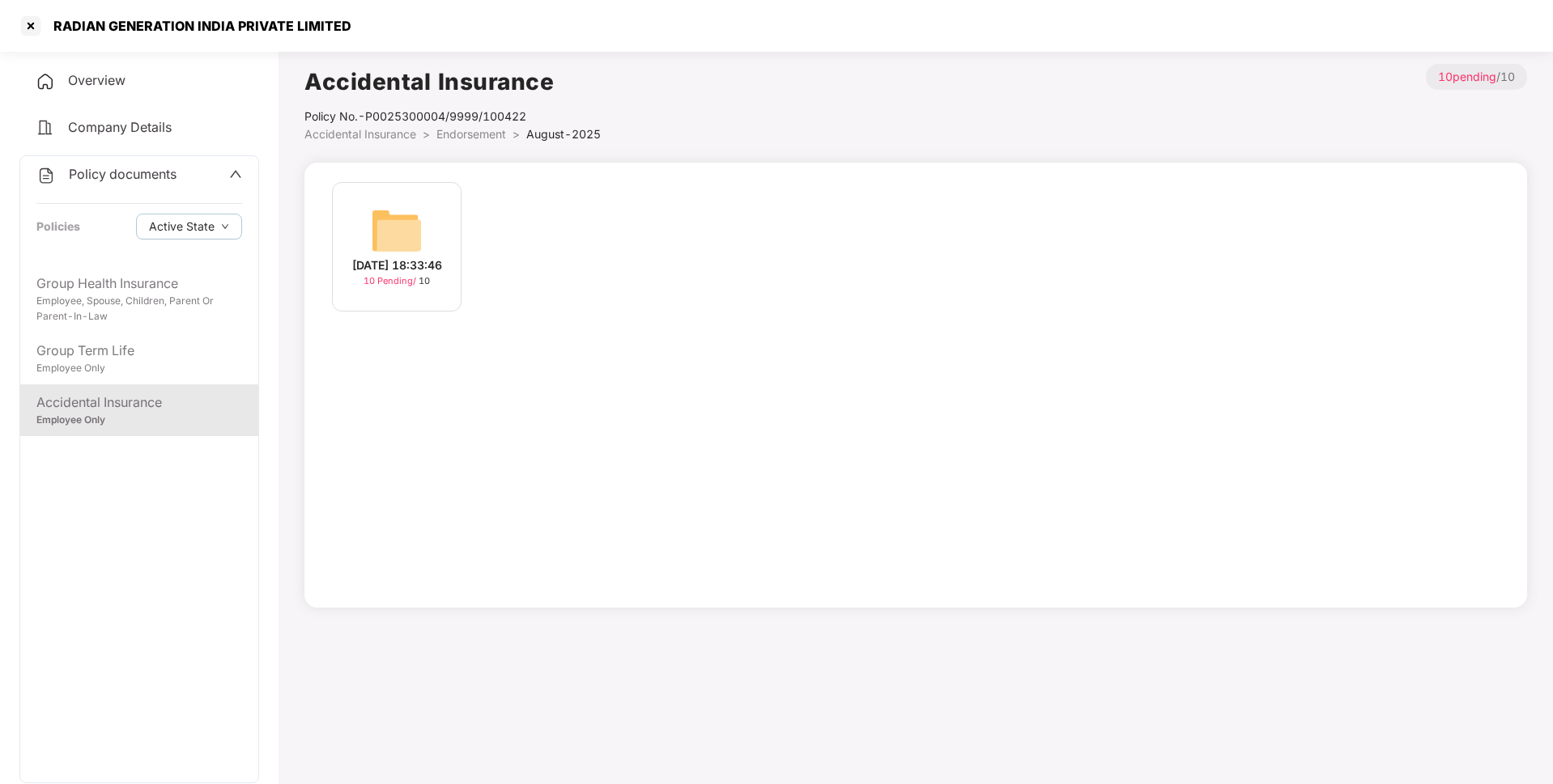
click at [405, 257] on div "[DATE] 18:33:46" at bounding box center [397, 265] width 90 height 18
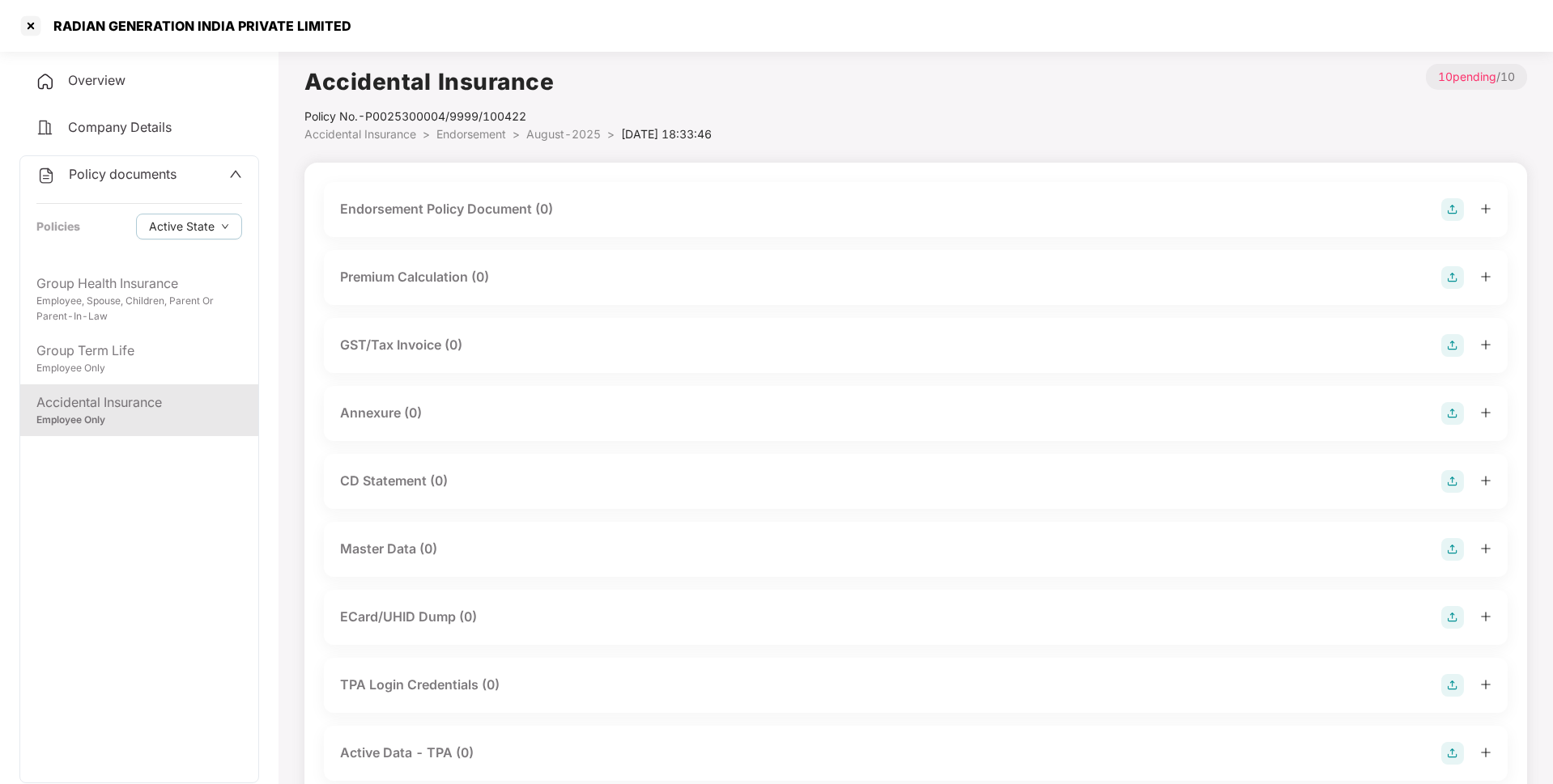
click at [486, 131] on span "Endorsement" at bounding box center [471, 134] width 70 height 14
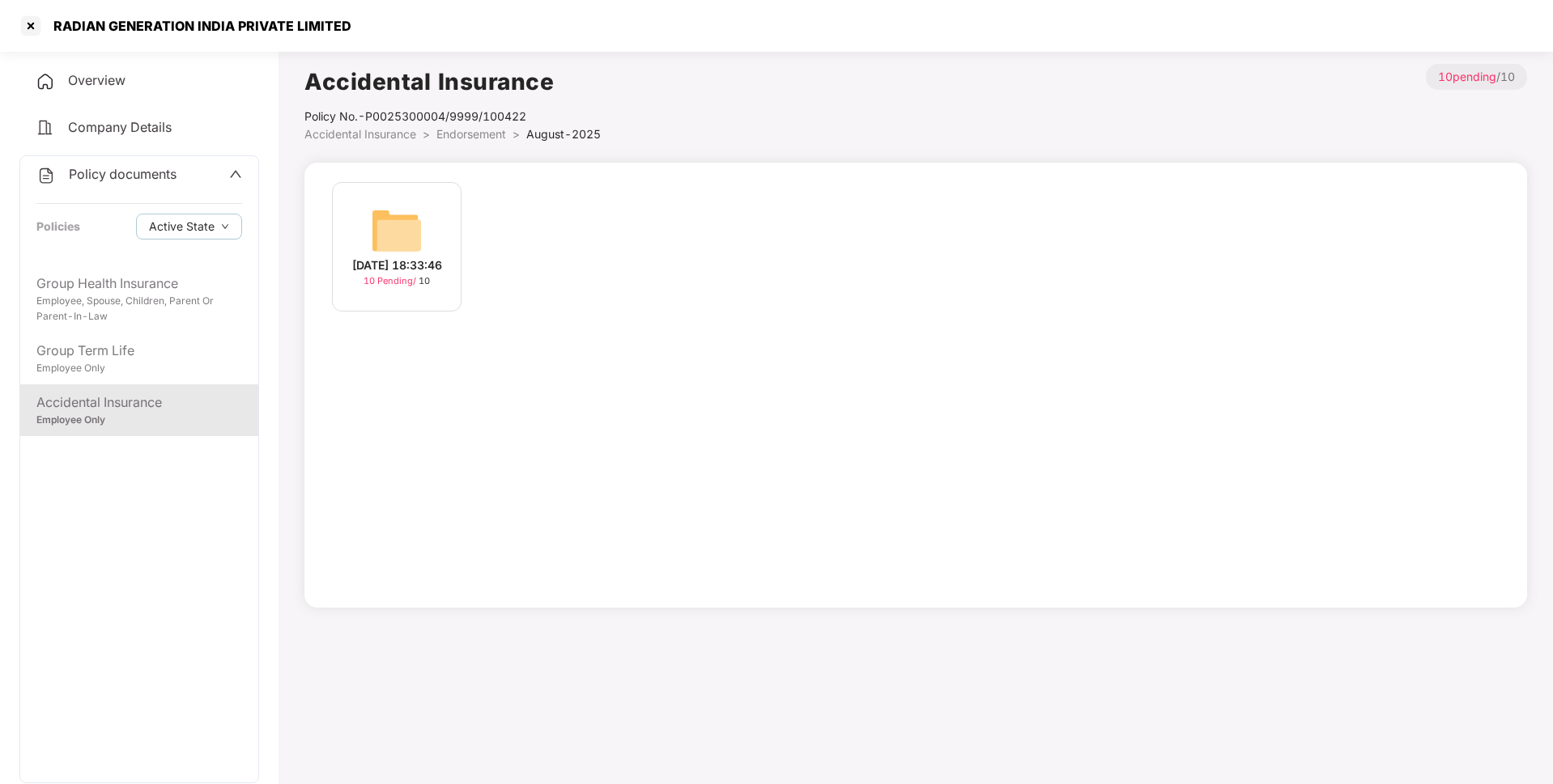
click at [493, 138] on span "Endorsement" at bounding box center [471, 134] width 70 height 14
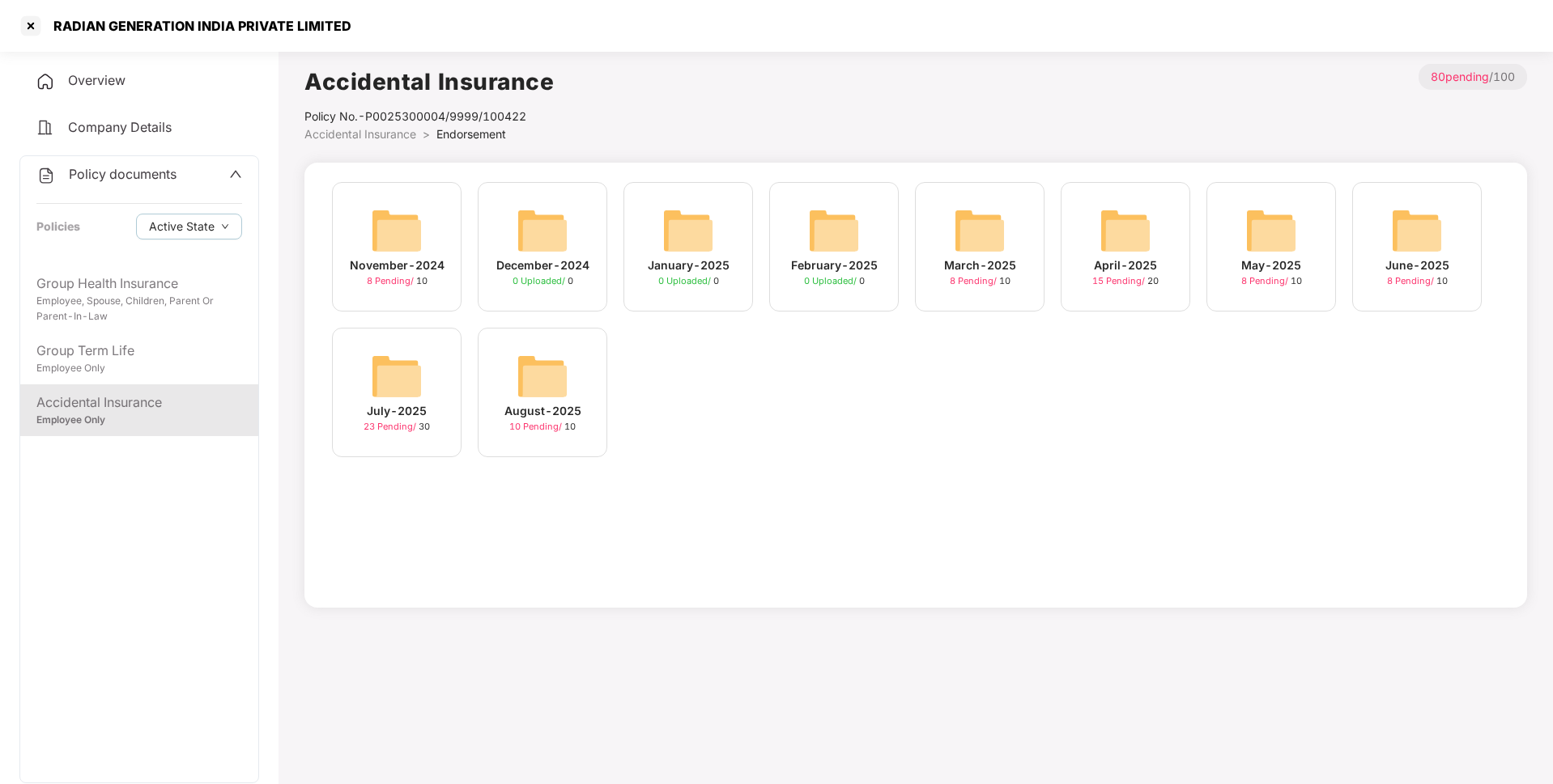
click at [397, 379] on img at bounding box center [396, 376] width 52 height 52
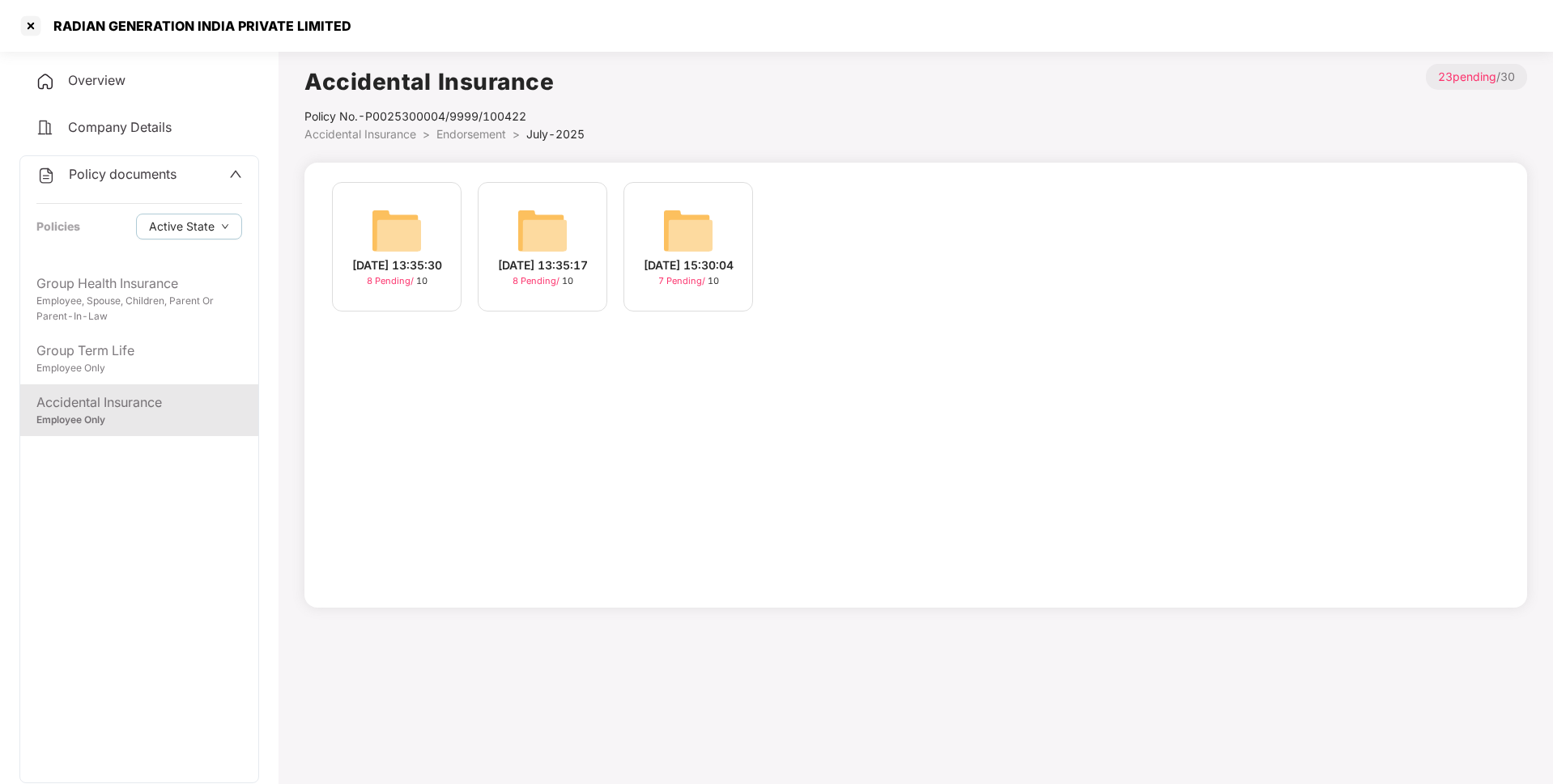
click at [189, 174] on div "Policy documents" at bounding box center [140, 175] width 206 height 21
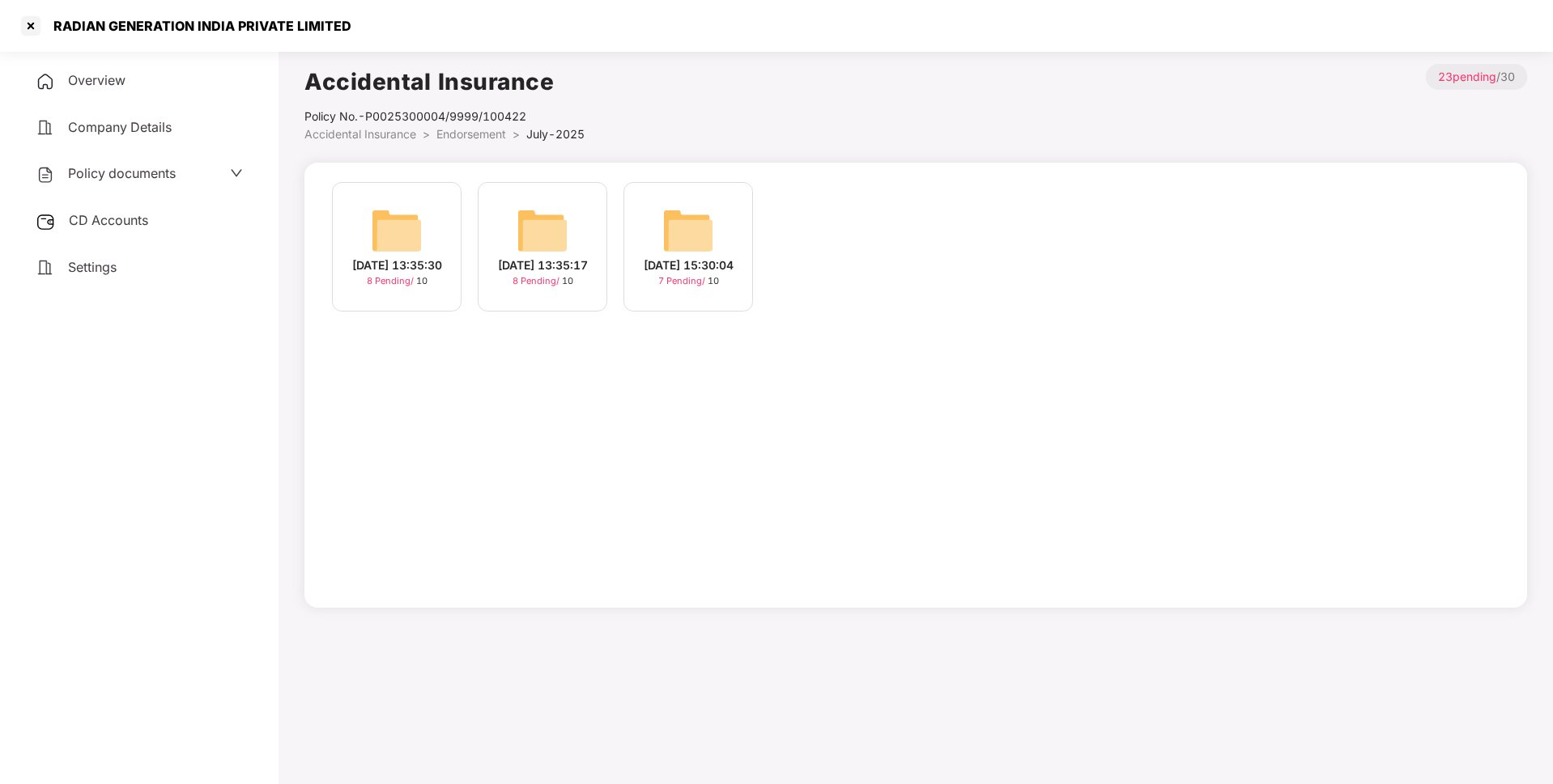
click at [119, 218] on span "CD Accounts" at bounding box center [108, 220] width 79 height 16
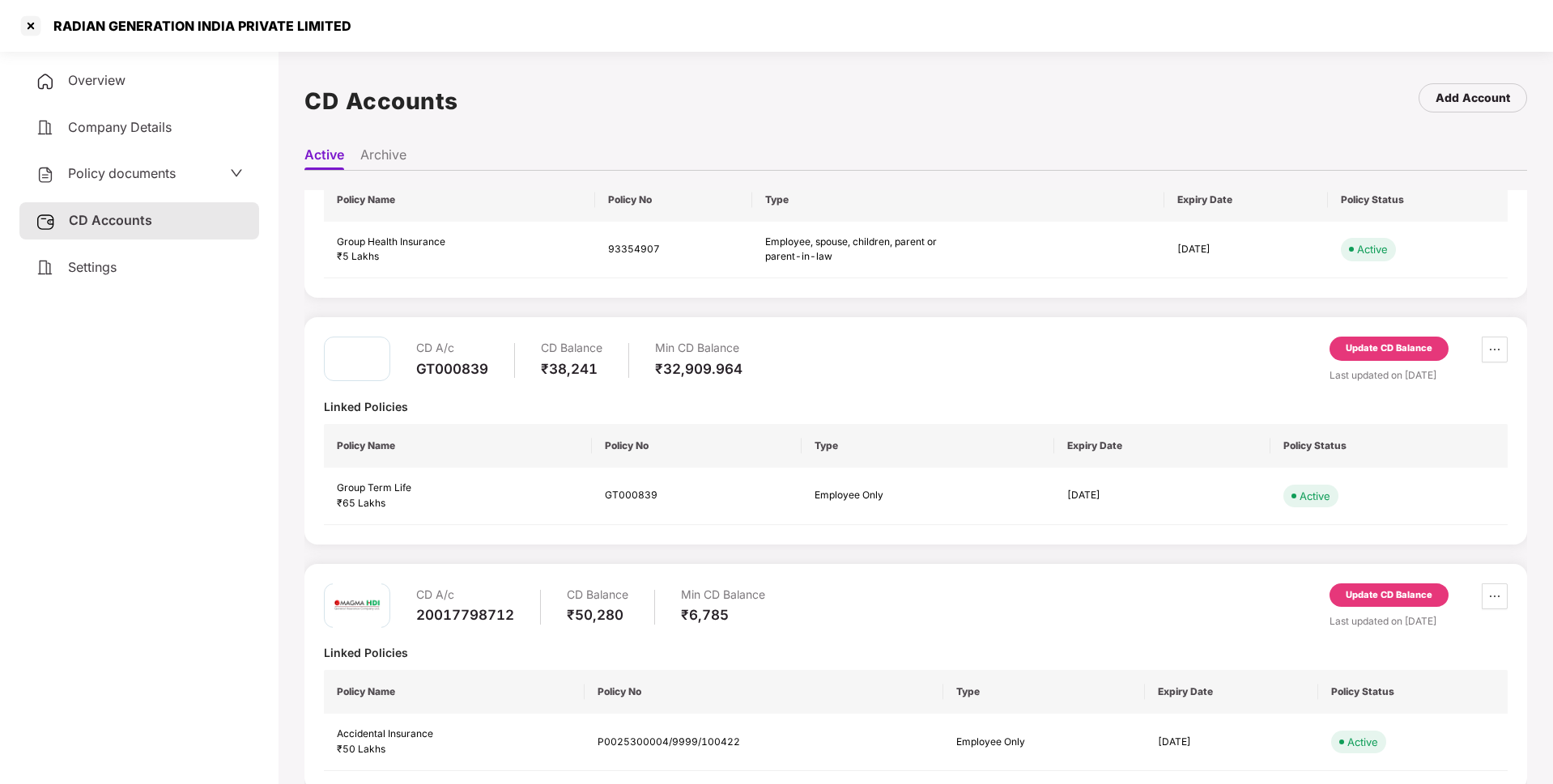
scroll to position [141, 0]
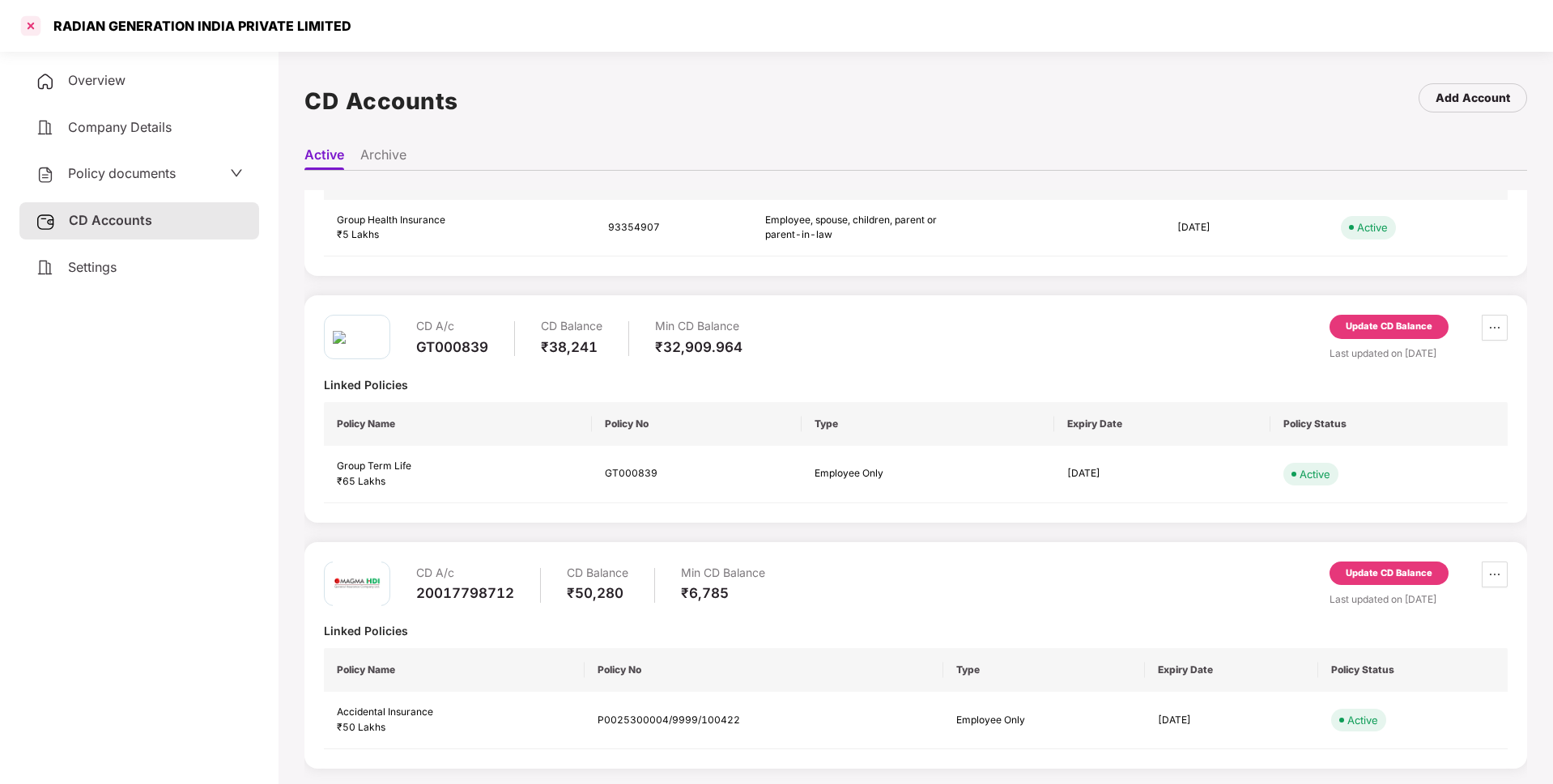
click at [28, 32] on div at bounding box center [31, 26] width 26 height 26
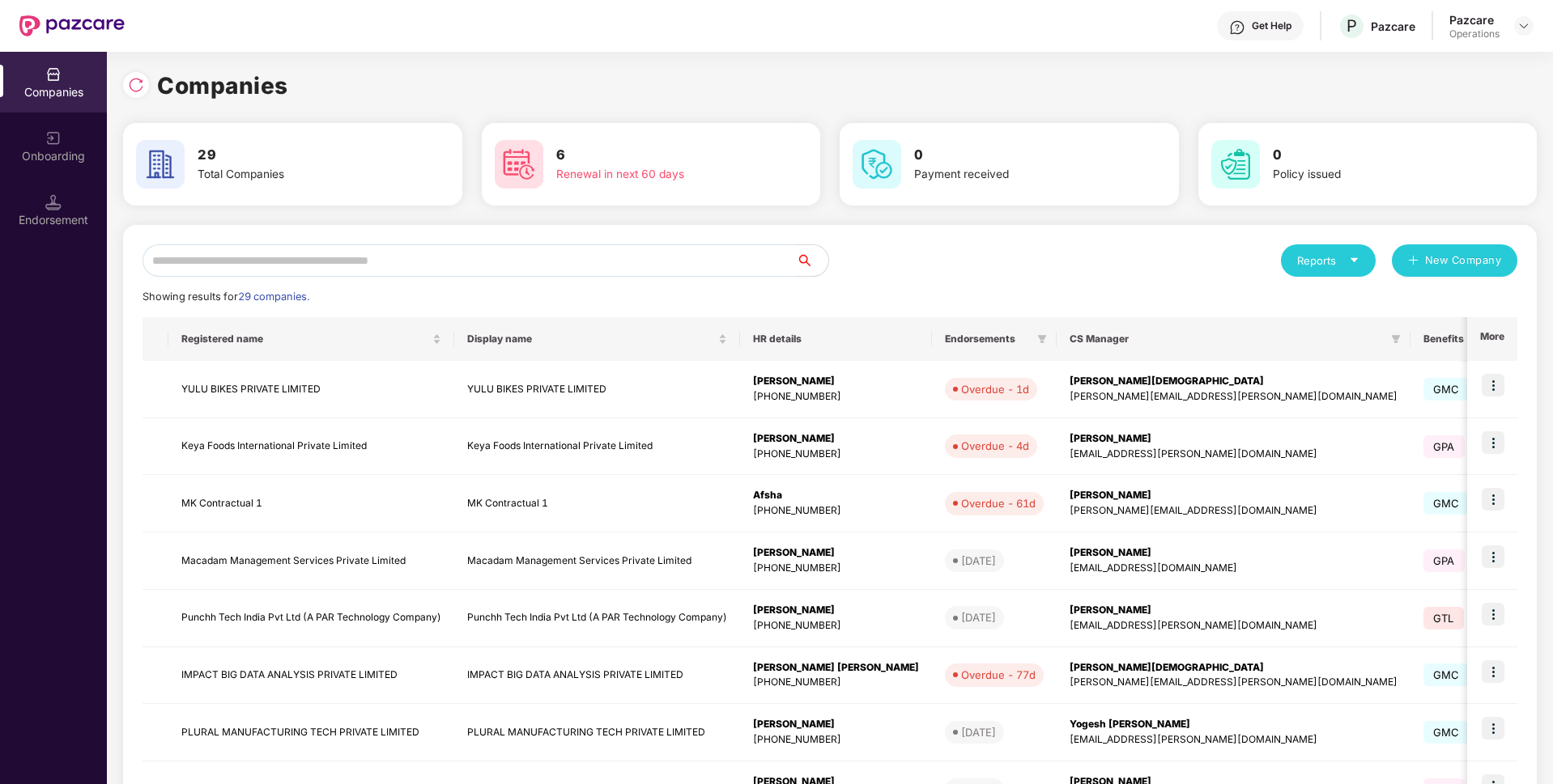
click at [335, 258] on input "text" at bounding box center [469, 260] width 654 height 32
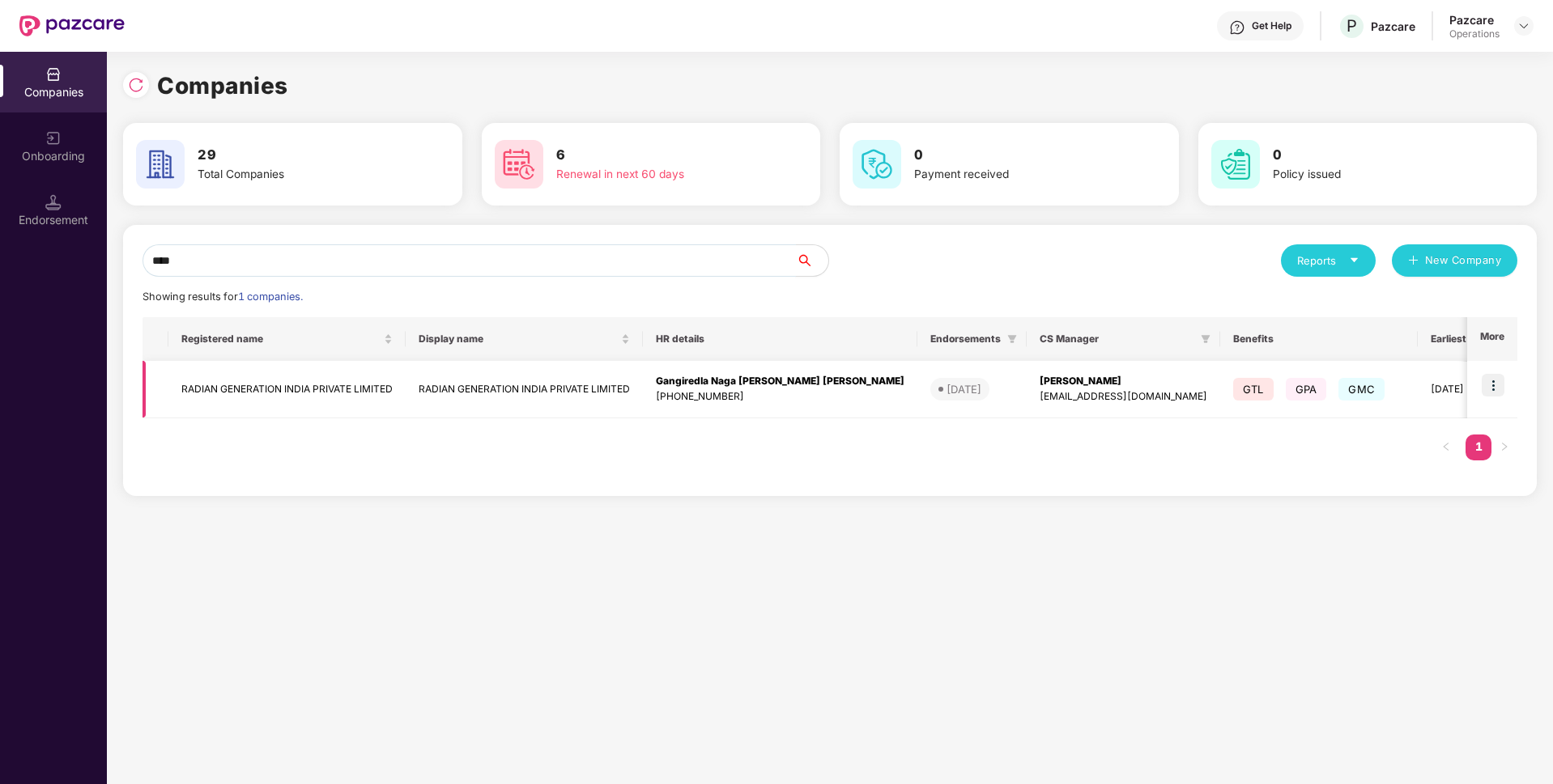
type input "****"
click at [1490, 384] on img at bounding box center [1492, 385] width 23 height 23
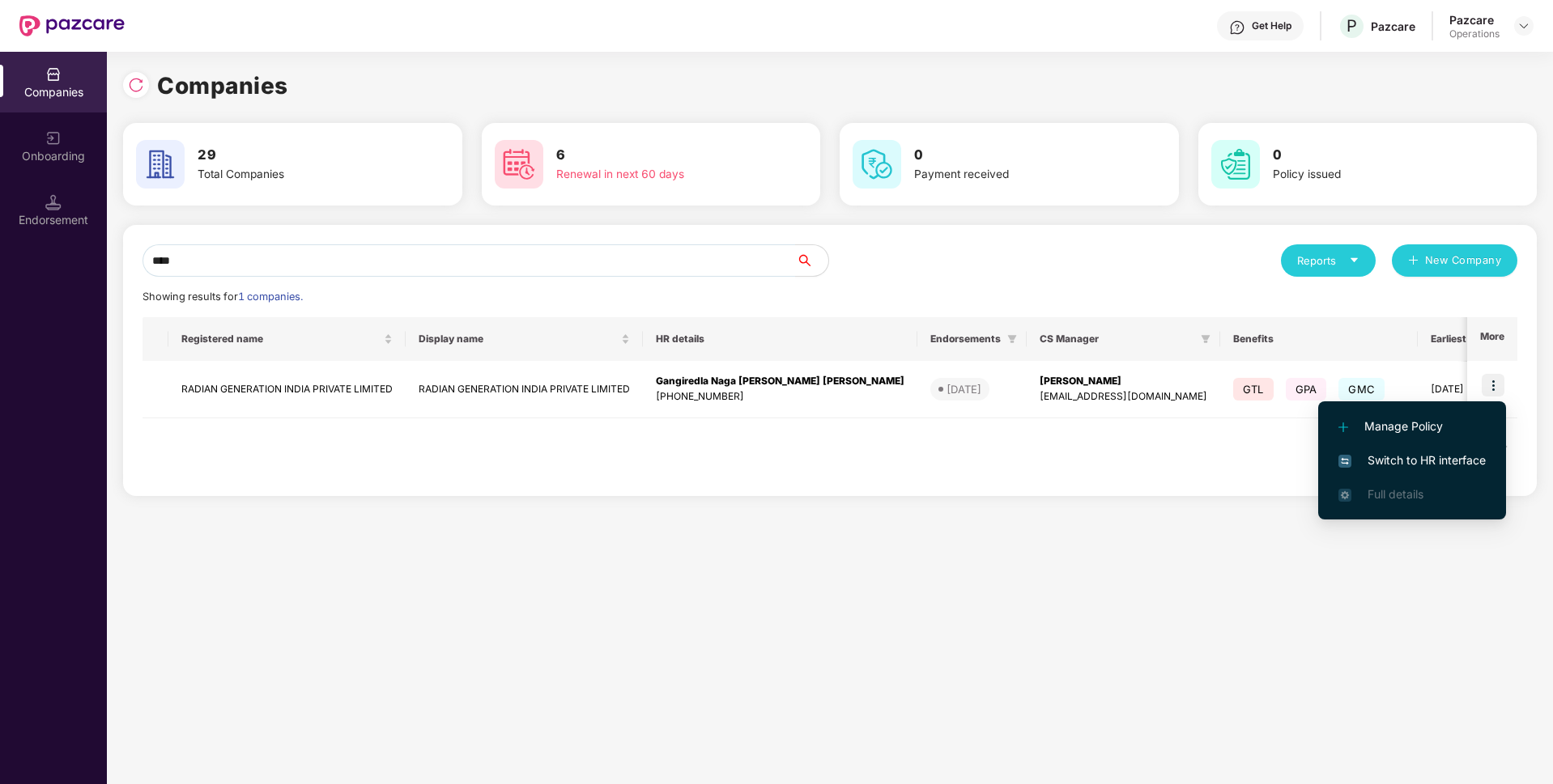
click at [1412, 462] on span "Switch to HR interface" at bounding box center [1412, 461] width 148 height 18
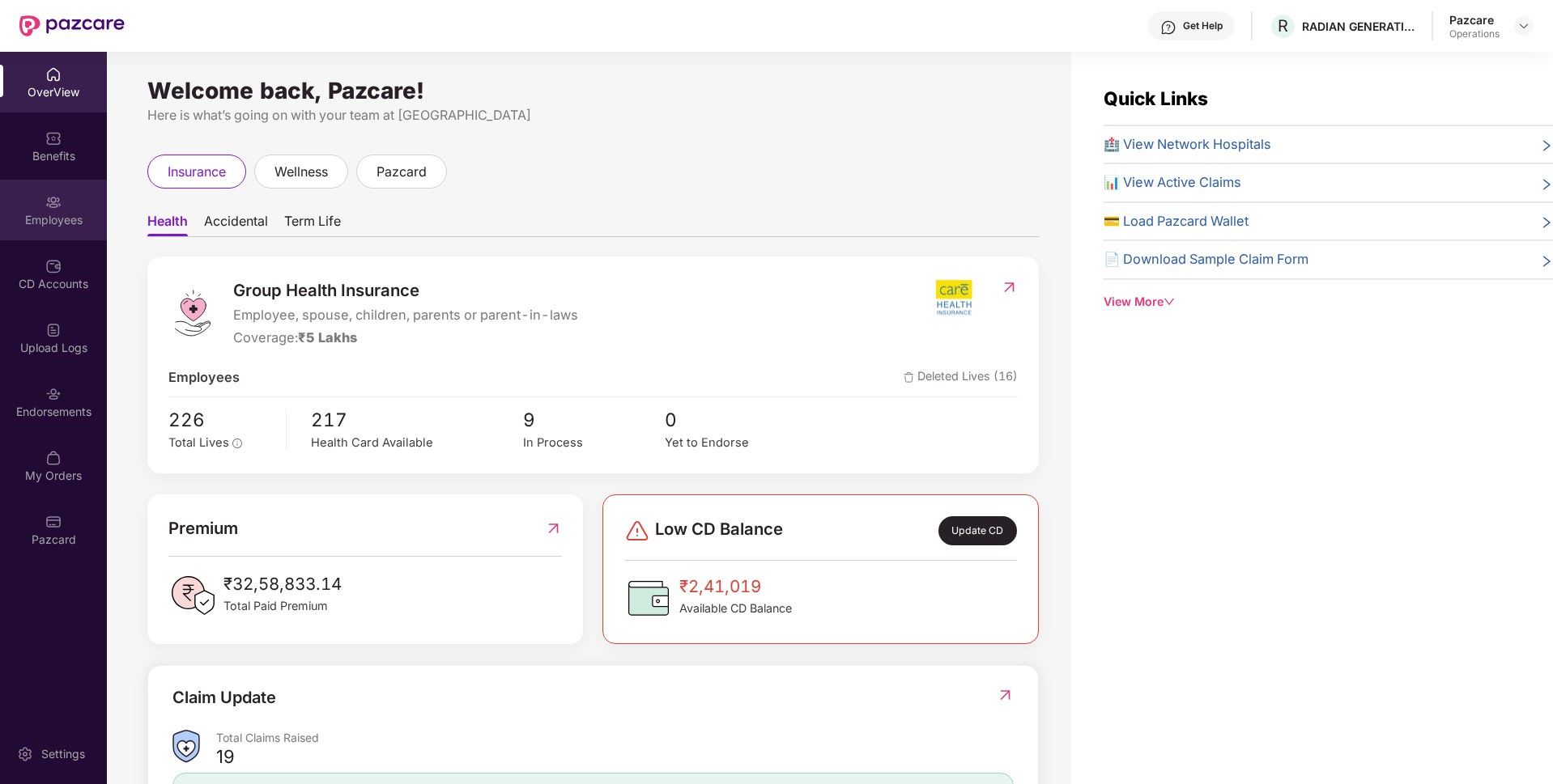
click at [25, 219] on div "Employees" at bounding box center [53, 220] width 107 height 16
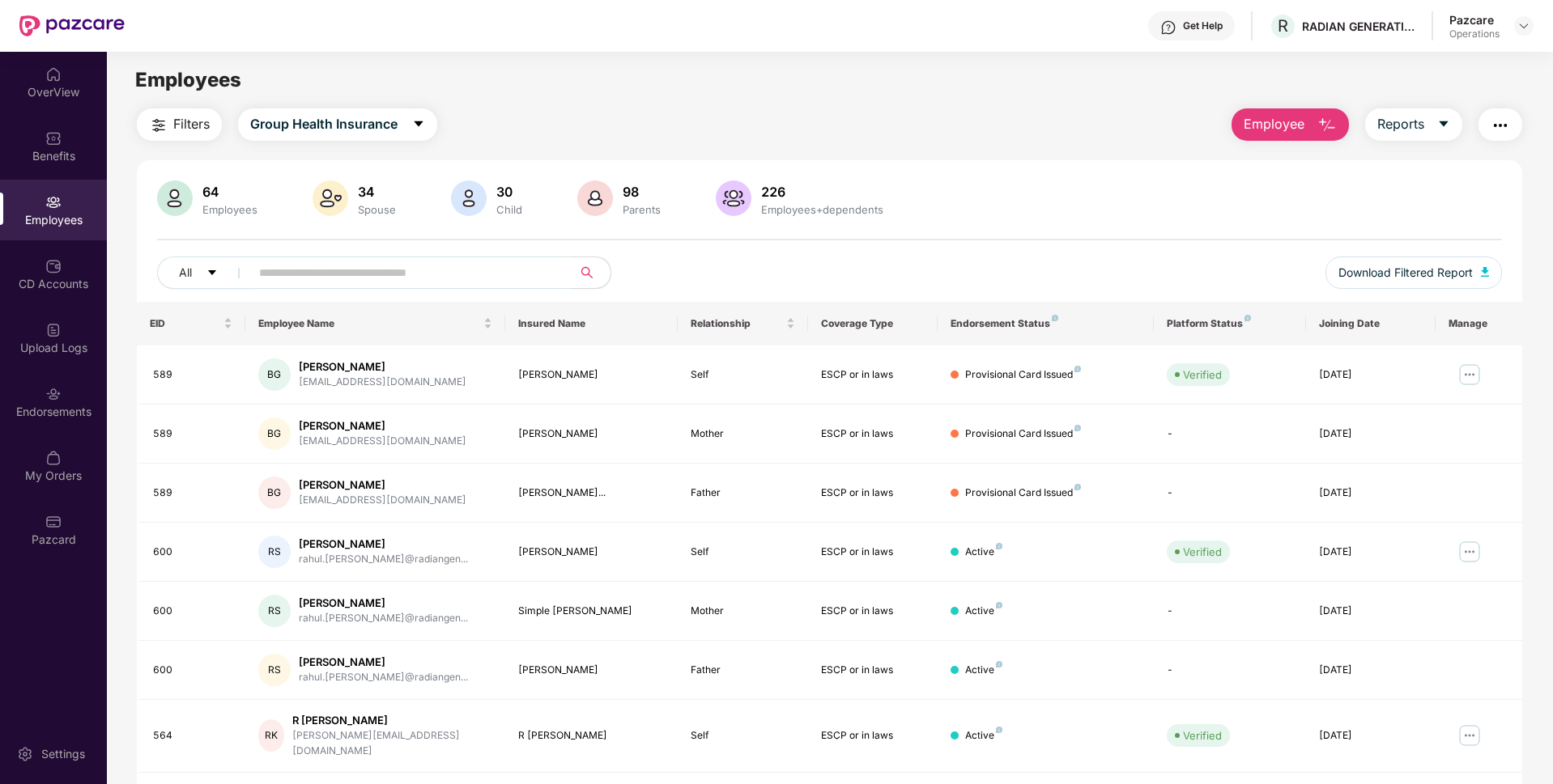
click at [1499, 129] on img "button" at bounding box center [1499, 125] width 19 height 19
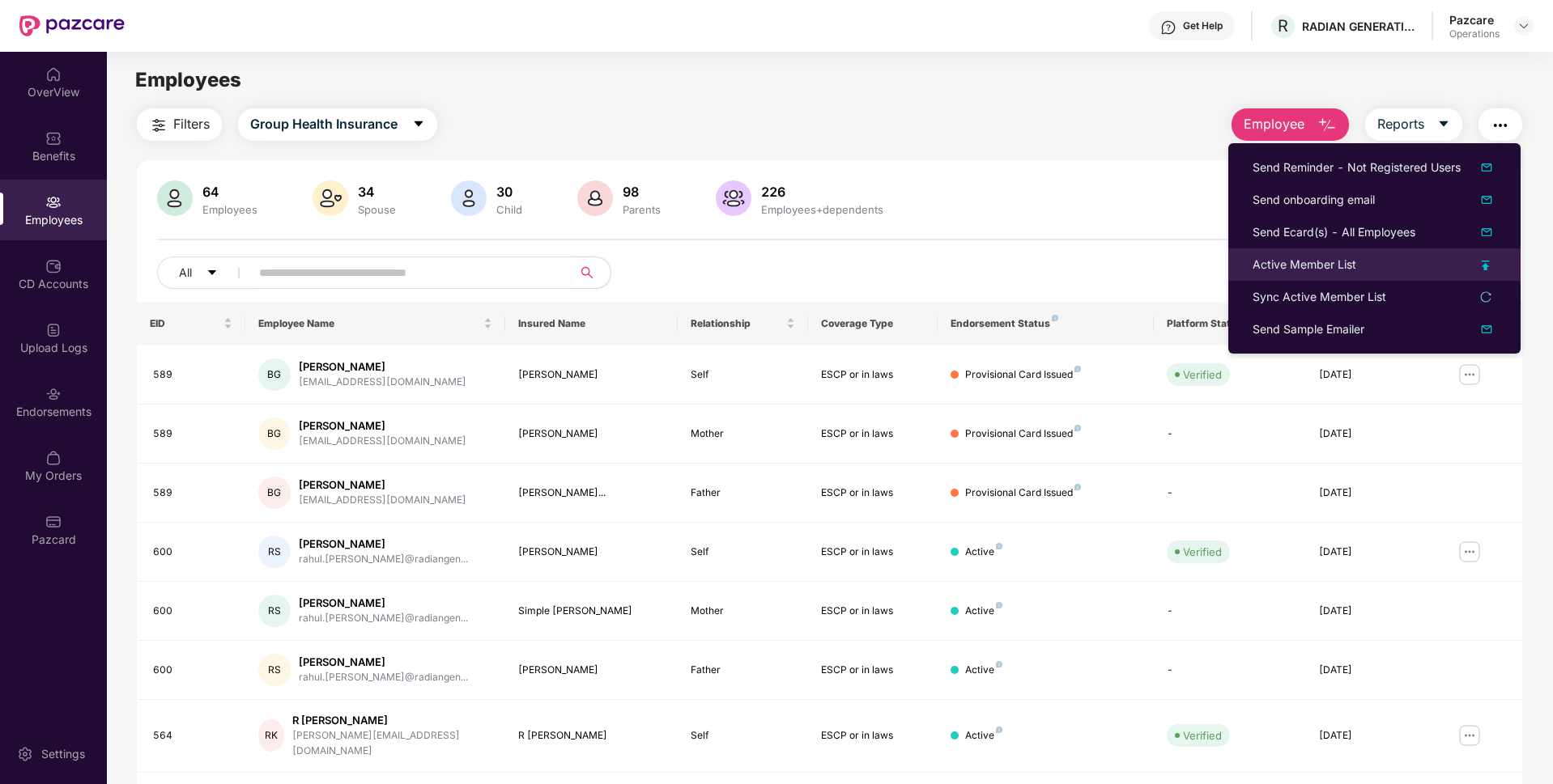
click at [1271, 265] on div "Active Member List" at bounding box center [1304, 264] width 104 height 18
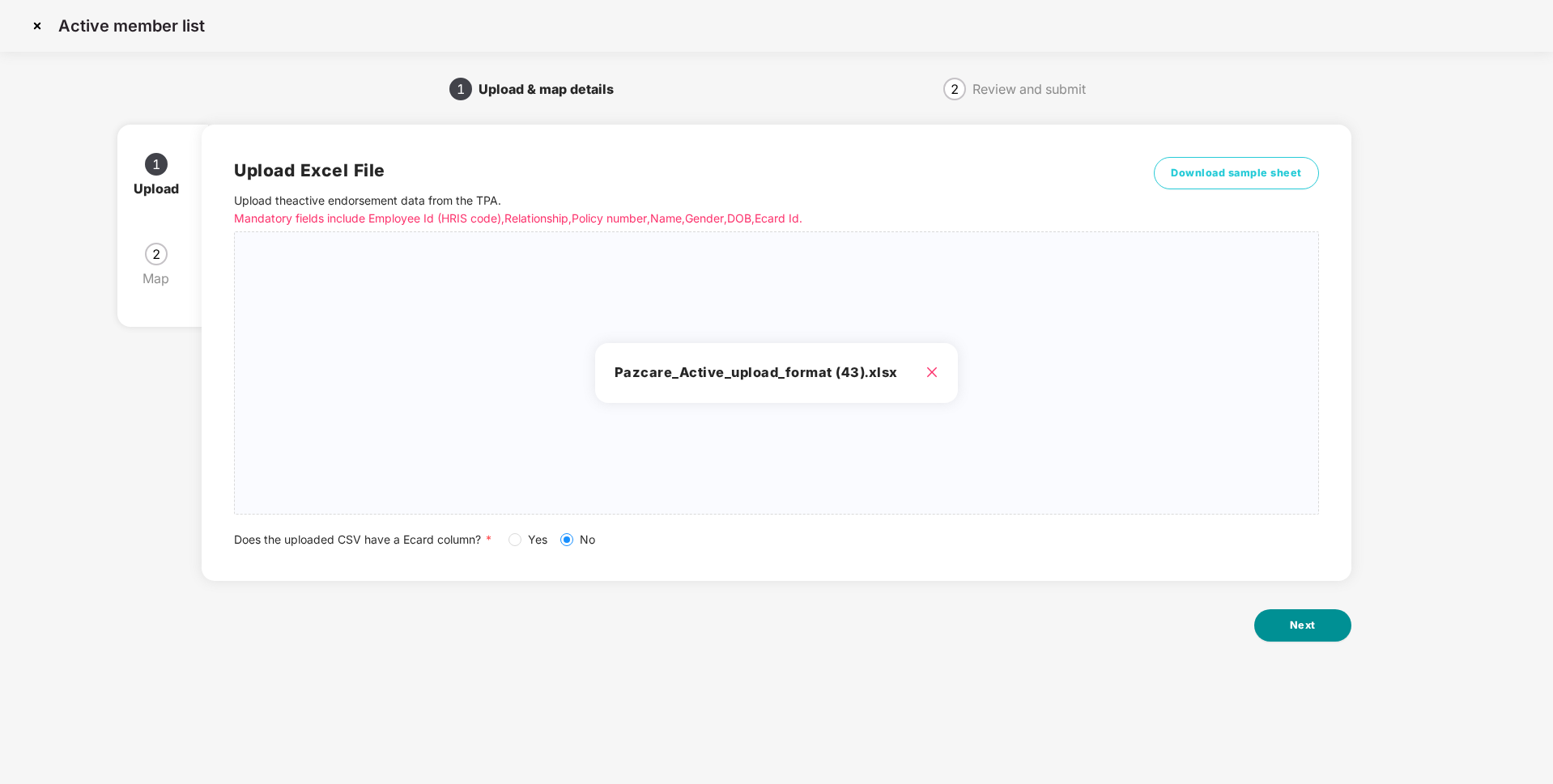
click at [1307, 631] on span "Next" at bounding box center [1302, 625] width 26 height 16
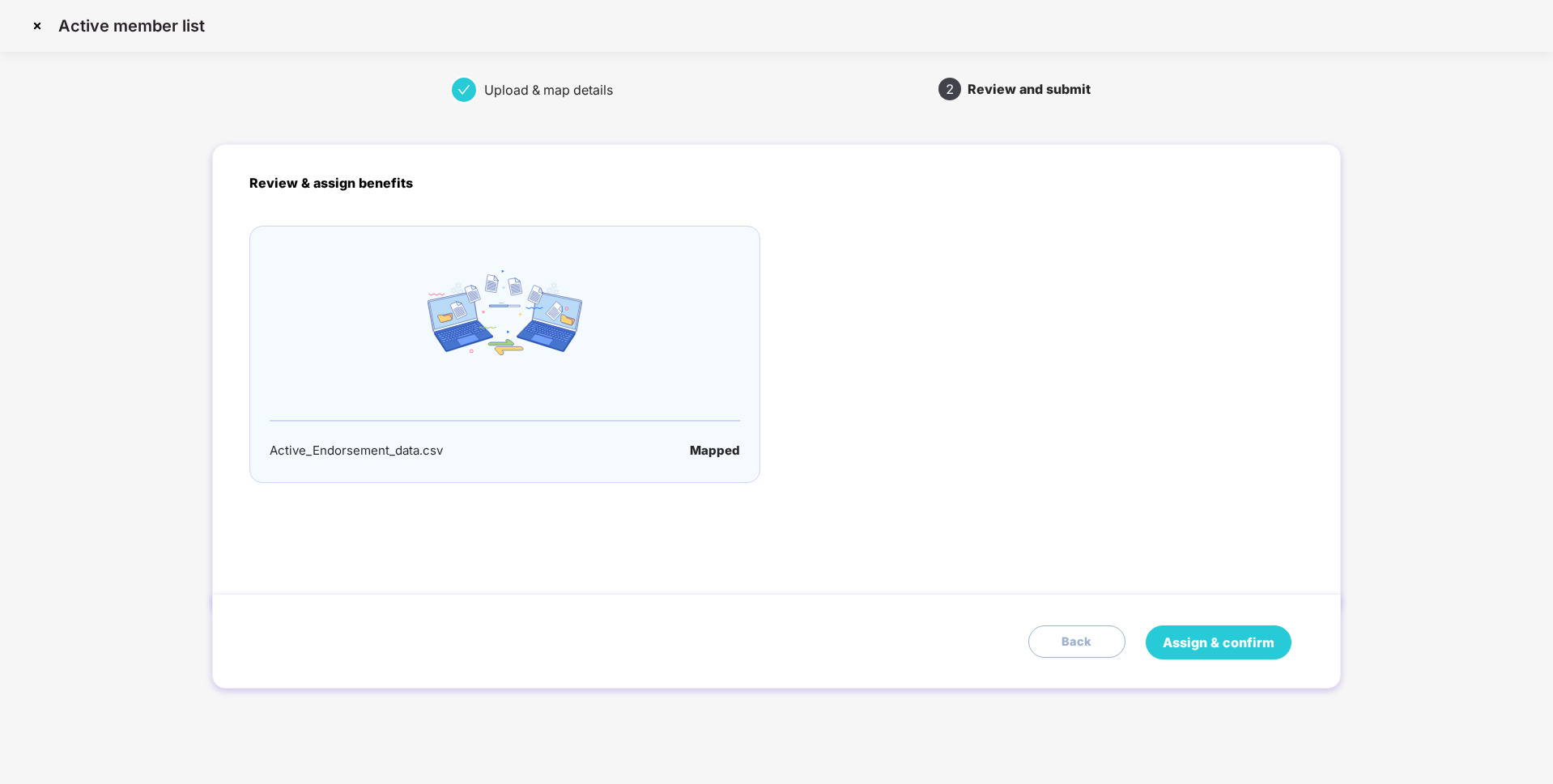
click at [1160, 635] on button "Assign & confirm" at bounding box center [1219, 642] width 146 height 34
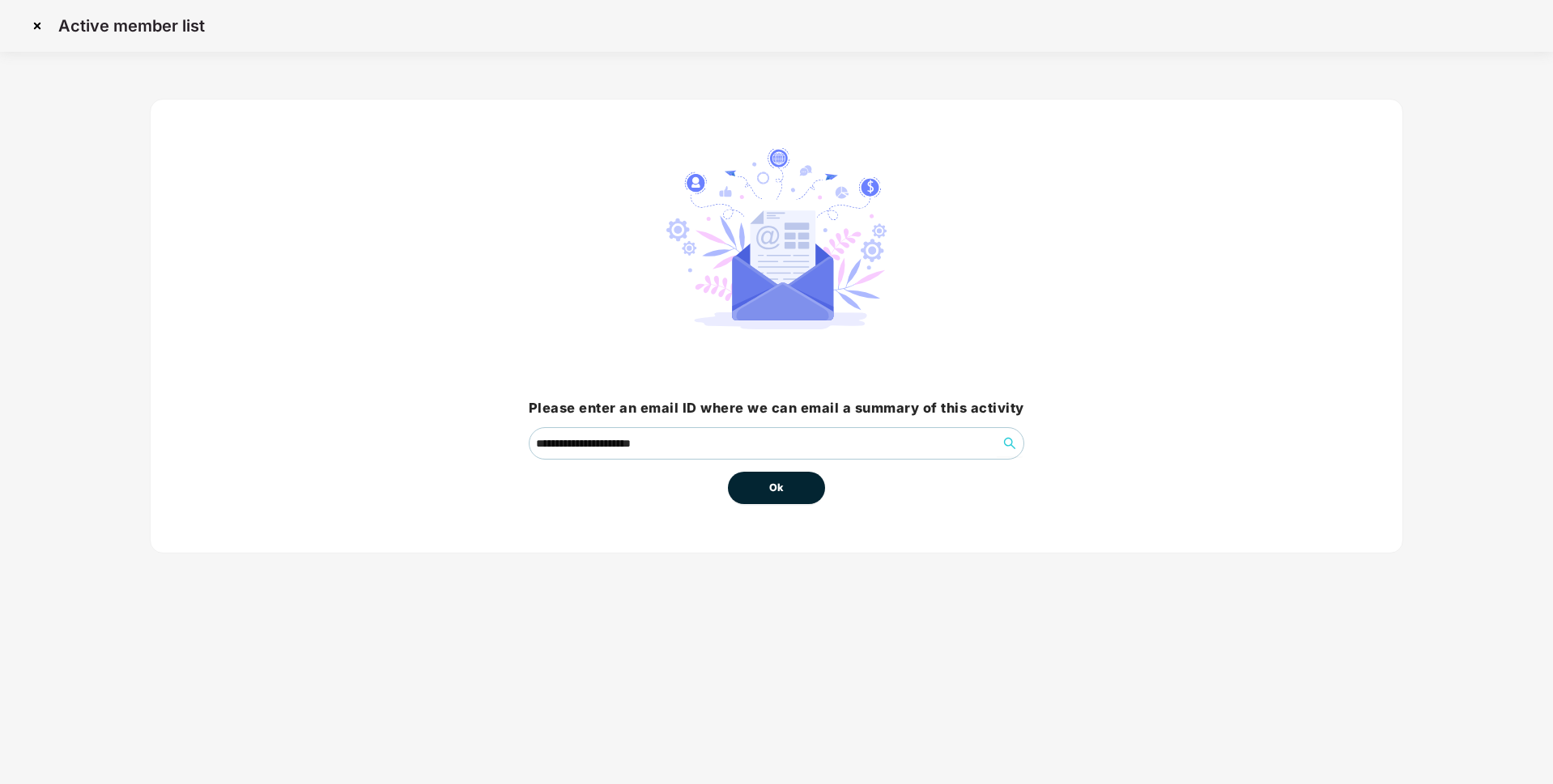
click at [782, 486] on span "Ok" at bounding box center [776, 488] width 15 height 16
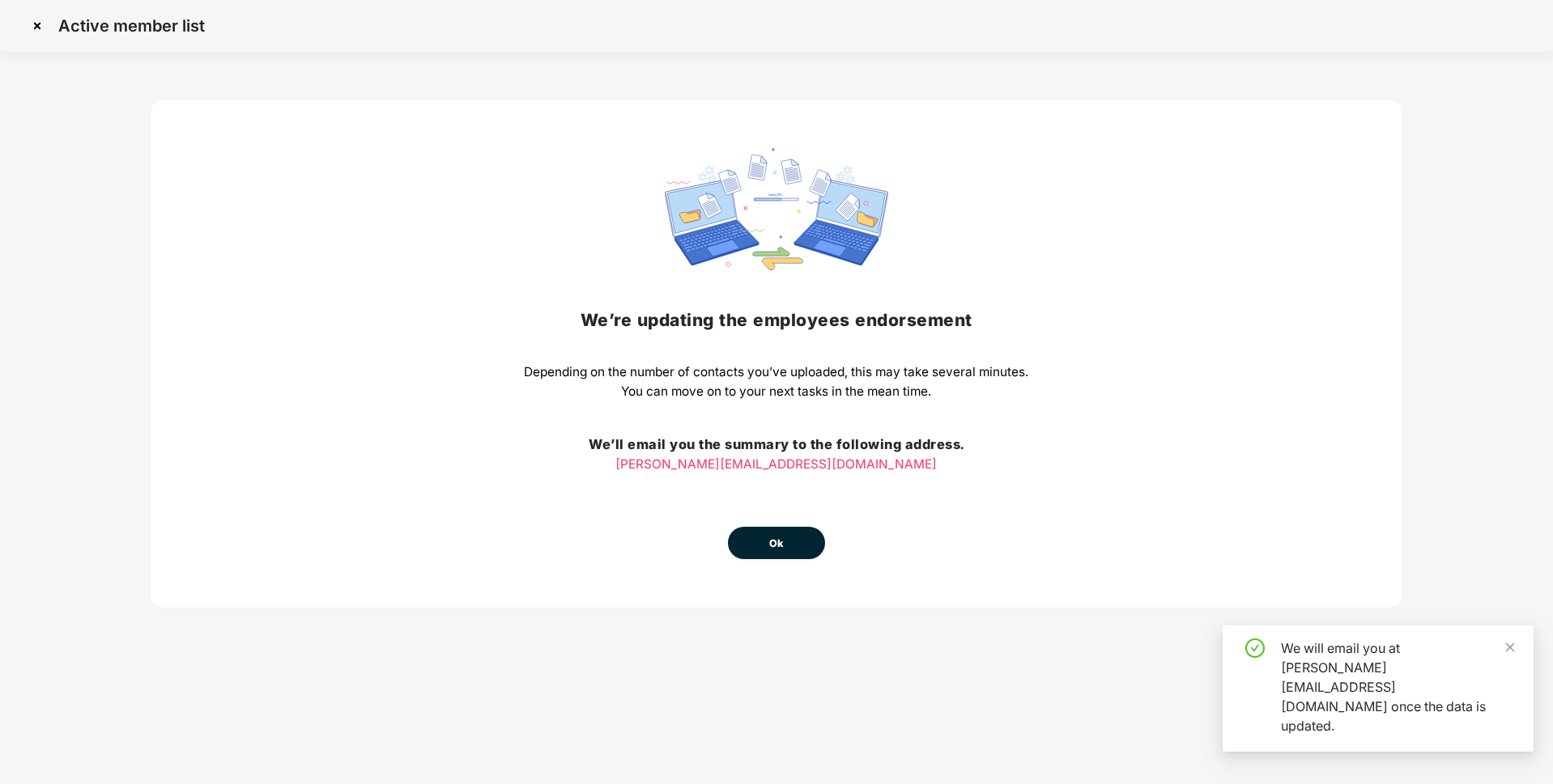
click at [770, 541] on span "Ok" at bounding box center [776, 544] width 15 height 16
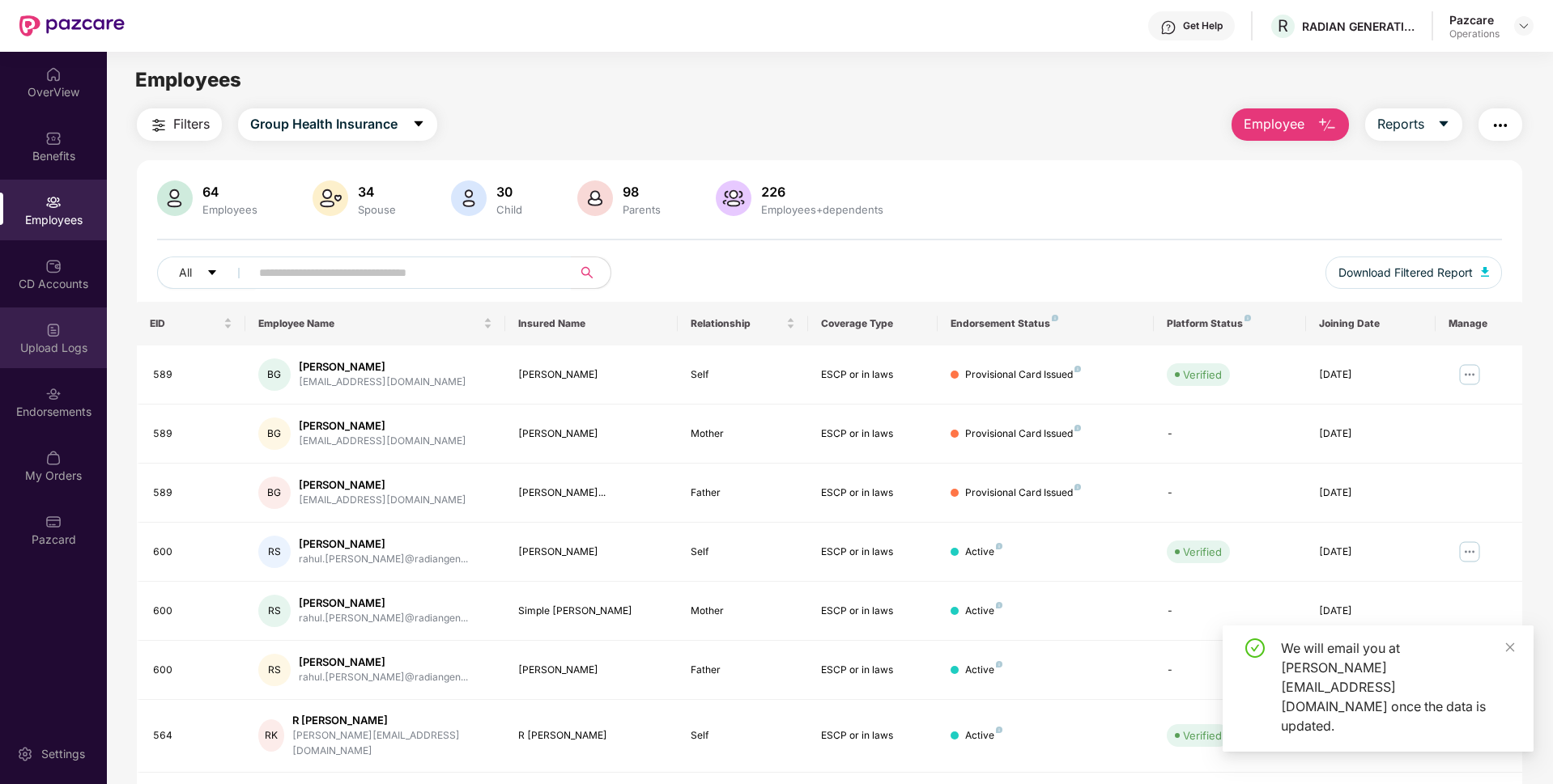
click at [58, 340] on div "Upload Logs" at bounding box center [53, 348] width 107 height 16
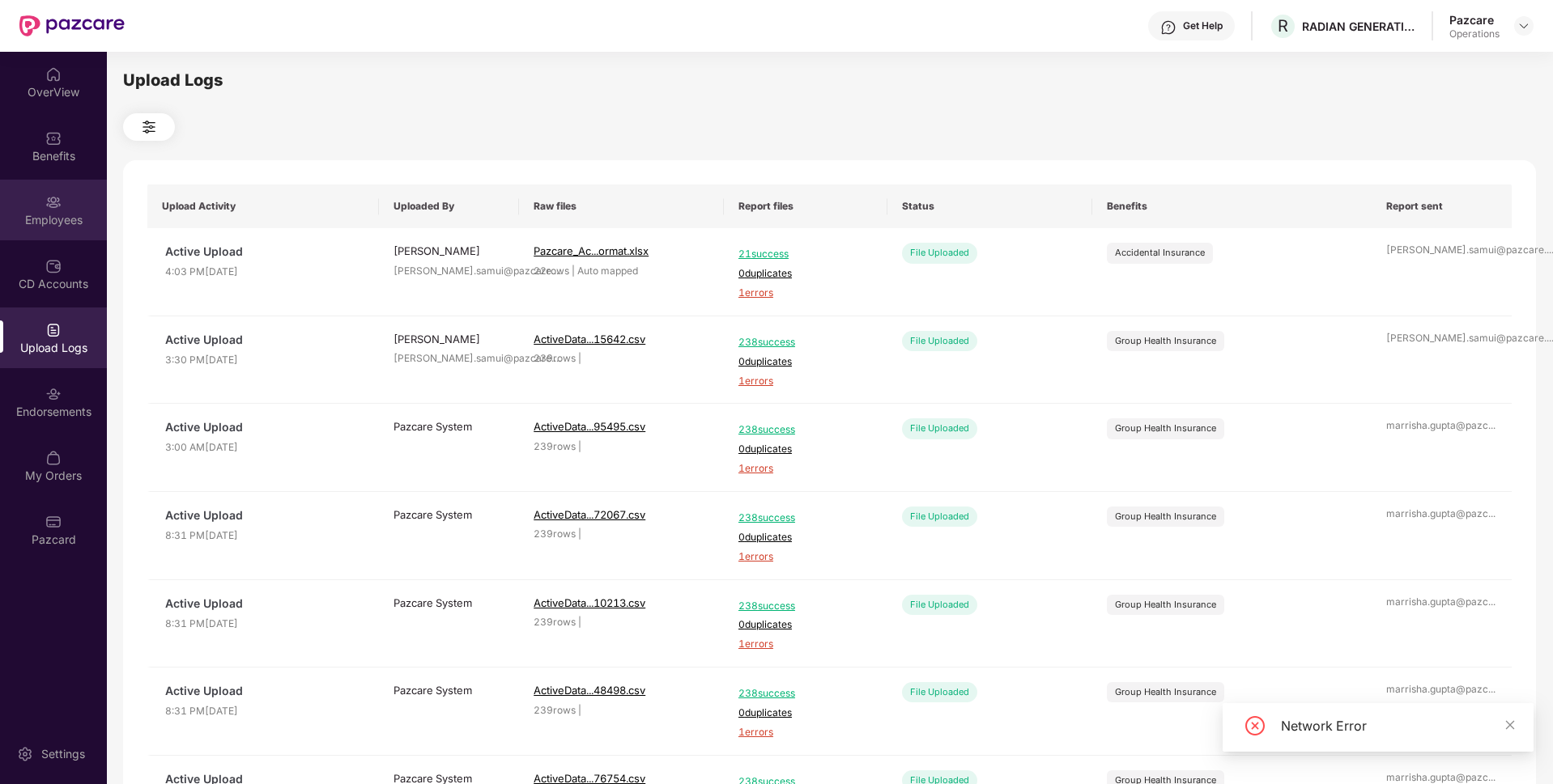
click at [13, 227] on div "Employees" at bounding box center [53, 220] width 107 height 16
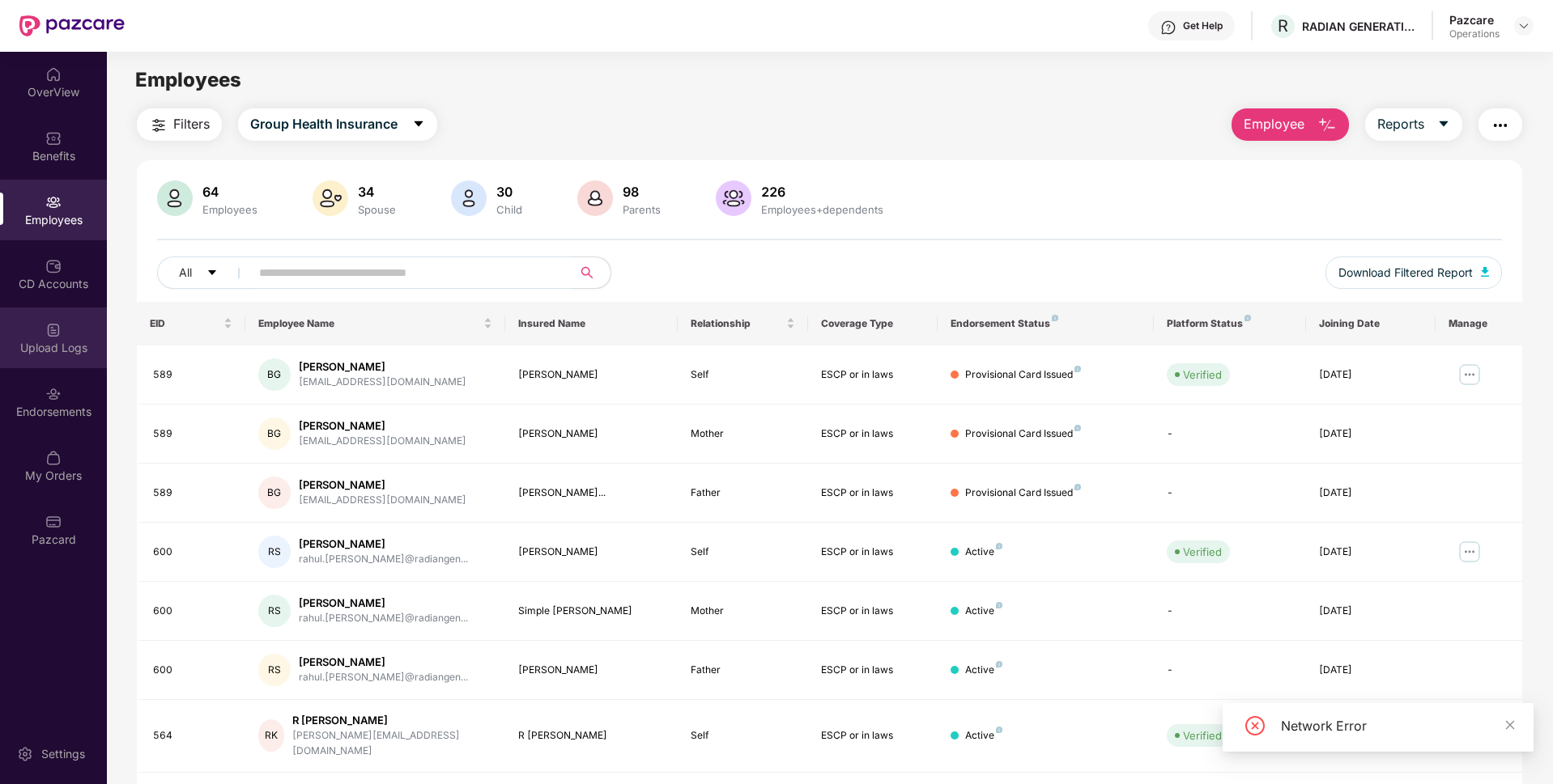
click at [69, 358] on div "Upload Logs" at bounding box center [53, 337] width 107 height 61
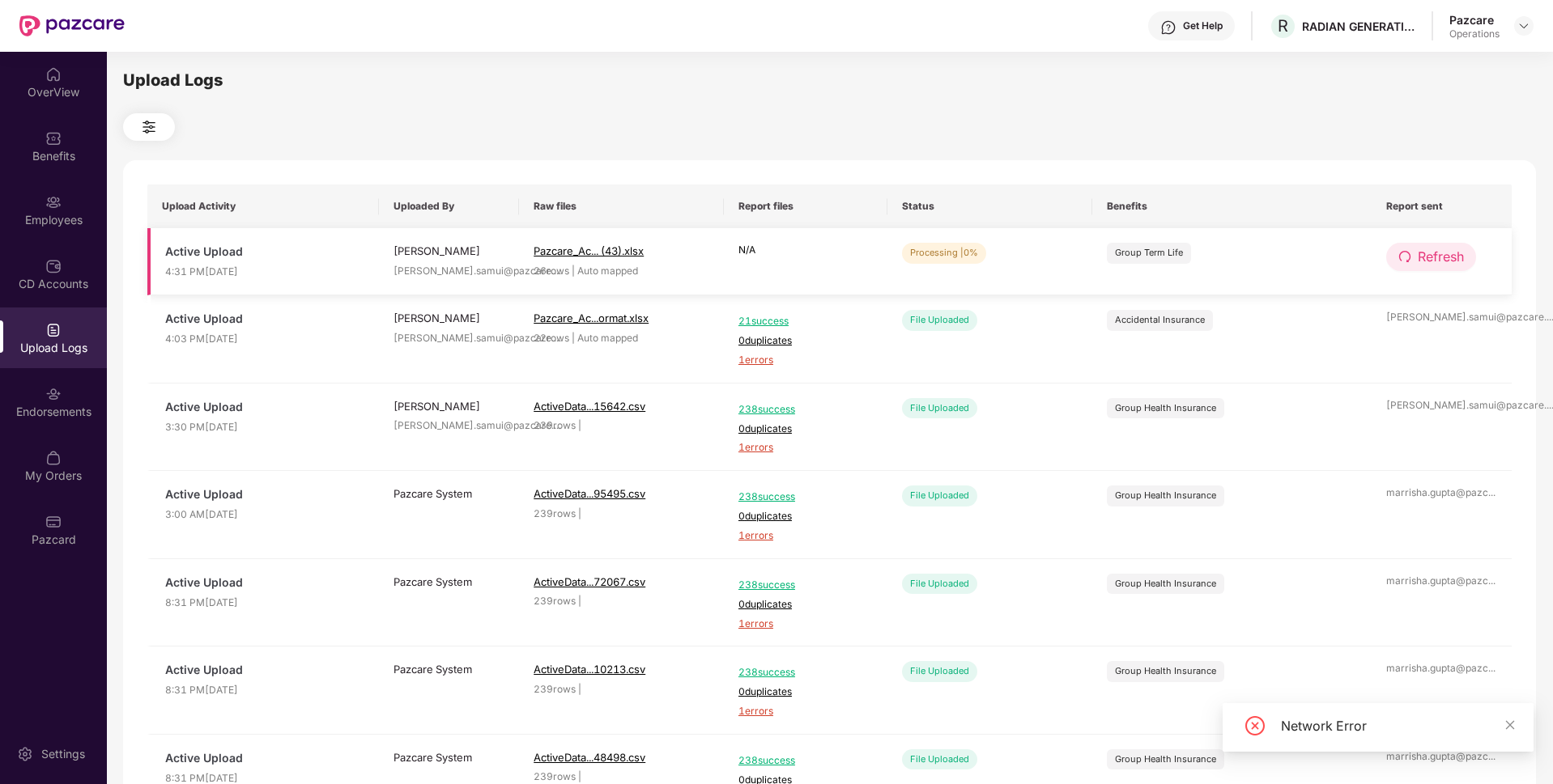
click at [1446, 249] on span "Refresh" at bounding box center [1440, 256] width 46 height 20
click at [1442, 247] on span "Refresh" at bounding box center [1440, 256] width 46 height 20
click at [1435, 250] on span "Refresh" at bounding box center [1440, 256] width 46 height 20
click at [1435, 250] on span "Refresh" at bounding box center [1441, 256] width 46 height 20
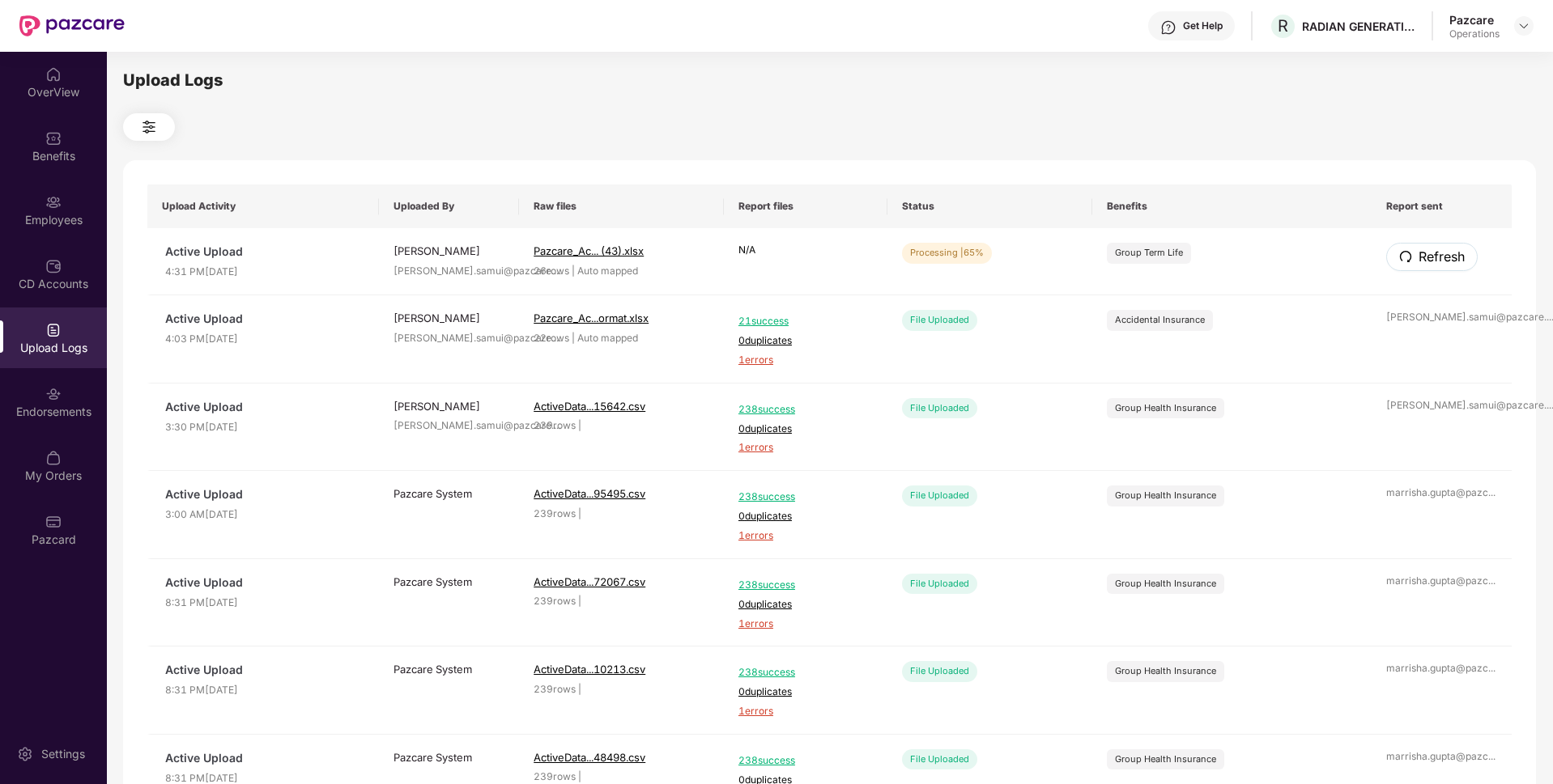
click at [1435, 250] on span "Refresh" at bounding box center [1441, 256] width 46 height 20
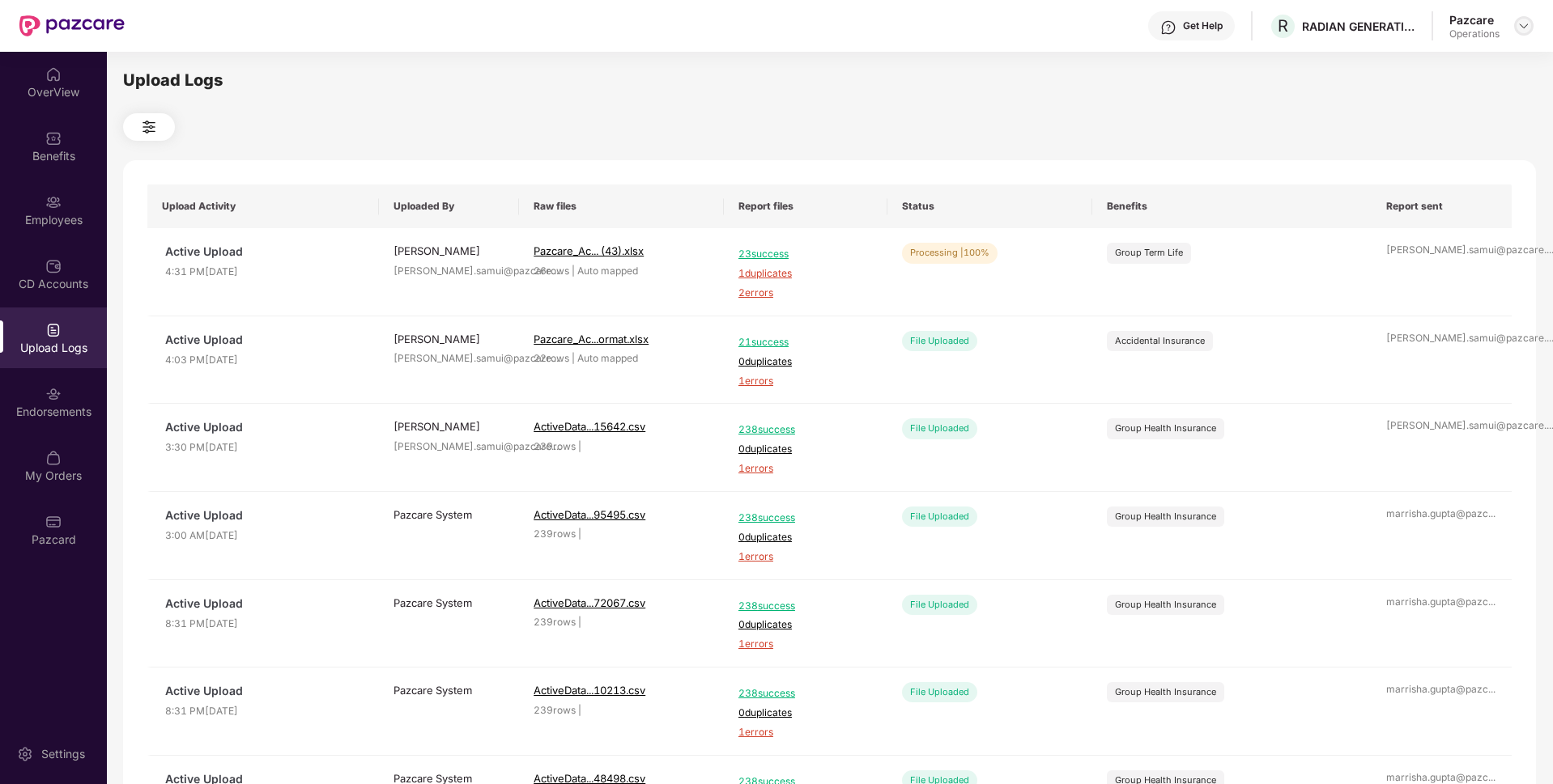
click at [1520, 31] on img at bounding box center [1523, 25] width 13 height 13
click at [1418, 54] on div "Switch to partner view" at bounding box center [1447, 65] width 211 height 32
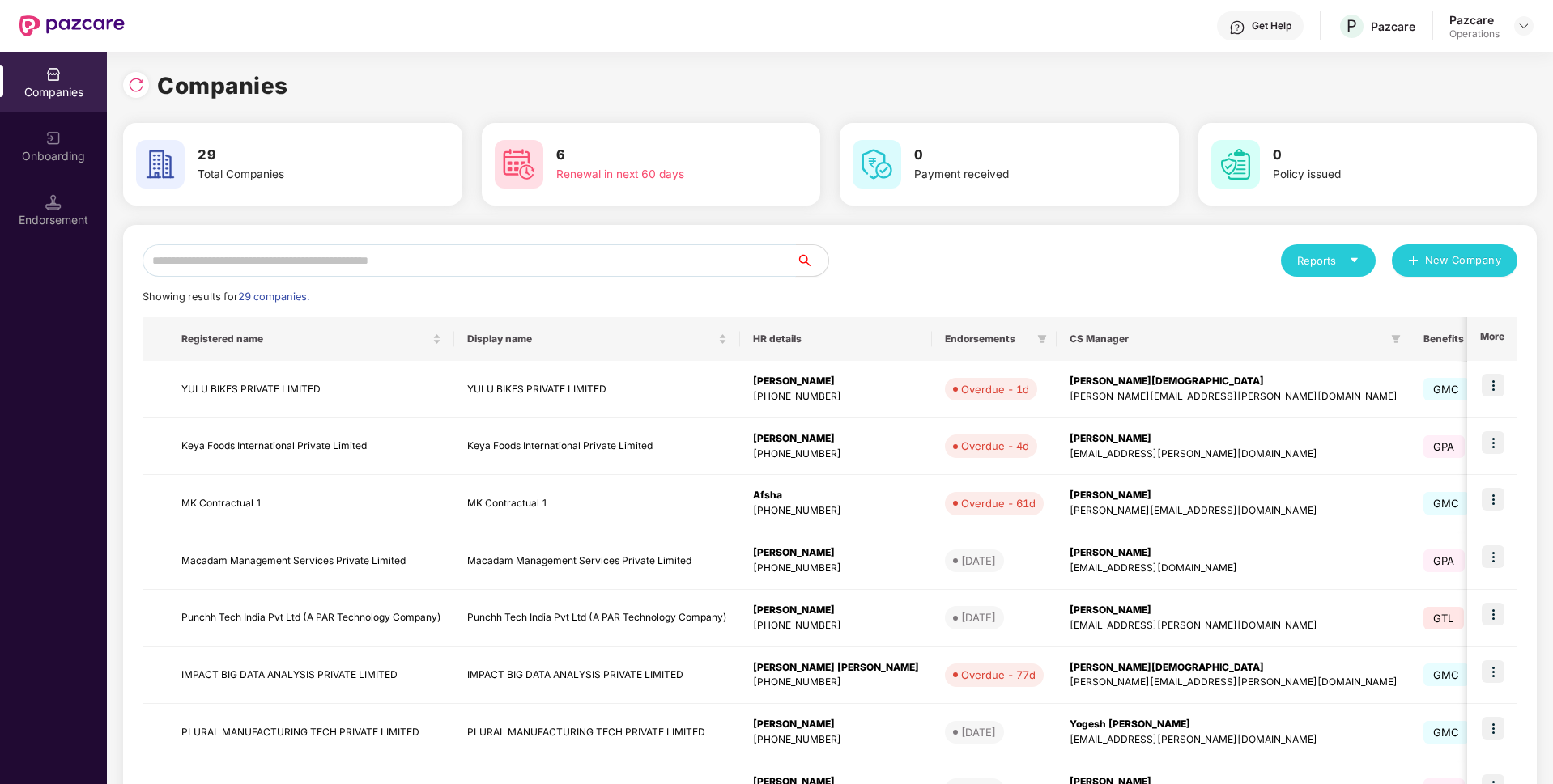
click at [235, 265] on input "text" at bounding box center [469, 260] width 654 height 32
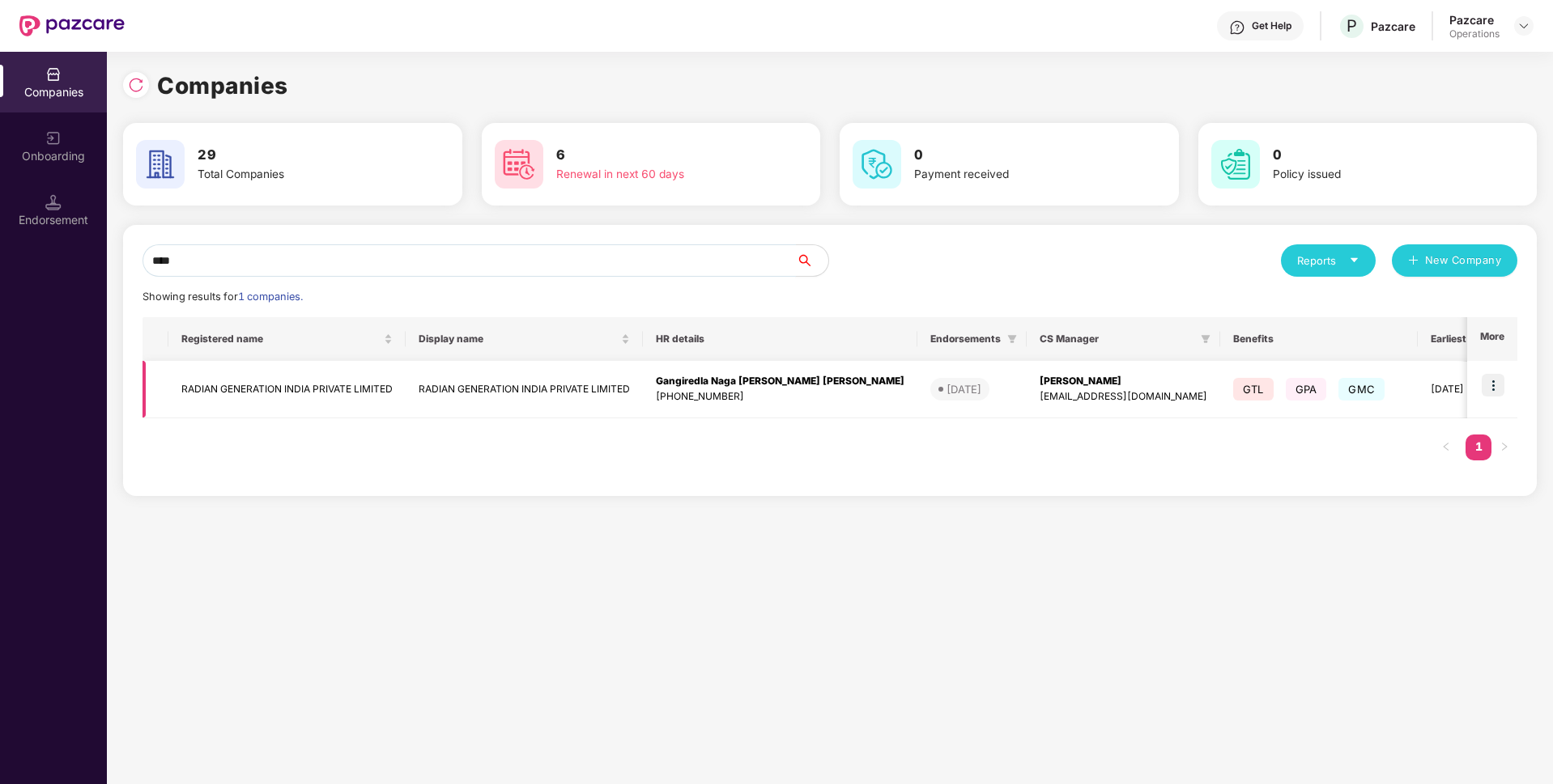
type input "****"
click at [246, 401] on td "RADIAN GENERATION INDIA PRIVATE LIMITED" at bounding box center [287, 390] width 238 height 58
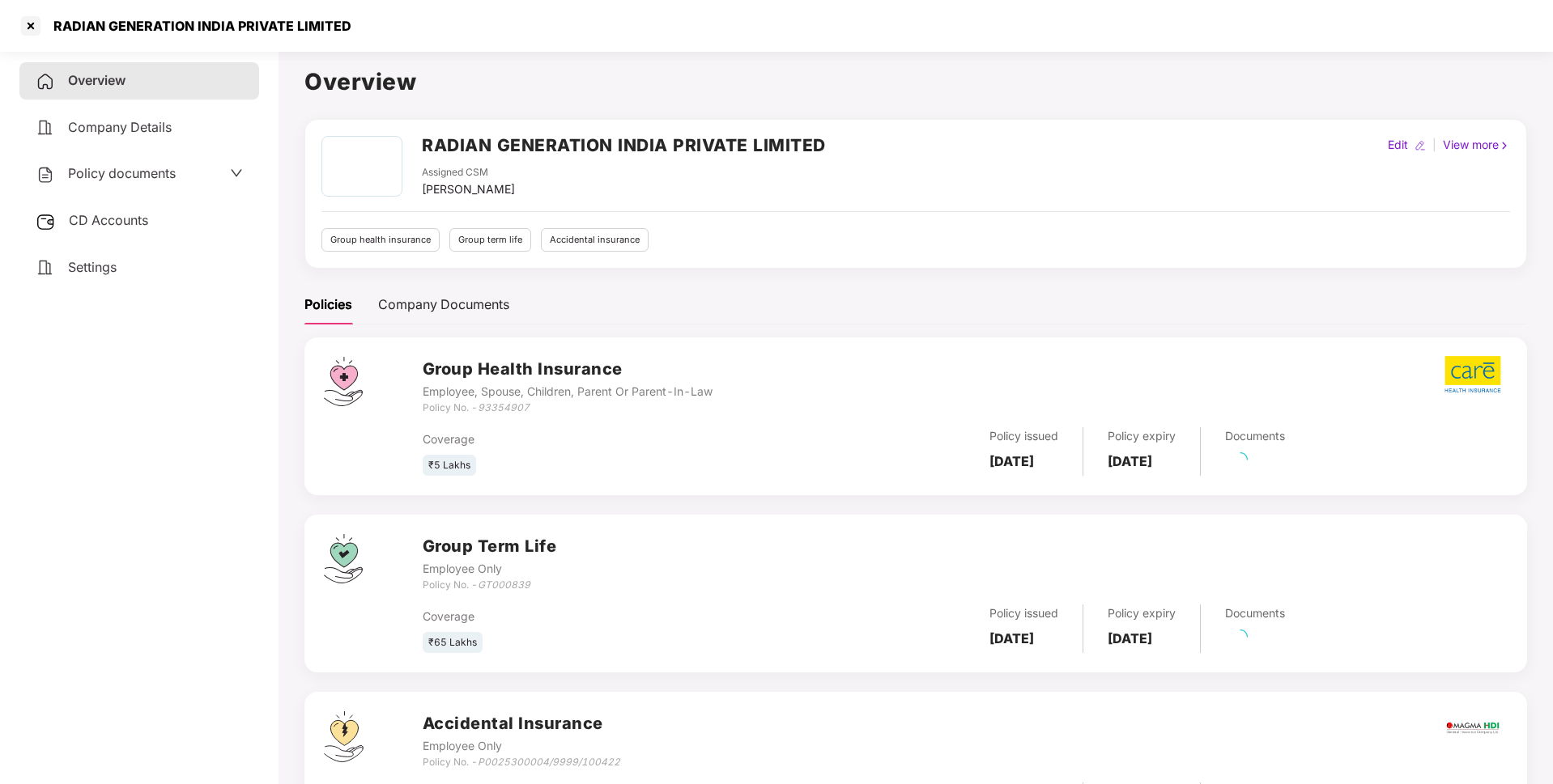
click at [118, 178] on span "Policy documents" at bounding box center [122, 173] width 108 height 16
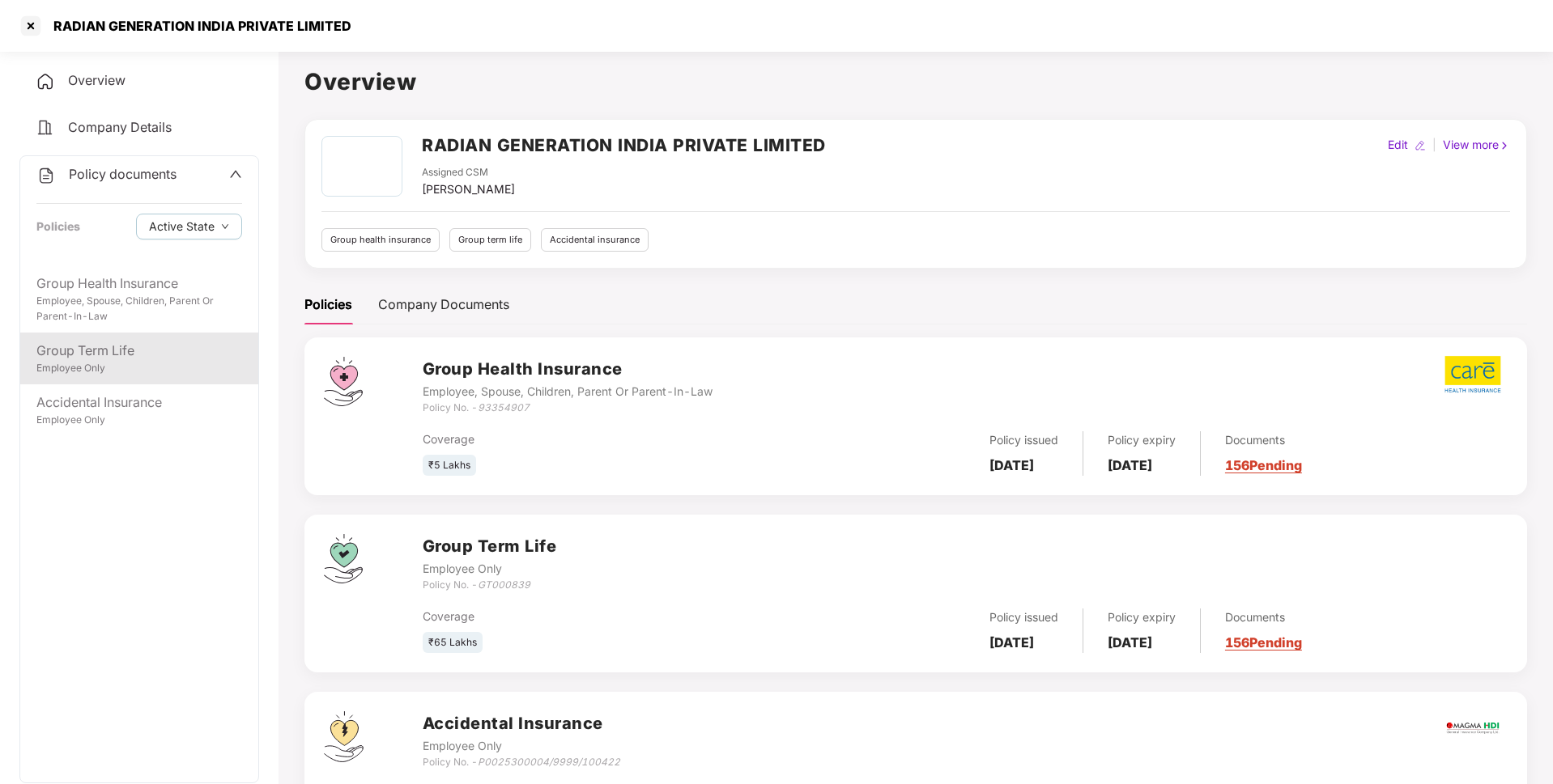
click at [130, 366] on div "Employee Only" at bounding box center [140, 368] width 206 height 15
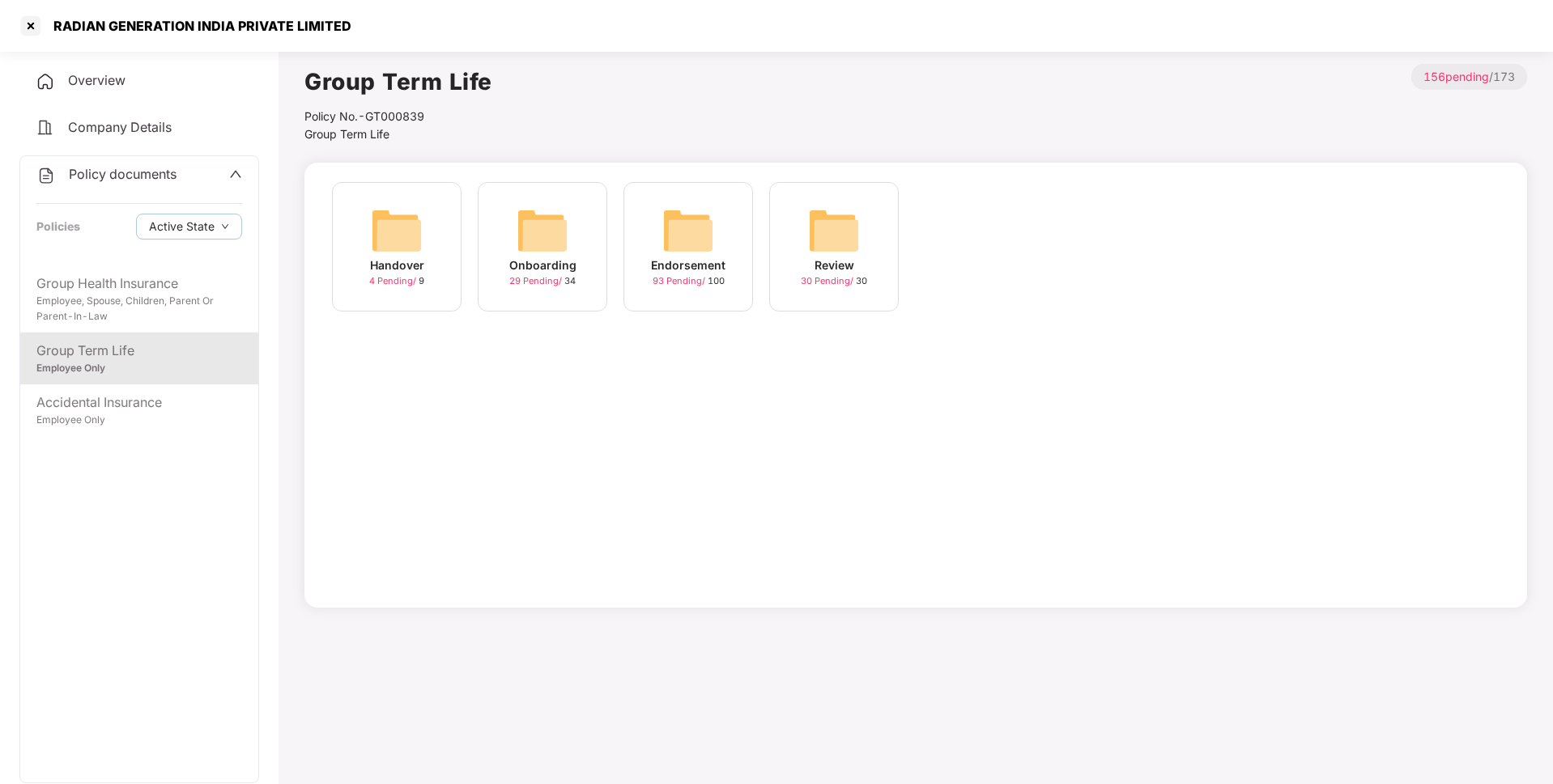
click at [648, 278] on div "Endorsement 93 Pending / 100" at bounding box center [689, 247] width 130 height 130
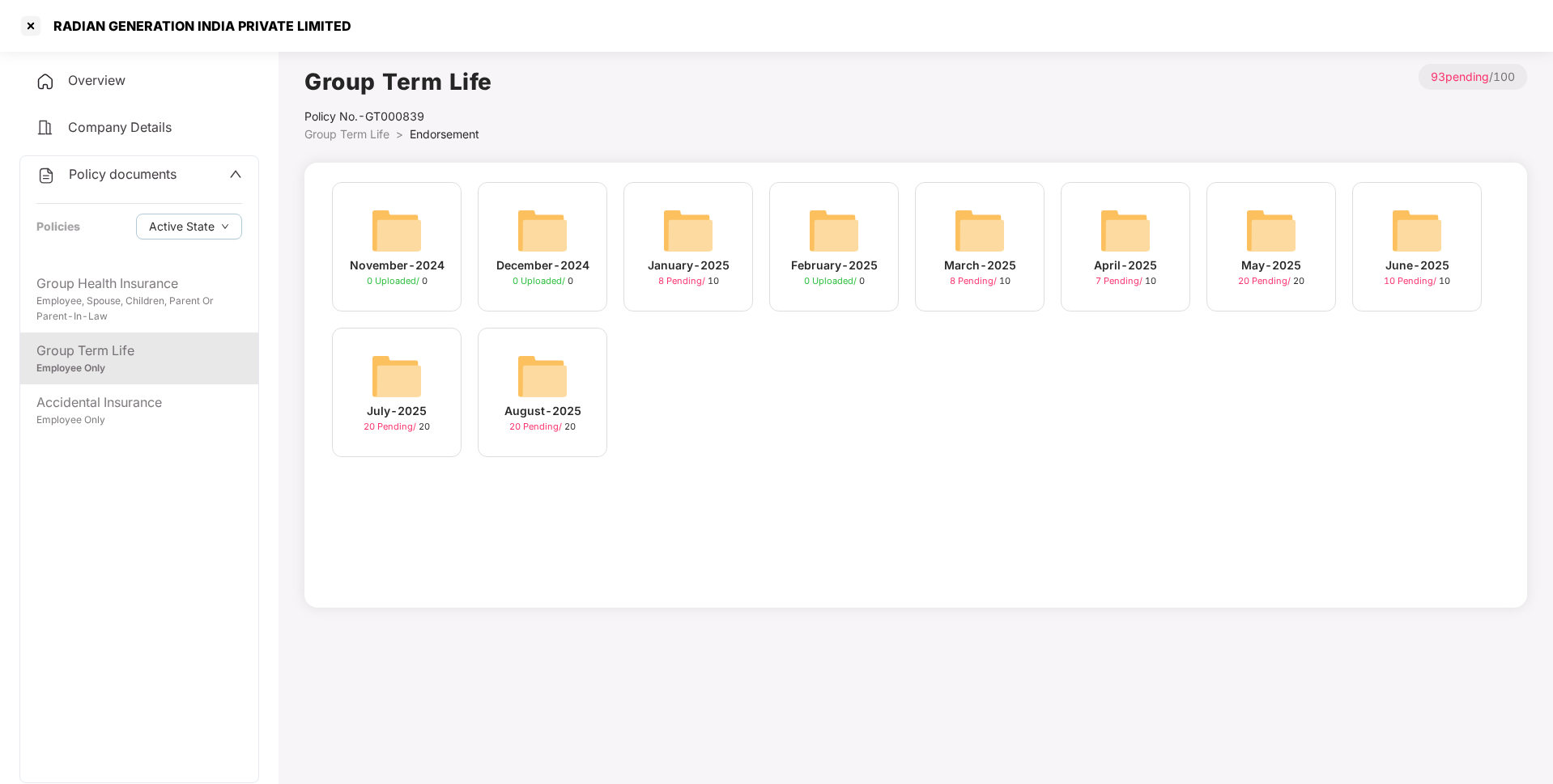
click at [1329, 255] on div "May-2025 20 Pending / 20" at bounding box center [1272, 247] width 130 height 130
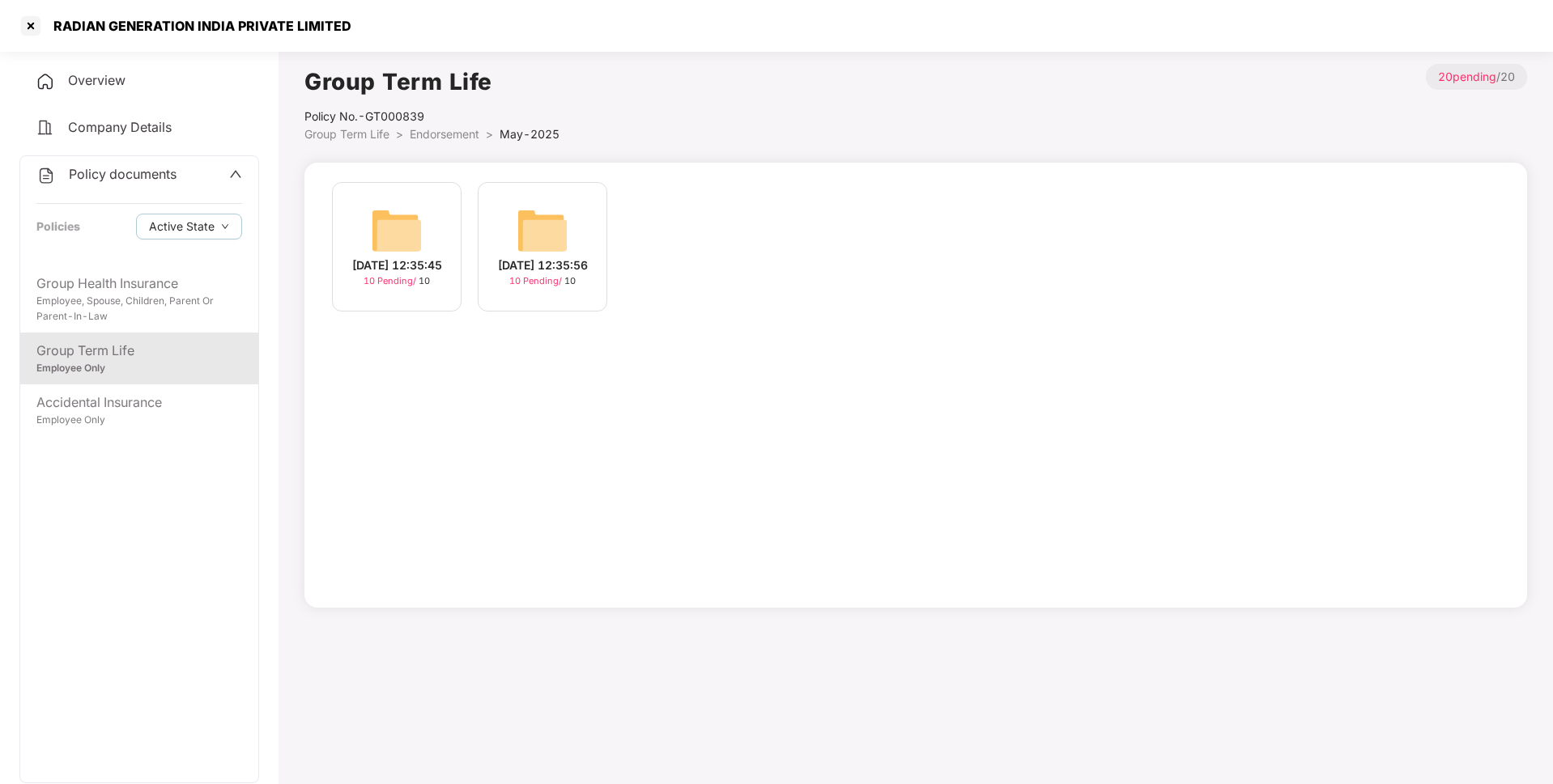
click at [444, 136] on span "Endorsement" at bounding box center [444, 134] width 70 height 14
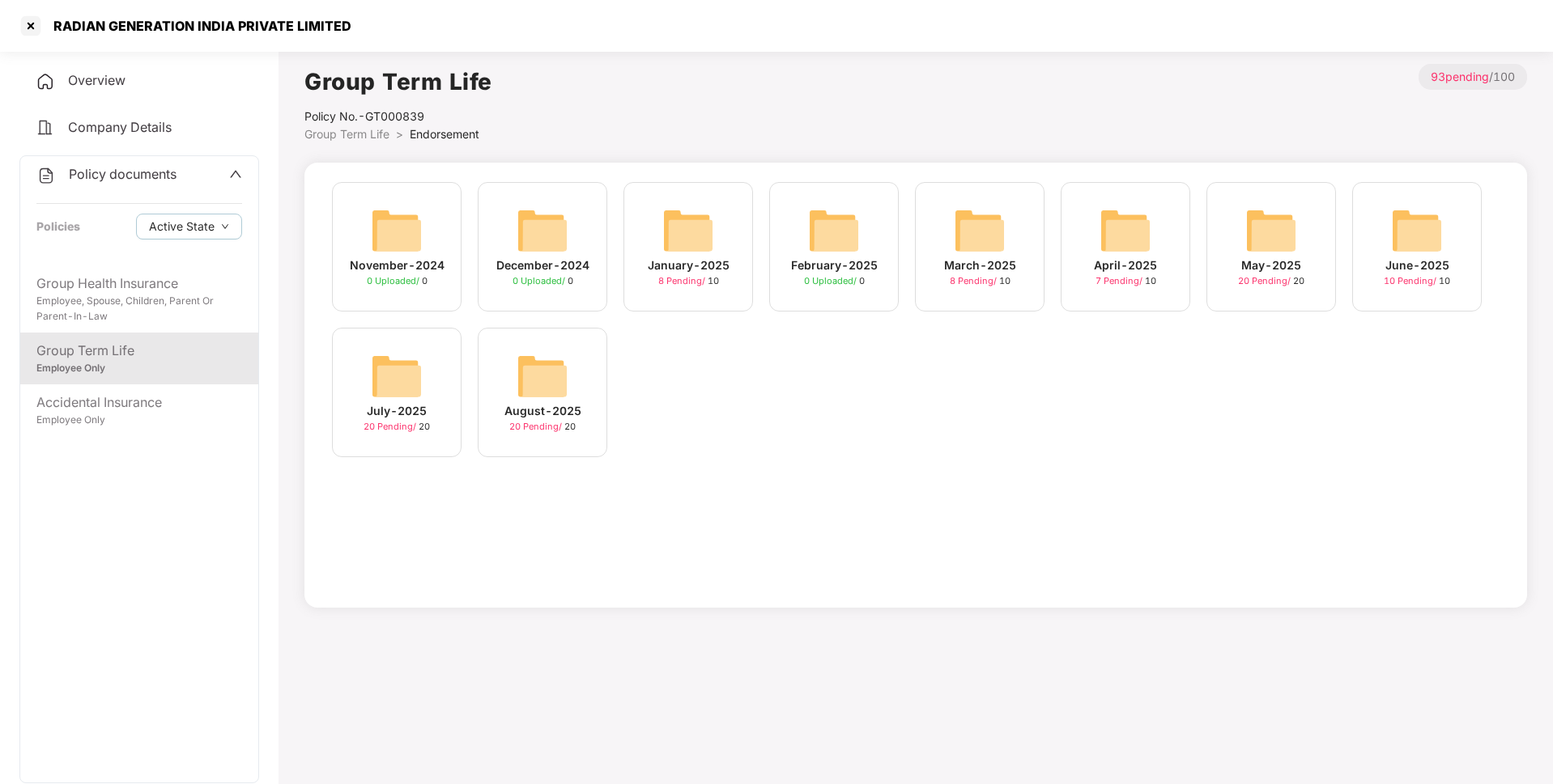
click at [1267, 272] on div "May-2025" at bounding box center [1271, 265] width 60 height 18
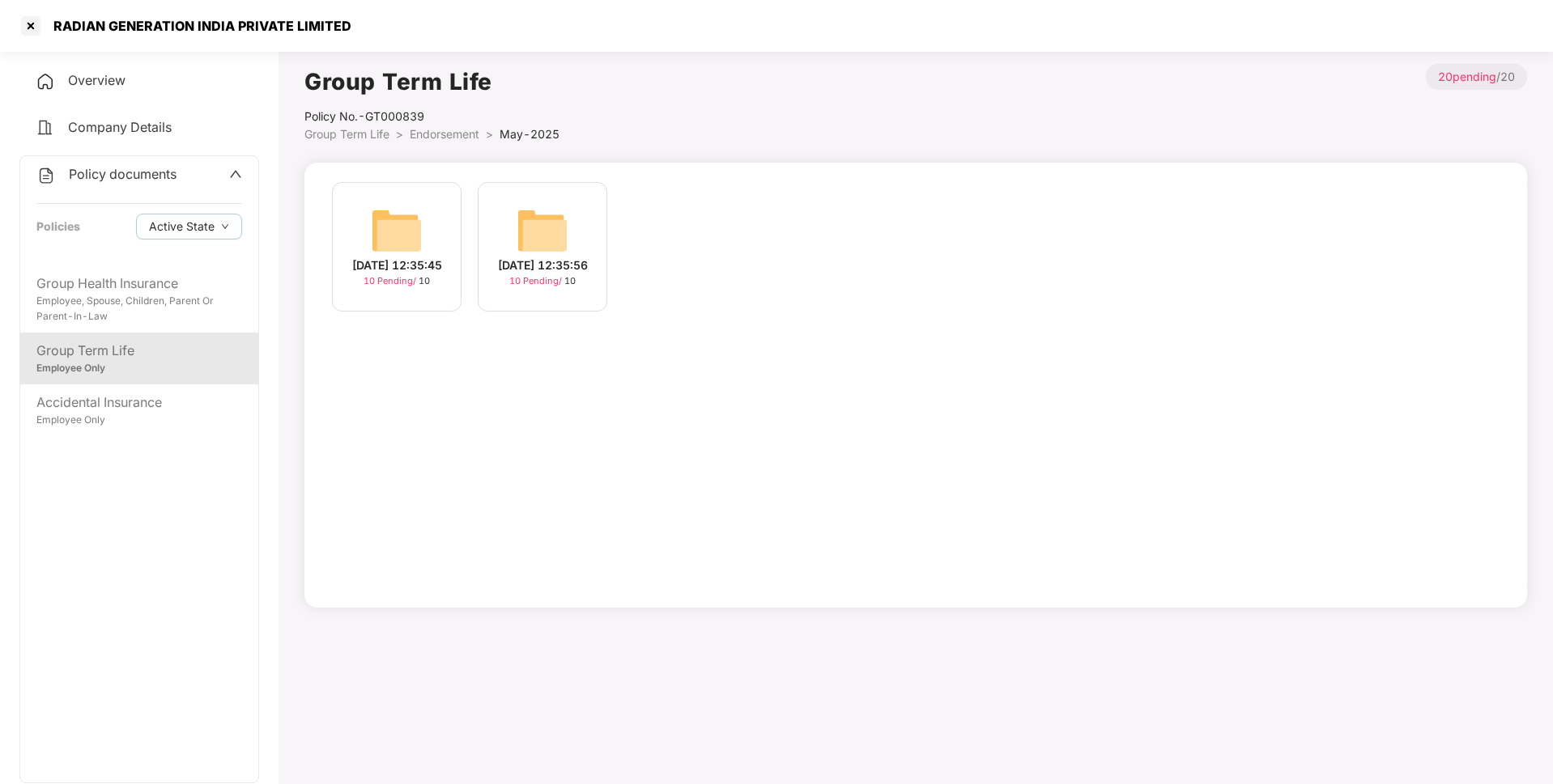
click at [527, 228] on img at bounding box center [542, 230] width 52 height 52
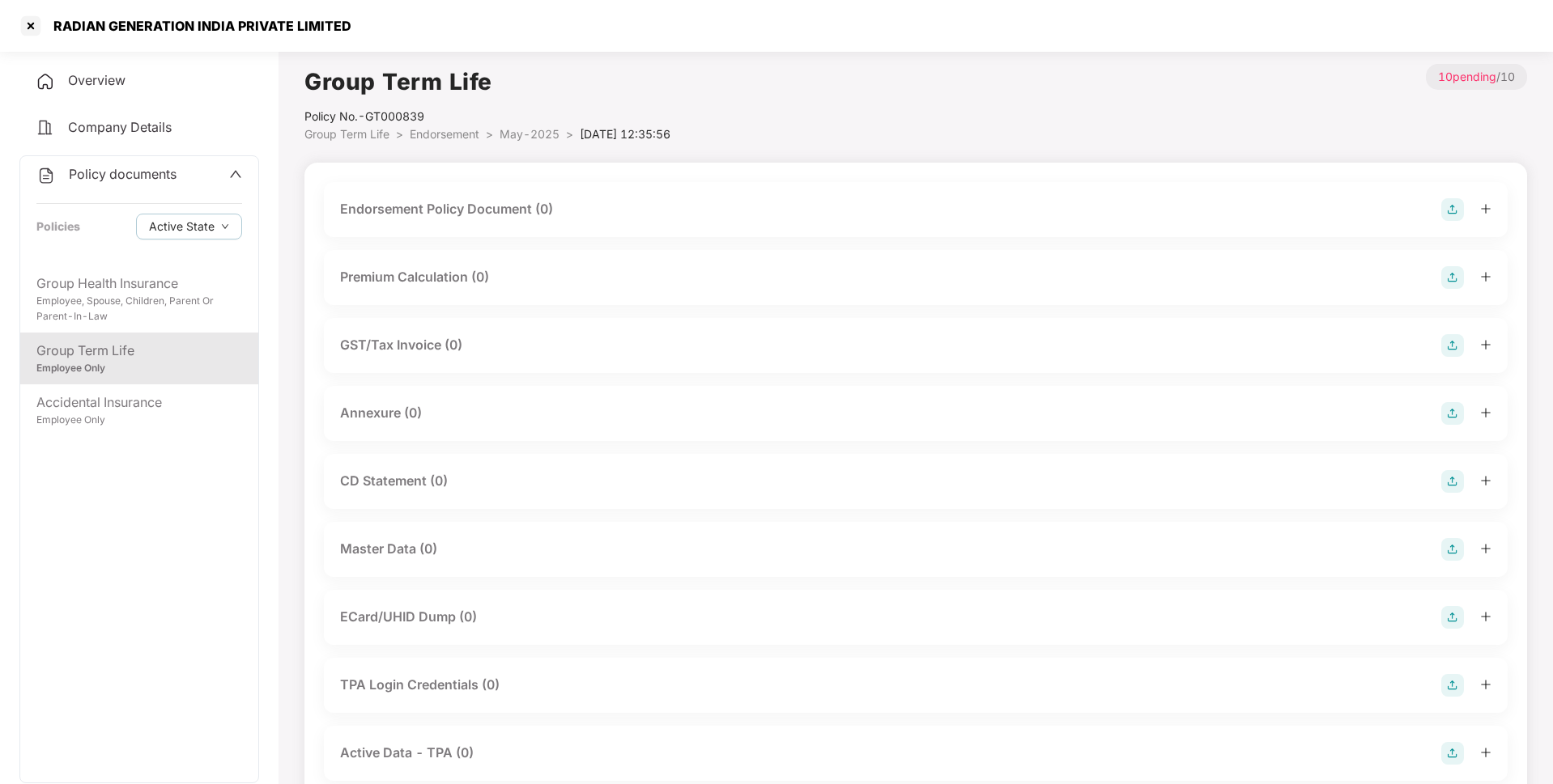
click at [1448, 212] on img at bounding box center [1452, 209] width 23 height 23
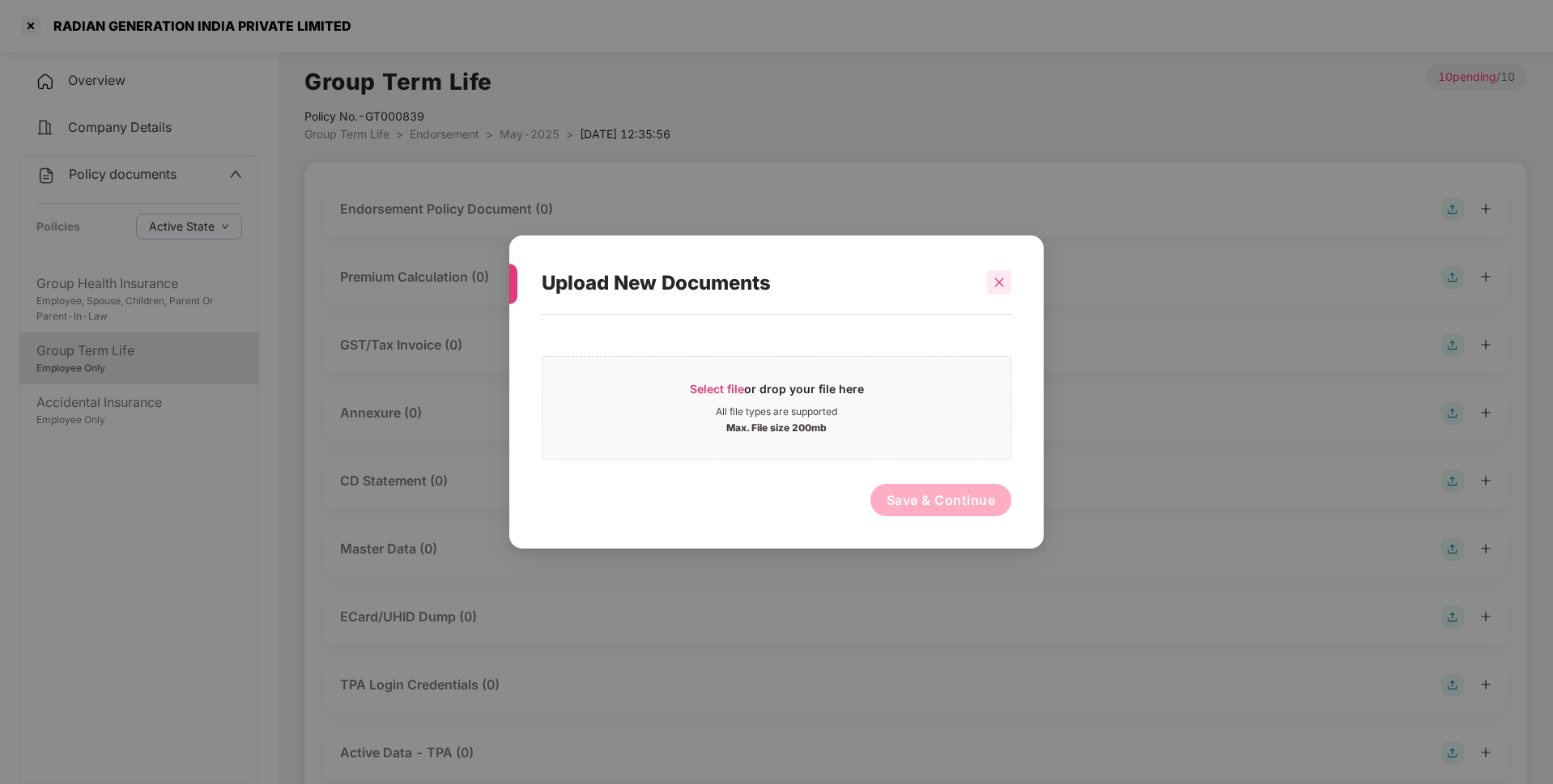
click at [1002, 274] on div at bounding box center [999, 282] width 24 height 24
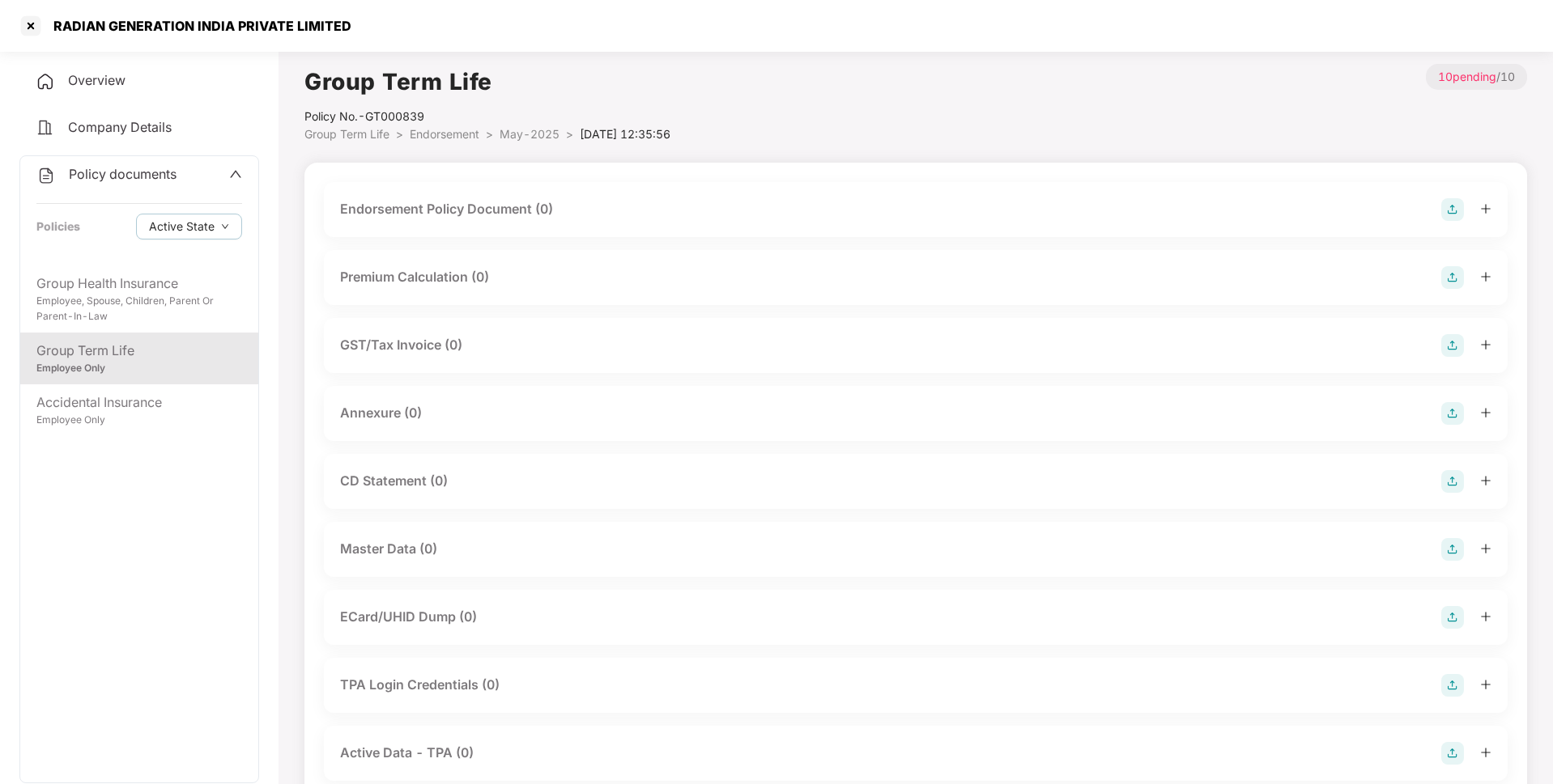
click at [1454, 215] on img at bounding box center [1452, 209] width 23 height 23
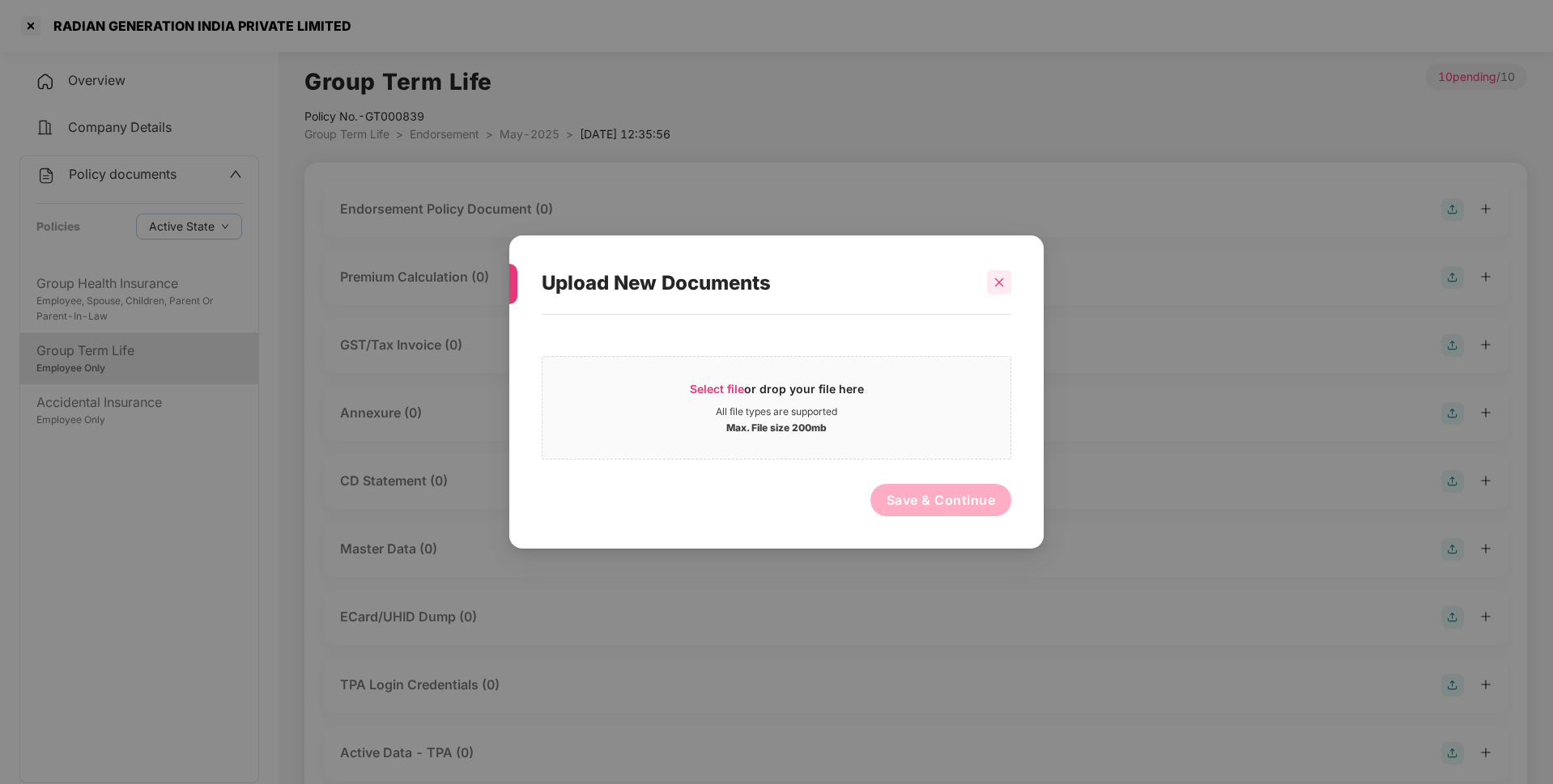
click at [1002, 284] on icon "close" at bounding box center [998, 281] width 11 height 11
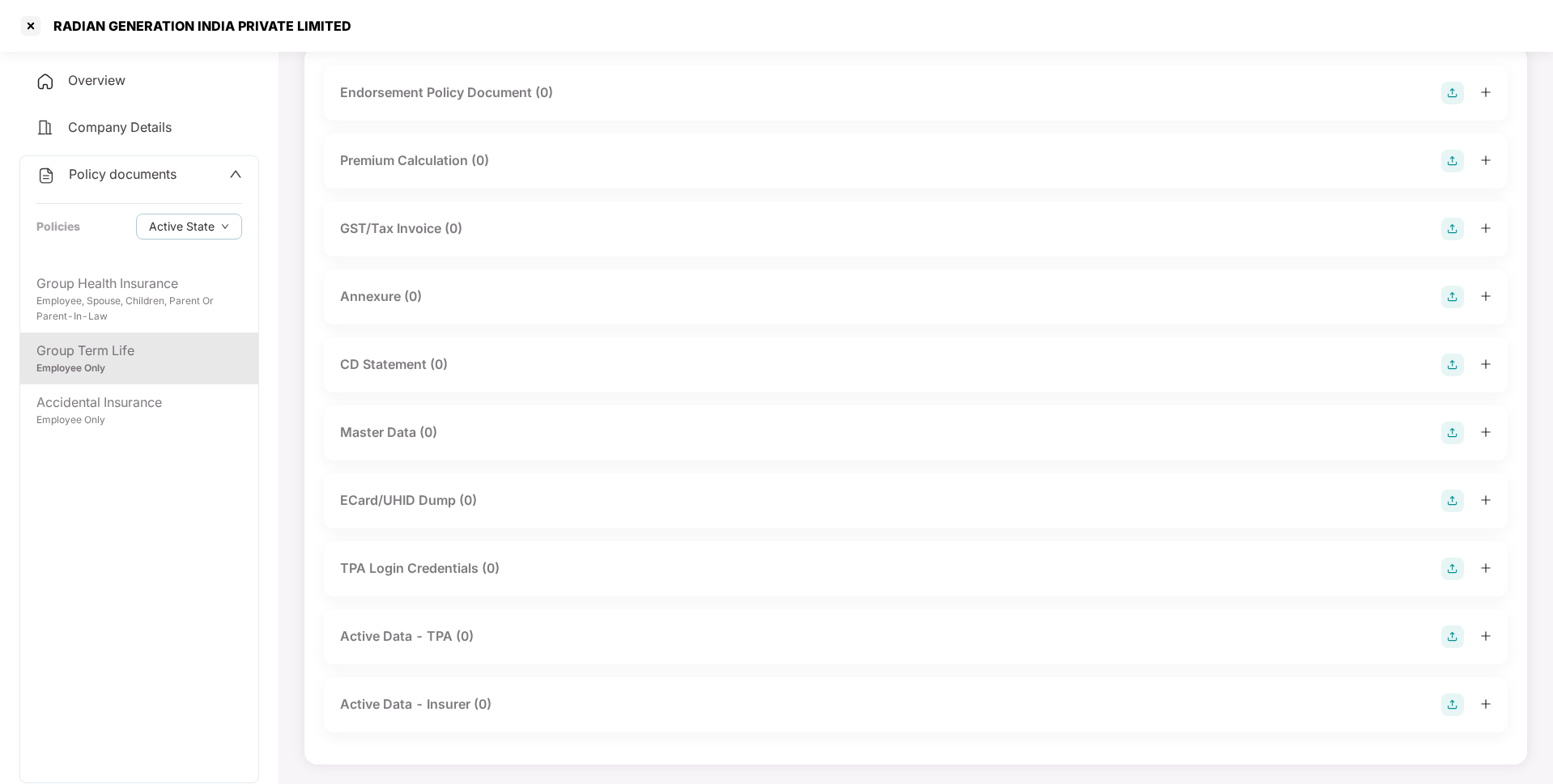
scroll to position [0, 0]
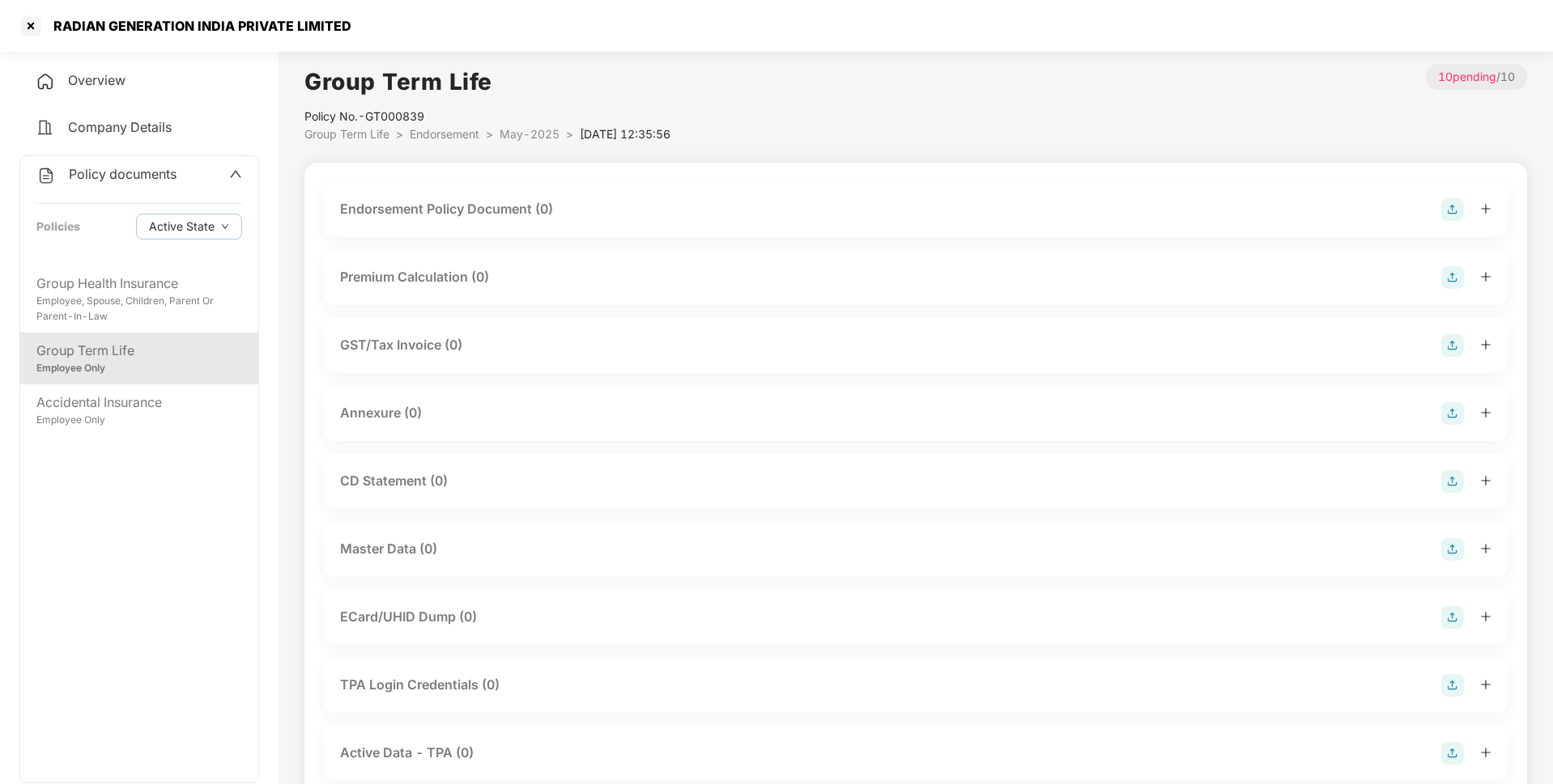
click at [534, 132] on span "May-2025" at bounding box center [529, 134] width 60 height 14
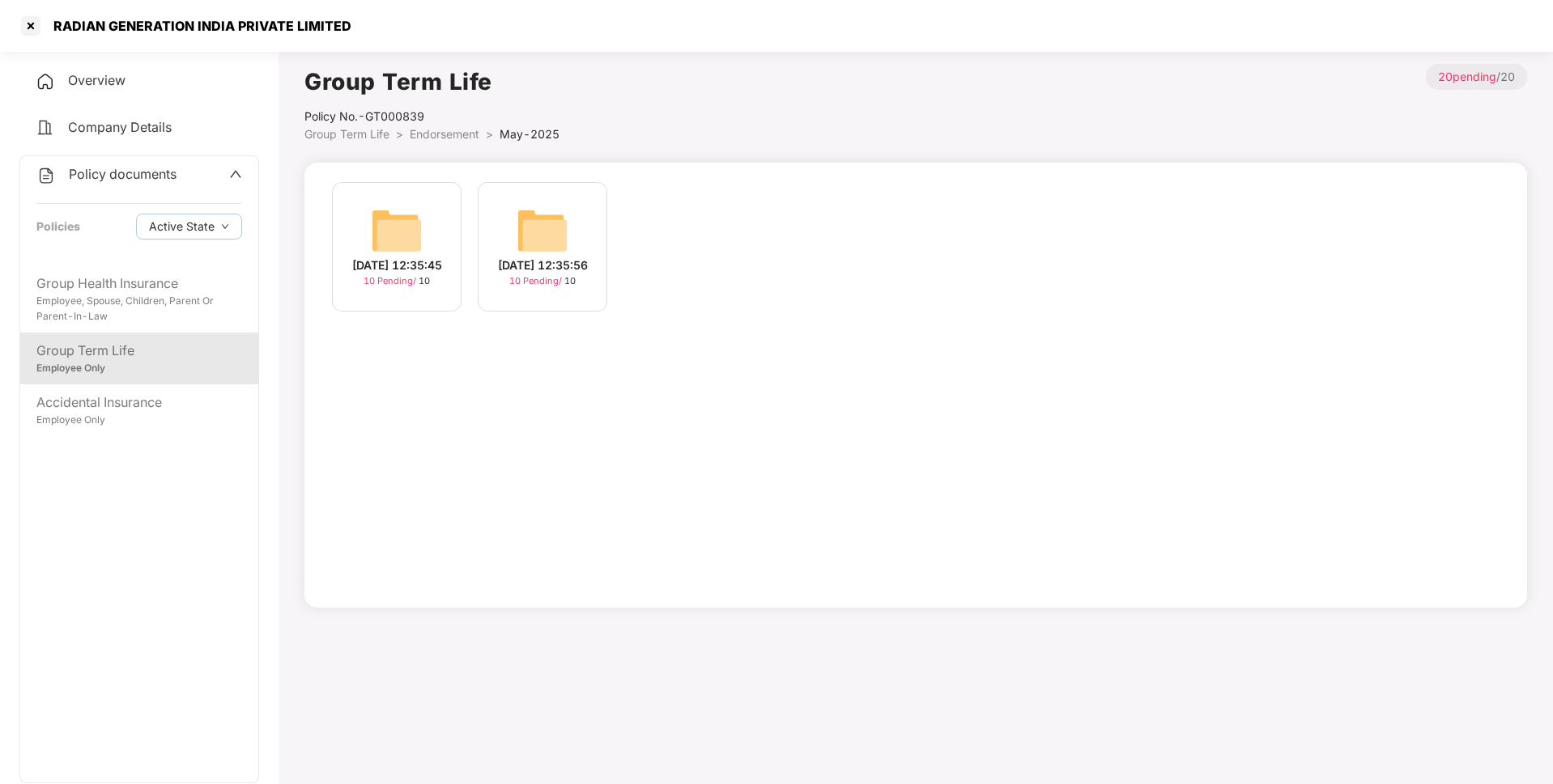
click at [442, 133] on span "Endorsement" at bounding box center [444, 134] width 70 height 14
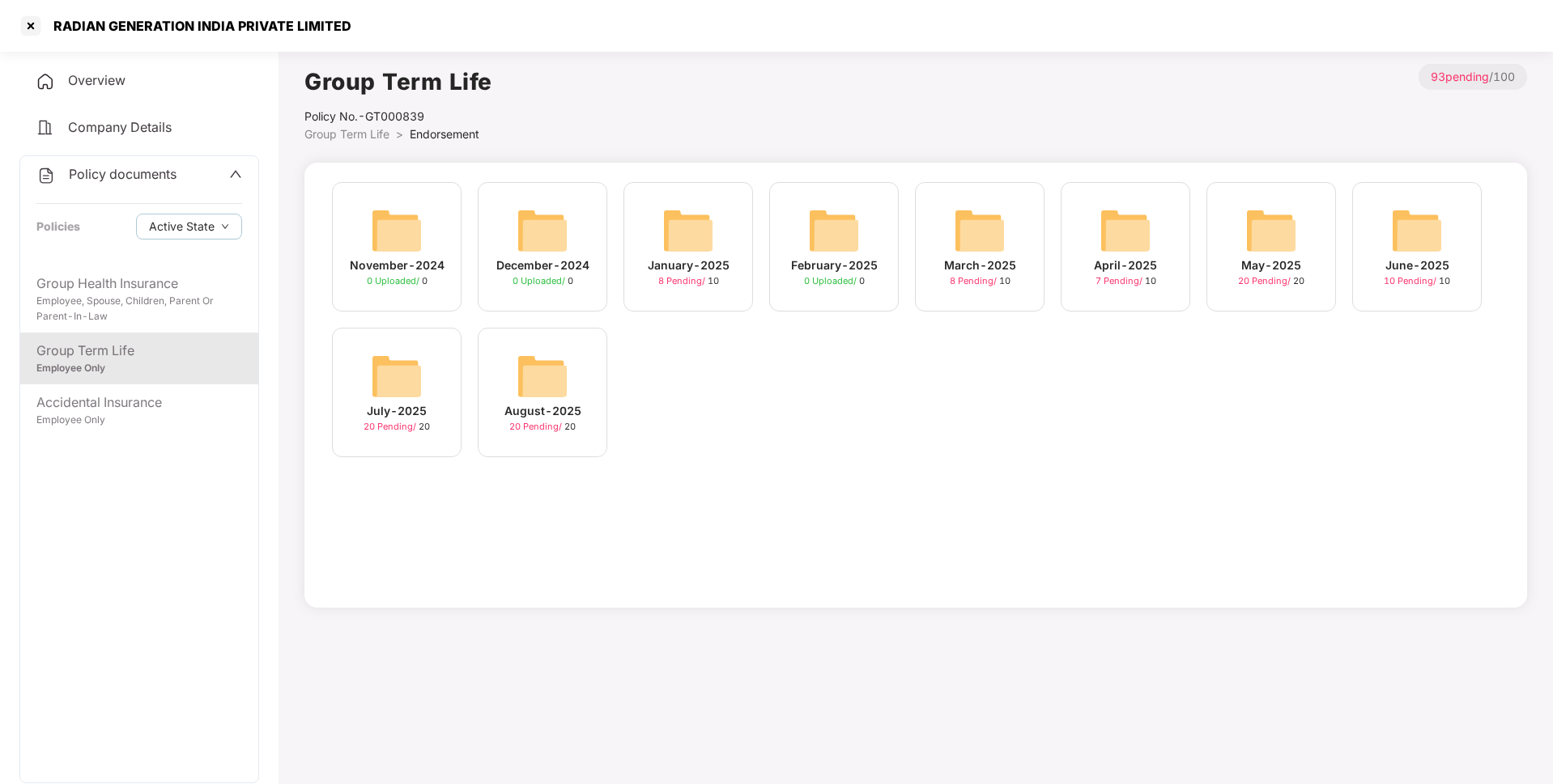
click at [1396, 242] on img at bounding box center [1417, 230] width 52 height 52
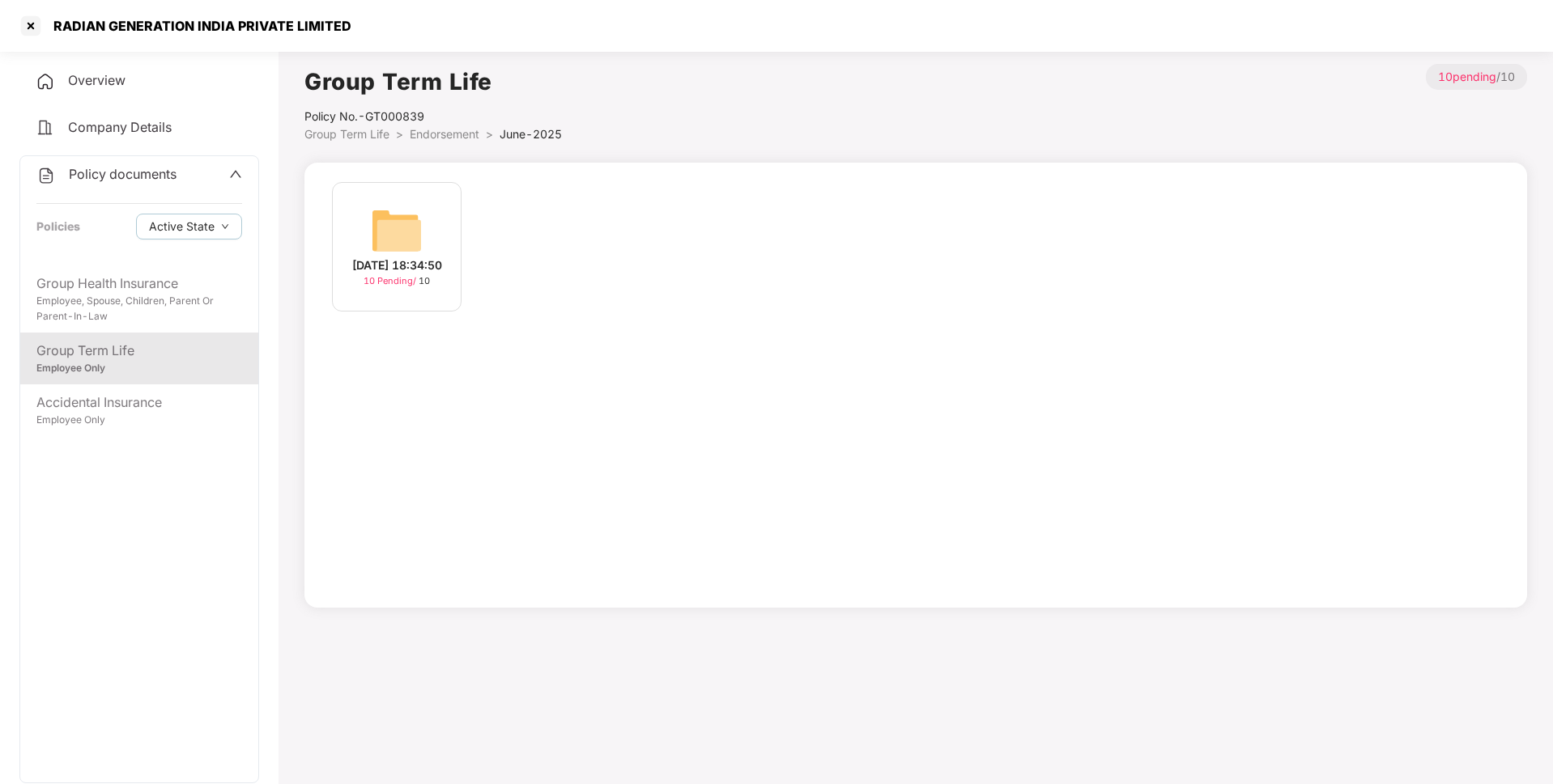
click at [424, 243] on div "[DATE] 18:34:50 10 Pending / 10" at bounding box center [397, 247] width 130 height 130
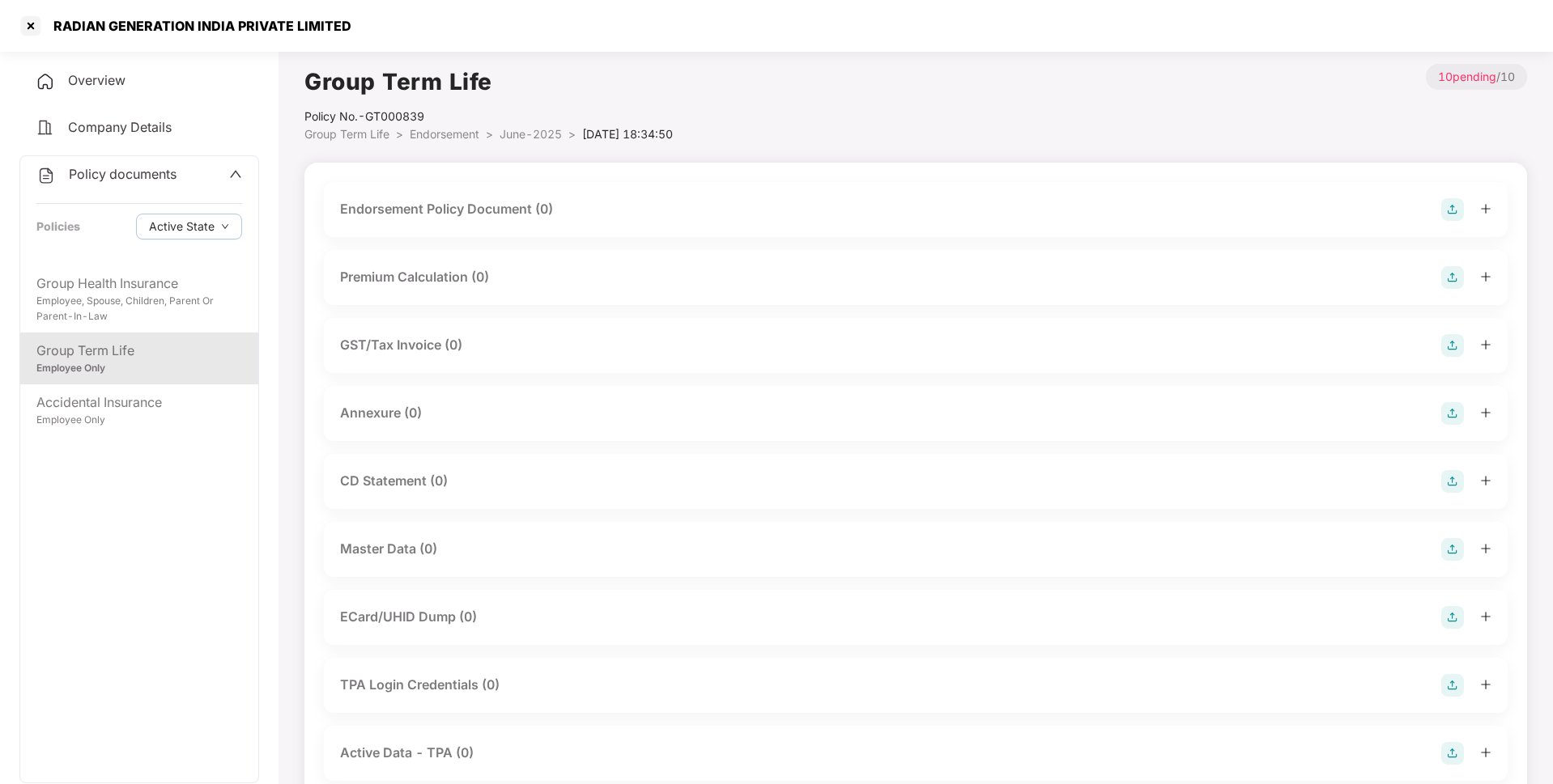
click at [1450, 207] on img at bounding box center [1452, 209] width 23 height 23
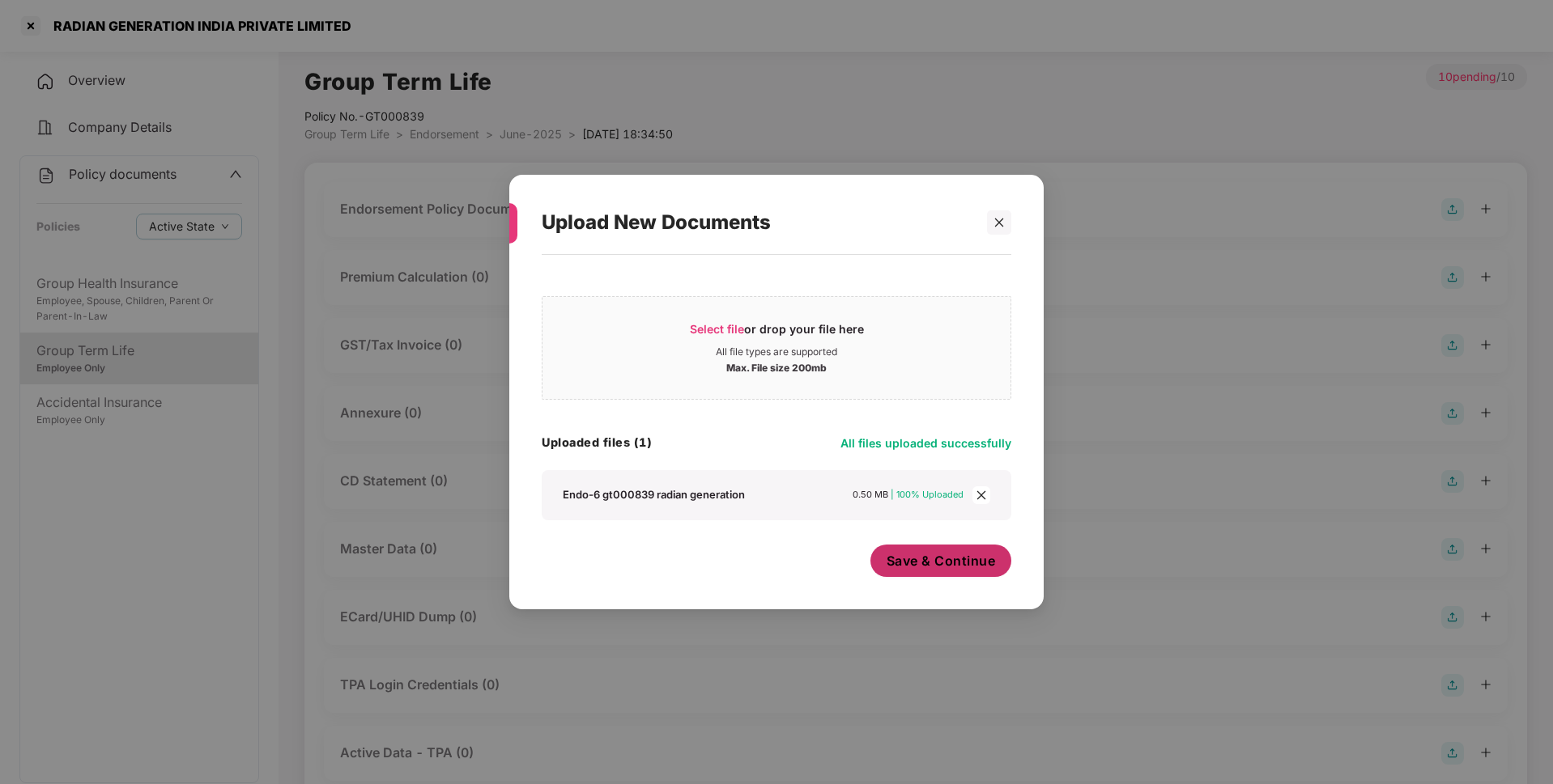
click at [945, 565] on span "Save & Continue" at bounding box center [941, 561] width 110 height 18
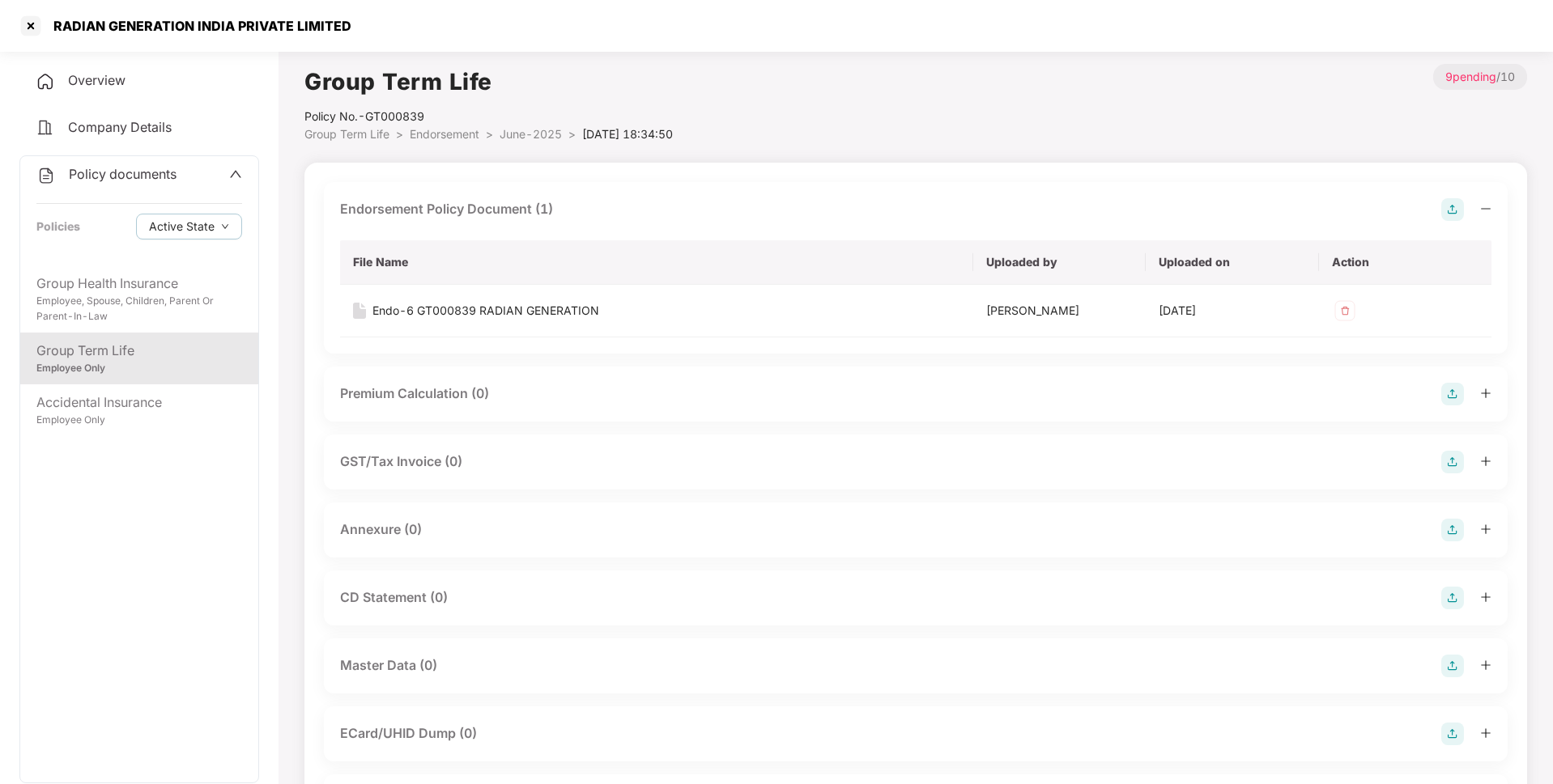
scroll to position [217, 0]
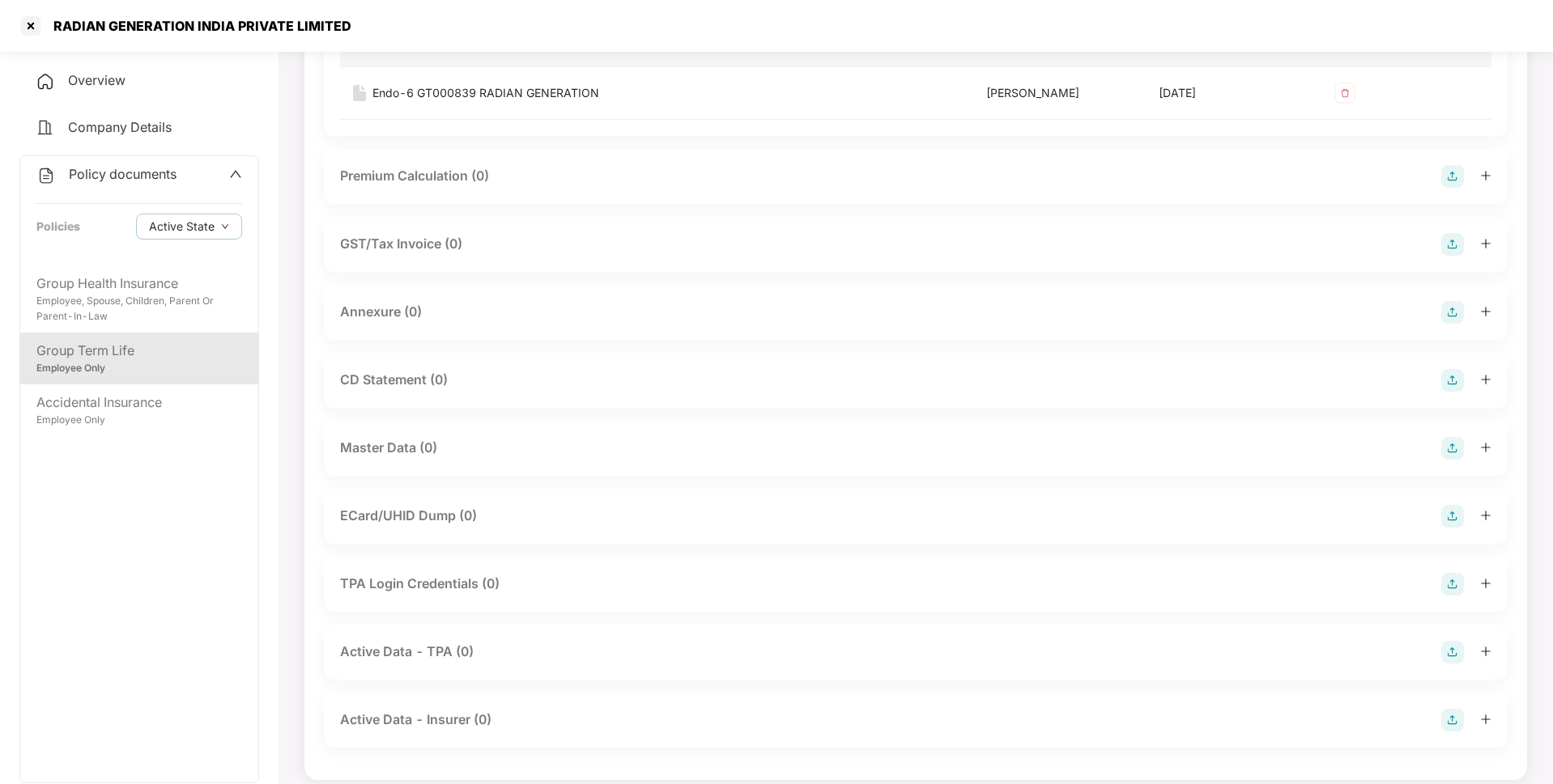
click at [1449, 312] on img at bounding box center [1452, 312] width 23 height 23
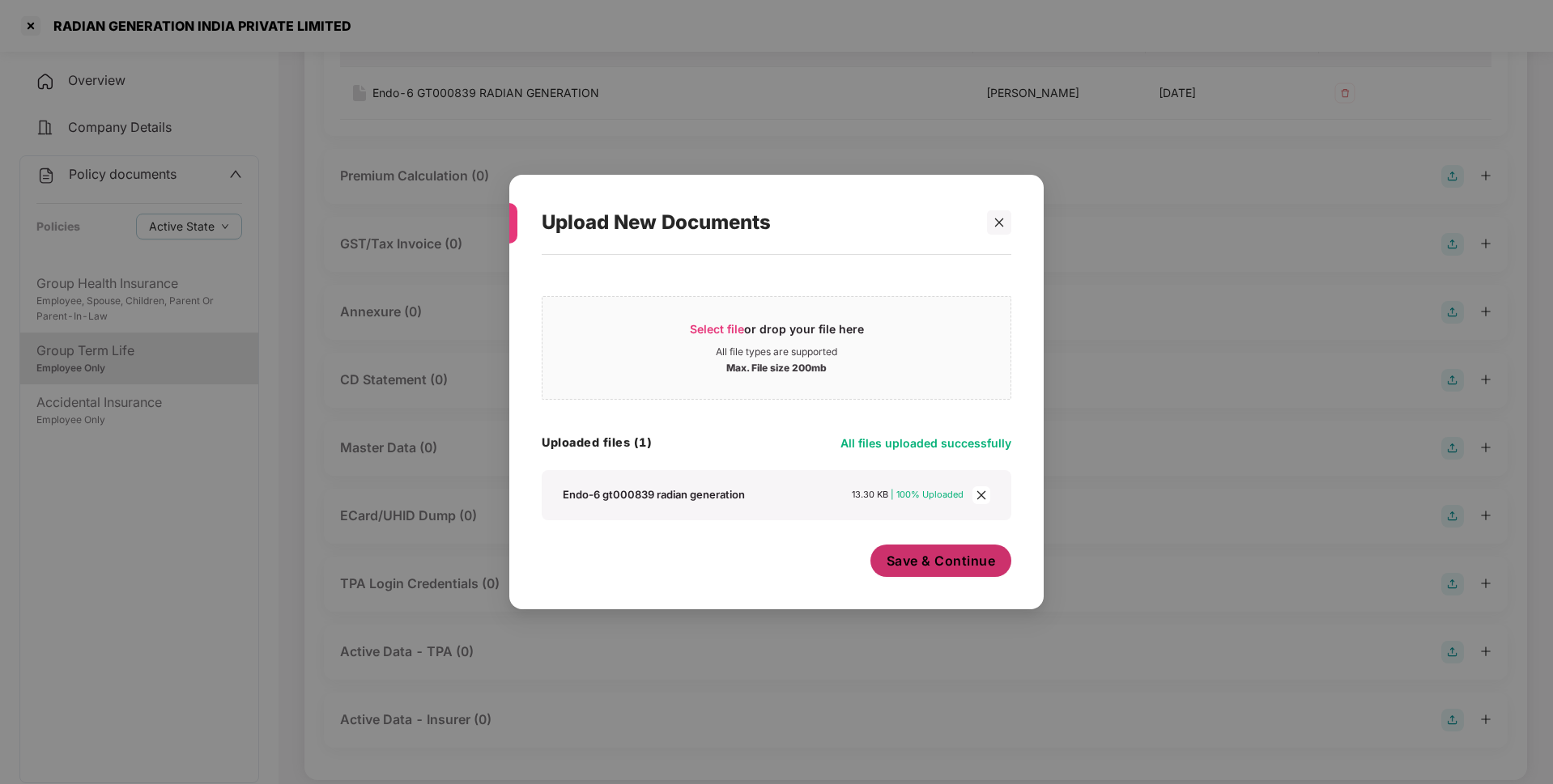
click at [954, 568] on span "Save & Continue" at bounding box center [941, 561] width 110 height 18
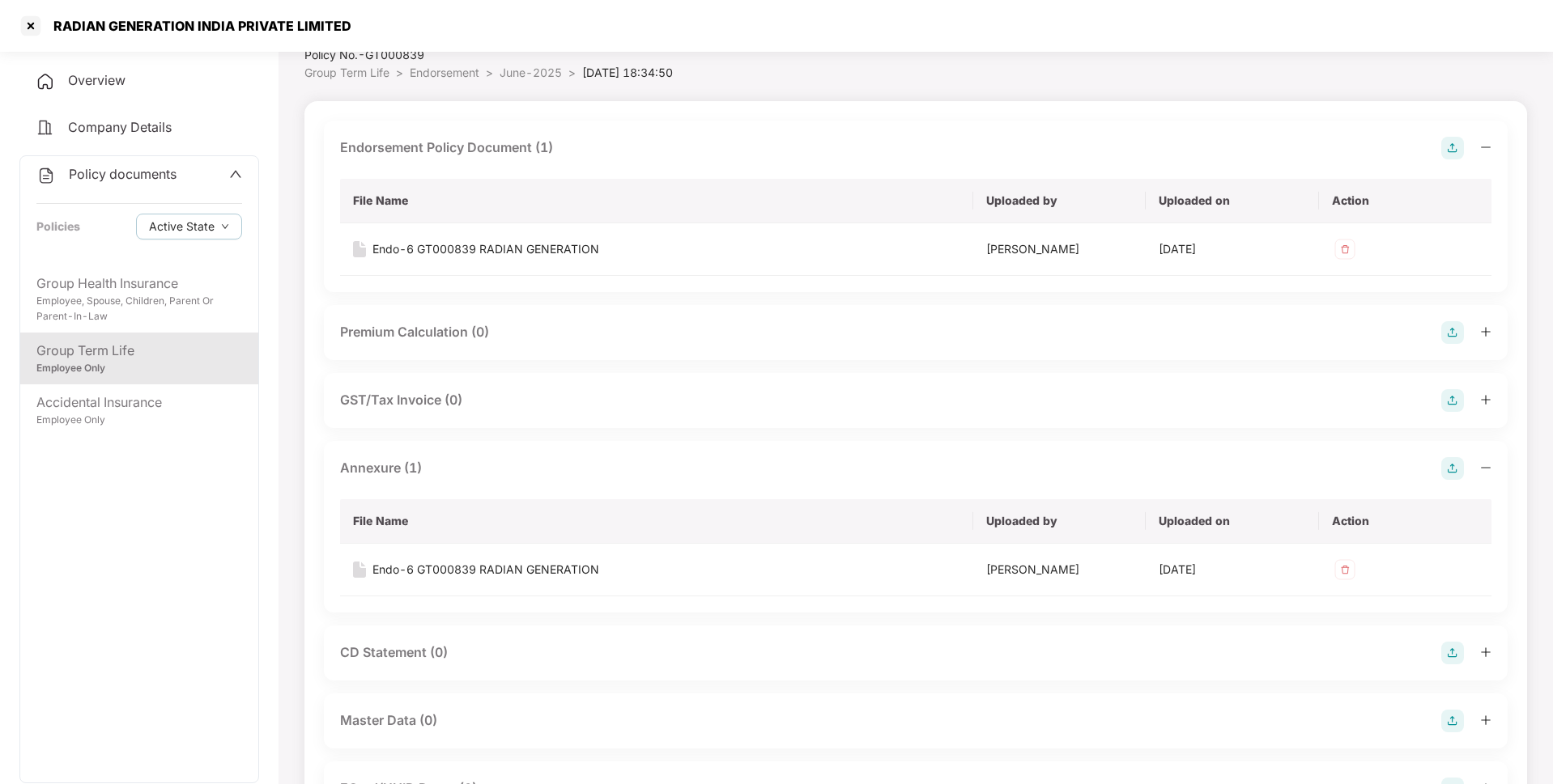
scroll to position [0, 0]
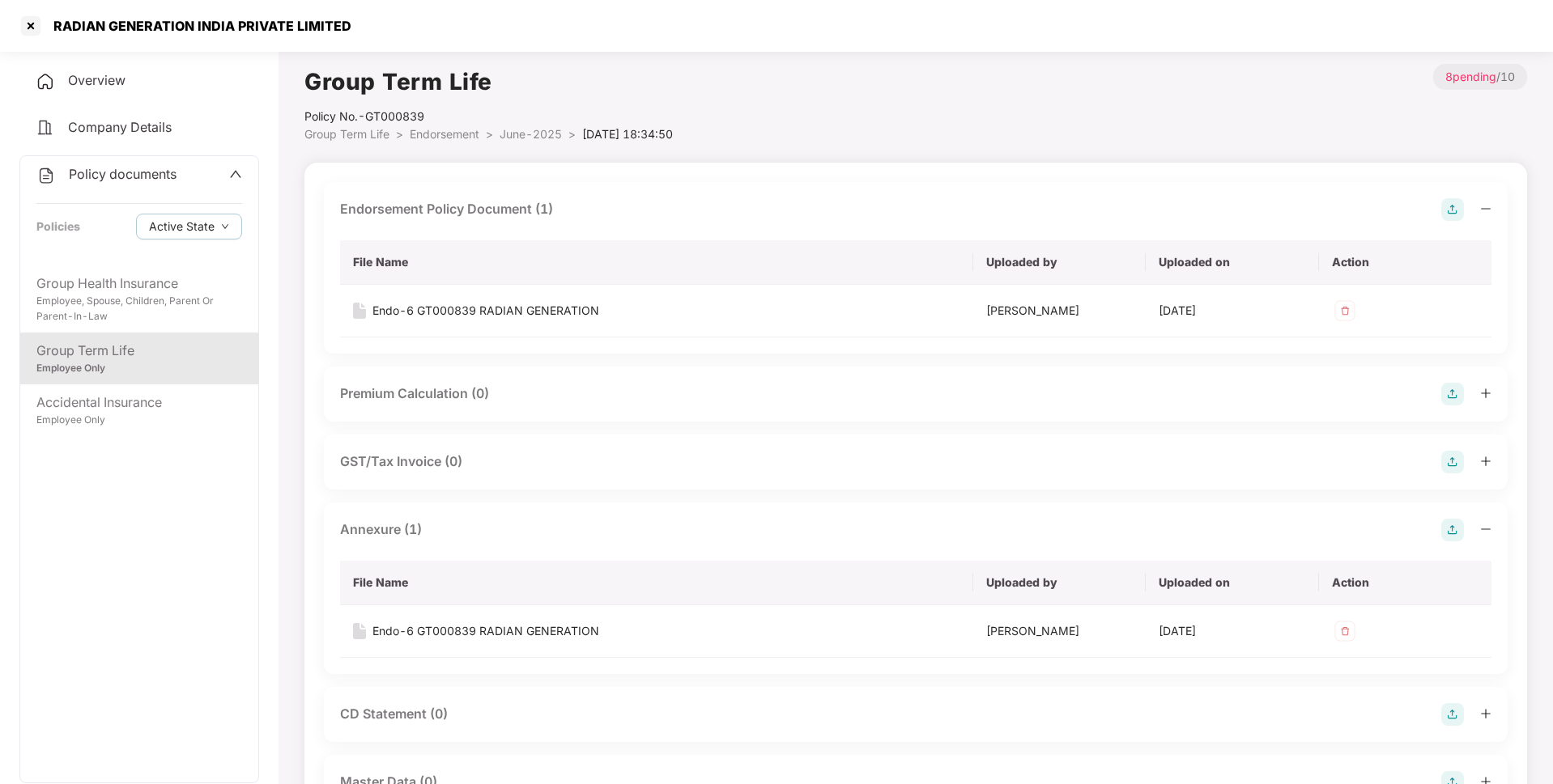
click at [469, 133] on span "Endorsement" at bounding box center [444, 134] width 70 height 14
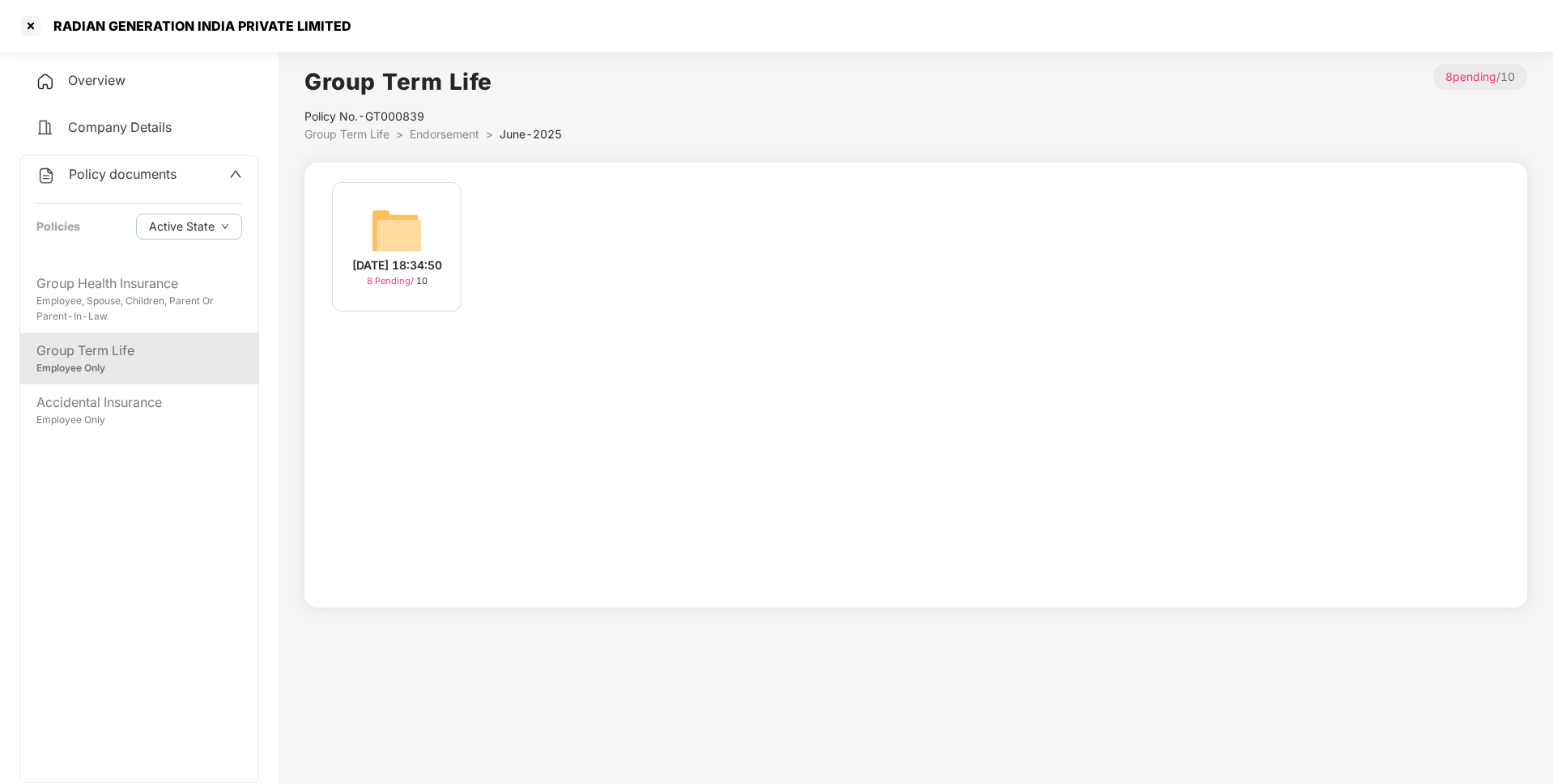
click at [439, 135] on span "Endorsement" at bounding box center [444, 134] width 70 height 14
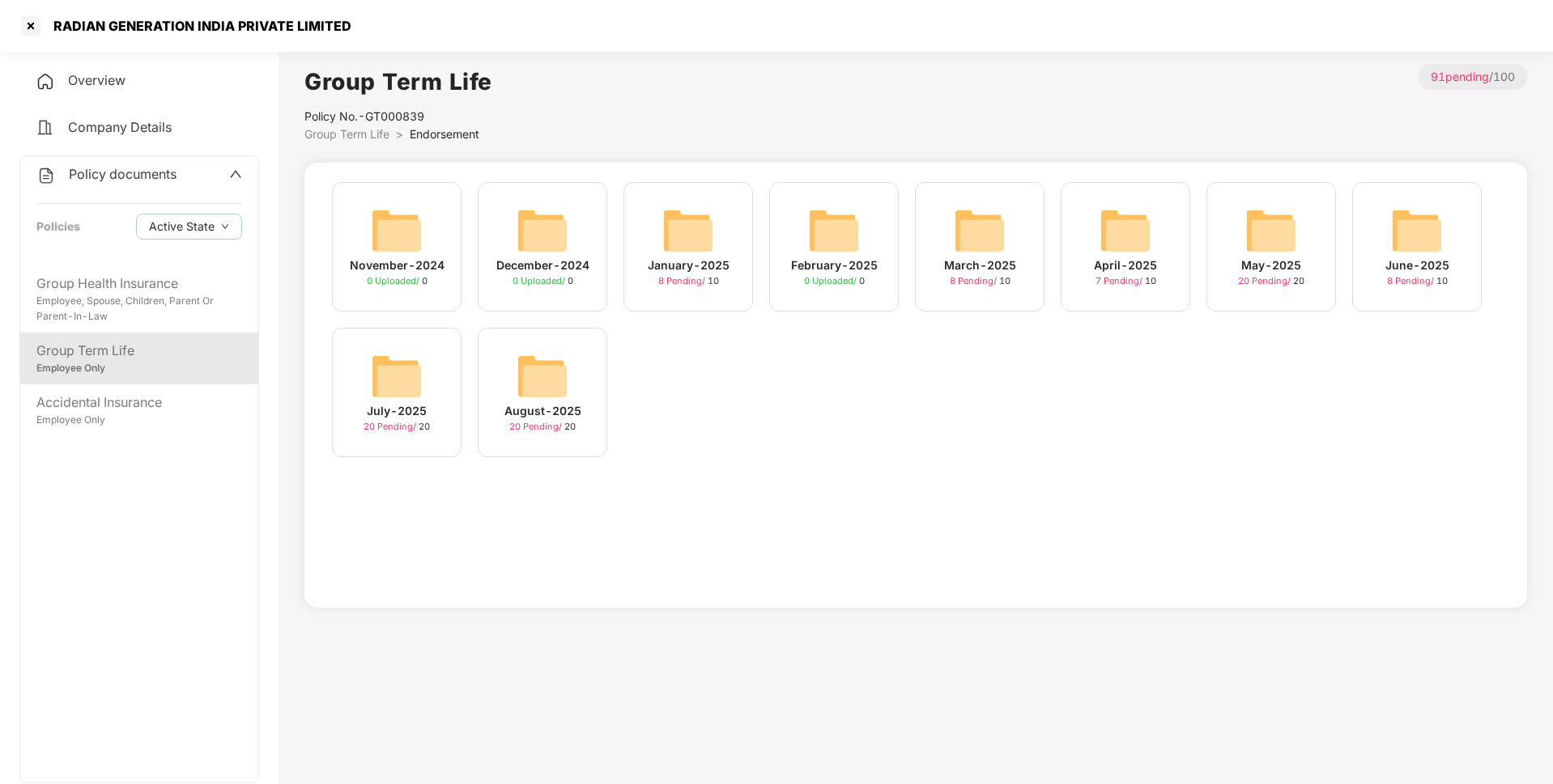
click at [385, 391] on img at bounding box center [396, 376] width 52 height 52
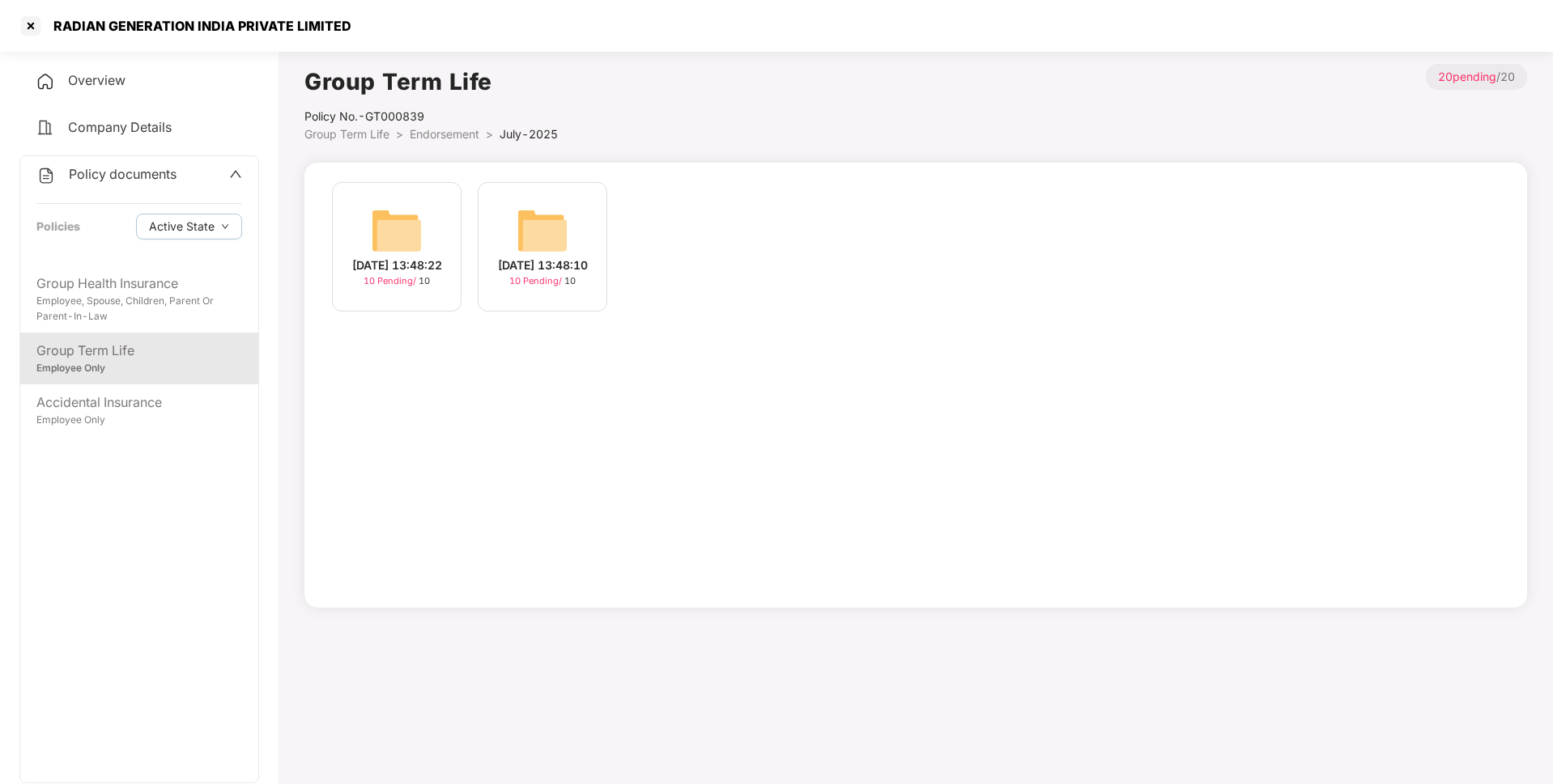
click at [422, 237] on img at bounding box center [396, 230] width 52 height 52
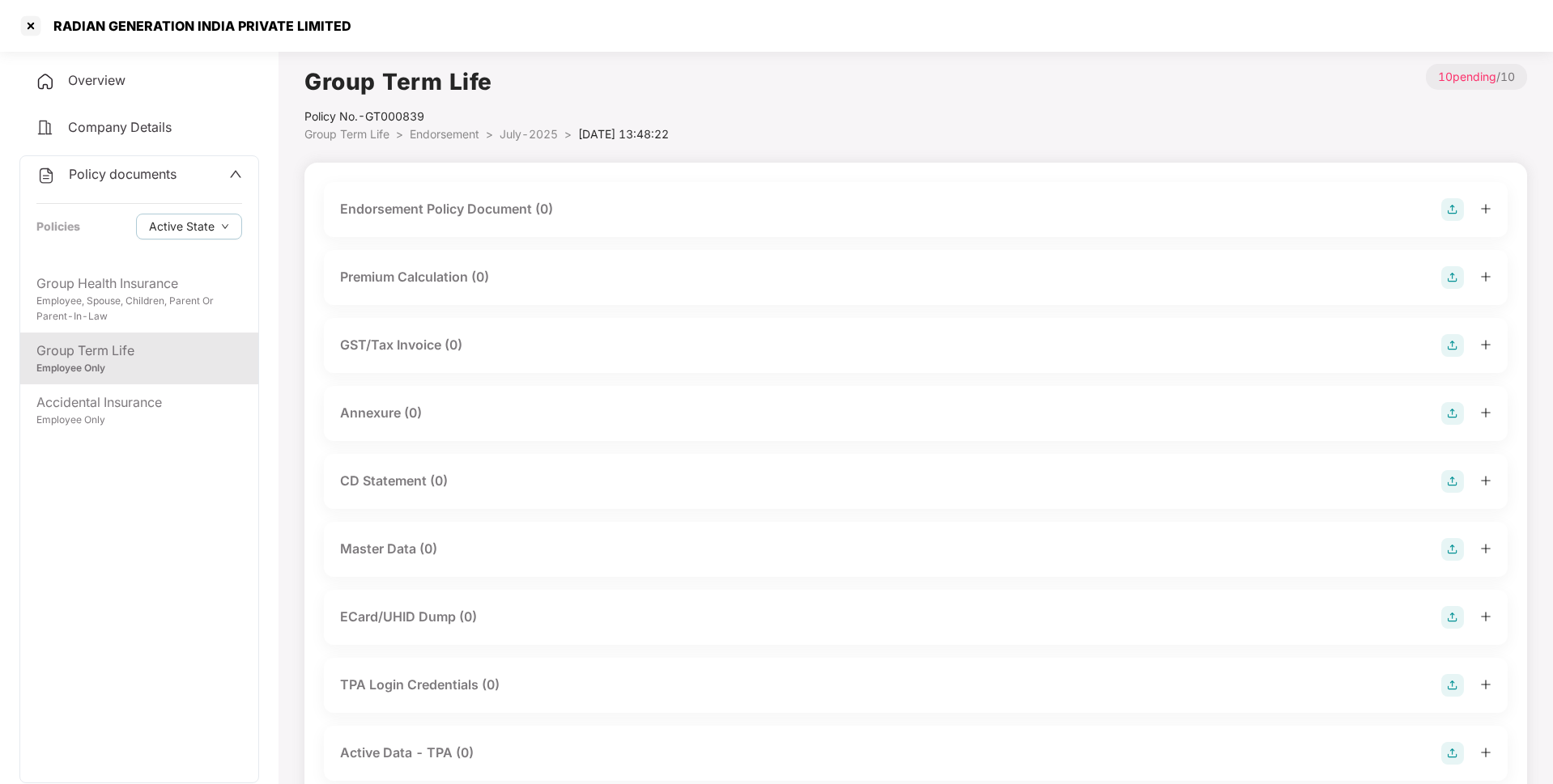
click at [1447, 215] on img at bounding box center [1452, 209] width 23 height 23
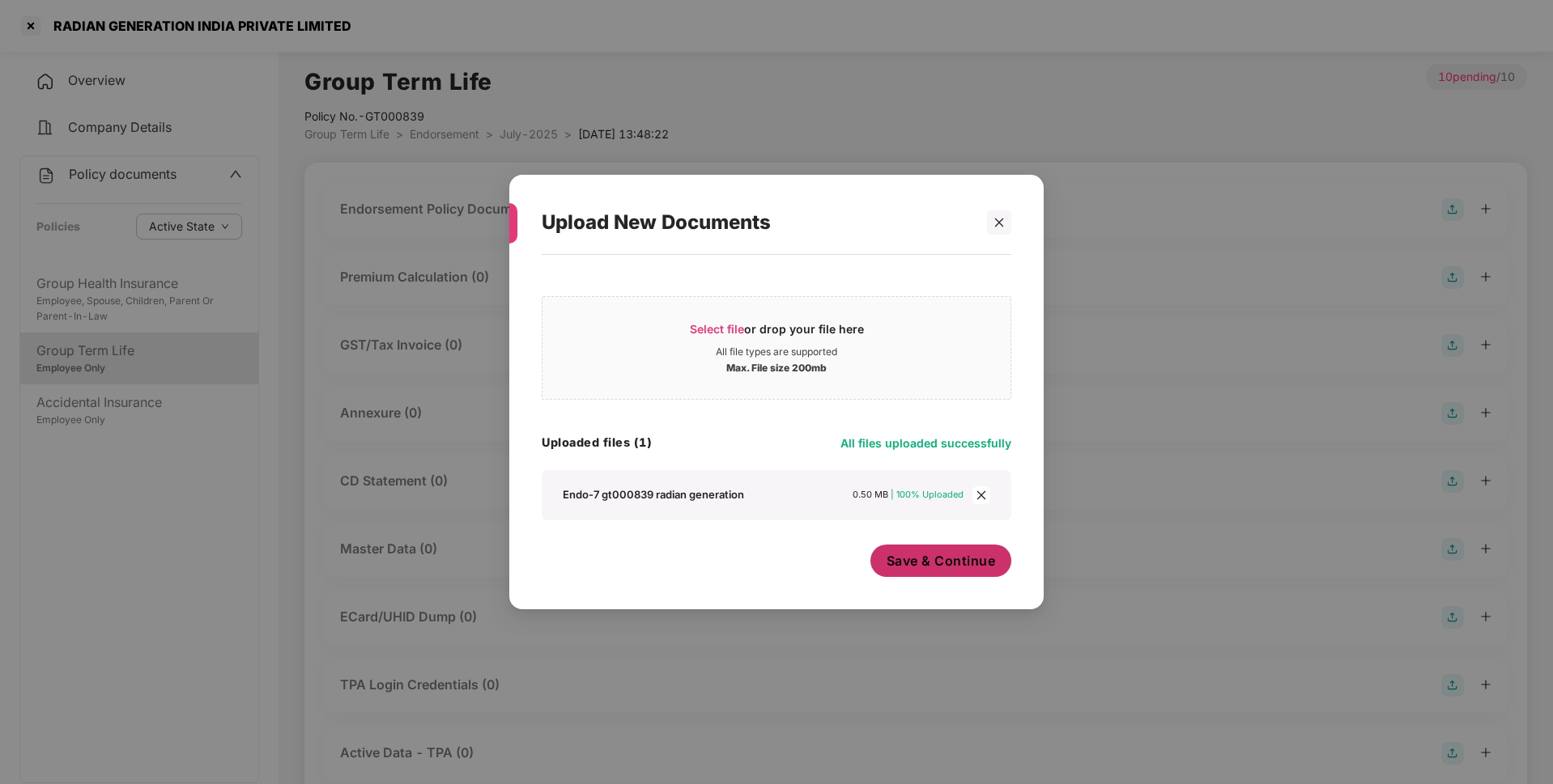
click at [945, 569] on span "Save & Continue" at bounding box center [941, 561] width 110 height 18
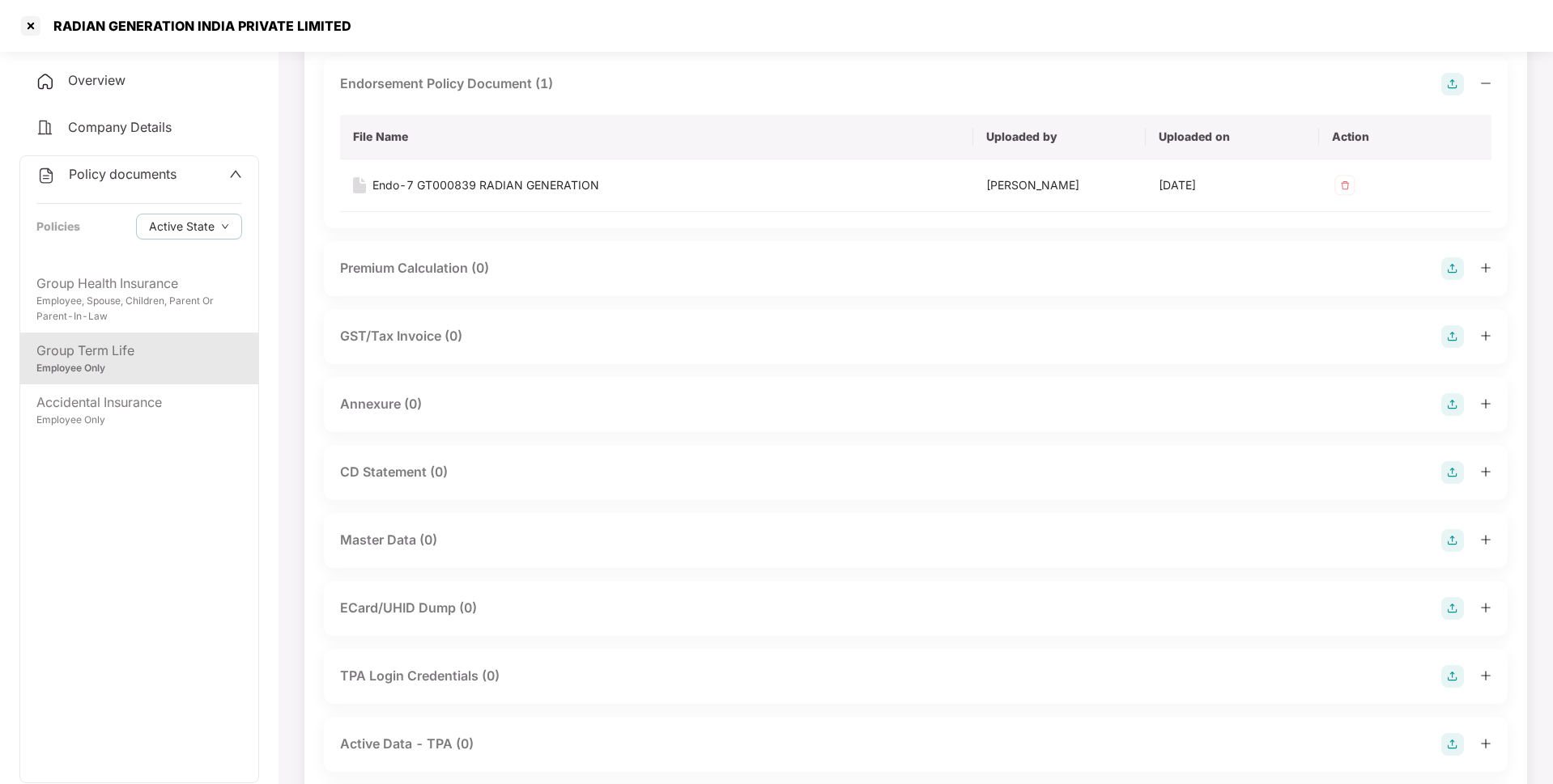
scroll to position [157, 0]
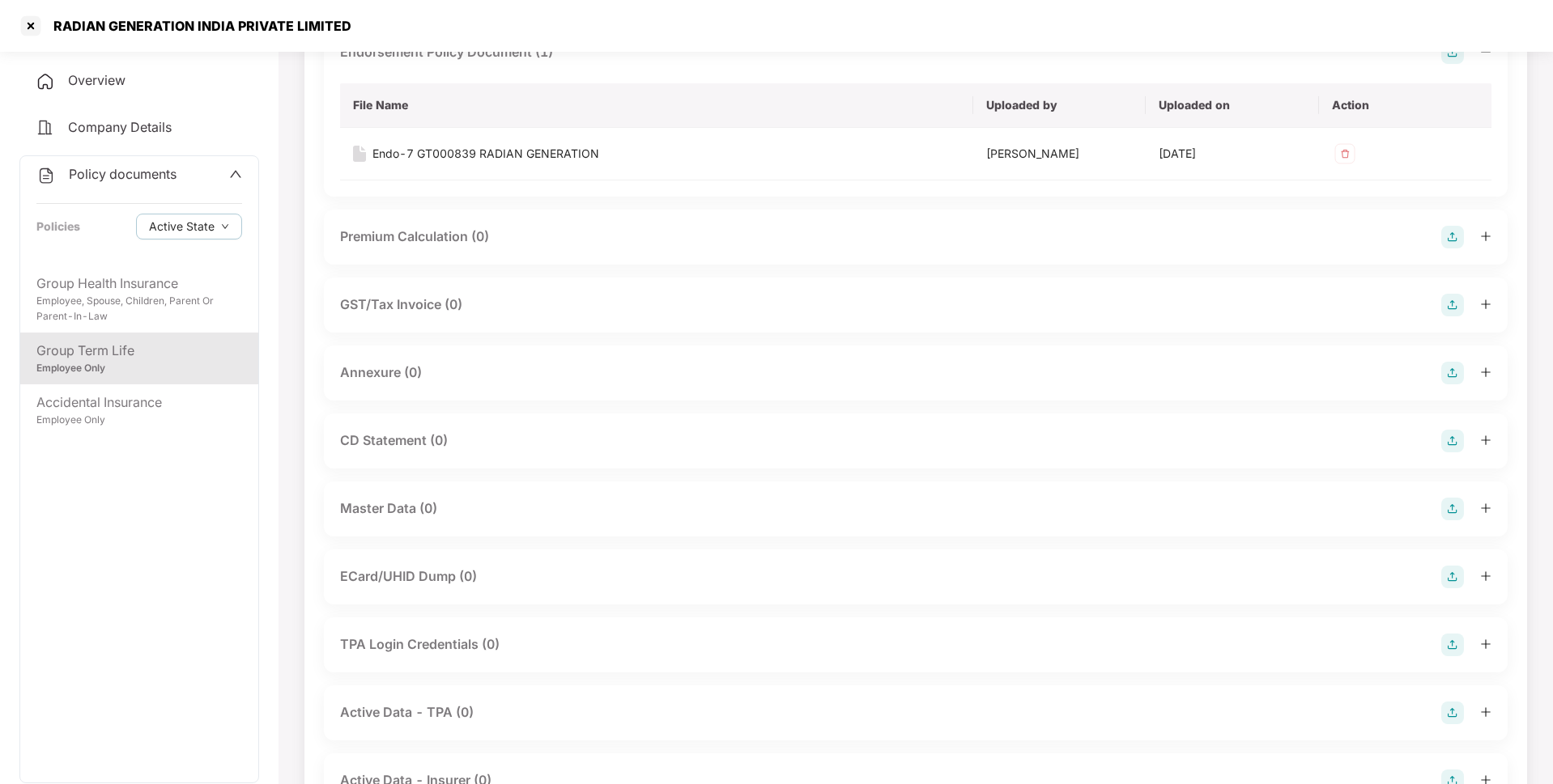
click at [1464, 366] on div at bounding box center [1466, 373] width 50 height 23
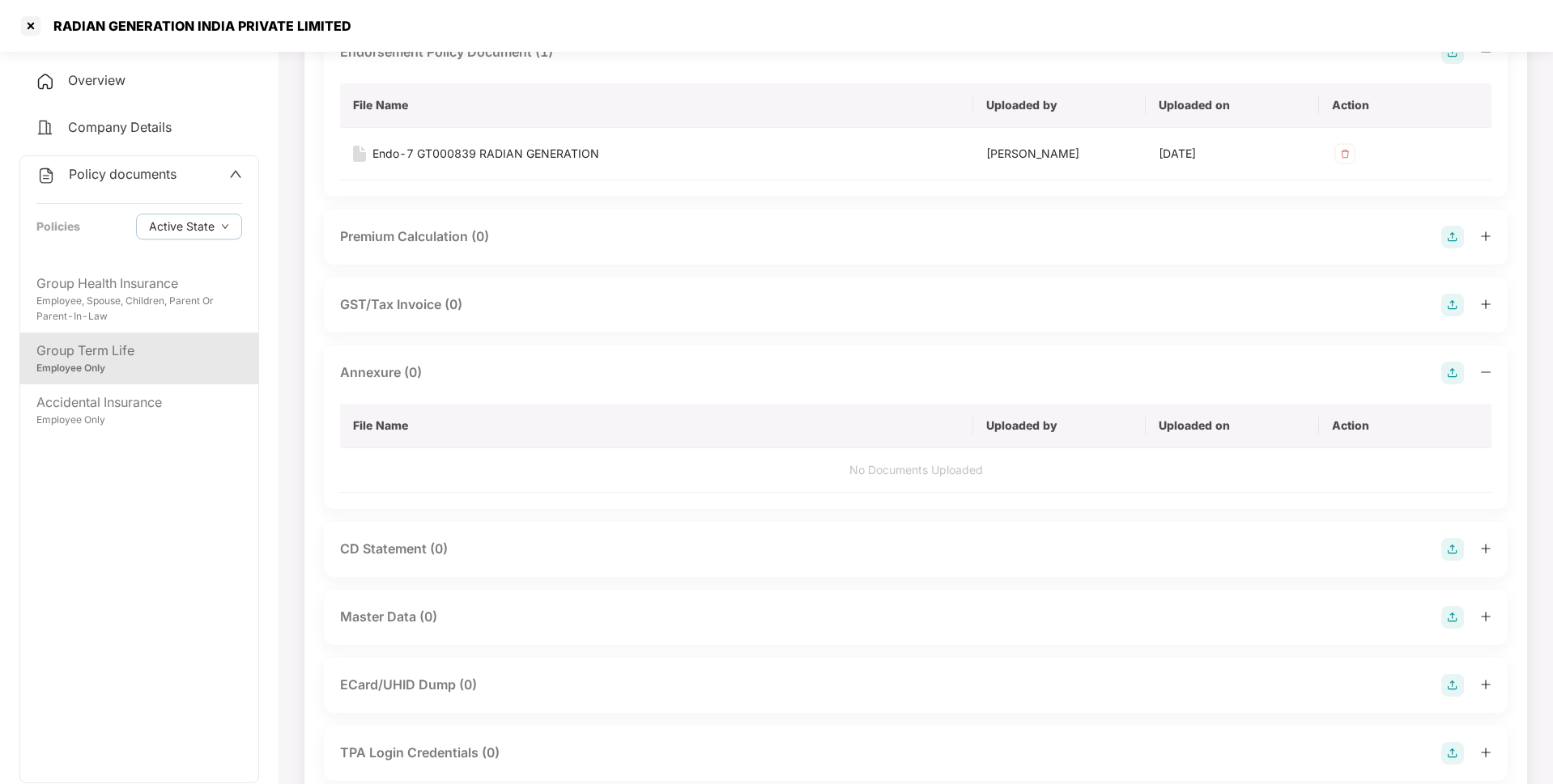
click at [1449, 374] on img at bounding box center [1452, 373] width 23 height 23
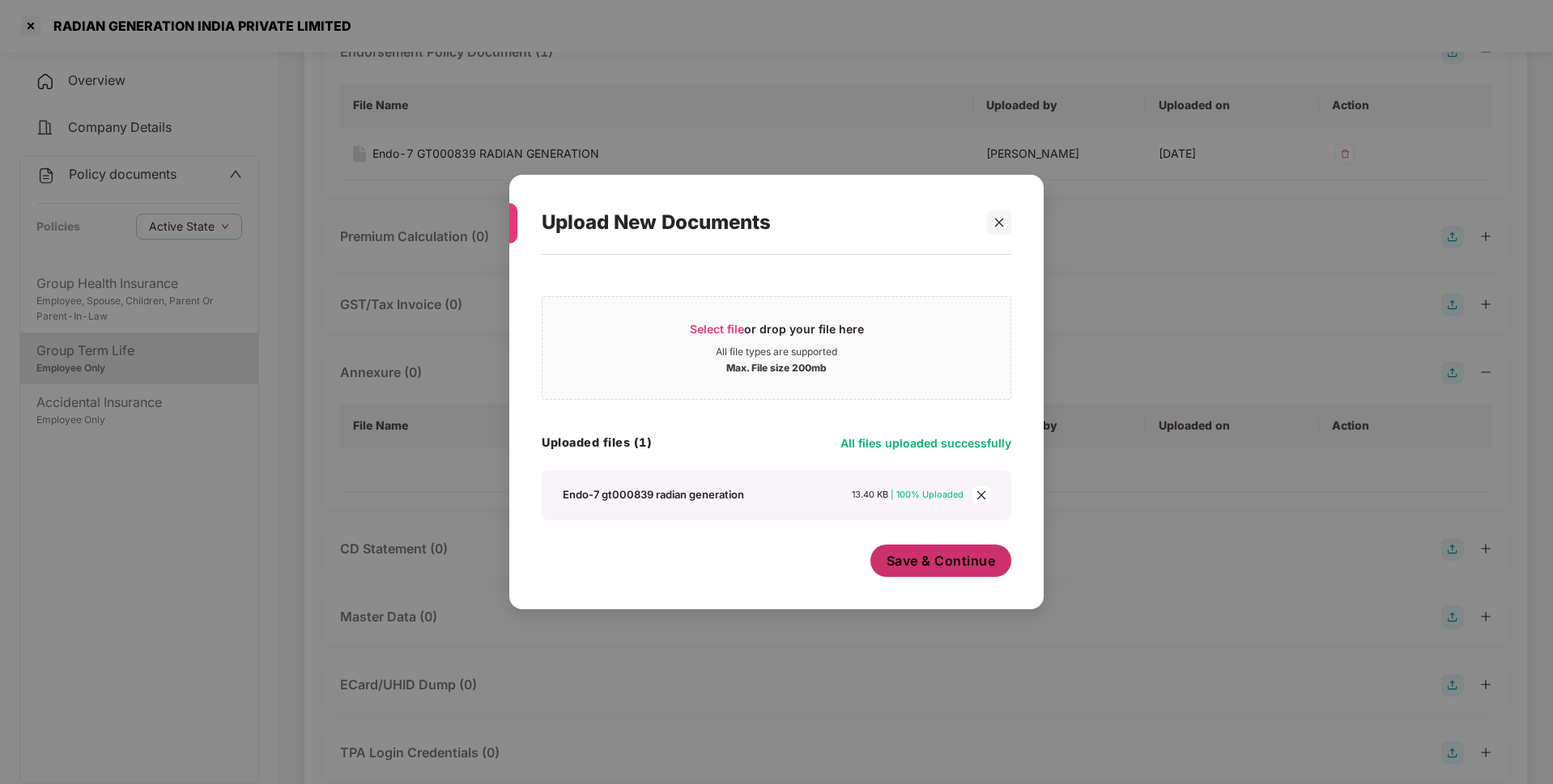
click at [954, 568] on span "Save & Continue" at bounding box center [941, 561] width 110 height 18
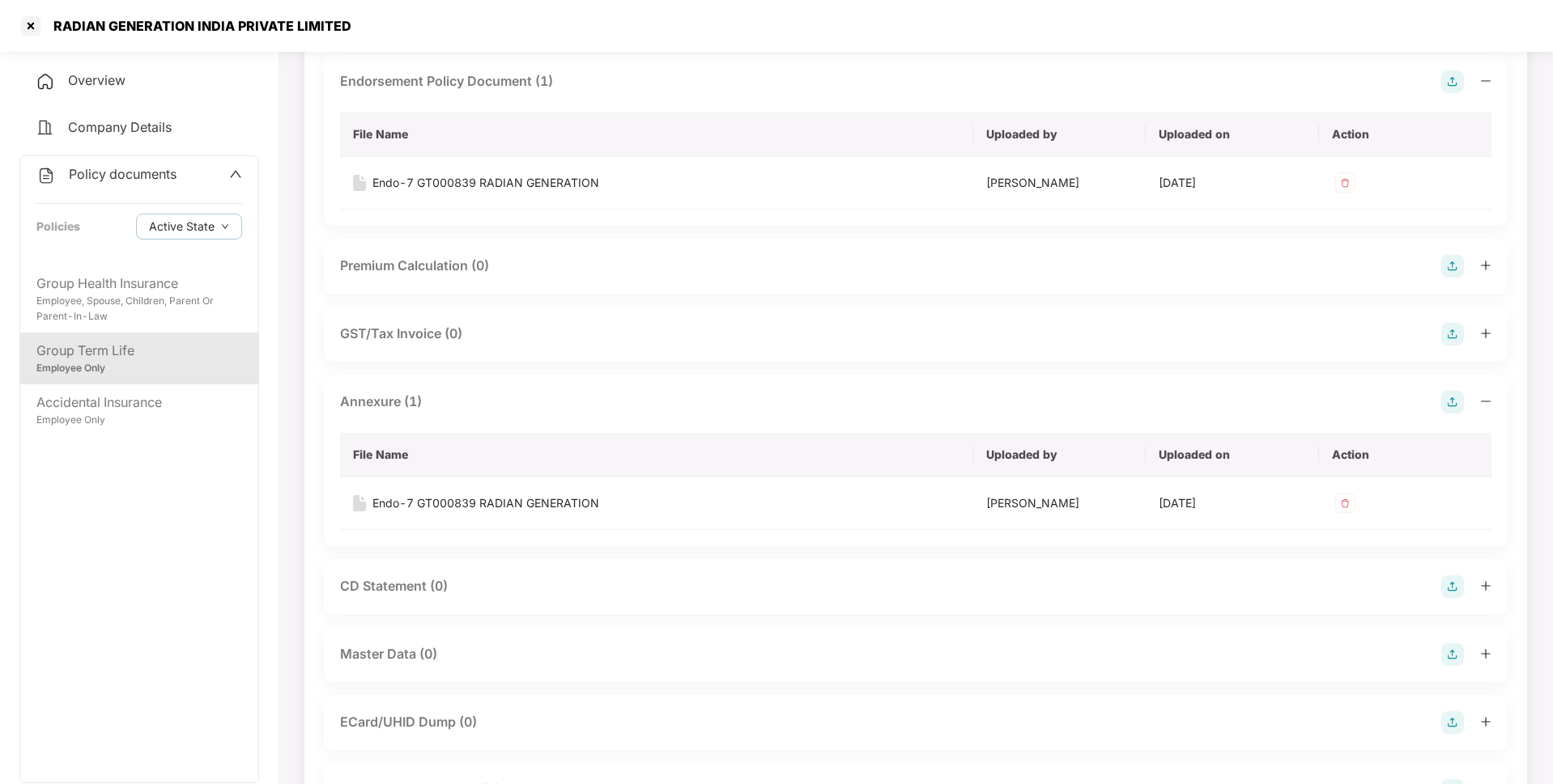
scroll to position [0, 0]
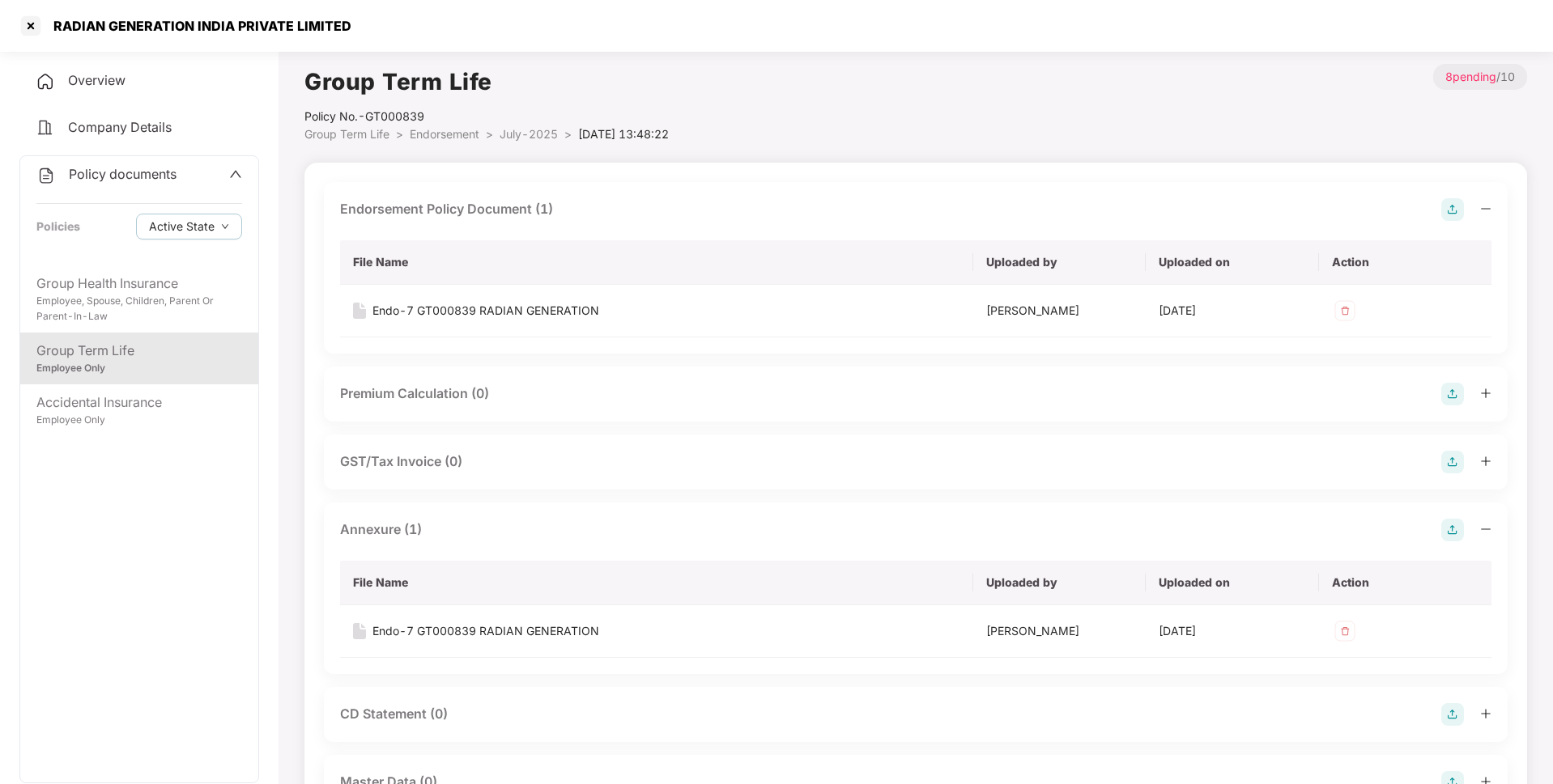
click at [516, 136] on span "July-2025" at bounding box center [528, 134] width 58 height 14
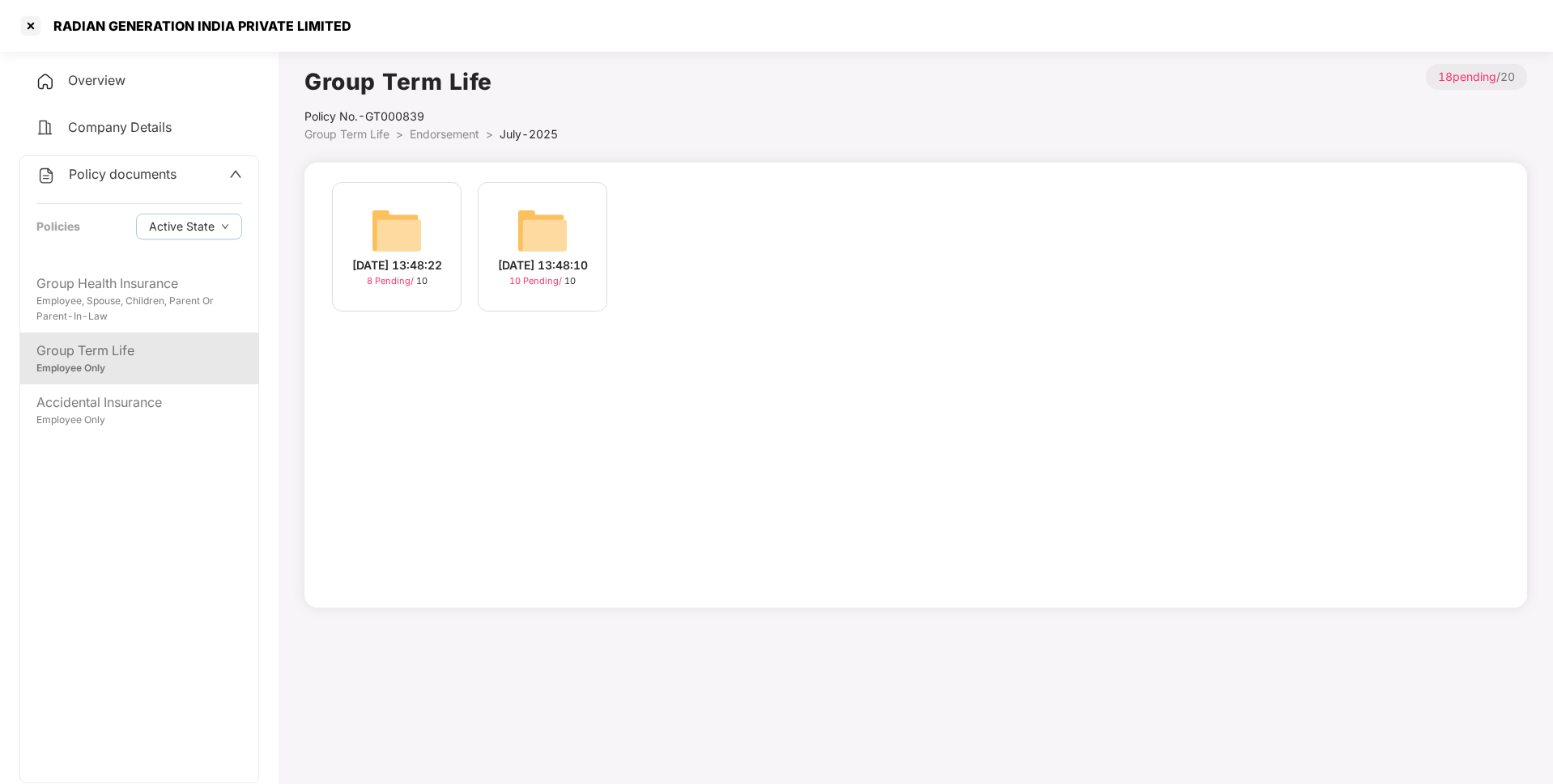
click at [525, 246] on img at bounding box center [542, 230] width 52 height 52
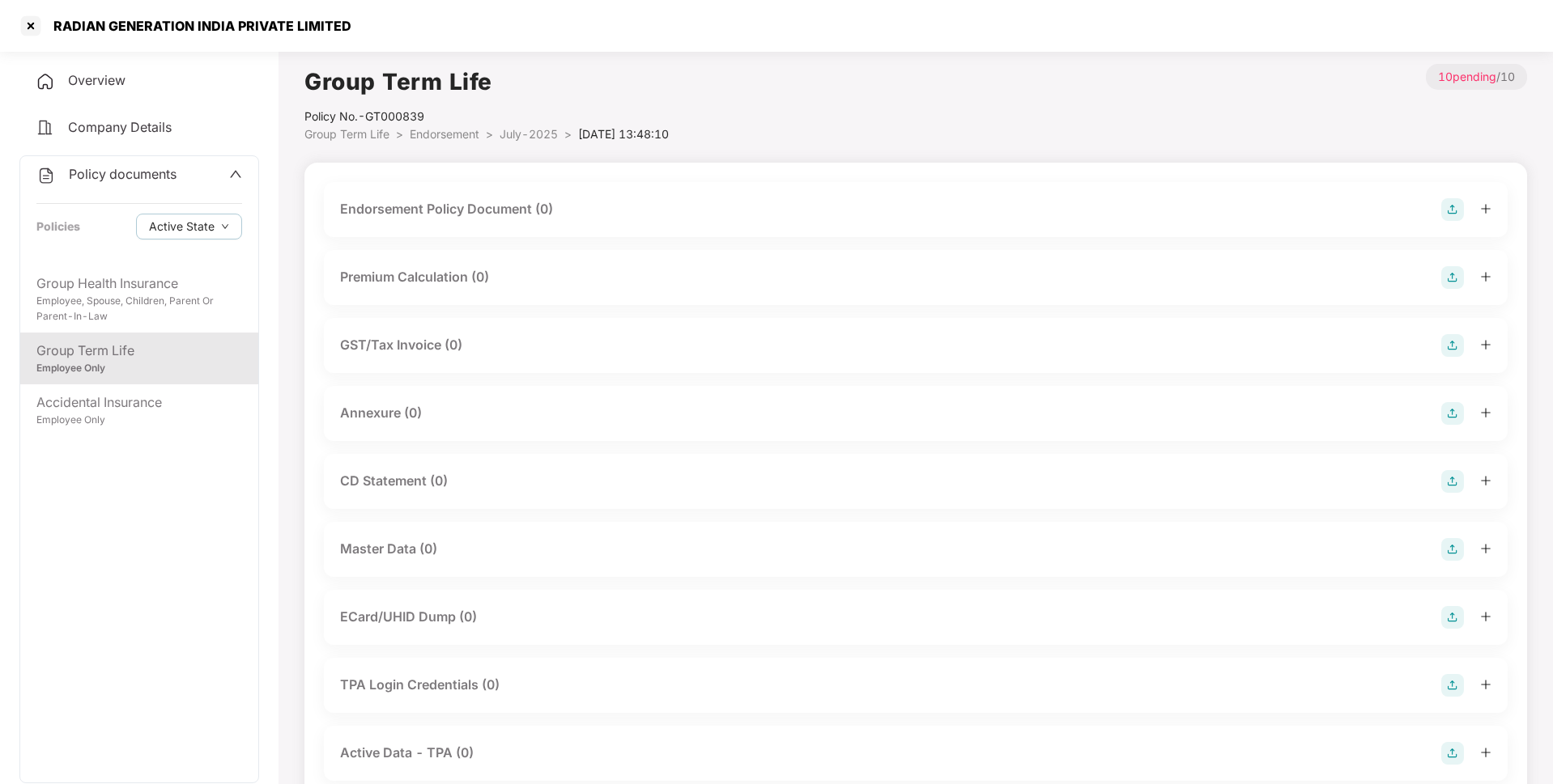
click at [1451, 206] on img at bounding box center [1452, 209] width 23 height 23
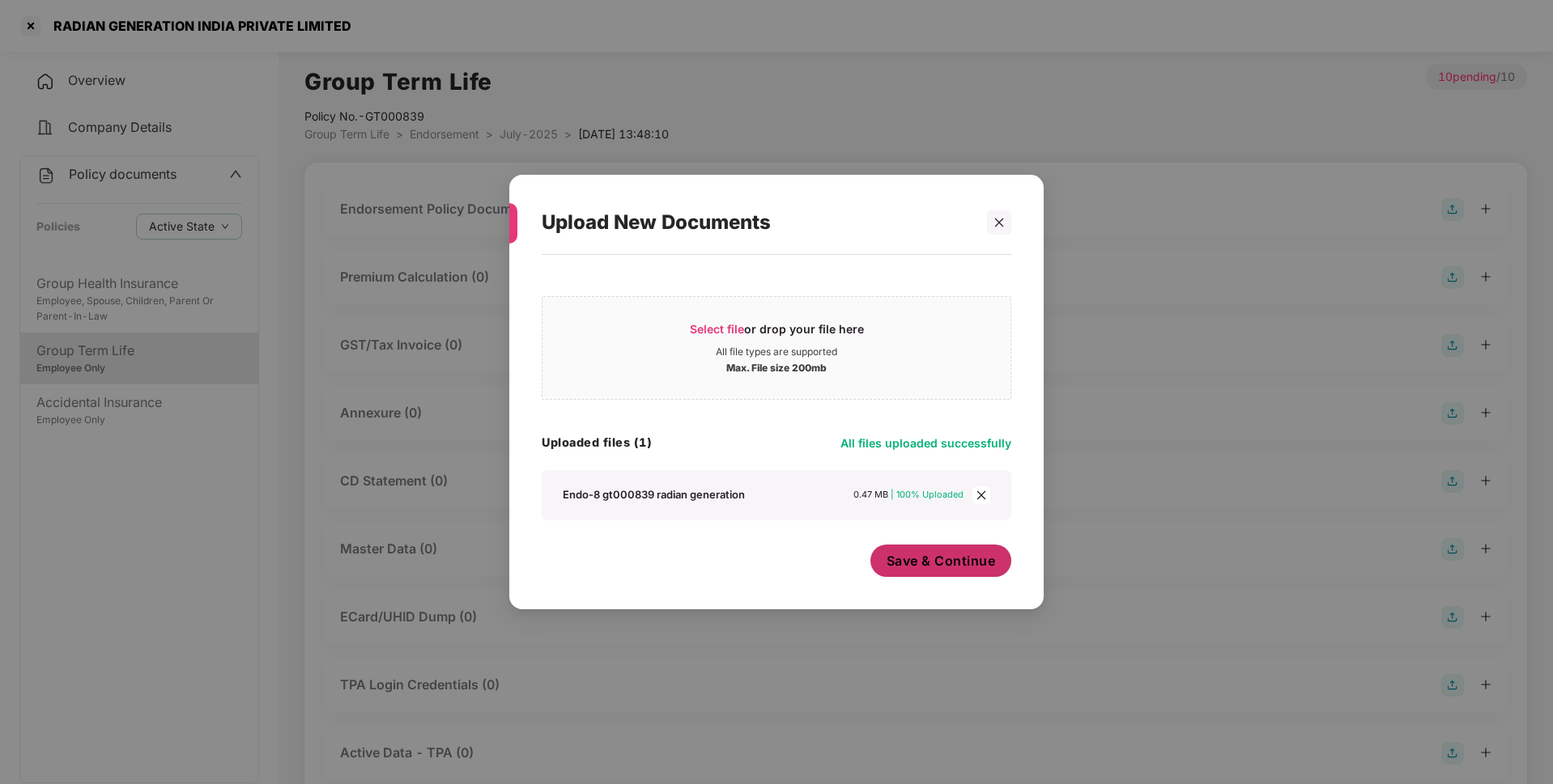
click at [922, 567] on span "Save & Continue" at bounding box center [941, 561] width 110 height 18
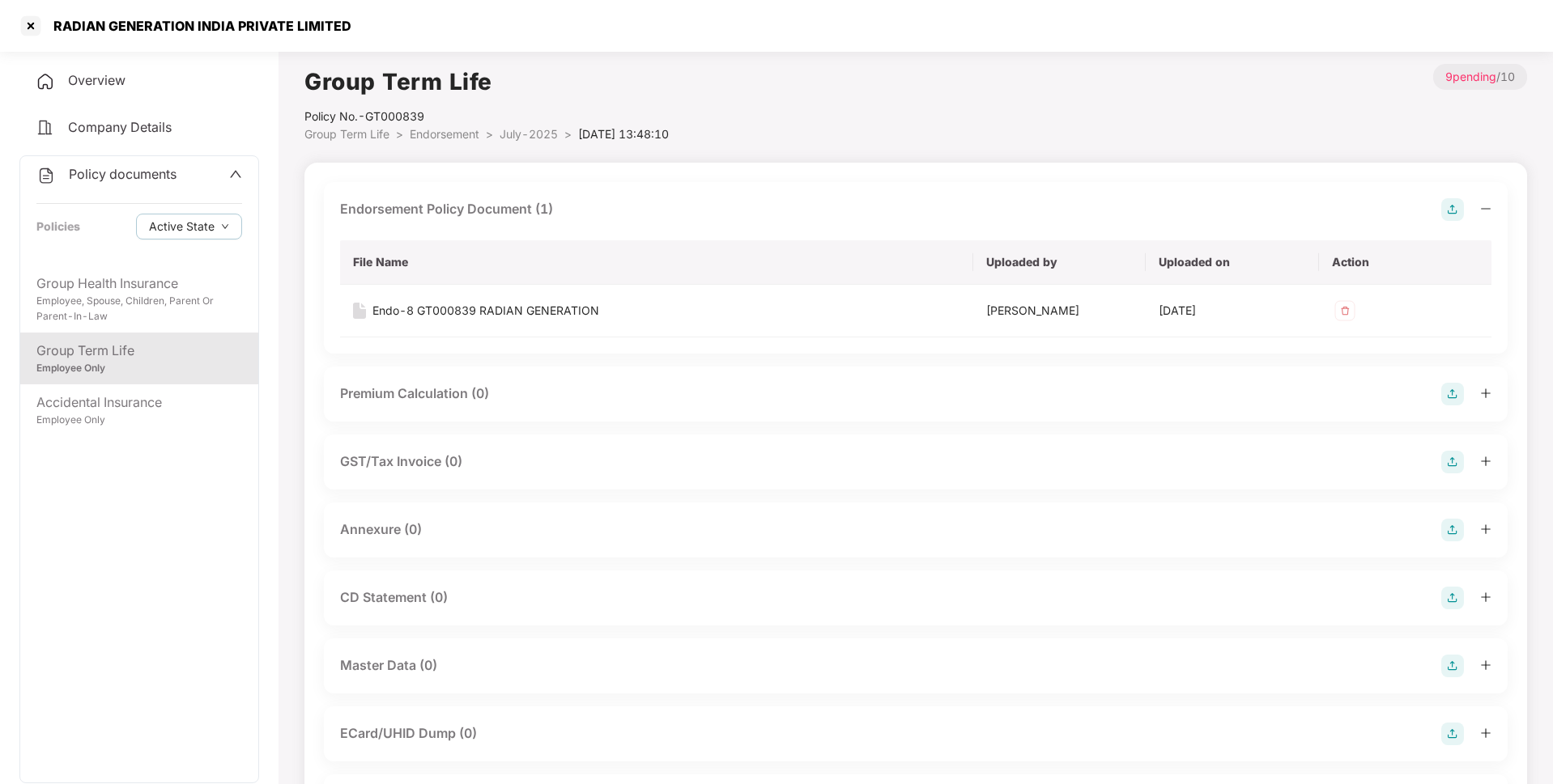
click at [1445, 522] on img at bounding box center [1452, 530] width 23 height 23
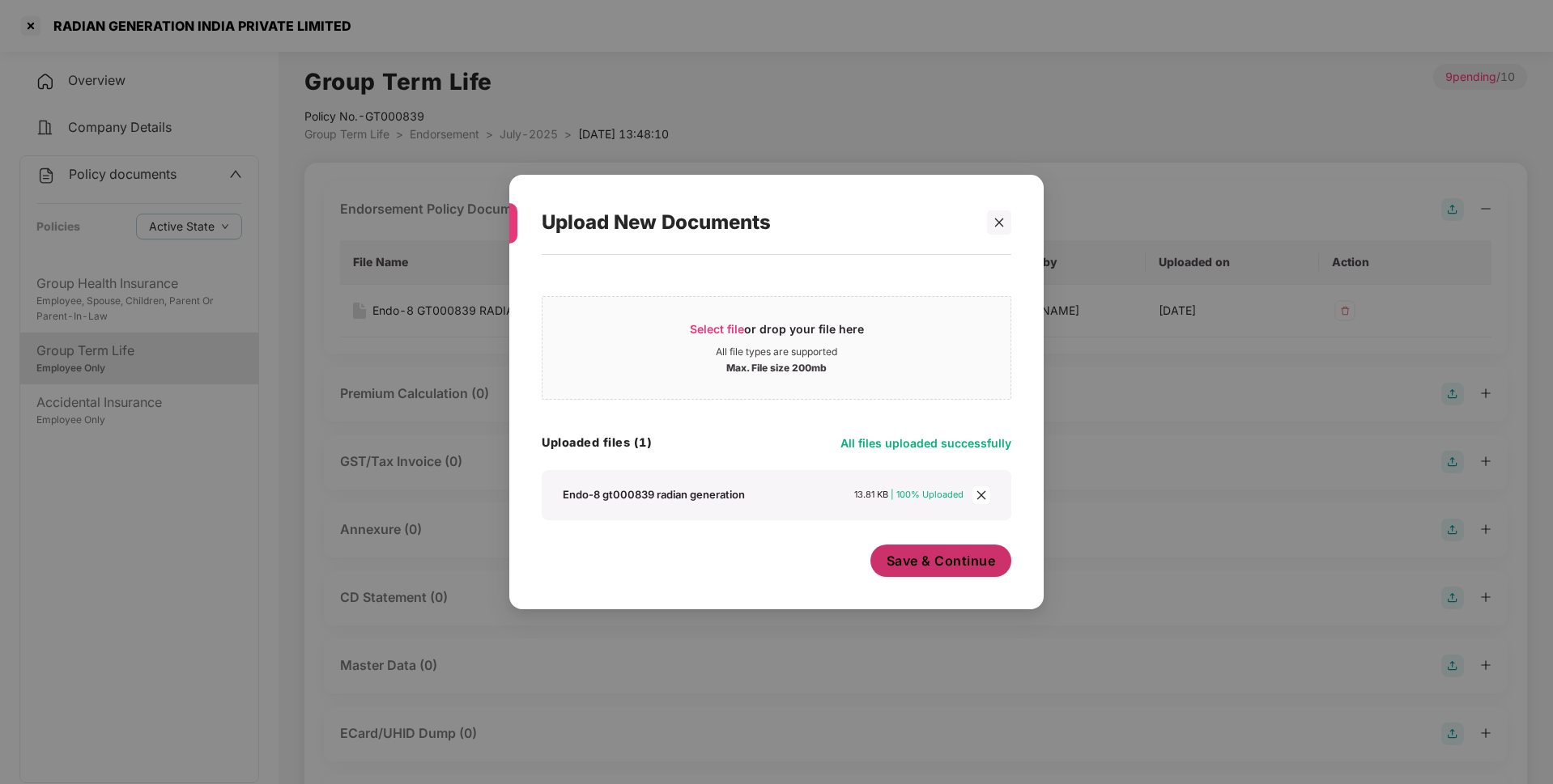
click at [928, 560] on span "Save & Continue" at bounding box center [941, 561] width 110 height 18
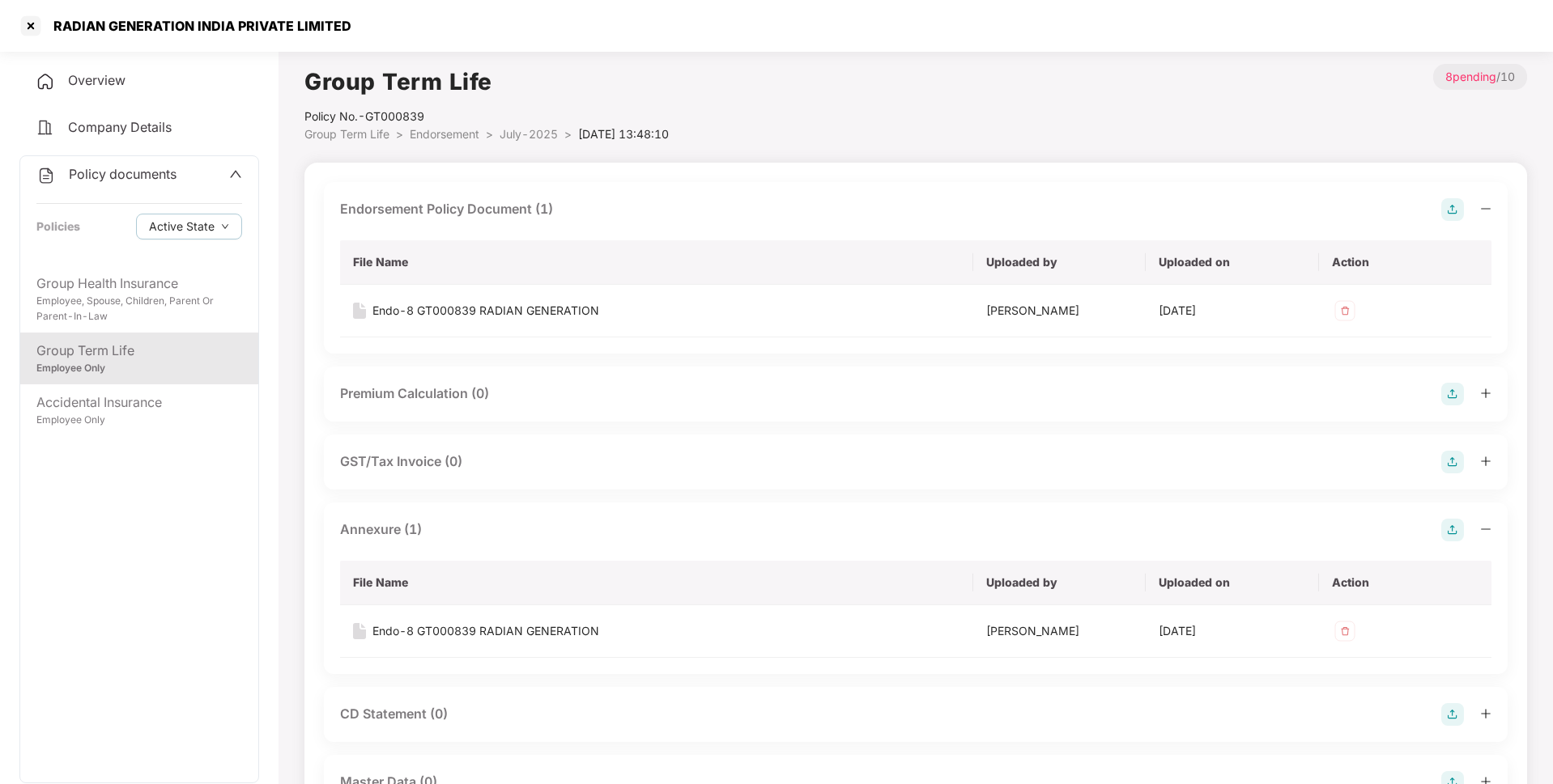
click at [460, 130] on span "Endorsement" at bounding box center [444, 134] width 70 height 14
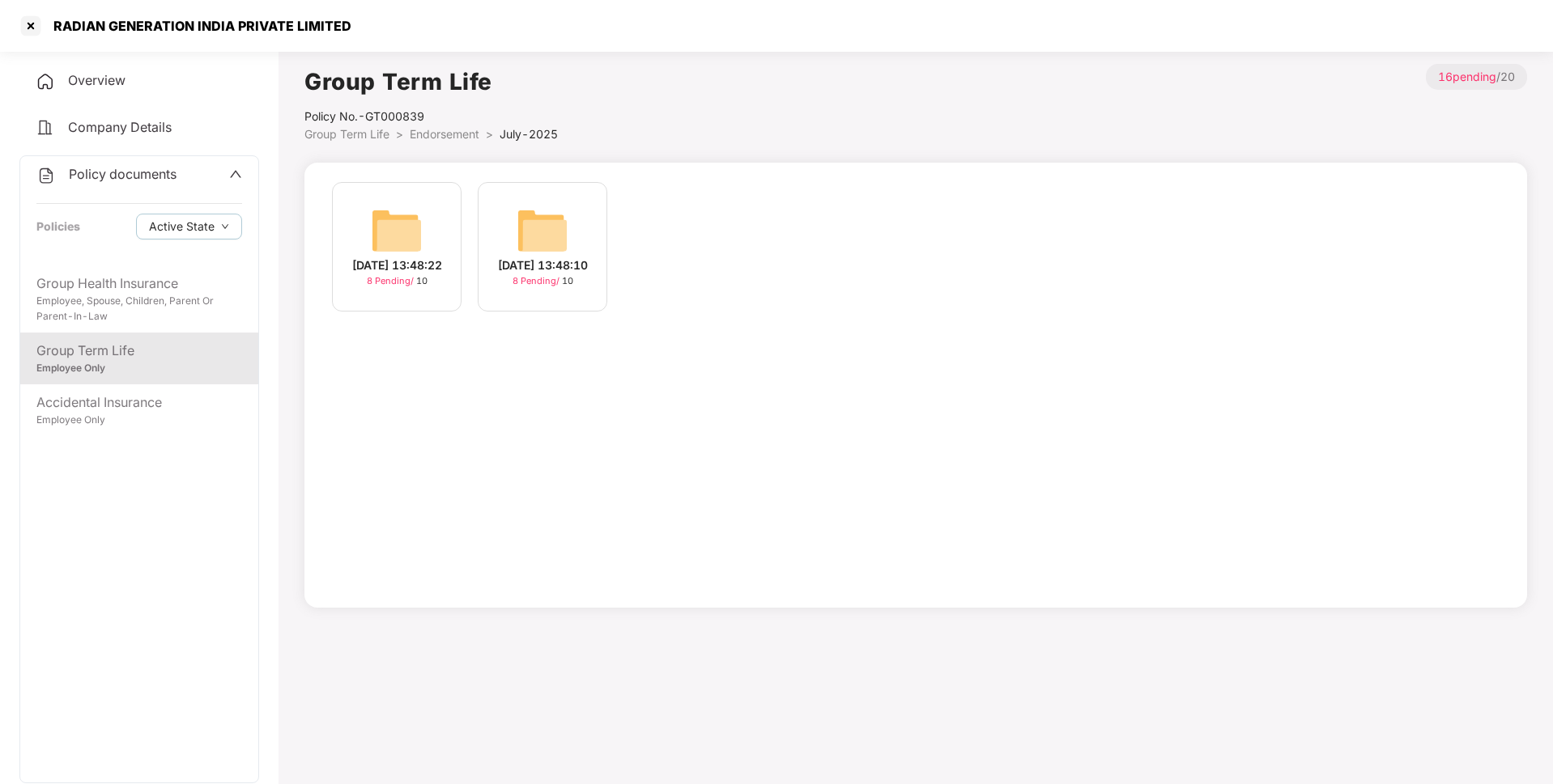
click at [460, 138] on span "Endorsement" at bounding box center [444, 134] width 70 height 14
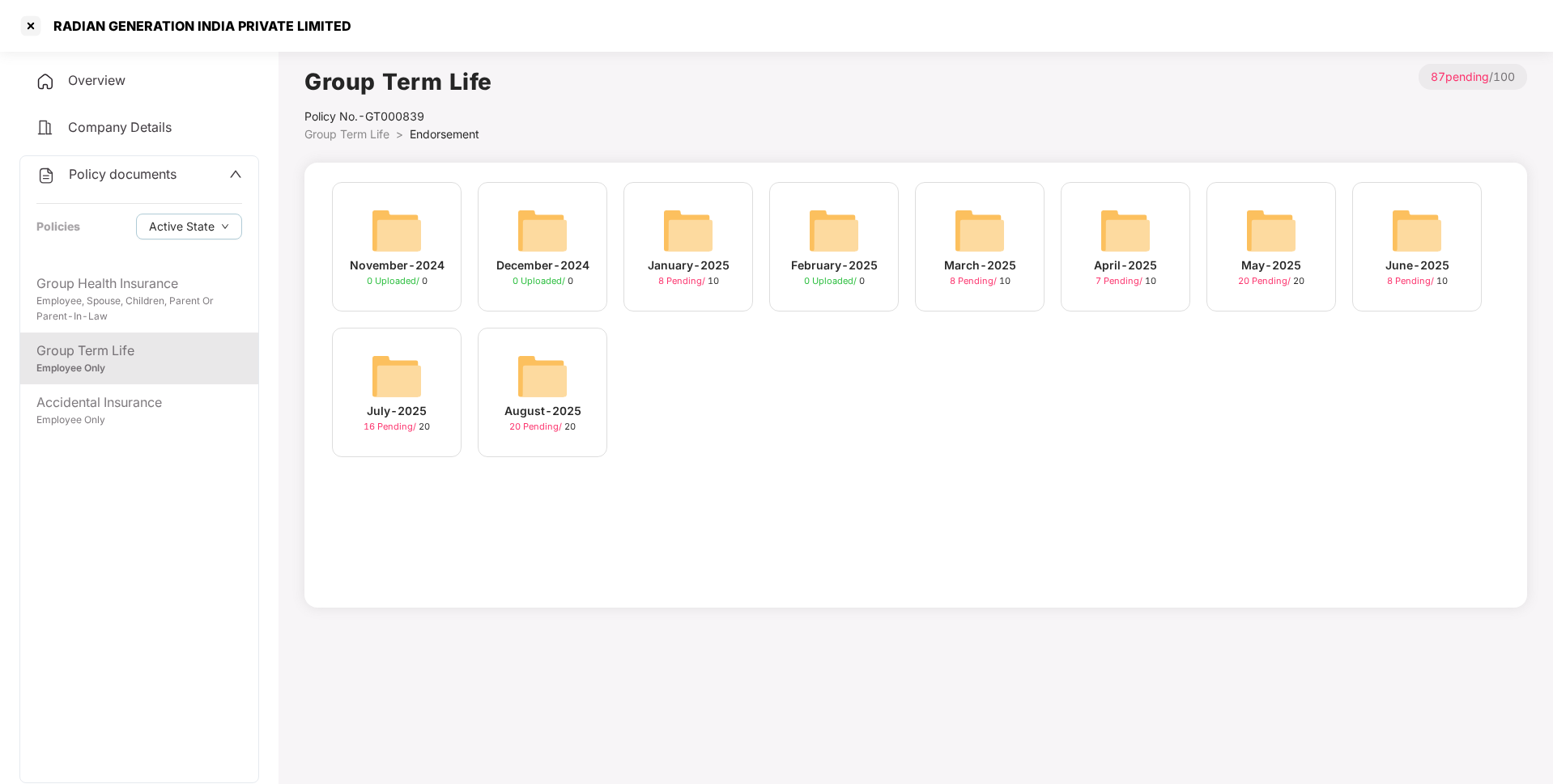
click at [487, 387] on div "August-2025 20 Pending / 20" at bounding box center [543, 393] width 130 height 130
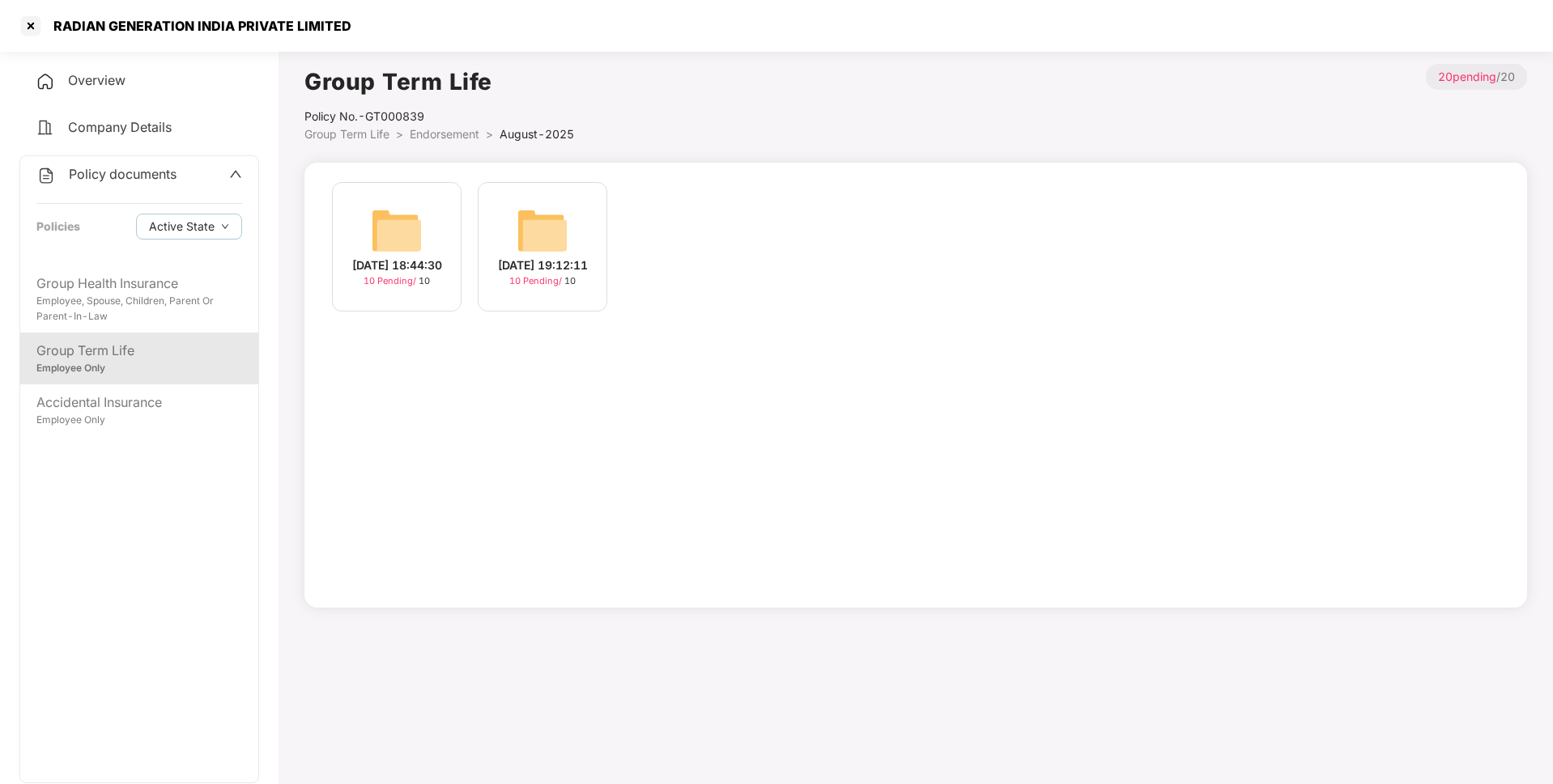
click at [529, 274] on div "[DATE] 19:12:11" at bounding box center [543, 265] width 90 height 18
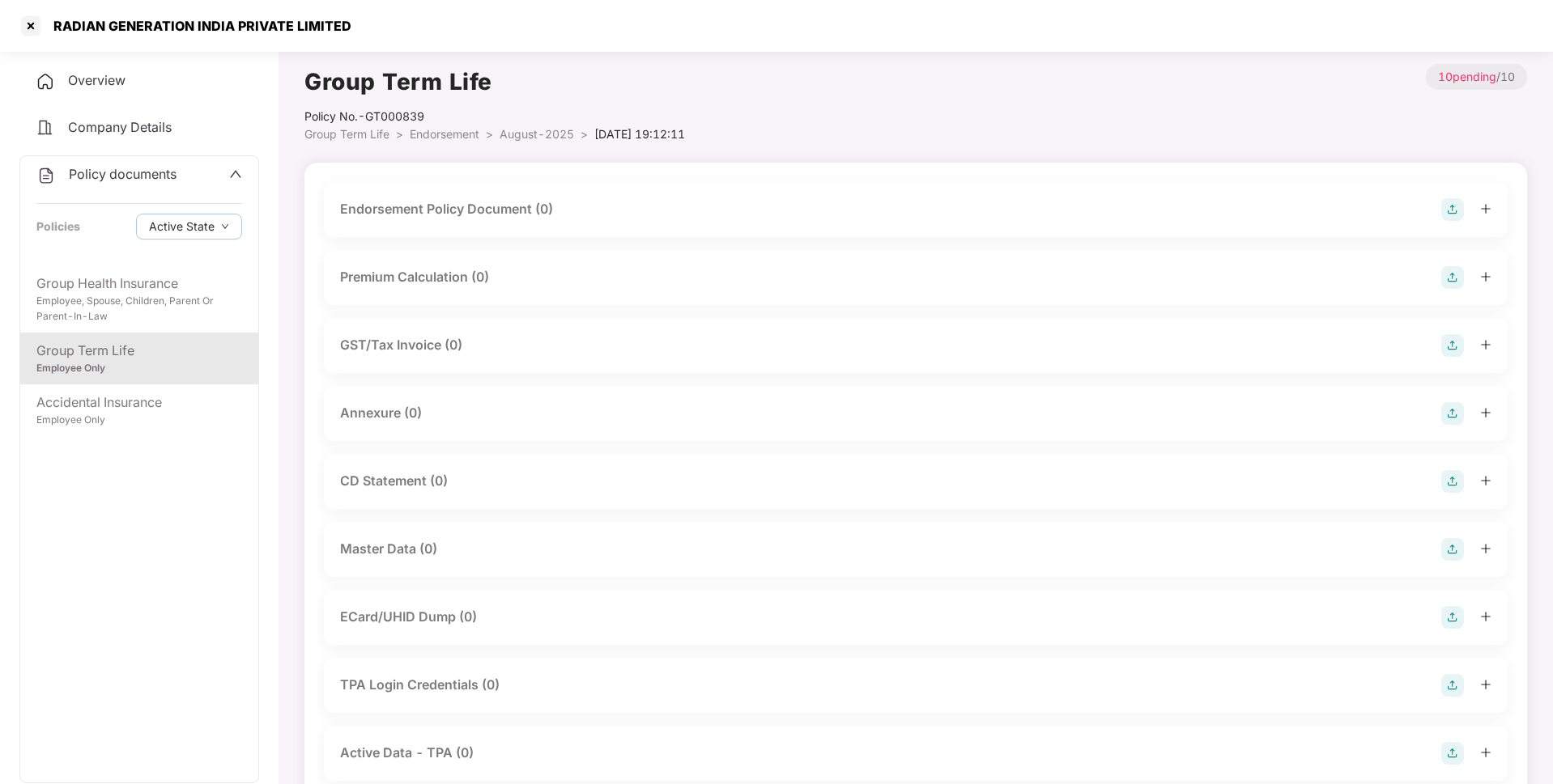
click at [1457, 210] on img at bounding box center [1452, 209] width 23 height 23
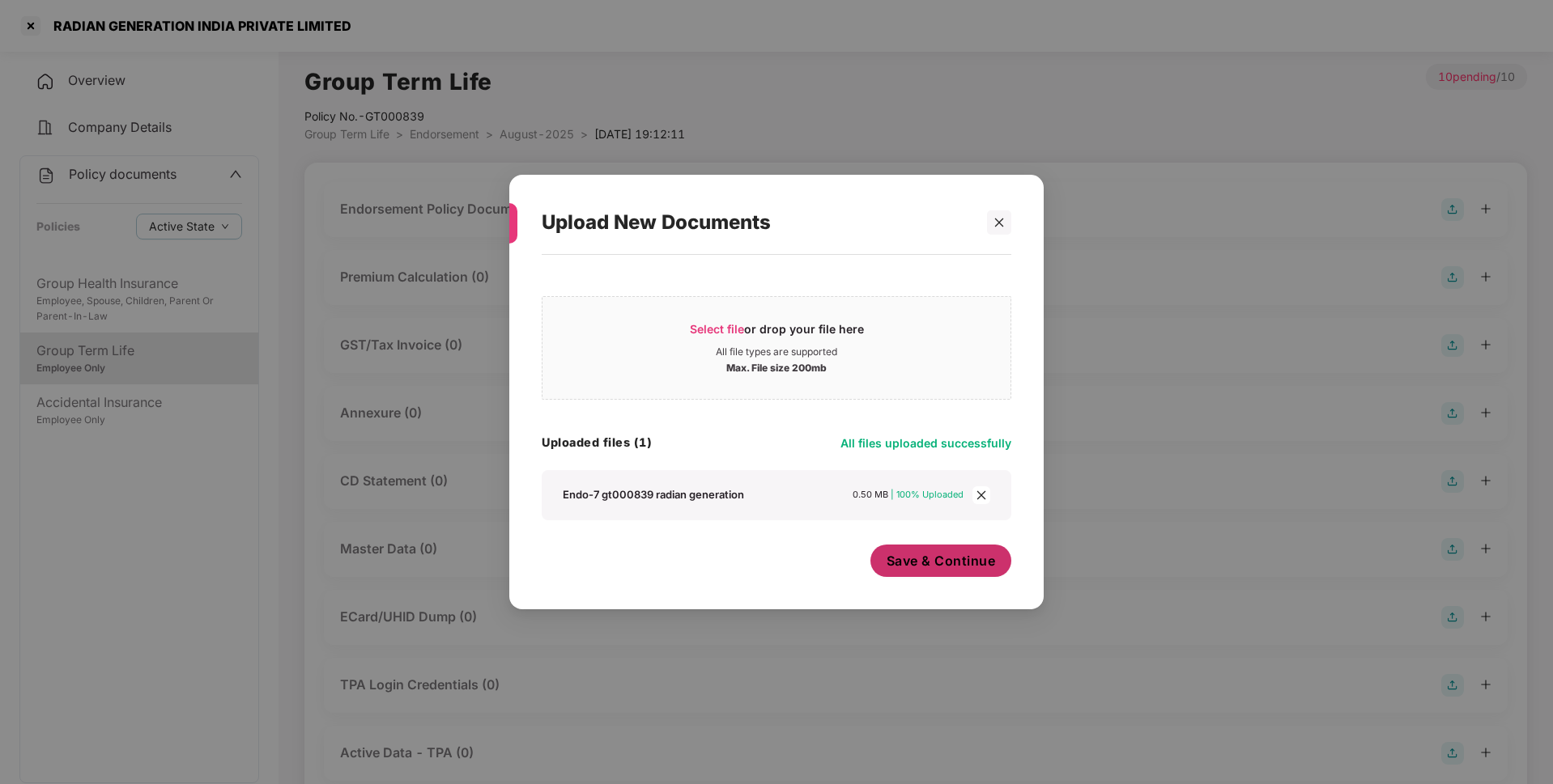
click at [927, 567] on span "Save & Continue" at bounding box center [941, 561] width 110 height 18
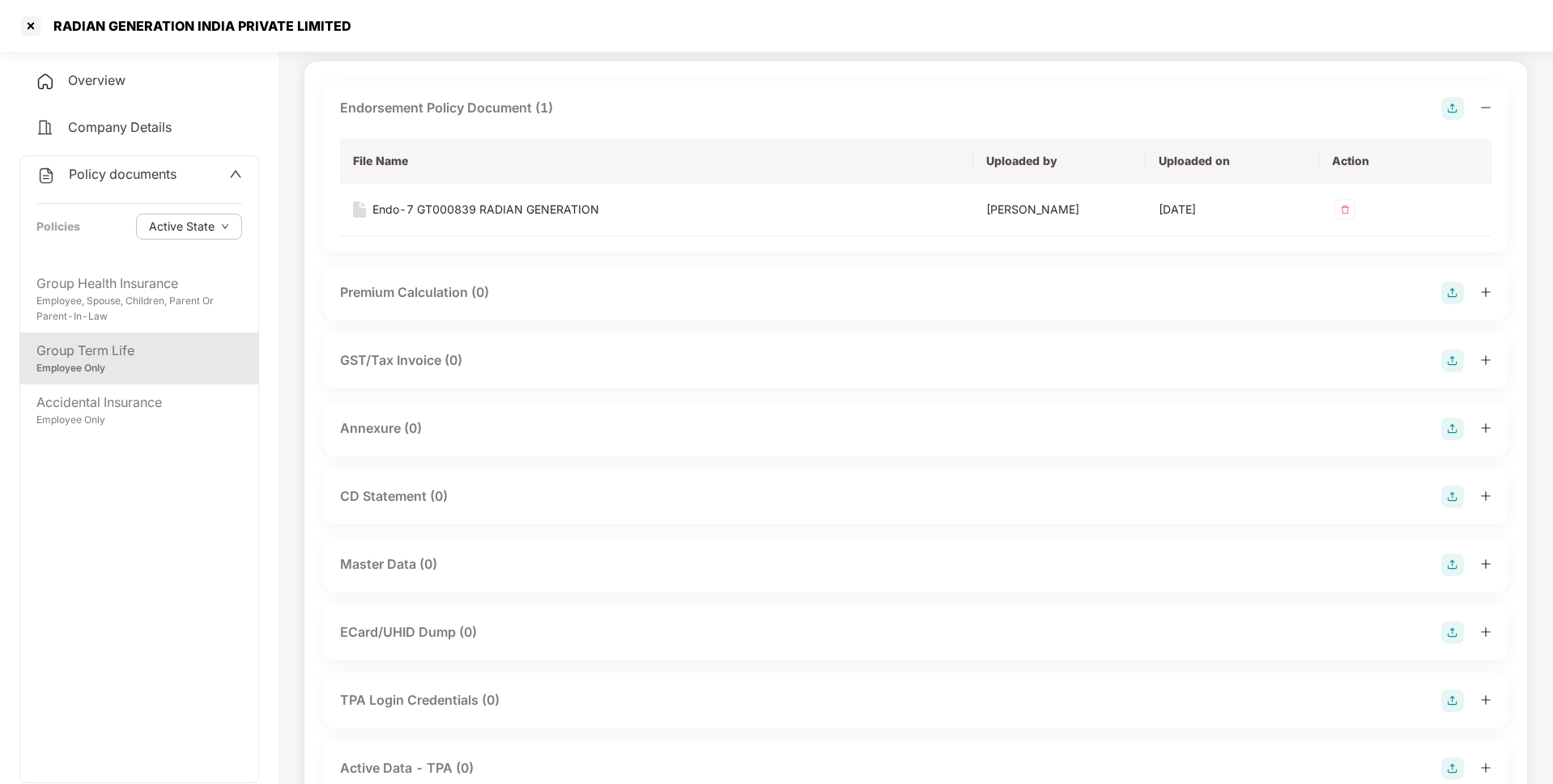
scroll to position [102, 0]
click at [1451, 430] on img at bounding box center [1452, 428] width 23 height 23
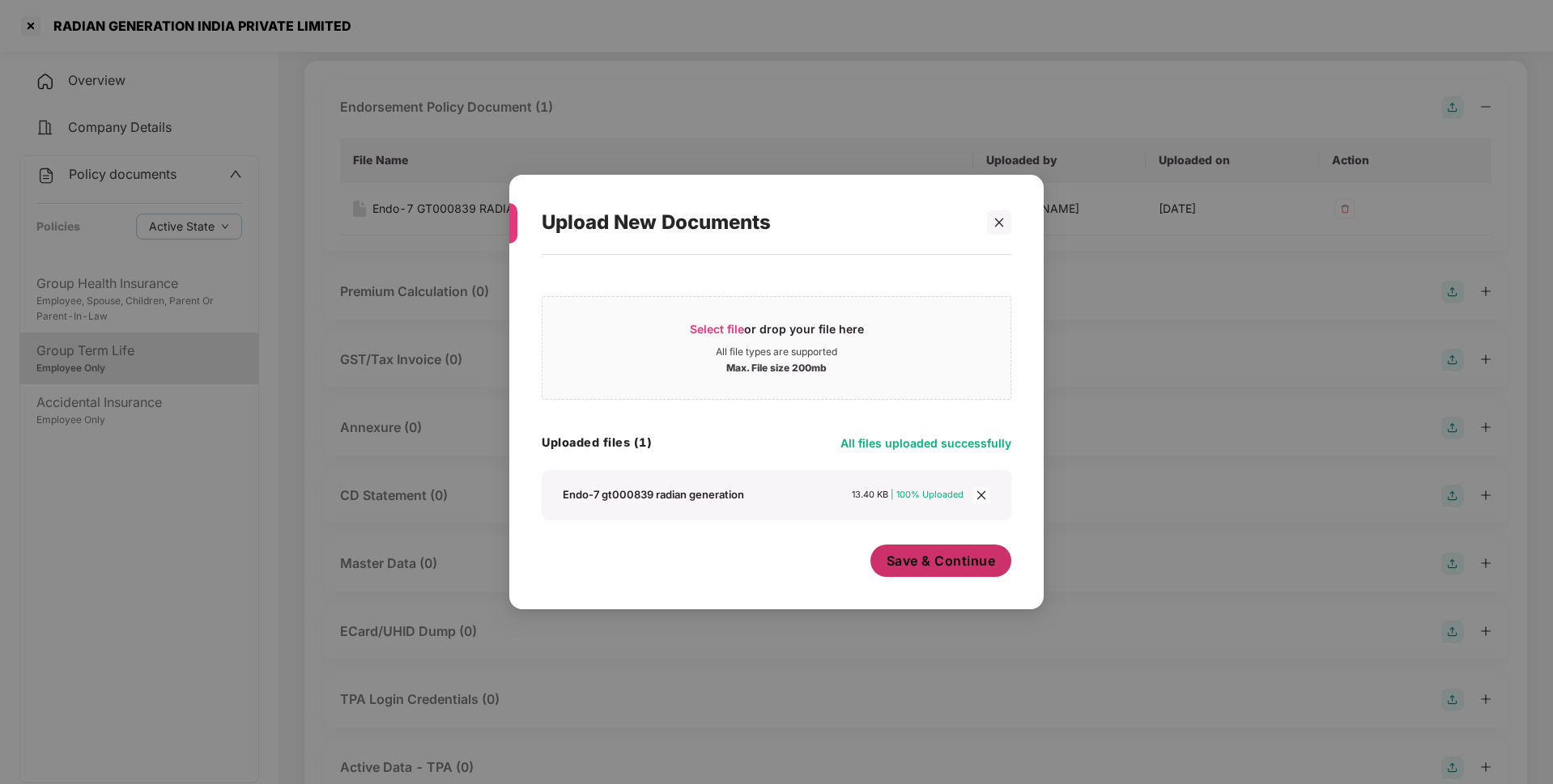
click at [941, 574] on button "Save & Continue" at bounding box center [941, 561] width 142 height 32
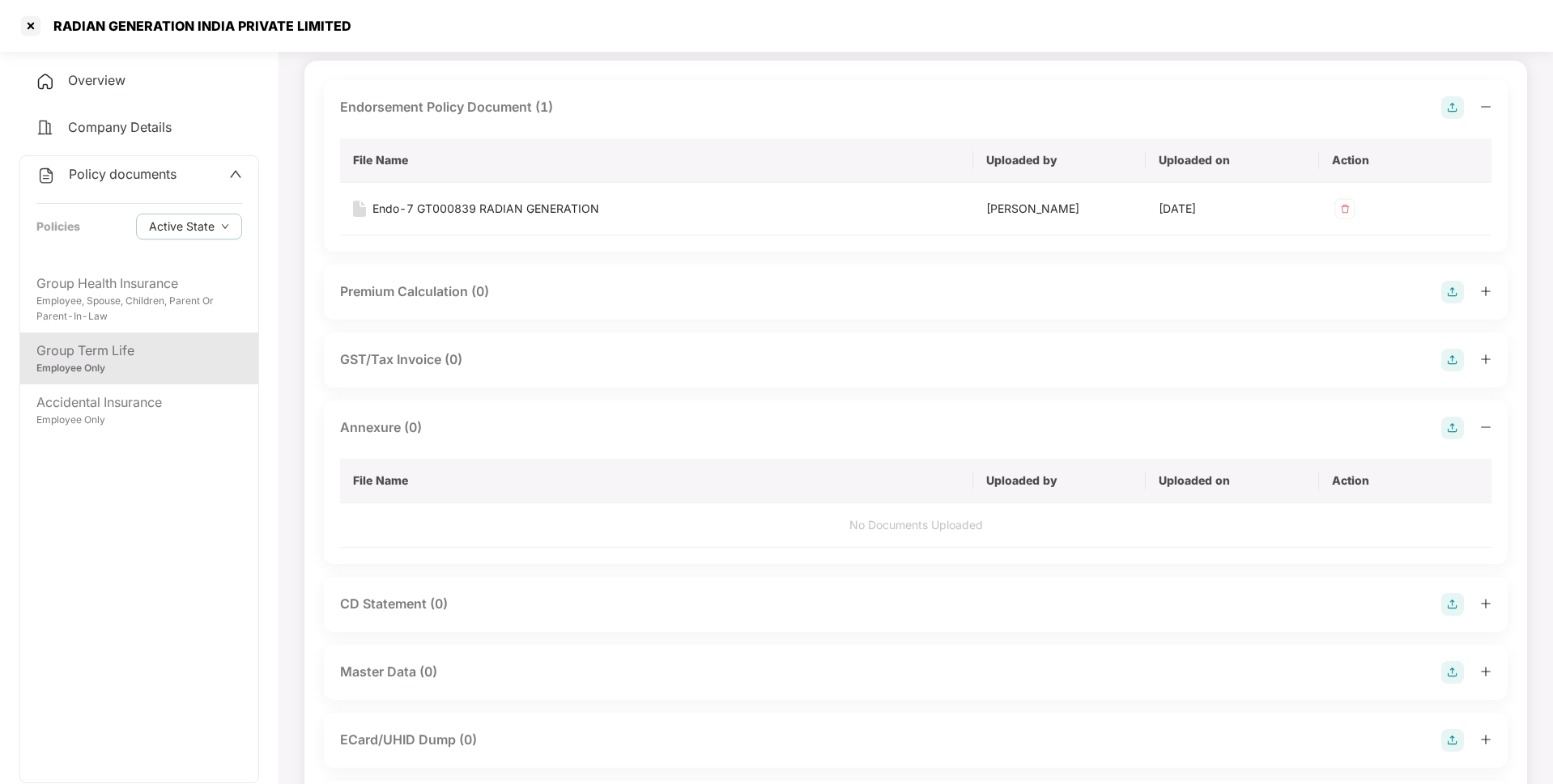
scroll to position [0, 0]
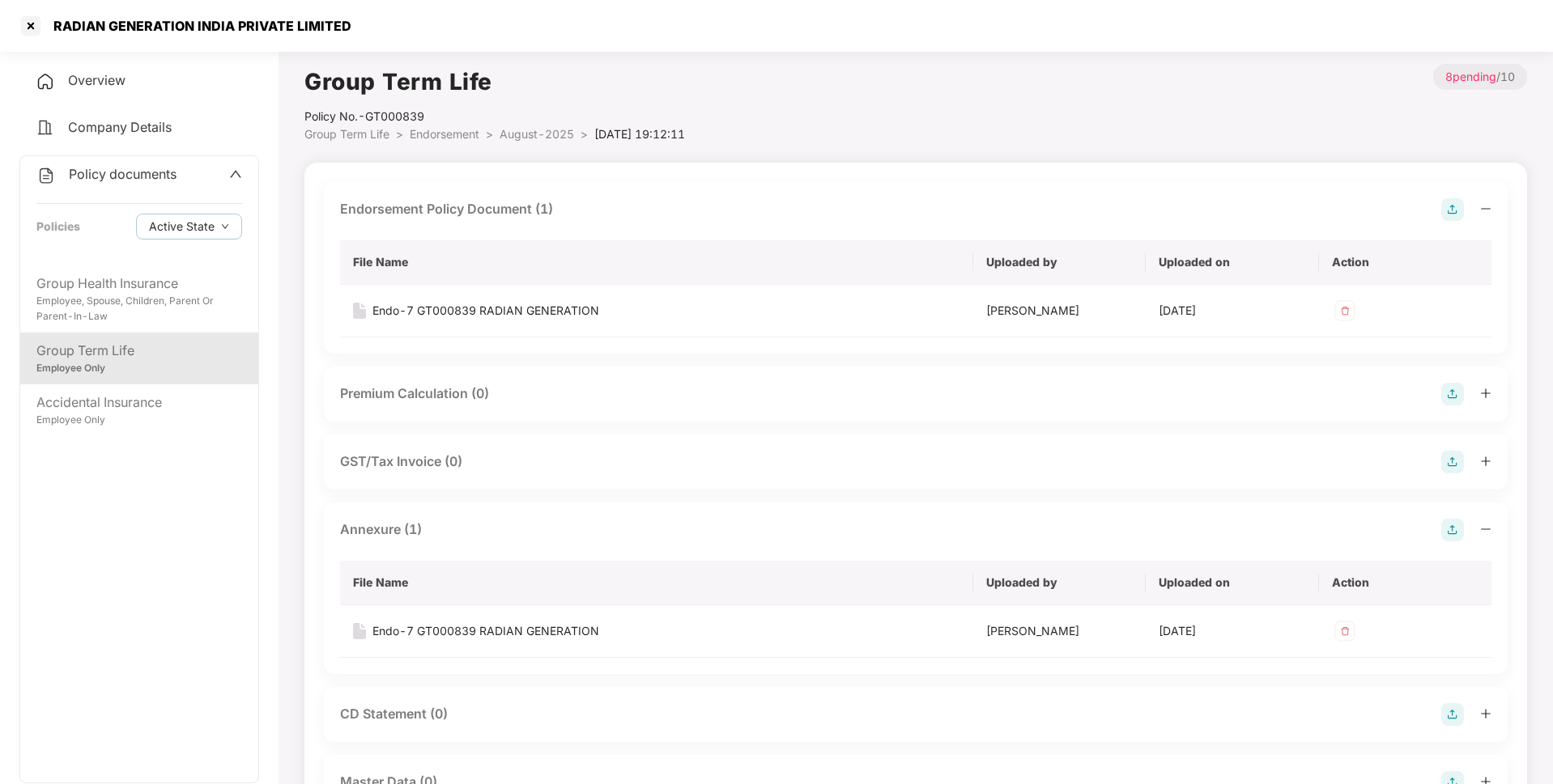
click at [543, 135] on span "August-2025" at bounding box center [536, 134] width 75 height 14
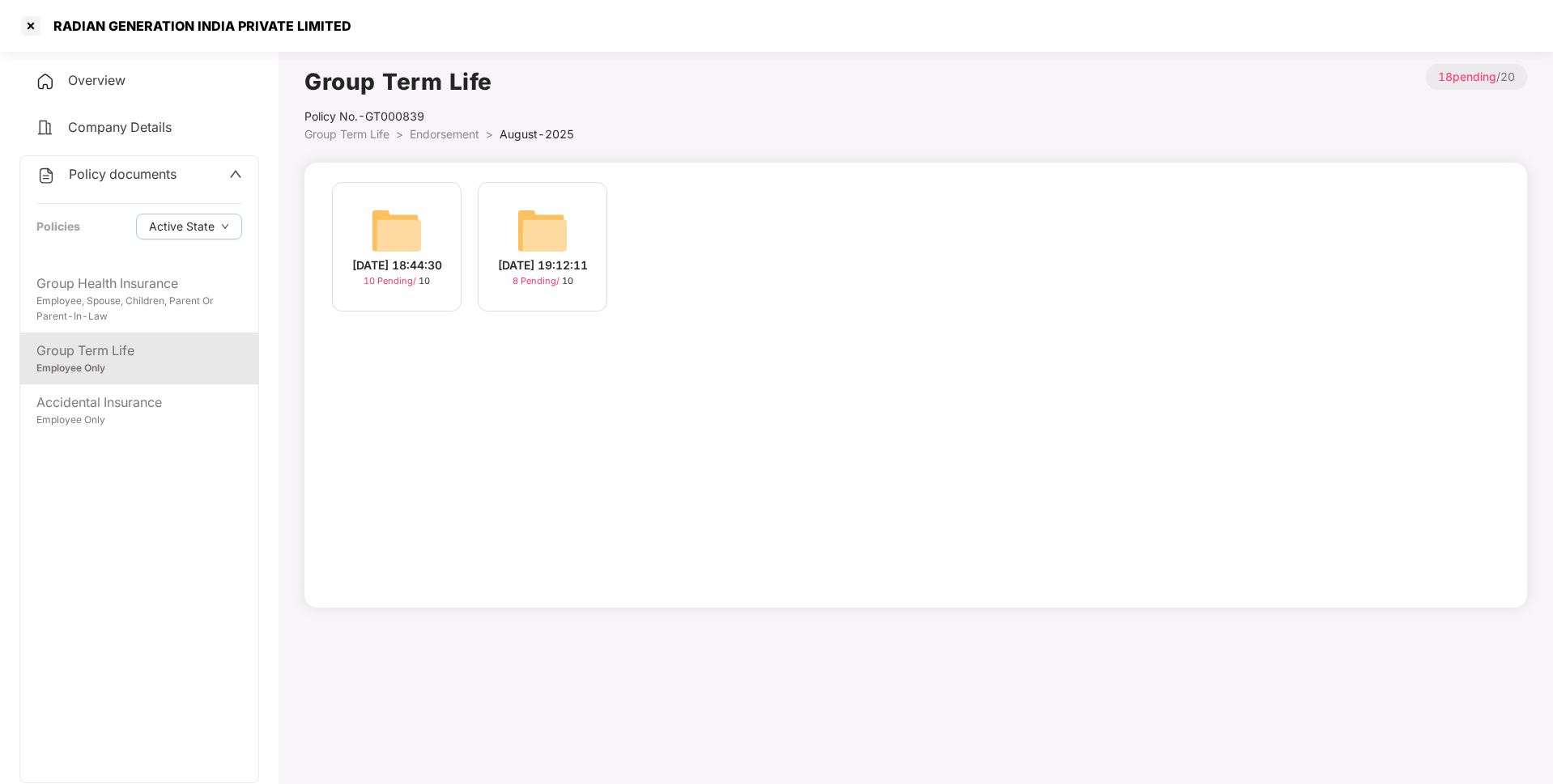
click at [542, 256] on div "[DATE] 19:12:11" at bounding box center [543, 265] width 90 height 18
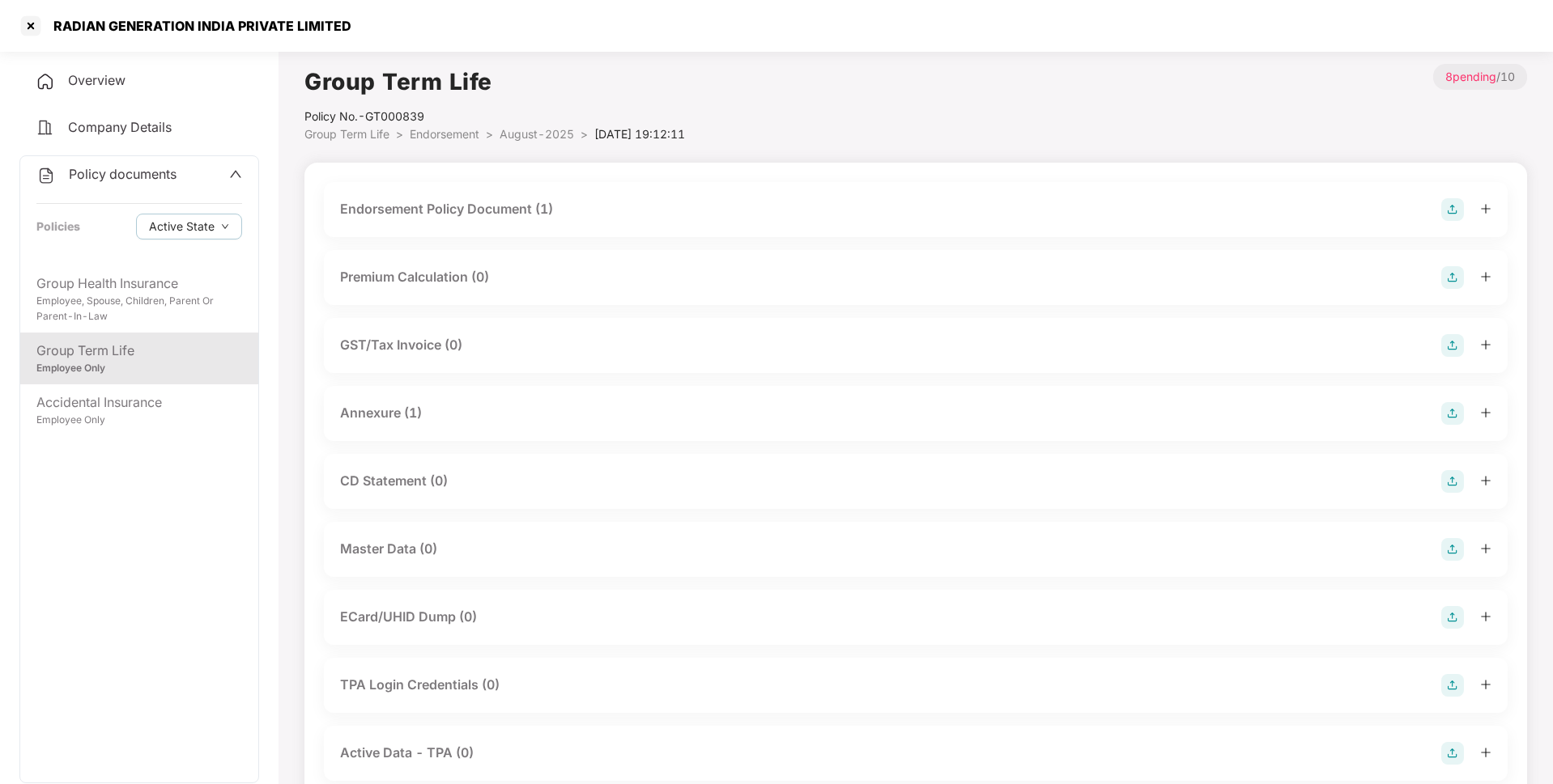
click at [1445, 552] on img at bounding box center [1452, 549] width 23 height 23
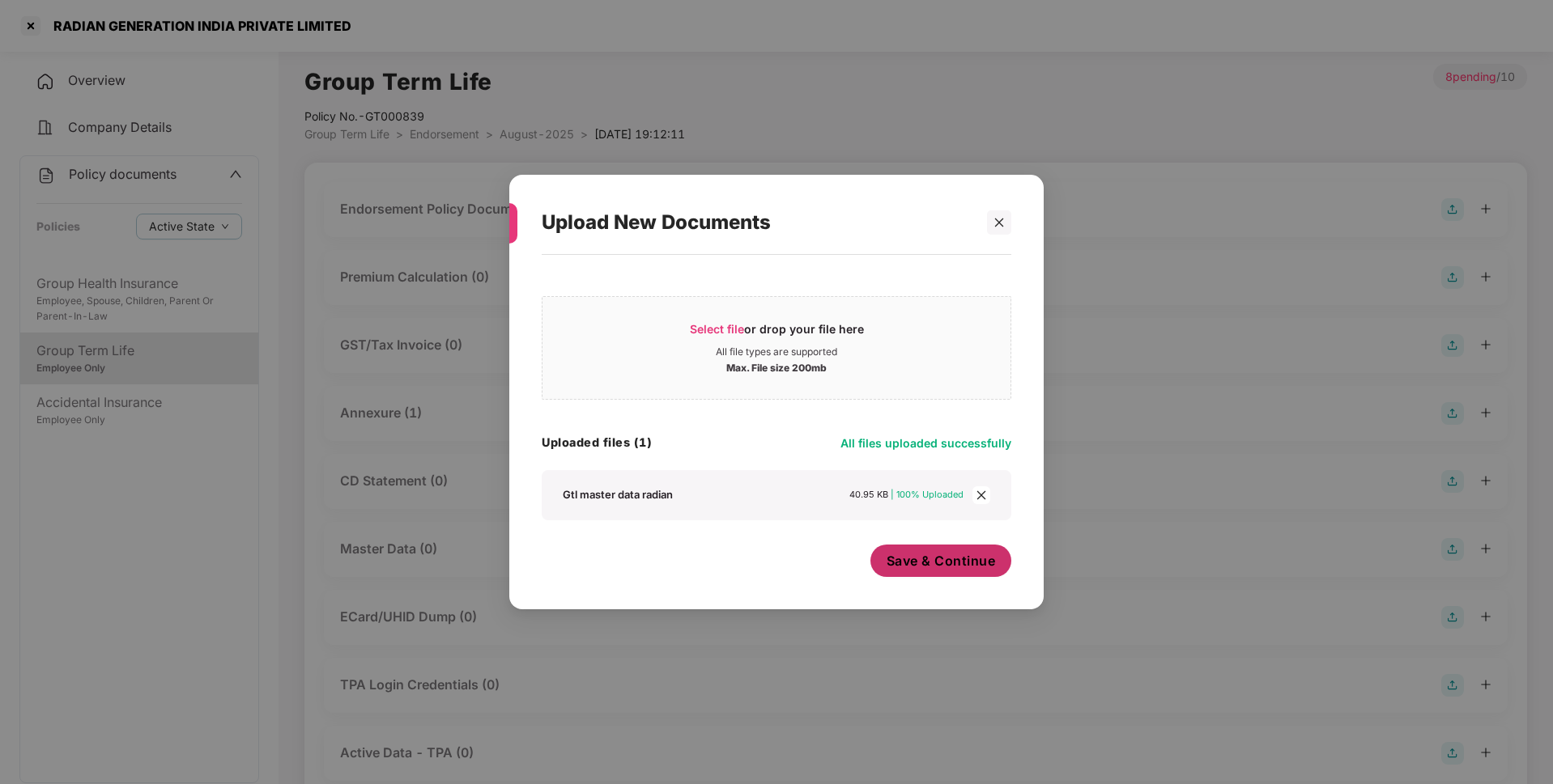
click at [941, 572] on button "Save & Continue" at bounding box center [941, 561] width 142 height 32
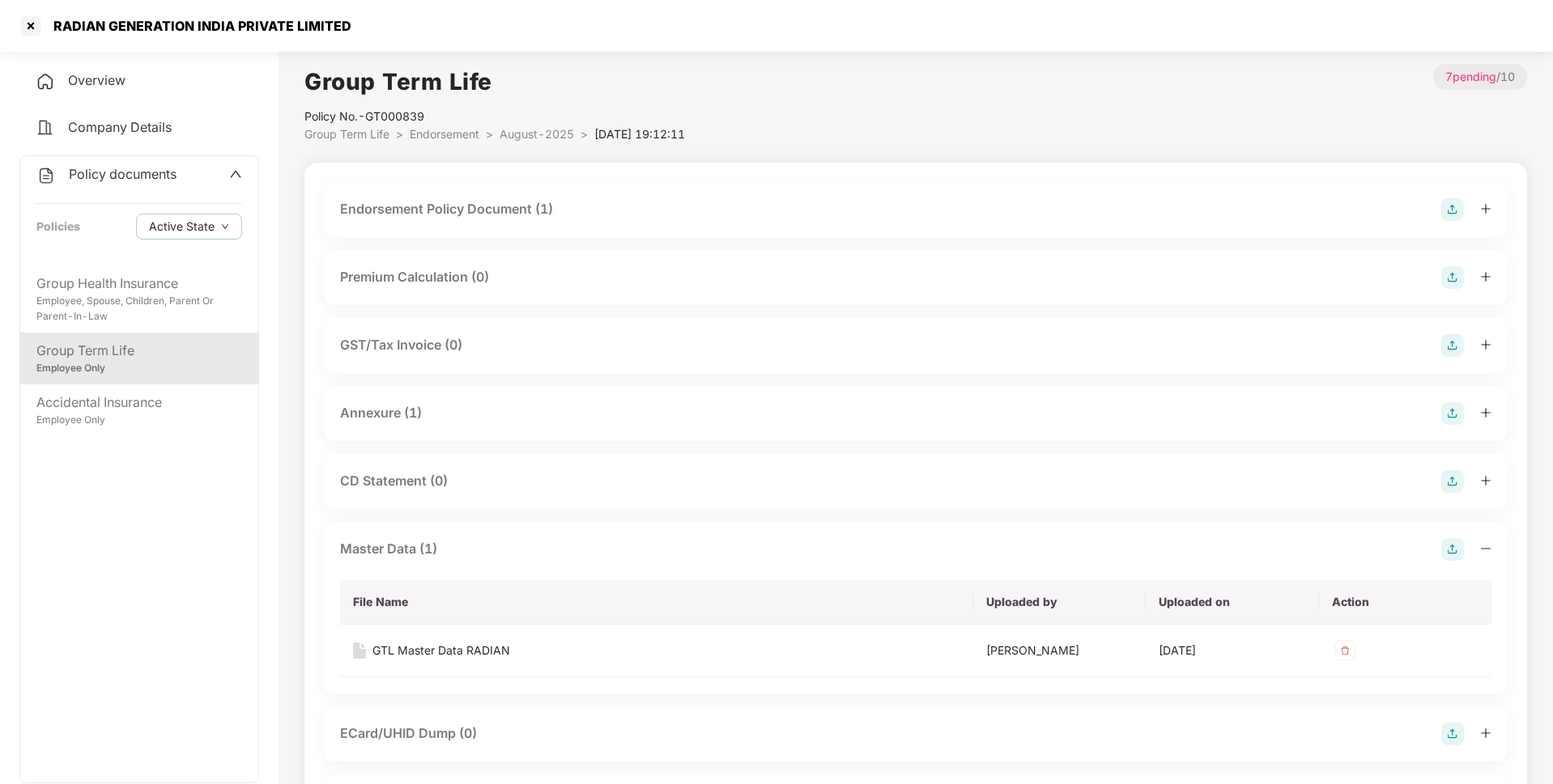
click at [142, 164] on div "Policy documents Policies Active State" at bounding box center [139, 211] width 238 height 110
click at [137, 175] on span "Policy documents" at bounding box center [123, 174] width 108 height 16
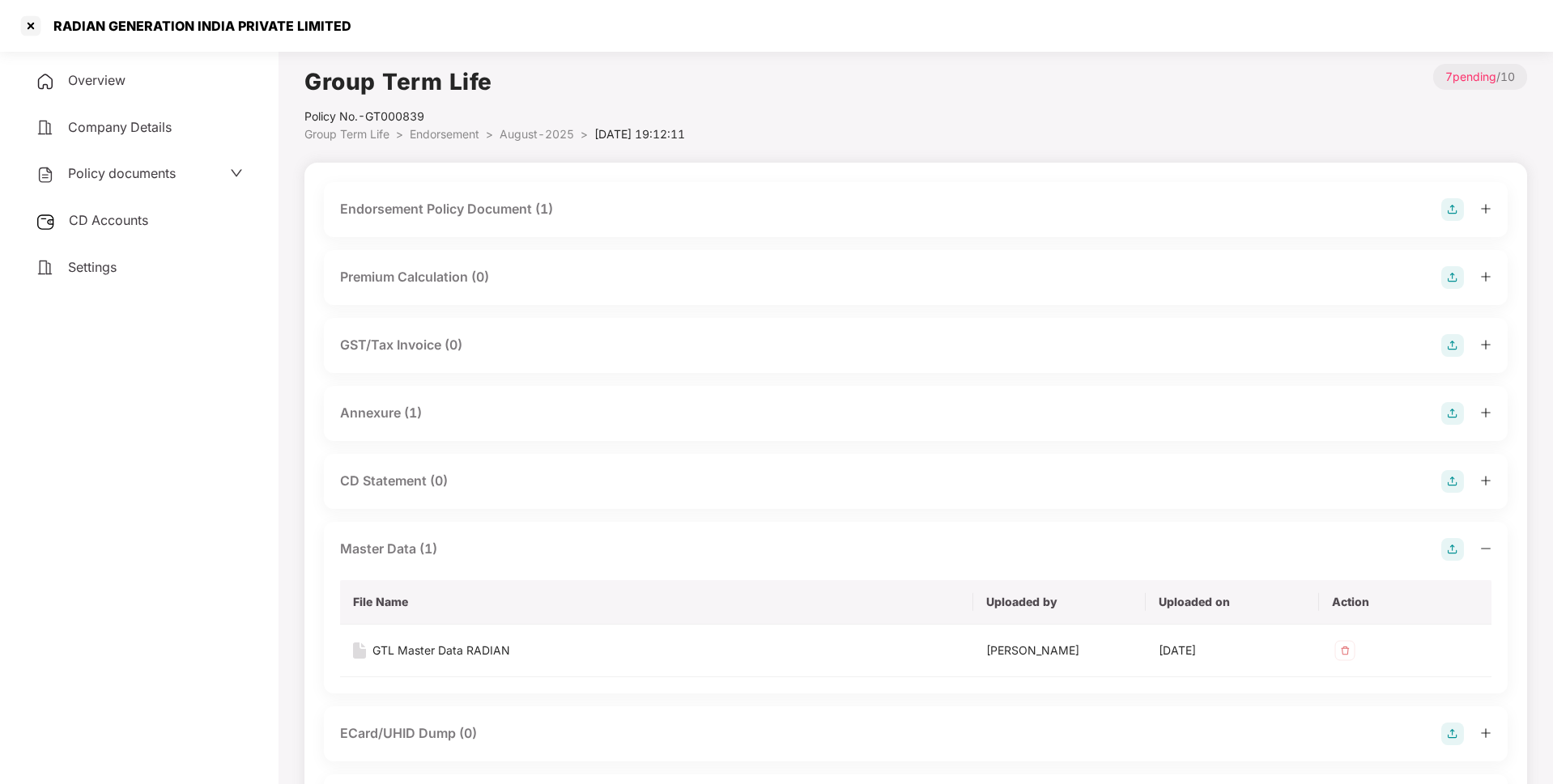
click at [116, 225] on span "CD Accounts" at bounding box center [108, 220] width 79 height 16
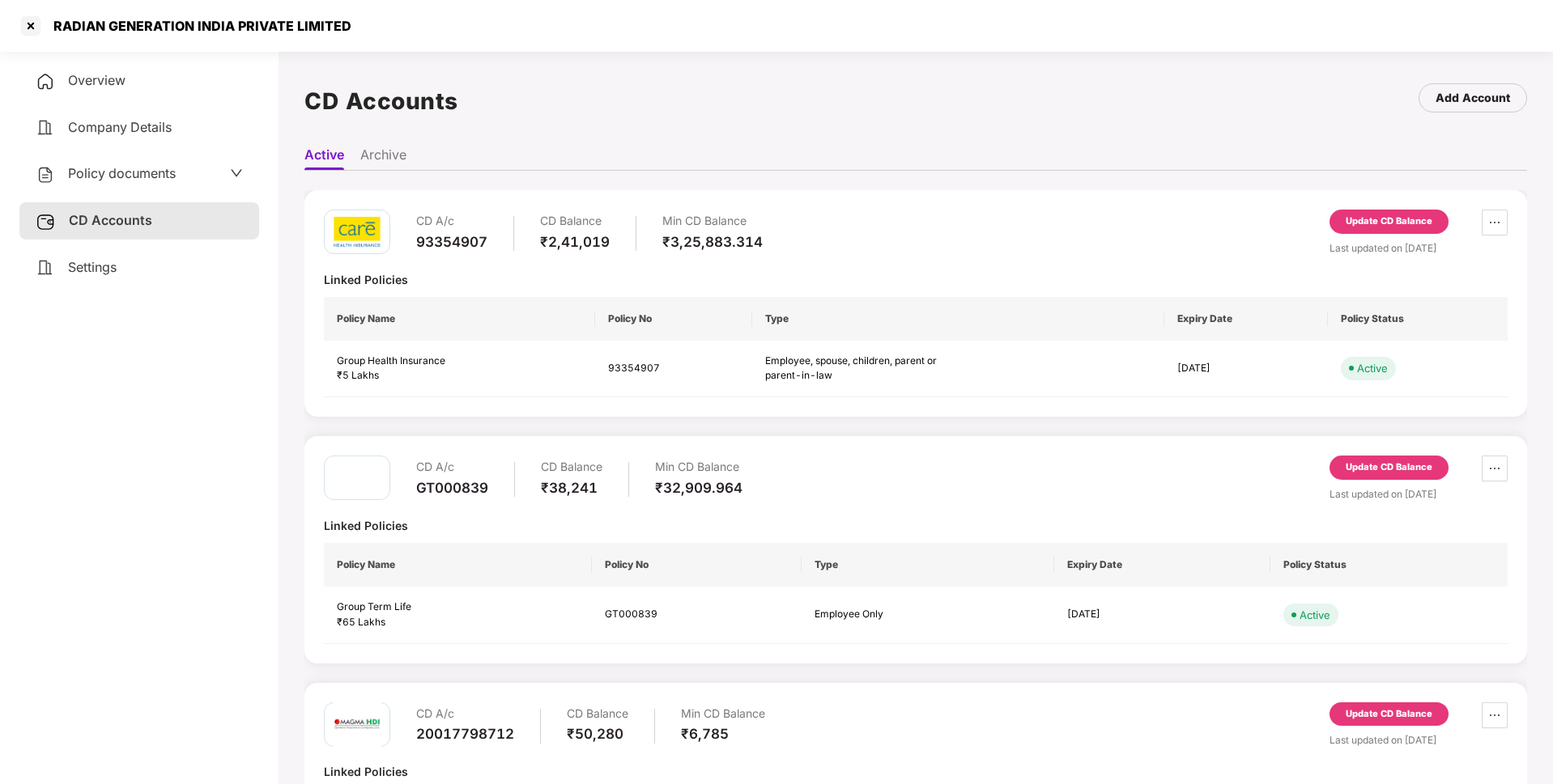
scroll to position [141, 0]
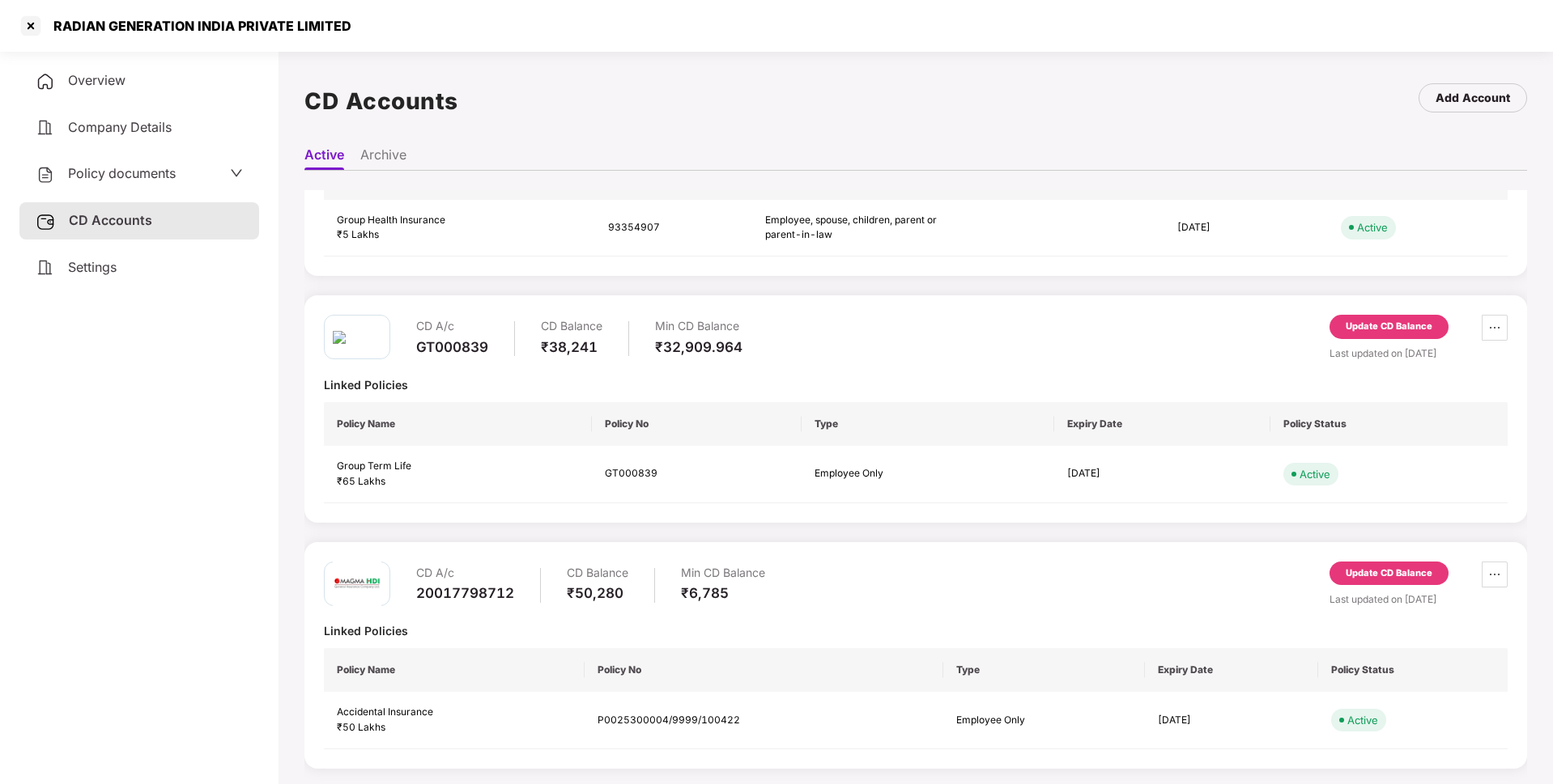
click at [1378, 324] on div "Update CD Balance" at bounding box center [1388, 326] width 87 height 15
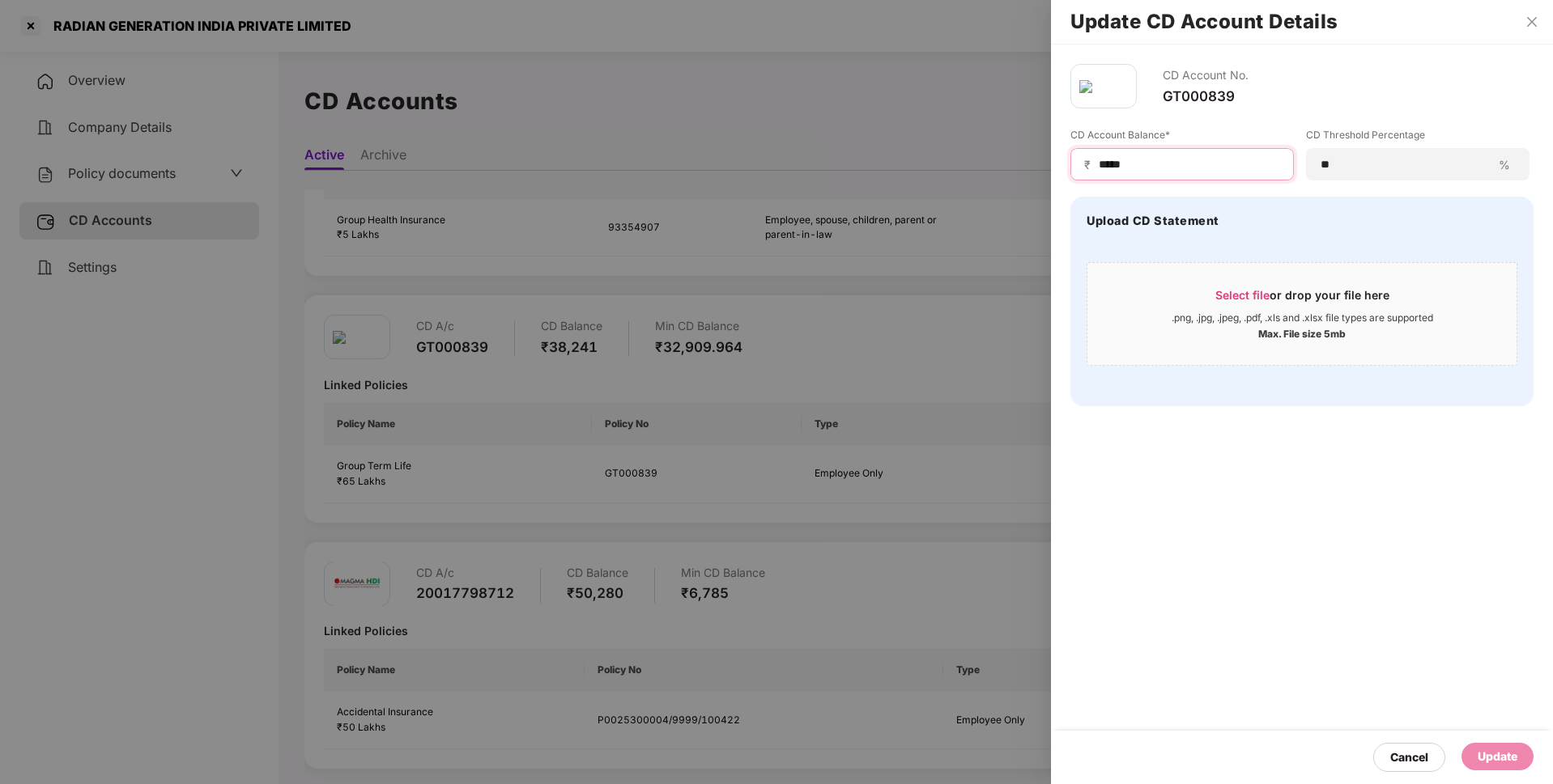
drag, startPoint x: 1143, startPoint y: 168, endPoint x: 1066, endPoint y: 171, distance: 77.1
click at [1066, 171] on div "CD Account No. GT000839 CD Account Balance* ₹ ***** CD Threshold Percentage ** …" at bounding box center [1301, 235] width 502 height 381
type input "*****"
click at [1498, 751] on div "Update" at bounding box center [1497, 756] width 40 height 18
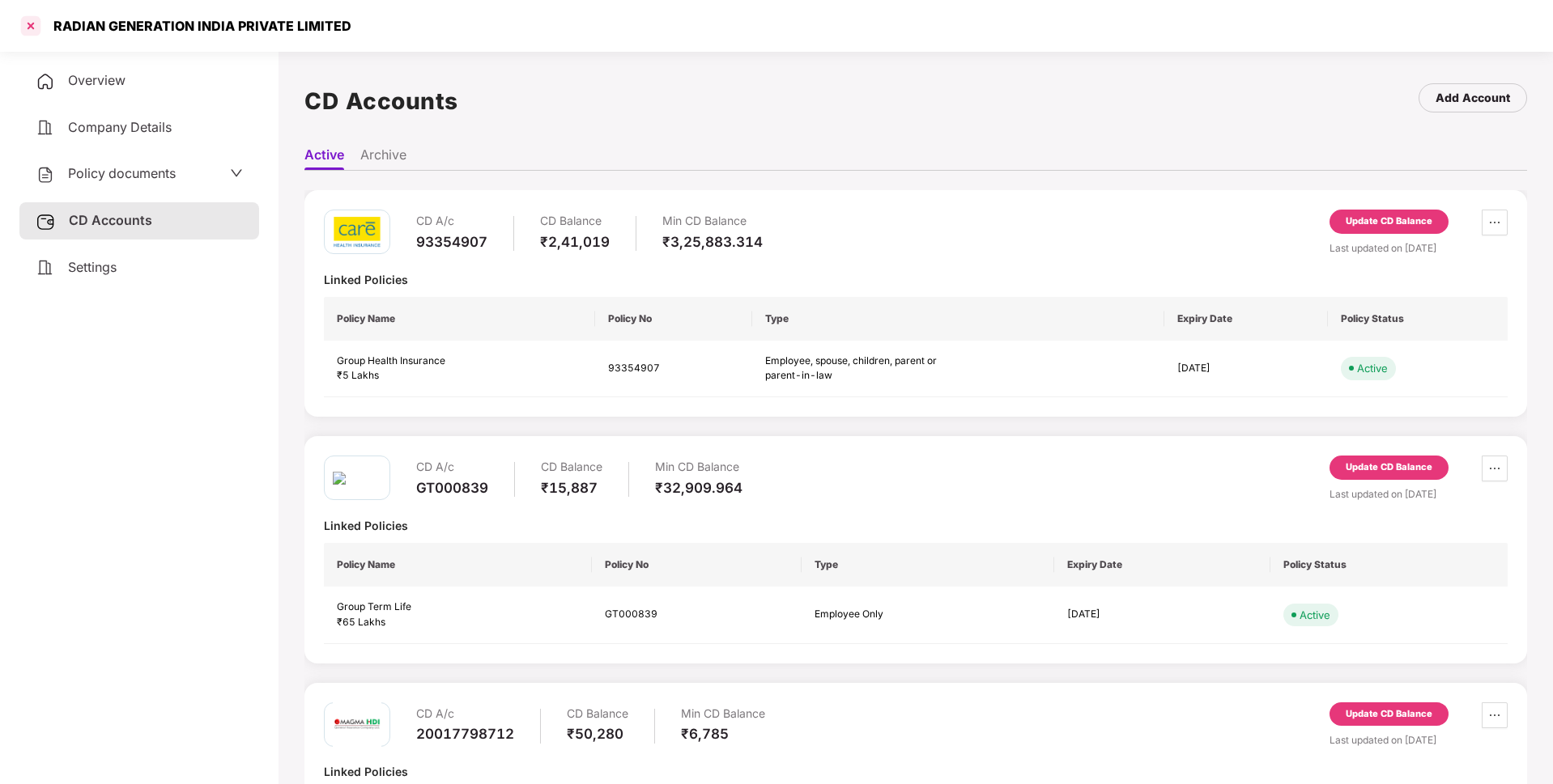
click at [37, 26] on div at bounding box center [31, 26] width 26 height 26
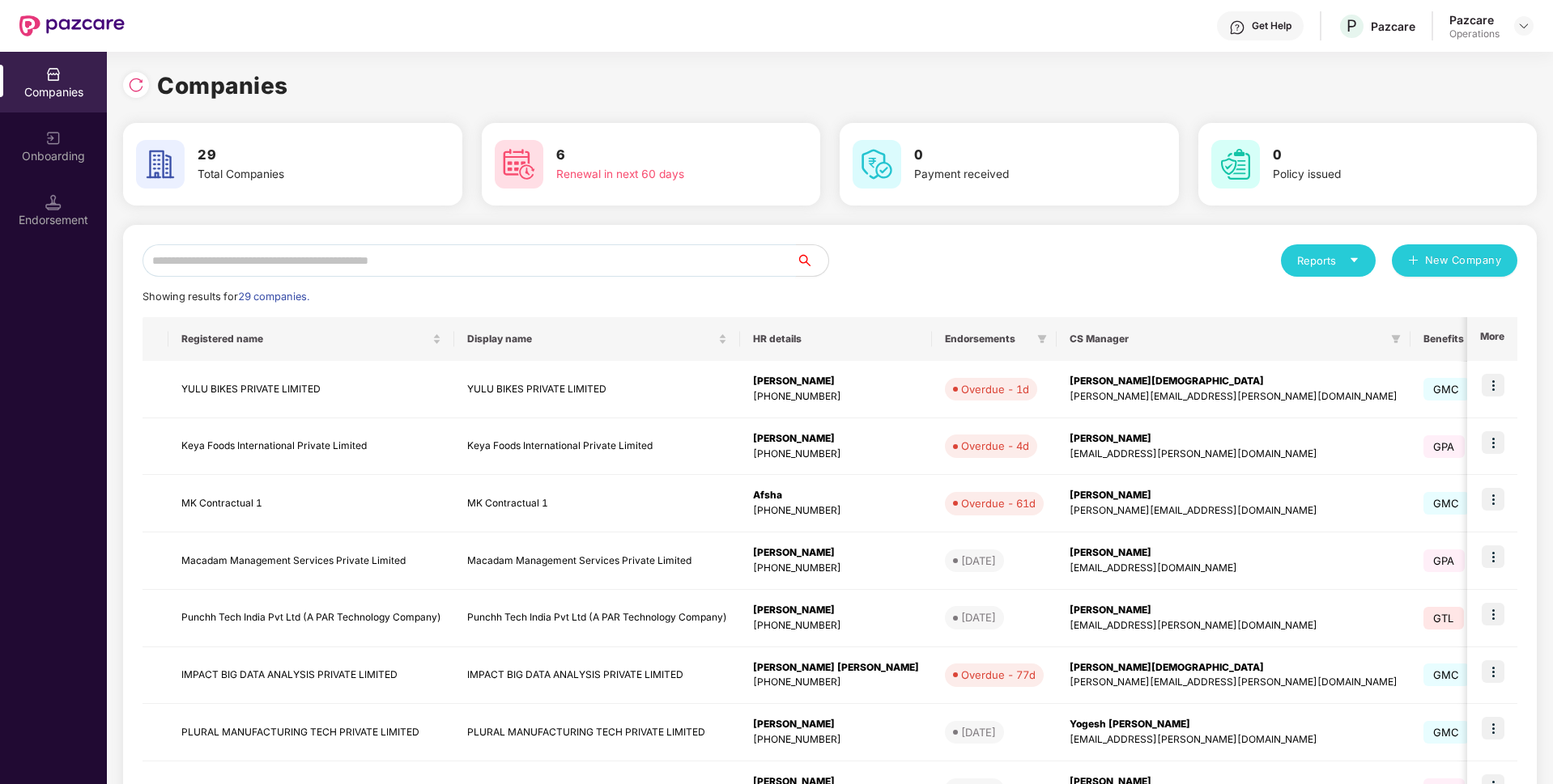
click at [376, 263] on input "text" at bounding box center [469, 260] width 654 height 32
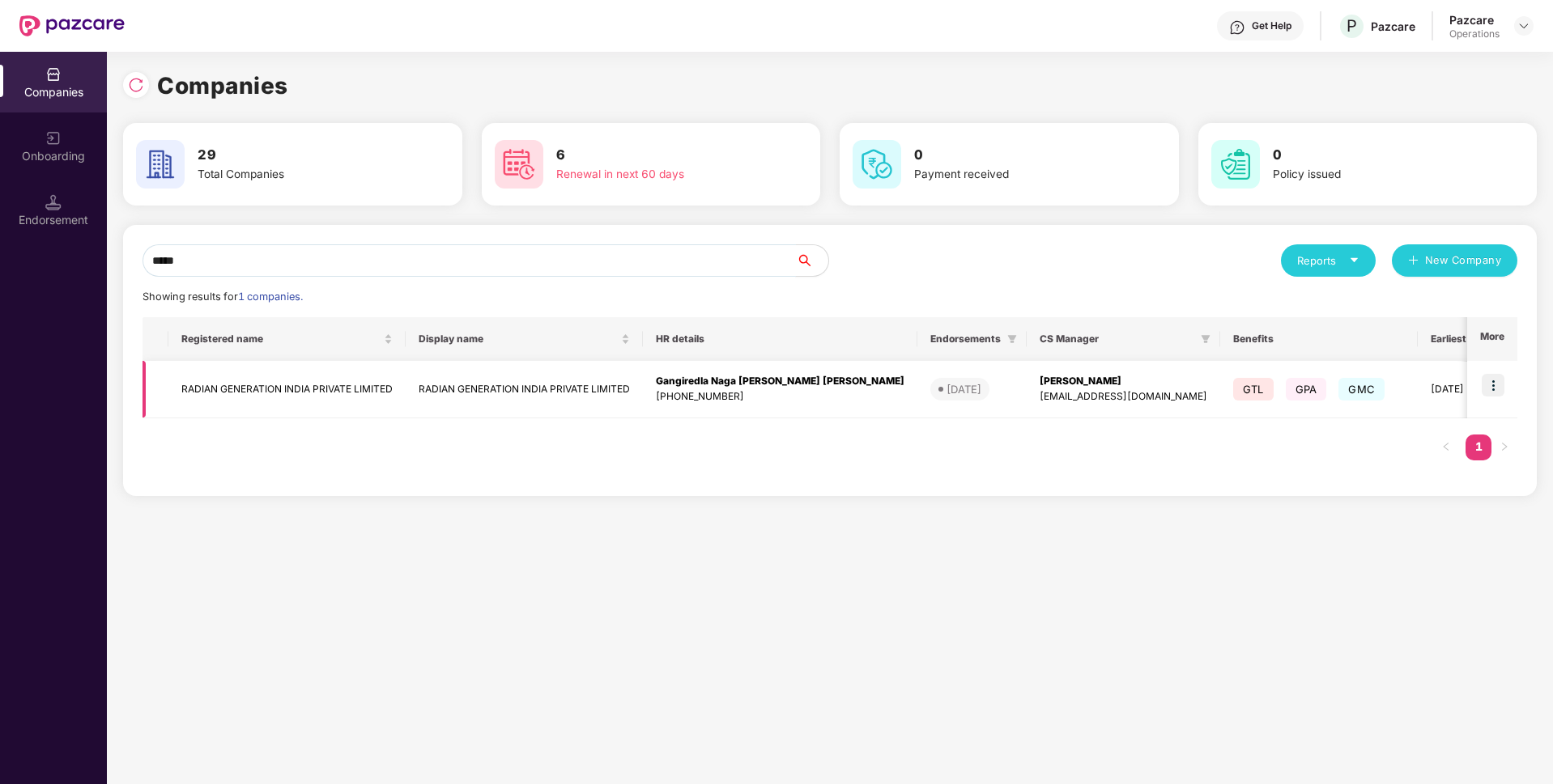
type input "*****"
click at [1485, 384] on img at bounding box center [1492, 385] width 23 height 23
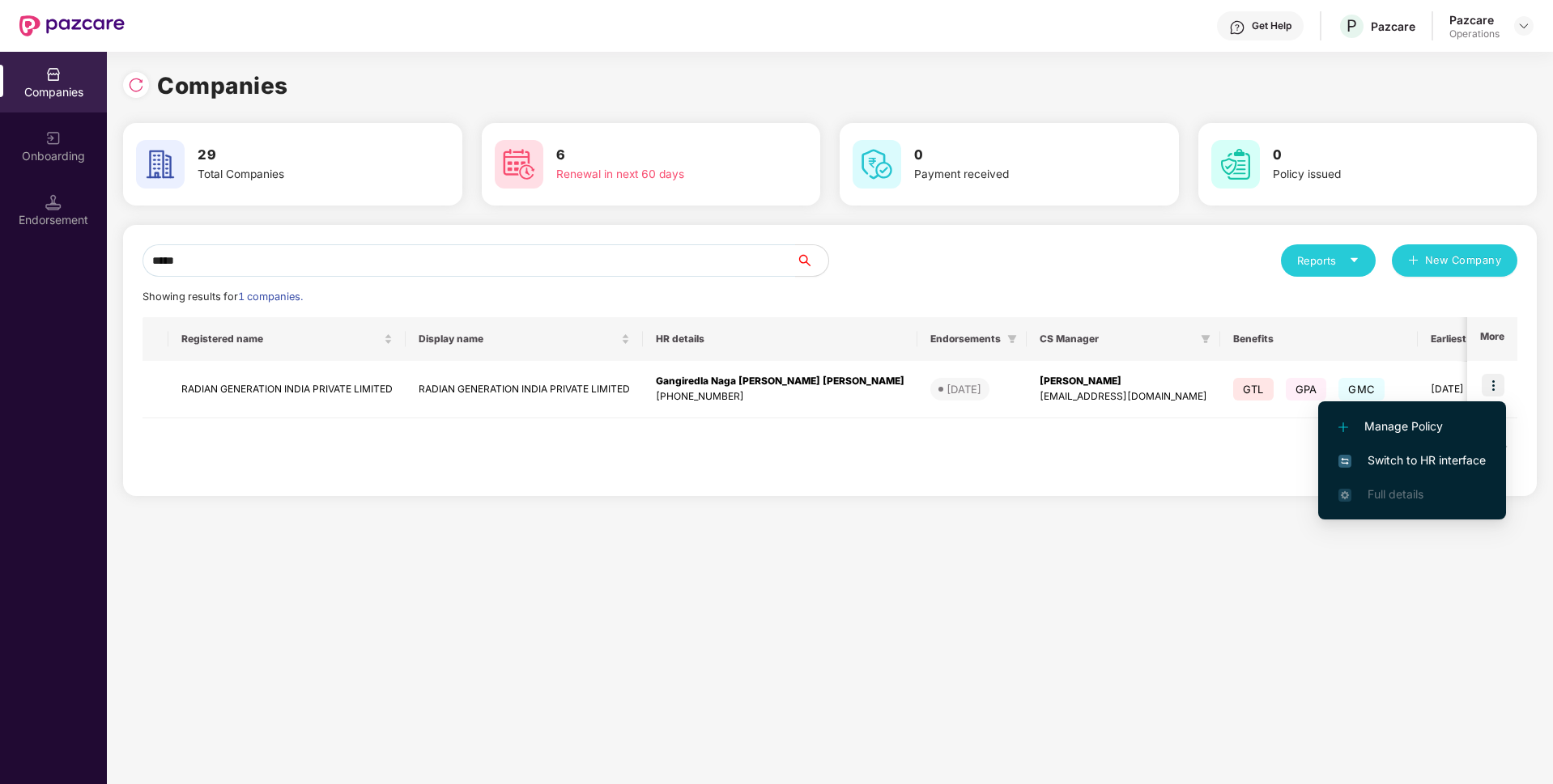
click at [1403, 464] on span "Switch to HR interface" at bounding box center [1412, 461] width 148 height 18
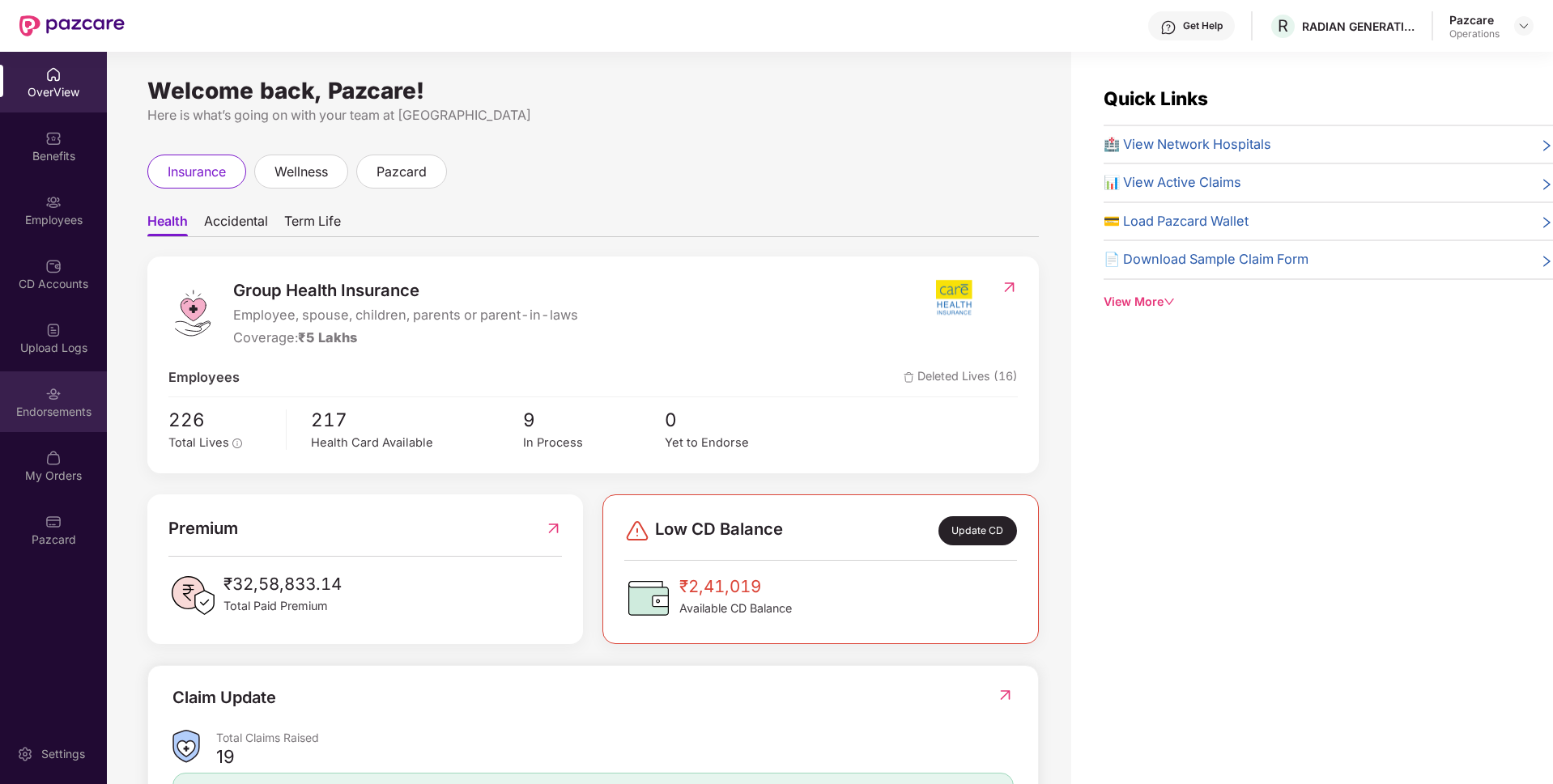
click at [46, 396] on img at bounding box center [53, 394] width 16 height 16
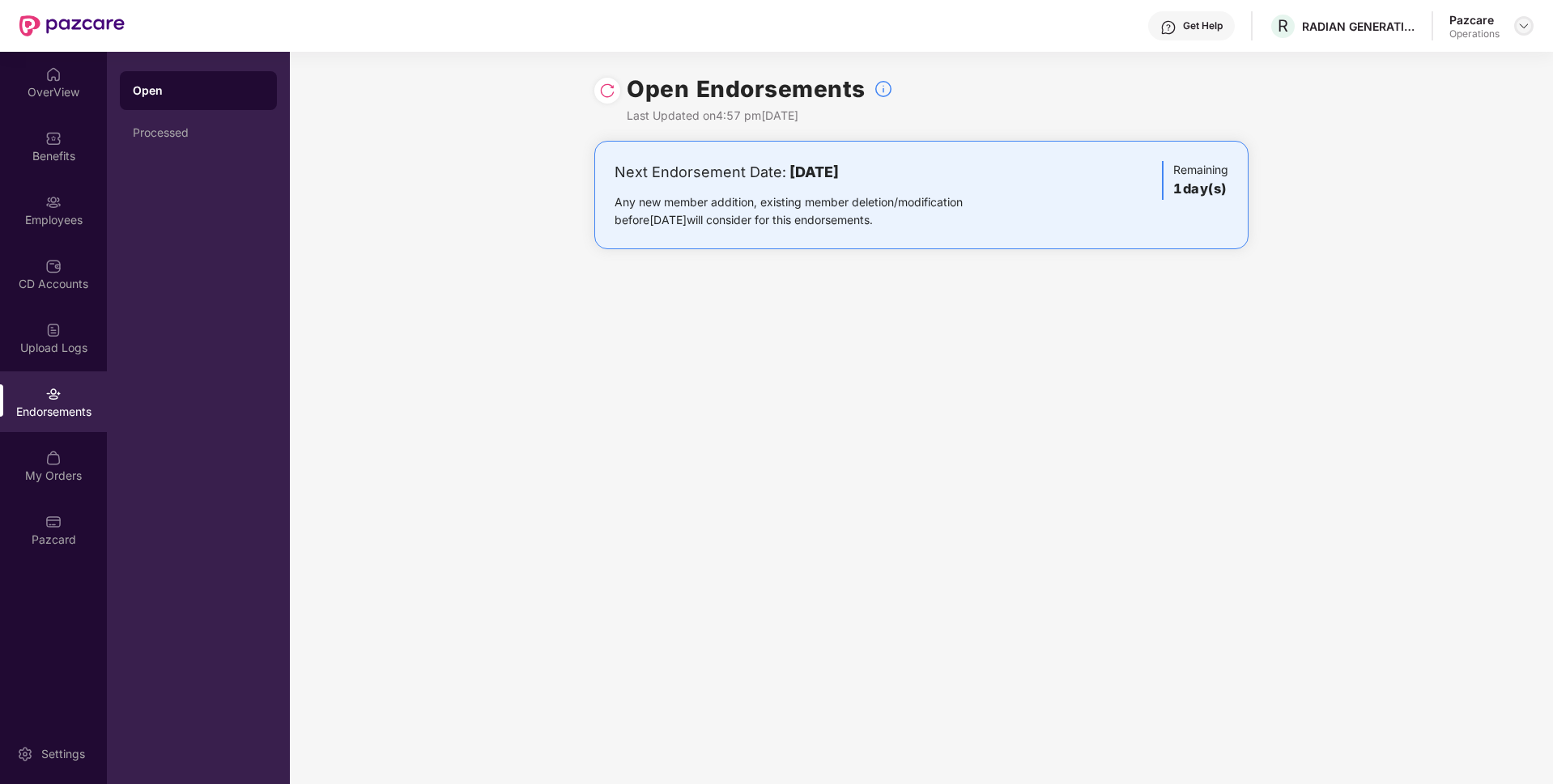
click at [1520, 24] on img at bounding box center [1523, 25] width 13 height 13
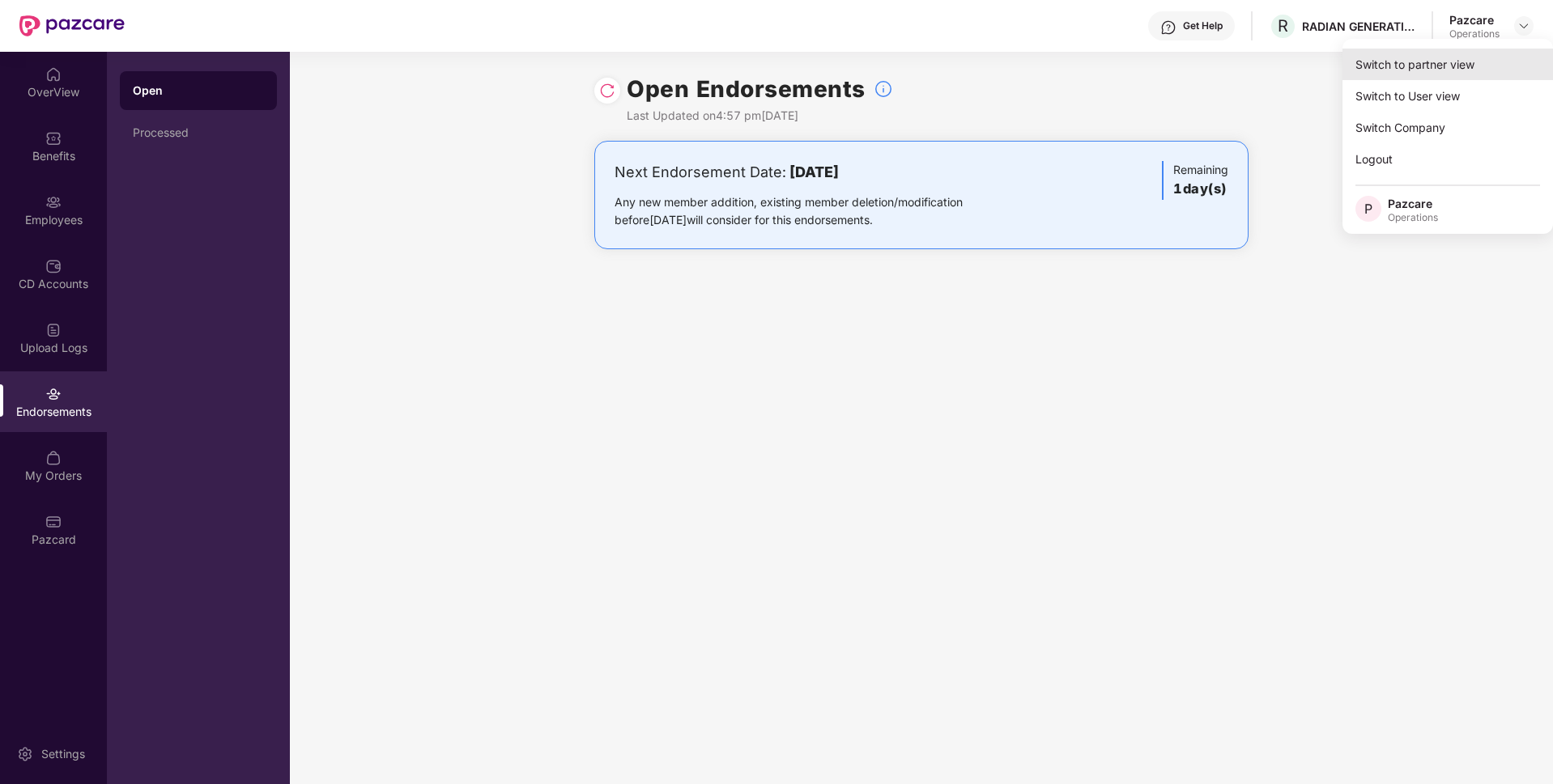
click at [1431, 57] on div "Switch to partner view" at bounding box center [1447, 65] width 211 height 32
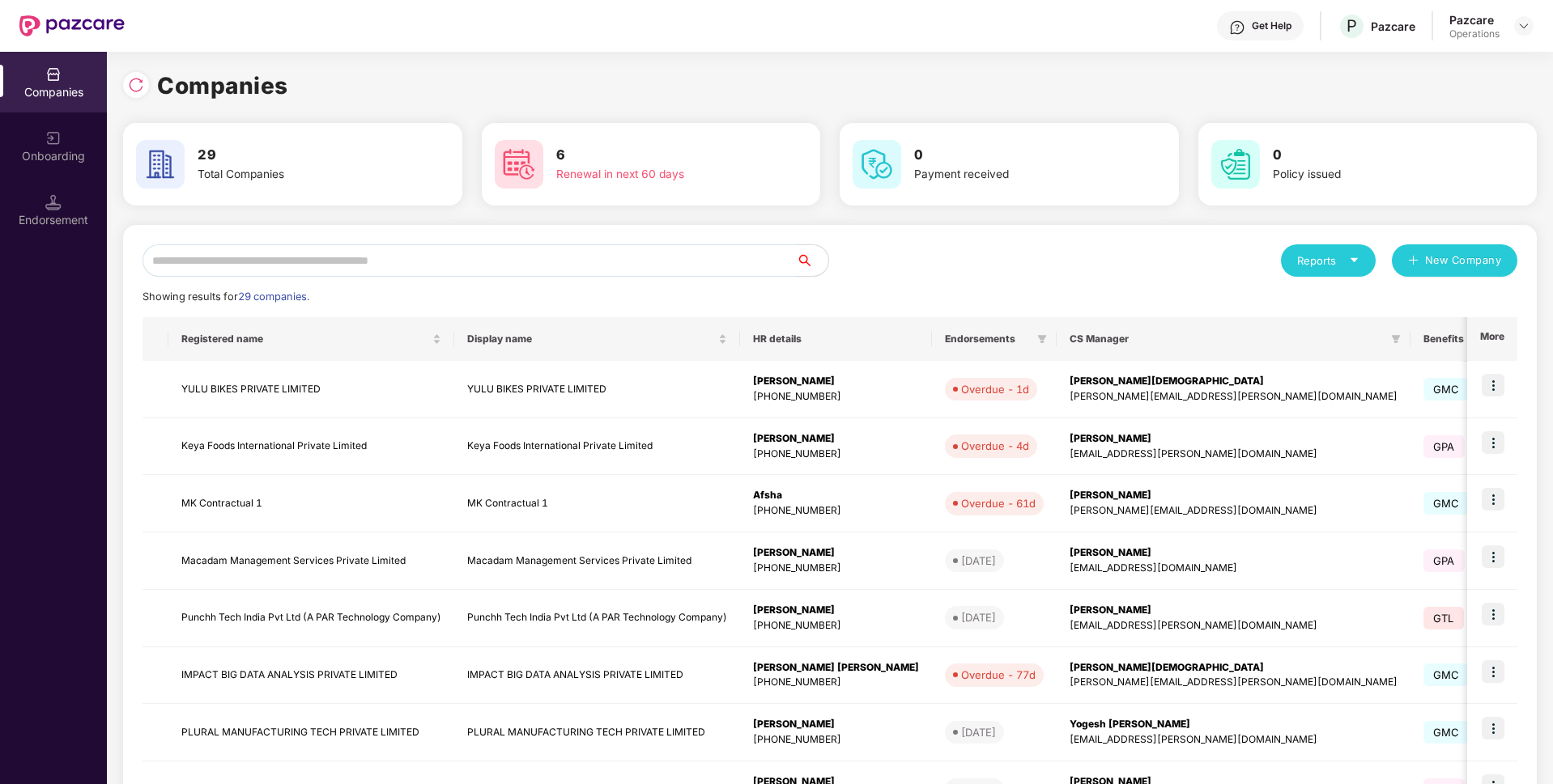
click at [503, 254] on input "text" at bounding box center [469, 260] width 654 height 32
paste input "**********"
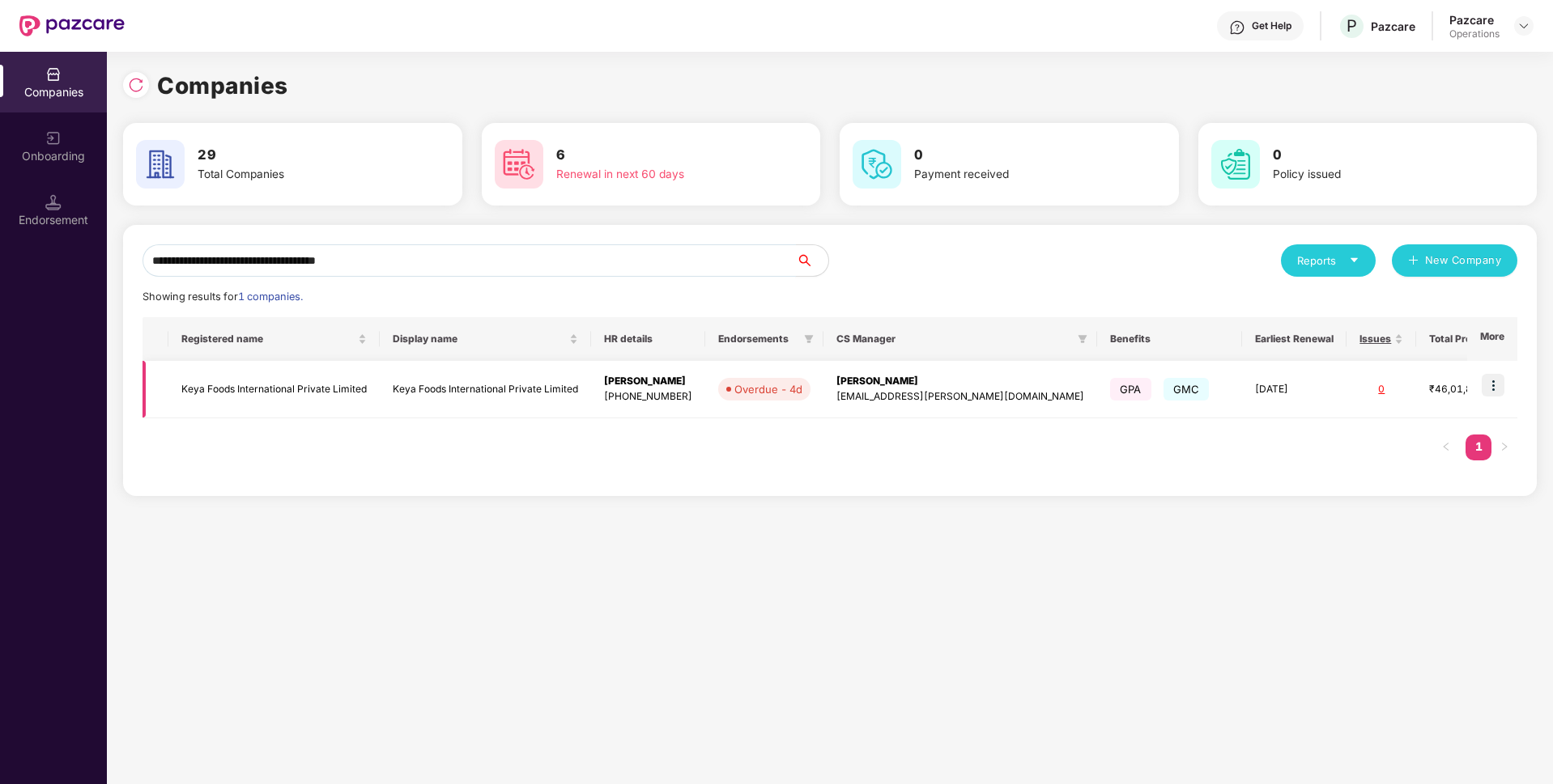
type input "**********"
click at [1485, 384] on img at bounding box center [1492, 385] width 23 height 23
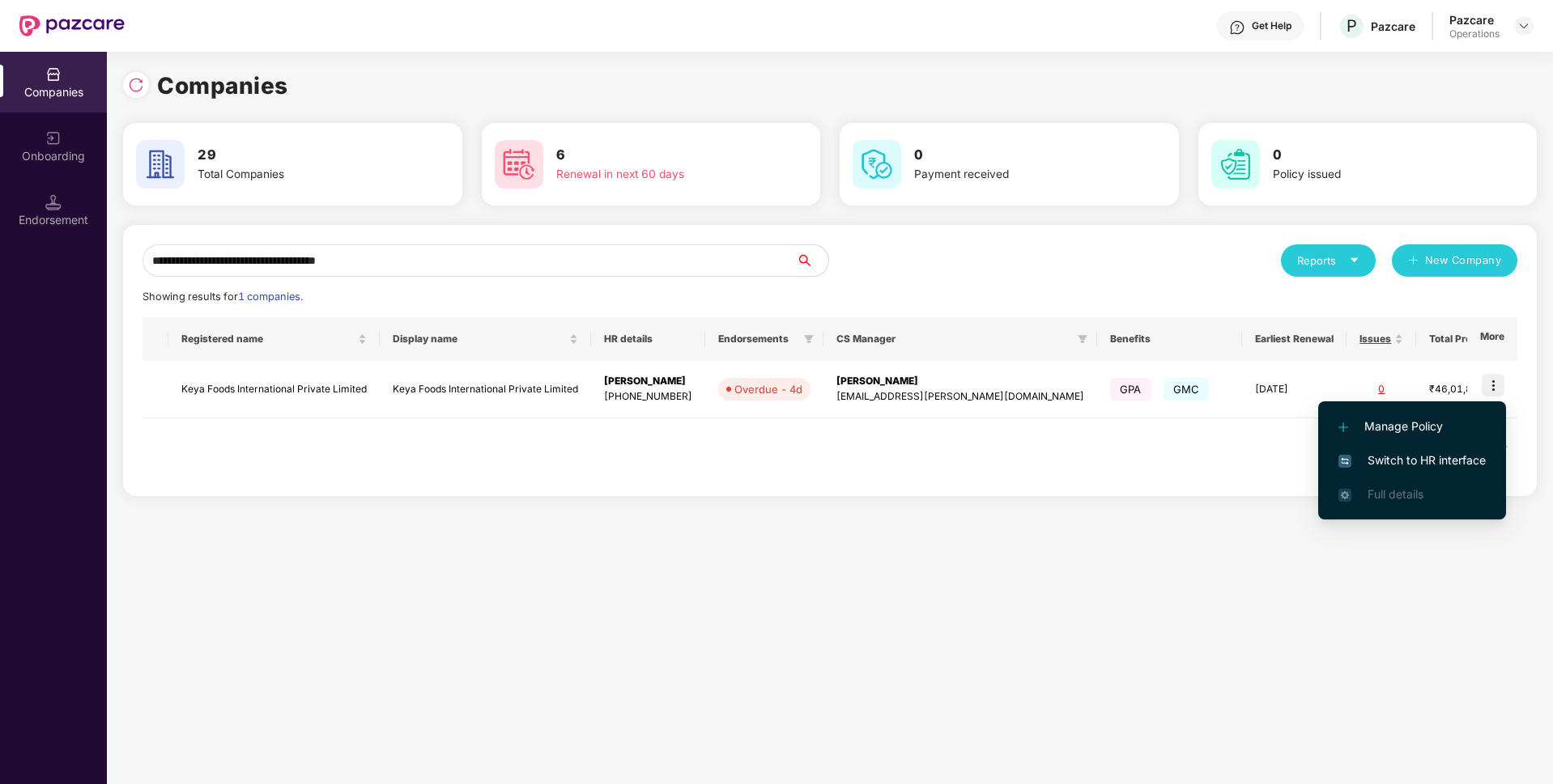
click at [1412, 458] on span "Switch to HR interface" at bounding box center [1412, 461] width 148 height 18
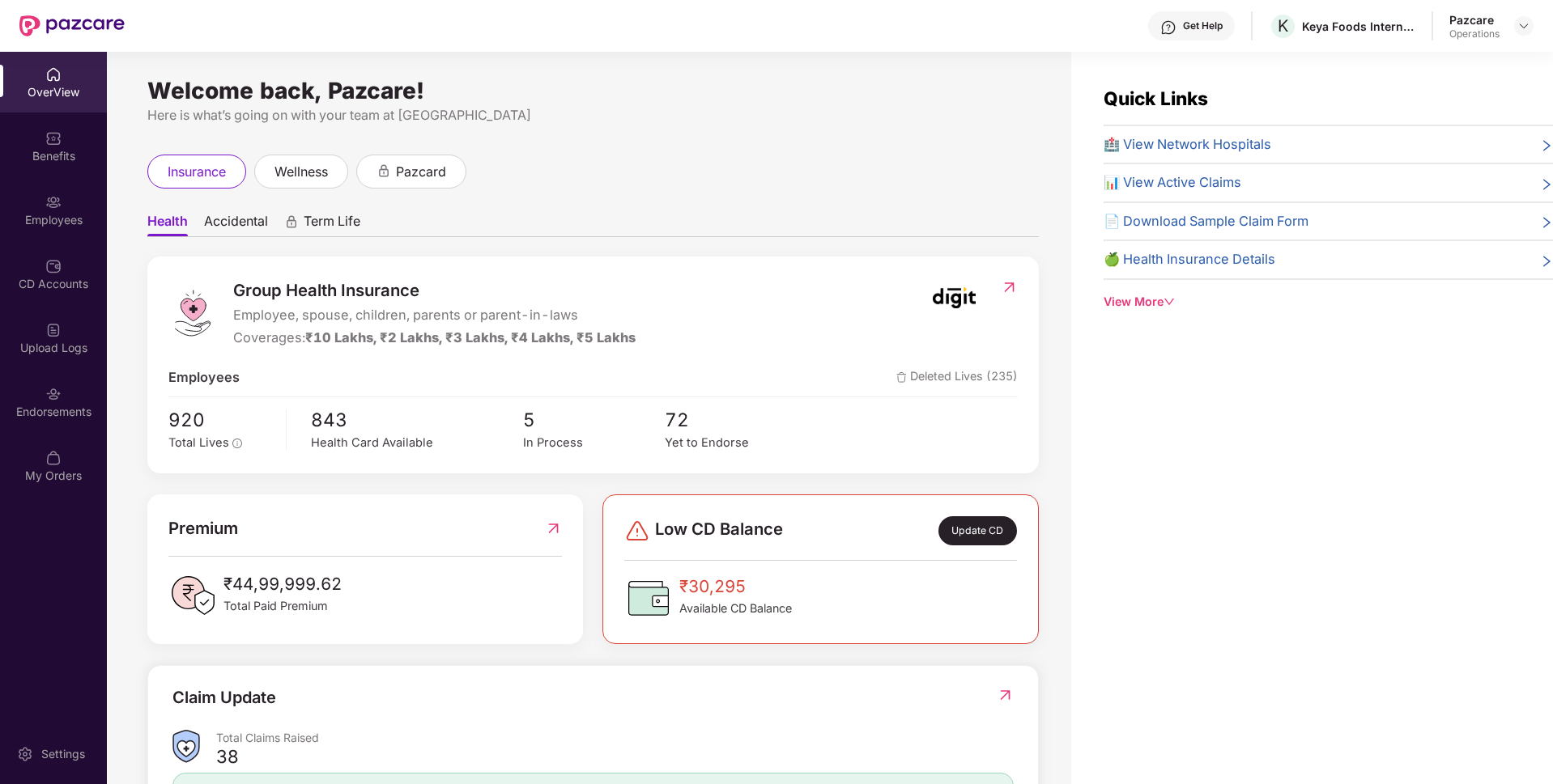
click at [73, 405] on div "Endorsements" at bounding box center [53, 412] width 107 height 16
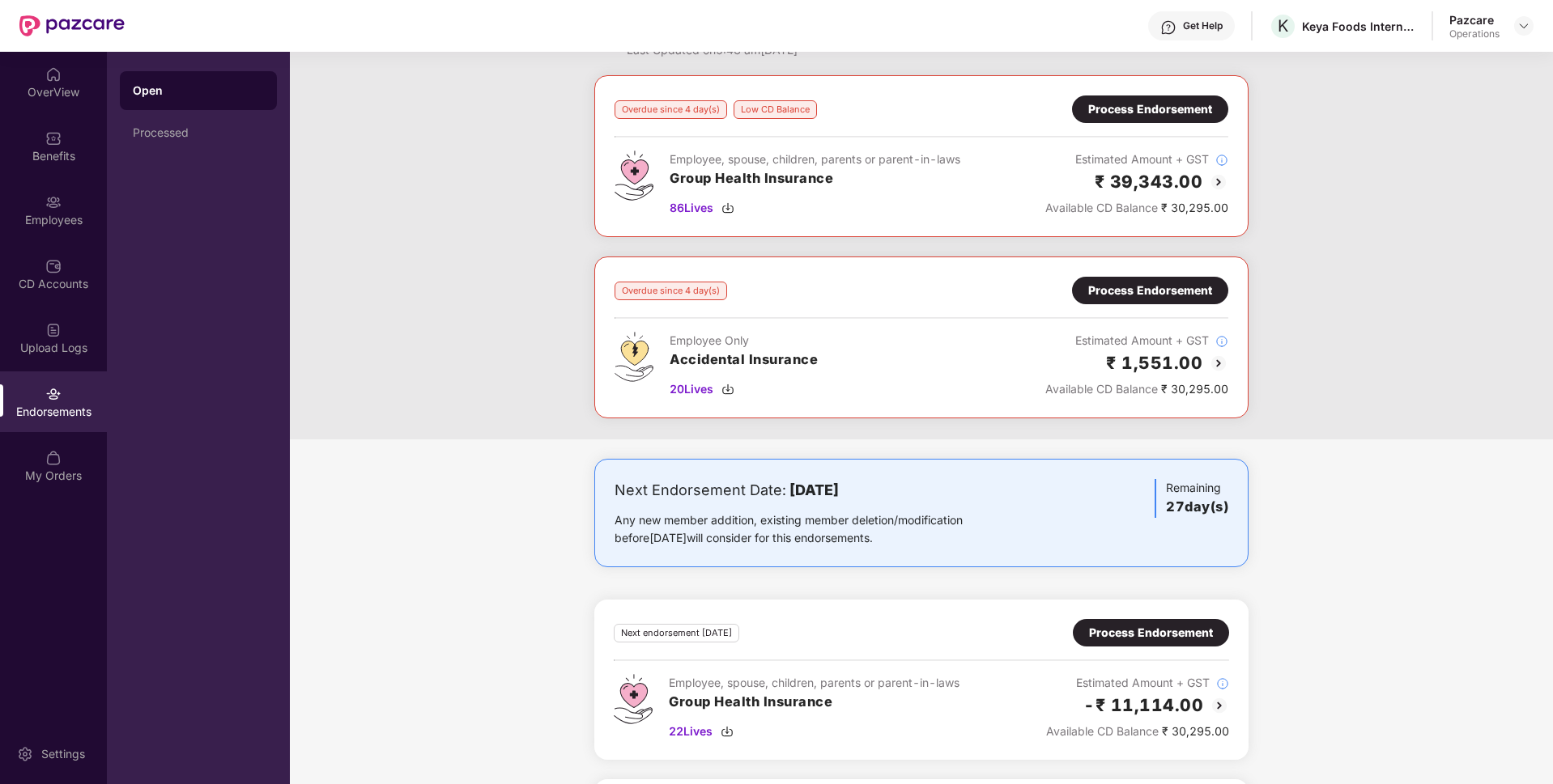
scroll to position [0, 0]
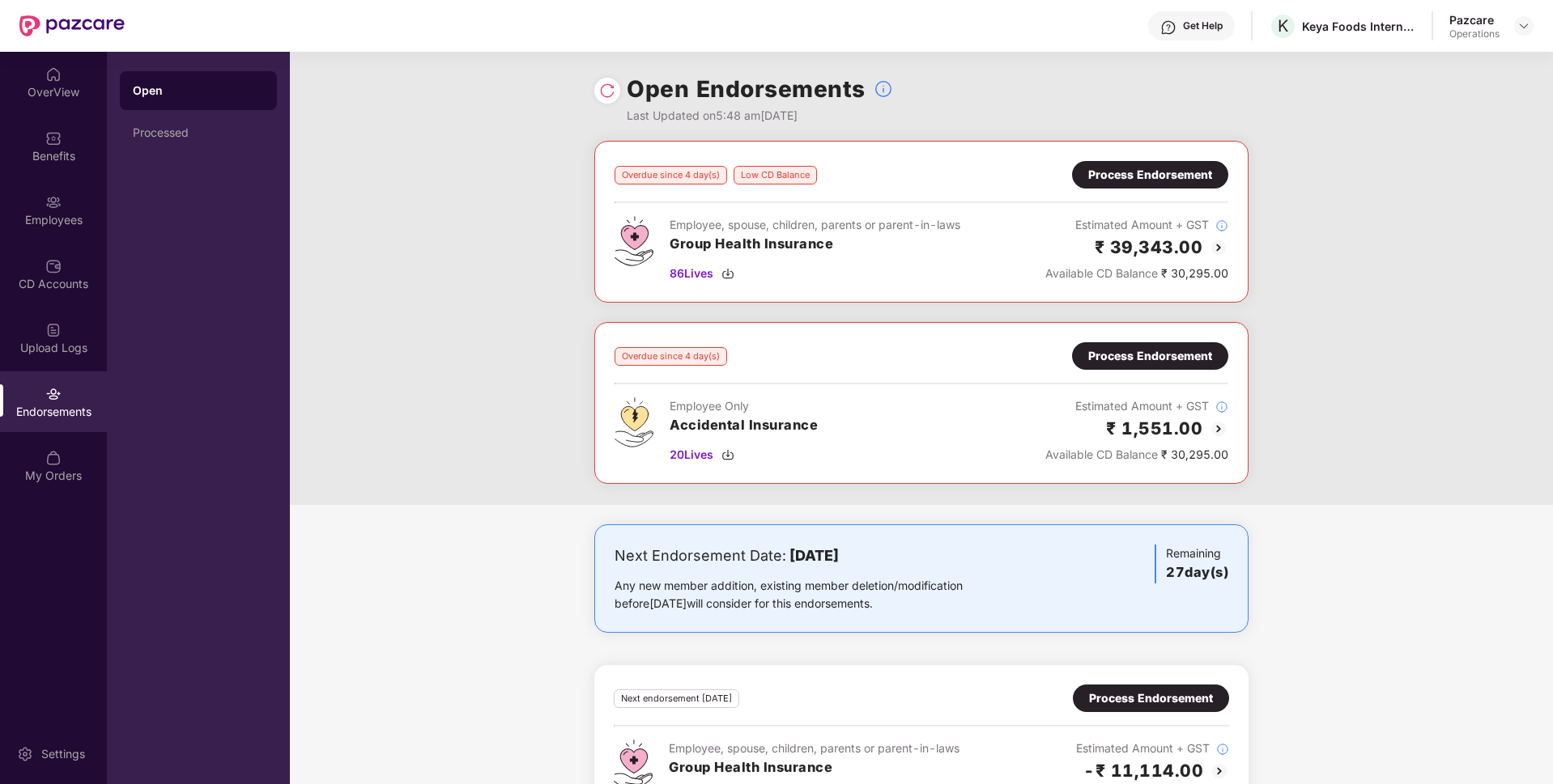
click at [1175, 181] on div "Process Endorsement" at bounding box center [1150, 175] width 124 height 18
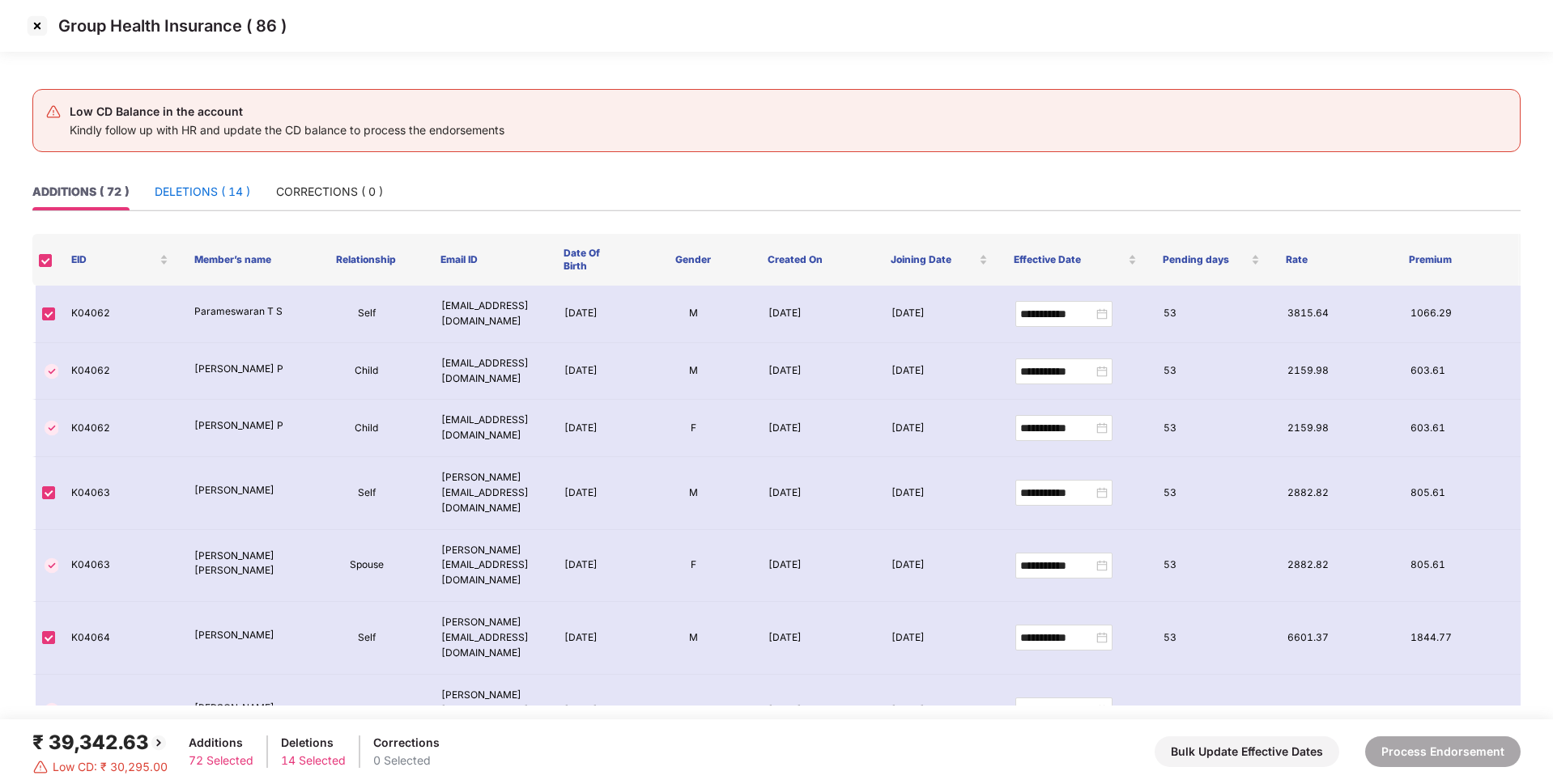
click at [229, 190] on div "DELETIONS ( 14 )" at bounding box center [203, 192] width 96 height 18
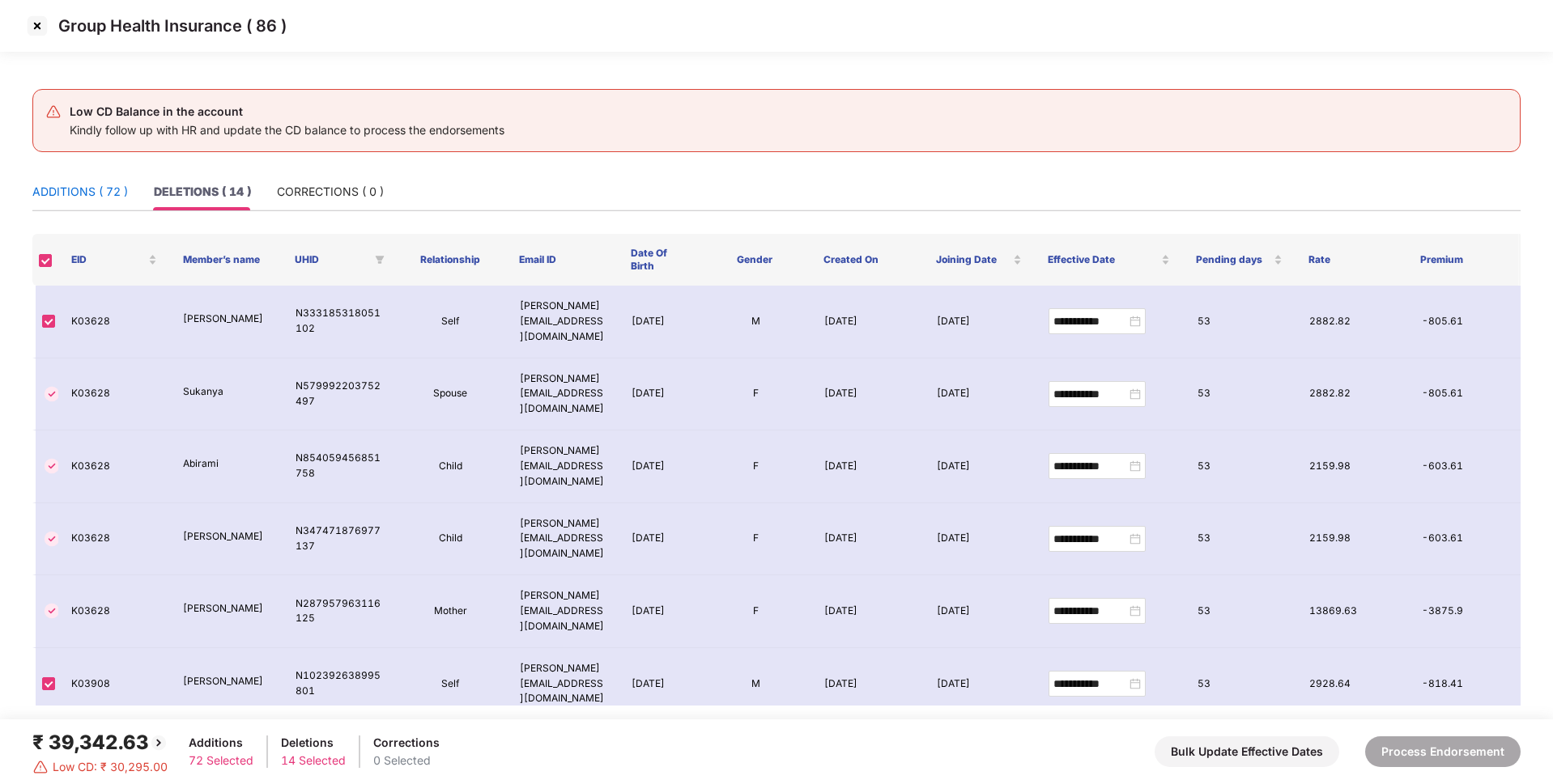
click at [114, 192] on div "ADDITIONS ( 72 )" at bounding box center [80, 192] width 96 height 18
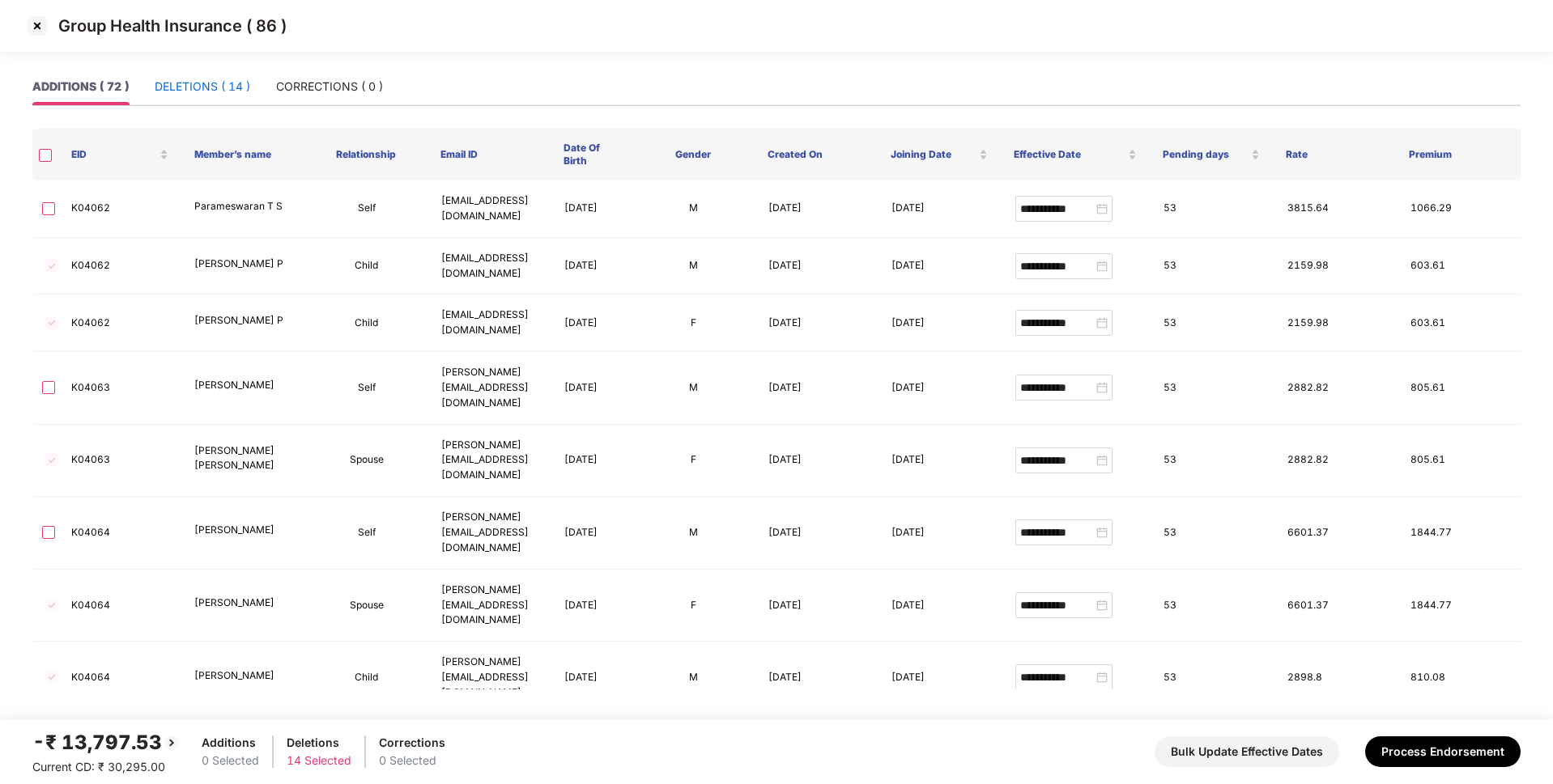
click at [211, 81] on div "DELETIONS ( 14 )" at bounding box center [203, 87] width 96 height 18
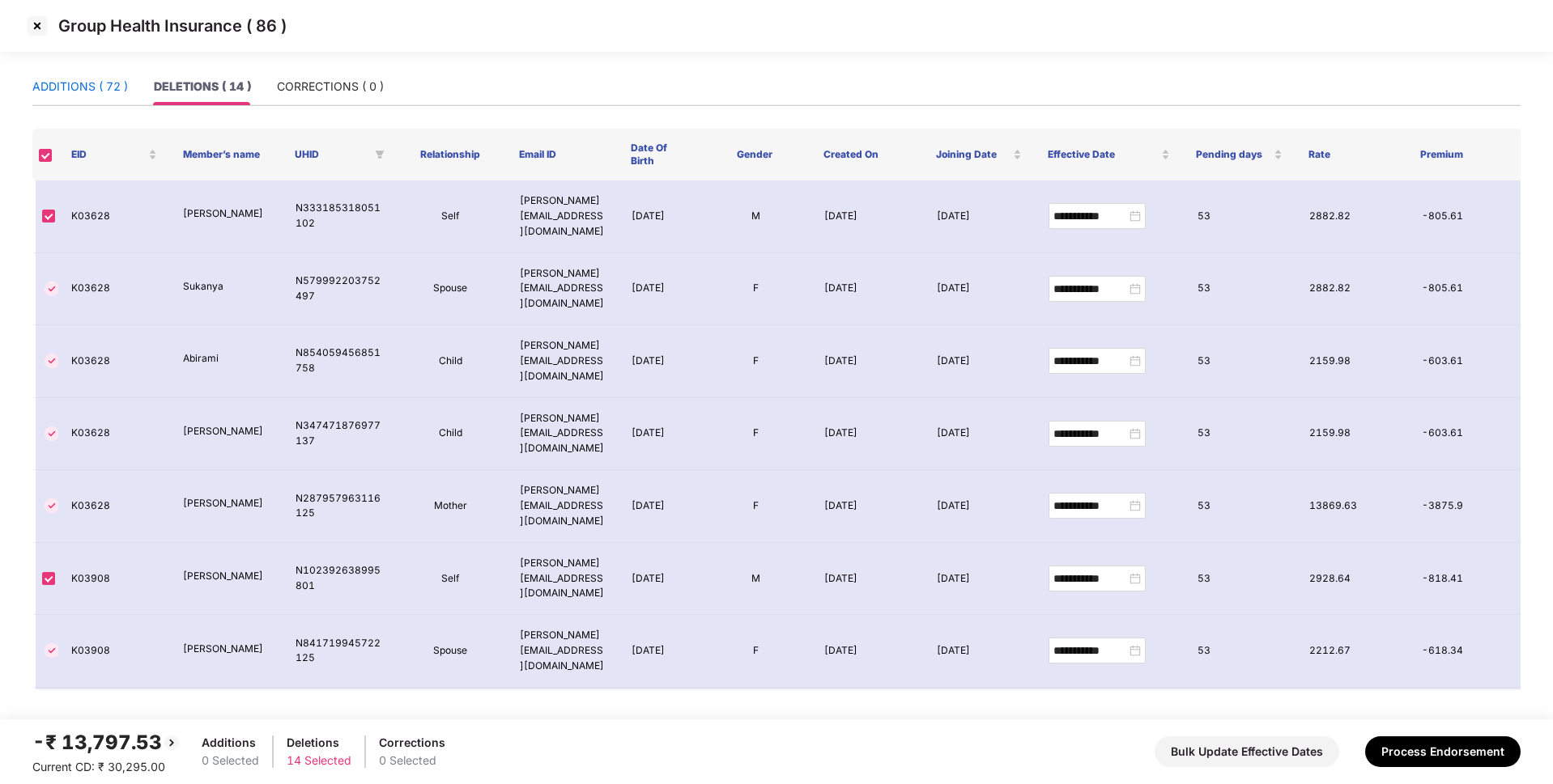
click at [96, 88] on div "ADDITIONS ( 72 )" at bounding box center [80, 87] width 96 height 18
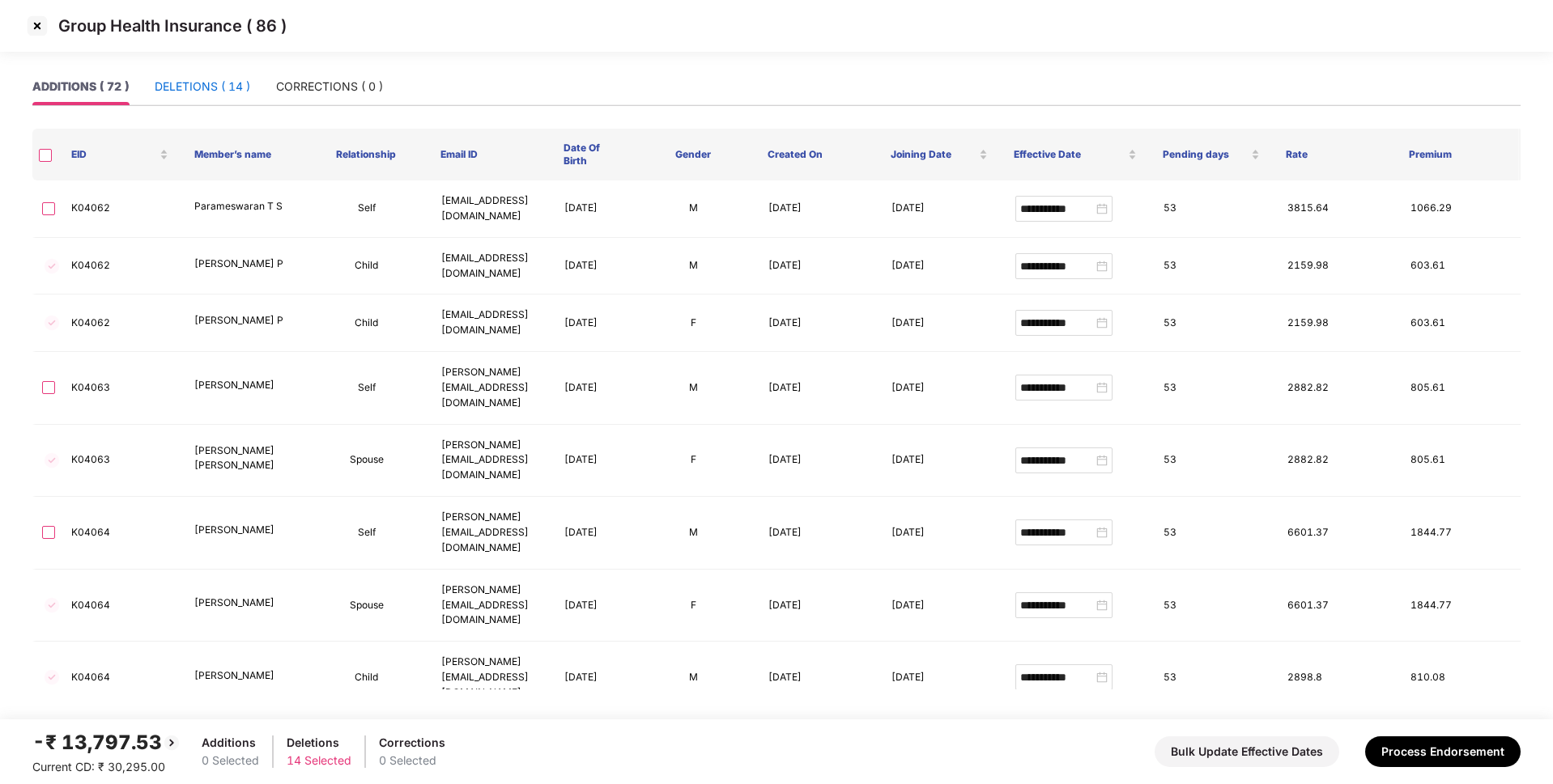
click at [189, 86] on div "DELETIONS ( 14 )" at bounding box center [203, 87] width 96 height 18
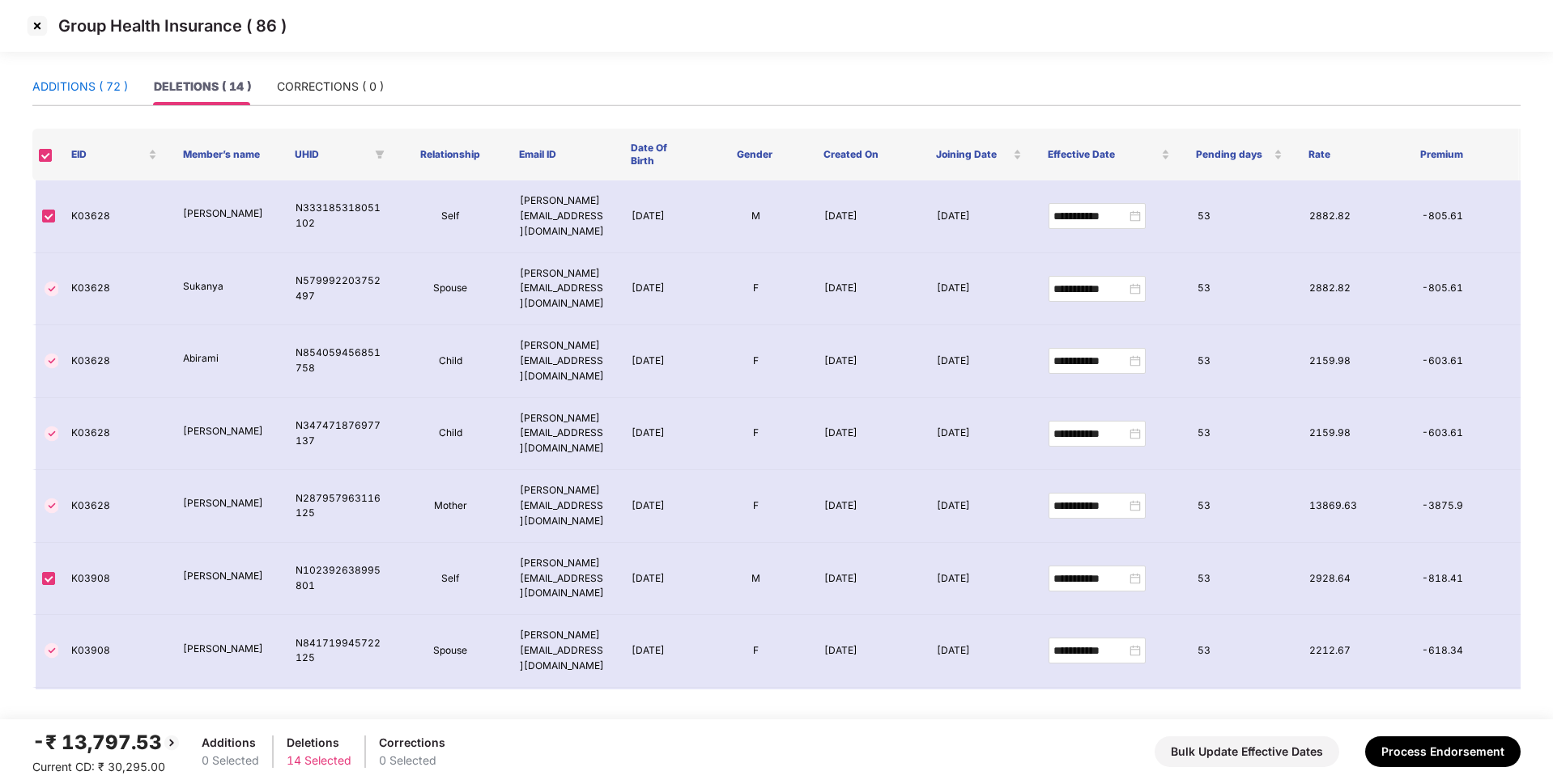
click at [102, 91] on div "ADDITIONS ( 72 )" at bounding box center [80, 87] width 96 height 18
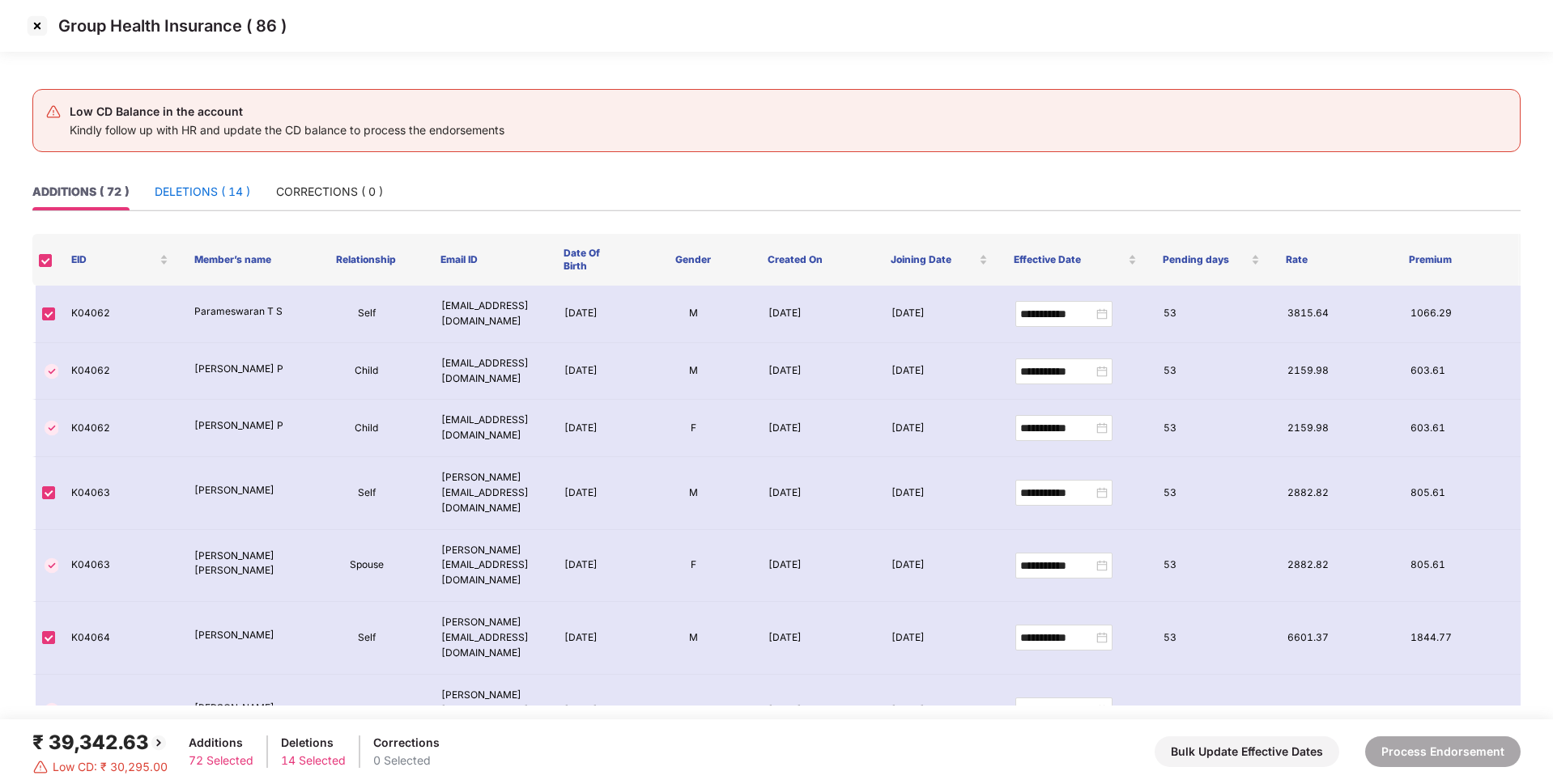
click at [216, 196] on div "DELETIONS ( 14 )" at bounding box center [203, 192] width 96 height 18
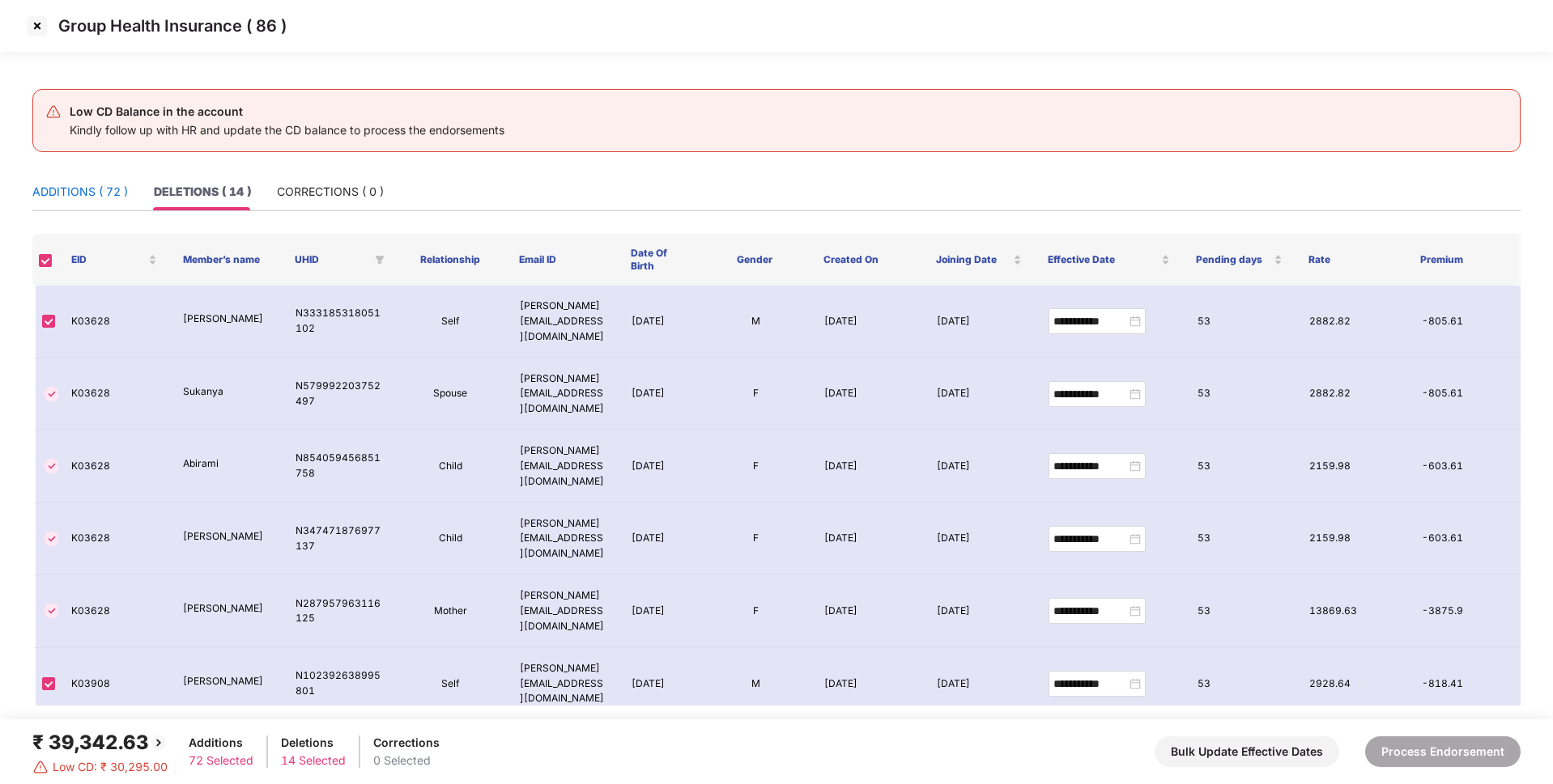
click at [106, 195] on div "ADDITIONS ( 72 )" at bounding box center [80, 192] width 96 height 18
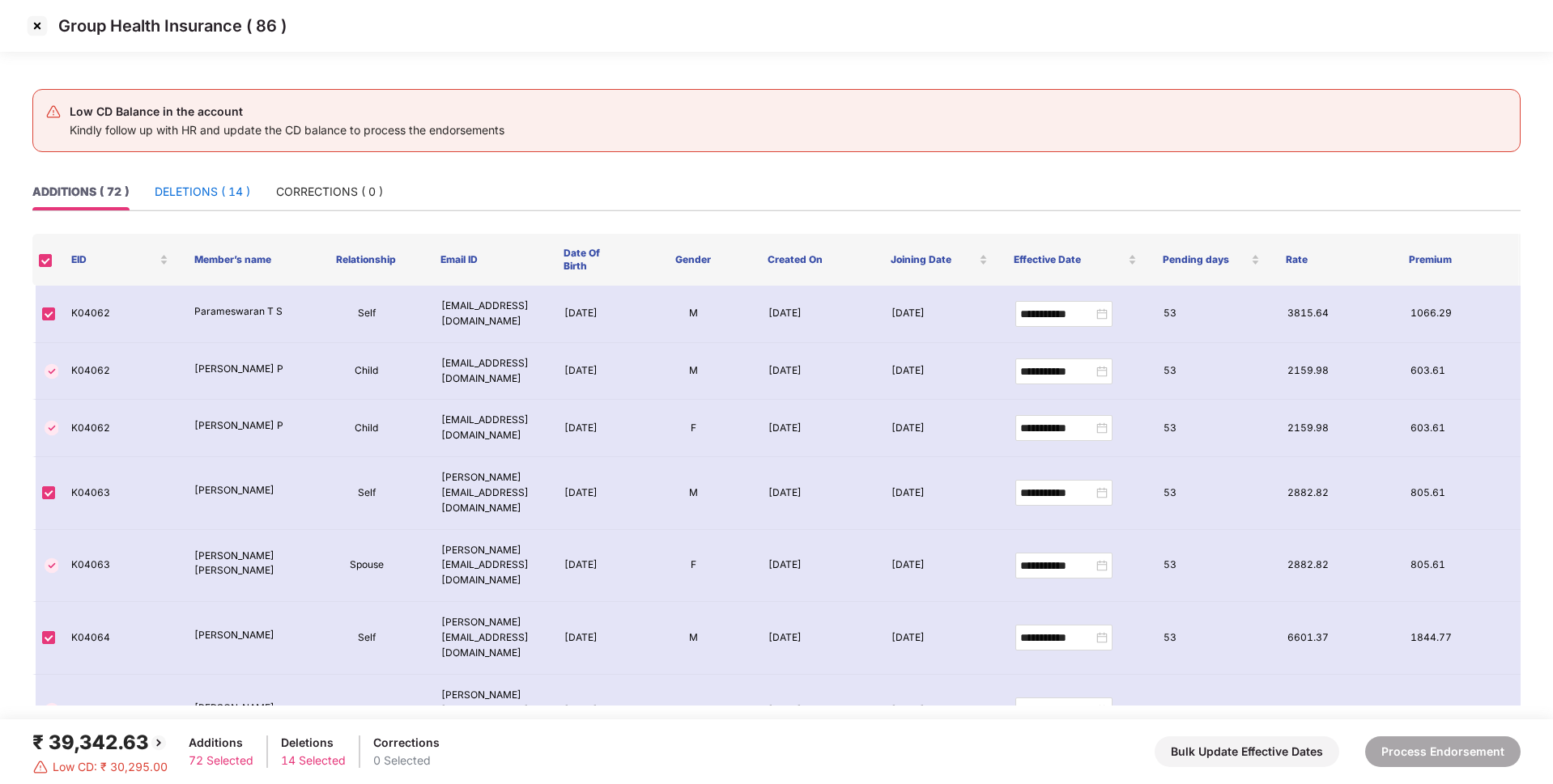
click at [185, 194] on div "DELETIONS ( 14 )" at bounding box center [203, 192] width 96 height 18
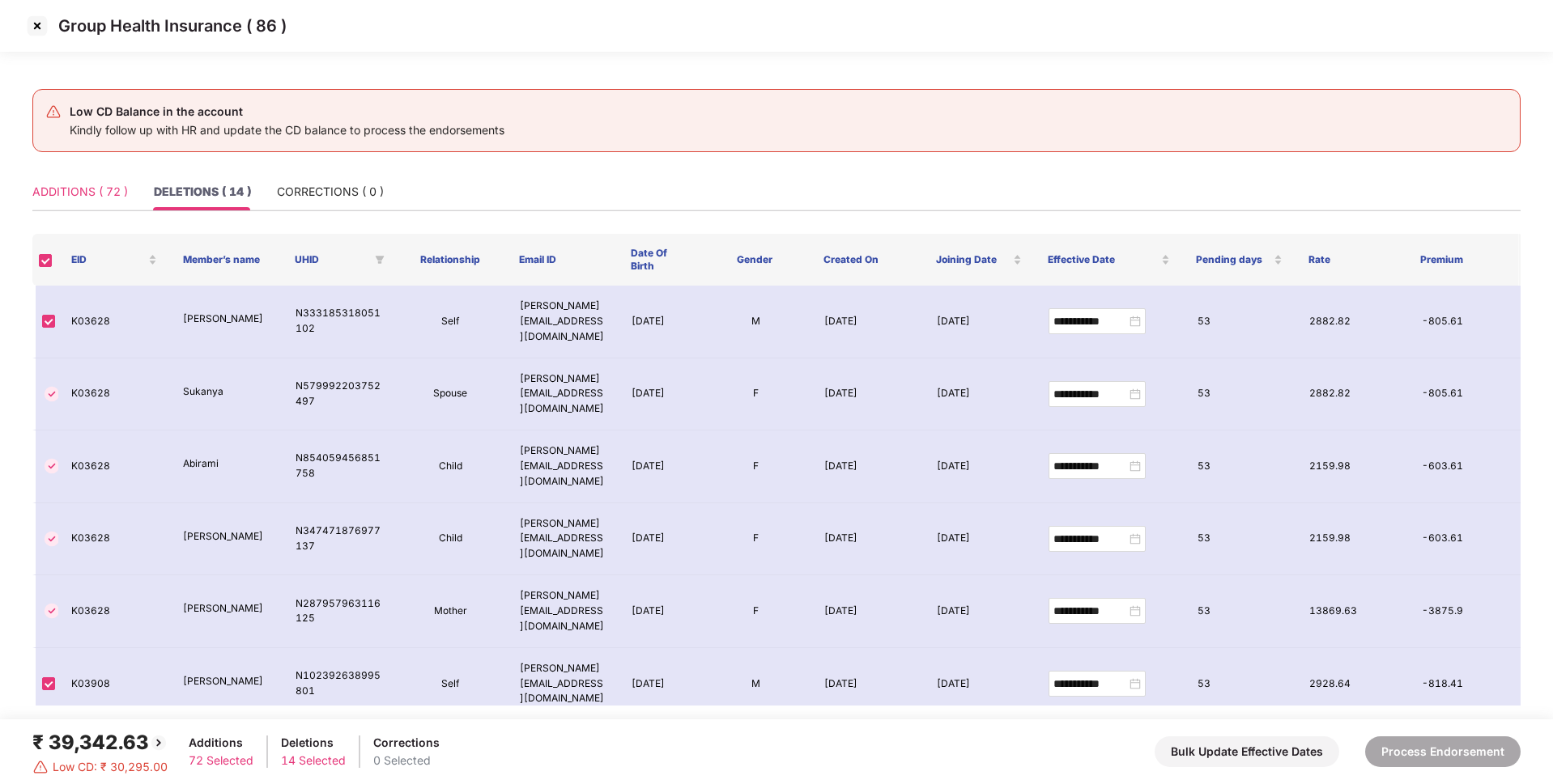
click at [90, 182] on div "ADDITIONS ( 72 )" at bounding box center [80, 192] width 96 height 37
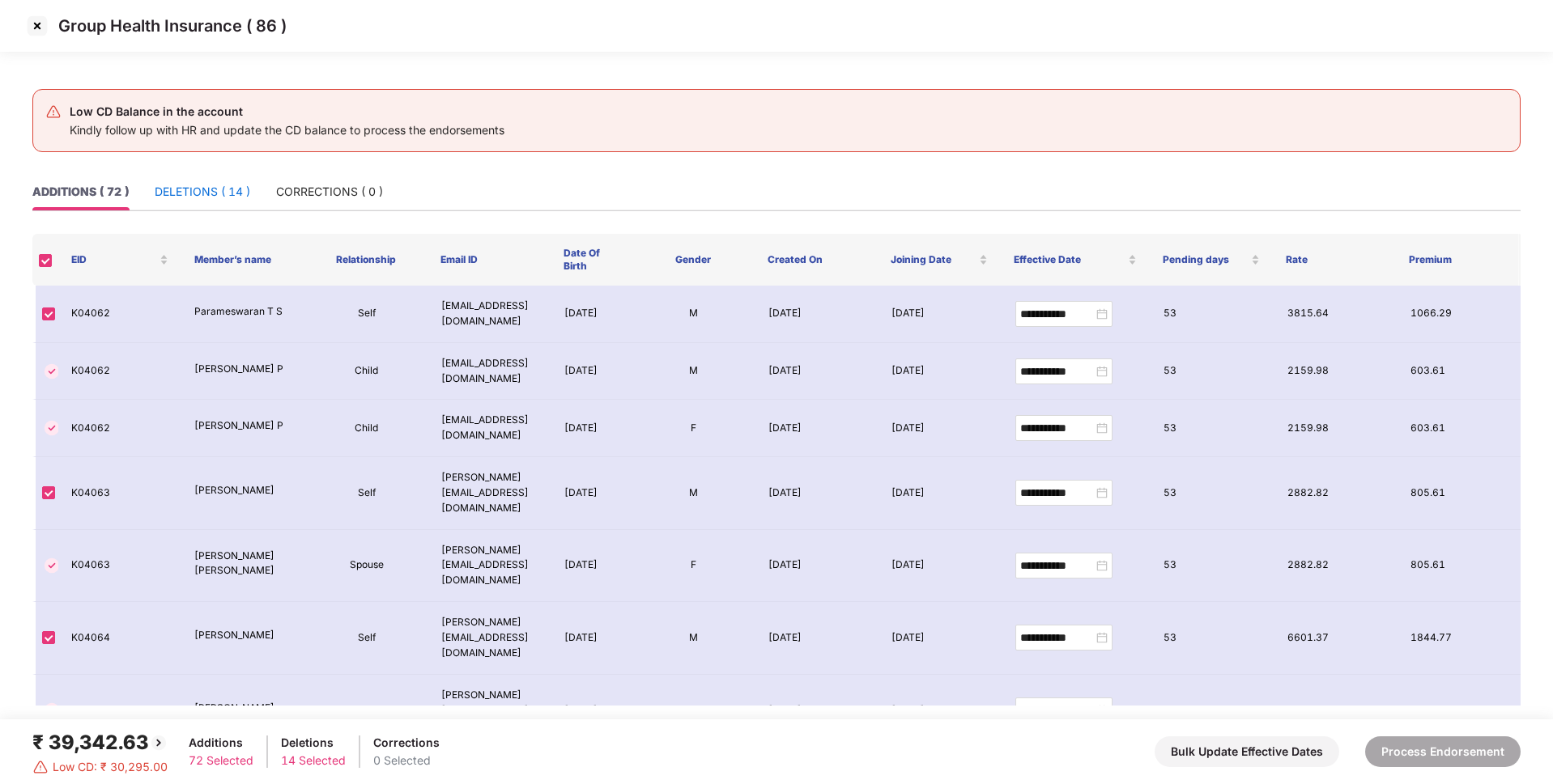
click at [206, 197] on div "DELETIONS ( 14 )" at bounding box center [203, 192] width 96 height 18
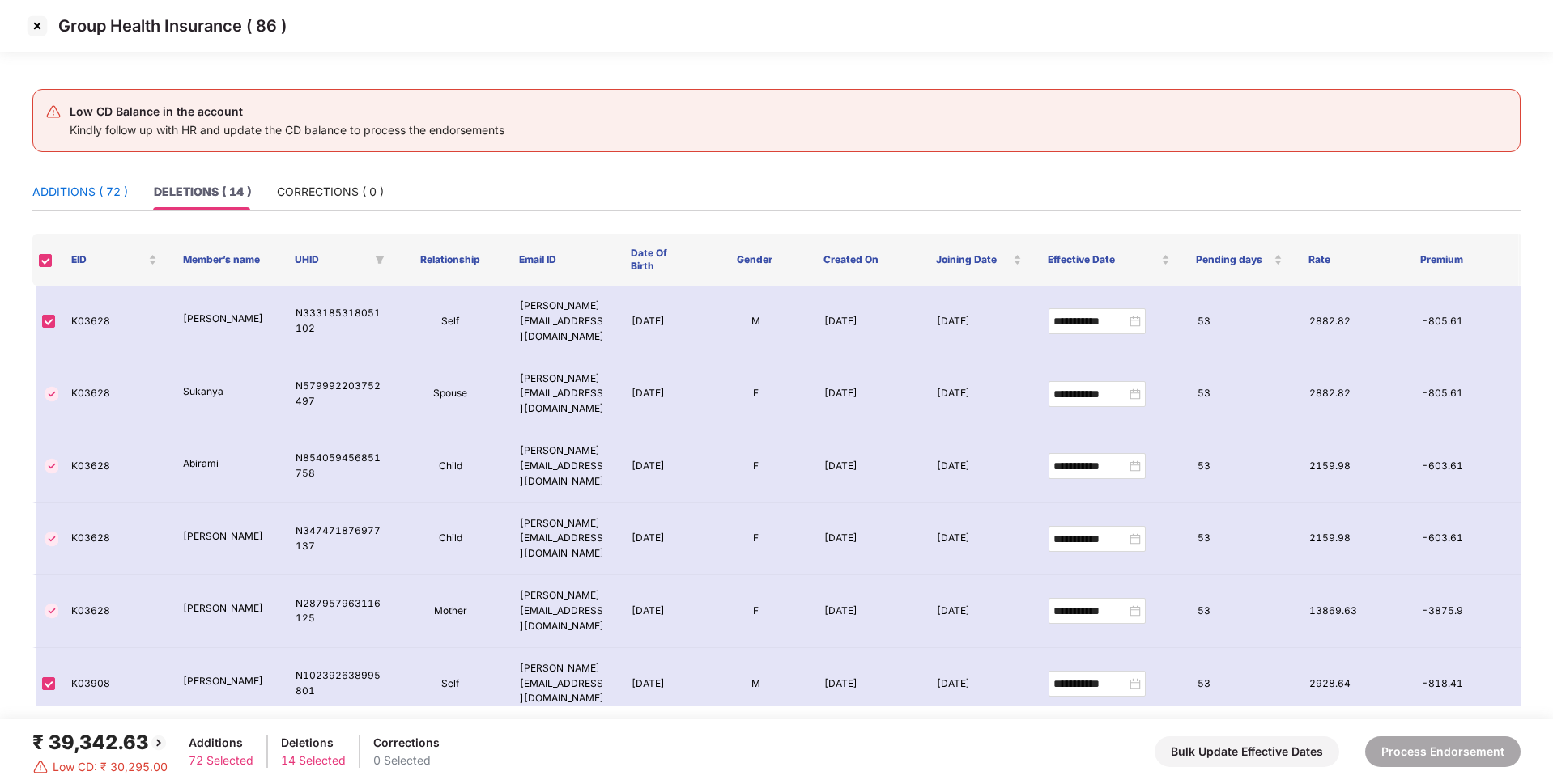
click at [107, 195] on div "ADDITIONS ( 72 )" at bounding box center [80, 192] width 96 height 18
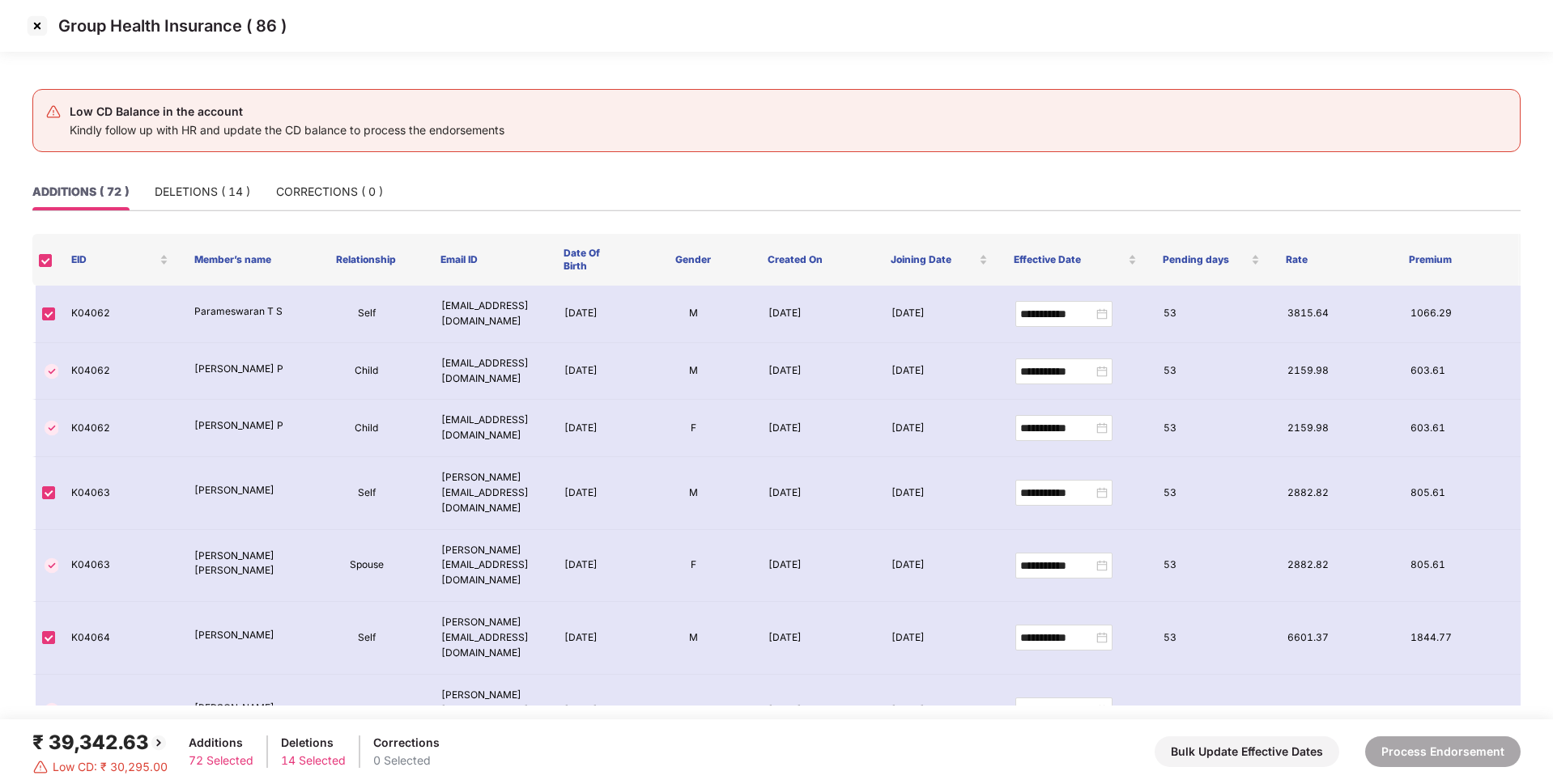
click at [45, 35] on img at bounding box center [37, 26] width 26 height 26
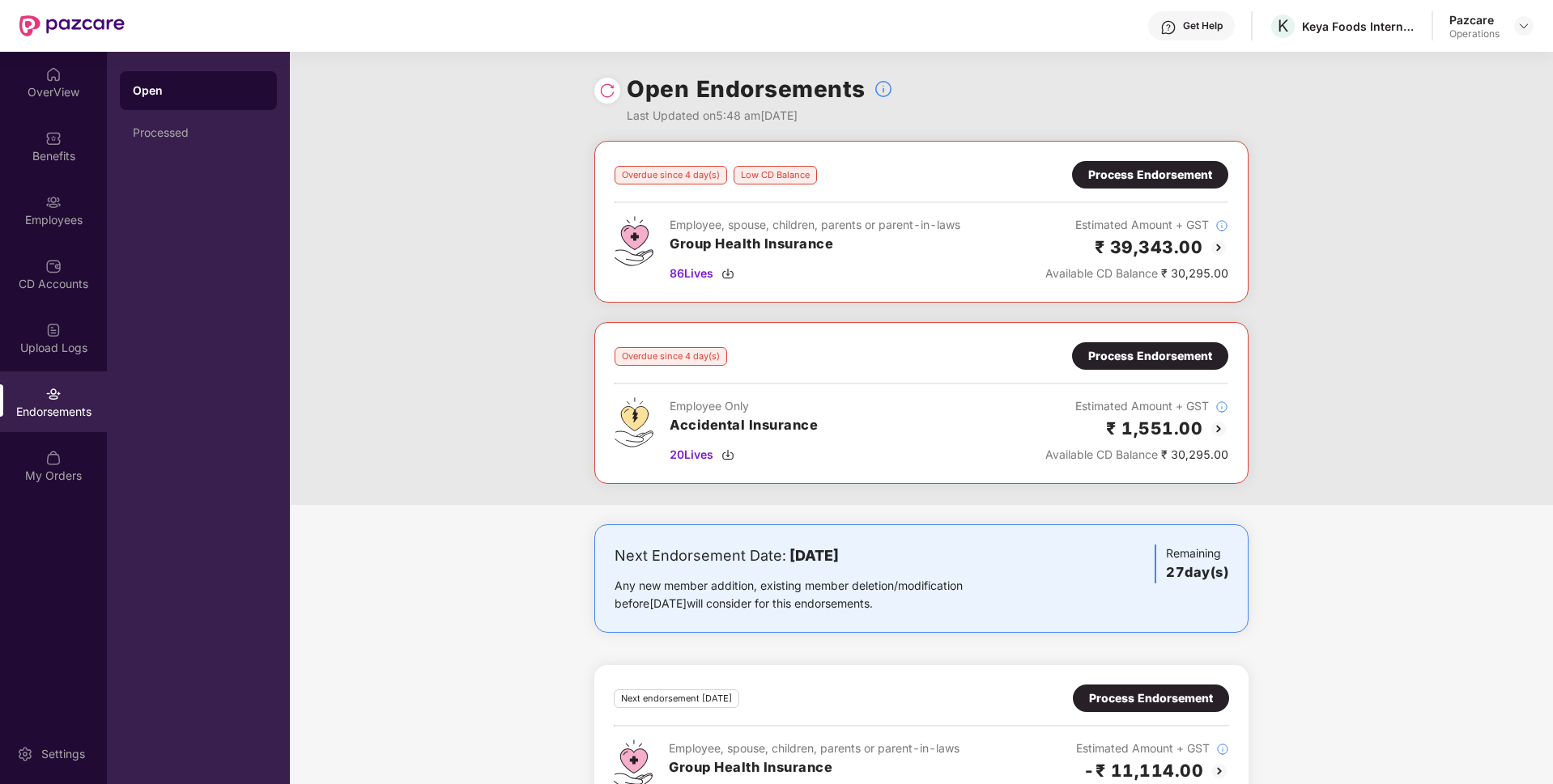
click at [1162, 352] on div "Process Endorsement" at bounding box center [1150, 356] width 124 height 18
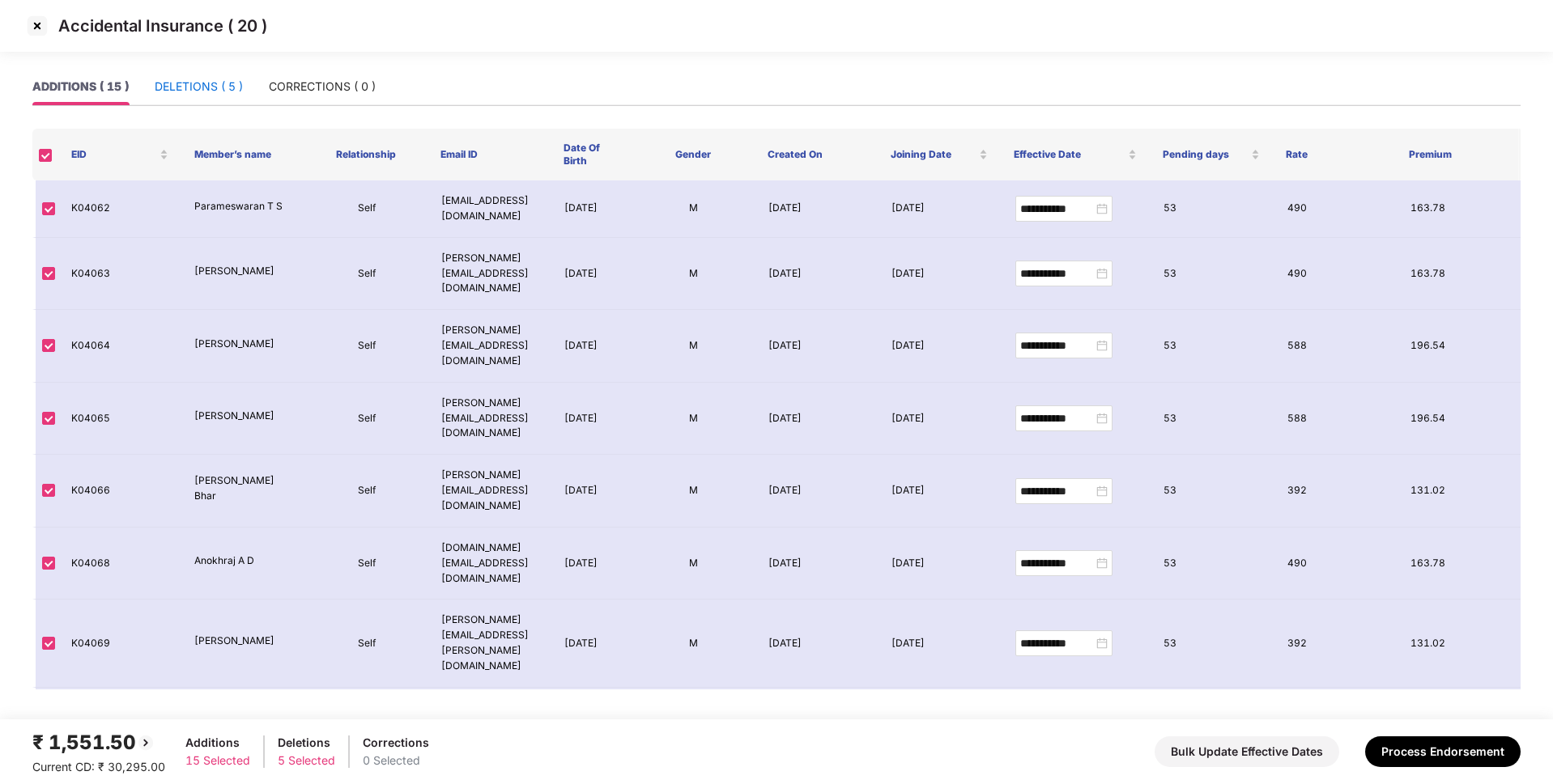
click at [203, 86] on div "DELETIONS ( 5 )" at bounding box center [199, 87] width 88 height 18
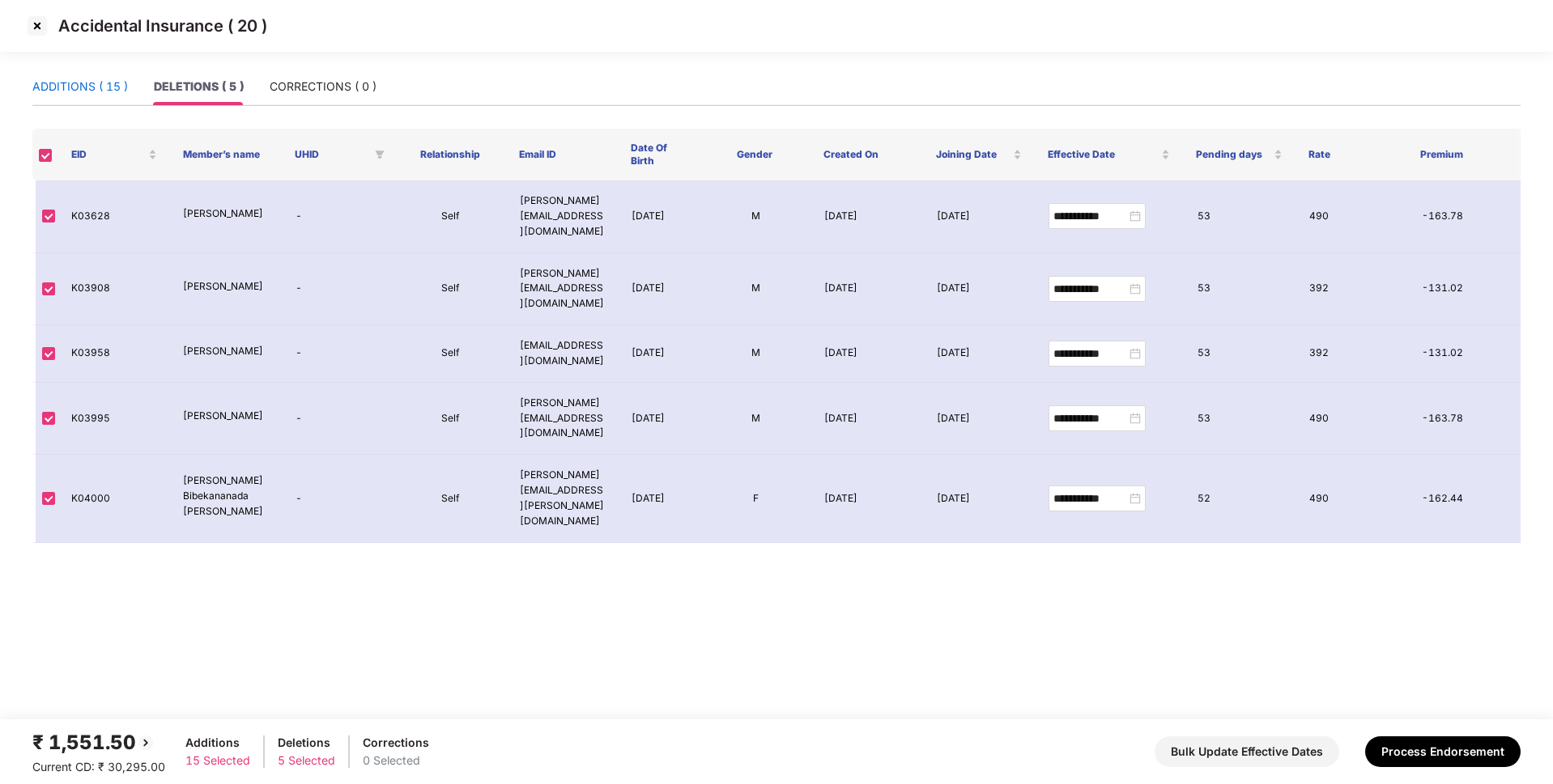
click at [88, 85] on div "ADDITIONS ( 15 )" at bounding box center [80, 87] width 96 height 18
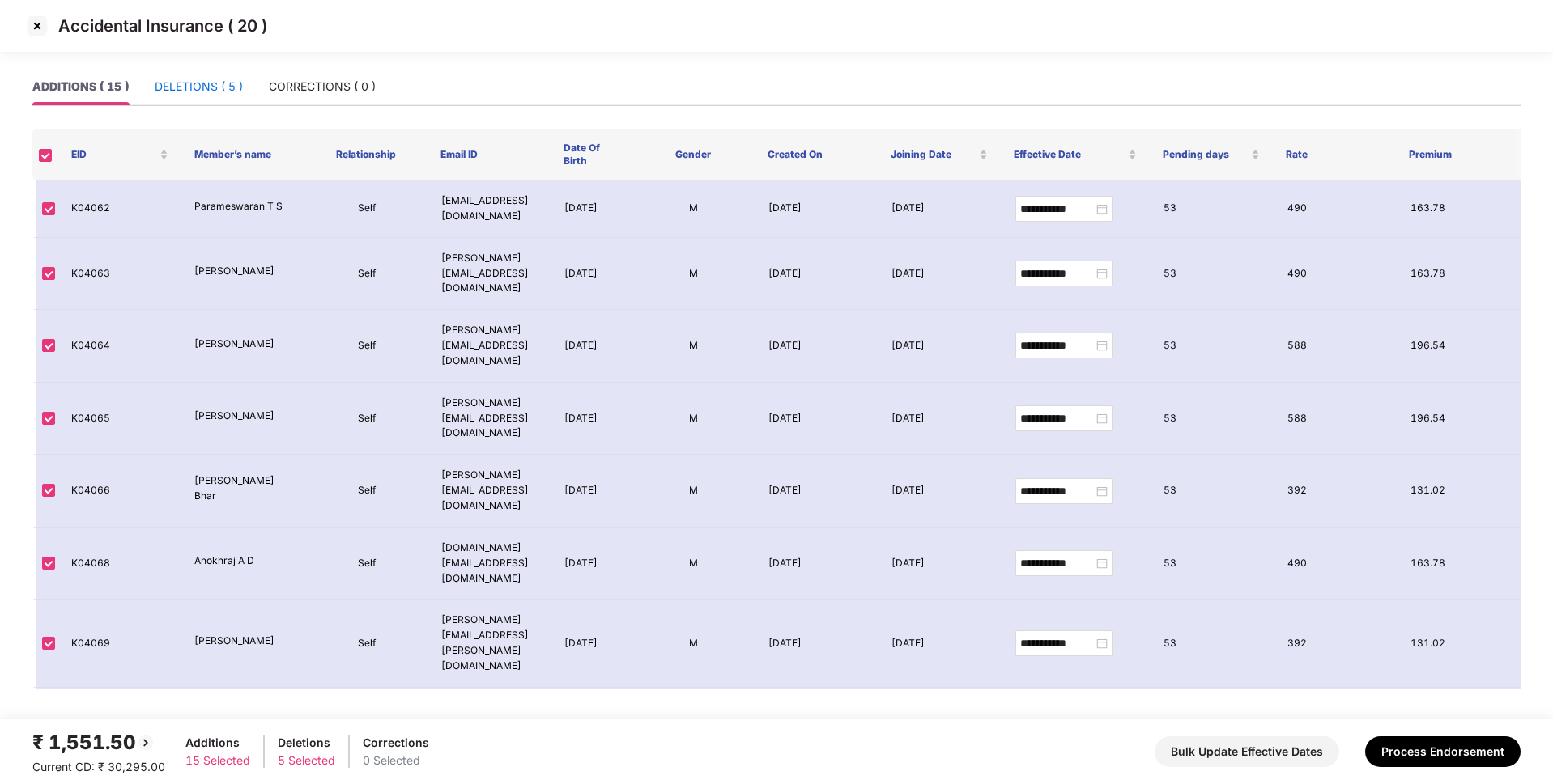
click at [196, 93] on div "DELETIONS ( 5 )" at bounding box center [199, 87] width 88 height 18
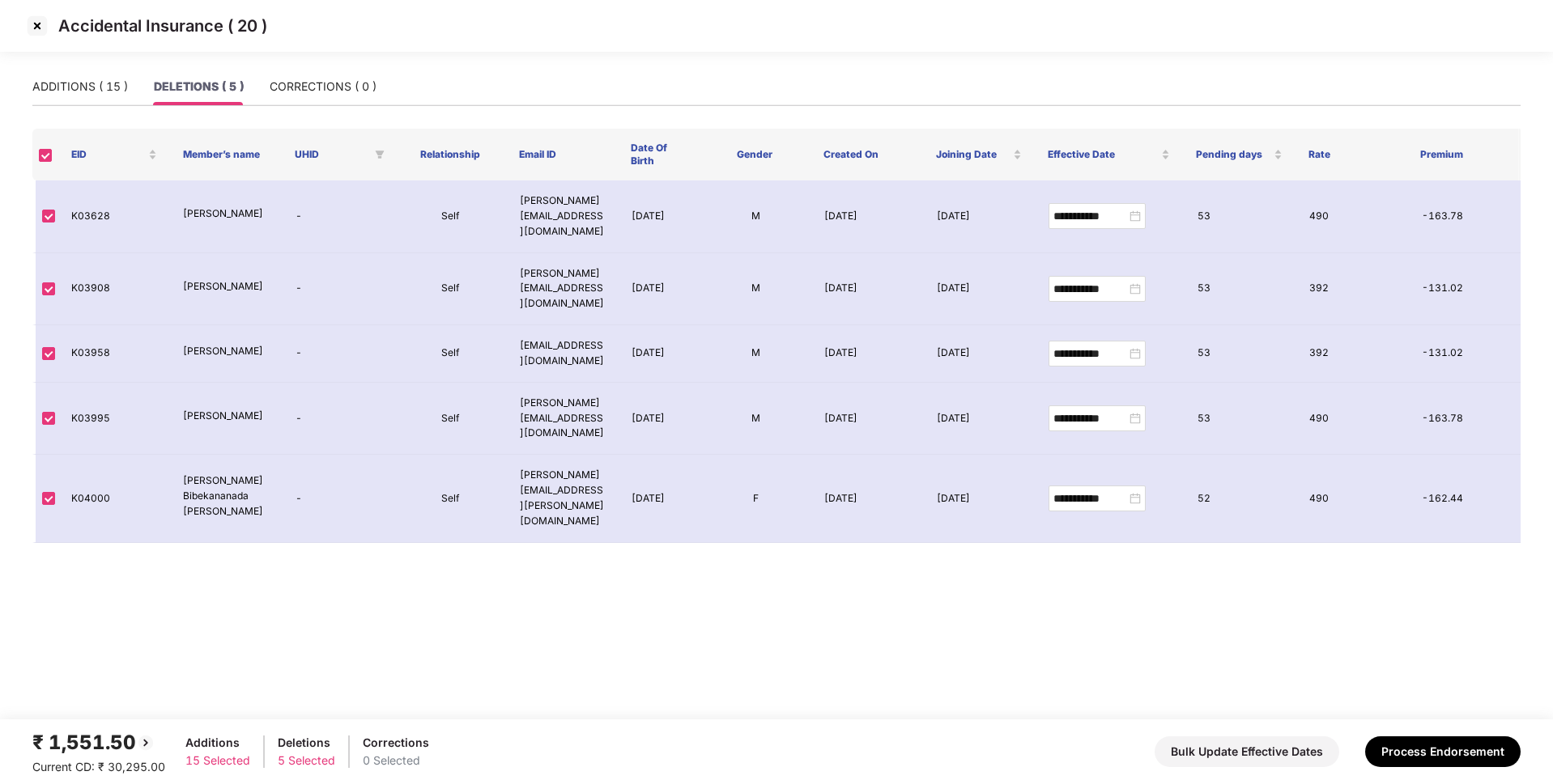
click at [42, 25] on img at bounding box center [37, 26] width 26 height 26
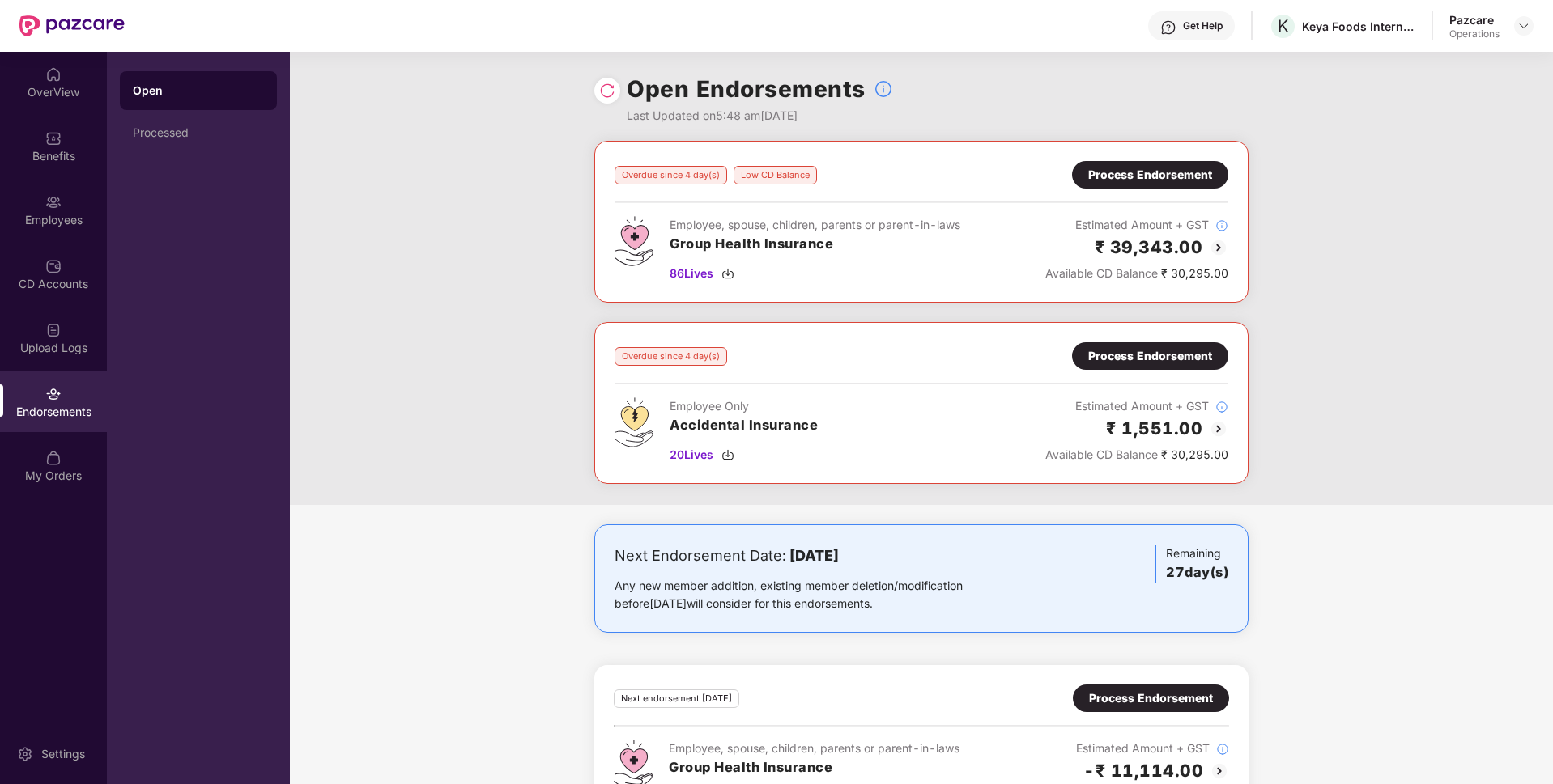
click at [1135, 172] on div "Process Endorsement" at bounding box center [1150, 175] width 124 height 18
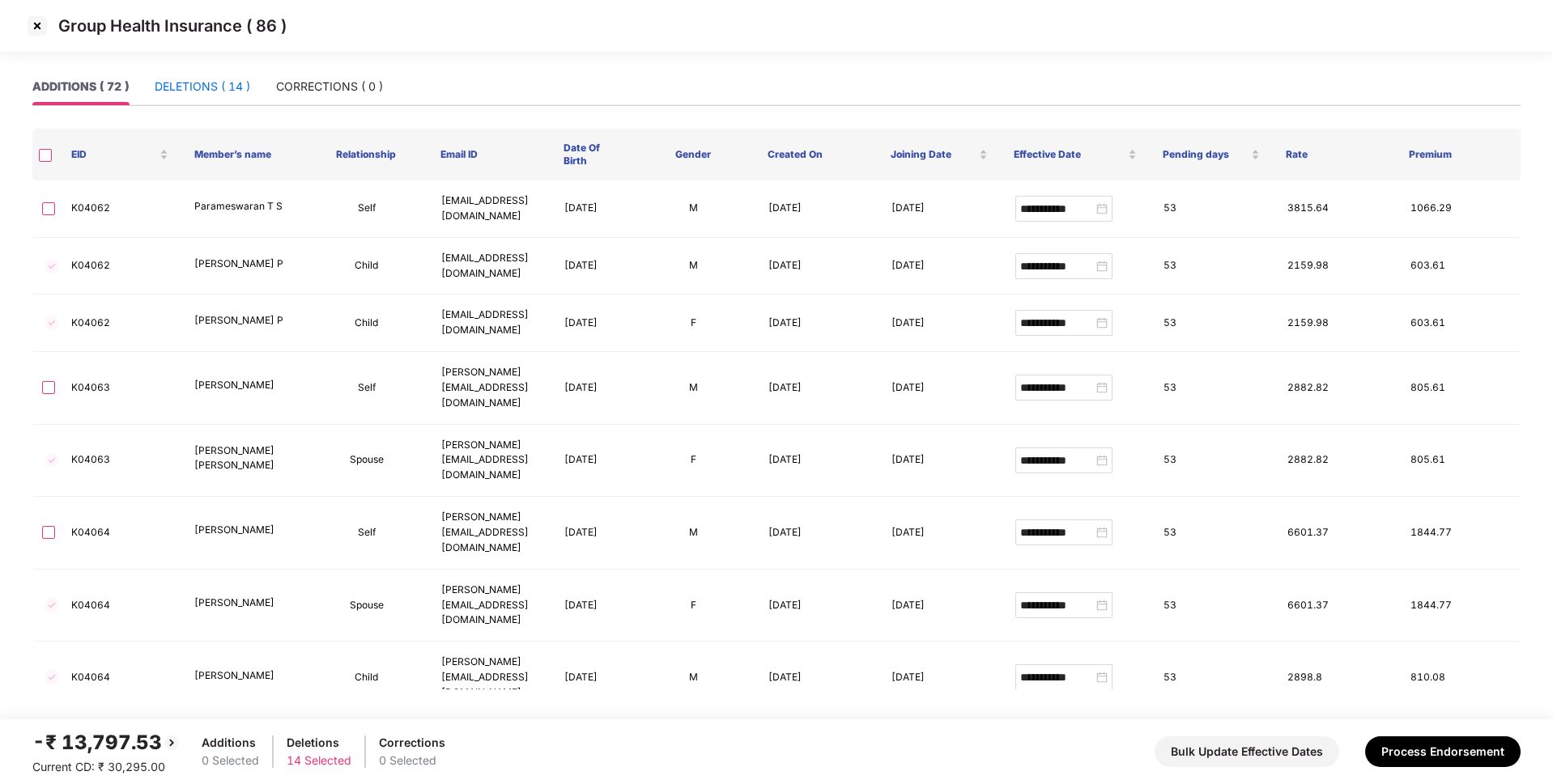
click at [212, 91] on div "DELETIONS ( 14 )" at bounding box center [203, 87] width 96 height 18
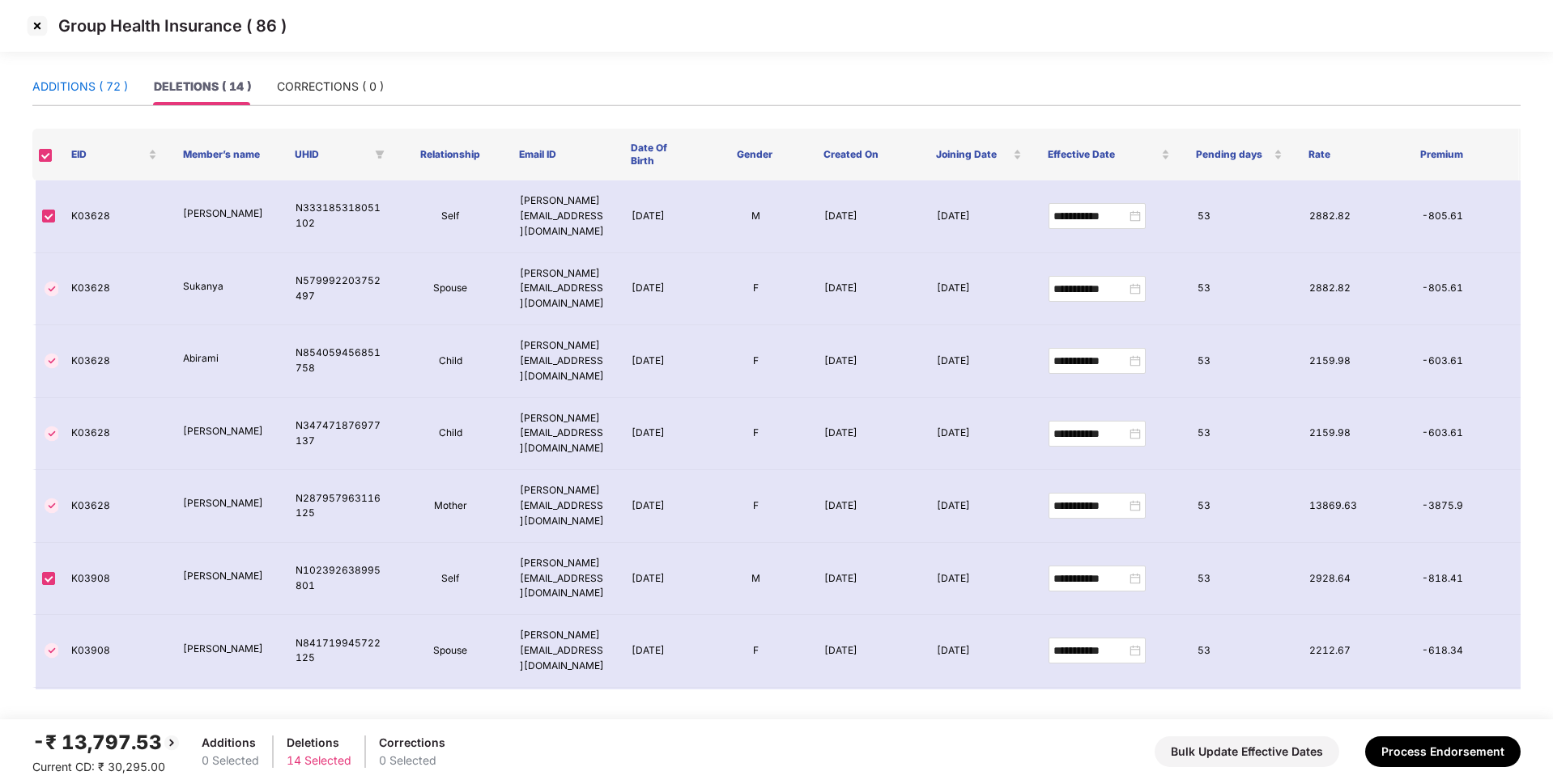
click at [94, 89] on div "ADDITIONS ( 72 )" at bounding box center [80, 87] width 96 height 18
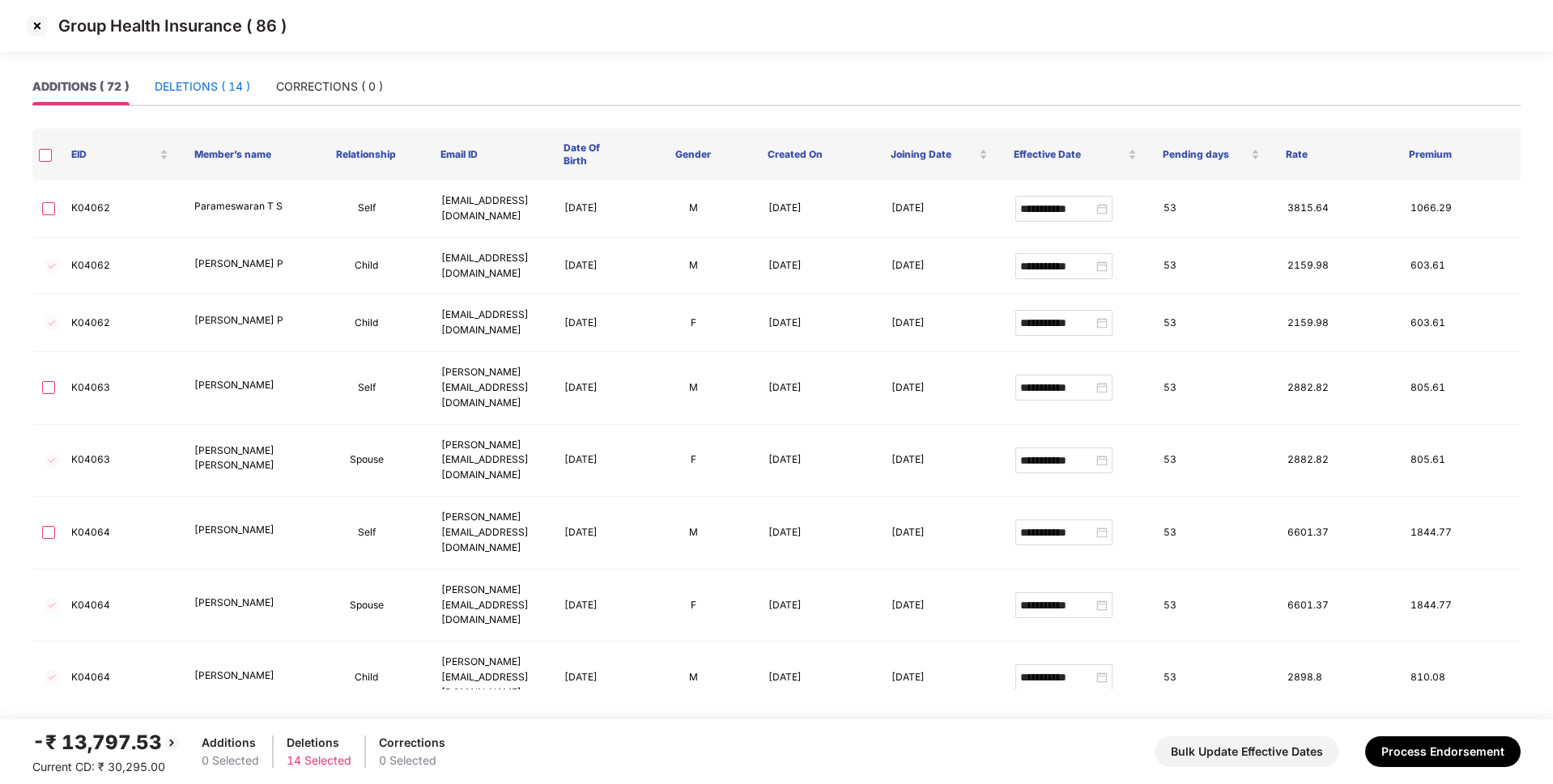
click at [199, 91] on div "DELETIONS ( 14 )" at bounding box center [203, 87] width 96 height 18
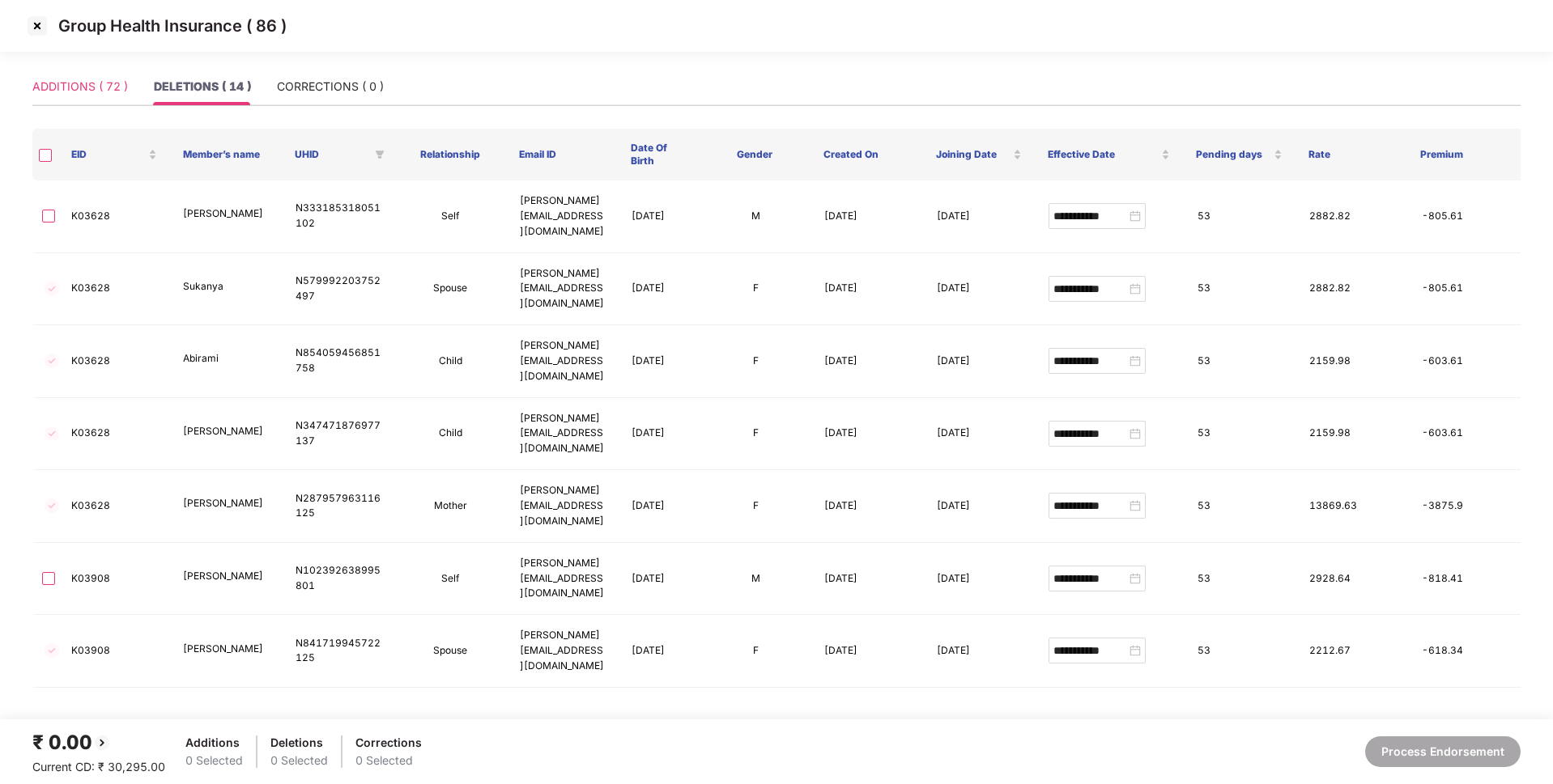
click at [68, 98] on div "ADDITIONS ( 72 )" at bounding box center [80, 86] width 96 height 37
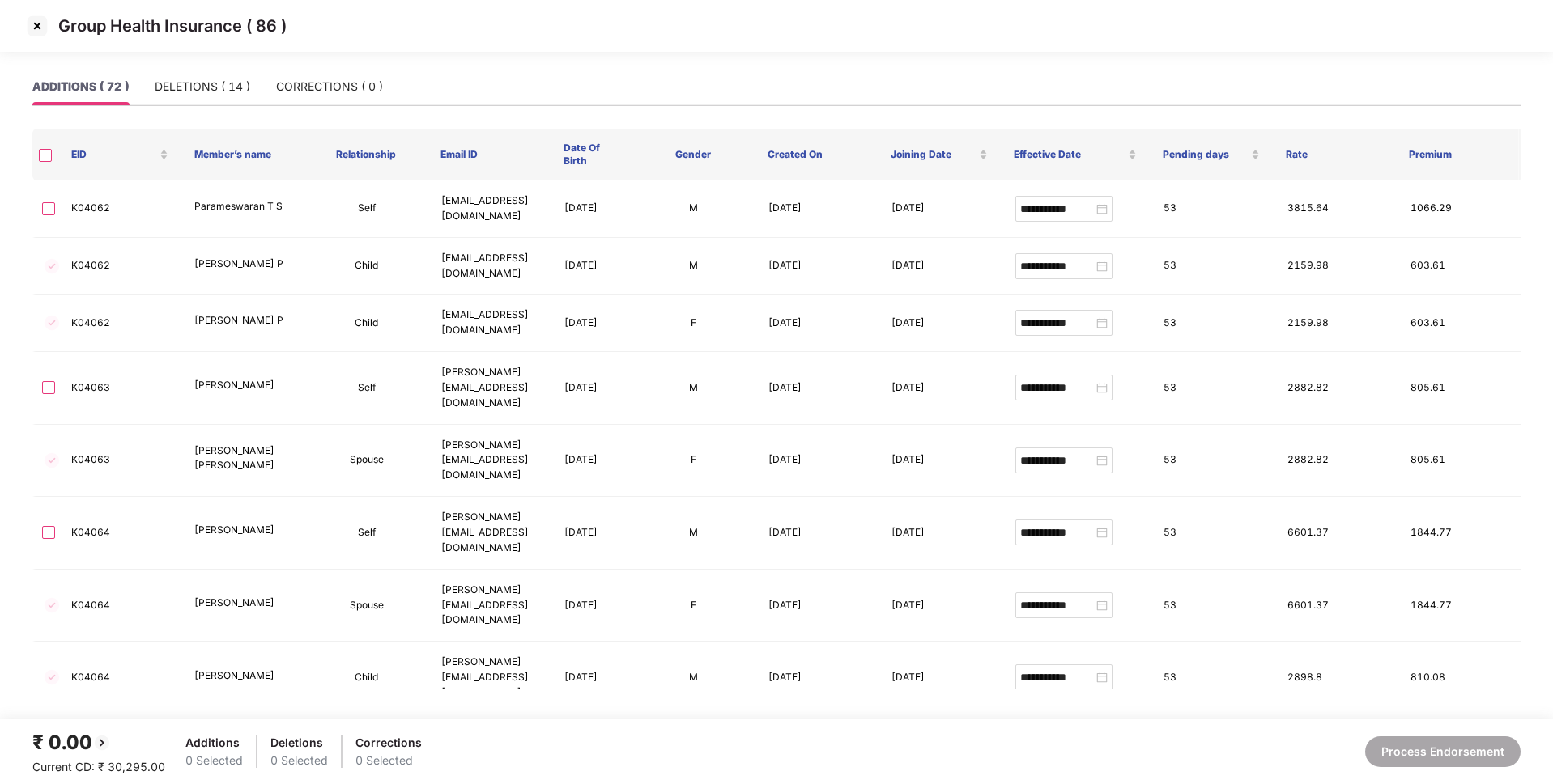
click at [41, 164] on th at bounding box center [45, 155] width 26 height 52
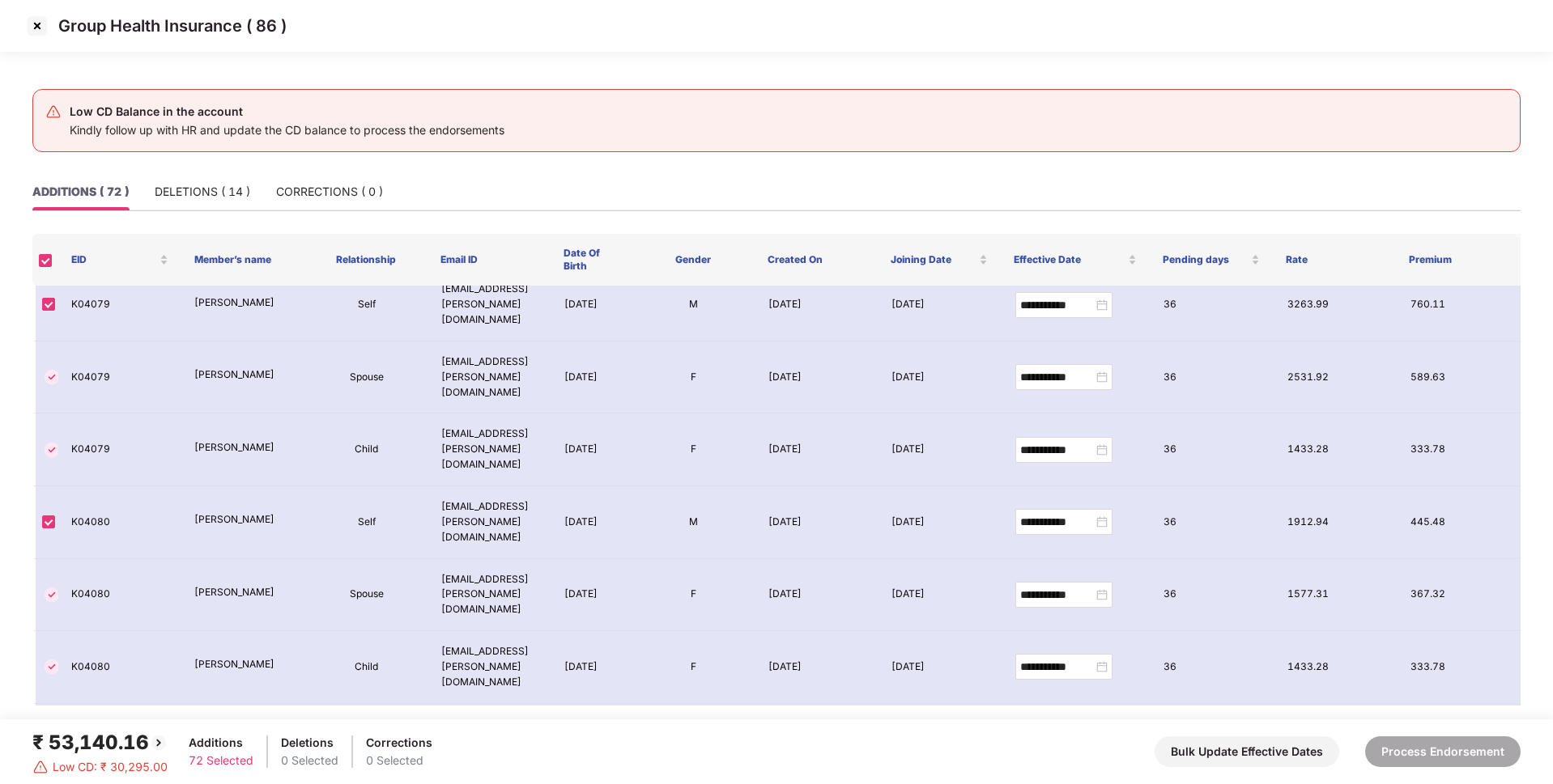
scroll to position [3741, 0]
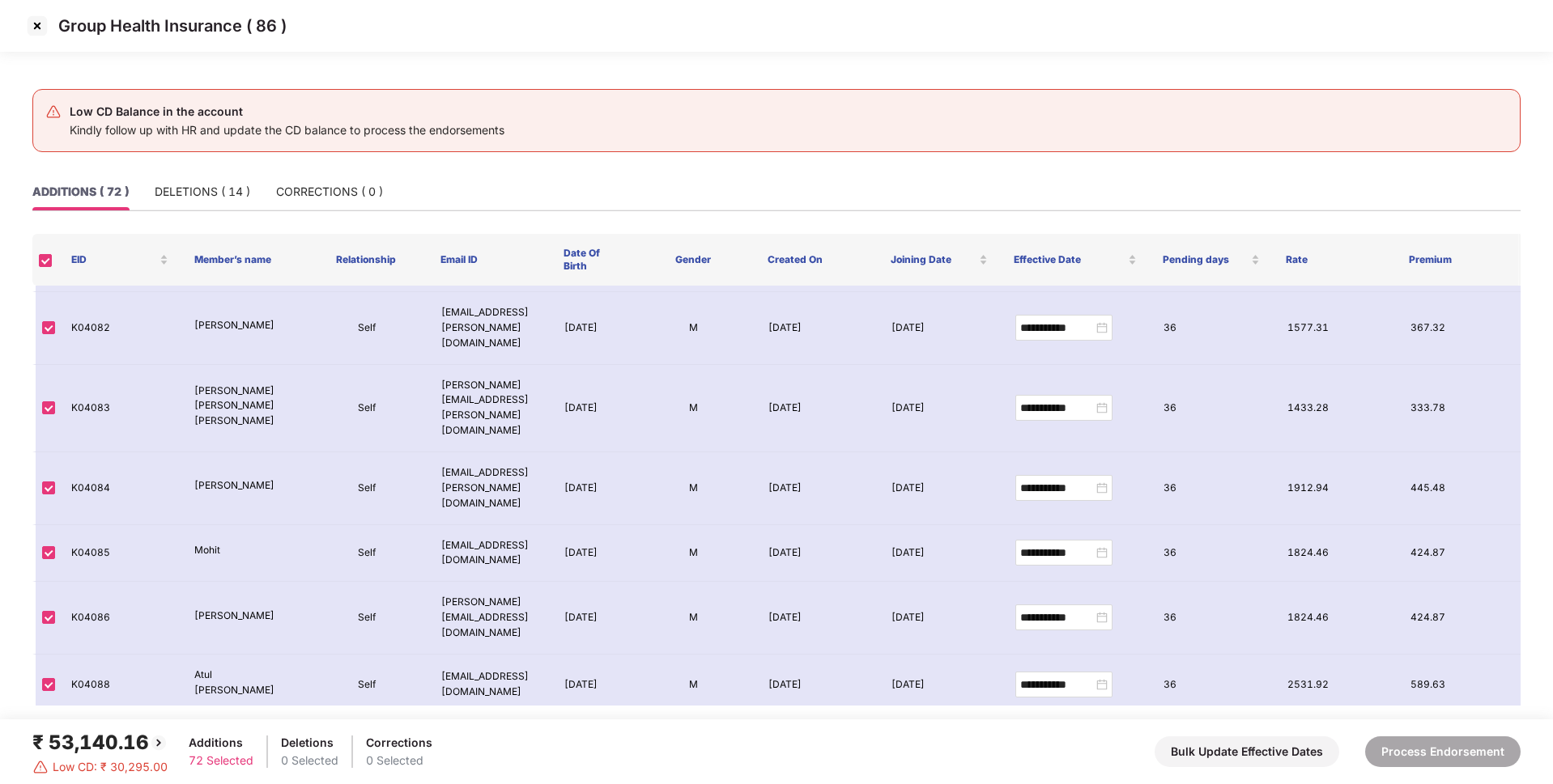
click at [32, 25] on img at bounding box center [37, 26] width 26 height 26
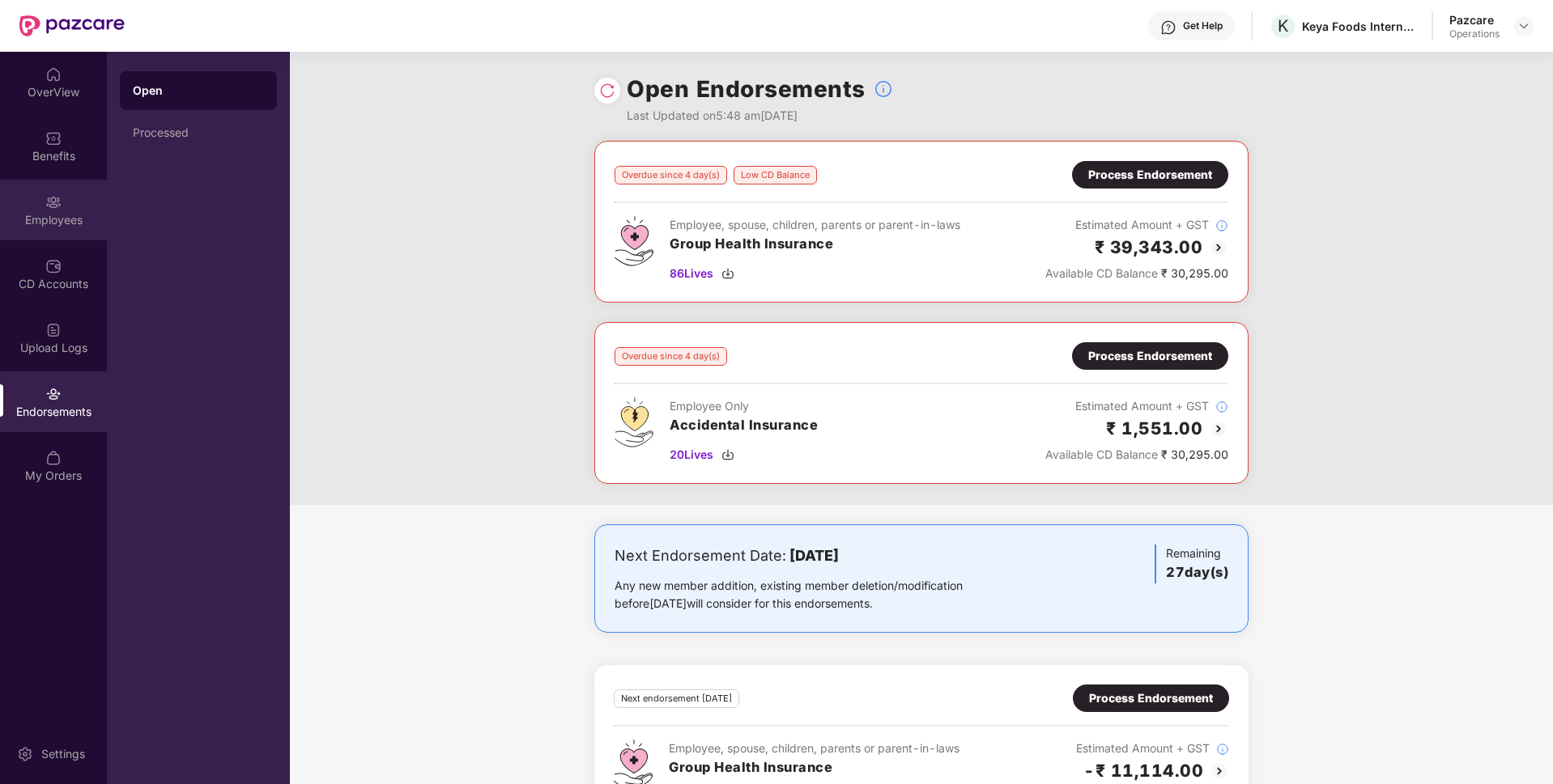
click at [83, 223] on div "Employees" at bounding box center [53, 220] width 107 height 16
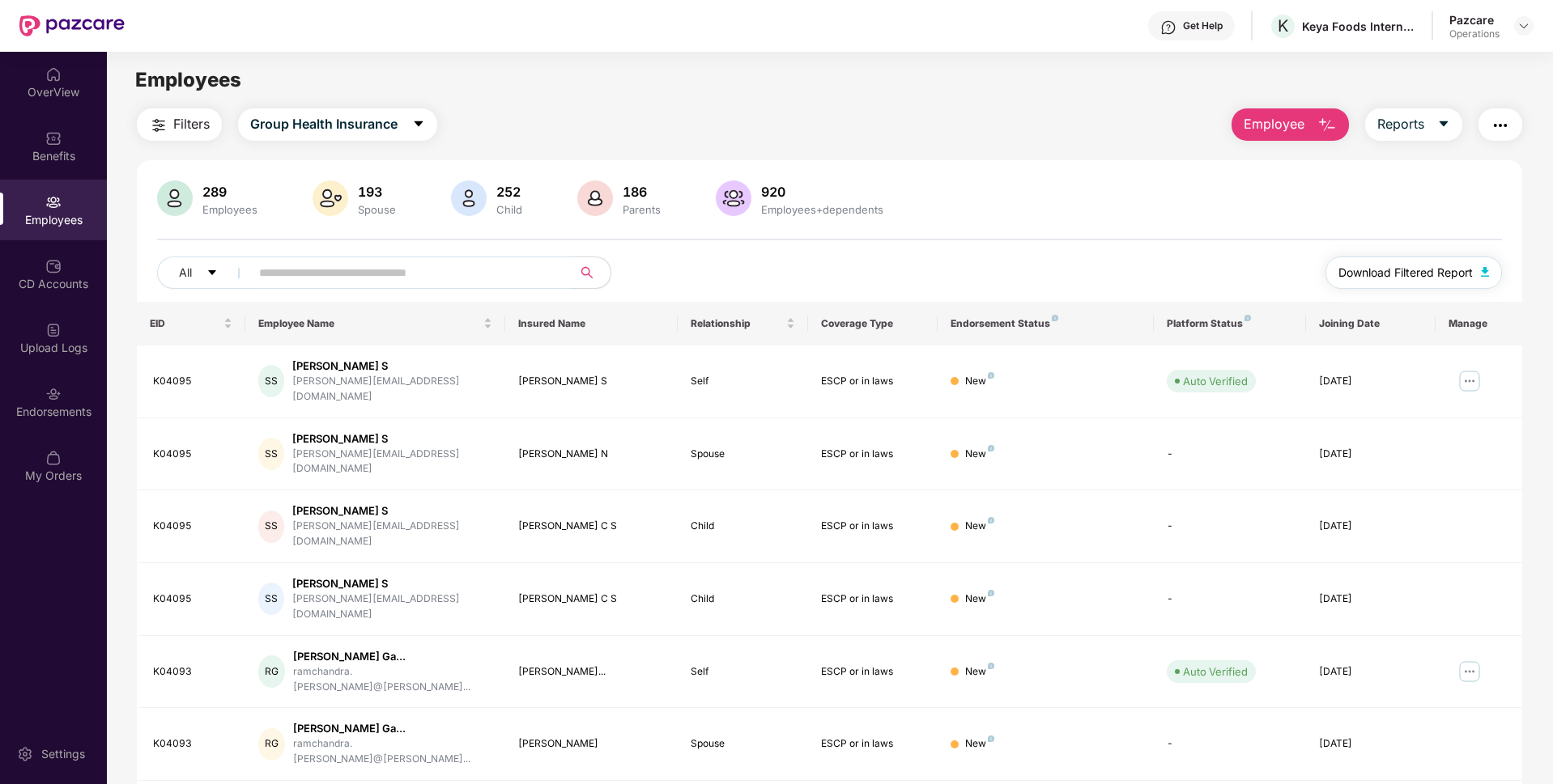
click at [1374, 266] on span "Download Filtered Report" at bounding box center [1405, 272] width 135 height 18
click at [15, 411] on div "Endorsements" at bounding box center [53, 412] width 107 height 16
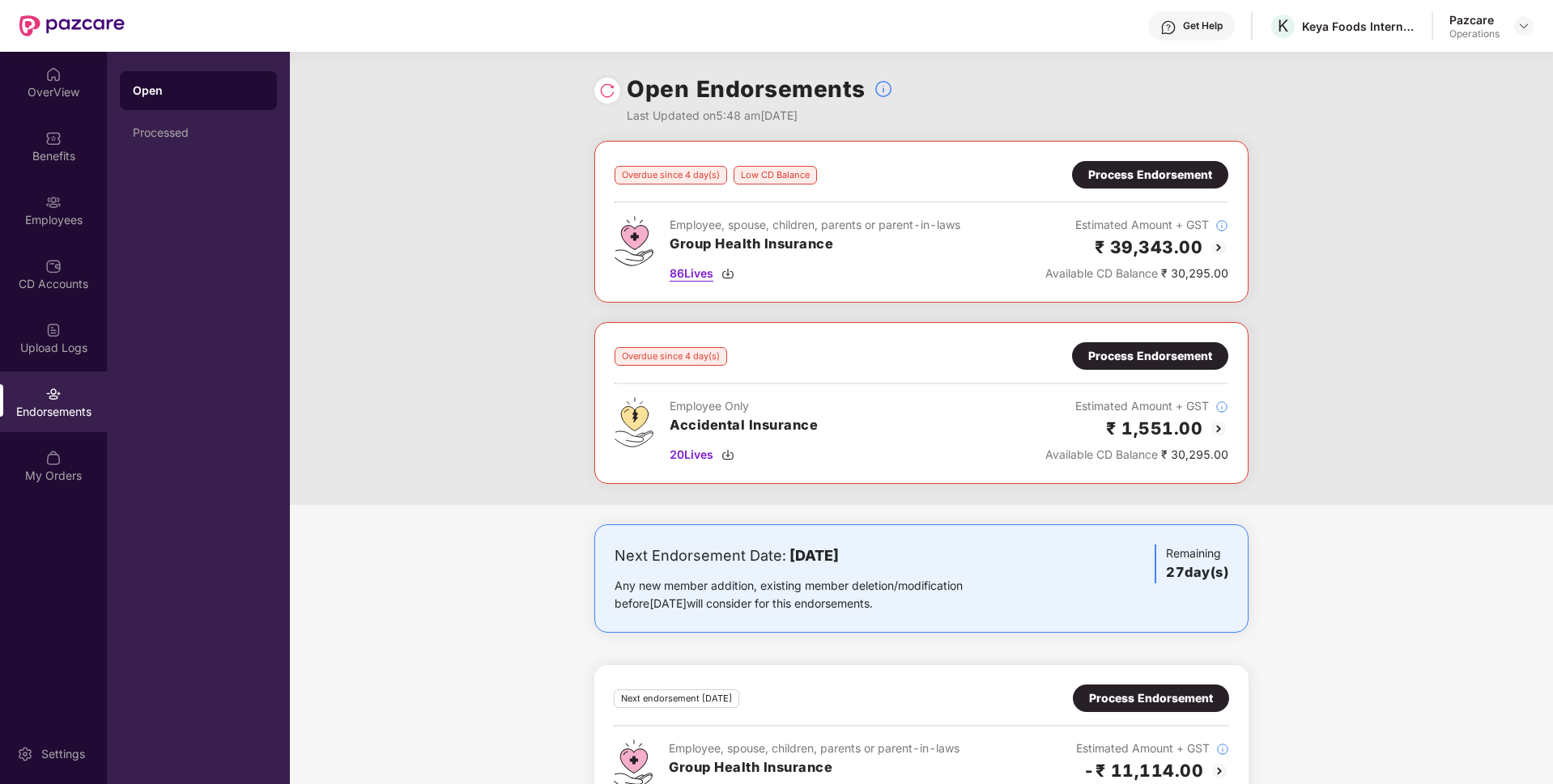
click at [697, 273] on span "86 Lives" at bounding box center [692, 273] width 44 height 18
click at [689, 456] on span "20 Lives" at bounding box center [692, 455] width 44 height 18
click at [0, 206] on div "Employees" at bounding box center [53, 209] width 107 height 61
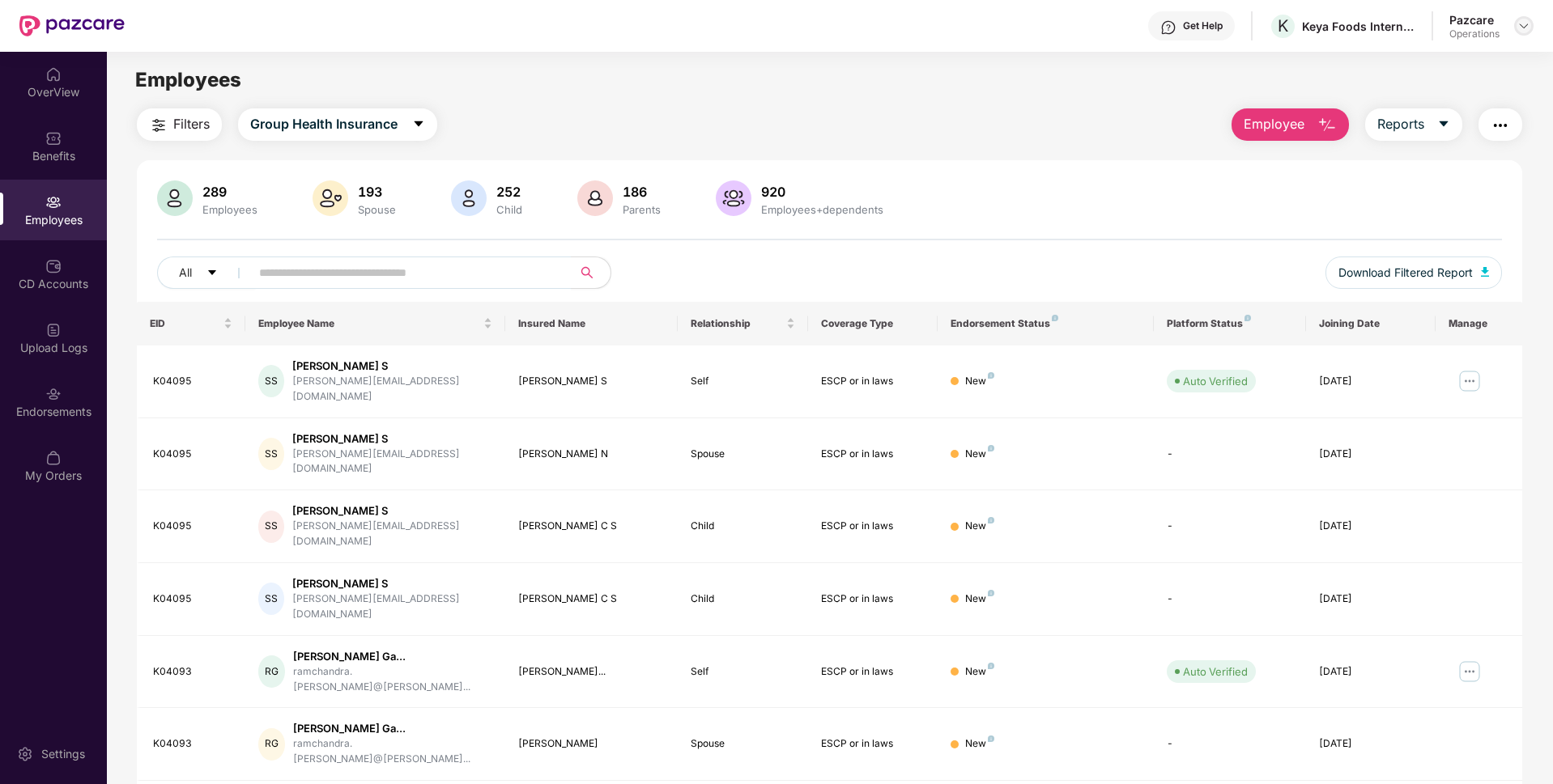
click at [1523, 23] on img at bounding box center [1523, 25] width 13 height 13
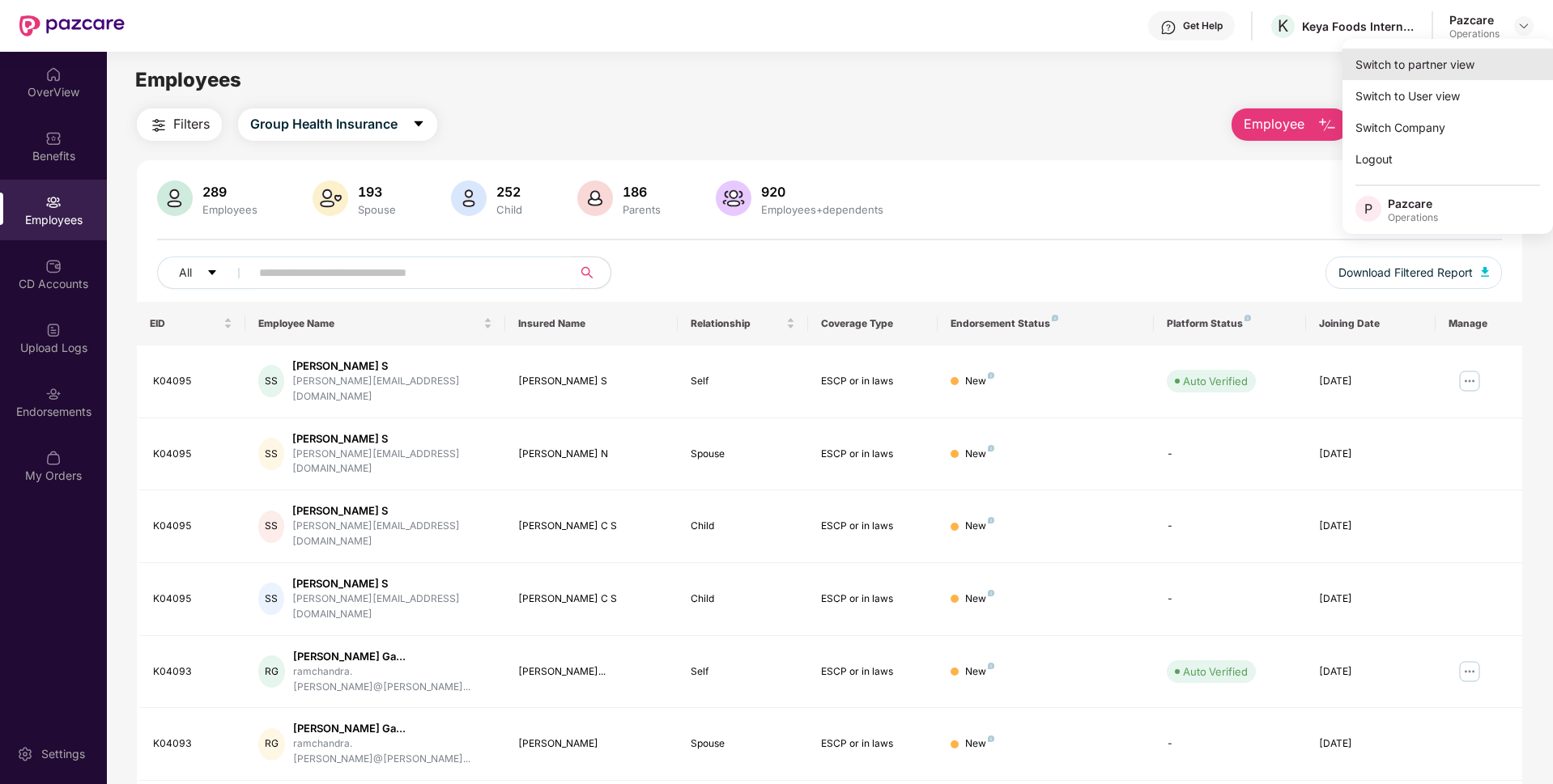
click at [1408, 65] on div "Switch to partner view" at bounding box center [1447, 65] width 211 height 32
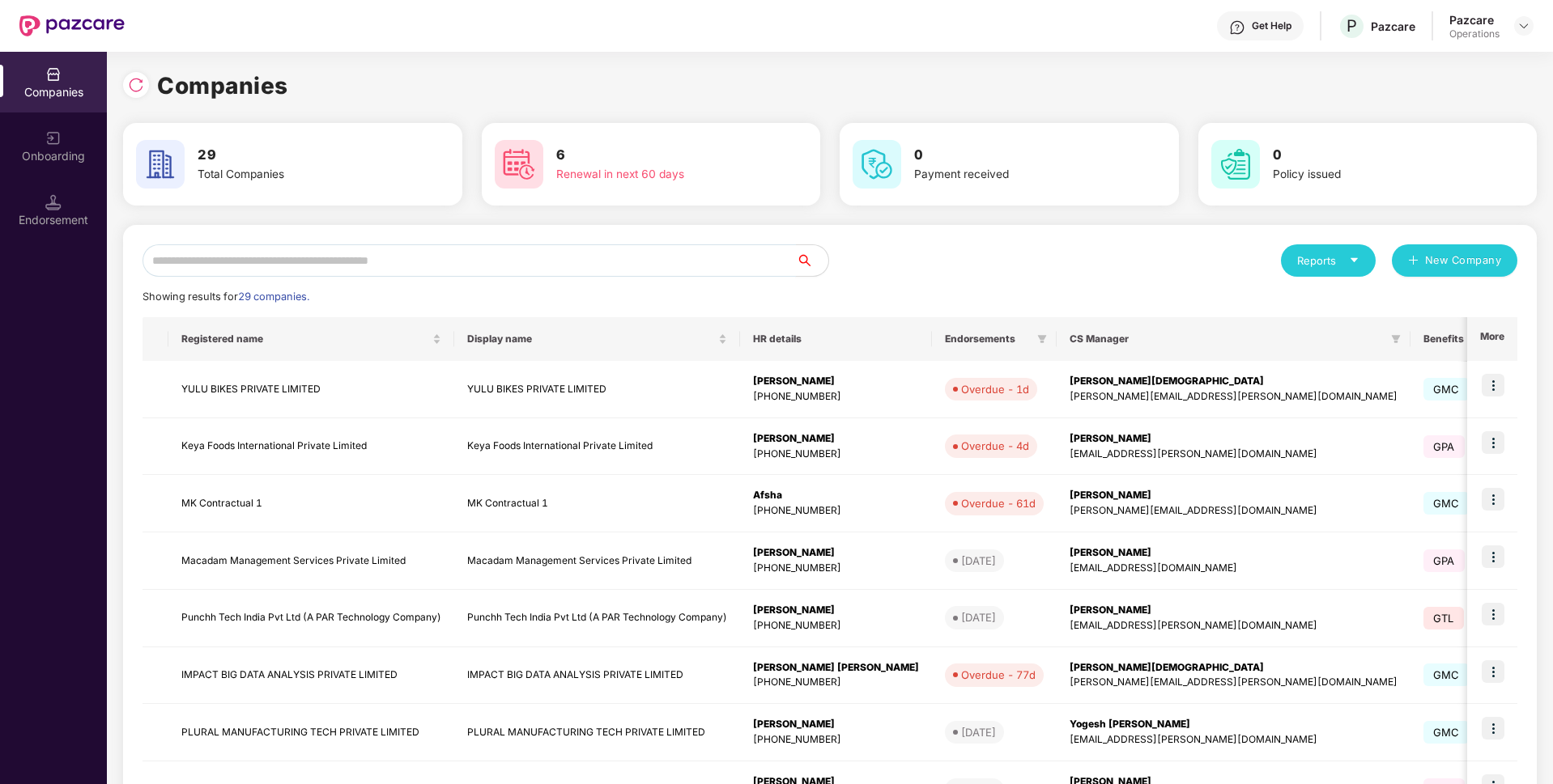
click at [581, 272] on input "text" at bounding box center [469, 260] width 654 height 32
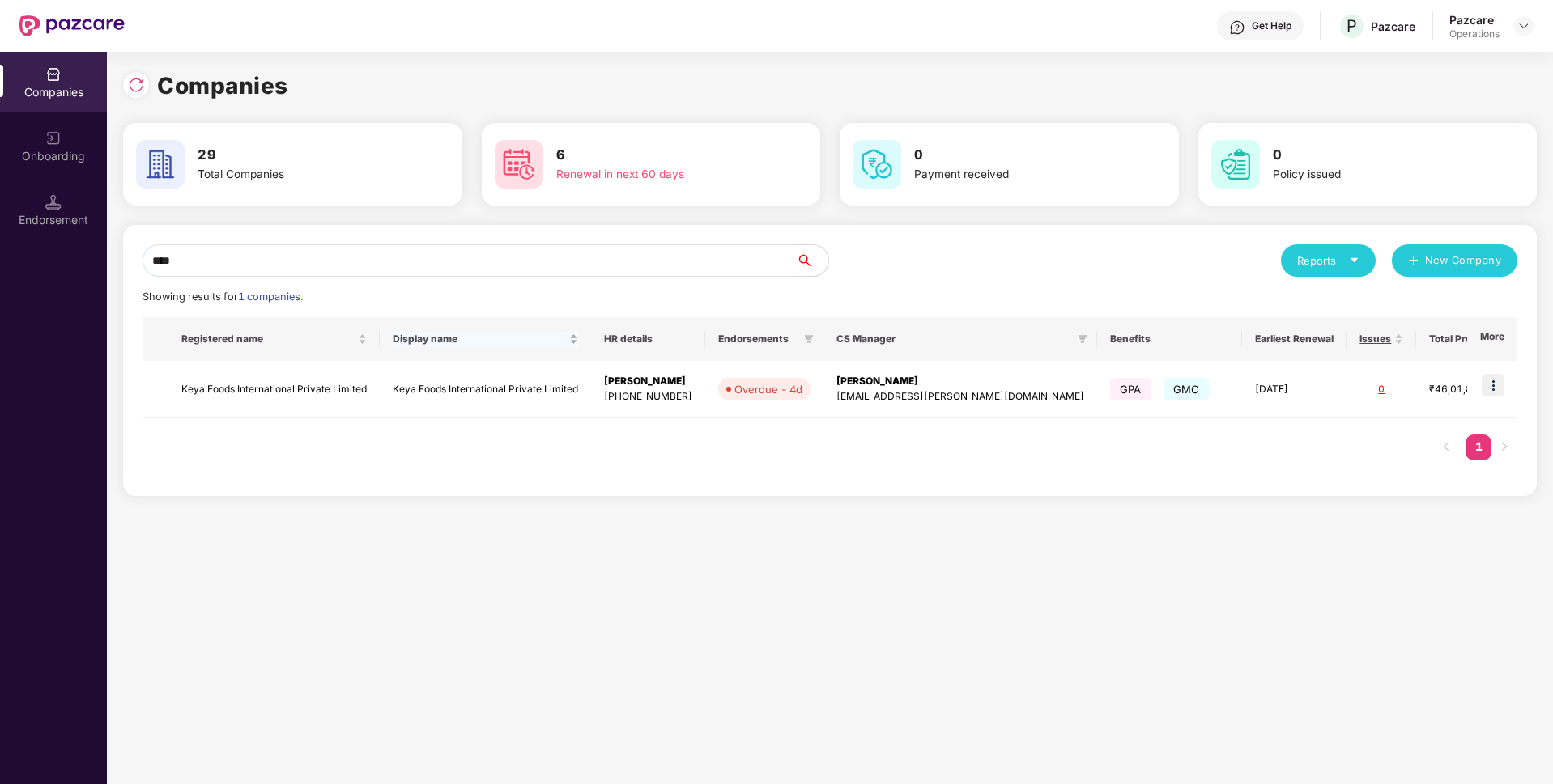
type input "****"
click at [485, 347] on div "Display name" at bounding box center [485, 339] width 186 height 15
click at [441, 380] on td "Keya Foods International Private Limited" at bounding box center [485, 390] width 212 height 58
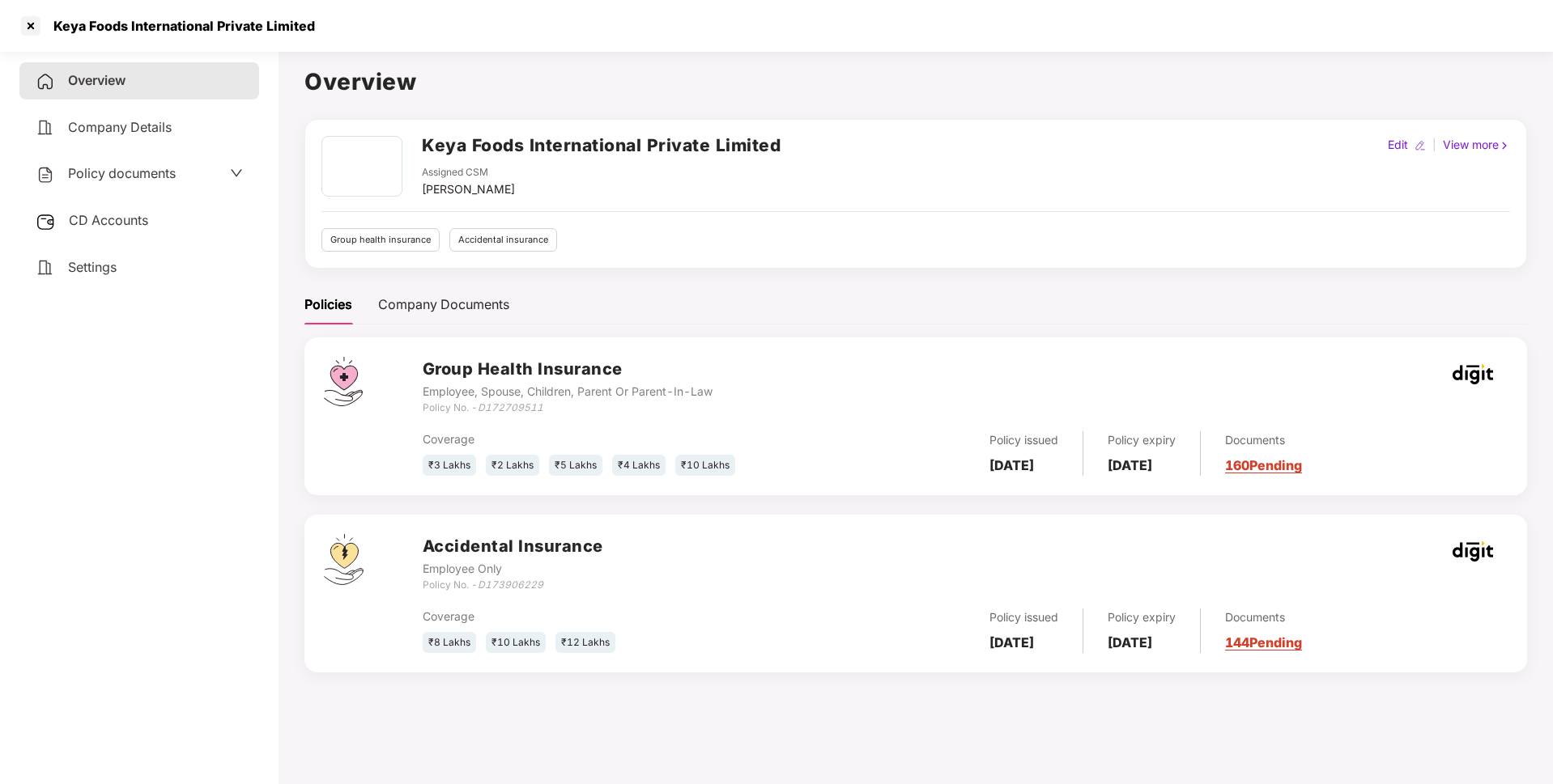
click at [150, 171] on span "Policy documents" at bounding box center [122, 173] width 108 height 16
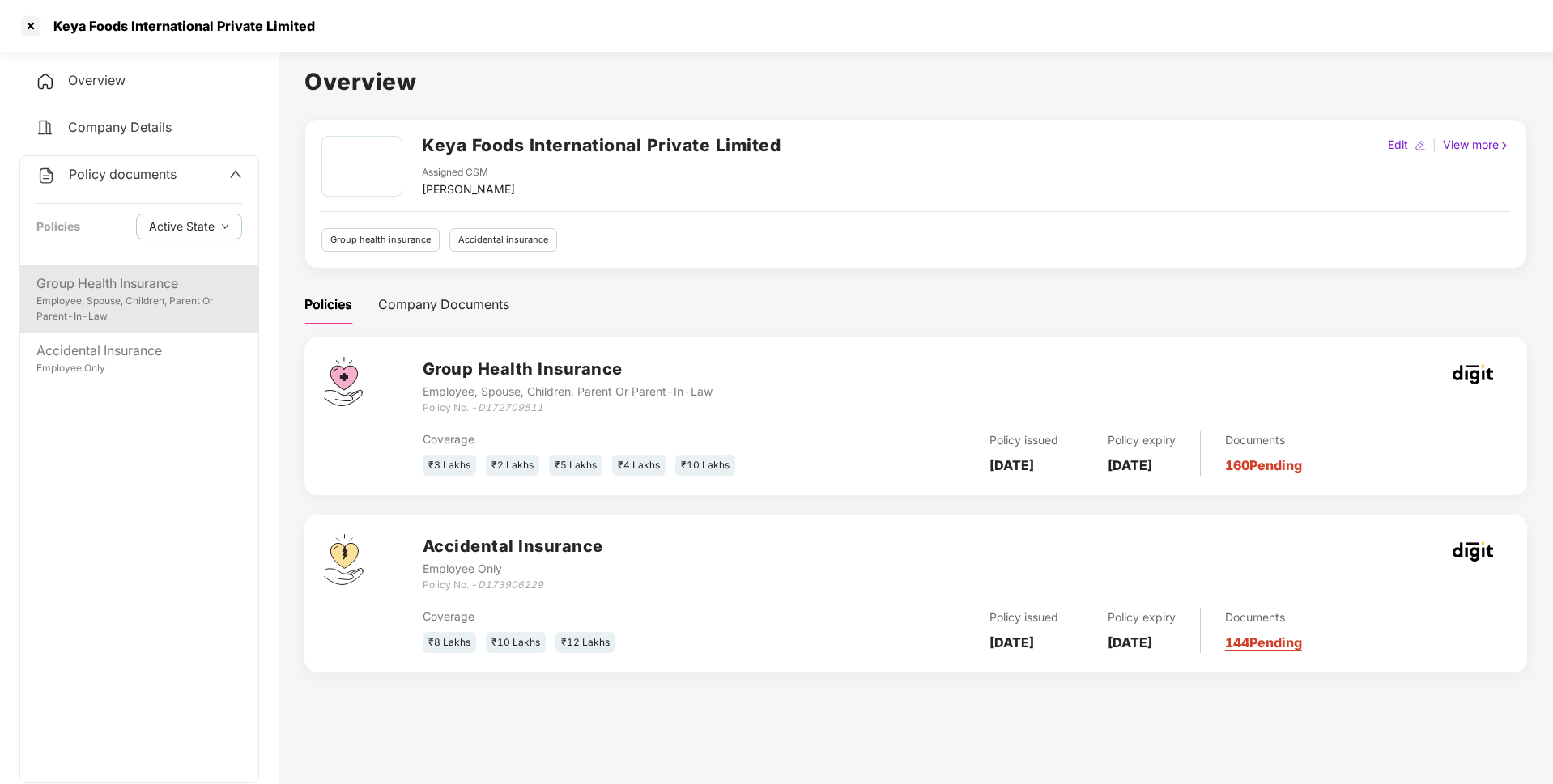
click at [123, 299] on div "Employee, Spouse, Children, Parent Or Parent-In-Law" at bounding box center [140, 308] width 206 height 31
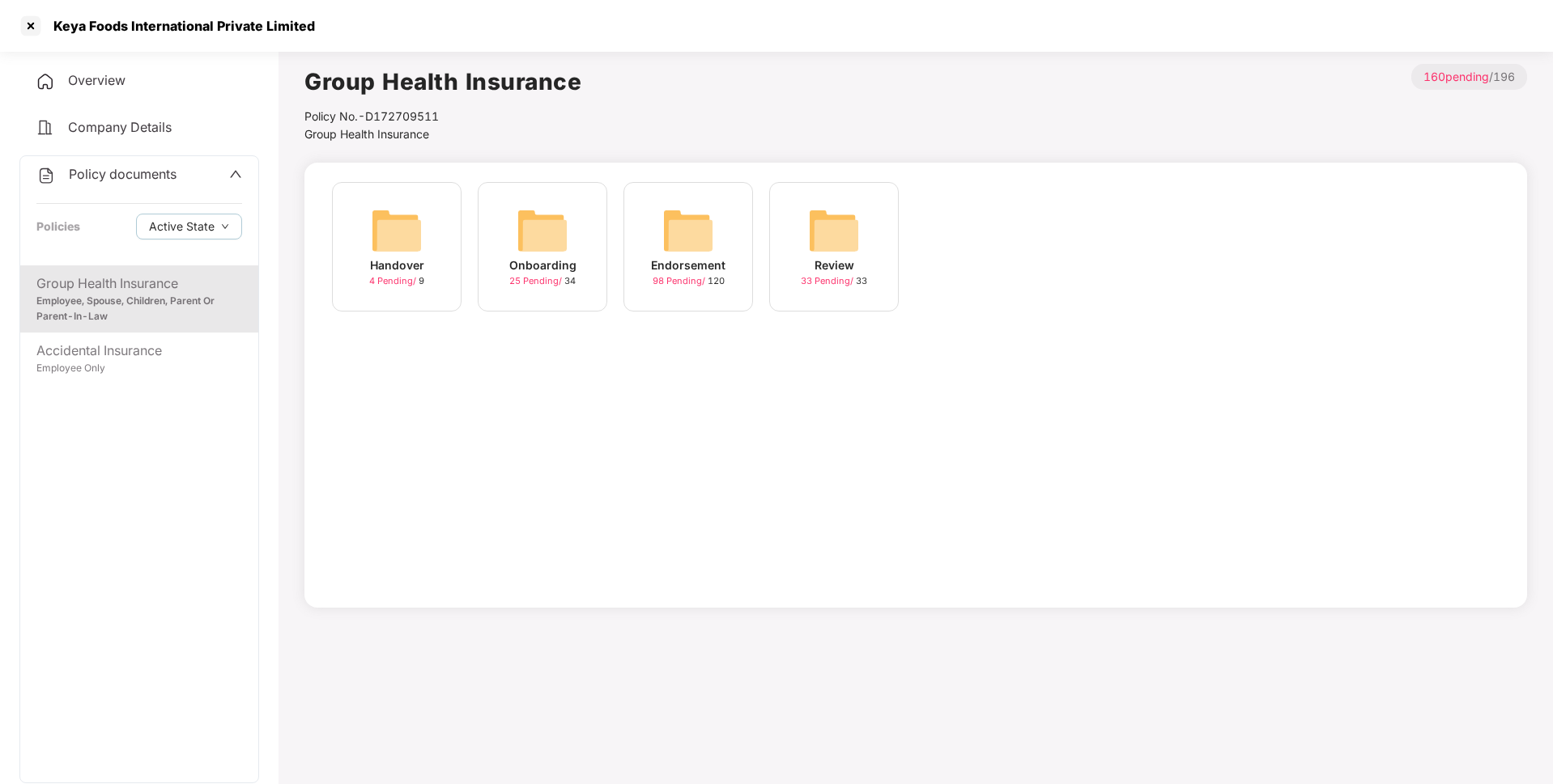
click at [687, 268] on div "Endorsement" at bounding box center [688, 265] width 75 height 18
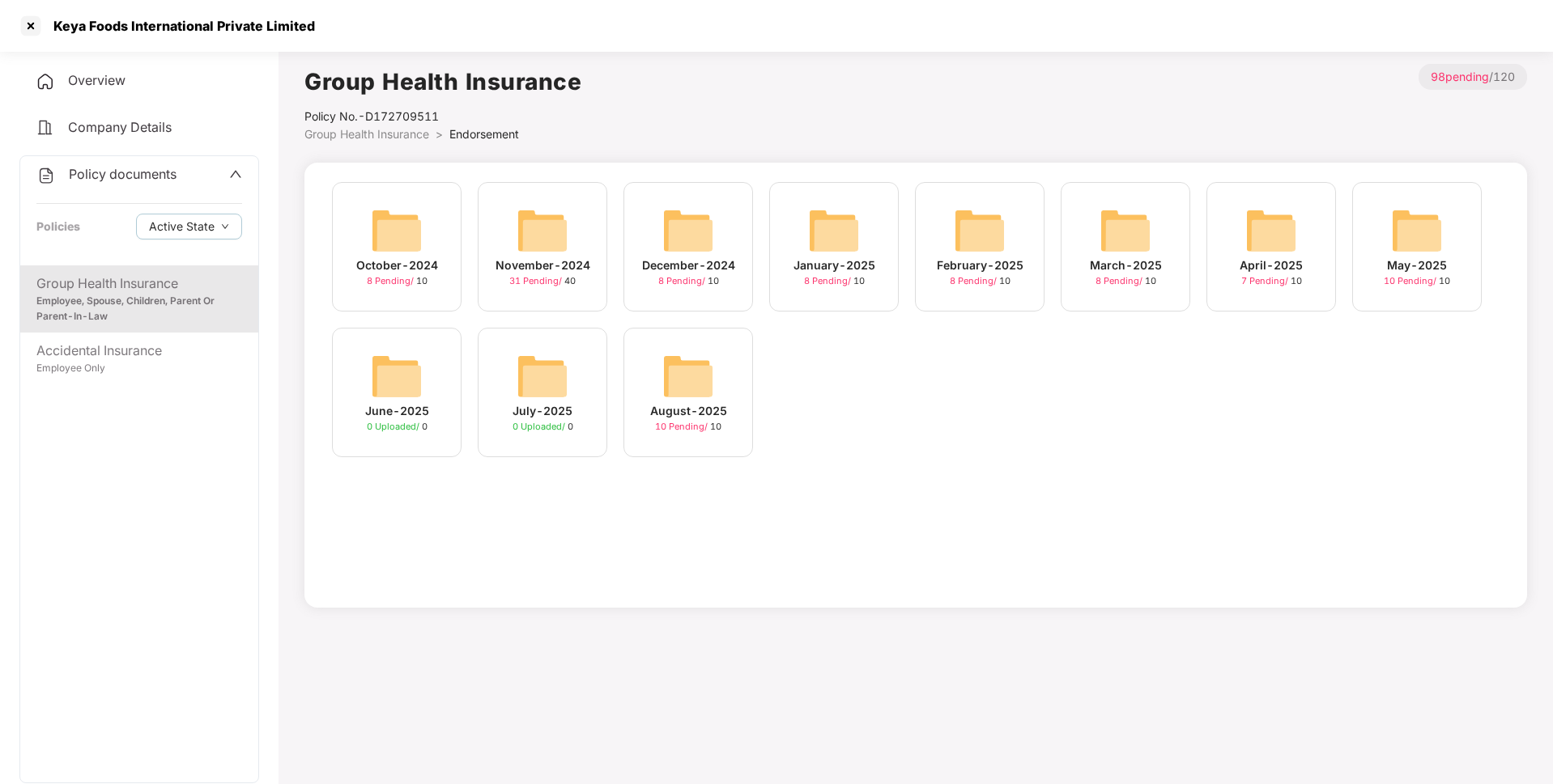
click at [675, 374] on img at bounding box center [688, 376] width 52 height 52
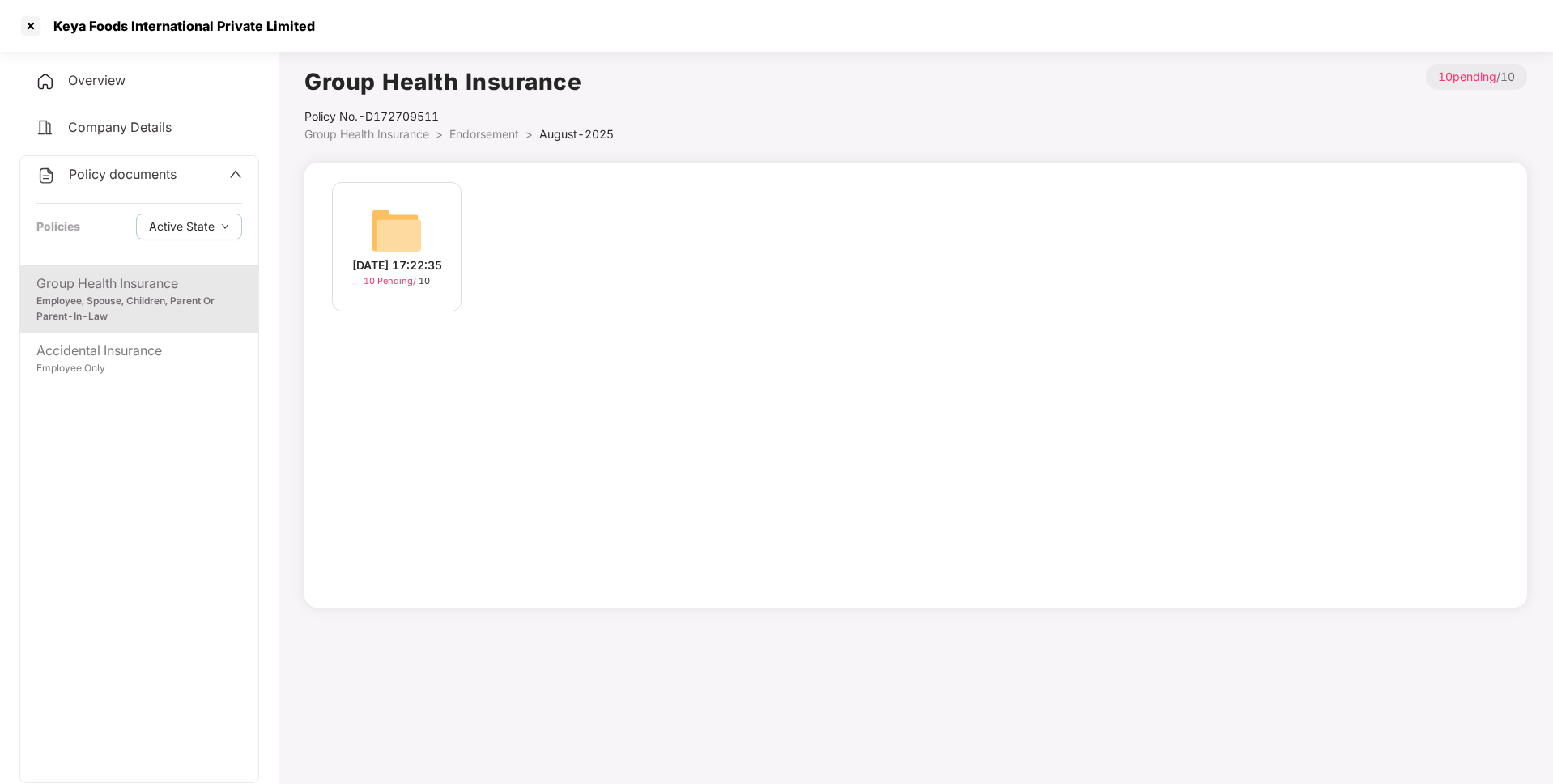
click at [399, 219] on img at bounding box center [396, 230] width 52 height 52
